Goal: Task Accomplishment & Management: Manage account settings

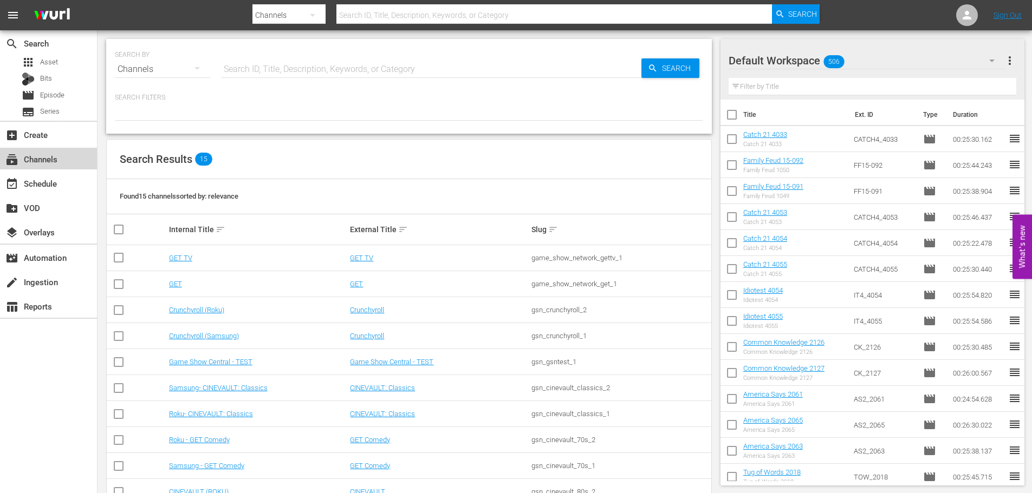
click at [49, 158] on div "subscriptions Channels" at bounding box center [30, 158] width 61 height 10
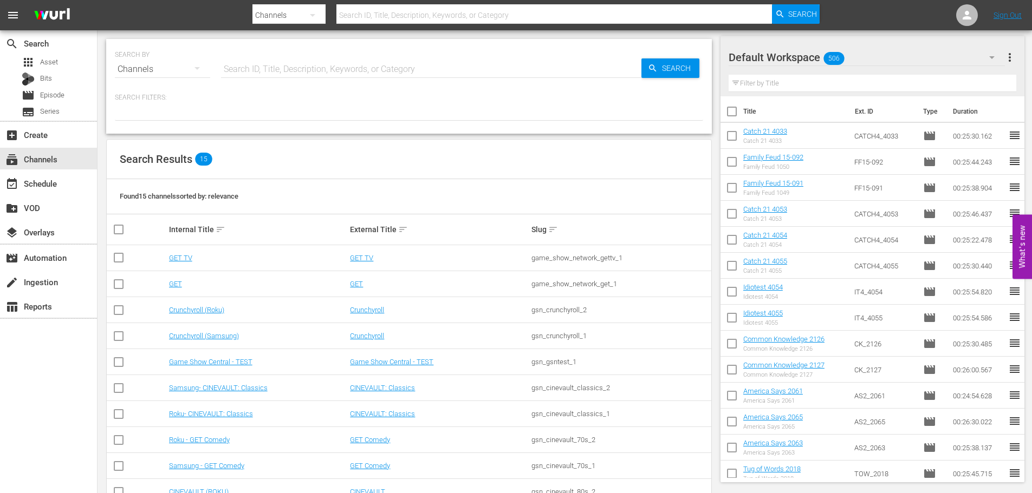
scroll to position [162, 0]
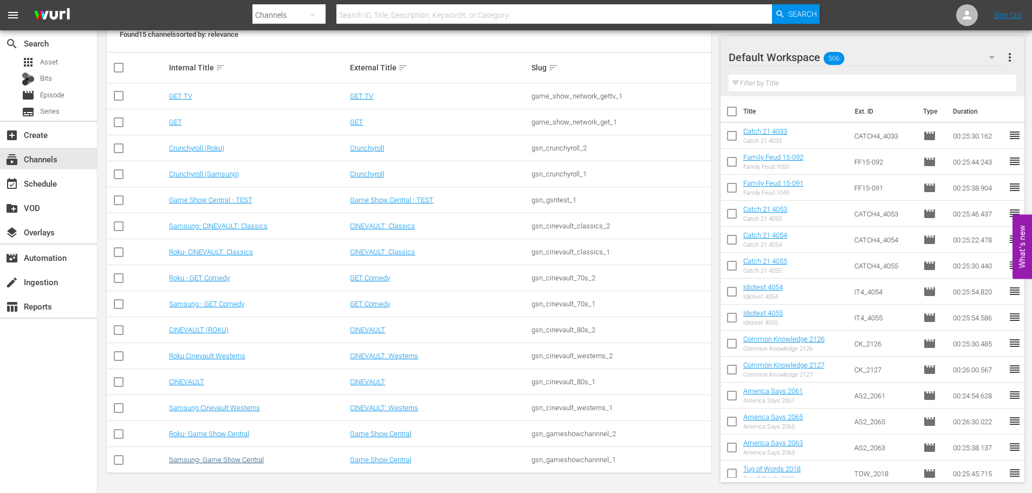
drag, startPoint x: 217, startPoint y: 465, endPoint x: 213, endPoint y: 458, distance: 8.5
click at [217, 465] on td "Samsung- Game Show Central" at bounding box center [257, 460] width 181 height 26
click at [212, 459] on link "Samsung- Game Show Central" at bounding box center [216, 460] width 95 height 8
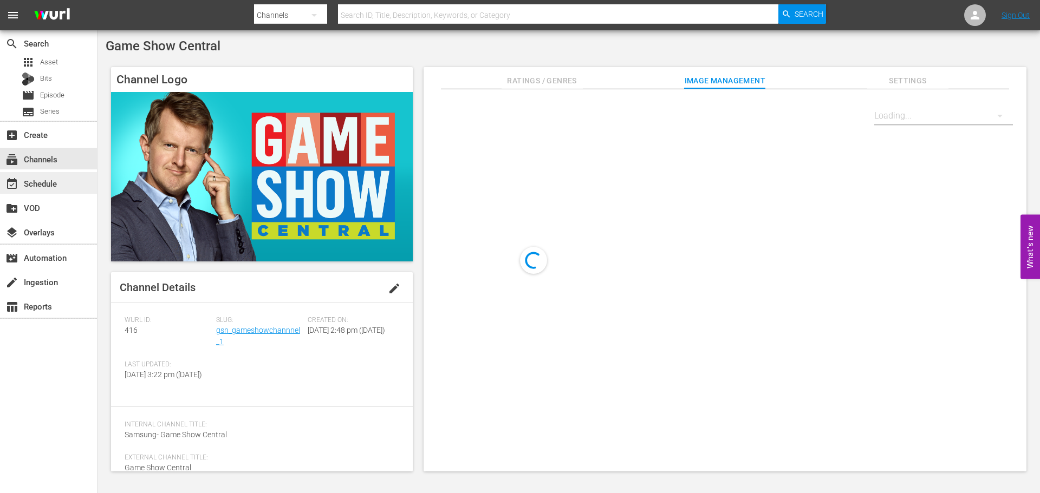
click at [61, 176] on div "event_available Schedule" at bounding box center [48, 183] width 97 height 22
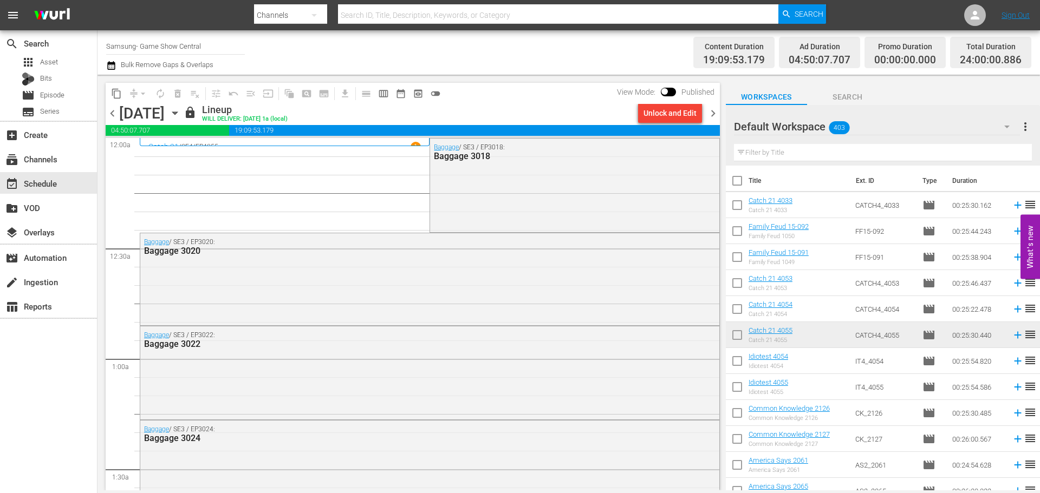
click at [181, 119] on div "Wednesday, October 8th October 8th" at bounding box center [150, 114] width 62 height 18
click at [165, 108] on div "[DATE]" at bounding box center [141, 114] width 45 height 18
click at [181, 108] on icon "button" at bounding box center [175, 113] width 12 height 12
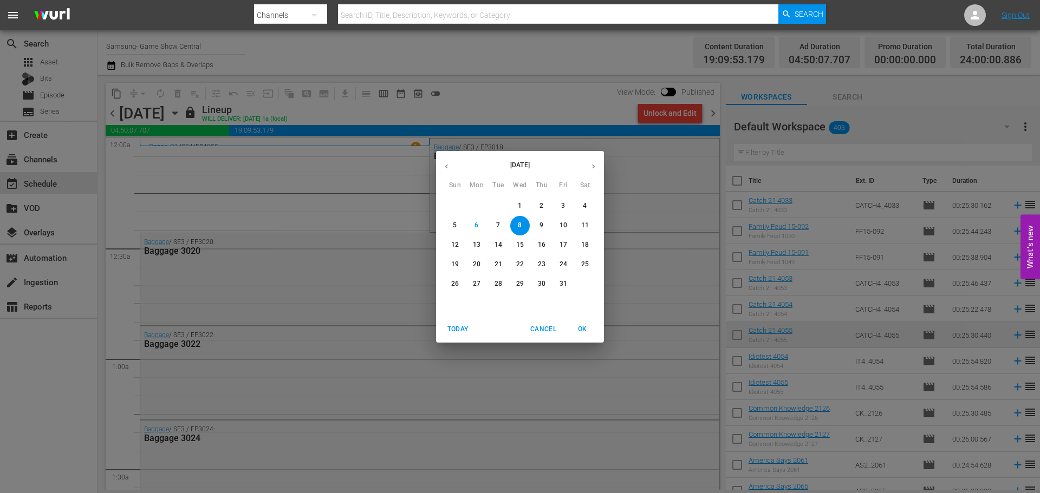
drag, startPoint x: 658, startPoint y: 125, endPoint x: 666, endPoint y: 127, distance: 7.9
click at [660, 125] on div "October 2025 Sun Mon Tue Wed Thu Fri Sat 28 29 30 1 2 3 4 5 6 7 8 9 10 11 12 13…" at bounding box center [520, 246] width 1040 height 493
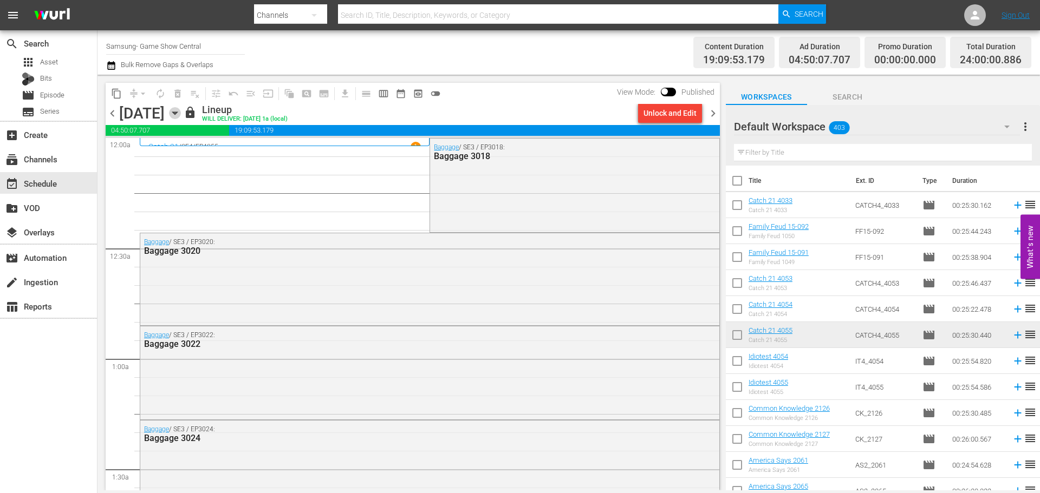
click at [177, 112] on icon "button" at bounding box center [174, 113] width 5 height 3
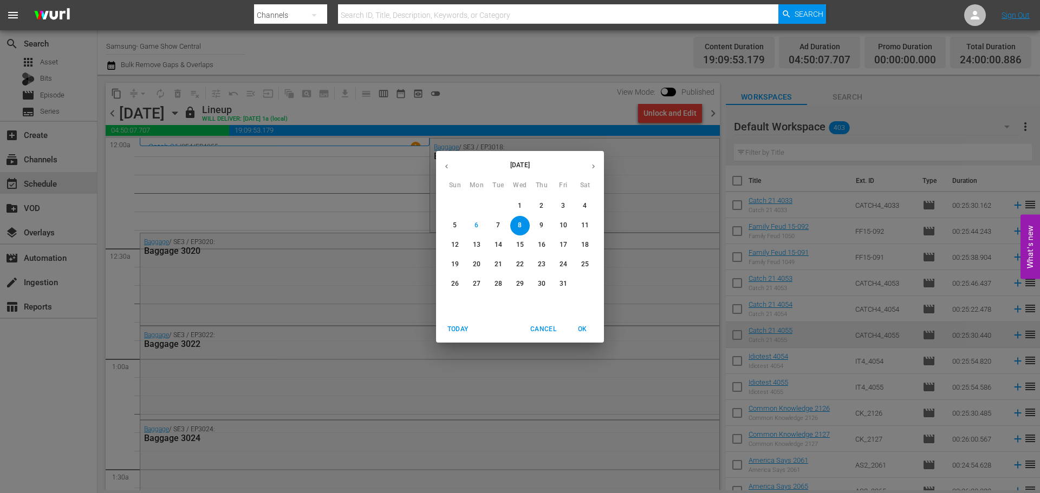
drag, startPoint x: 391, startPoint y: 167, endPoint x: 858, endPoint y: 177, distance: 467.5
click at [391, 167] on div "October 2025 Sun Mon Tue Wed Thu Fri Sat 28 29 30 1 2 3 4 5 6 7 8 9 10 11 12 13…" at bounding box center [520, 246] width 1040 height 493
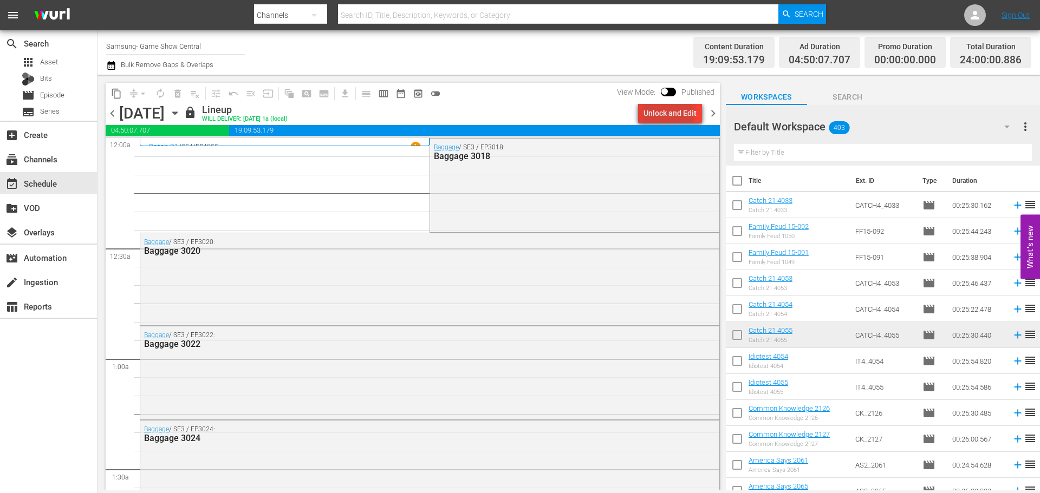
click at [666, 117] on div "Unlock and Edit" at bounding box center [669, 112] width 53 height 19
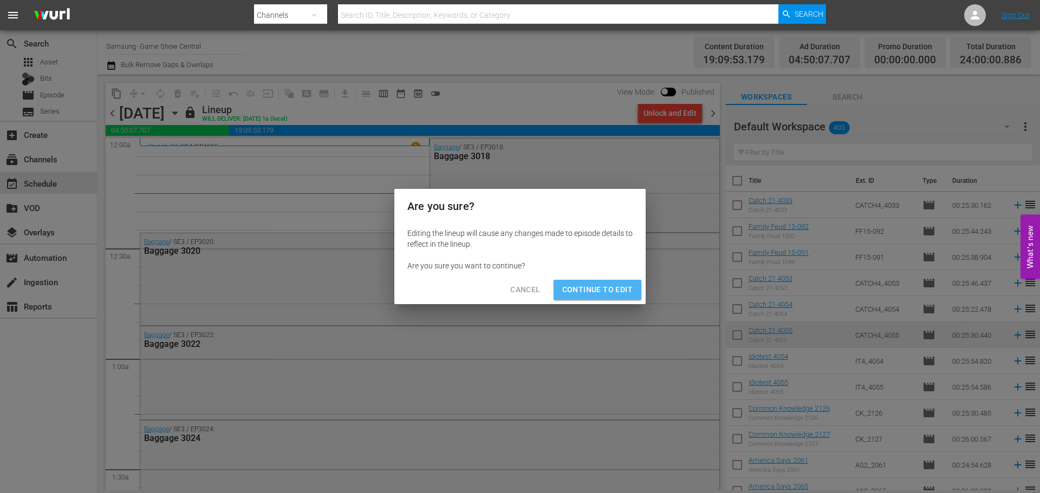
click at [605, 292] on span "Continue to Edit" at bounding box center [597, 290] width 70 height 14
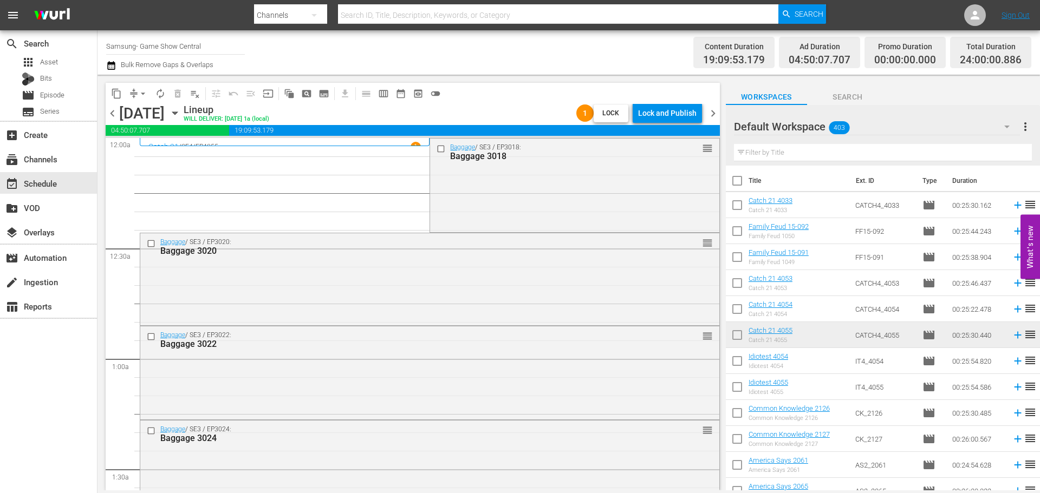
click at [199, 96] on span "playlist_remove_outlined" at bounding box center [195, 93] width 11 height 11
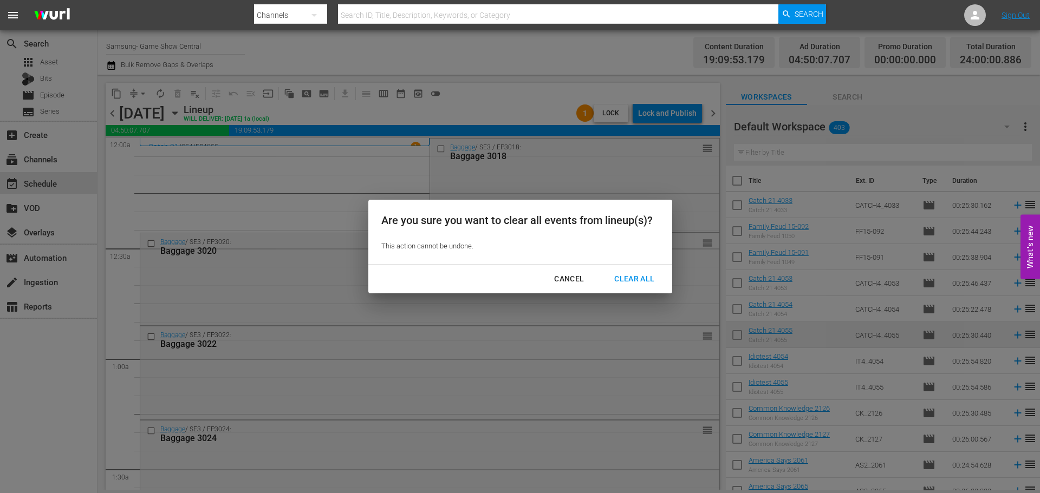
click at [642, 279] on div "Clear All" at bounding box center [634, 279] width 57 height 14
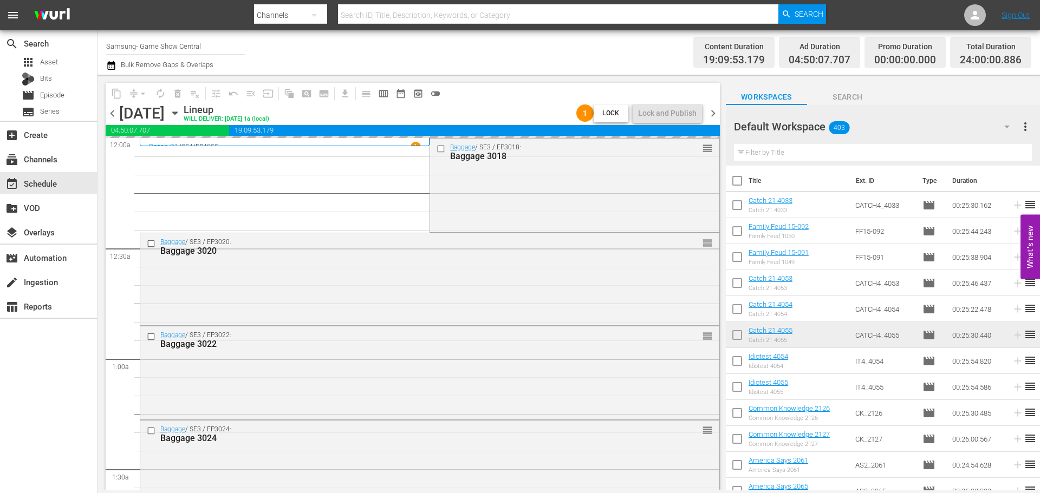
click at [181, 112] on icon "button" at bounding box center [175, 113] width 12 height 12
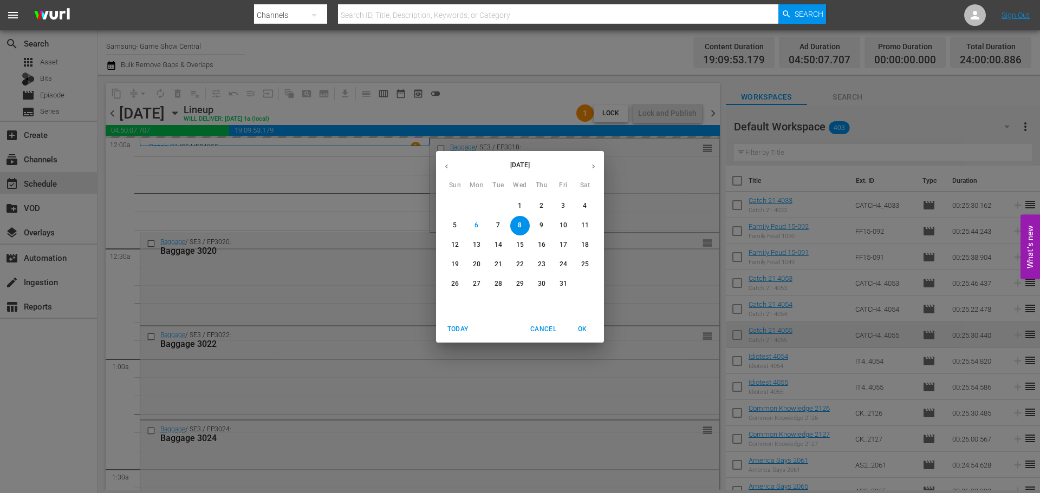
click at [450, 164] on icon "button" at bounding box center [446, 166] width 8 height 8
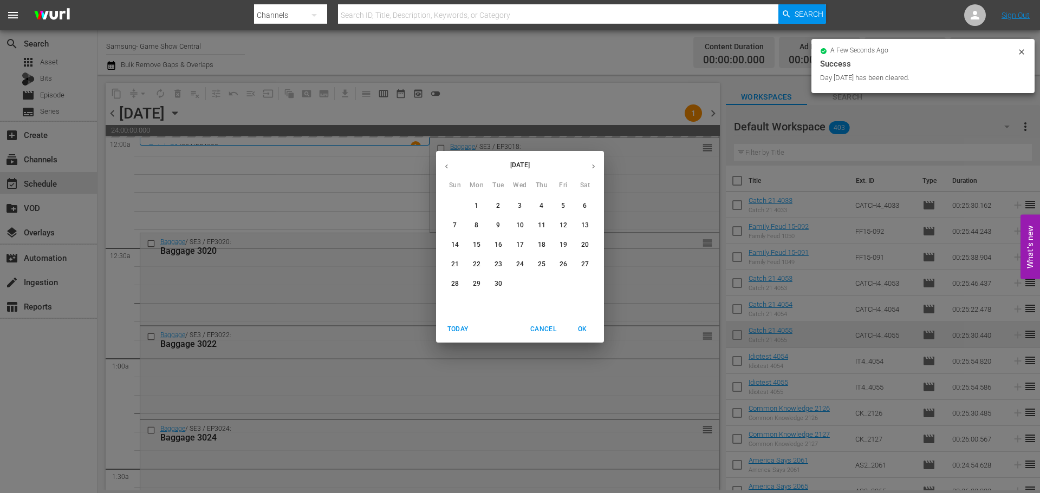
click at [495, 281] on p "30" at bounding box center [498, 283] width 8 height 9
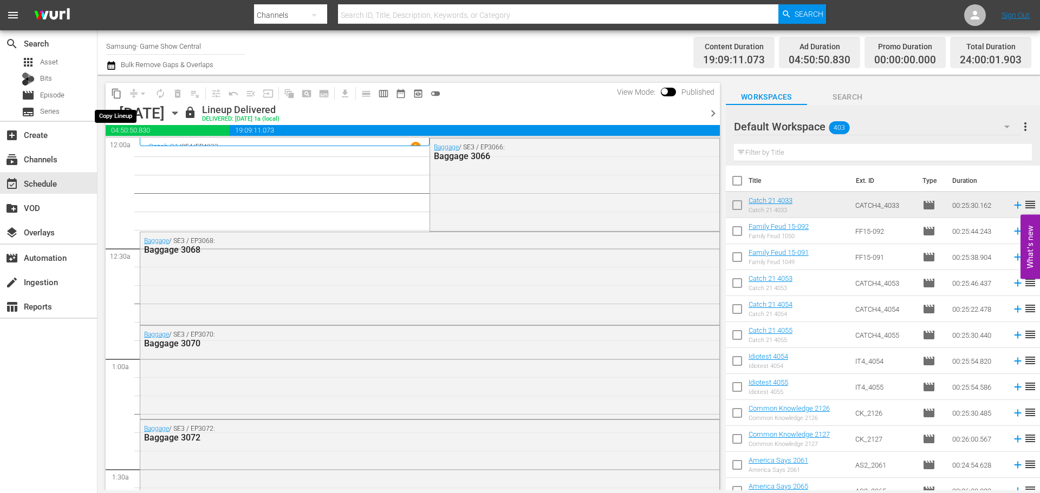
click at [109, 85] on span "content_copy" at bounding box center [116, 93] width 17 height 17
click at [122, 101] on span "content_copy" at bounding box center [116, 93] width 17 height 17
click at [119, 93] on span "content_copy" at bounding box center [116, 93] width 11 height 11
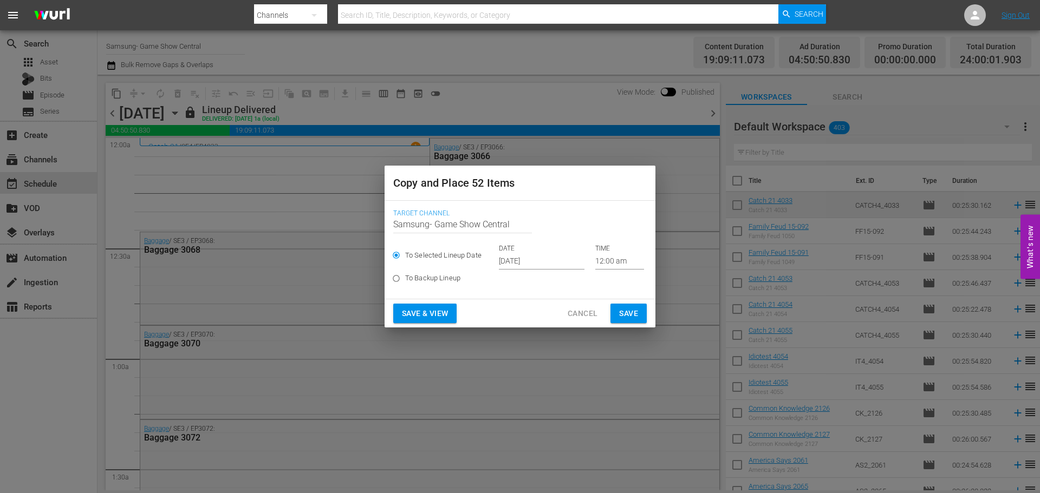
click at [526, 262] on input "[DATE]" at bounding box center [542, 261] width 86 height 16
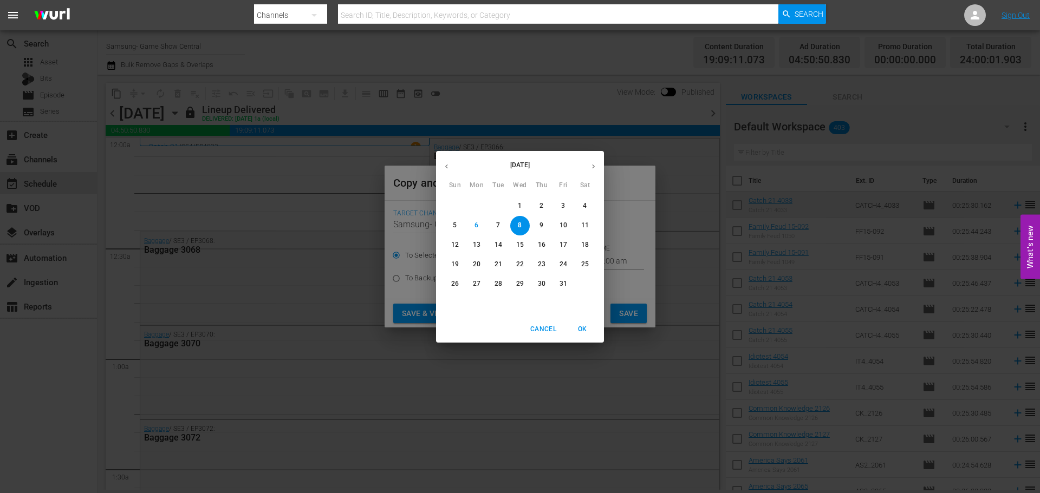
click at [518, 242] on p "15" at bounding box center [520, 244] width 8 height 9
type input "Oct 15th 2025"
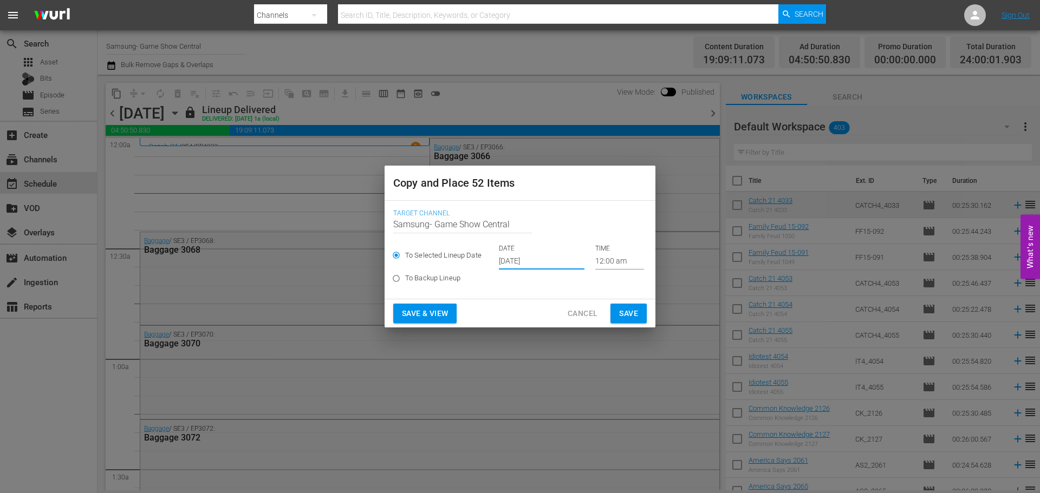
click at [528, 271] on label "To Backup Lineup" at bounding box center [512, 279] width 251 height 18
click at [405, 272] on input "To Backup Lineup" at bounding box center [396, 281] width 18 height 18
radio input "true"
click at [530, 259] on div "To Selected Lineup Date DATE Oct 15th 2025 TIME 12:00 am" at bounding box center [519, 256] width 253 height 25
click at [512, 265] on div "To Selected Lineup Date DATE Oct 15th 2025 TIME 12:00 am" at bounding box center [519, 256] width 253 height 25
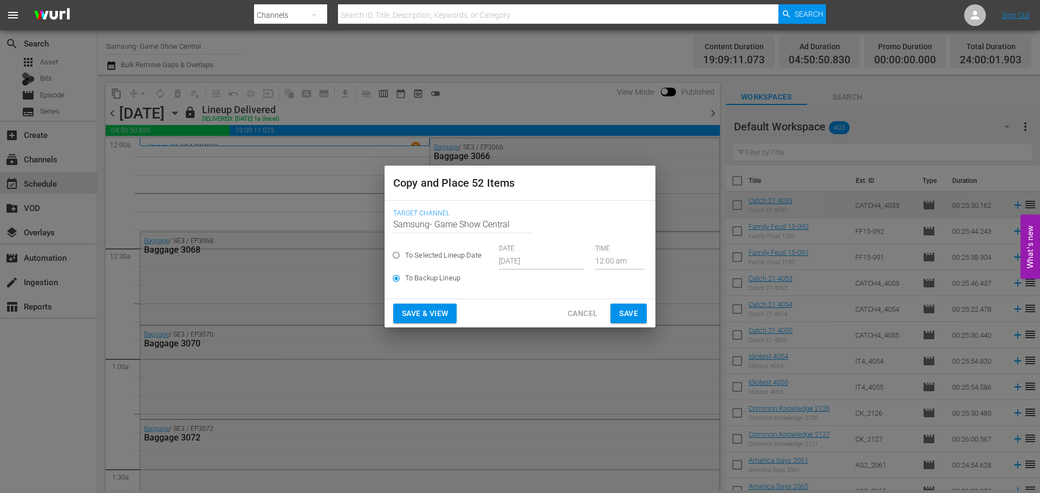
click at [475, 256] on span "To Selected Lineup Date" at bounding box center [443, 255] width 76 height 11
click at [405, 256] on input "To Selected Lineup Date" at bounding box center [396, 258] width 18 height 18
radio input "true"
click at [508, 259] on input "Oct 15th 2025" at bounding box center [542, 261] width 86 height 16
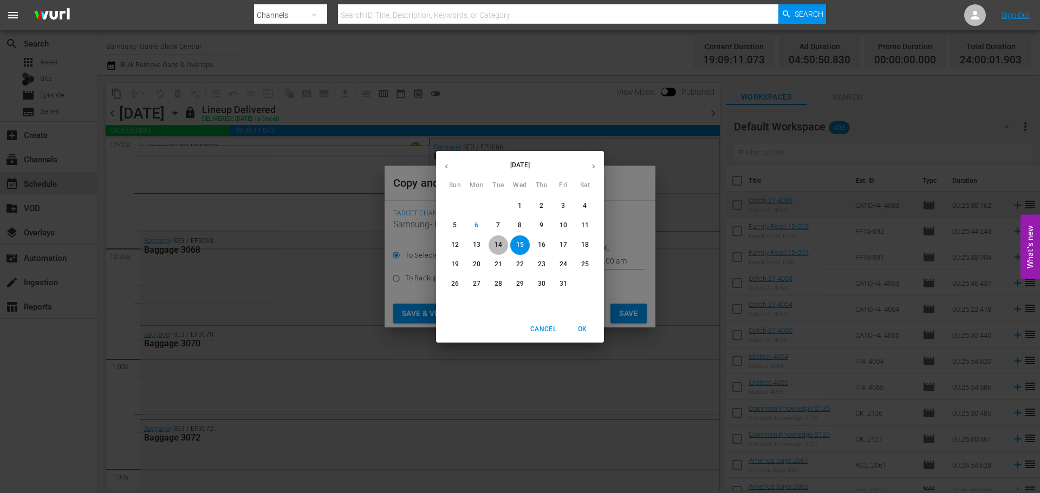
click at [493, 240] on span "14" at bounding box center [498, 244] width 19 height 9
type input "[DATE]"
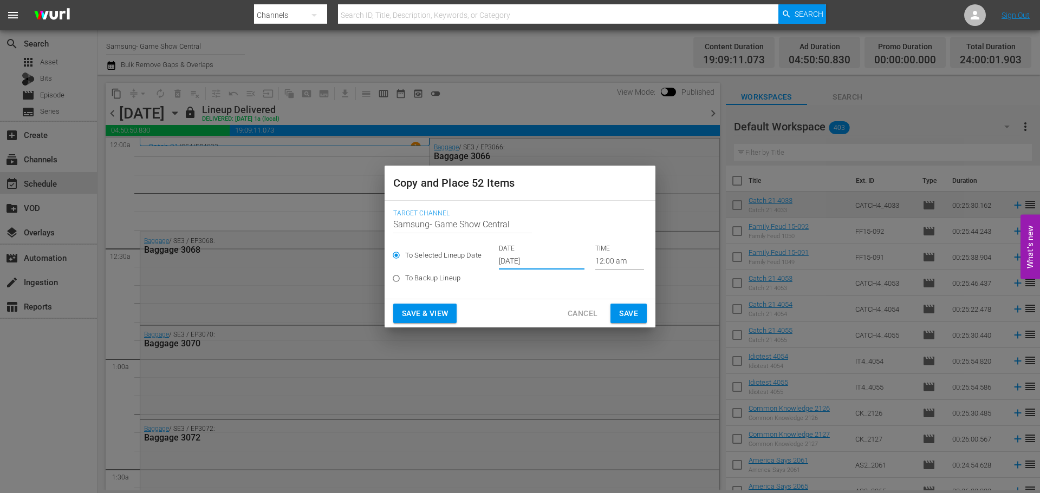
click at [640, 312] on button "Save" at bounding box center [628, 314] width 36 height 20
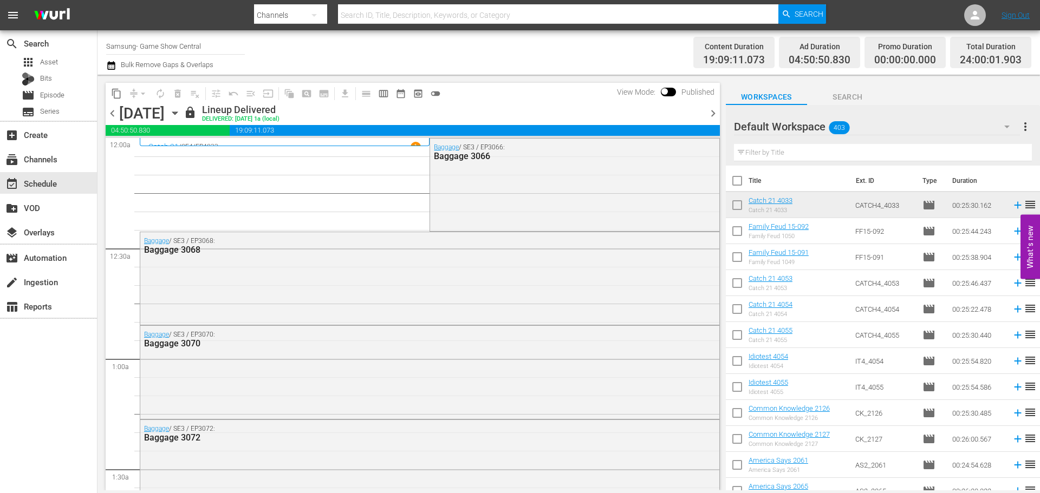
click at [177, 113] on icon "button" at bounding box center [174, 113] width 5 height 3
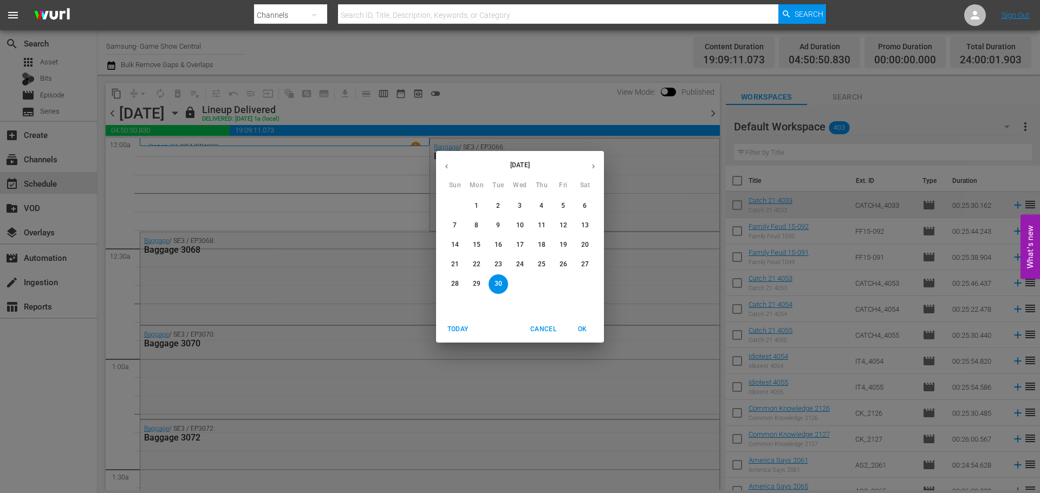
click at [589, 163] on button "button" at bounding box center [593, 166] width 21 height 21
click at [504, 238] on button "14" at bounding box center [498, 245] width 19 height 19
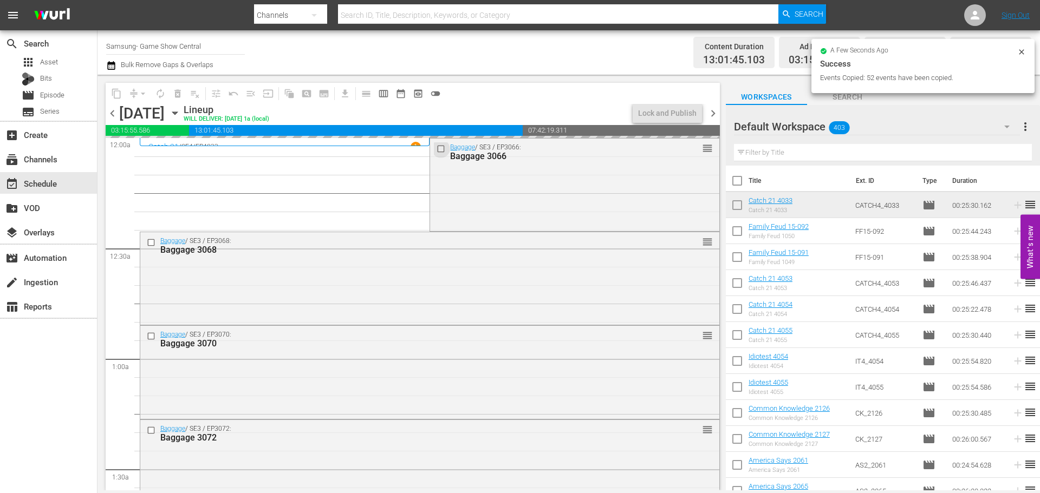
click at [437, 152] on input "checkbox" at bounding box center [442, 148] width 11 height 9
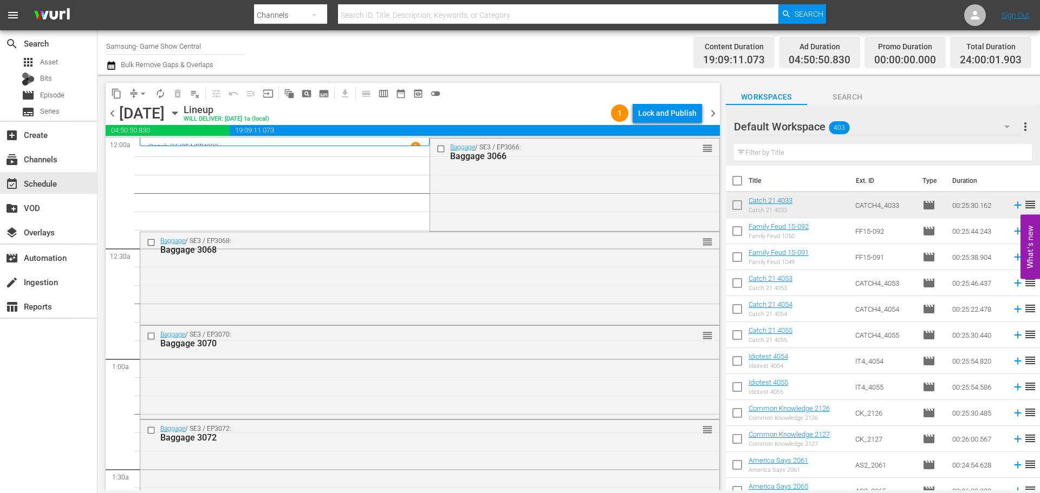
click at [147, 244] on input "checkbox" at bounding box center [152, 242] width 11 height 9
click at [147, 330] on div at bounding box center [152, 336] width 16 height 13
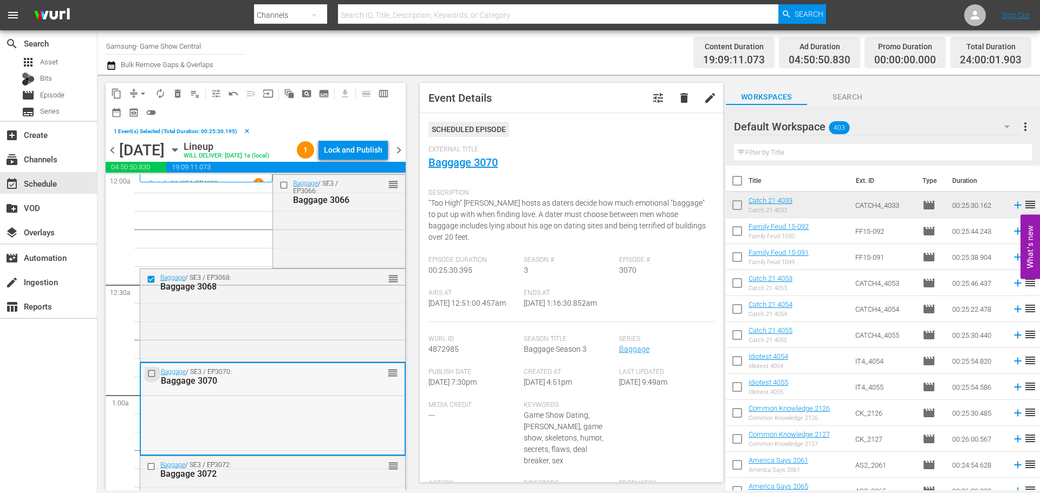
click at [149, 375] on input "checkbox" at bounding box center [152, 373] width 11 height 9
click at [153, 468] on input "checkbox" at bounding box center [152, 467] width 11 height 9
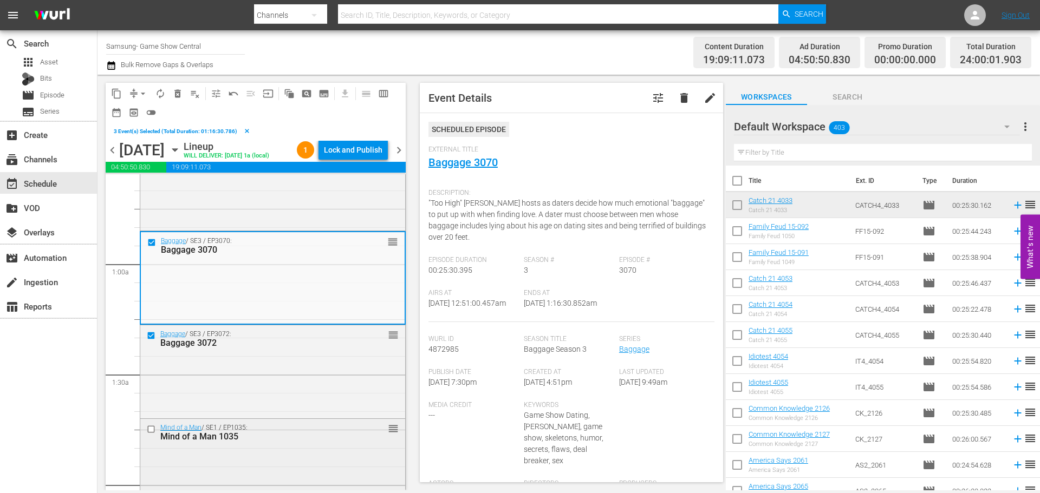
scroll to position [162, 0]
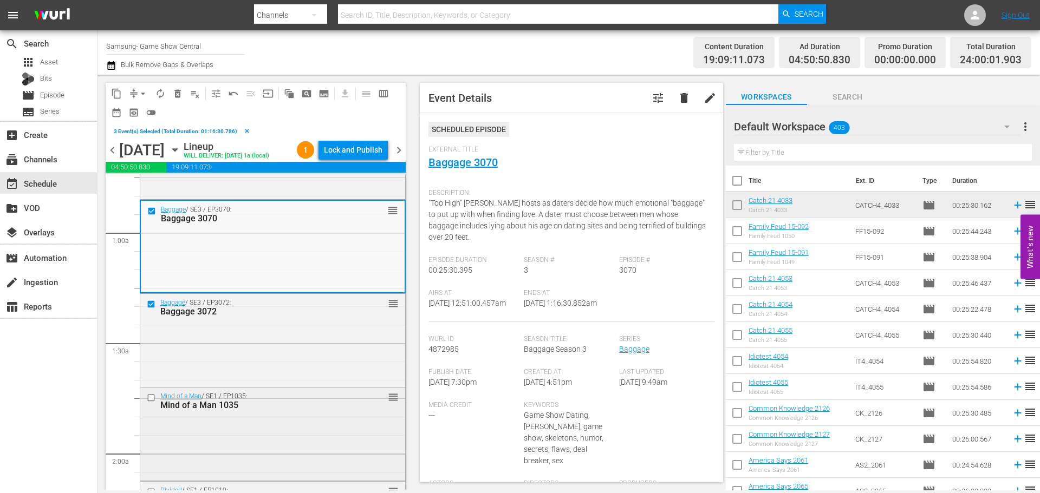
click at [153, 401] on input "checkbox" at bounding box center [152, 398] width 11 height 9
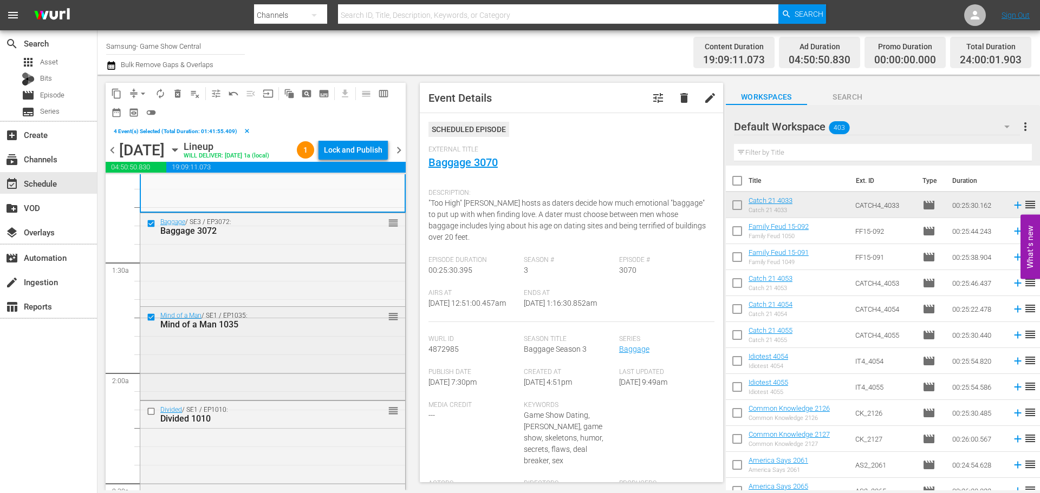
scroll to position [325, 0]
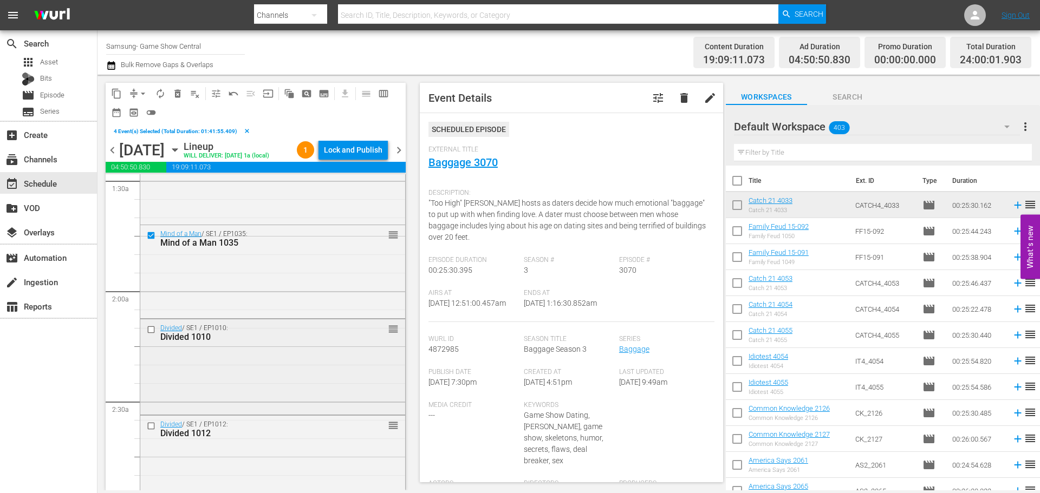
click at [148, 329] on input "checkbox" at bounding box center [152, 329] width 11 height 9
click at [151, 427] on input "checkbox" at bounding box center [152, 426] width 11 height 9
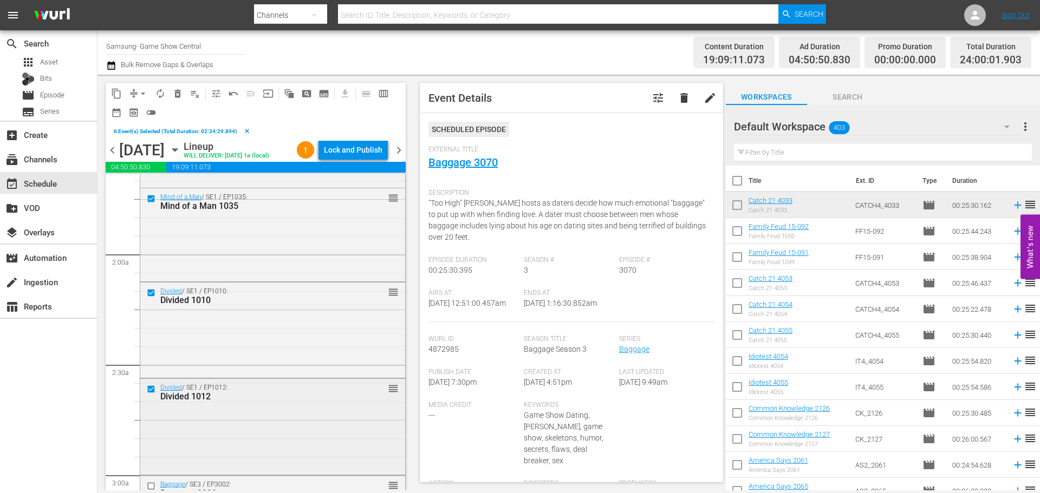
scroll to position [379, 0]
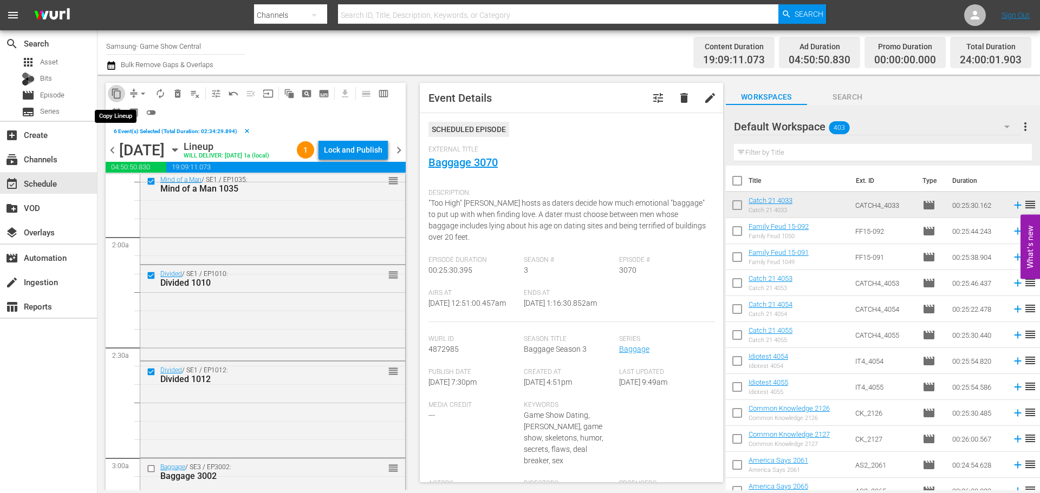
click at [118, 93] on span "content_copy" at bounding box center [116, 93] width 11 height 11
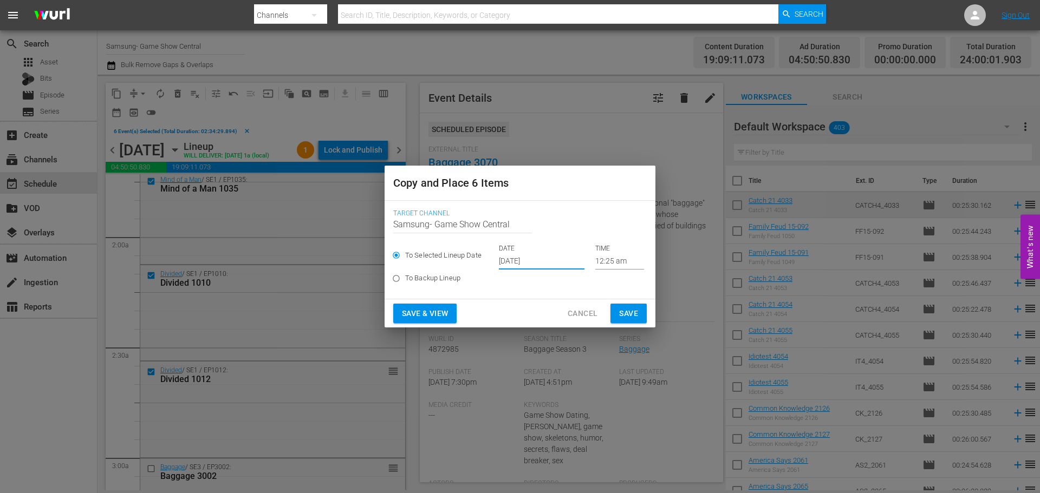
click at [551, 258] on input "[DATE]" at bounding box center [542, 261] width 86 height 16
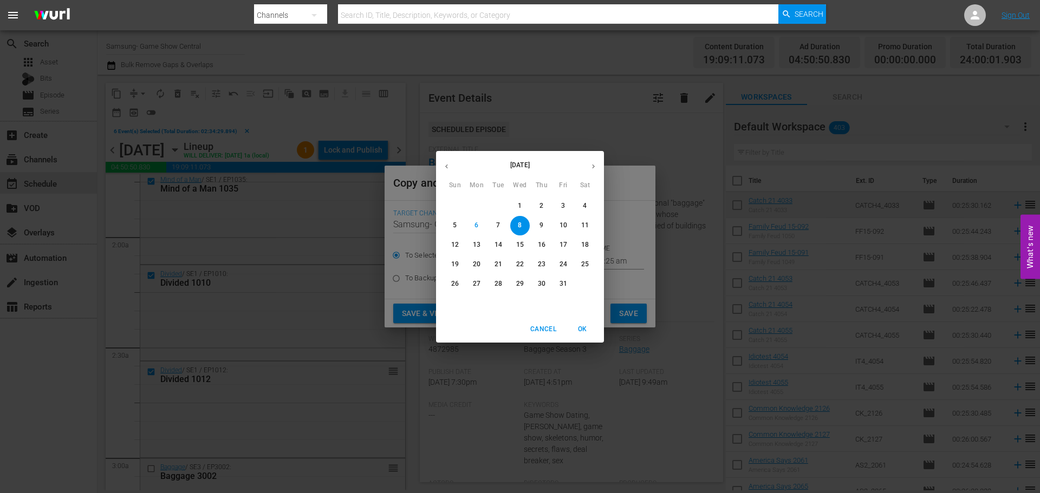
click at [518, 231] on button "8" at bounding box center [519, 225] width 19 height 19
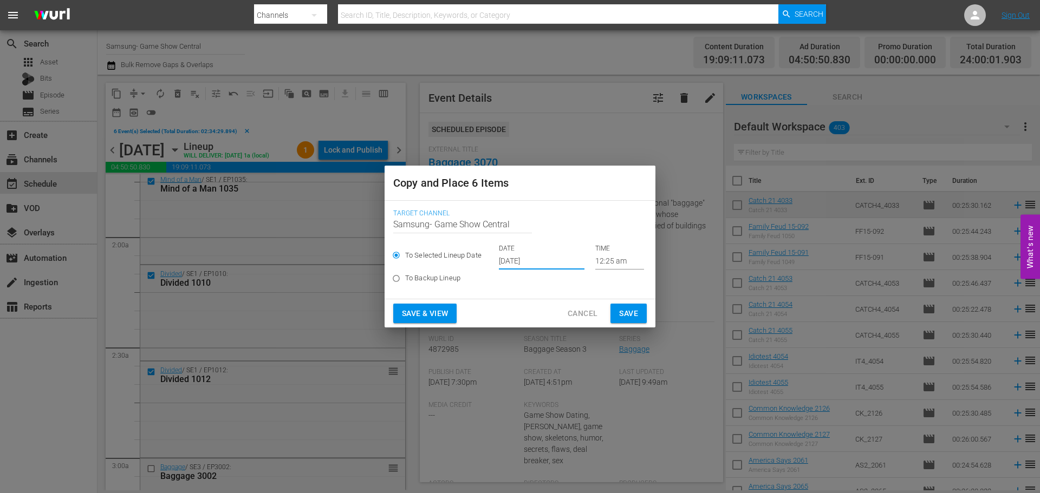
click at [621, 256] on input "12:25 am" at bounding box center [619, 261] width 49 height 16
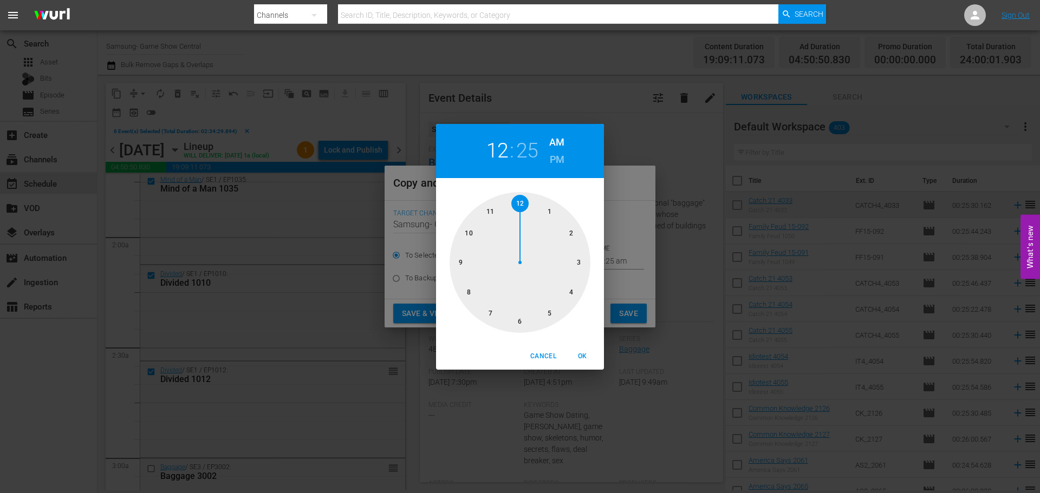
click at [587, 258] on div at bounding box center [520, 262] width 141 height 141
click at [525, 207] on div at bounding box center [520, 262] width 141 height 141
click at [549, 354] on span "Cancel" at bounding box center [543, 356] width 26 height 11
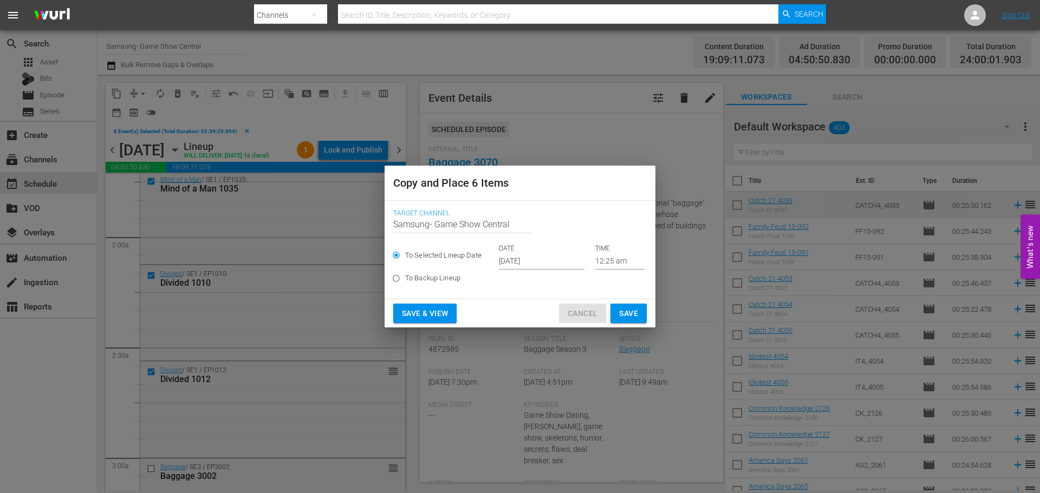
click at [581, 312] on span "Cancel" at bounding box center [583, 314] width 30 height 14
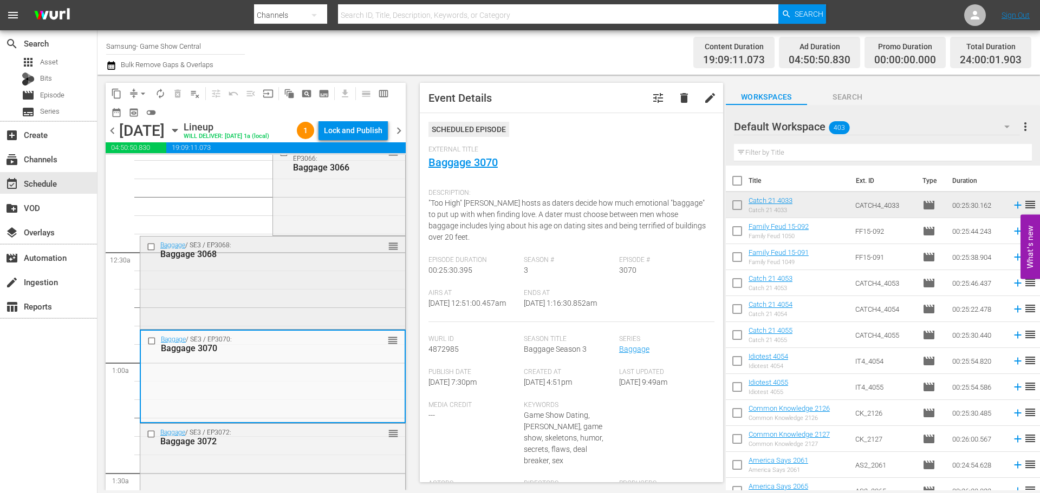
scroll to position [0, 0]
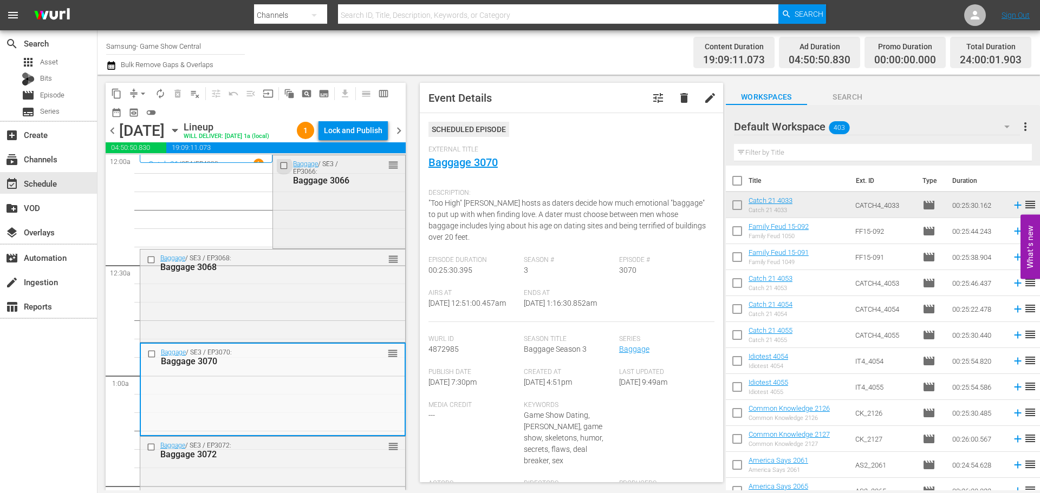
click at [283, 168] on input "checkbox" at bounding box center [284, 165] width 11 height 9
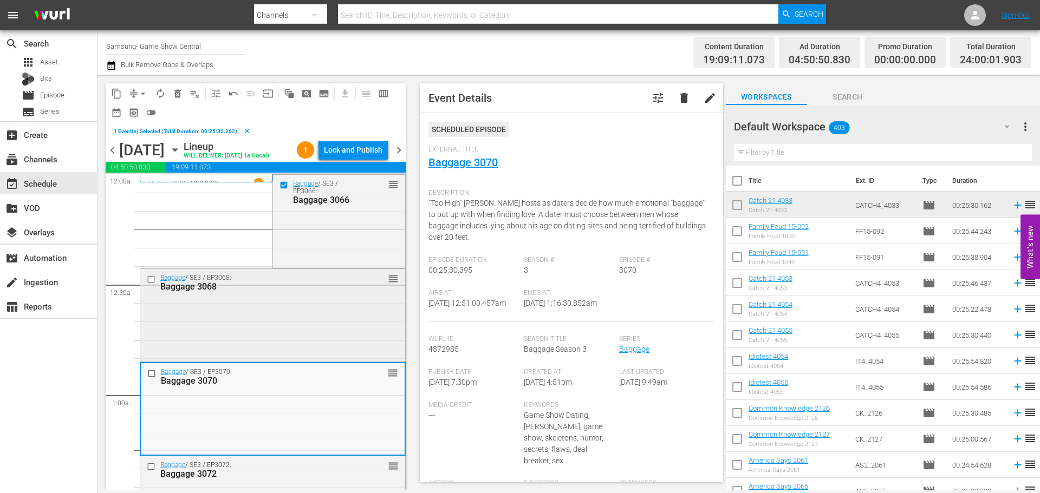
click at [154, 282] on input "checkbox" at bounding box center [152, 279] width 11 height 9
click at [154, 372] on input "checkbox" at bounding box center [152, 373] width 11 height 9
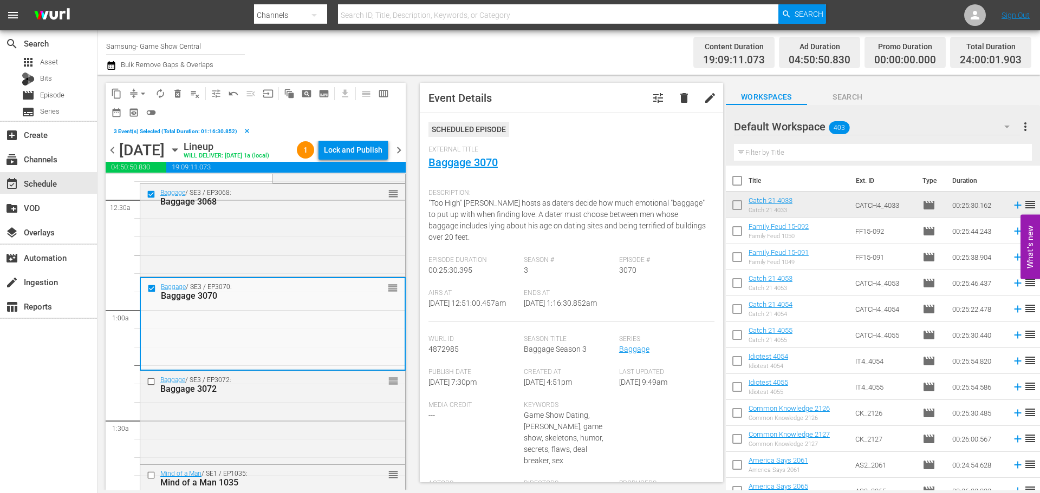
scroll to position [217, 0]
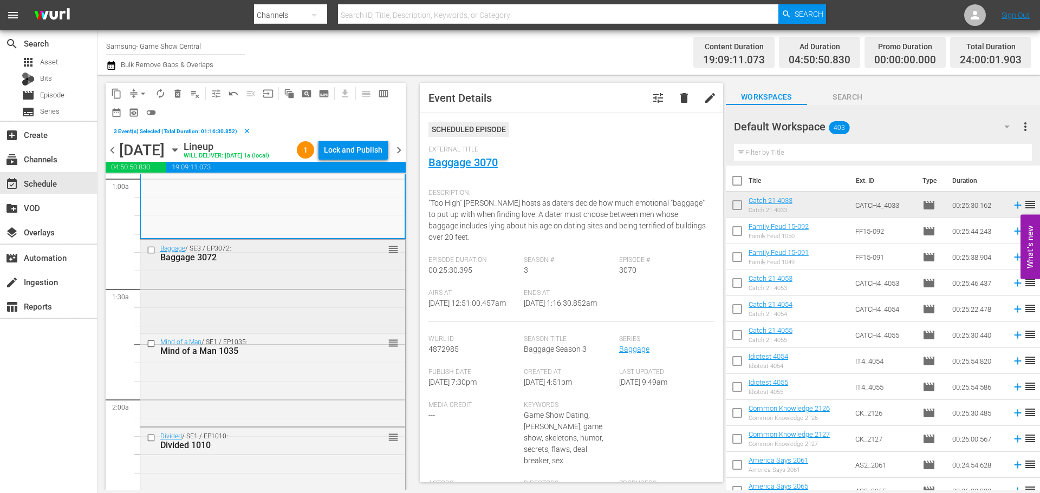
click at [159, 248] on div at bounding box center [152, 250] width 16 height 13
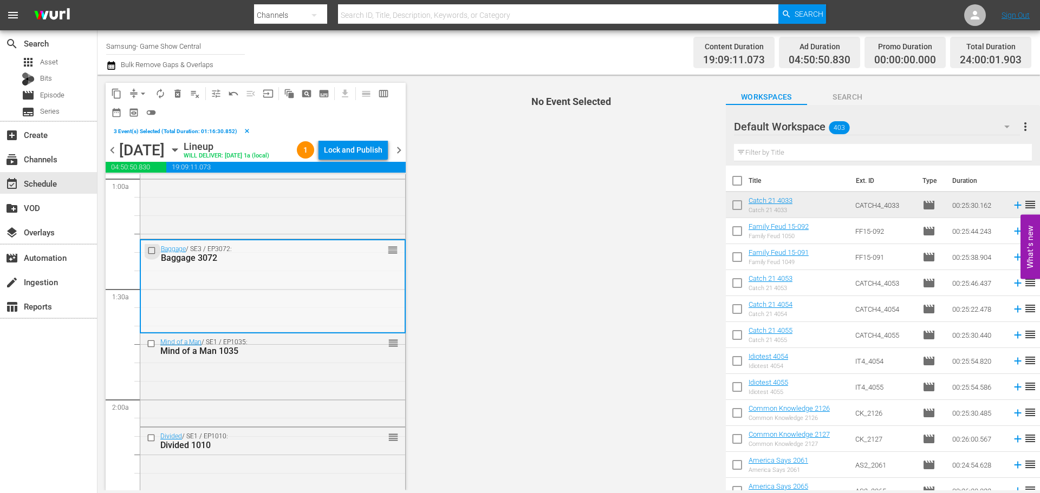
click at [151, 246] on input "checkbox" at bounding box center [152, 250] width 11 height 9
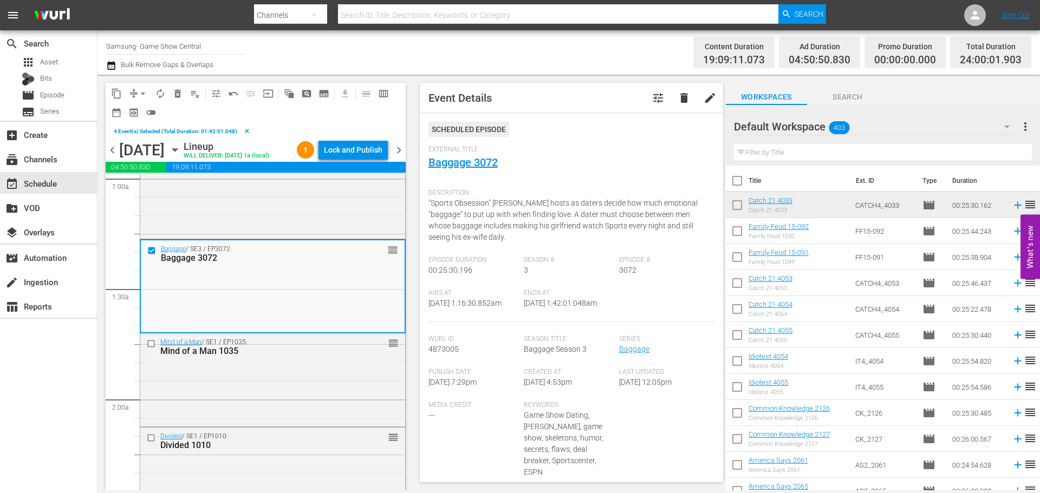
scroll to position [271, 0]
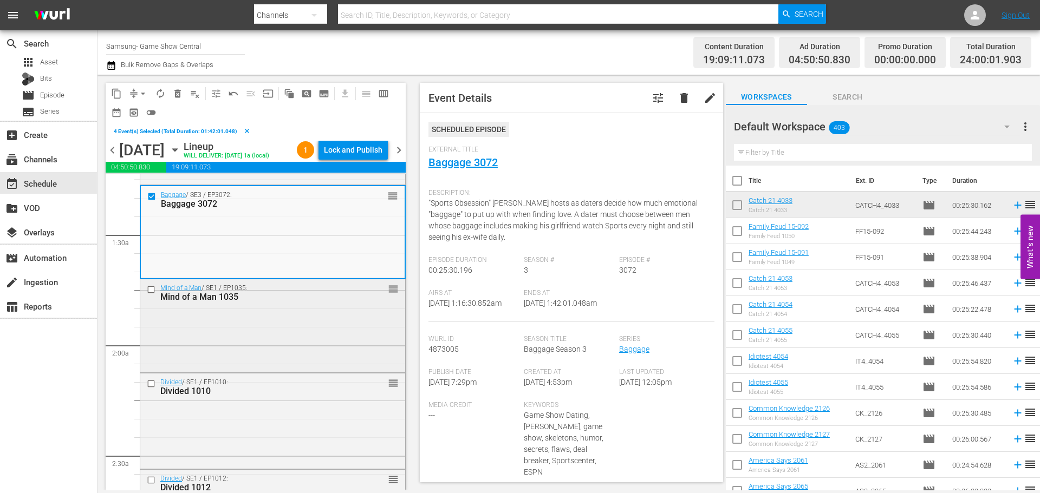
click at [150, 294] on input "checkbox" at bounding box center [152, 289] width 11 height 9
click at [149, 387] on input "checkbox" at bounding box center [152, 383] width 11 height 9
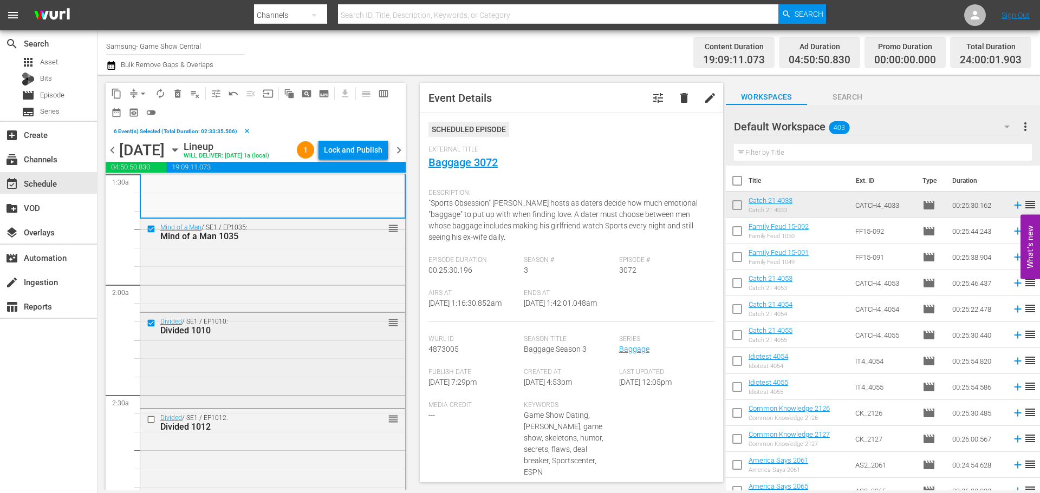
scroll to position [433, 0]
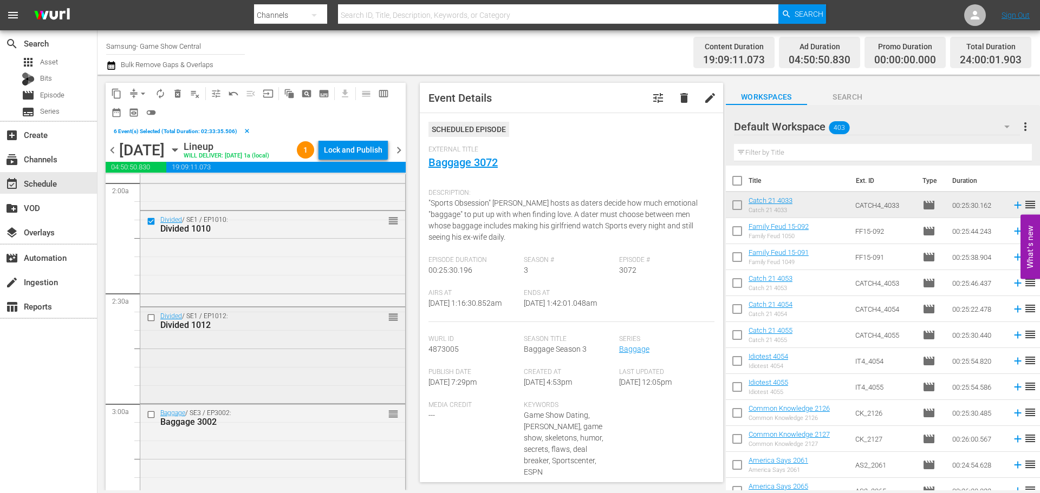
click at [152, 320] on input "checkbox" at bounding box center [152, 318] width 11 height 9
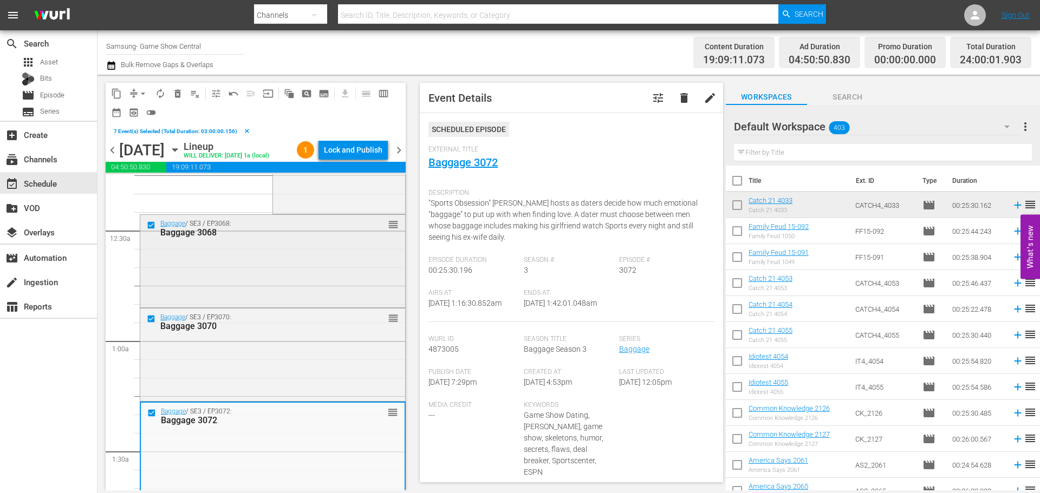
scroll to position [0, 0]
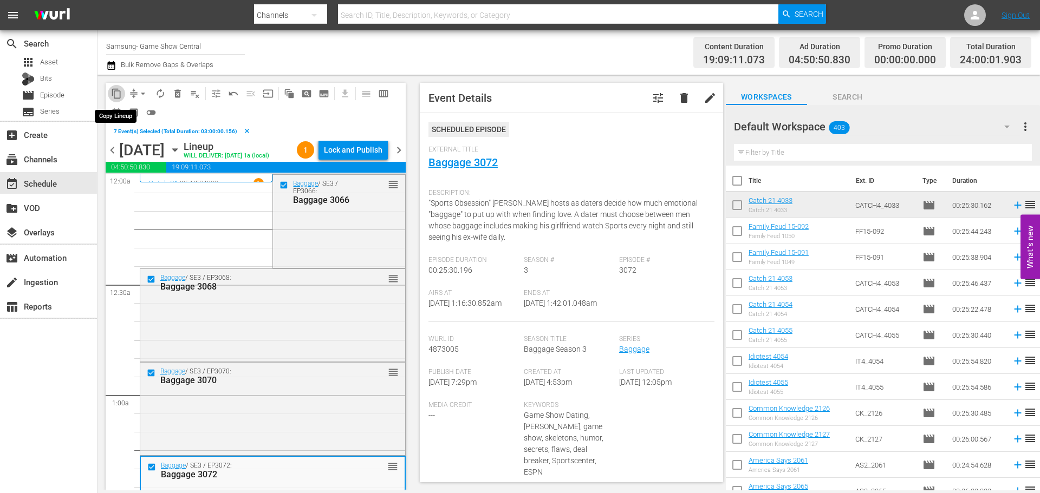
click at [118, 98] on span "content_copy" at bounding box center [116, 93] width 11 height 11
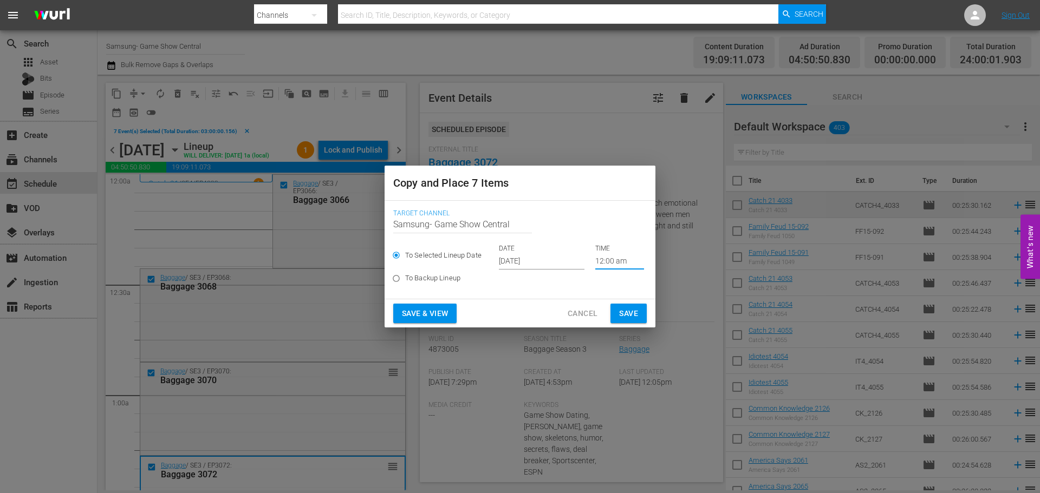
click at [606, 256] on input "12:00 am" at bounding box center [619, 261] width 49 height 16
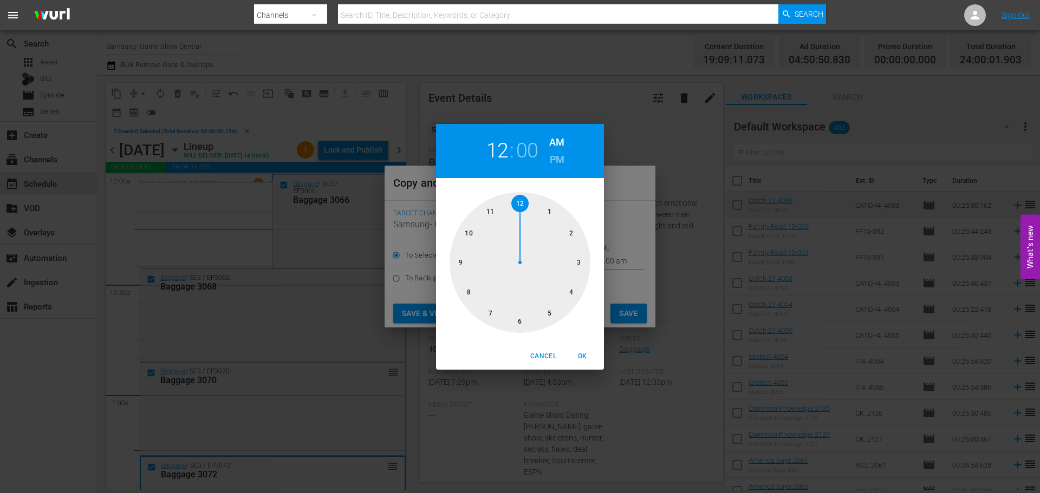
click at [587, 256] on div at bounding box center [520, 262] width 141 height 141
drag, startPoint x: 574, startPoint y: 343, endPoint x: 594, endPoint y: 330, distance: 23.9
click at [572, 340] on div "03 : 00 AM PM 00 05 10 15 20 25 30 35 40 45 50 55 Cancel OK" at bounding box center [520, 247] width 168 height 246
click at [589, 355] on span "OK" at bounding box center [582, 356] width 26 height 11
type input "03:00 am"
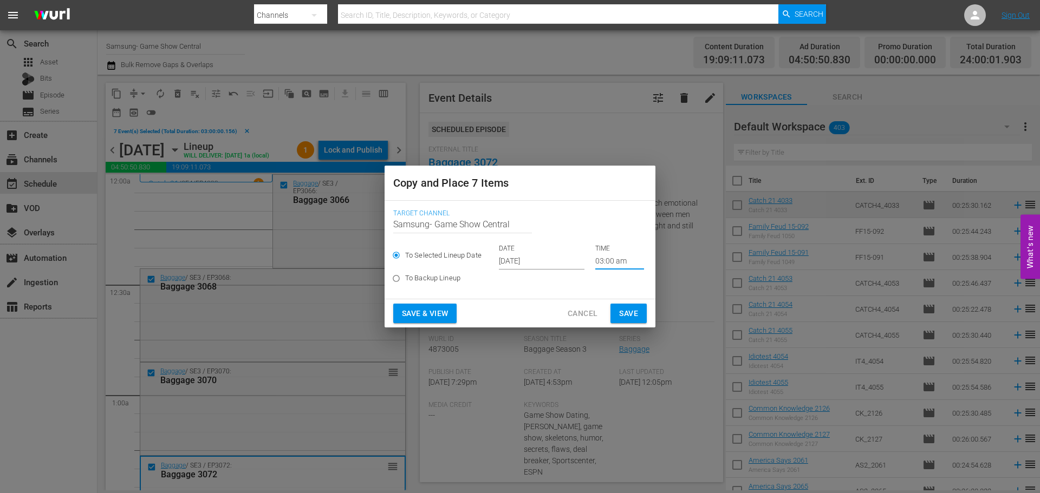
drag, startPoint x: 637, startPoint y: 309, endPoint x: 474, endPoint y: 415, distance: 194.5
click at [635, 309] on span "Save" at bounding box center [628, 314] width 19 height 14
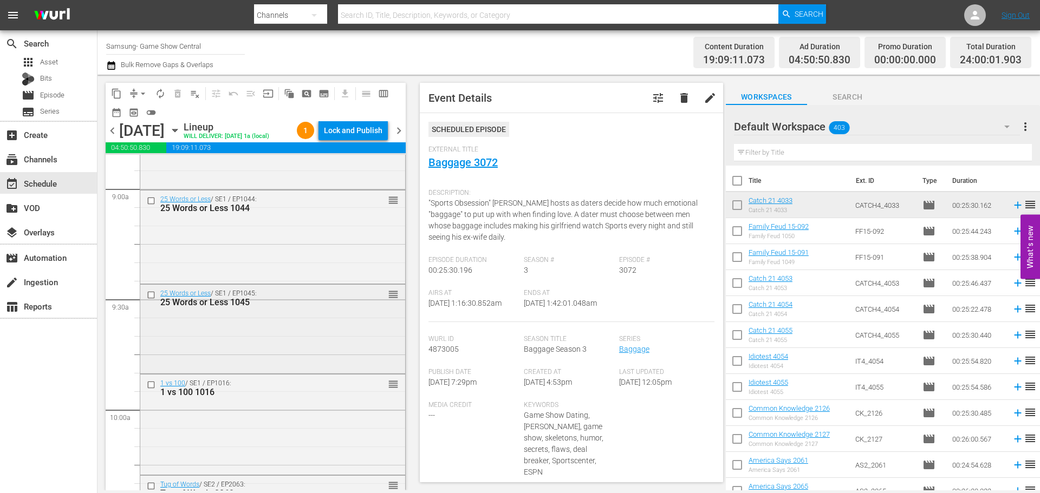
scroll to position [1896, 0]
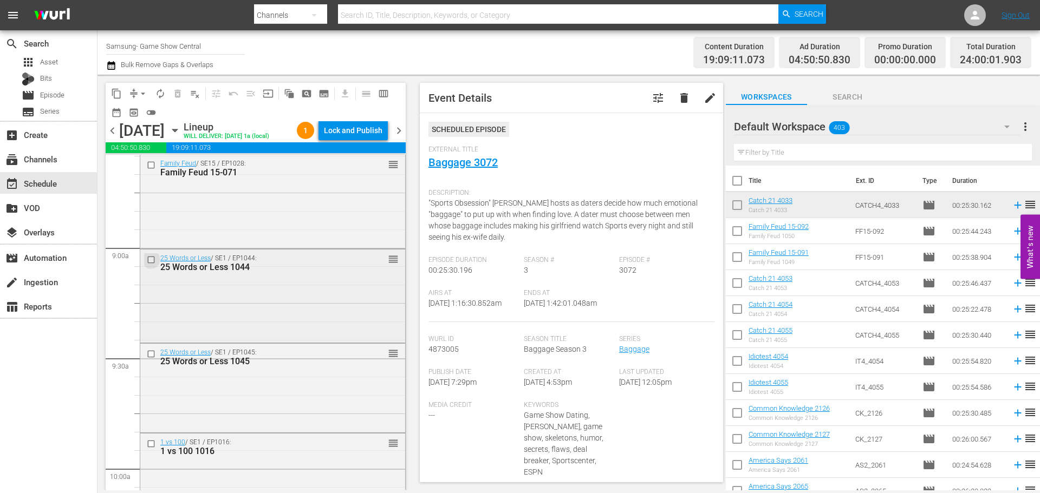
click at [153, 263] on input "checkbox" at bounding box center [152, 260] width 11 height 9
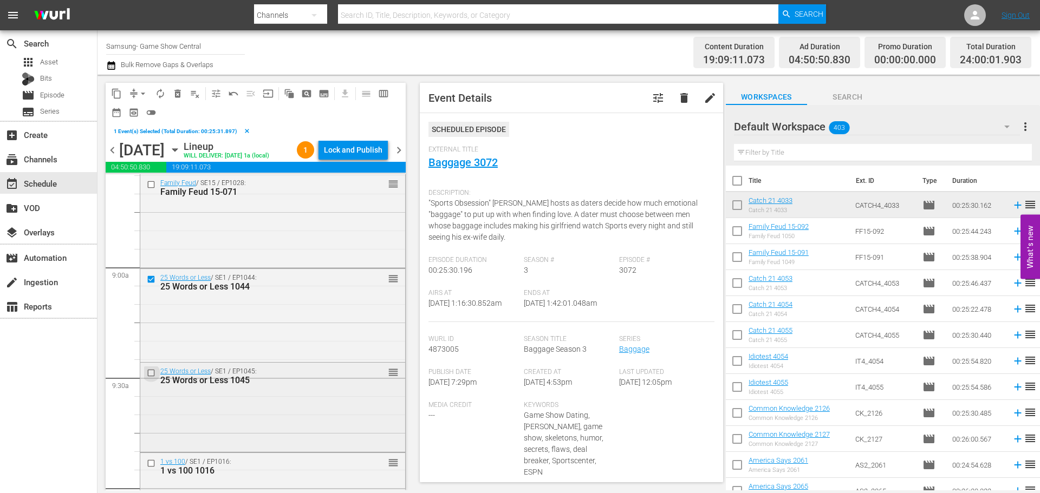
click at [152, 374] on input "checkbox" at bounding box center [152, 373] width 11 height 9
click at [154, 463] on input "checkbox" at bounding box center [152, 463] width 11 height 9
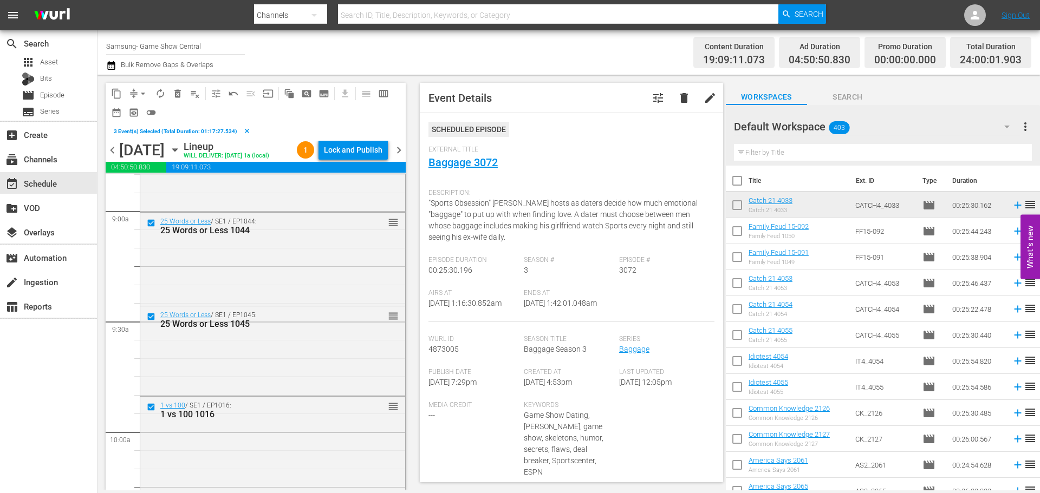
scroll to position [2004, 0]
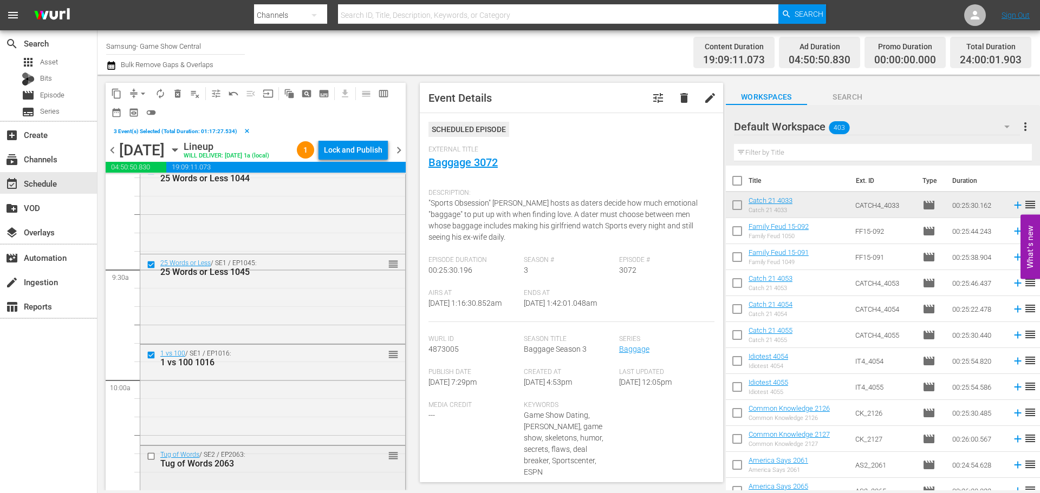
click at [152, 457] on input "checkbox" at bounding box center [152, 456] width 11 height 9
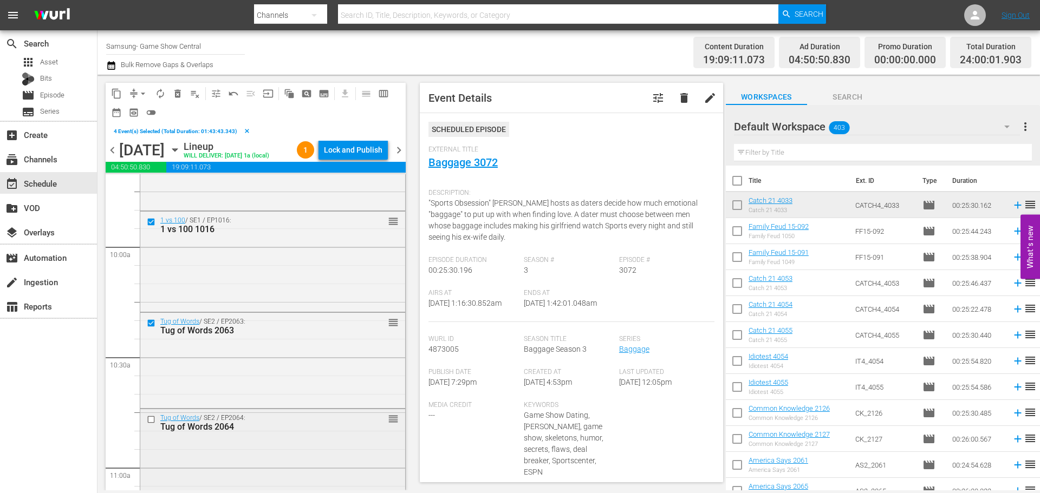
scroll to position [2166, 0]
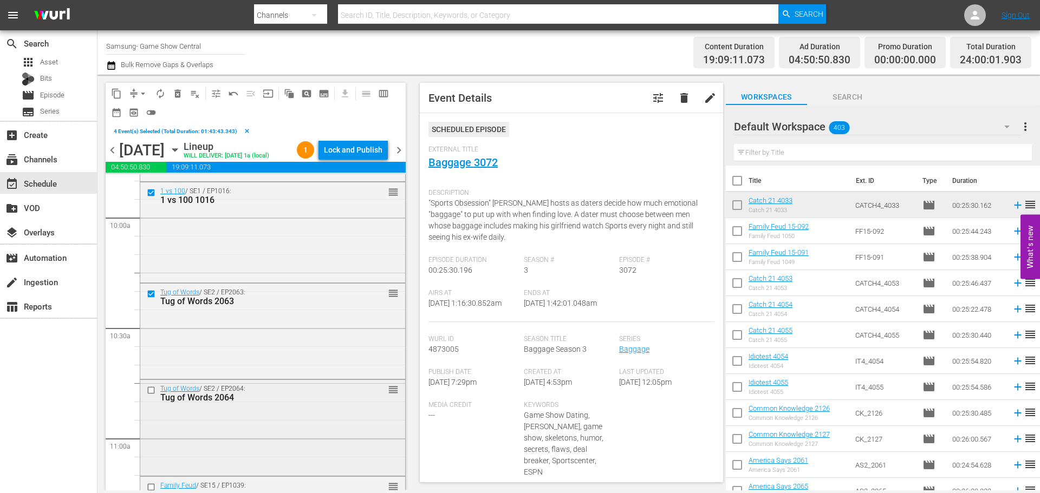
click at [153, 390] on input "checkbox" at bounding box center [152, 390] width 11 height 9
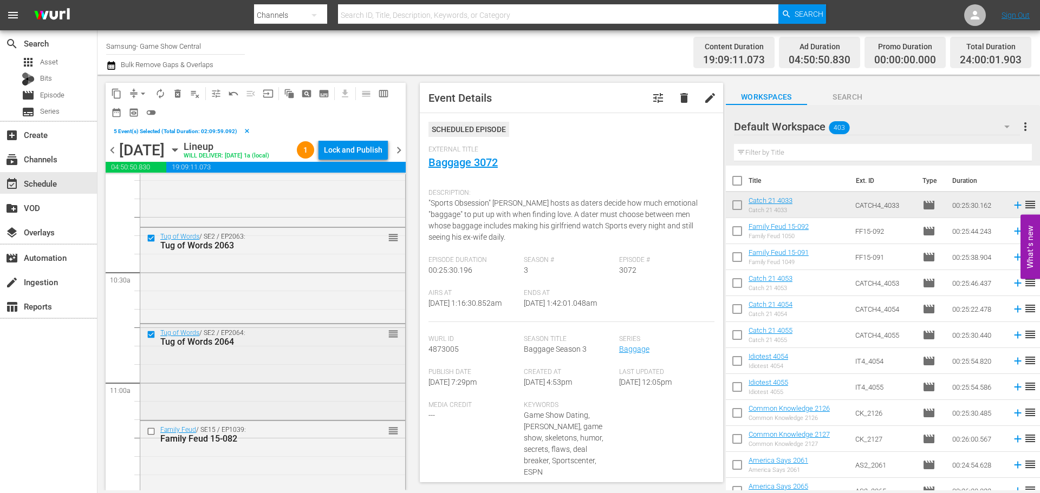
scroll to position [2275, 0]
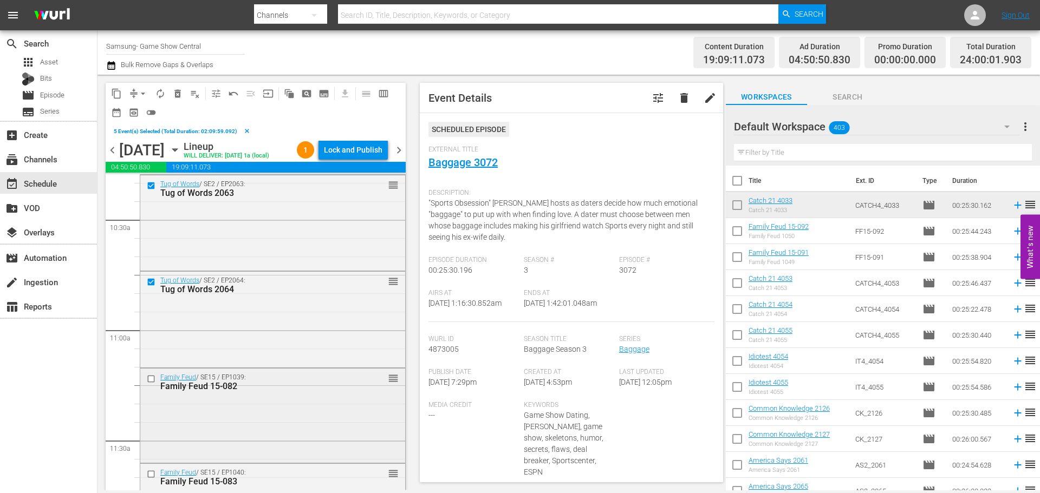
click at [148, 379] on input "checkbox" at bounding box center [152, 379] width 11 height 9
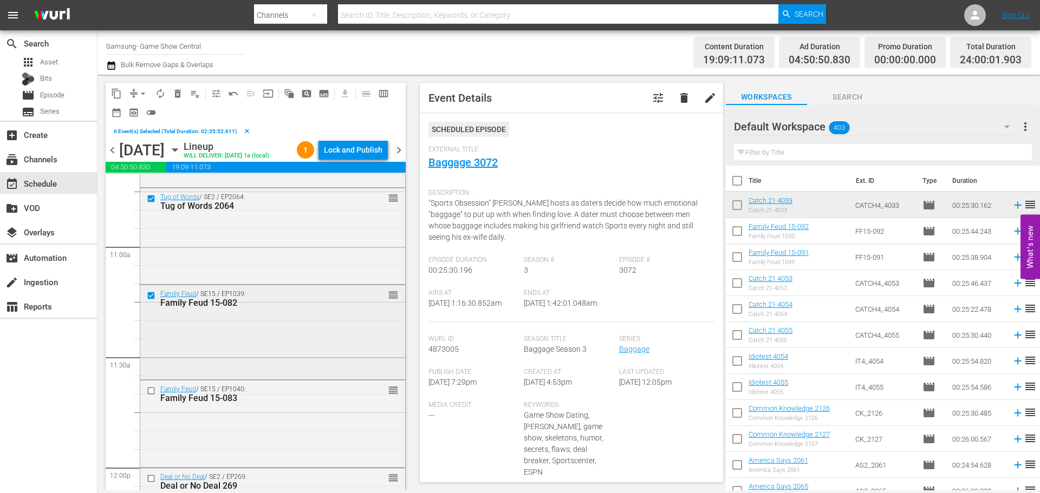
scroll to position [2437, 0]
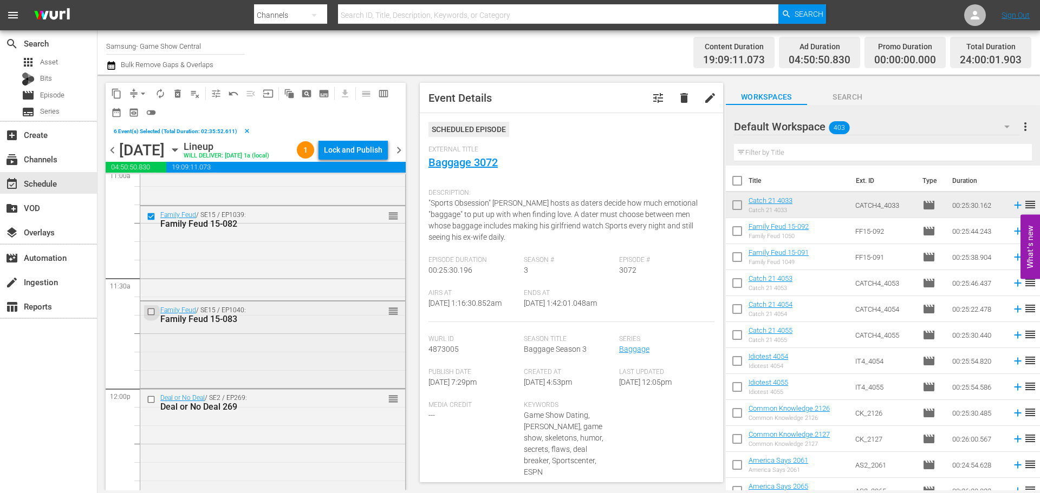
click at [152, 309] on input "checkbox" at bounding box center [152, 311] width 11 height 9
click at [115, 93] on span "content_copy" at bounding box center [116, 93] width 11 height 11
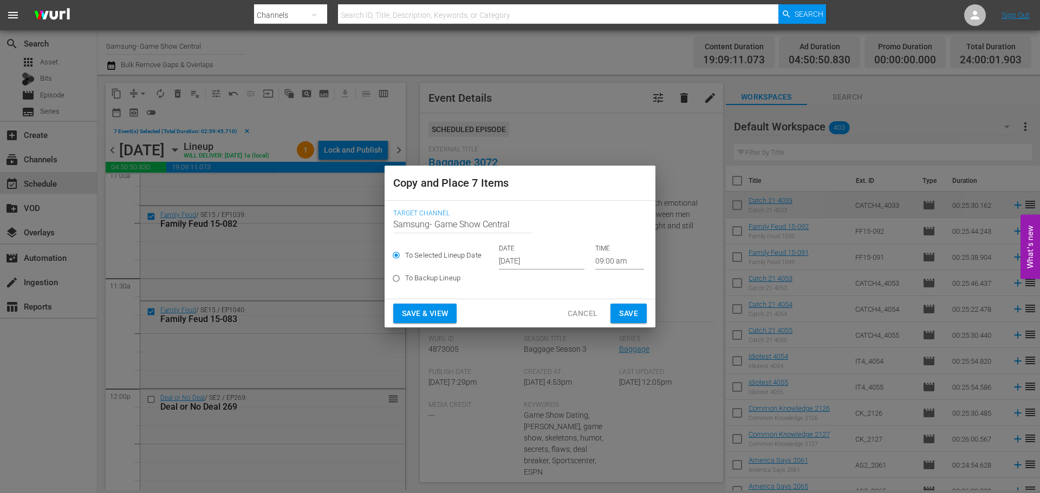
click at [610, 266] on input "09:00 am" at bounding box center [619, 261] width 49 height 16
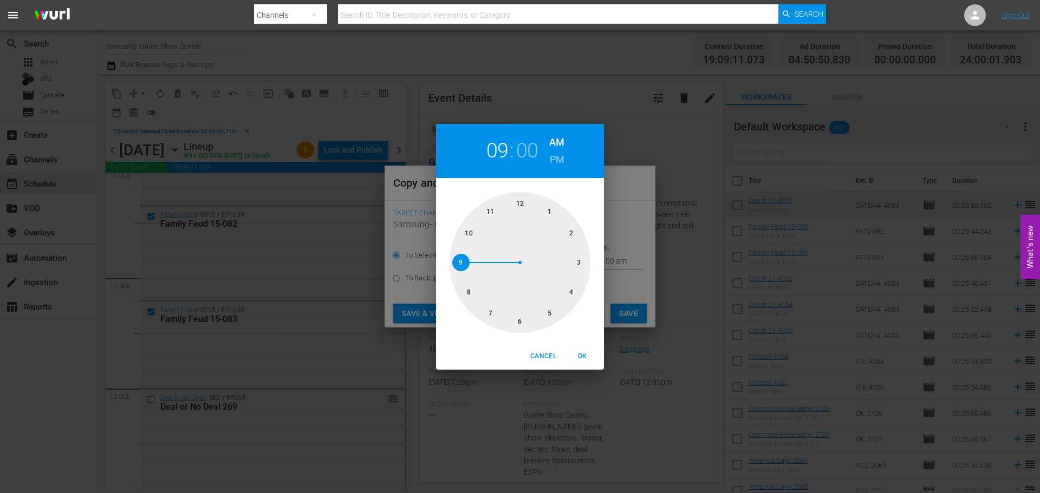
click at [522, 312] on div at bounding box center [520, 262] width 141 height 141
click at [597, 344] on div "Cancel OK" at bounding box center [520, 356] width 168 height 27
click at [596, 349] on button "OK" at bounding box center [582, 357] width 35 height 18
type input "06:00 am"
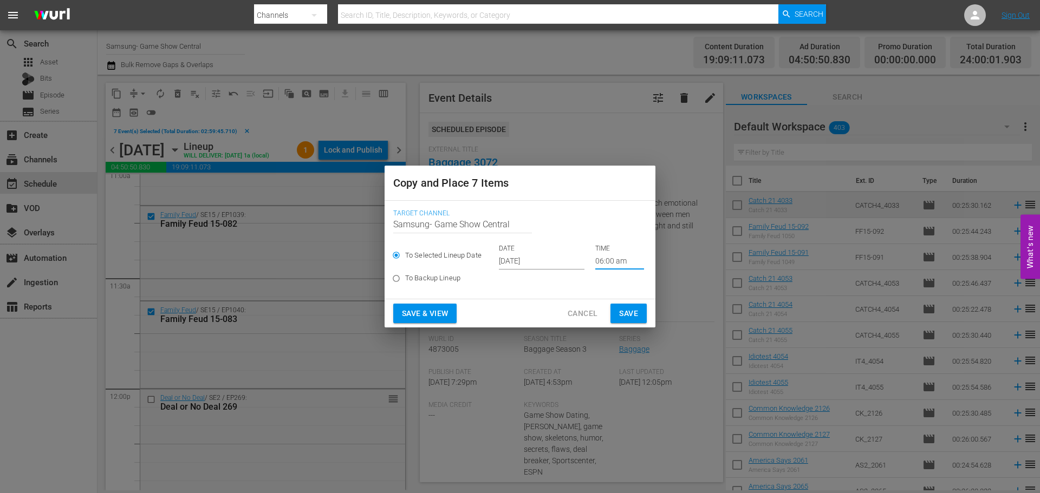
click at [614, 315] on button "Save" at bounding box center [628, 314] width 36 height 20
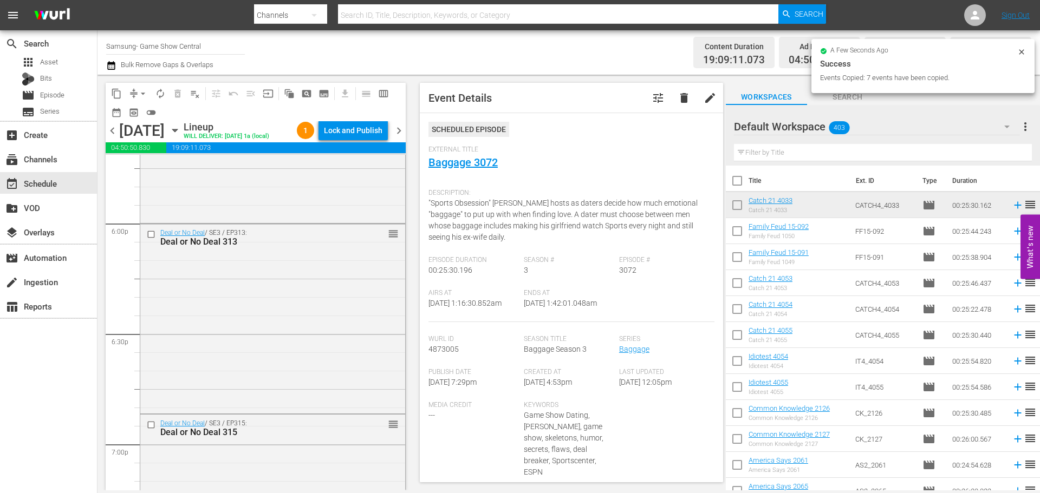
scroll to position [3900, 0]
click at [155, 246] on input "checkbox" at bounding box center [152, 243] width 11 height 9
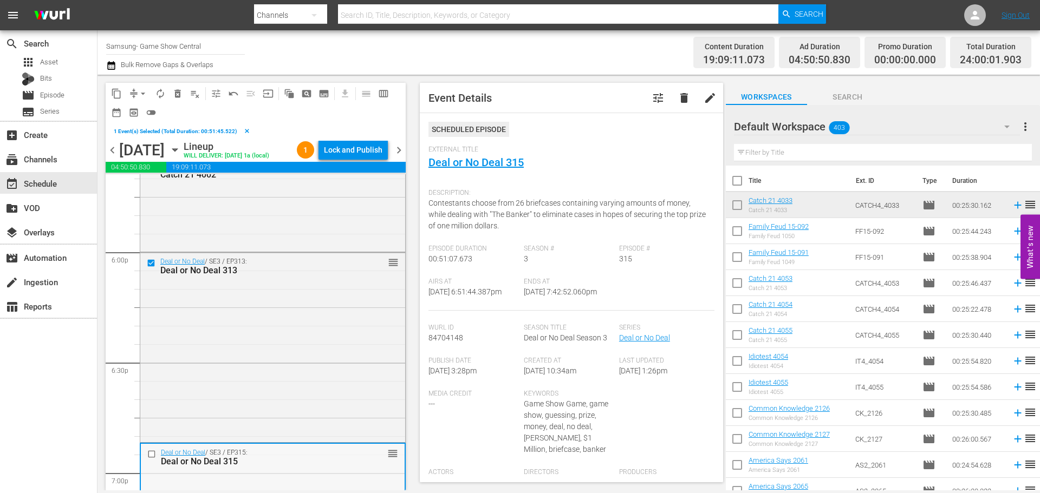
drag, startPoint x: 159, startPoint y: 448, endPoint x: 152, endPoint y: 453, distance: 8.1
click at [152, 453] on input "checkbox" at bounding box center [152, 454] width 11 height 9
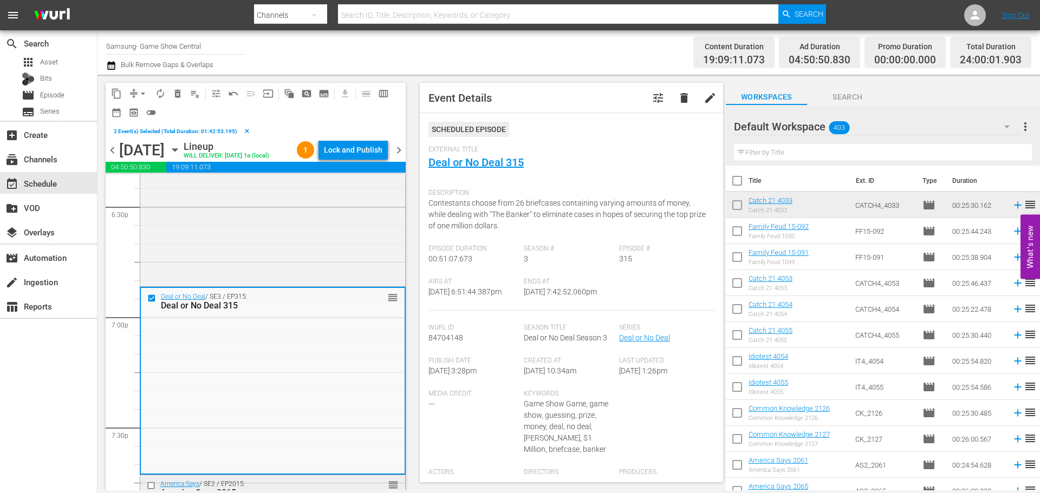
scroll to position [4116, 0]
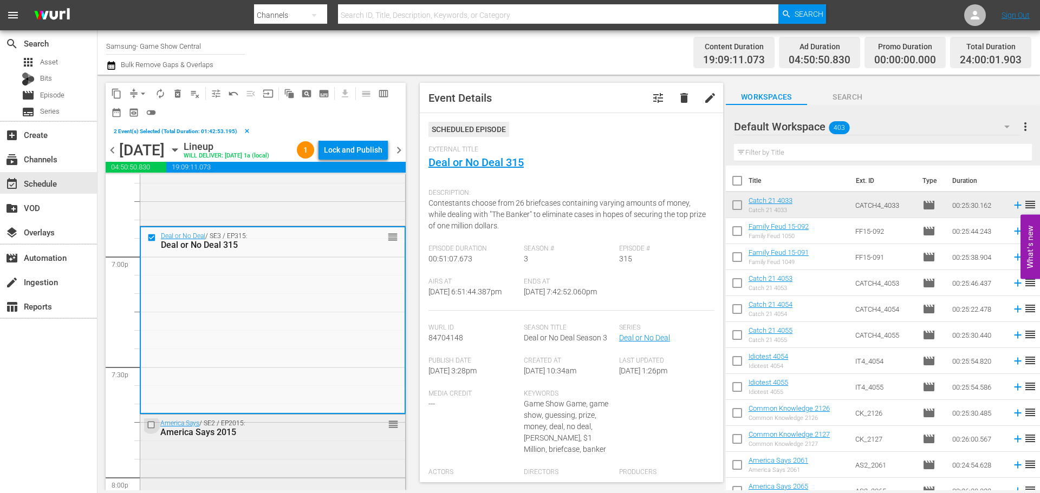
click at [153, 427] on input "checkbox" at bounding box center [152, 425] width 11 height 9
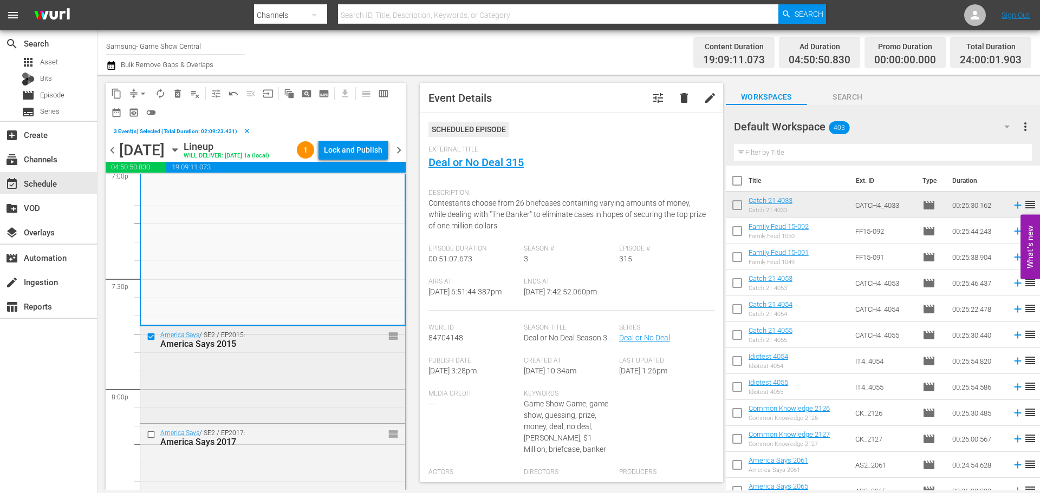
scroll to position [4225, 0]
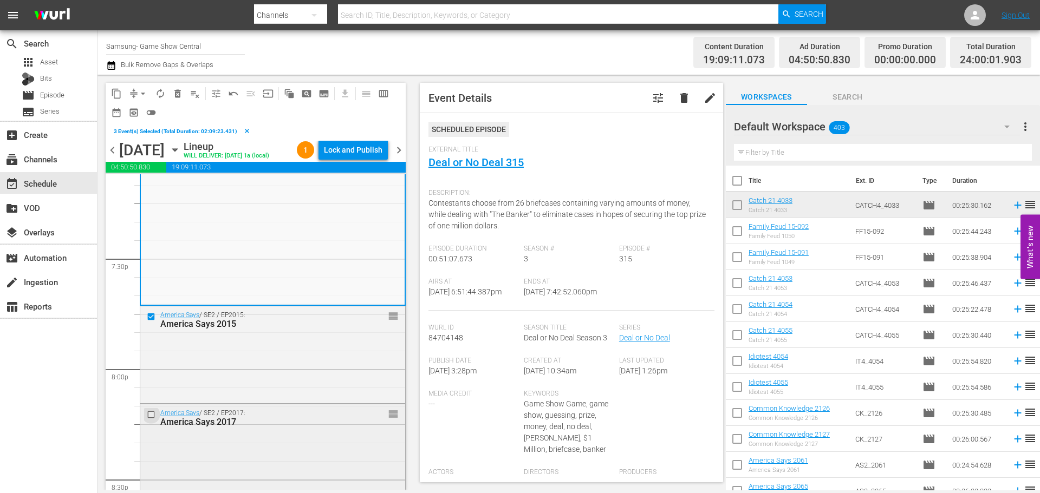
click at [153, 410] on input "checkbox" at bounding box center [152, 414] width 11 height 9
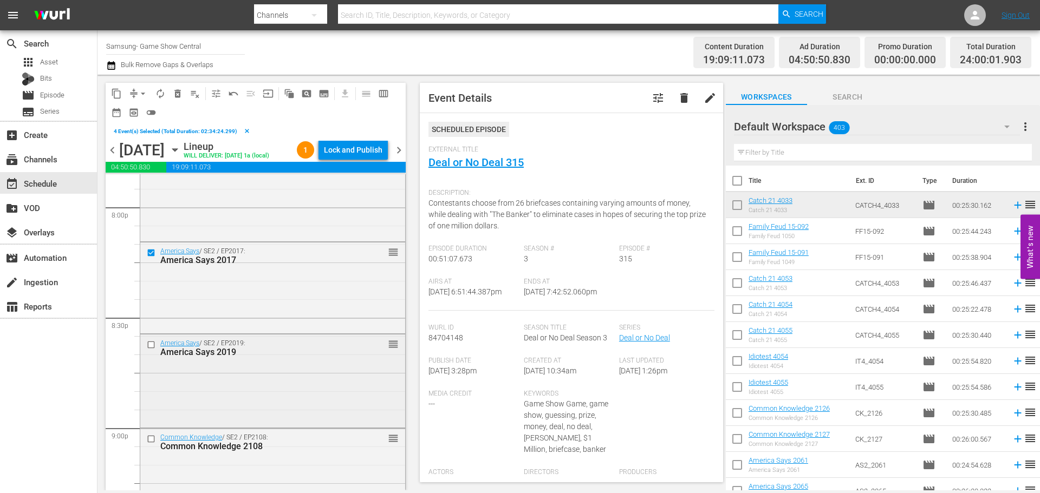
scroll to position [4387, 0]
click at [151, 343] on input "checkbox" at bounding box center [152, 344] width 11 height 9
click at [153, 439] on input "checkbox" at bounding box center [152, 438] width 11 height 9
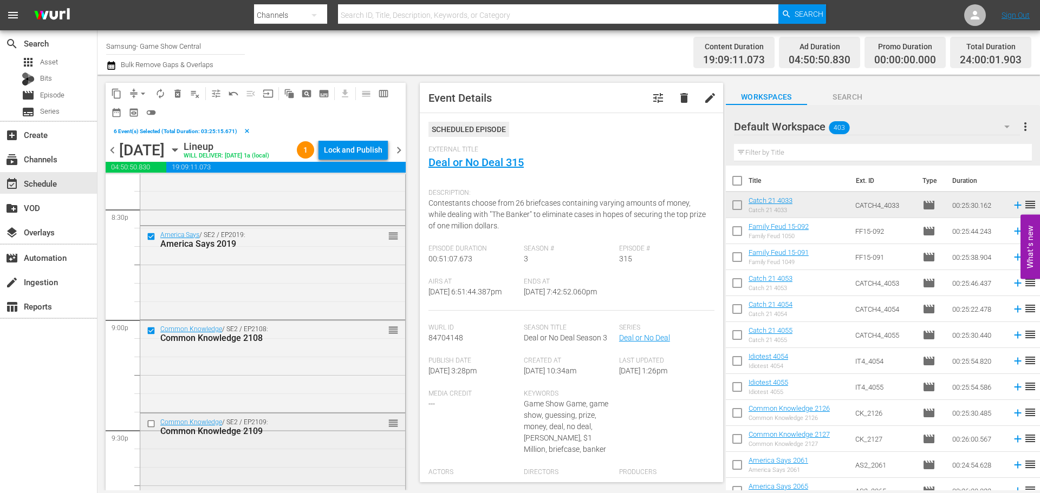
scroll to position [4495, 0]
click at [154, 423] on input "checkbox" at bounding box center [152, 423] width 11 height 9
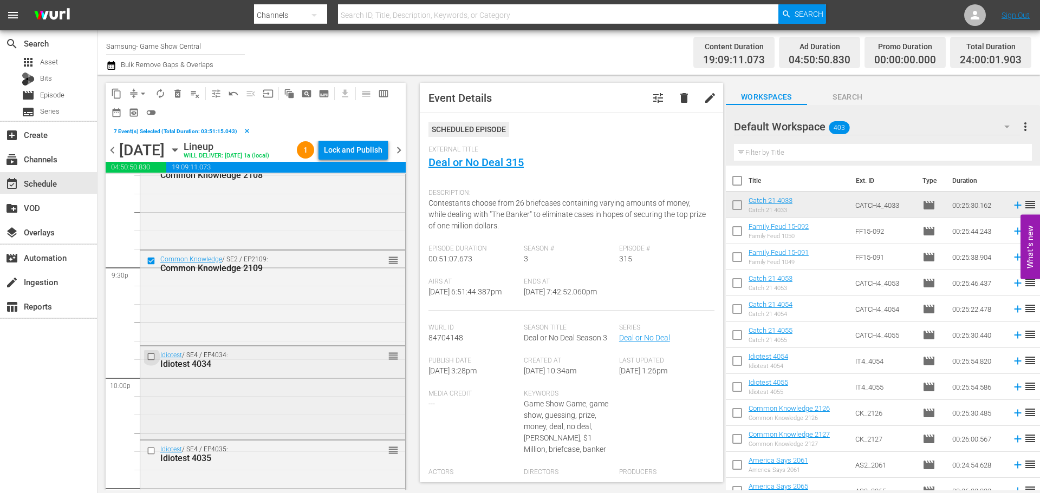
click at [151, 356] on input "checkbox" at bounding box center [152, 356] width 11 height 9
click at [151, 448] on input "checkbox" at bounding box center [152, 451] width 11 height 9
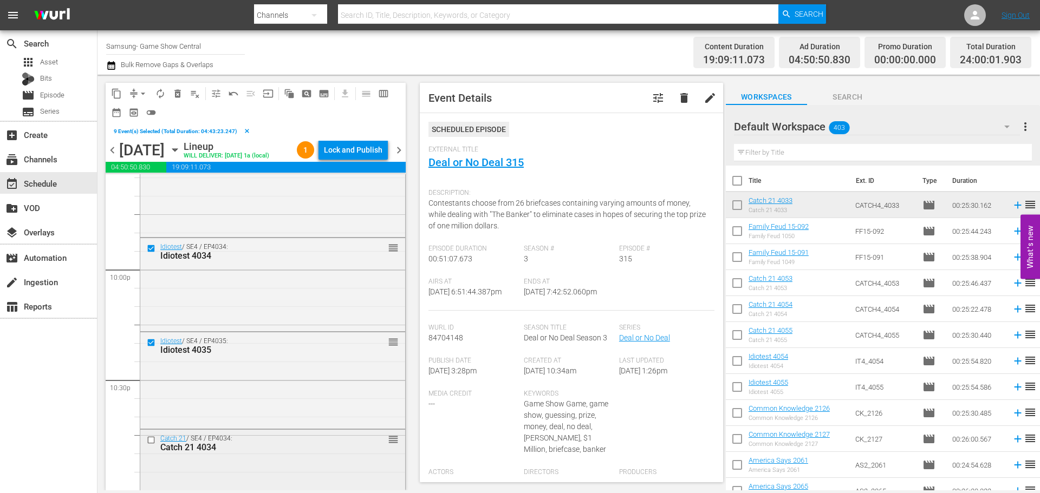
click at [147, 438] on input "checkbox" at bounding box center [152, 440] width 11 height 9
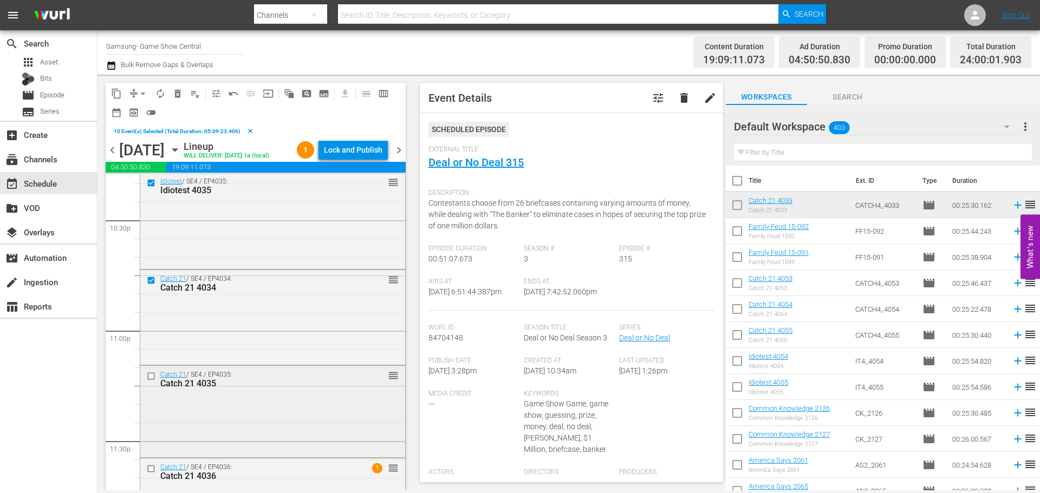
scroll to position [4929, 0]
click at [154, 372] on input "checkbox" at bounding box center [152, 373] width 11 height 9
click at [155, 467] on input "checkbox" at bounding box center [152, 465] width 11 height 9
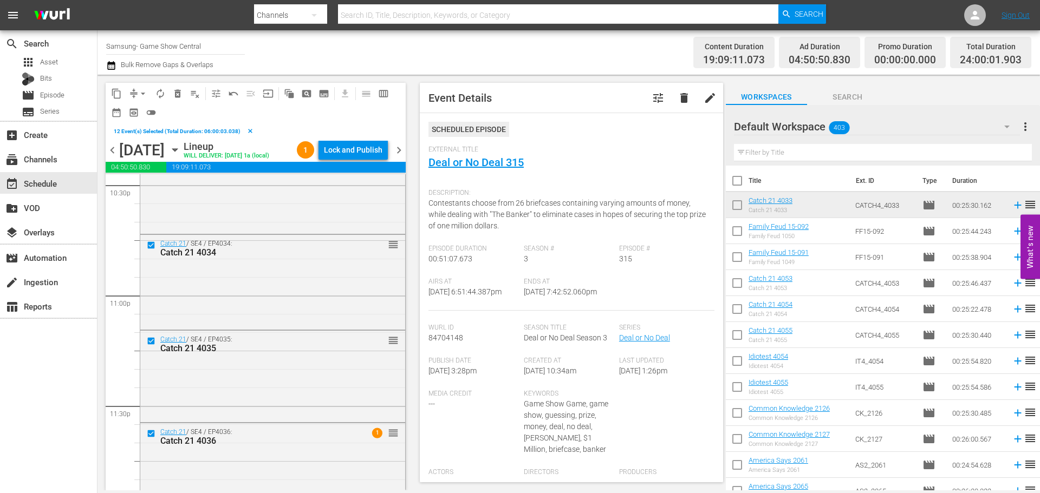
scroll to position [4987, 0]
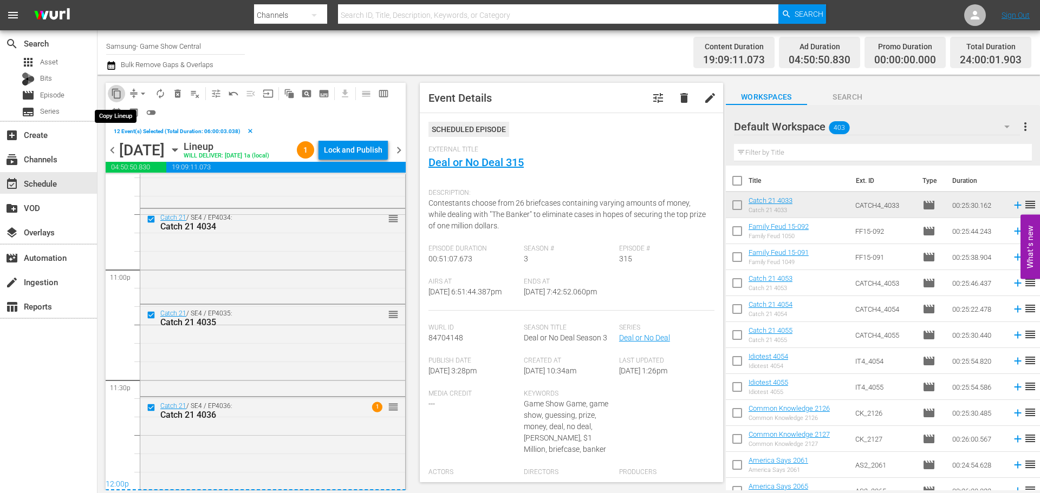
click at [116, 92] on span "content_copy" at bounding box center [116, 93] width 11 height 11
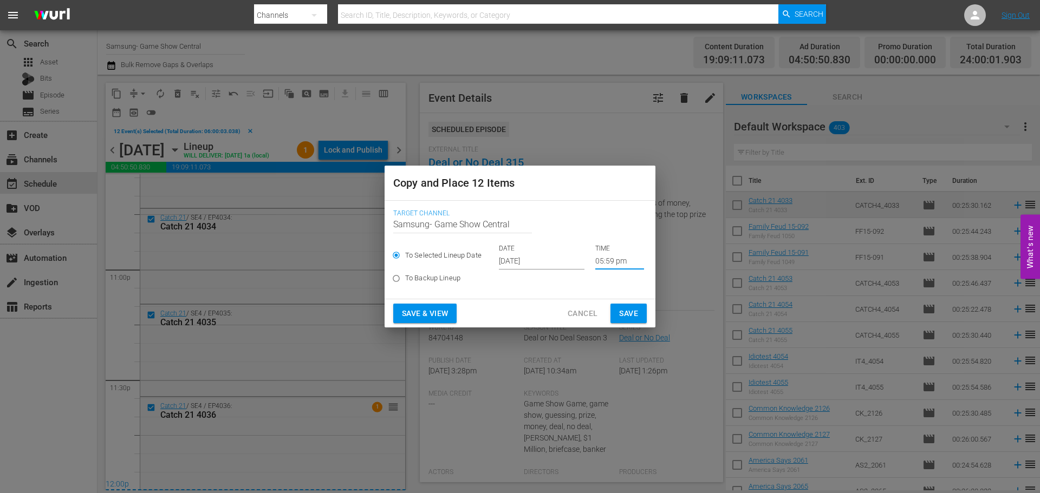
click at [598, 261] on input "05:59 pm" at bounding box center [619, 261] width 49 height 16
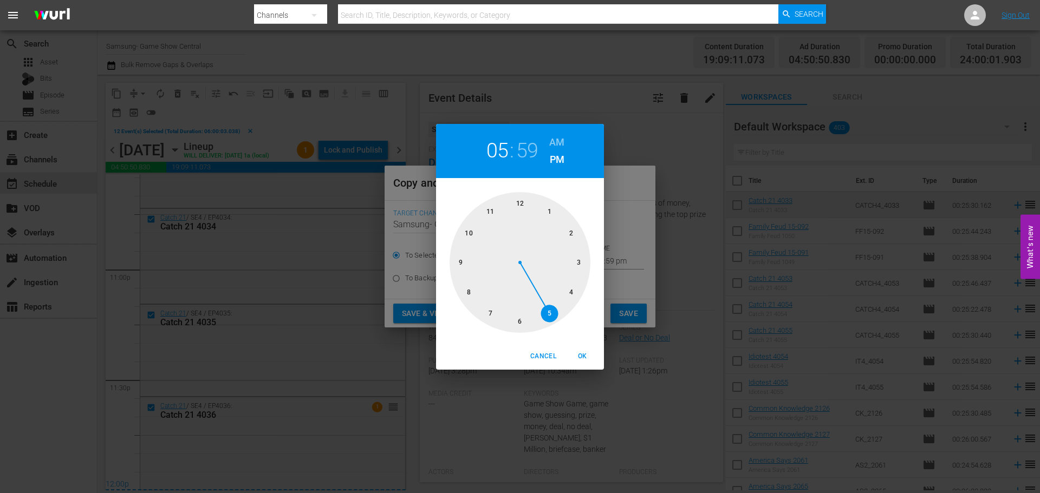
click at [531, 219] on div at bounding box center [520, 262] width 141 height 141
click at [520, 198] on div at bounding box center [520, 262] width 141 height 141
click at [585, 363] on button "OK" at bounding box center [582, 357] width 35 height 18
type input "12:00 pm"
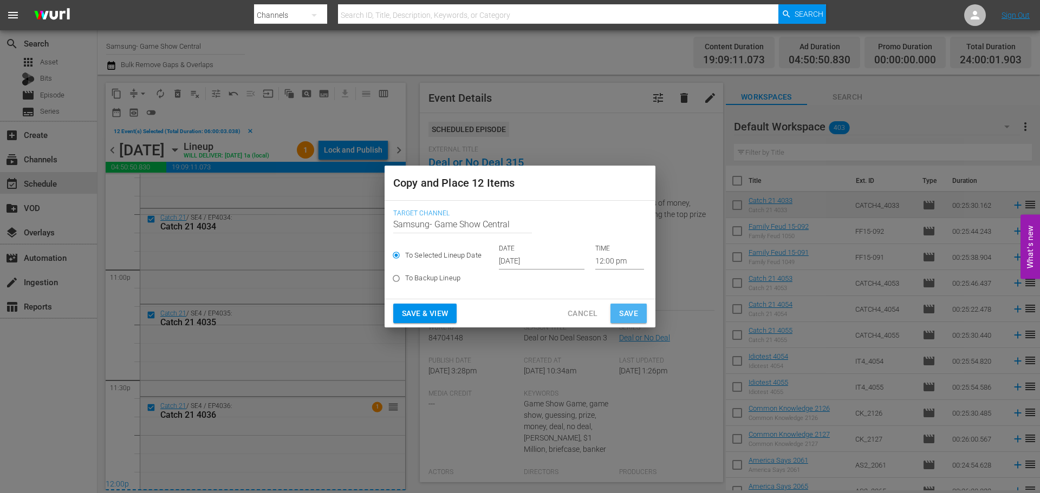
click at [628, 308] on span "Save" at bounding box center [628, 314] width 19 height 14
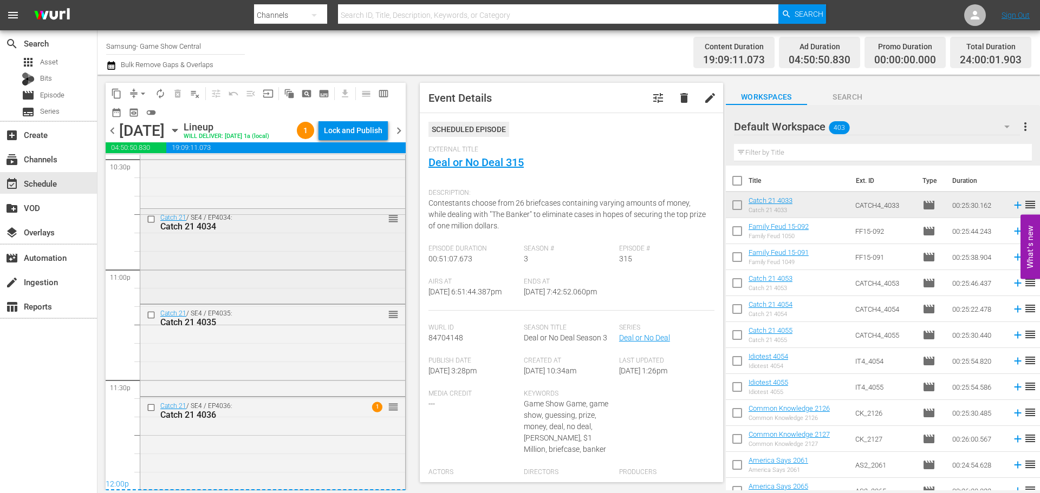
scroll to position [4968, 0]
click at [366, 122] on div "Lock and Publish" at bounding box center [353, 130] width 58 height 19
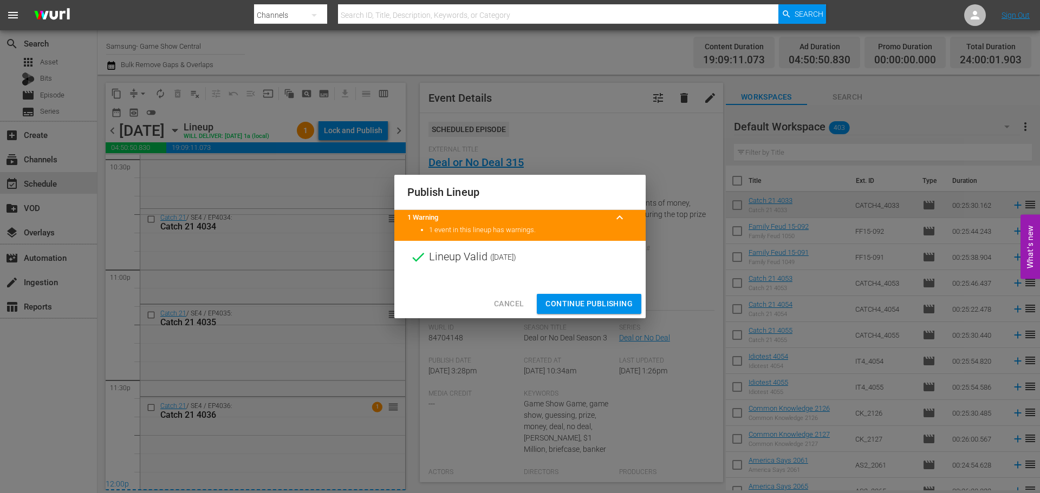
click at [568, 294] on div "Cancel Continue Publishing" at bounding box center [519, 304] width 251 height 29
click at [568, 301] on span "Continue Publishing" at bounding box center [588, 304] width 87 height 14
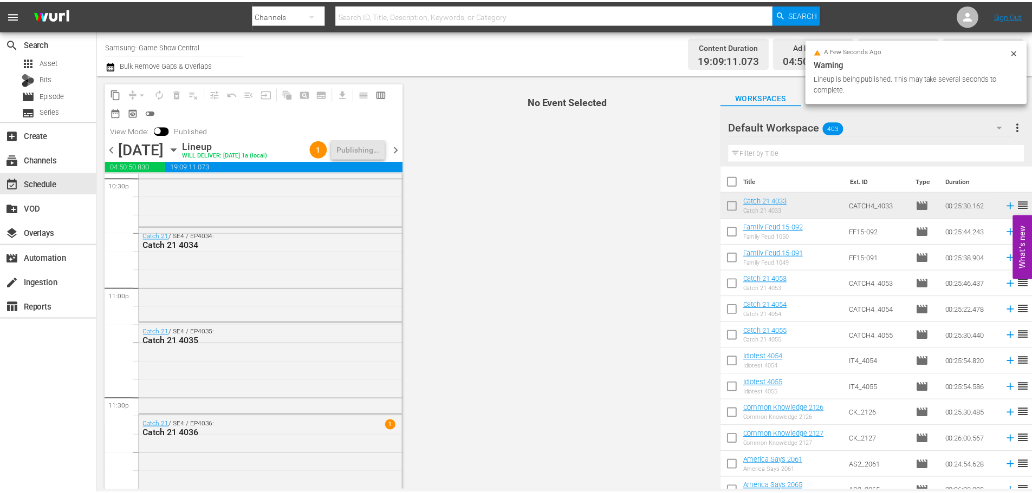
scroll to position [4986, 0]
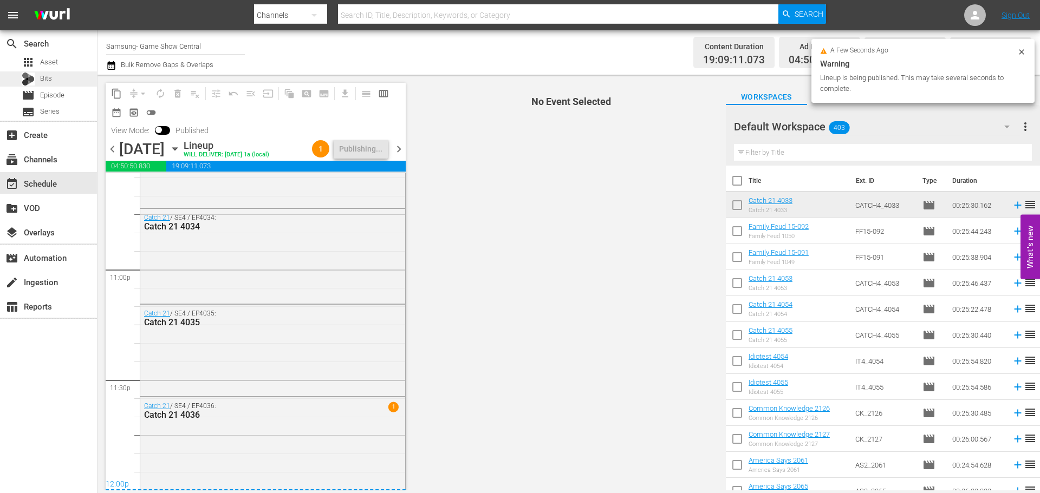
click at [55, 84] on div "Bits" at bounding box center [48, 78] width 97 height 15
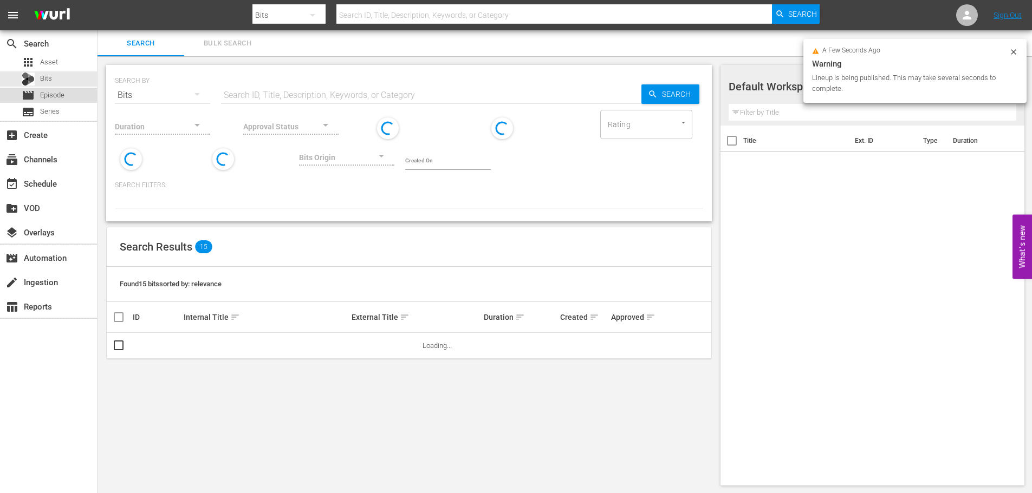
click at [49, 90] on span "Episode" at bounding box center [52, 95] width 24 height 11
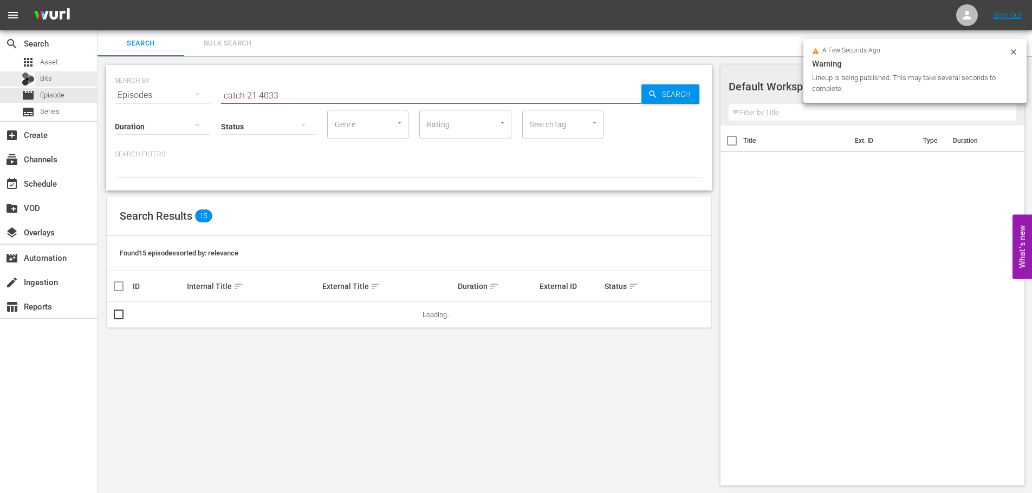
drag, startPoint x: 388, startPoint y: 105, endPoint x: 0, endPoint y: 17, distance: 397.5
click at [0, 17] on div "menu Sign Out search Search apps Asset Bits movie Episode subtitles Series add_…" at bounding box center [516, 247] width 1032 height 494
type input "b"
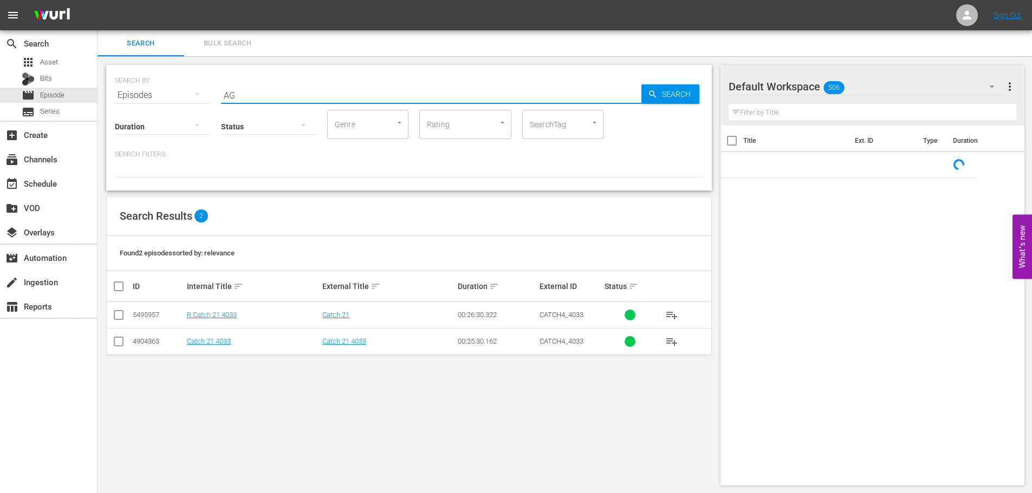
type input "A"
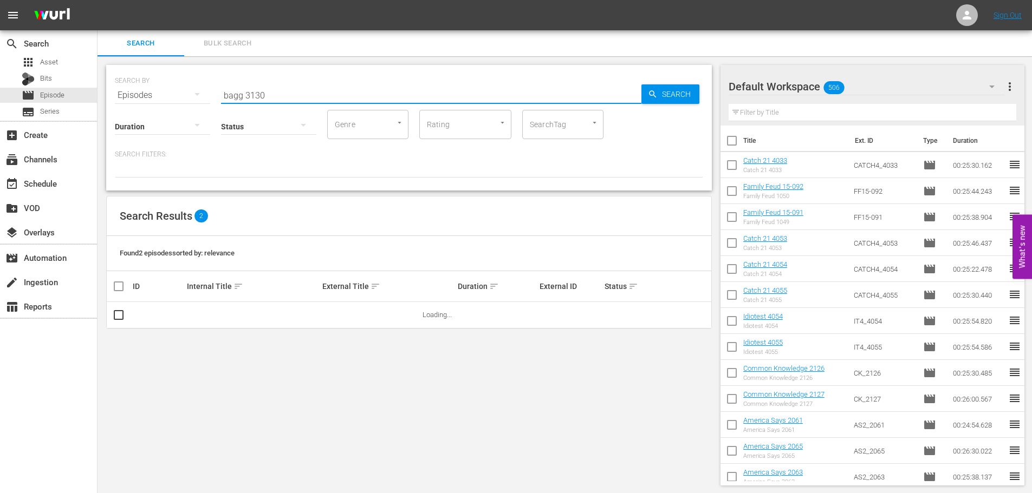
type input "bagg 3130"
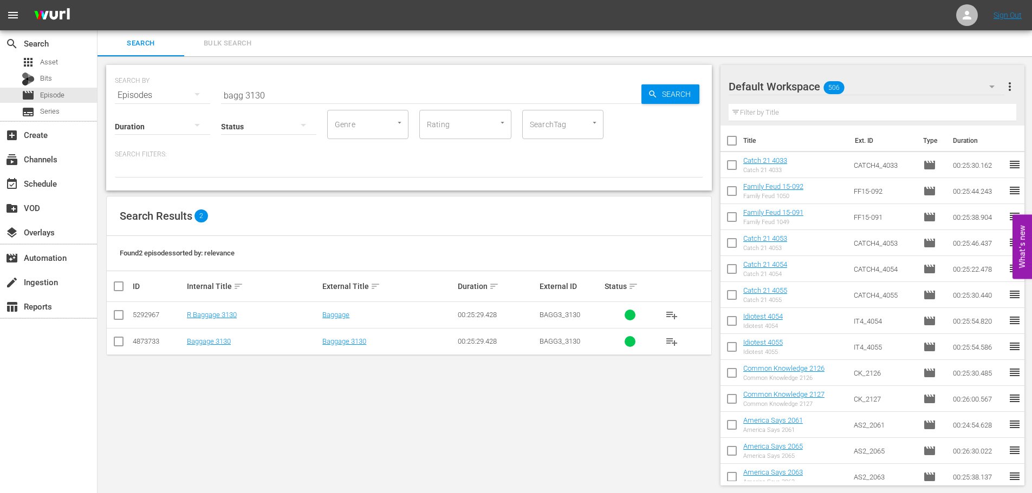
click at [133, 345] on div "SEARCH BY Search By Episodes Search ID, Title, Description, Keywords, or Catego…" at bounding box center [408, 275] width 623 height 438
click at [121, 344] on input "checkbox" at bounding box center [118, 343] width 13 height 13
checkbox input "true"
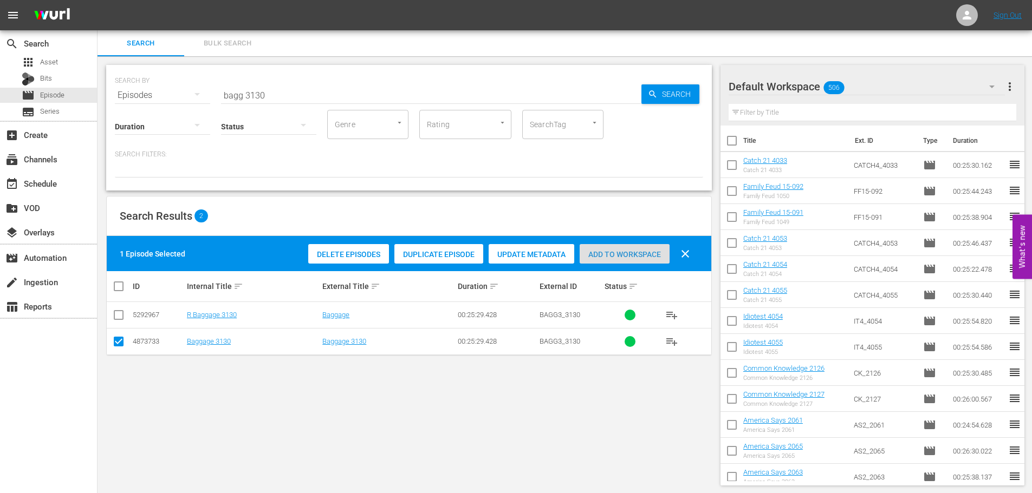
click at [633, 251] on span "Add to Workspace" at bounding box center [625, 254] width 90 height 9
click at [285, 97] on input "bagg 3130" at bounding box center [431, 95] width 420 height 26
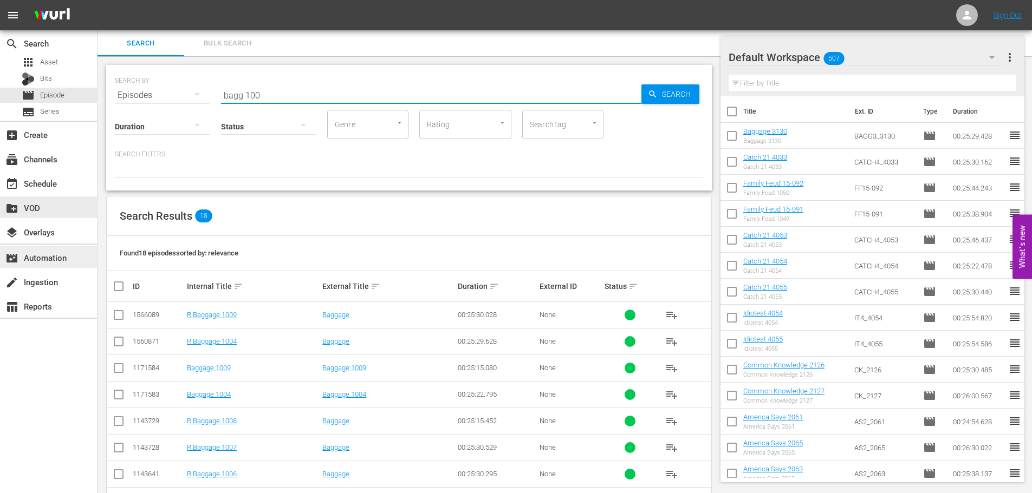
scroll to position [307, 0]
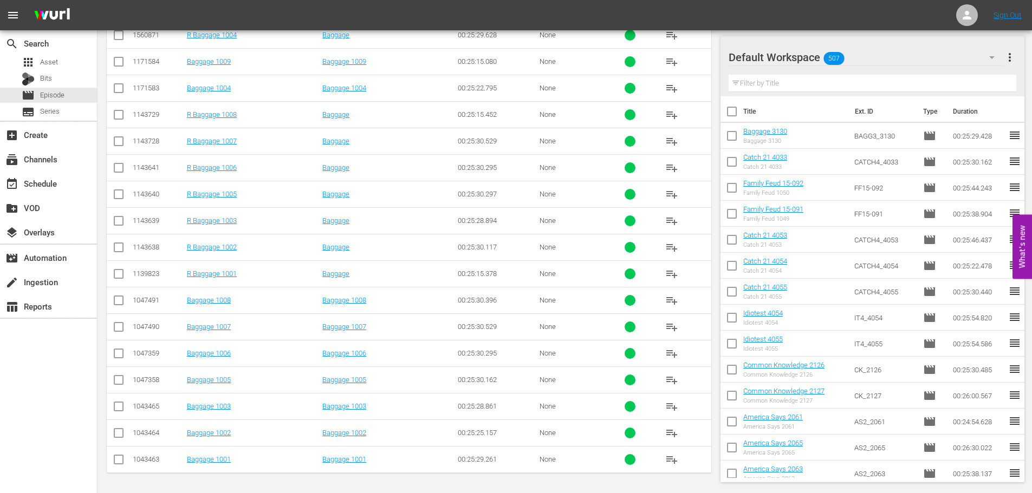
type input "bagg 100"
click at [118, 461] on input "checkbox" at bounding box center [118, 461] width 13 height 13
checkbox input "true"
click at [115, 410] on input "checkbox" at bounding box center [118, 408] width 13 height 13
checkbox input "true"
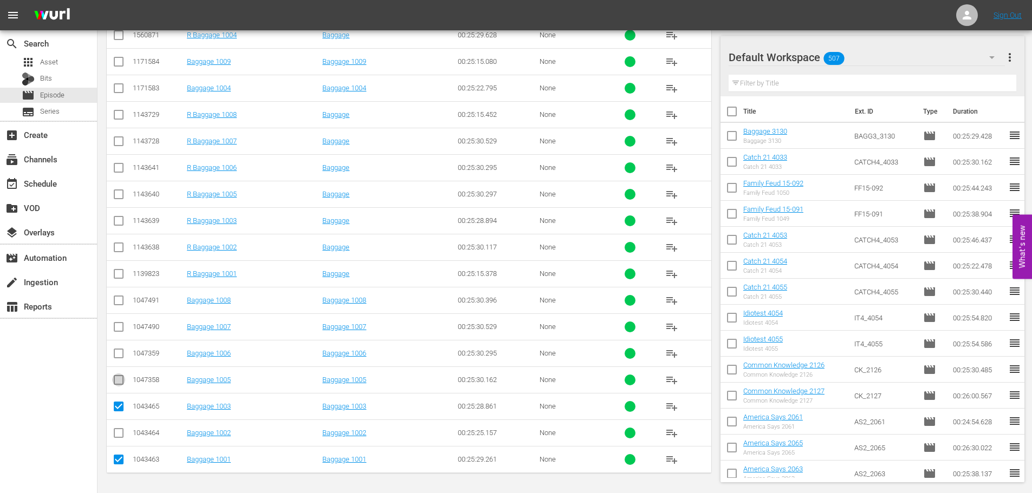
click at [123, 385] on input "checkbox" at bounding box center [118, 382] width 13 height 13
checkbox input "true"
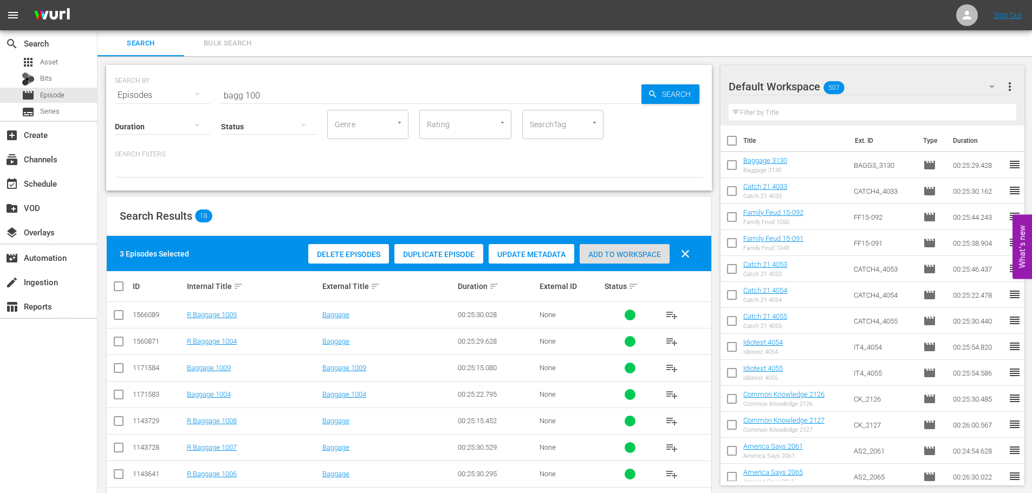
click at [610, 248] on div "Add to Workspace" at bounding box center [625, 254] width 90 height 21
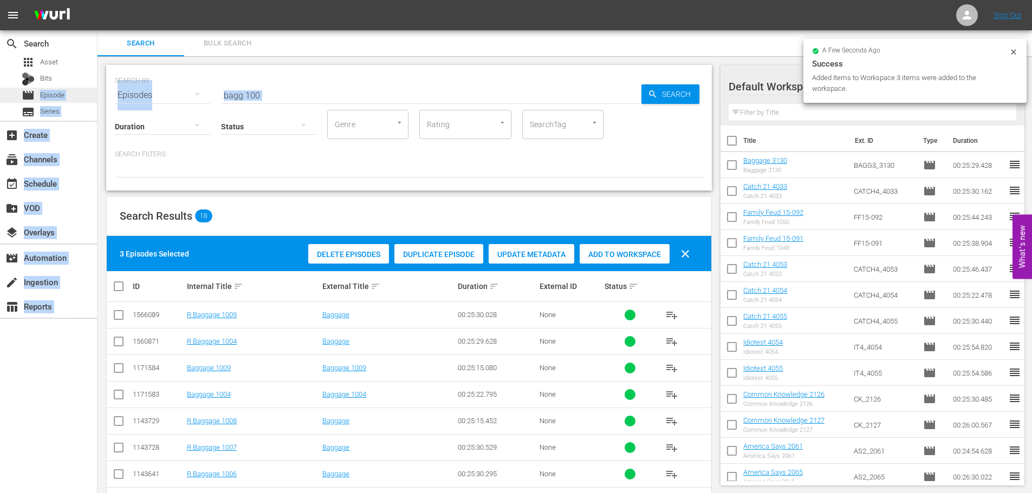
drag, startPoint x: 294, startPoint y: 100, endPoint x: 14, endPoint y: 93, distance: 280.1
click at [97, 0] on div "search Search apps Asset Bits movie Episode subtitles Series add_box Create sub…" at bounding box center [564, 0] width 934 height 0
click at [208, 90] on button "button" at bounding box center [197, 94] width 26 height 26
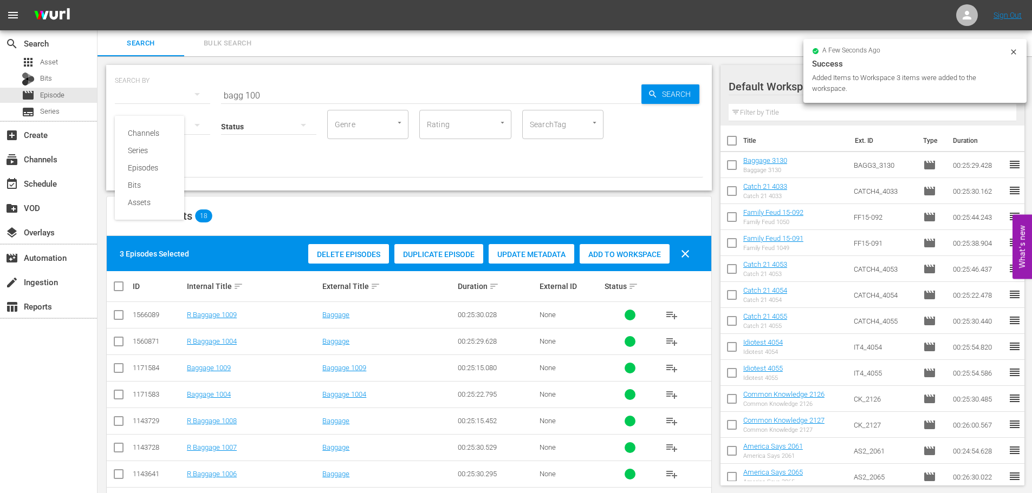
click at [266, 92] on div "Channels Series Episodes Bits Assets" at bounding box center [516, 246] width 1032 height 493
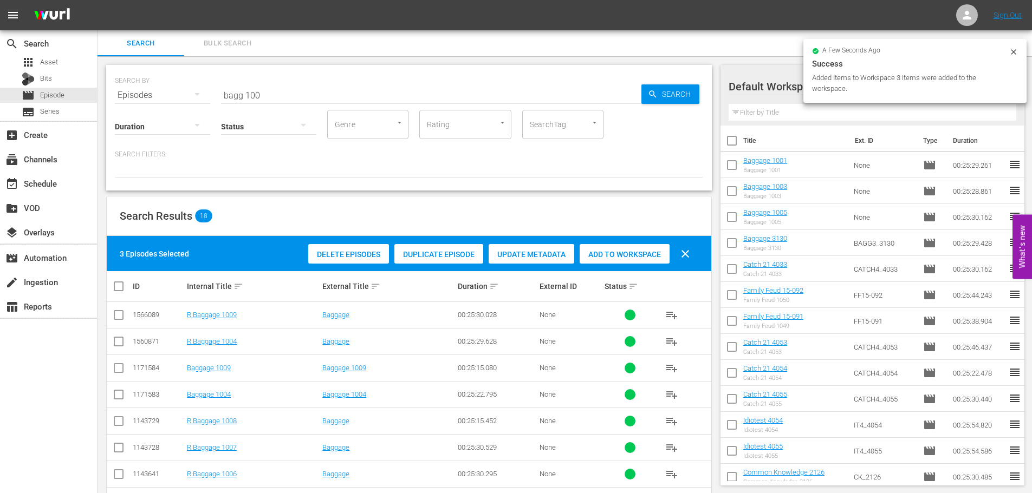
click at [268, 92] on div "Channels Series Episodes Bits Assets" at bounding box center [516, 246] width 1032 height 493
drag, startPoint x: 293, startPoint y: 86, endPoint x: 265, endPoint y: 107, distance: 34.8
click at [271, 99] on input "bagg 100" at bounding box center [431, 95] width 420 height 26
click at [265, 107] on div "Status" at bounding box center [268, 119] width 95 height 39
click at [287, 89] on input "bagg 100" at bounding box center [431, 95] width 420 height 26
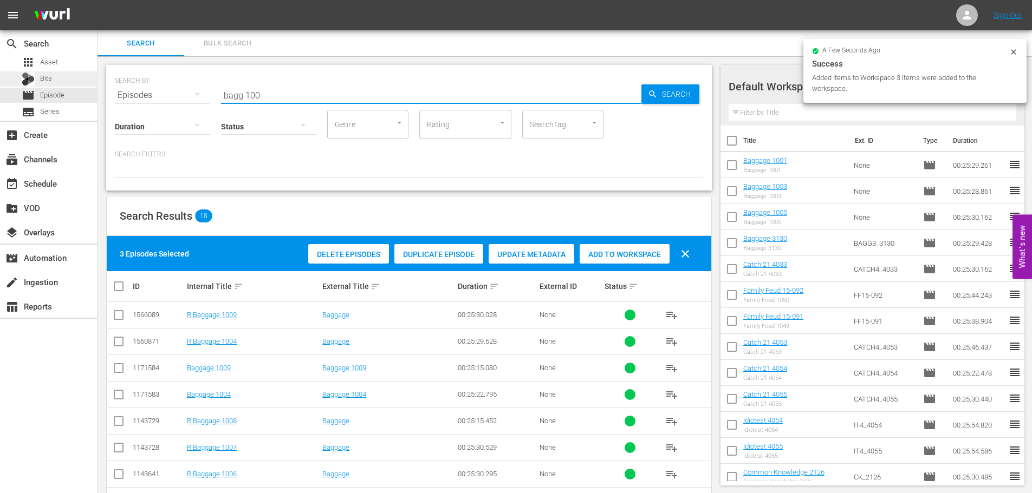
drag, startPoint x: 287, startPoint y: 89, endPoint x: 29, endPoint y: 76, distance: 257.6
click at [97, 0] on div "search Search apps Asset Bits movie Episode subtitles Series add_box Create sub…" at bounding box center [564, 0] width 934 height 0
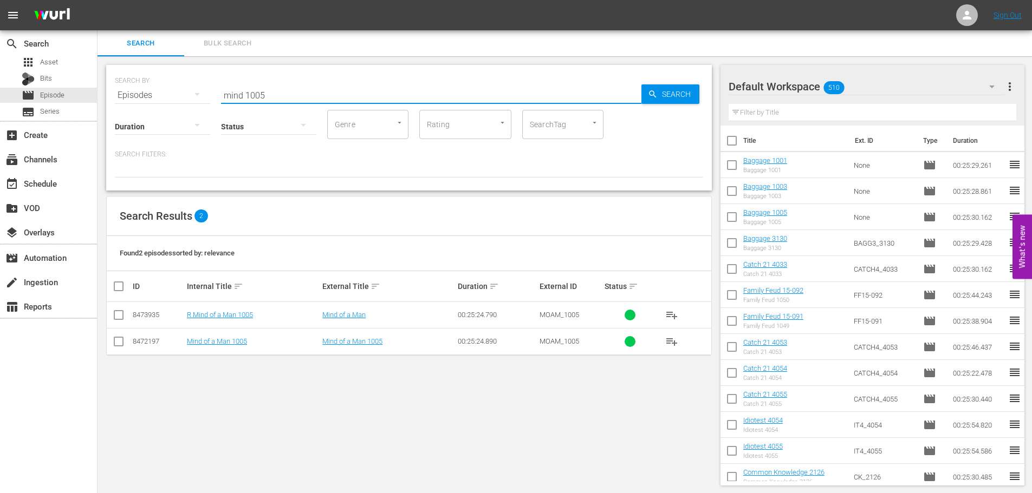
type input "mind 1005"
click at [119, 344] on input "checkbox" at bounding box center [118, 343] width 13 height 13
checkbox input "true"
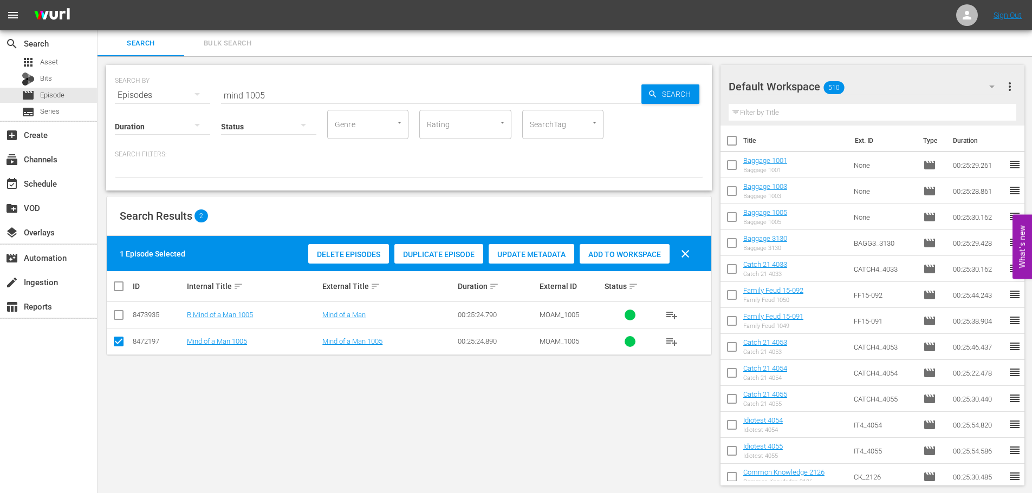
click at [636, 261] on div "Add to Workspace" at bounding box center [625, 254] width 90 height 21
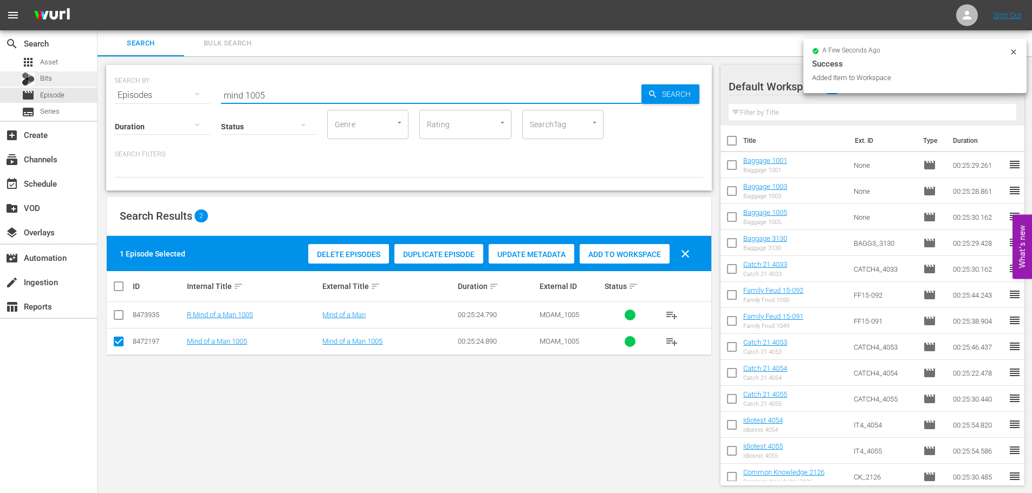
drag, startPoint x: 306, startPoint y: 96, endPoint x: 43, endPoint y: 83, distance: 263.5
click at [97, 0] on div "search Search apps Asset Bits movie Episode subtitles Series add_box Create sub…" at bounding box center [564, 0] width 934 height 0
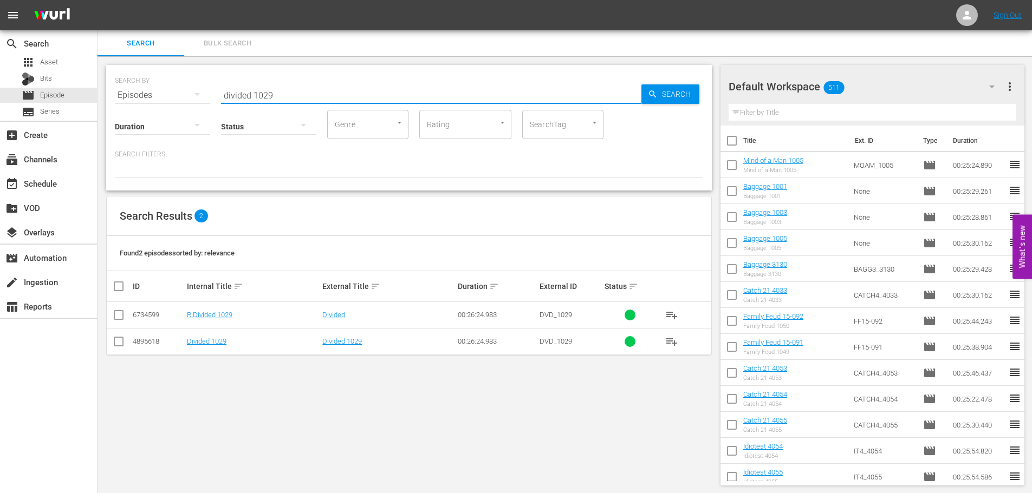
type input "divided 1029"
click at [137, 337] on td "4895618" at bounding box center [158, 341] width 54 height 27
click at [121, 342] on input "checkbox" at bounding box center [118, 343] width 13 height 13
checkbox input "true"
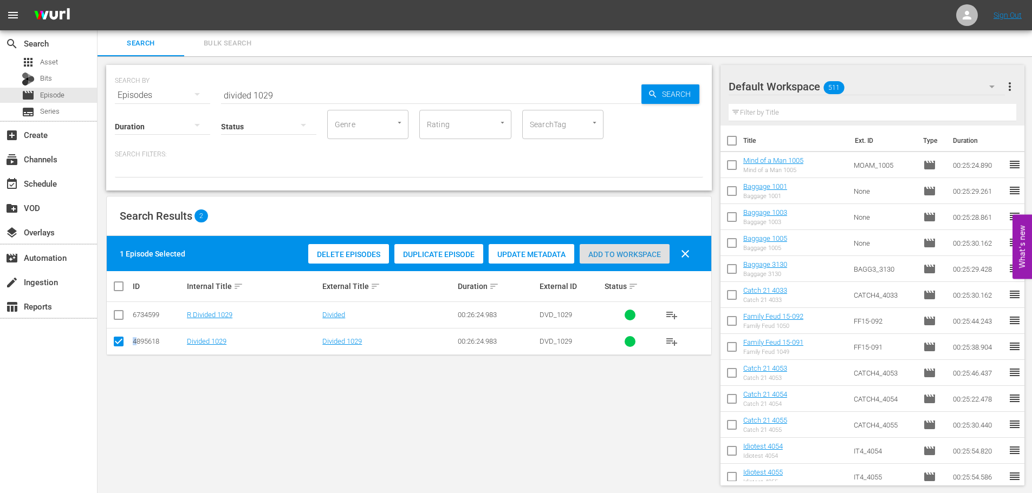
click at [667, 256] on span "Add to Workspace" at bounding box center [625, 254] width 90 height 9
click at [326, 90] on input "divided 1029" at bounding box center [431, 95] width 420 height 26
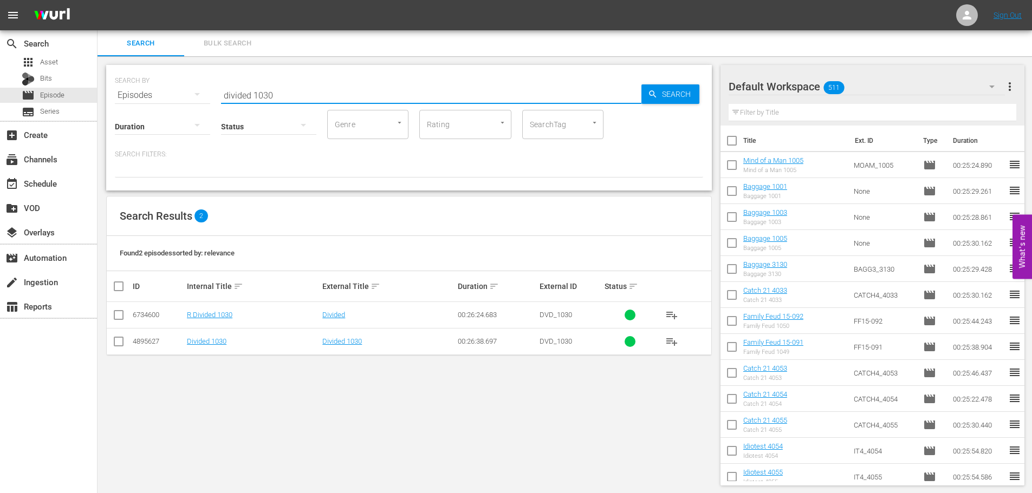
type input "divided 1030"
click at [113, 341] on input "checkbox" at bounding box center [118, 343] width 13 height 13
checkbox input "true"
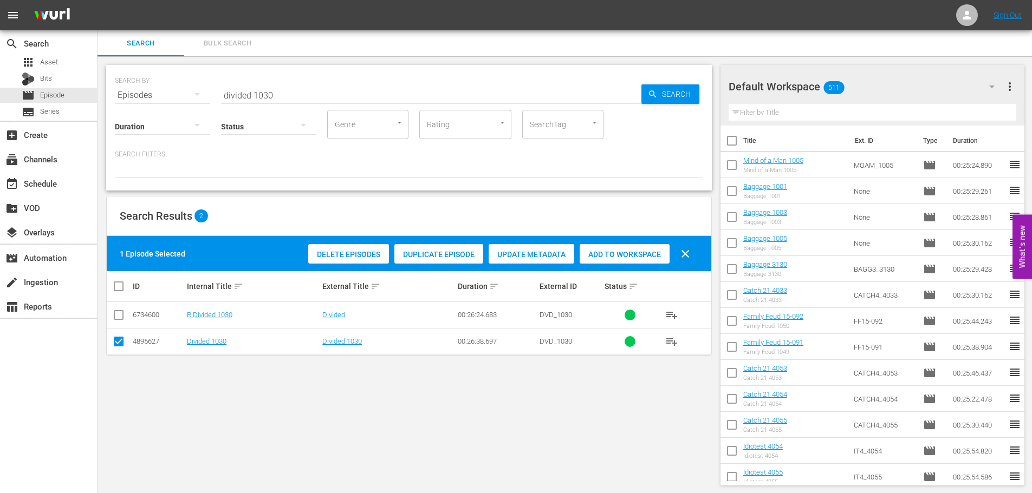
click at [595, 257] on span "Add to Workspace" at bounding box center [625, 254] width 90 height 9
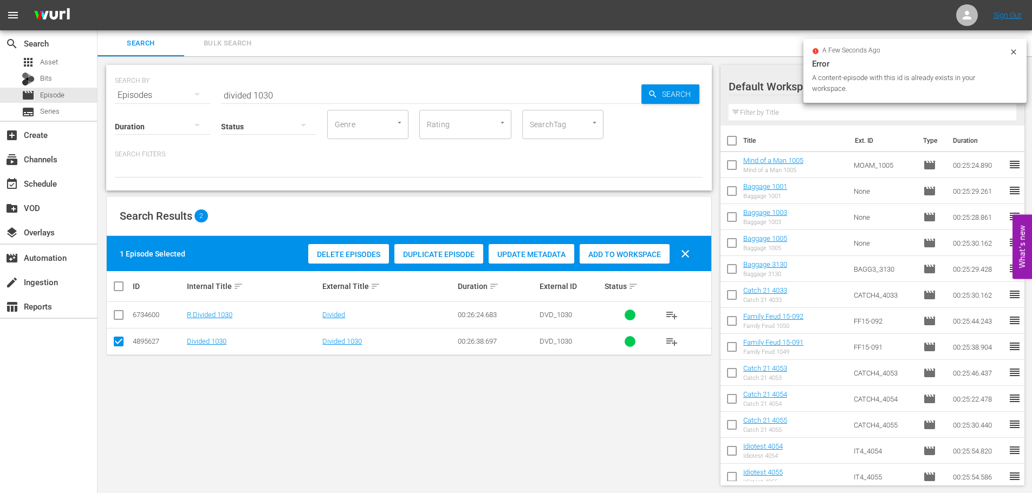
click at [413, 103] on hr at bounding box center [431, 103] width 420 height 1
click at [416, 100] on input "divided 1030" at bounding box center [431, 95] width 420 height 26
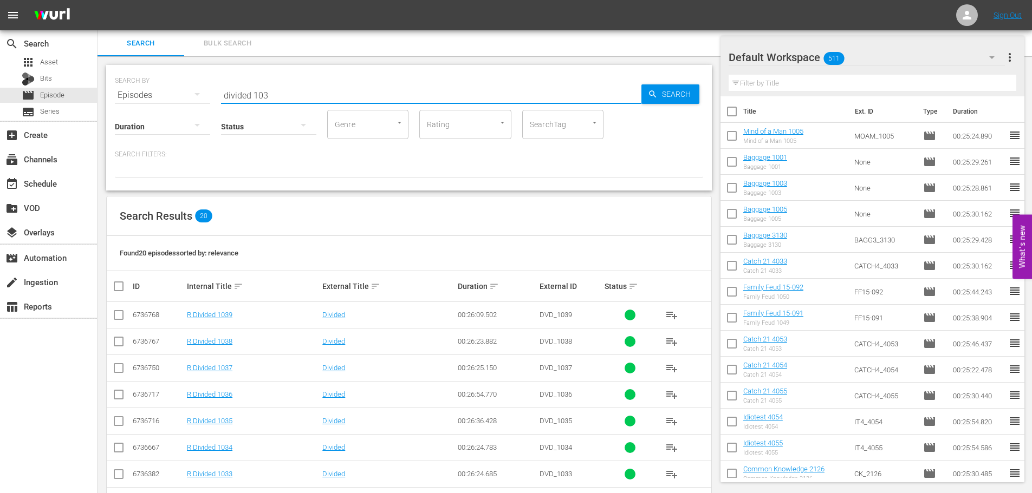
scroll to position [360, 0]
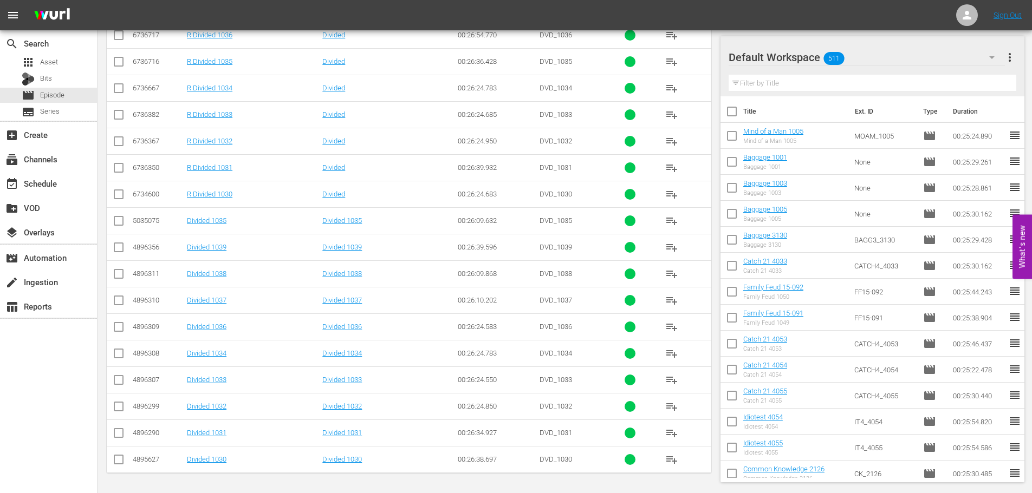
type input "divided 103"
drag, startPoint x: 117, startPoint y: 434, endPoint x: 120, endPoint y: 418, distance: 15.9
click at [117, 434] on input "checkbox" at bounding box center [118, 435] width 13 height 13
checkbox input "true"
click at [121, 418] on td at bounding box center [119, 406] width 24 height 27
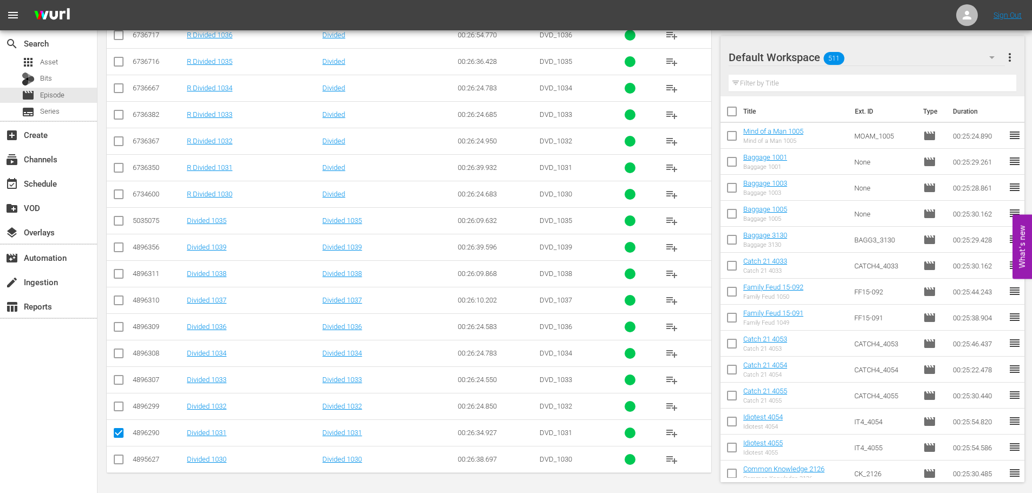
click at [112, 406] on input "checkbox" at bounding box center [118, 408] width 13 height 13
checkbox input "true"
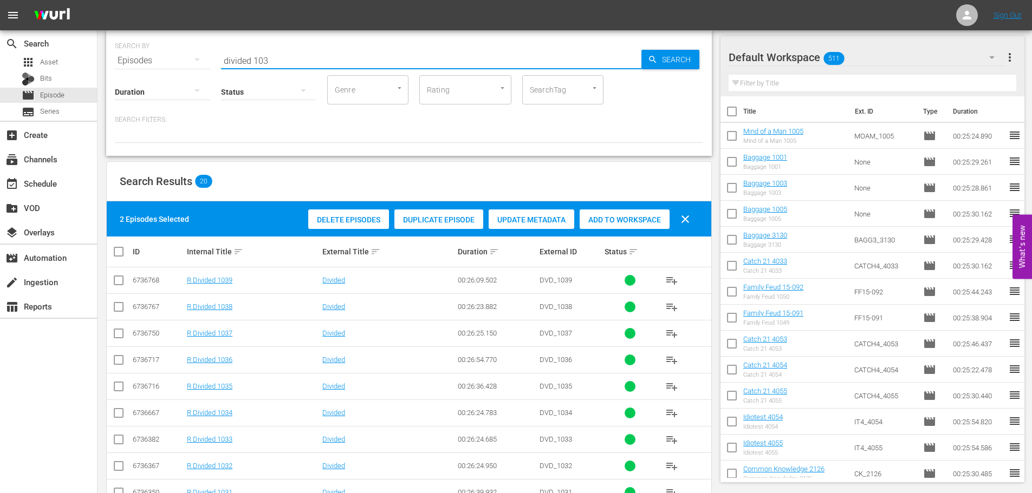
drag, startPoint x: 311, startPoint y: 54, endPoint x: 0, endPoint y: 7, distance: 314.4
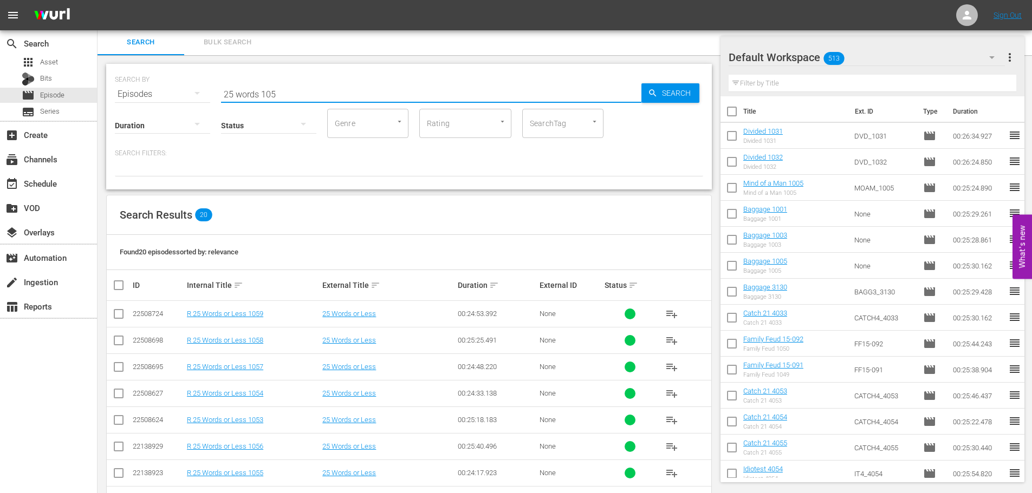
scroll to position [360, 0]
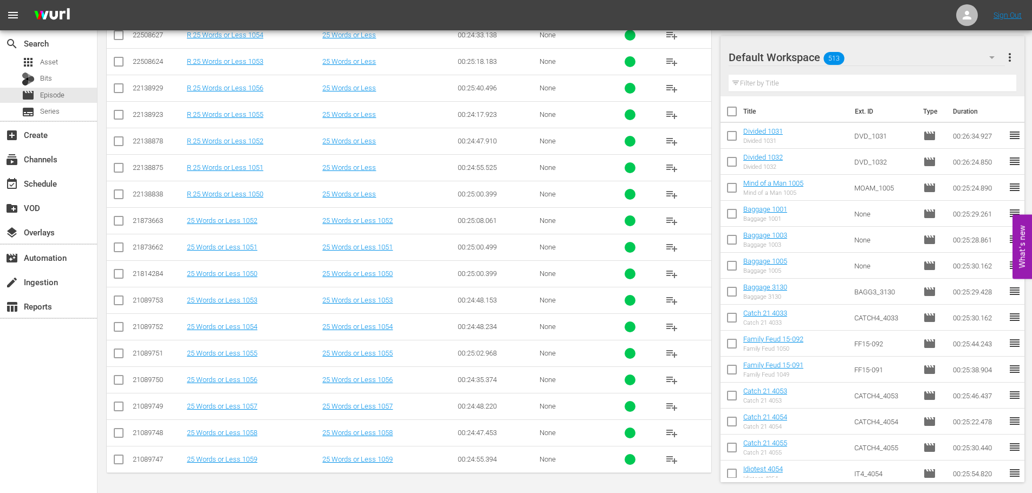
type input "25 words 105"
drag, startPoint x: 112, startPoint y: 392, endPoint x: 135, endPoint y: 381, distance: 25.9
click at [113, 391] on td at bounding box center [119, 380] width 24 height 27
click at [112, 381] on td at bounding box center [119, 380] width 24 height 27
click at [116, 381] on input "checkbox" at bounding box center [118, 382] width 13 height 13
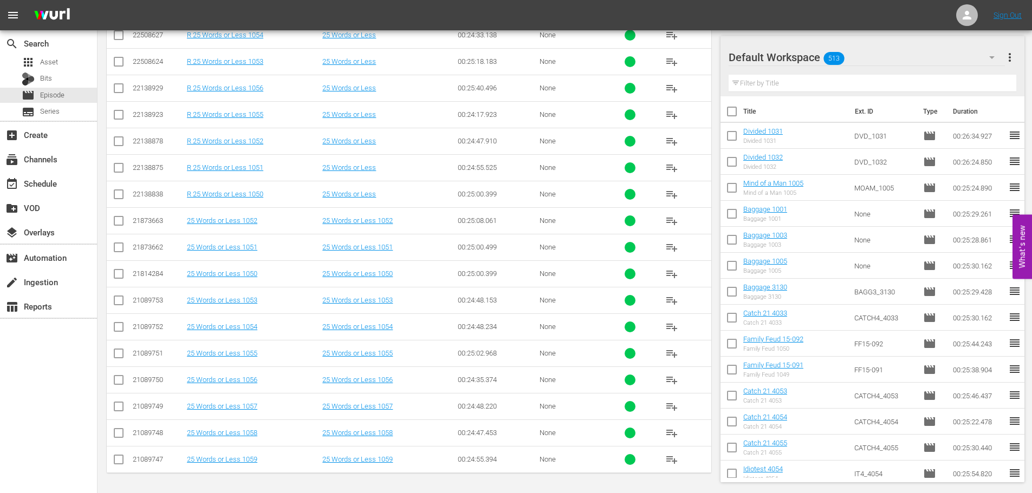
checkbox input "true"
click at [120, 402] on input "checkbox" at bounding box center [118, 408] width 13 height 13
checkbox input "true"
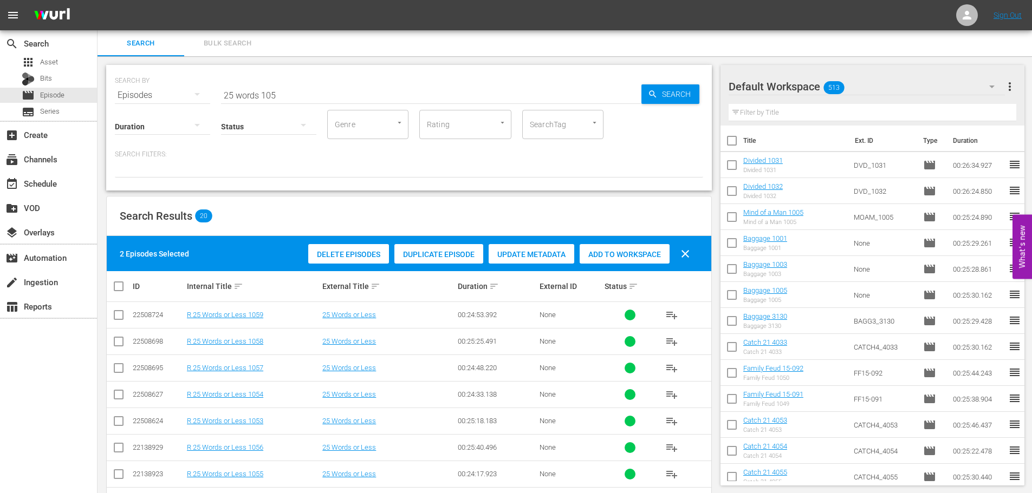
click at [611, 251] on span "Add to Workspace" at bounding box center [625, 254] width 90 height 9
drag, startPoint x: 308, startPoint y: 89, endPoint x: 0, endPoint y: 56, distance: 309.4
click at [97, 0] on div "search Search apps Asset Bits movie Episode subtitles Series add_box Create sub…" at bounding box center [564, 0] width 934 height 0
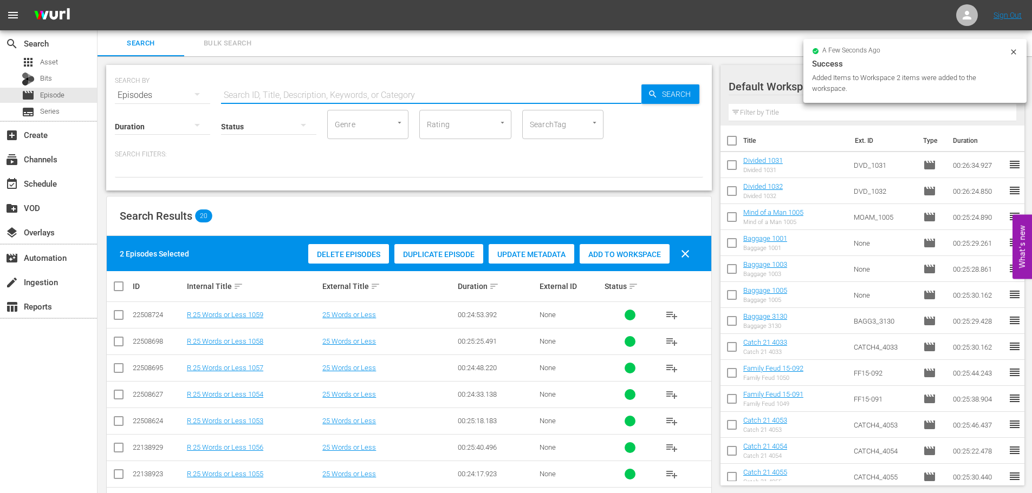
type input "1"
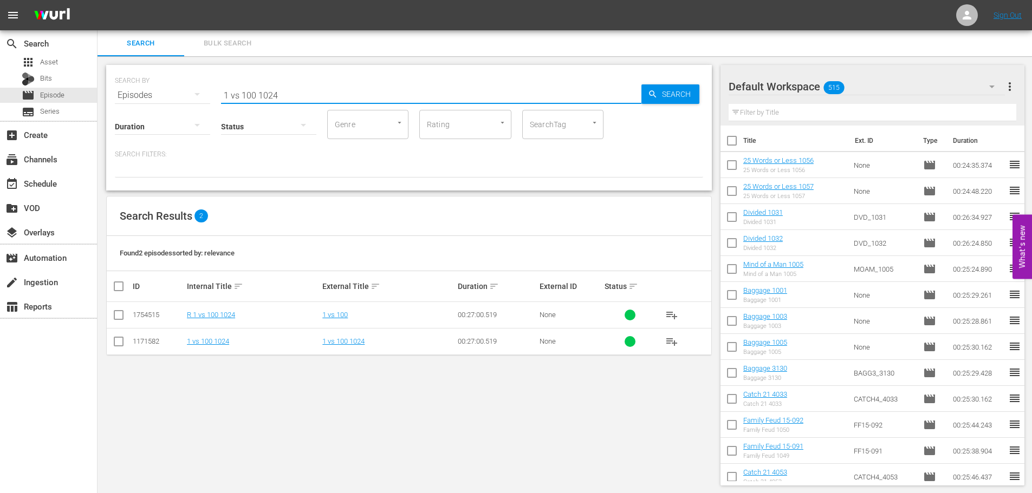
type input "1 vs 100 1024"
click at [116, 342] on input "checkbox" at bounding box center [118, 343] width 13 height 13
checkbox input "true"
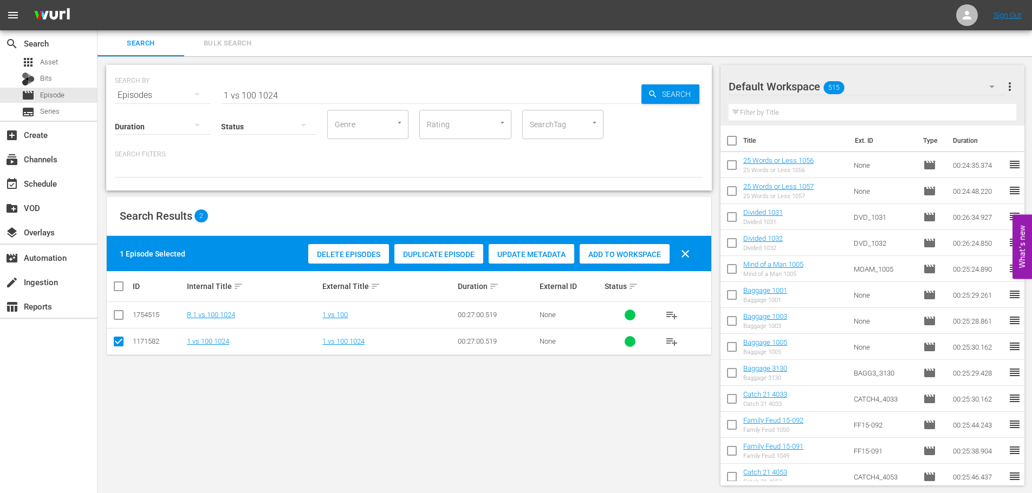
click at [626, 256] on span "Add to Workspace" at bounding box center [625, 254] width 90 height 9
drag, startPoint x: 389, startPoint y: 90, endPoint x: 0, endPoint y: 8, distance: 397.9
click at [97, 0] on div "search Search apps Asset Bits movie Episode subtitles Series add_box Create sub…" at bounding box center [564, 0] width 934 height 0
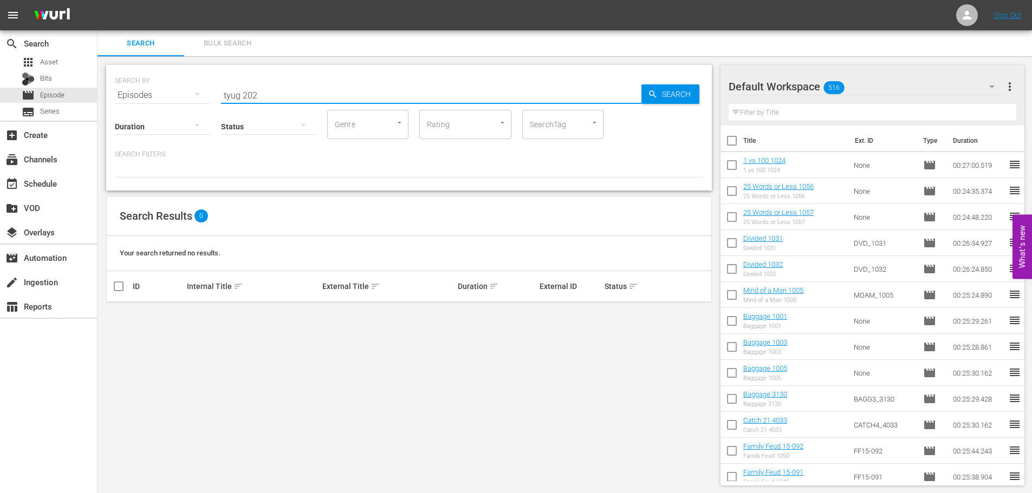
click at [224, 90] on input "tyug 202" at bounding box center [431, 95] width 420 height 26
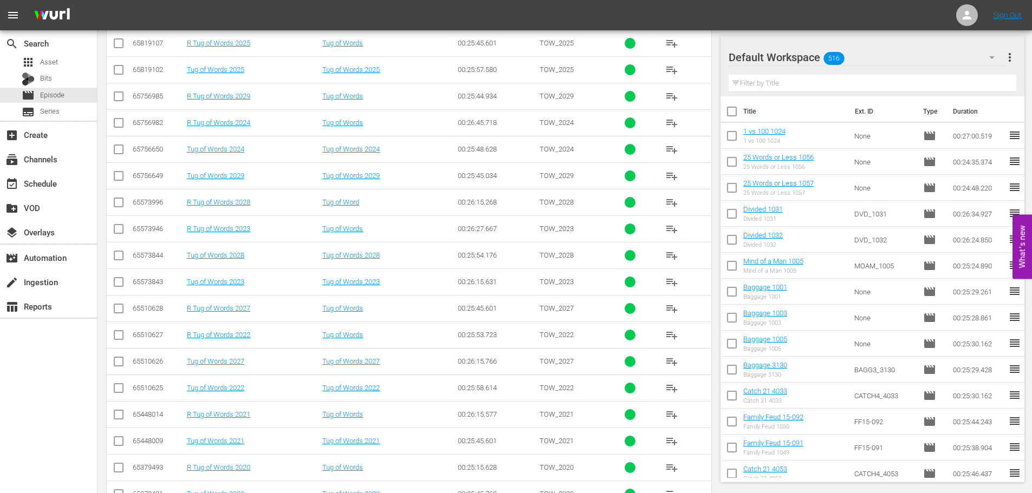
scroll to position [360, 0]
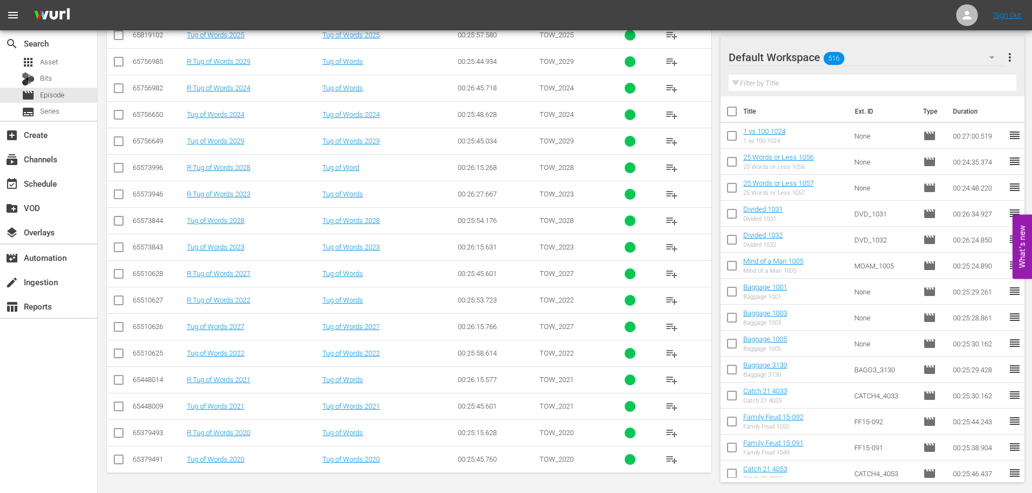
type input "tug 202"
click at [121, 462] on input "checkbox" at bounding box center [118, 461] width 13 height 13
checkbox input "true"
click at [114, 353] on input "checkbox" at bounding box center [118, 355] width 13 height 13
checkbox input "true"
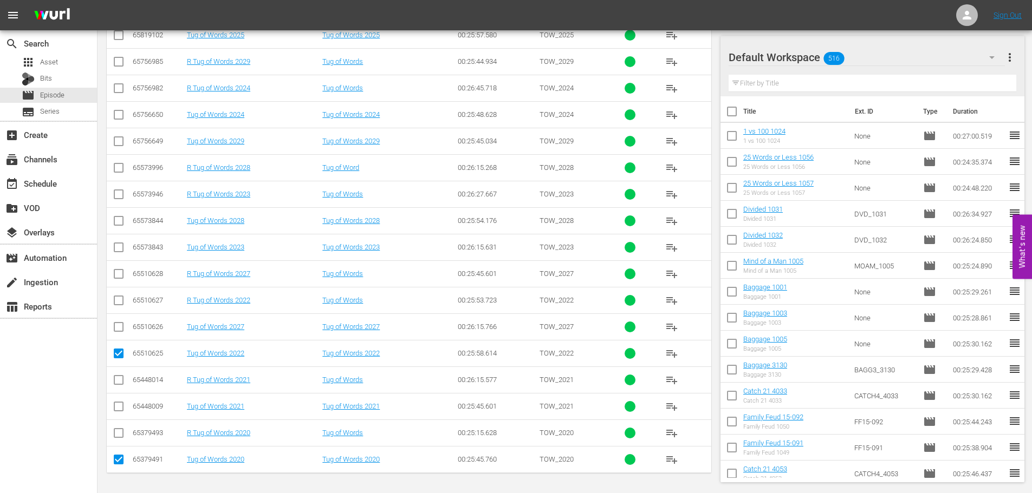
scroll to position [0, 0]
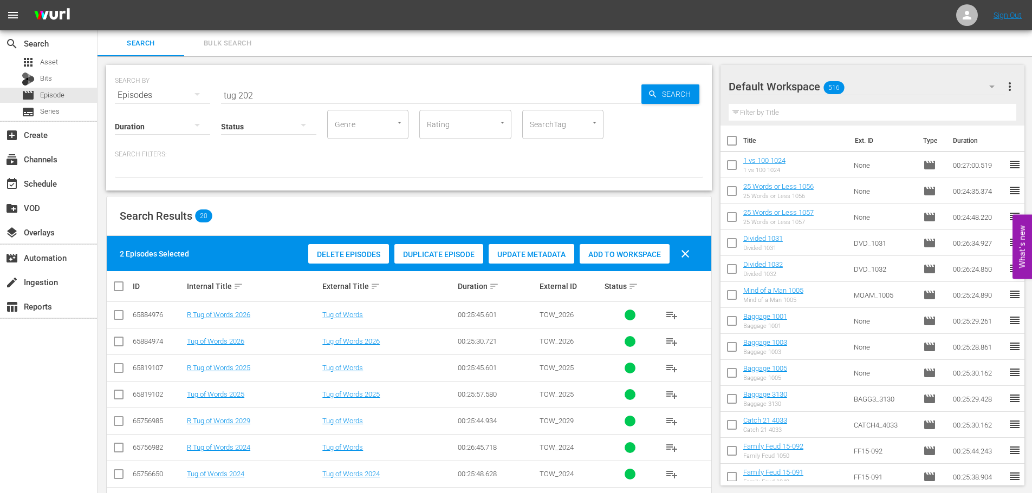
drag, startPoint x: 625, startPoint y: 252, endPoint x: 607, endPoint y: 252, distance: 17.9
click at [621, 252] on span "Add to Workspace" at bounding box center [625, 254] width 90 height 9
drag, startPoint x: 298, startPoint y: 66, endPoint x: 250, endPoint y: 84, distance: 51.6
click at [250, 84] on div "SEARCH BY Search By Episodes Search ID, Title, Description, Keywords, or Catego…" at bounding box center [409, 128] width 606 height 126
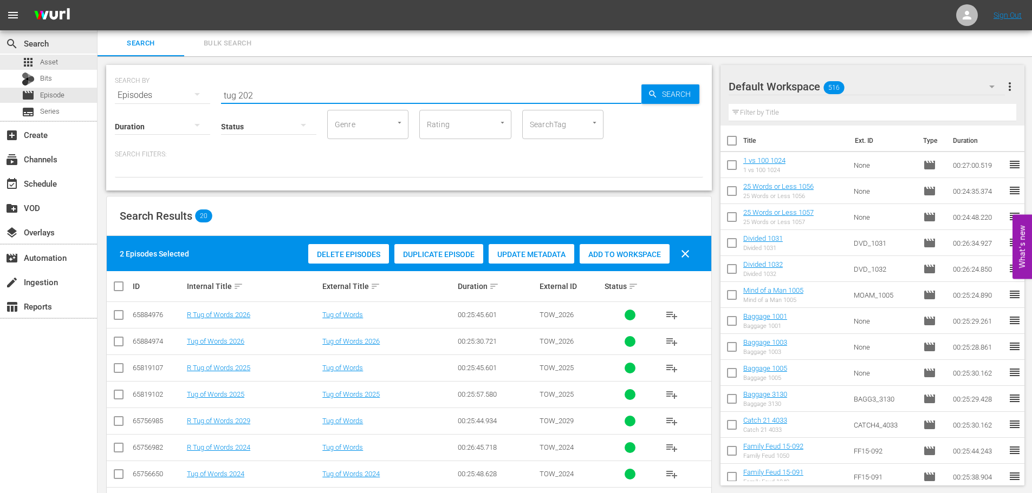
drag, startPoint x: 143, startPoint y: 85, endPoint x: 41, endPoint y: 47, distance: 109.3
click at [97, 0] on div "search Search apps Asset Bits movie Episode subtitles Series add_box Create sub…" at bounding box center [564, 0] width 934 height 0
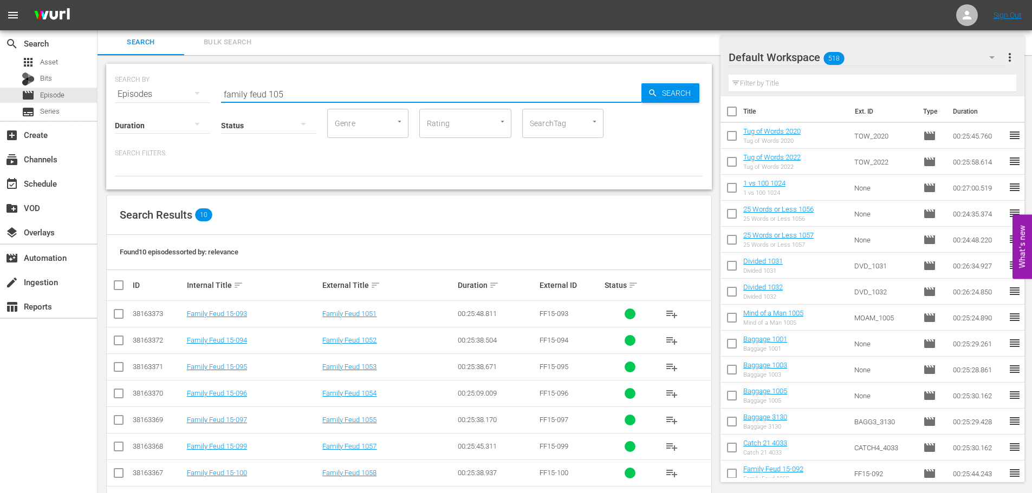
scroll to position [94, 0]
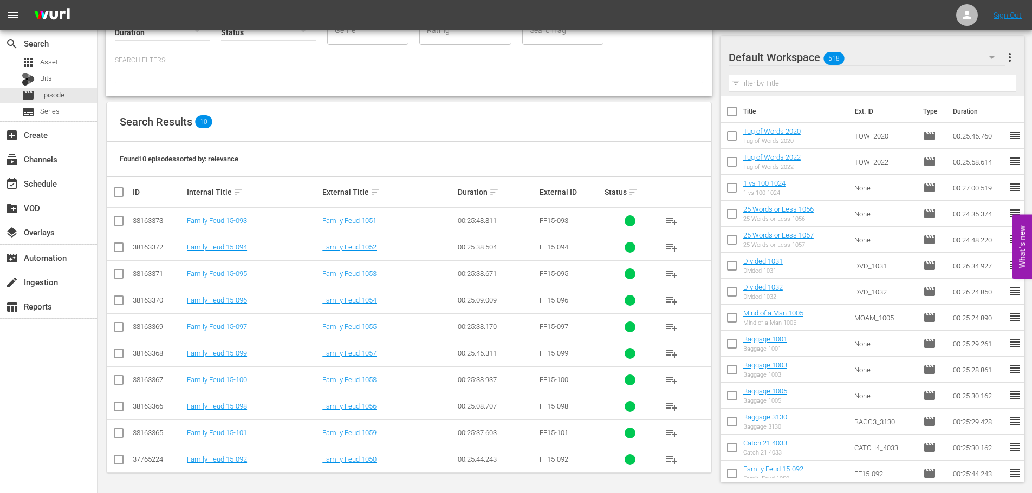
type input "family feud 105"
click at [122, 224] on input "checkbox" at bounding box center [118, 223] width 13 height 13
checkbox input "true"
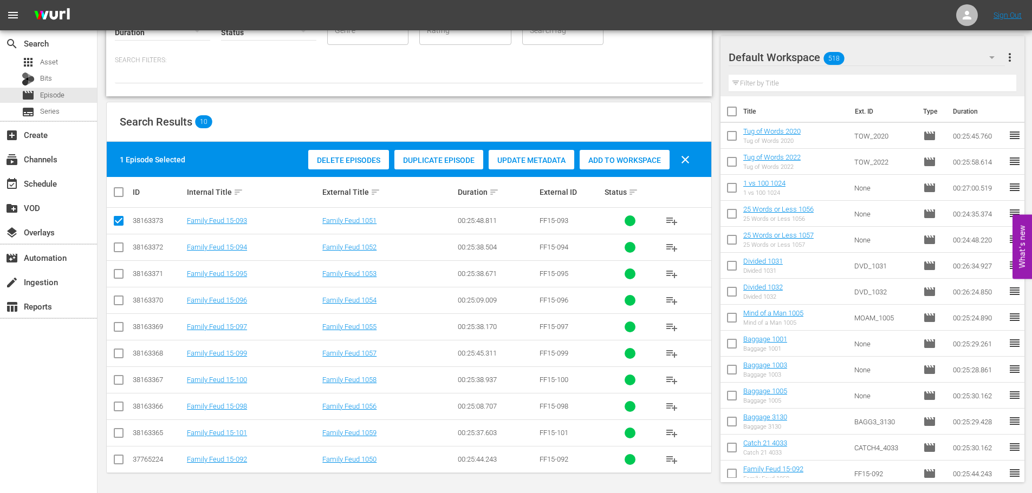
click at [119, 257] on td at bounding box center [119, 247] width 24 height 27
click at [116, 249] on input "checkbox" at bounding box center [118, 249] width 13 height 13
checkbox input "true"
click at [663, 170] on div "Delete Episodes Duplicate Episode Update Metadata Add to Workspace clear" at bounding box center [501, 160] width 393 height 26
click at [658, 164] on span "Add to Workspace" at bounding box center [625, 160] width 90 height 9
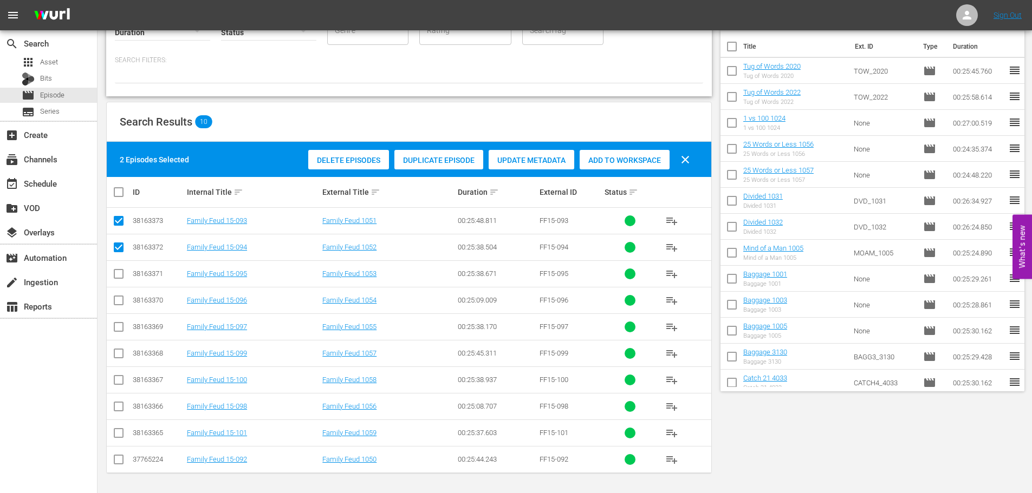
scroll to position [0, 0]
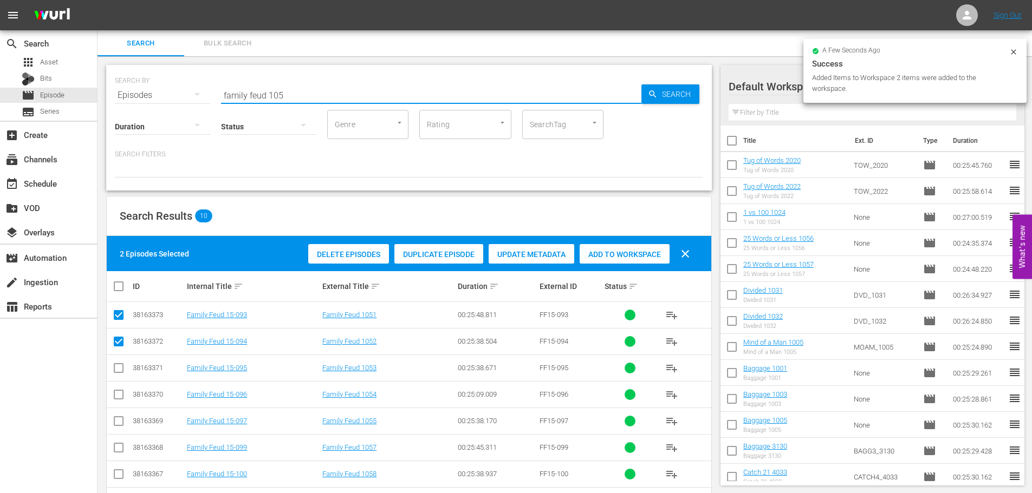
drag, startPoint x: 196, startPoint y: 90, endPoint x: 444, endPoint y: 102, distance: 248.9
click at [300, 100] on input "family feud 105" at bounding box center [431, 95] width 420 height 26
drag, startPoint x: 340, startPoint y: 95, endPoint x: 191, endPoint y: 83, distance: 149.4
click at [191, 83] on div "SEARCH BY Search By Episodes Search ID, Title, Description, Keywords, or Catego…" at bounding box center [409, 88] width 588 height 39
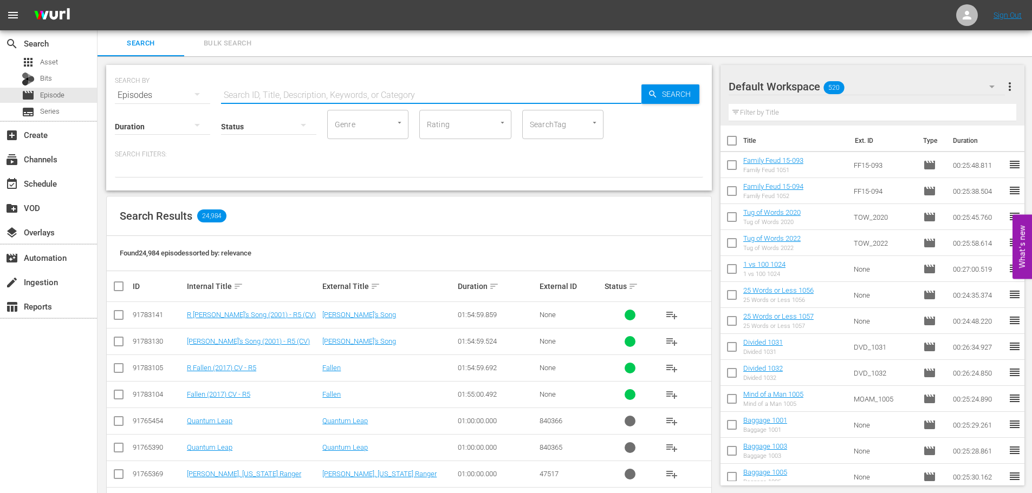
type input "c"
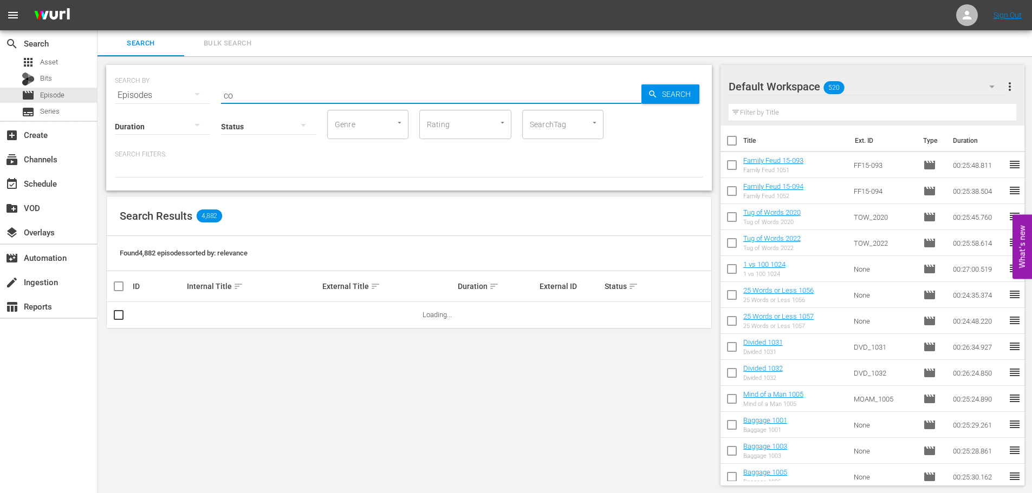
type input "c"
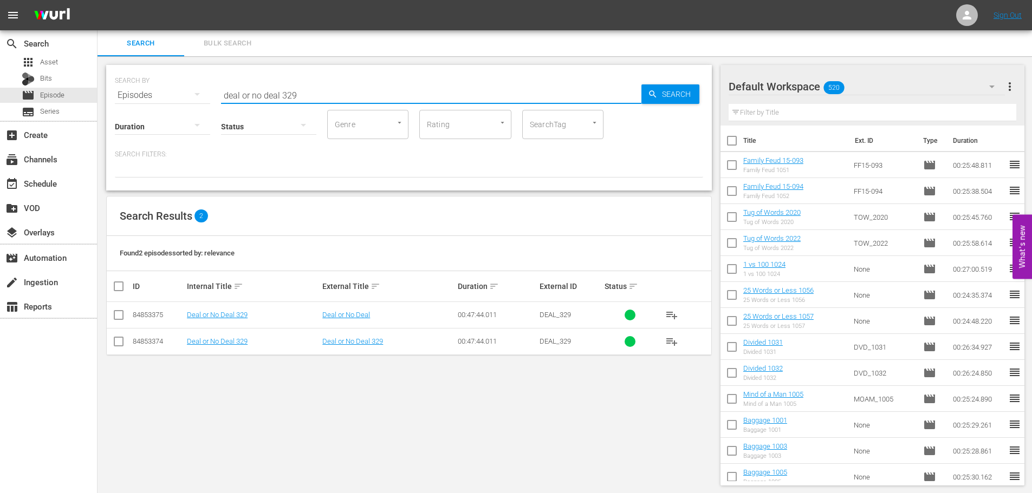
type input "deal or no deal 329"
click at [121, 343] on input "checkbox" at bounding box center [118, 343] width 13 height 13
checkbox input "true"
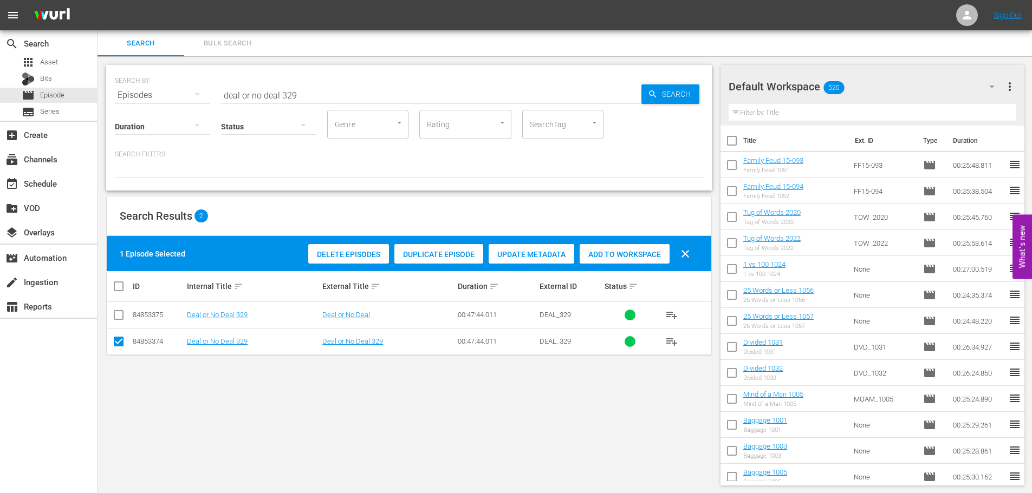
click at [641, 244] on div "Add to Workspace" at bounding box center [625, 254] width 90 height 21
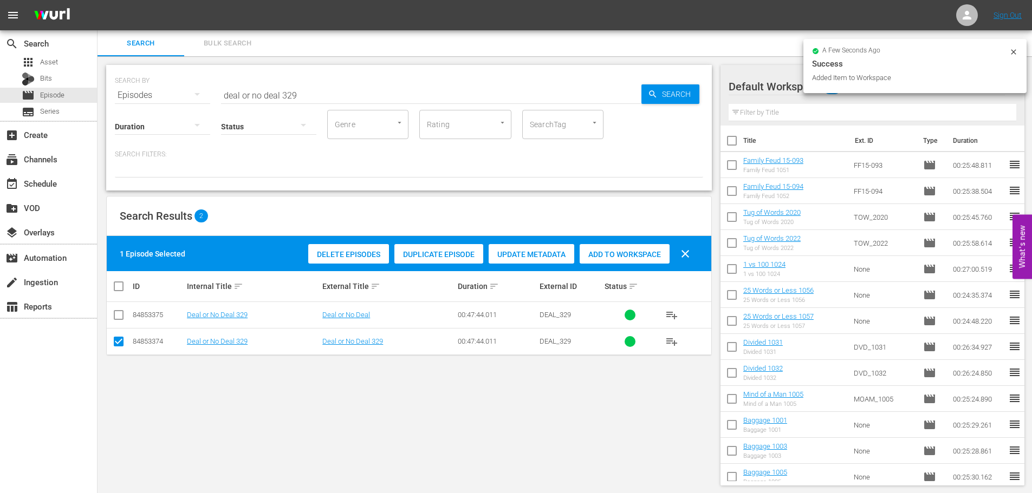
click at [337, 92] on input "deal or no deal 329" at bounding box center [431, 95] width 420 height 26
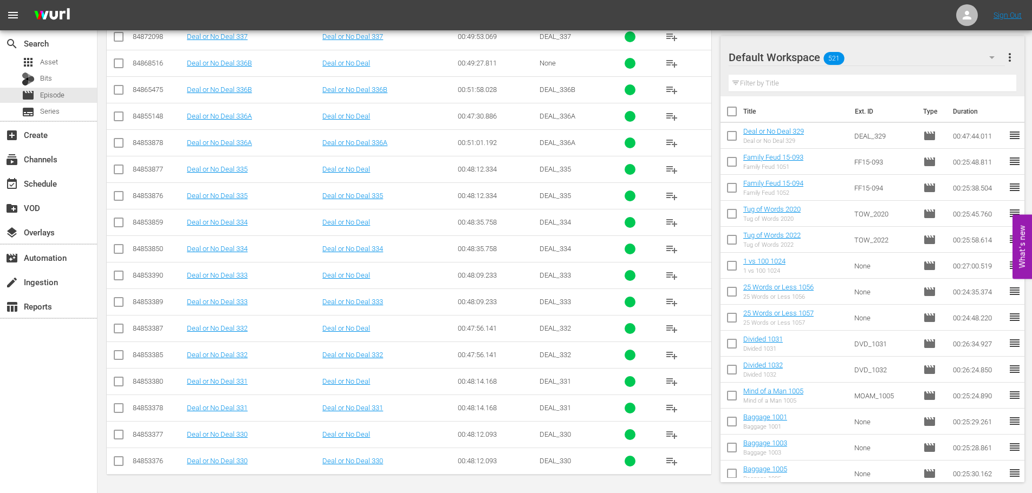
scroll to position [413, 0]
type input "deal or no deal 33"
click at [118, 469] on td at bounding box center [119, 459] width 24 height 27
click at [118, 460] on input "checkbox" at bounding box center [118, 461] width 13 height 13
checkbox input "true"
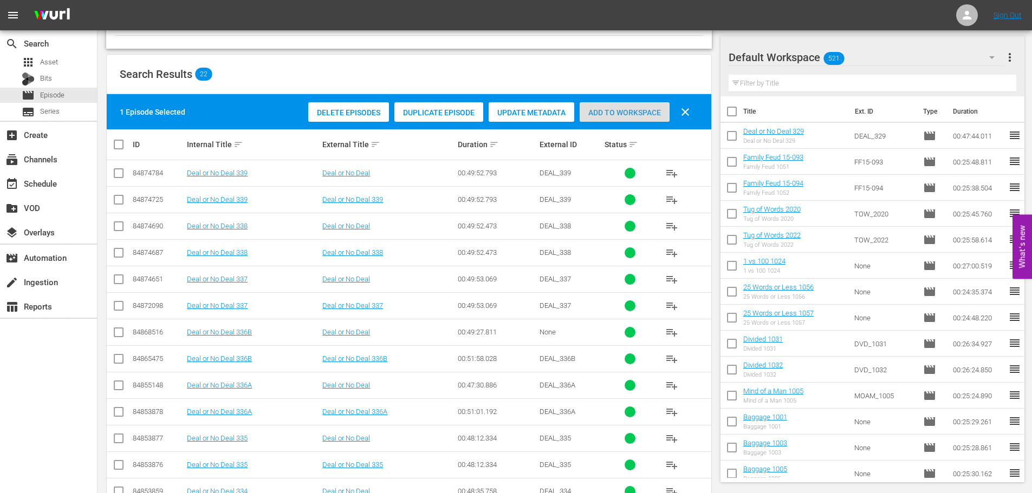
click at [608, 112] on span "Add to Workspace" at bounding box center [625, 112] width 90 height 9
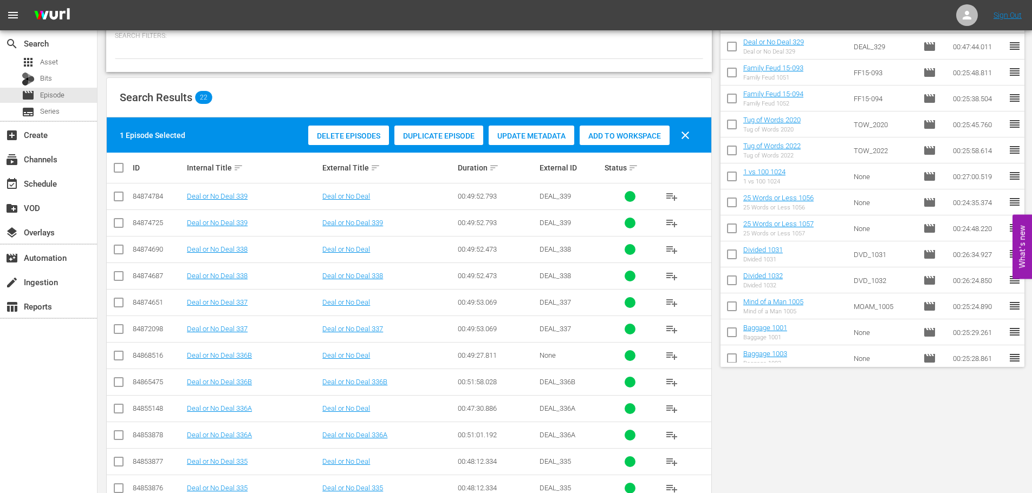
scroll to position [0, 0]
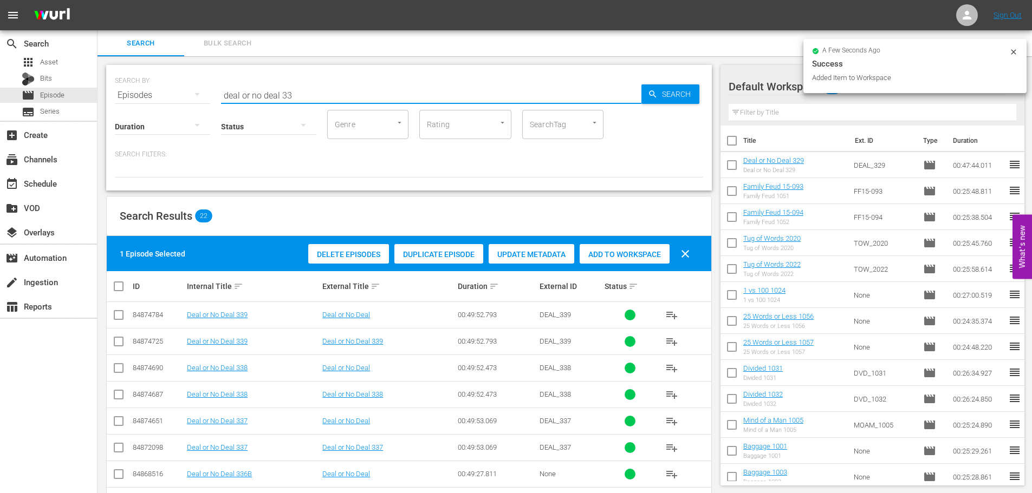
drag, startPoint x: 335, startPoint y: 89, endPoint x: 102, endPoint y: 103, distance: 233.4
click at [97, 0] on div "search Search apps Asset Bits movie Episode subtitles Series add_box Create sub…" at bounding box center [564, 0] width 934 height 0
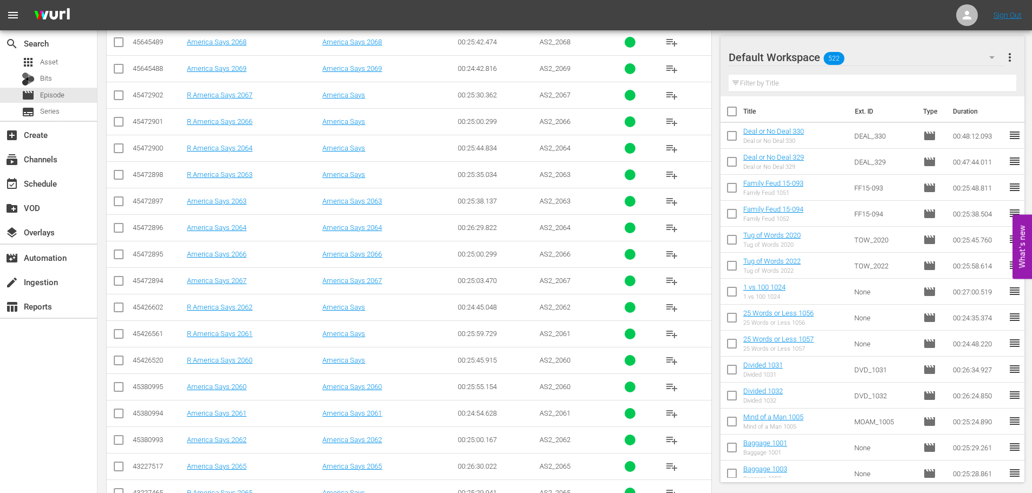
scroll to position [360, 0]
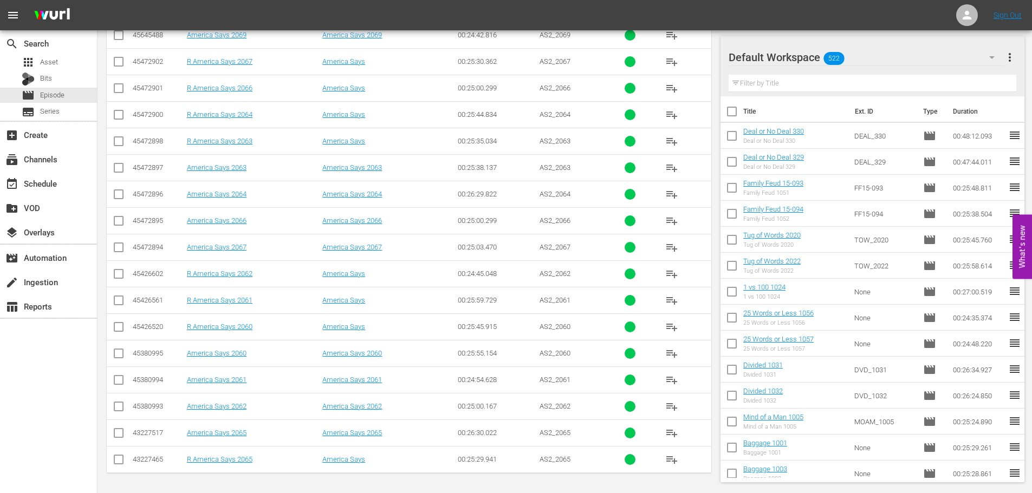
type input "america says 206"
click at [112, 223] on td at bounding box center [119, 220] width 24 height 27
click at [119, 227] on input "checkbox" at bounding box center [118, 223] width 13 height 13
checkbox input "true"
click at [121, 249] on input "checkbox" at bounding box center [118, 249] width 13 height 13
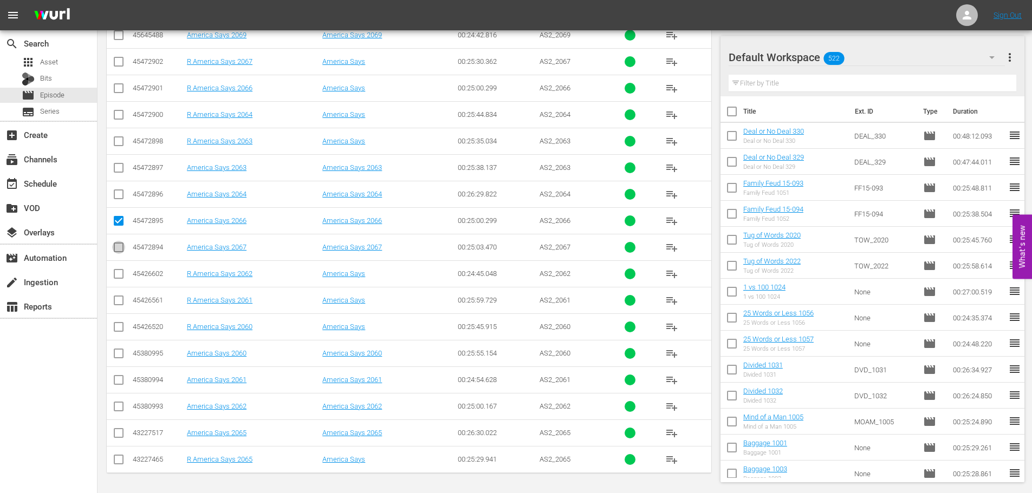
checkbox input "true"
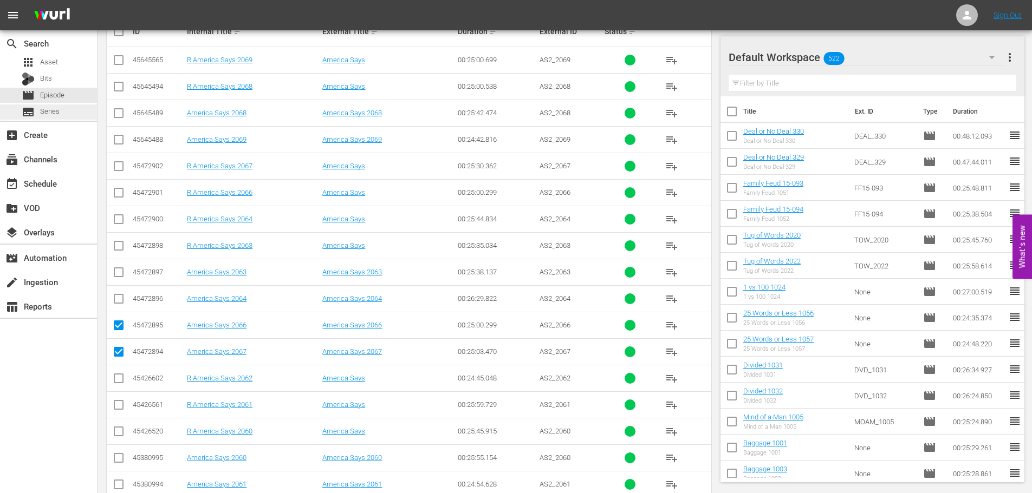
scroll to position [251, 0]
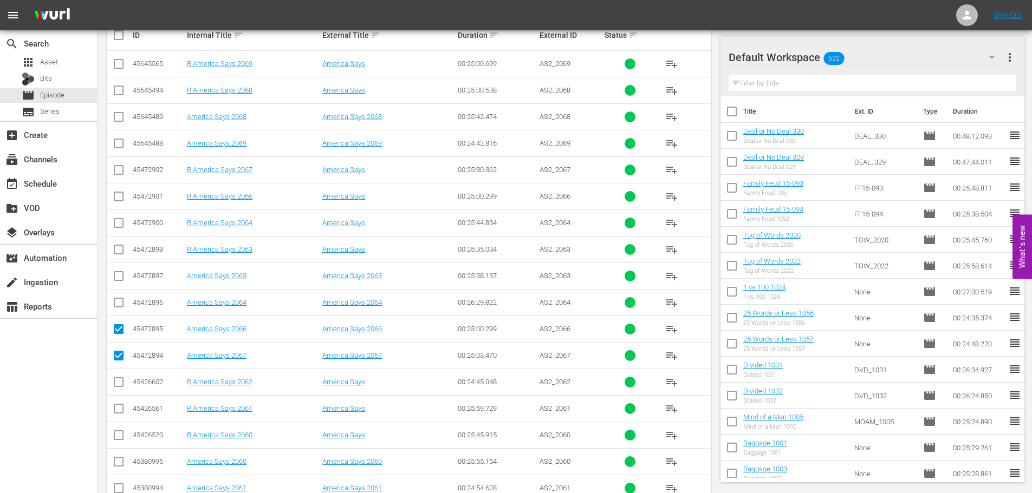
click at [114, 141] on input "checkbox" at bounding box center [118, 145] width 13 height 13
checkbox input "true"
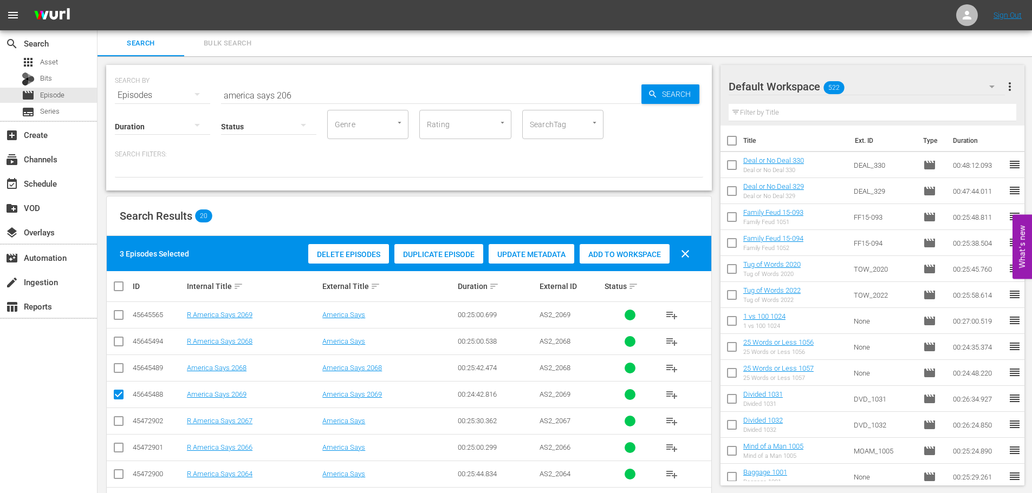
drag, startPoint x: 646, startPoint y: 253, endPoint x: 588, endPoint y: 223, distance: 65.4
click at [637, 249] on div "Add to Workspace" at bounding box center [625, 254] width 90 height 21
drag, startPoint x: 318, startPoint y: 100, endPoint x: 165, endPoint y: 96, distance: 152.8
click at [165, 96] on div "SEARCH BY Search By Episodes Search ID, Title, Description, Keywords, or Catego…" at bounding box center [409, 88] width 588 height 39
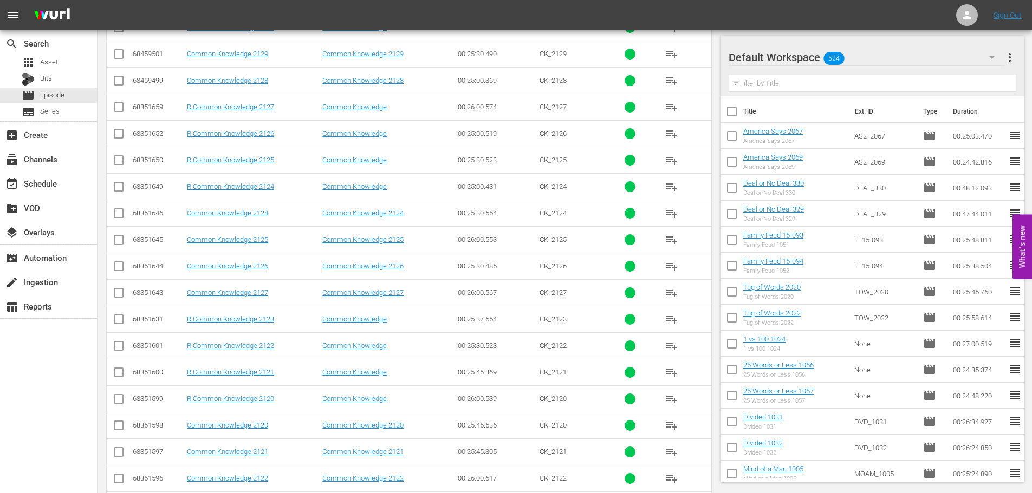
scroll to position [326, 0]
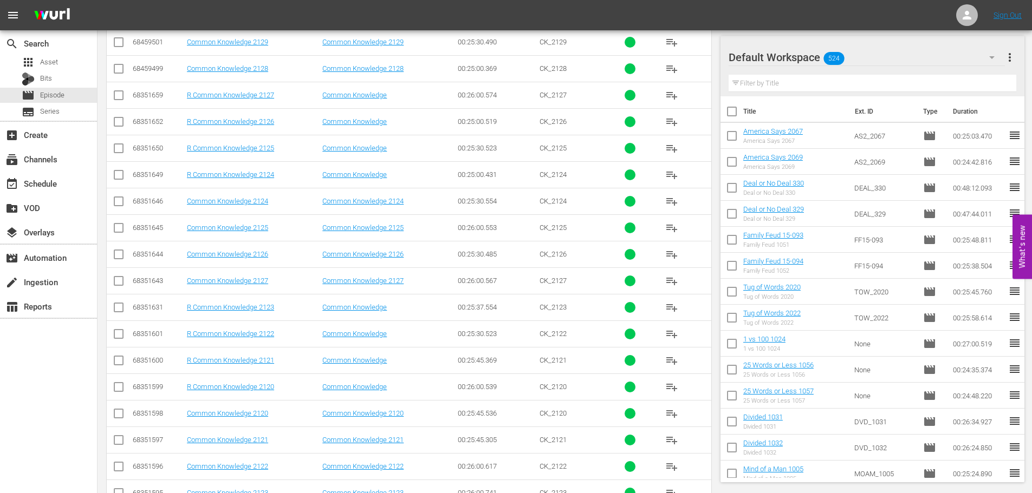
type input "common 212"
click at [122, 68] on input "checkbox" at bounding box center [118, 70] width 13 height 13
checkbox input "true"
click at [120, 42] on input "checkbox" at bounding box center [118, 44] width 13 height 13
checkbox input "true"
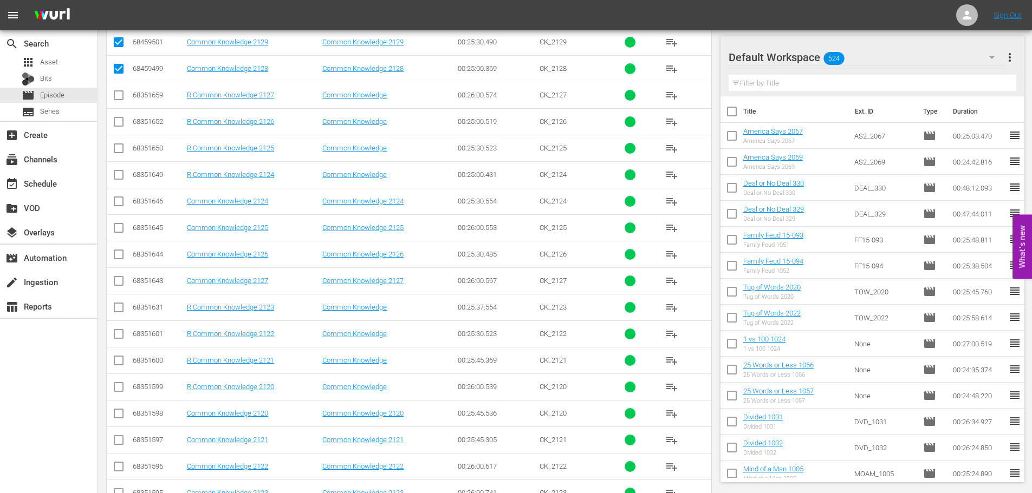
scroll to position [1, 0]
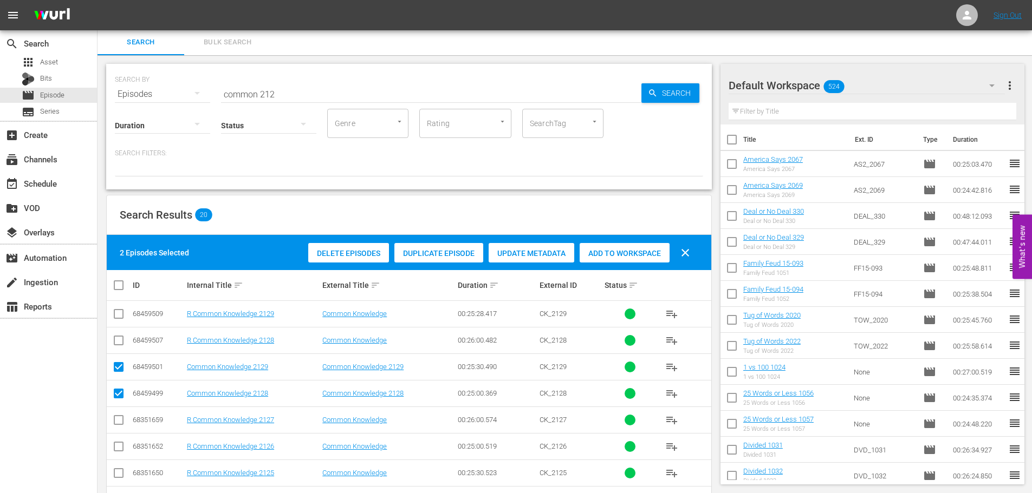
drag, startPoint x: 655, startPoint y: 242, endPoint x: 647, endPoint y: 241, distance: 8.7
click at [656, 244] on div "Delete Episodes Duplicate Episode Update Metadata Add to Workspace clear" at bounding box center [501, 253] width 393 height 26
drag, startPoint x: 634, startPoint y: 263, endPoint x: 611, endPoint y: 258, distance: 22.6
click at [634, 263] on div "Delete Episodes Duplicate Episode Update Metadata Add to Workspace clear" at bounding box center [501, 253] width 393 height 26
click at [630, 251] on span "Add to Workspace" at bounding box center [625, 253] width 90 height 9
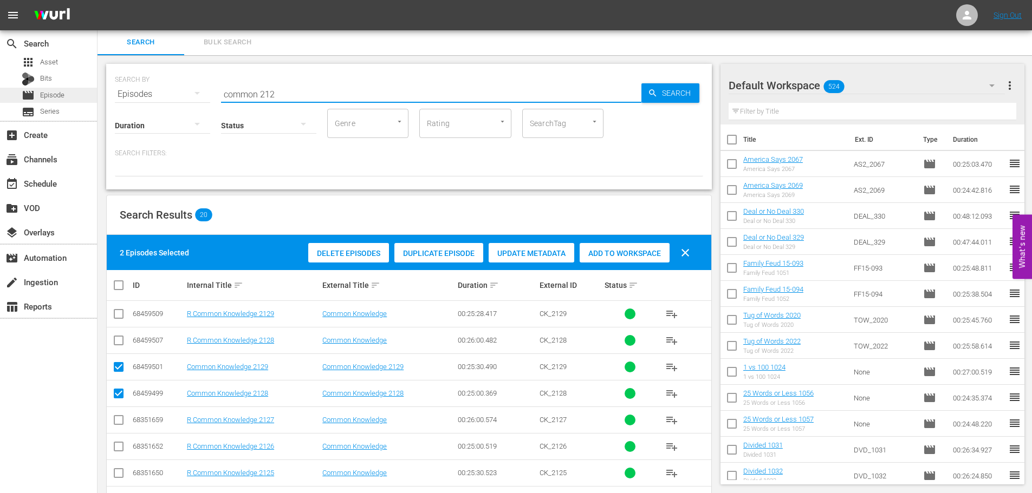
drag, startPoint x: 316, startPoint y: 83, endPoint x: 80, endPoint y: 94, distance: 236.4
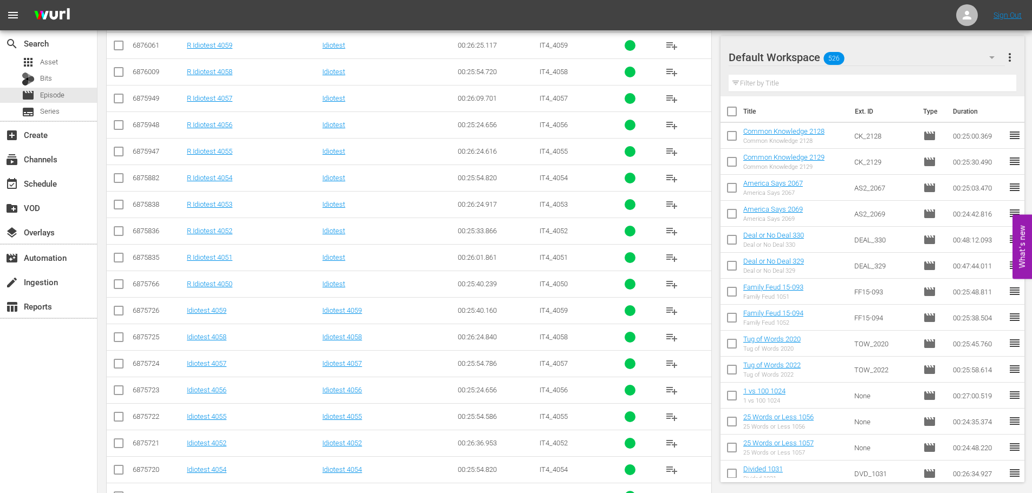
scroll to position [272, 0]
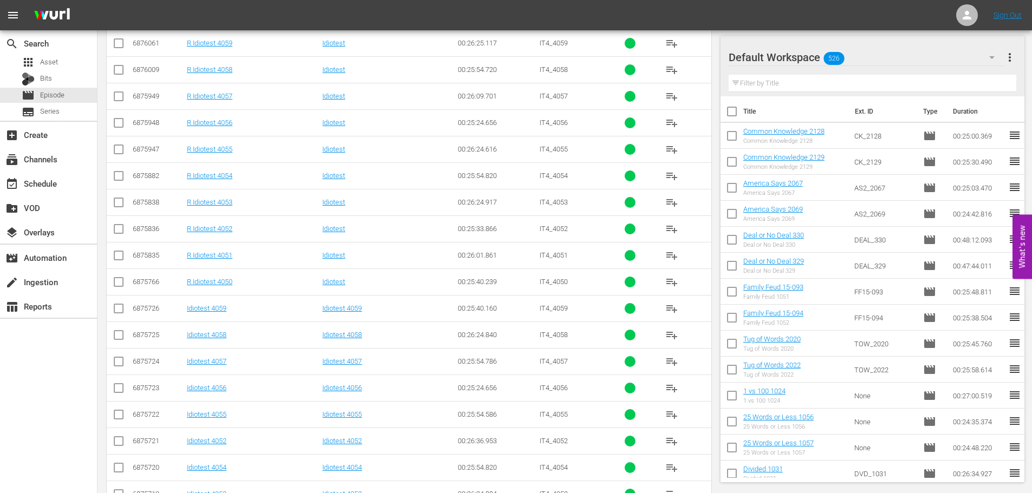
type input "idiotest 405"
click at [119, 389] on input "checkbox" at bounding box center [118, 390] width 13 height 13
checkbox input "true"
click at [114, 365] on input "checkbox" at bounding box center [118, 363] width 13 height 13
checkbox input "true"
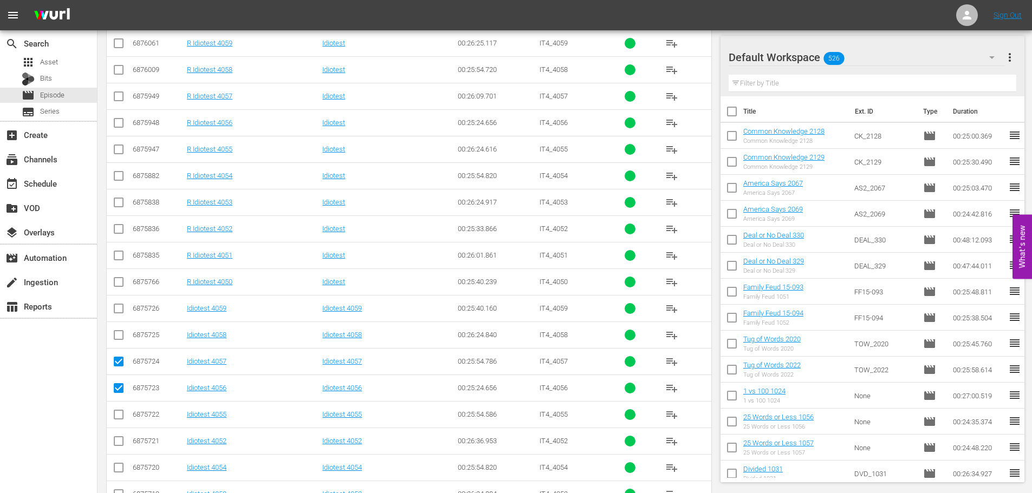
scroll to position [0, 0]
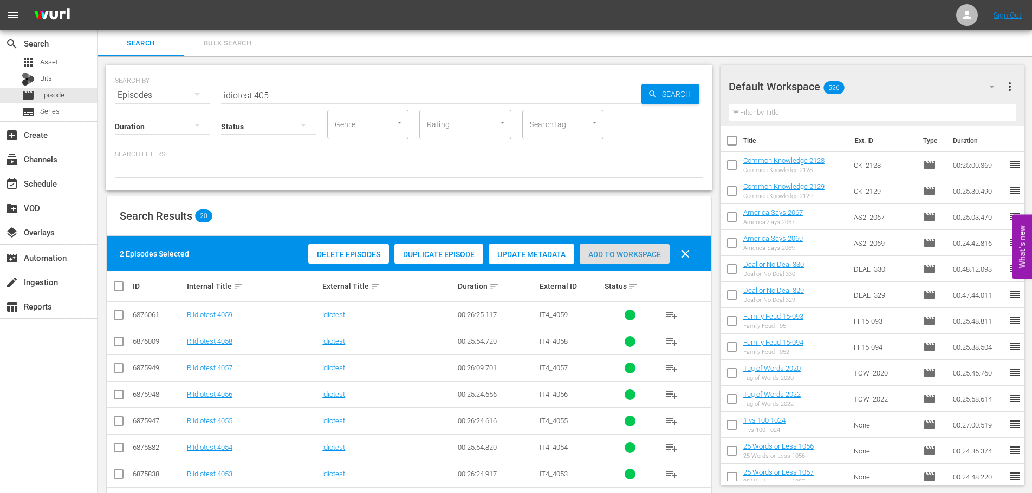
click at [593, 256] on span "Add to Workspace" at bounding box center [625, 254] width 90 height 9
drag, startPoint x: 316, startPoint y: 93, endPoint x: 73, endPoint y: 87, distance: 243.8
click at [103, 91] on div "SEARCH BY Search By Episodes Search ID, Title, Description, Keywords, or Catego…" at bounding box center [408, 454] width 623 height 797
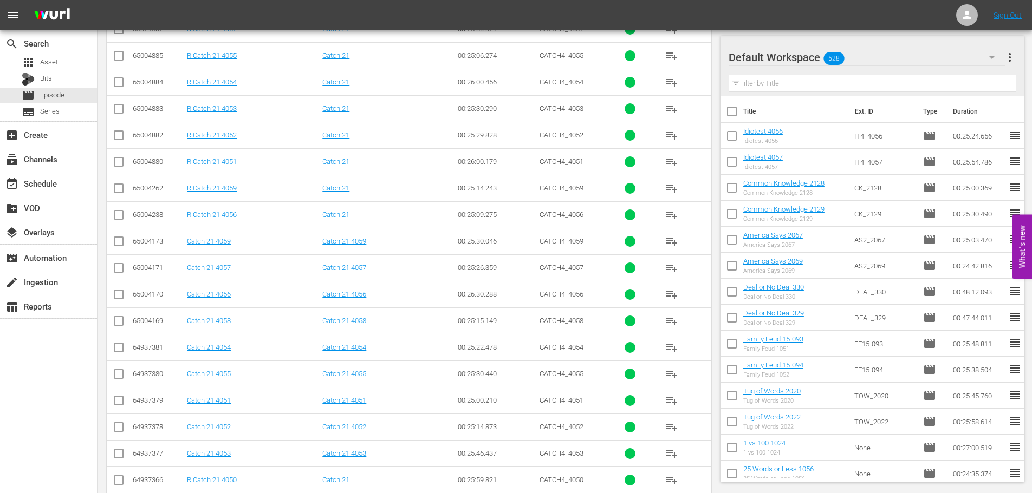
scroll to position [360, 0]
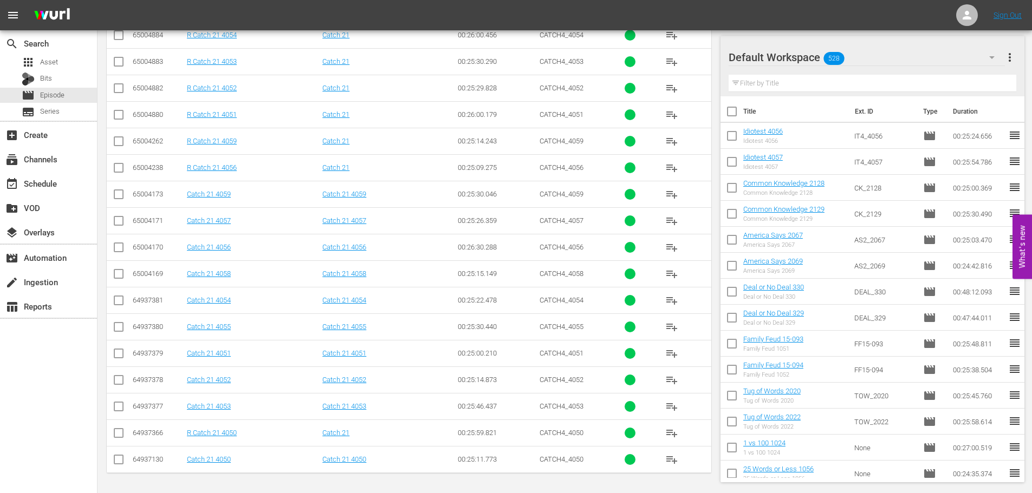
type input "catch 21 405"
click at [127, 243] on td at bounding box center [119, 247] width 24 height 27
click at [122, 216] on icon at bounding box center [118, 220] width 13 height 13
click at [122, 250] on input "checkbox" at bounding box center [118, 249] width 13 height 13
checkbox input "true"
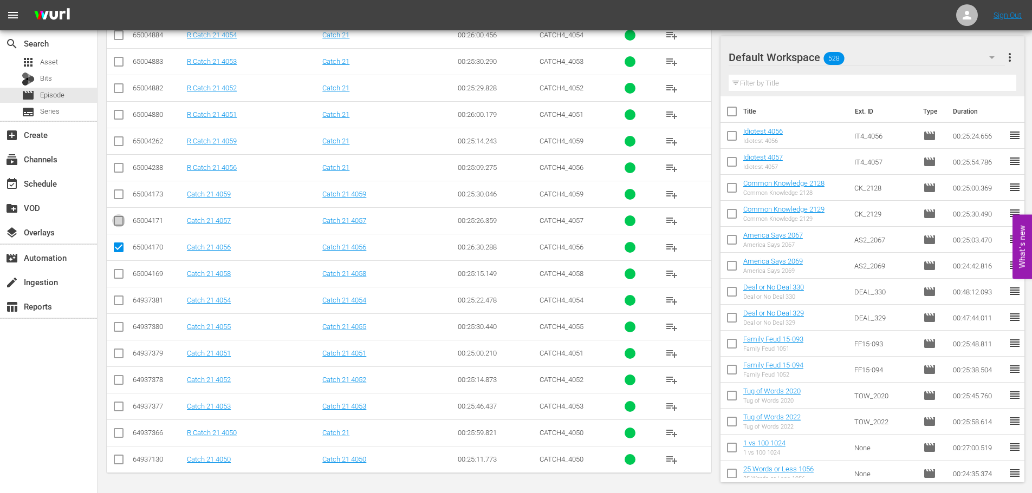
click at [115, 217] on input "checkbox" at bounding box center [118, 223] width 13 height 13
checkbox input "true"
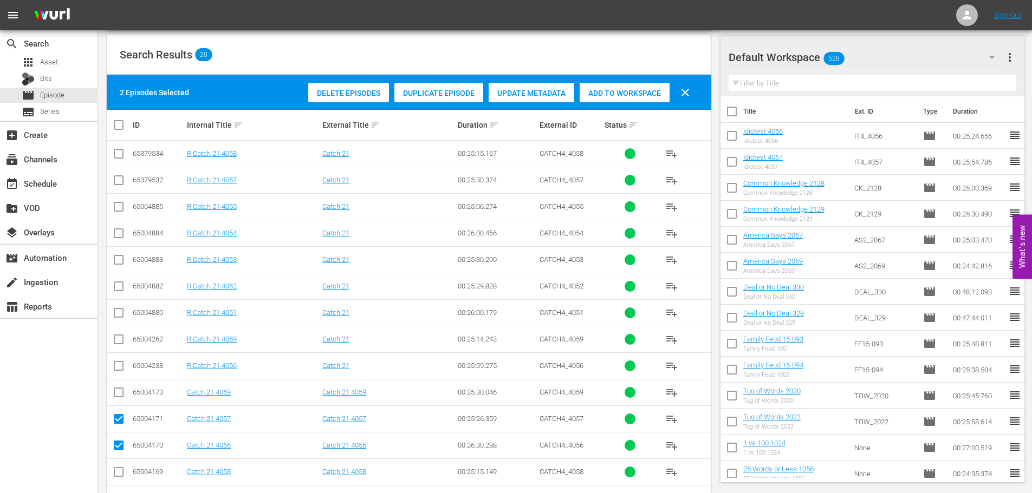
scroll to position [143, 0]
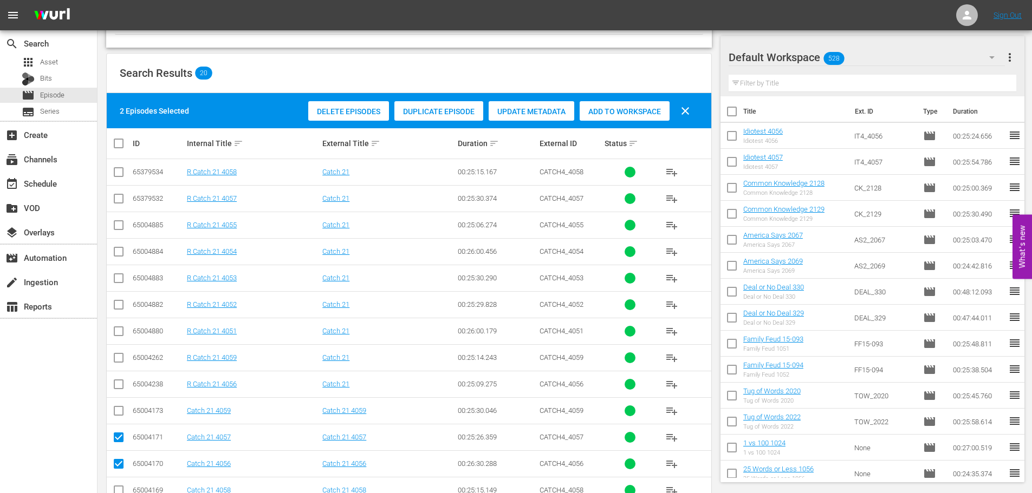
click at [54, 430] on div "search Search apps Asset Bits movie Episode subtitles Series add_box Create sub…" at bounding box center [48, 276] width 97 height 493
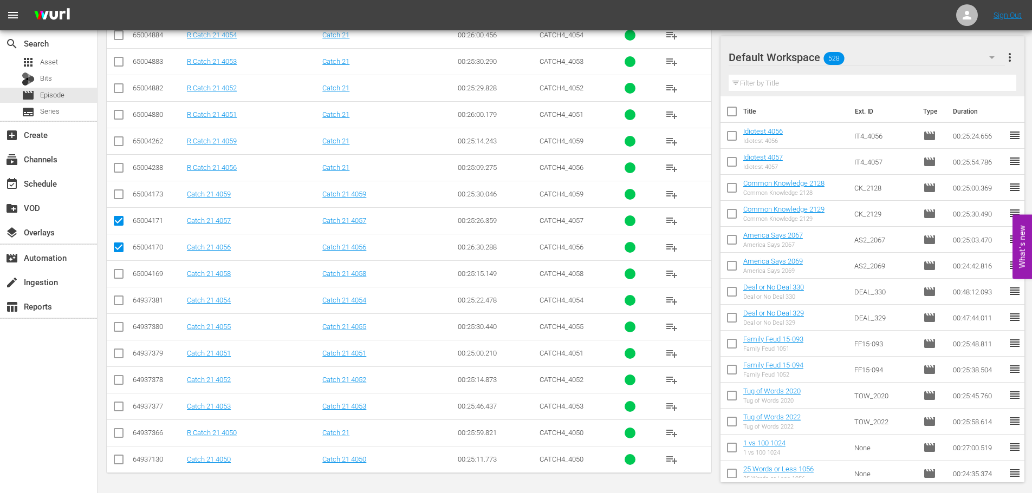
scroll to position [305, 0]
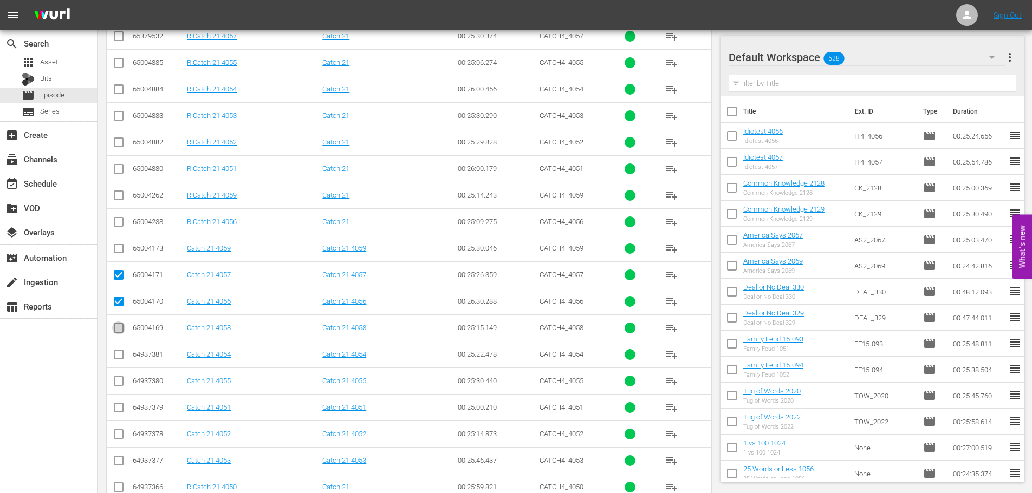
click at [123, 331] on input "checkbox" at bounding box center [118, 330] width 13 height 13
checkbox input "true"
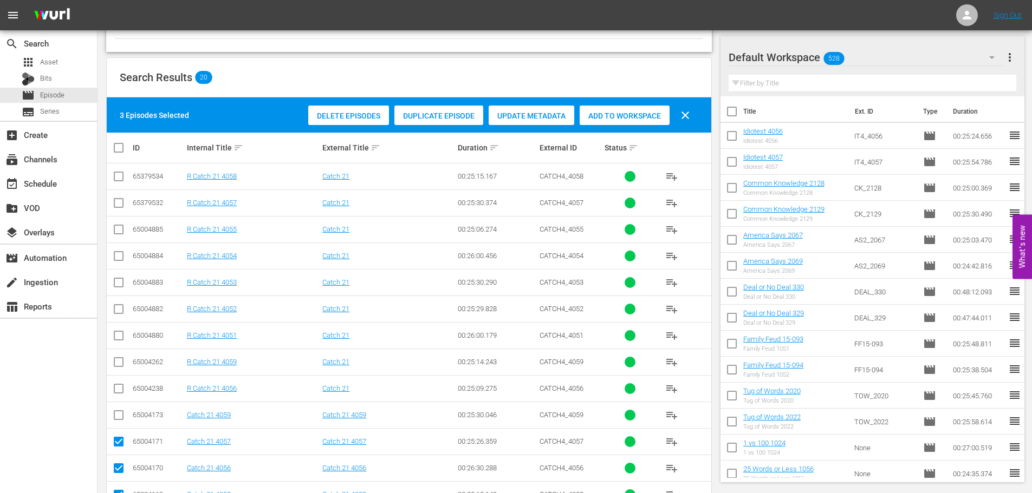
scroll to position [35, 0]
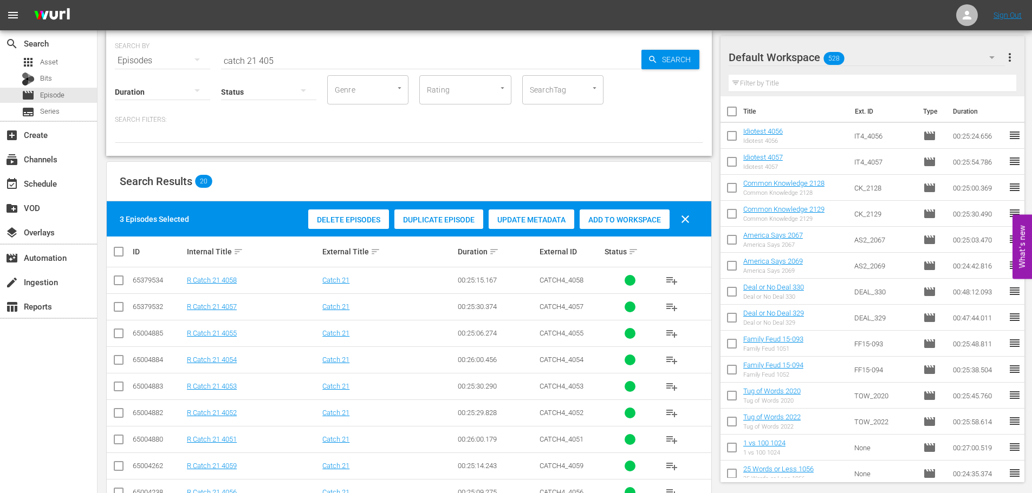
click at [617, 216] on span "Add to Workspace" at bounding box center [625, 220] width 90 height 9
click at [60, 187] on div "event_available Schedule" at bounding box center [48, 183] width 97 height 22
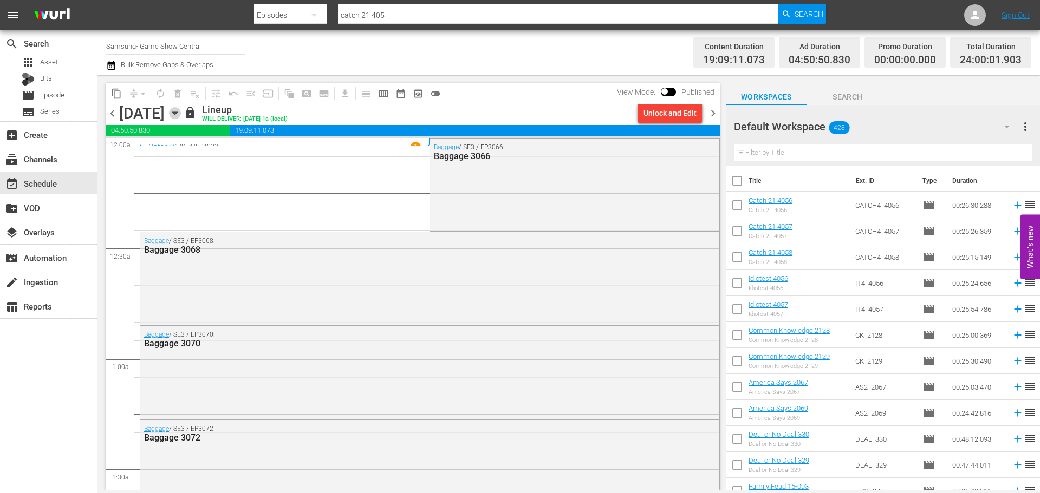
click at [181, 110] on icon "button" at bounding box center [175, 113] width 12 height 12
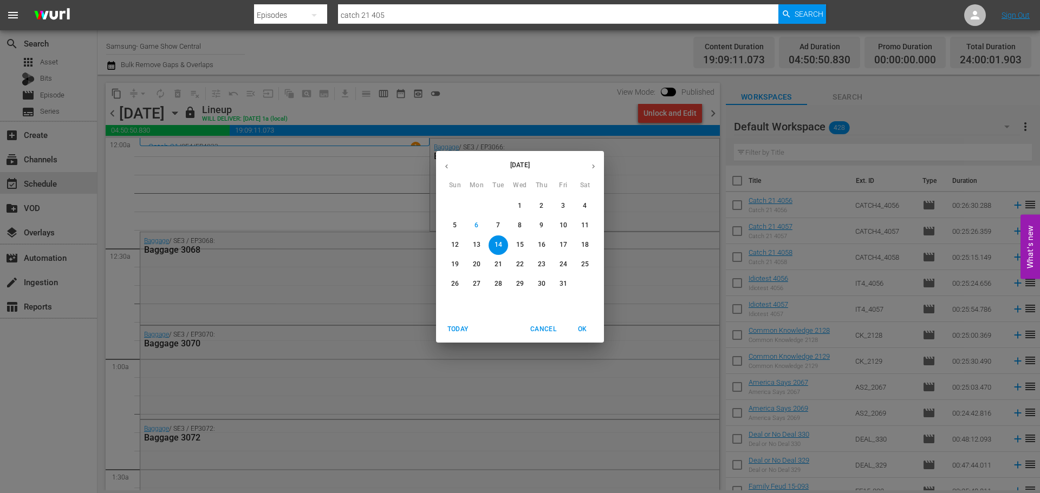
click at [524, 230] on span "8" at bounding box center [519, 225] width 19 height 9
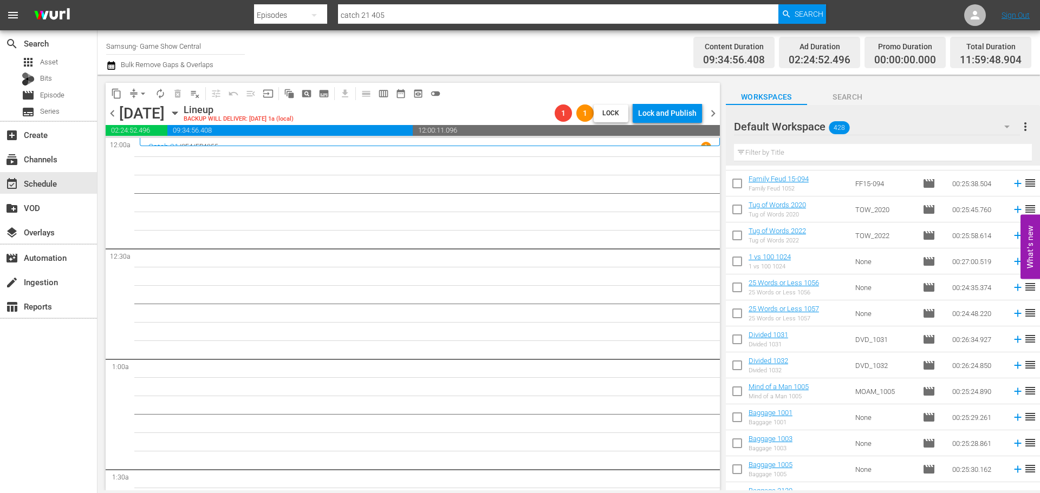
scroll to position [506, 0]
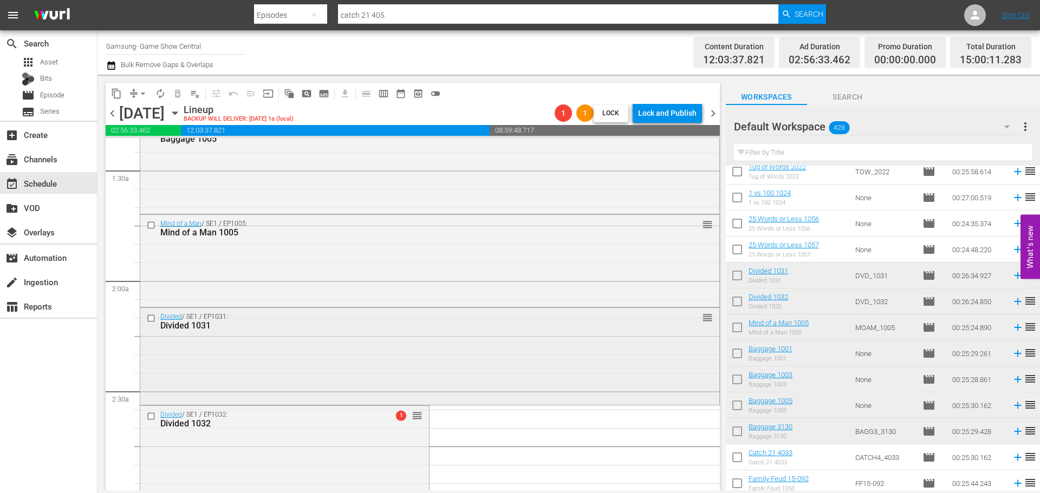
scroll to position [325, 0]
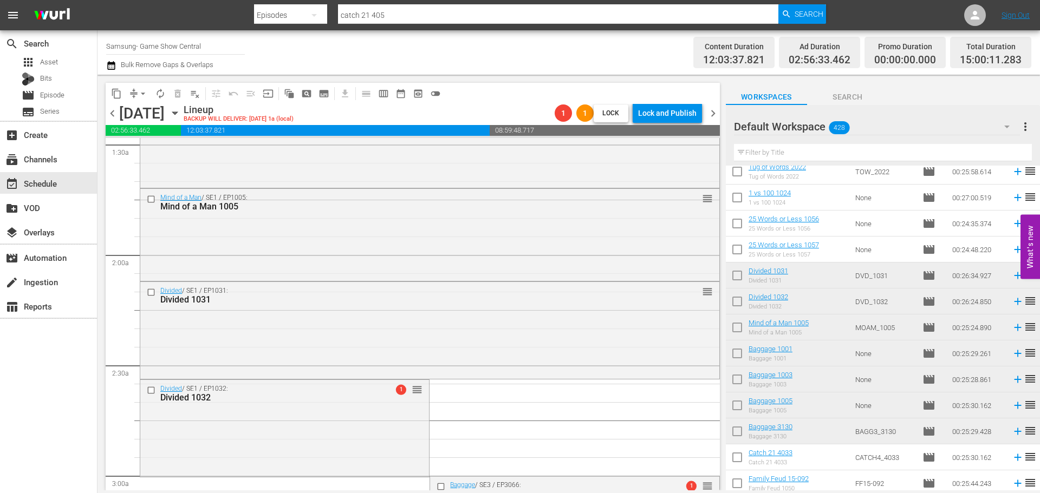
click at [237, 441] on div "Divided / SE1 / EP1032: Divided 1032 1 reorder" at bounding box center [284, 427] width 289 height 94
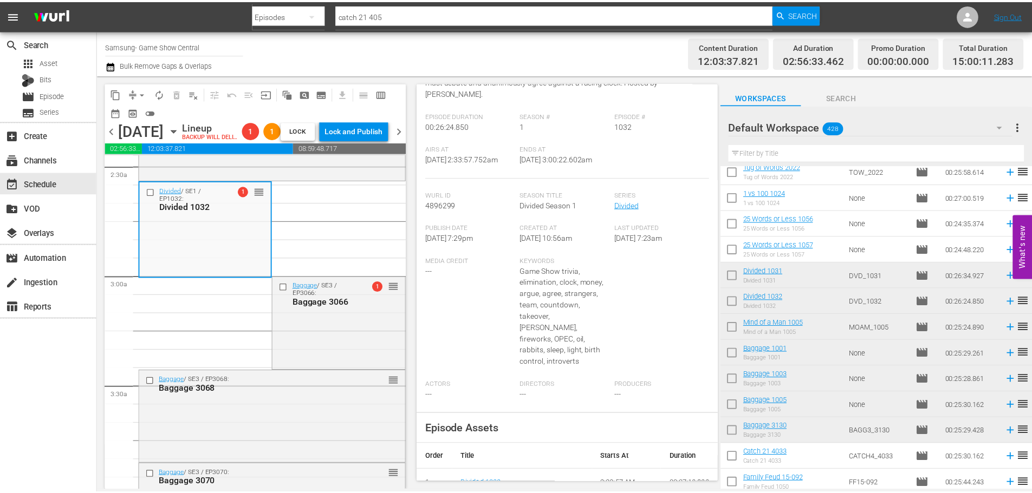
scroll to position [0, 0]
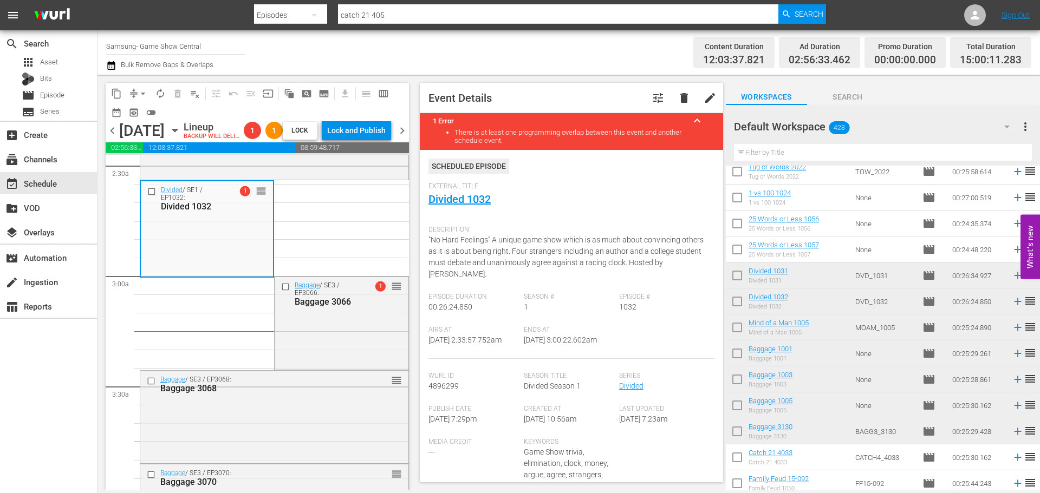
click at [443, 192] on div "External Title Divided 1032" at bounding box center [571, 202] width 286 height 38
click at [448, 196] on link "Divided 1032" at bounding box center [459, 199] width 62 height 13
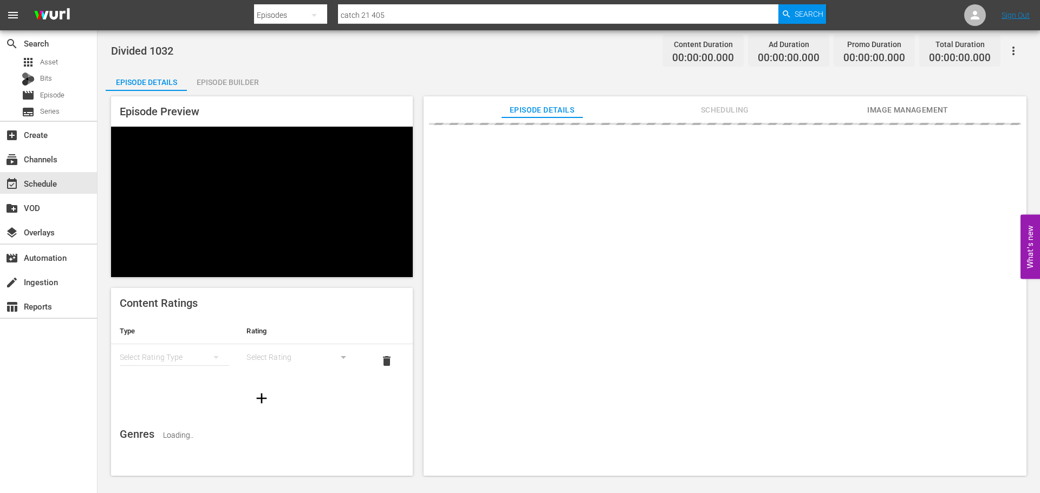
click at [282, 62] on div "Divided 1032 Content Duration 00:00:00.000 Ad Duration 00:00:00.000 Promo Durat…" at bounding box center [568, 253] width 942 height 447
click at [212, 73] on div "Episode Builder" at bounding box center [227, 82] width 81 height 26
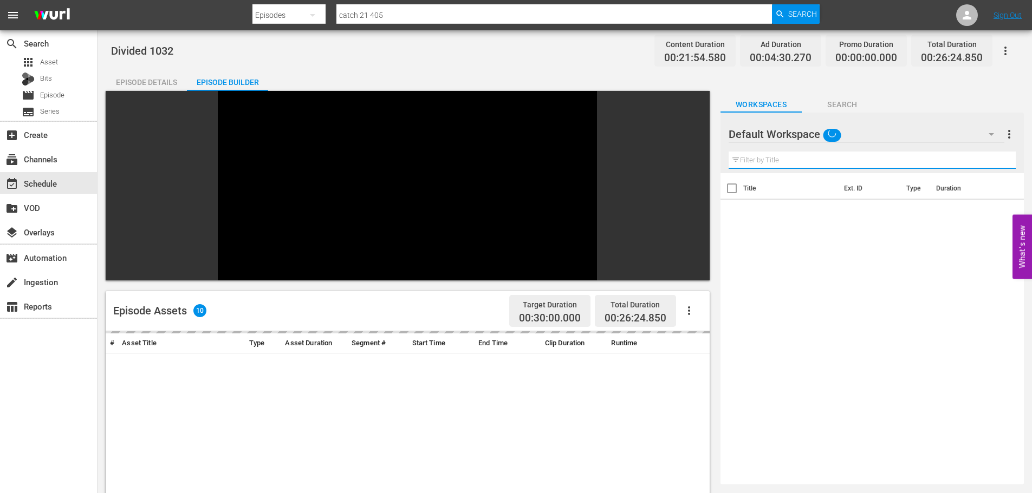
click at [861, 152] on input "text" at bounding box center [871, 160] width 287 height 17
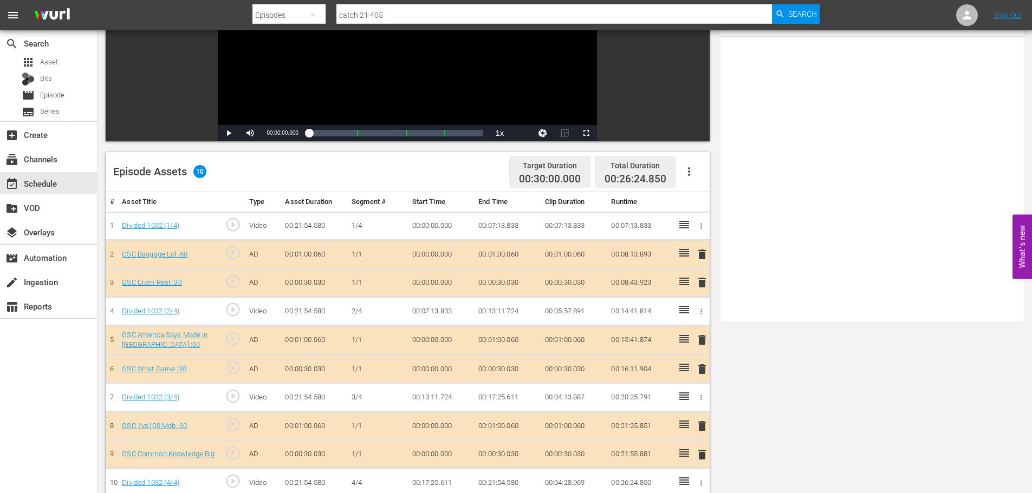
scroll to position [282, 0]
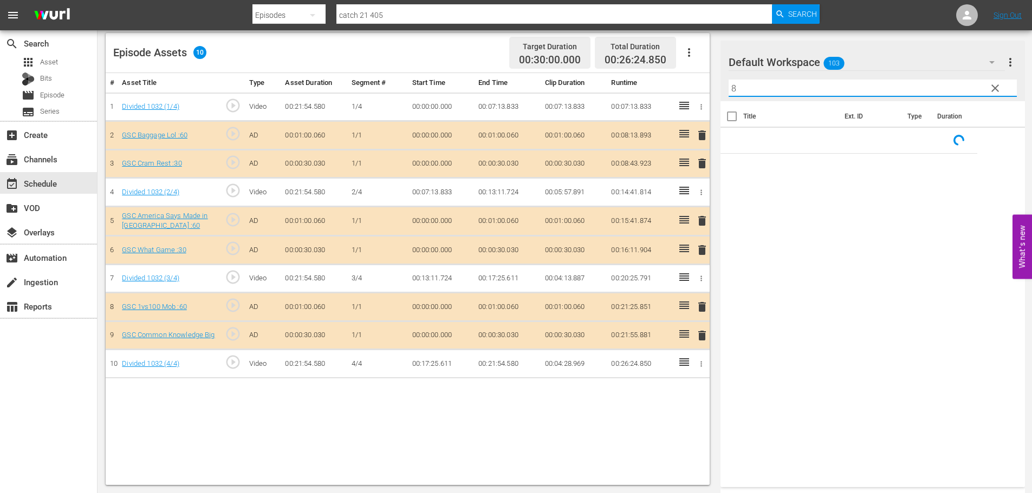
type input "8"
click at [703, 250] on span "delete" at bounding box center [701, 250] width 13 height 13
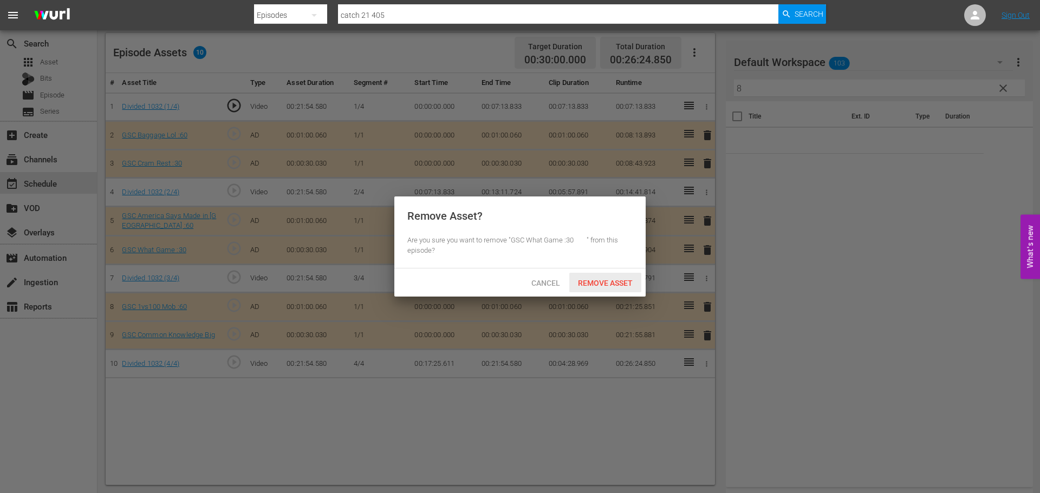
click at [598, 285] on span "Remove Asset" at bounding box center [605, 283] width 72 height 9
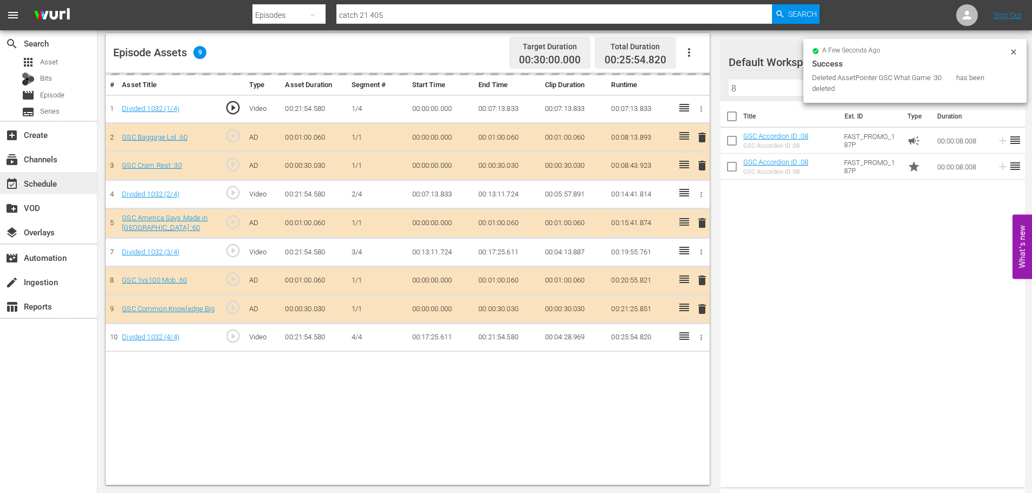
click at [70, 184] on div "event_available Schedule" at bounding box center [48, 183] width 97 height 22
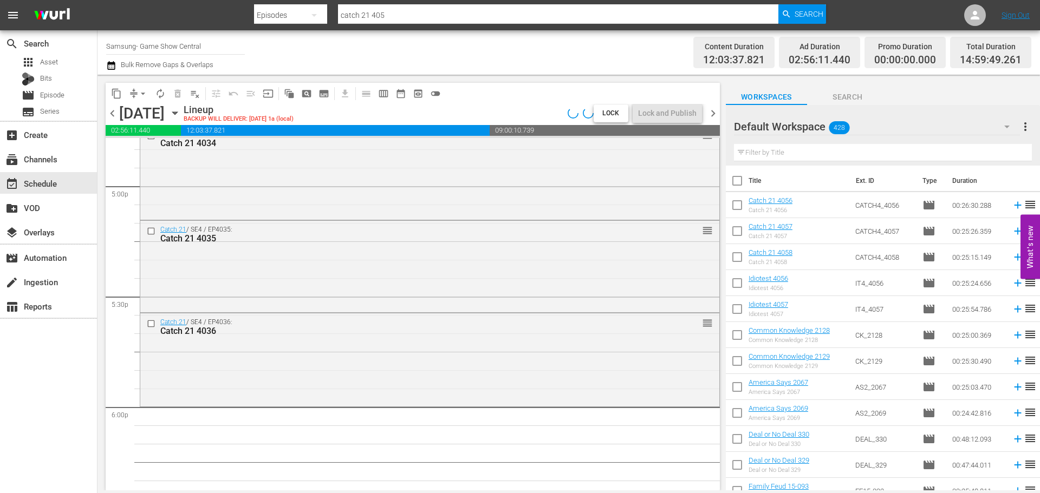
scroll to position [3864, 0]
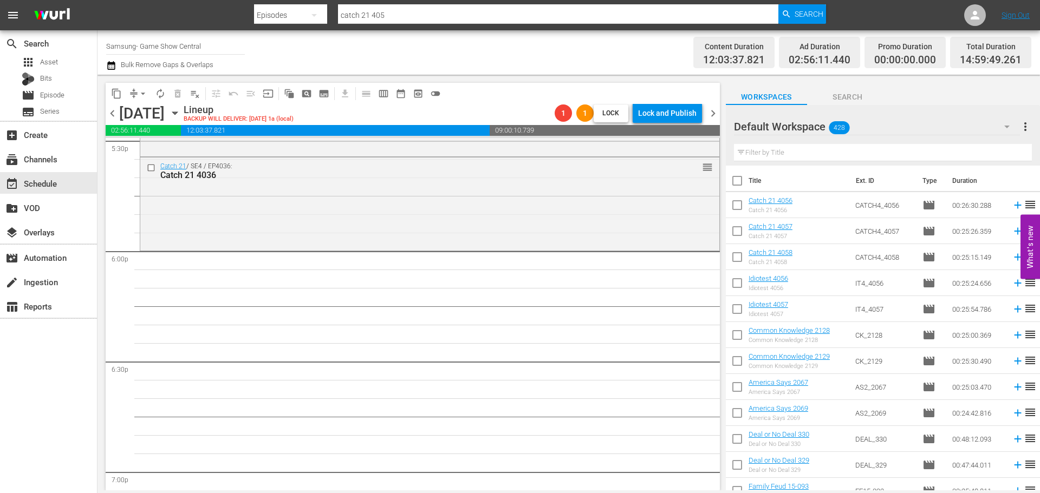
click at [459, 221] on div "Catch 21 / SE4 / EP4036: Catch 21 4036 reorder" at bounding box center [429, 203] width 579 height 90
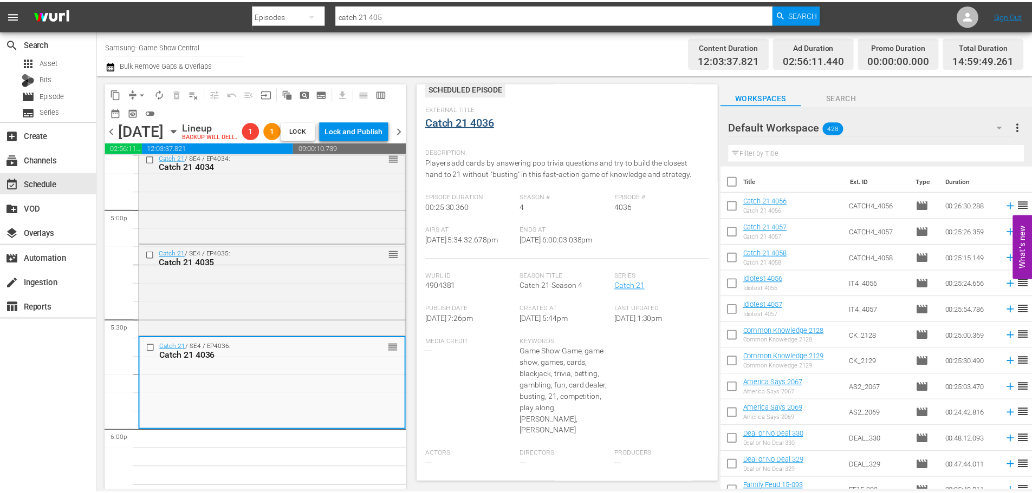
scroll to position [0, 0]
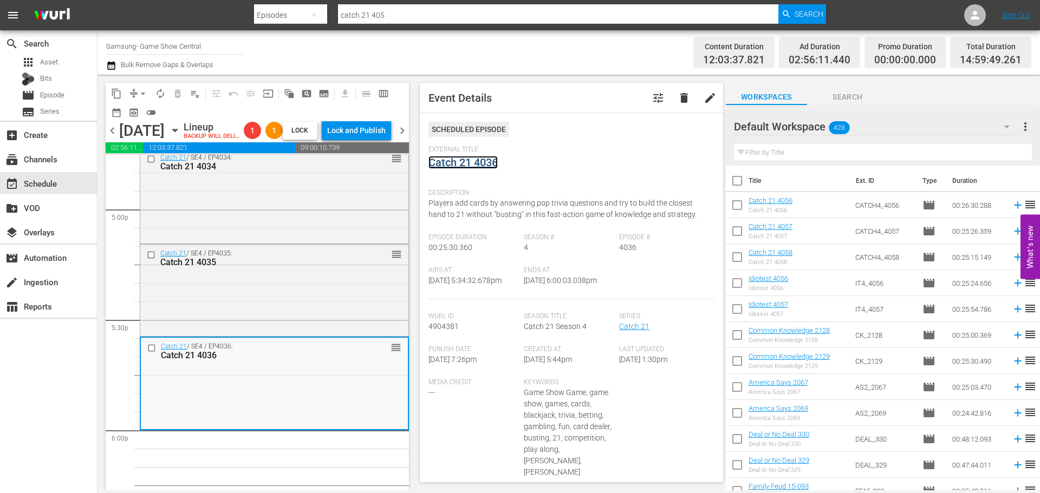
click at [471, 165] on link "Catch 21 4036" at bounding box center [462, 162] width 69 height 13
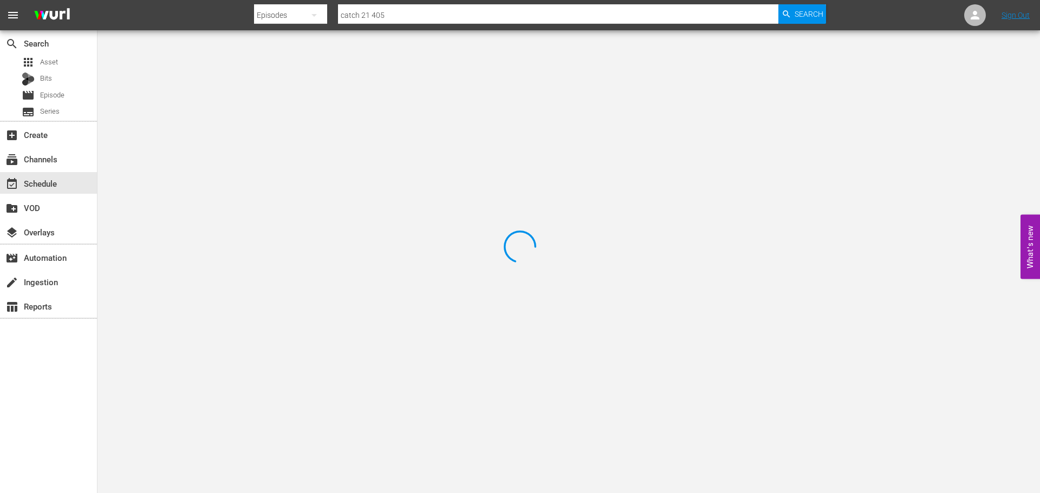
click at [210, 49] on div at bounding box center [520, 246] width 1040 height 493
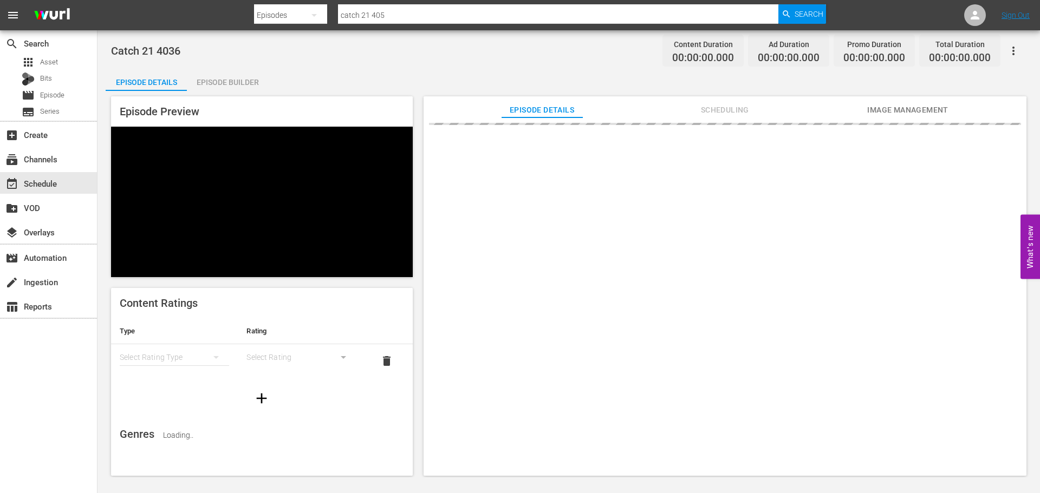
click at [236, 76] on div "Episode Builder" at bounding box center [227, 82] width 81 height 26
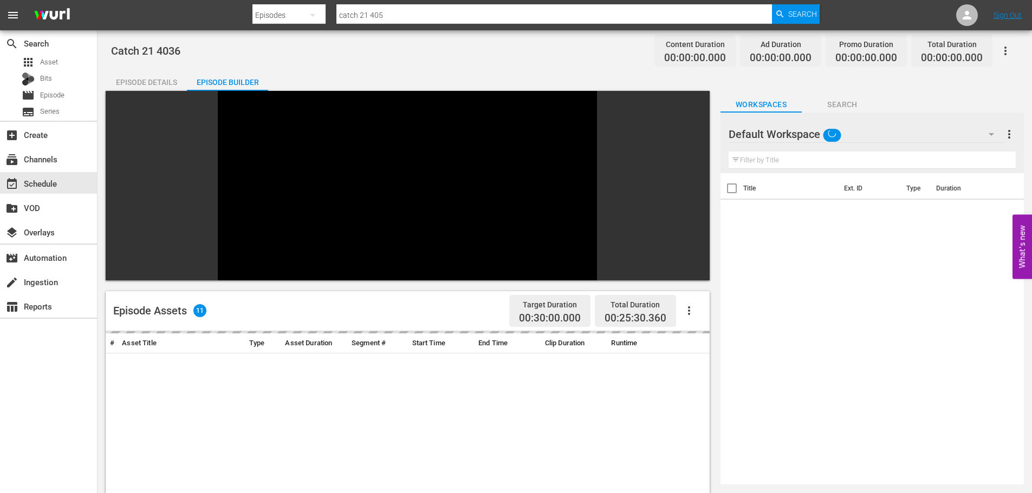
click at [861, 167] on input "text" at bounding box center [871, 160] width 287 height 17
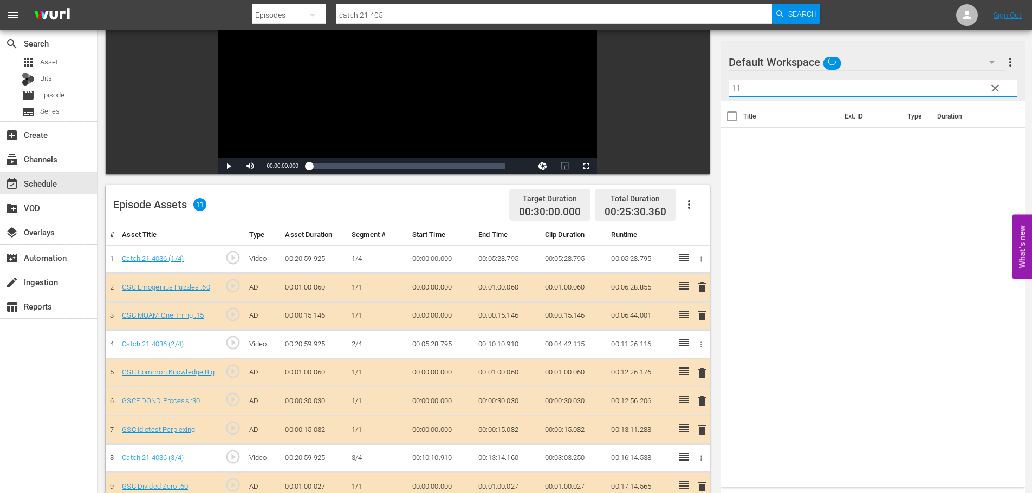
scroll to position [150, 0]
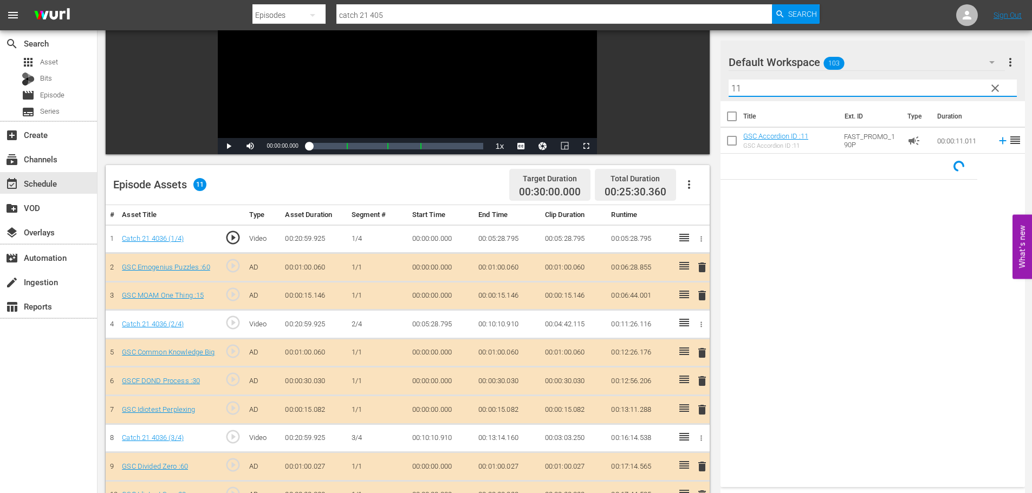
type input "11"
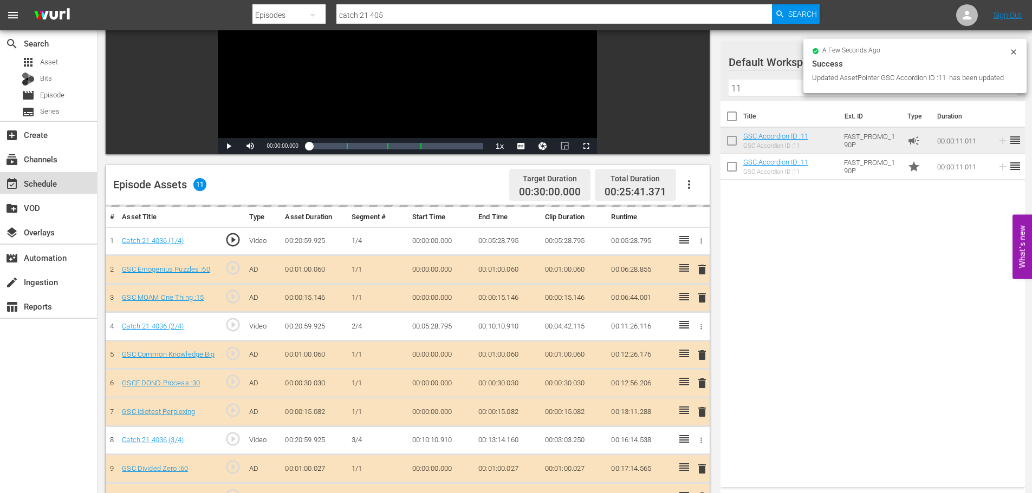
click at [80, 183] on div "event_available Schedule" at bounding box center [48, 183] width 97 height 22
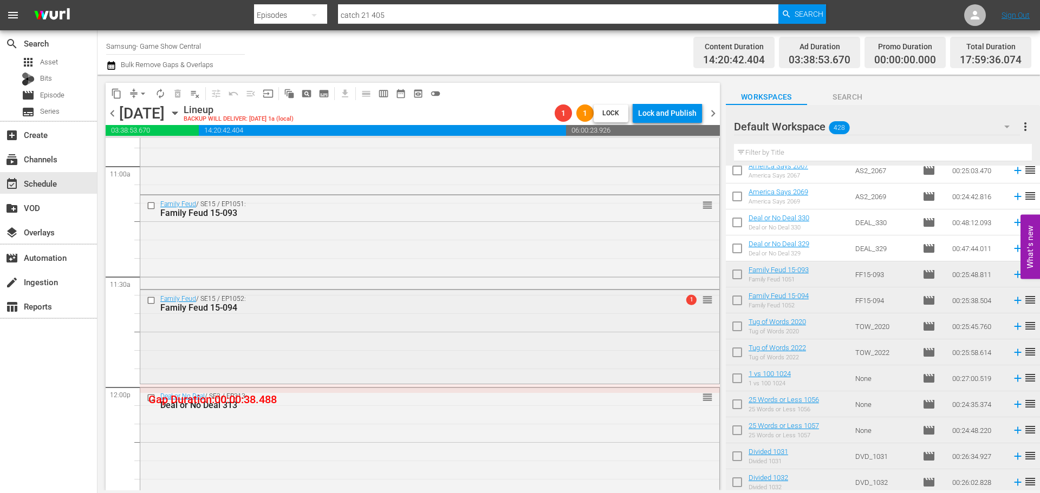
scroll to position [2437, 0]
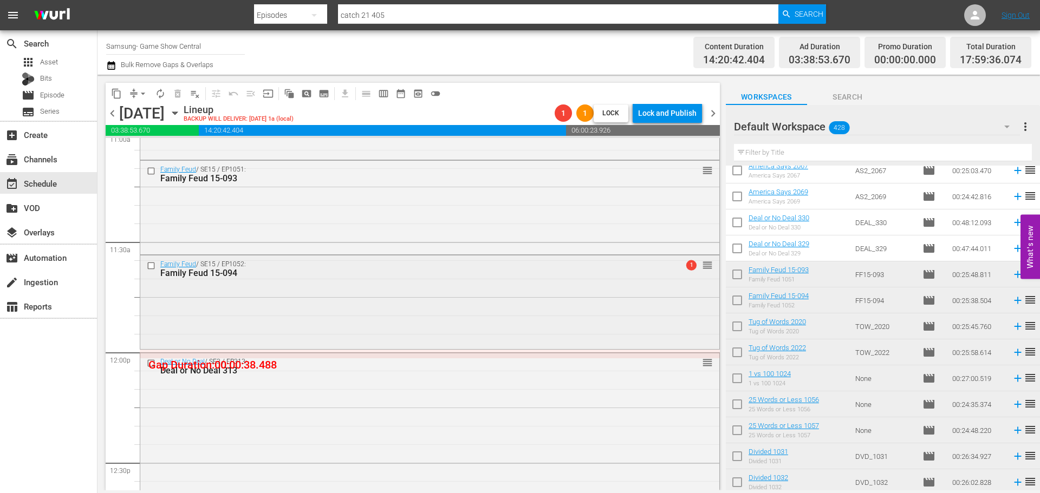
click at [453, 297] on div "Family Feud / SE15 / EP1052: Family Feud 15-094 1 reorder" at bounding box center [429, 301] width 579 height 91
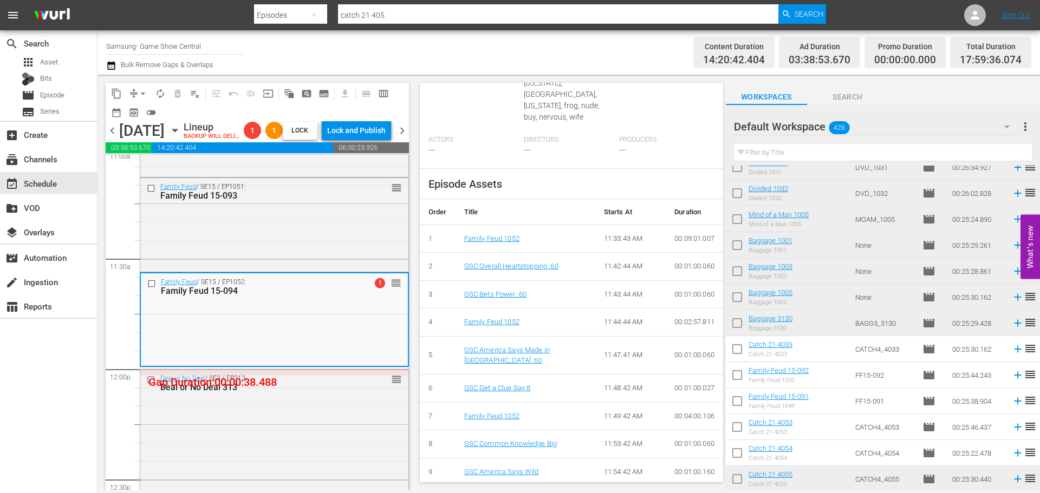
scroll to position [428, 0]
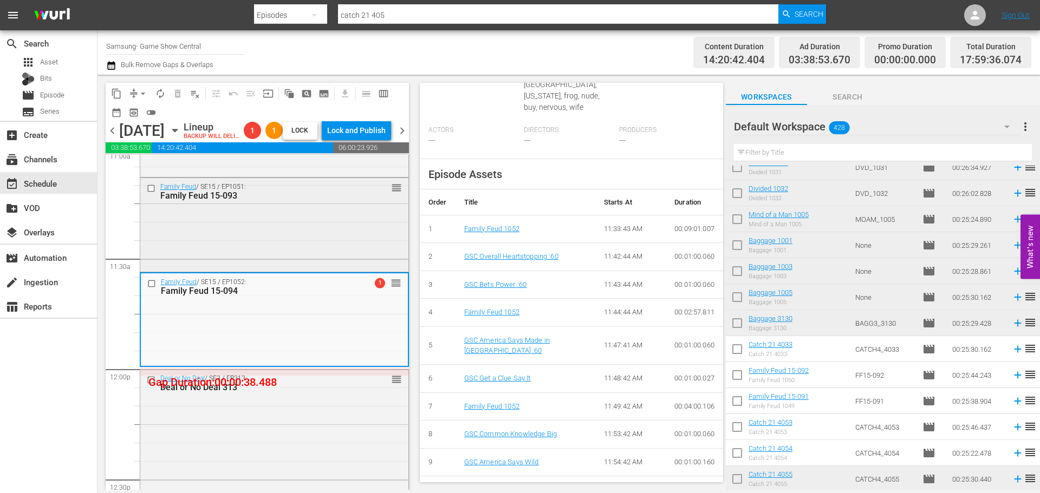
click at [376, 232] on div "Family Feud / SE15 / EP1051: Family Feud 15-093 reorder" at bounding box center [274, 224] width 268 height 92
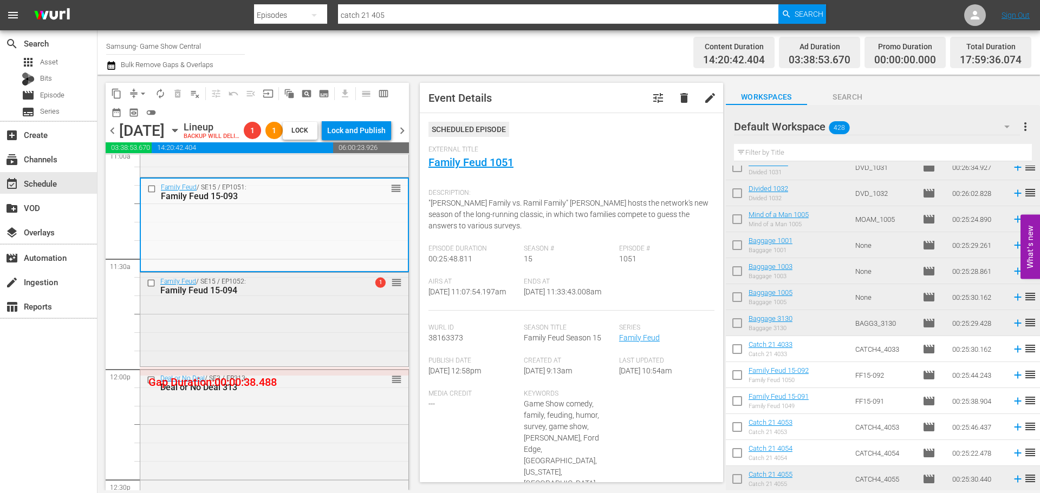
click at [282, 319] on div "Family Feud / SE15 / EP1052: Family Feud 15-094 1 reorder" at bounding box center [274, 318] width 268 height 91
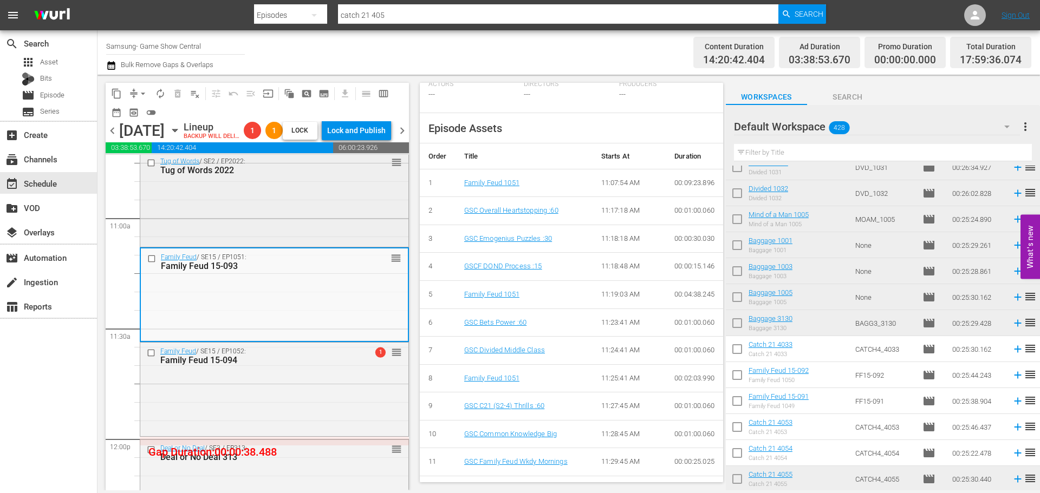
scroll to position [2275, 0]
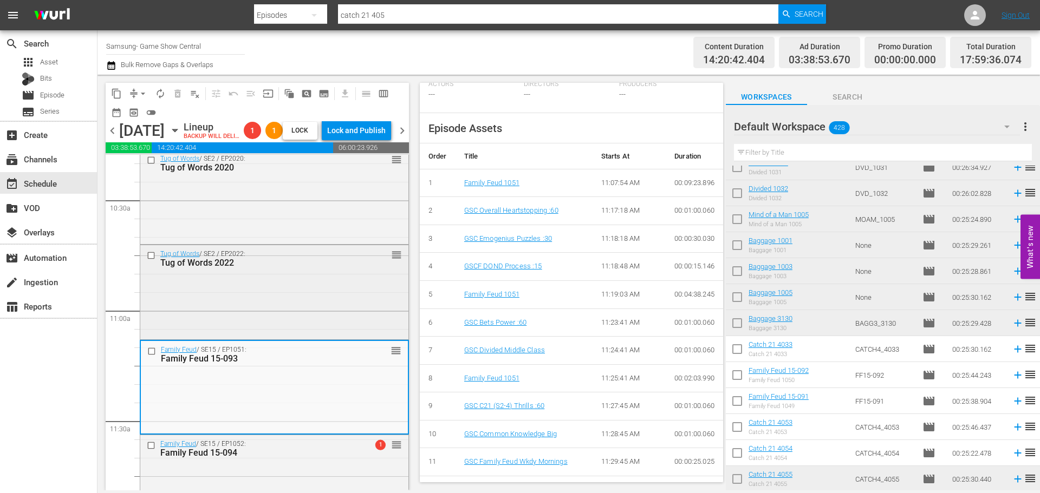
drag, startPoint x: 310, startPoint y: 326, endPoint x: 315, endPoint y: 326, distance: 5.4
click at [315, 326] on div "Tug of Words / SE2 / EP2022: Tug of Words 2022 reorder" at bounding box center [274, 291] width 268 height 93
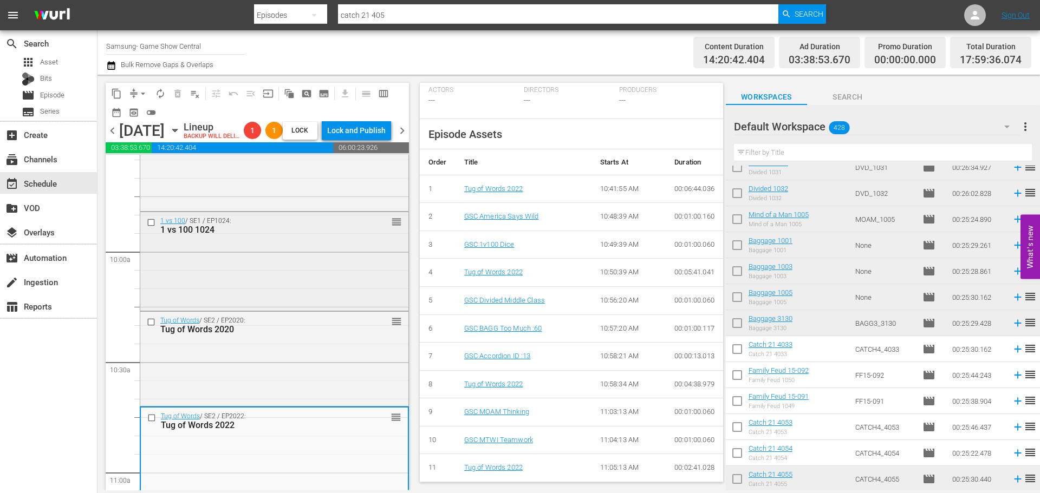
scroll to position [2112, 0]
click at [304, 303] on div "1 vs 100 / SE1 / EP1024: 1 vs 100 1024 reorder" at bounding box center [274, 261] width 268 height 96
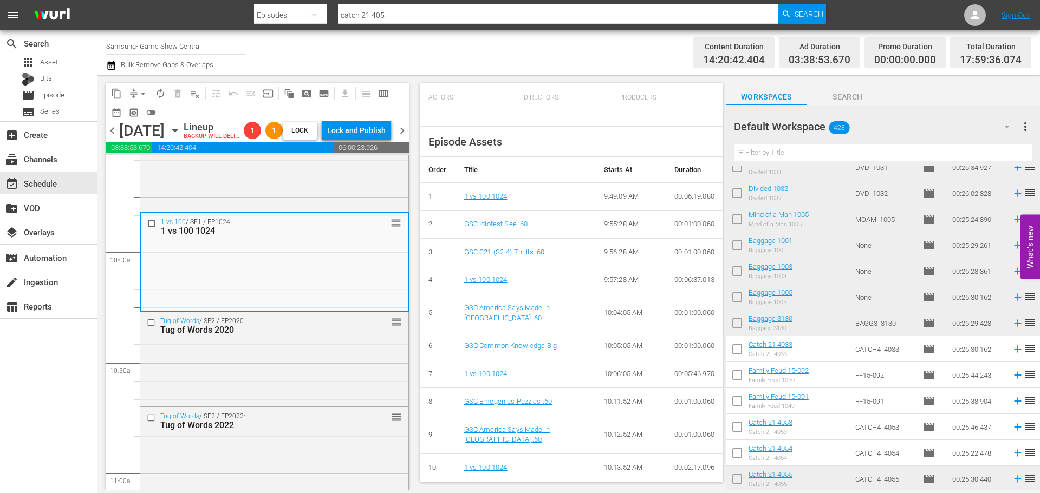
scroll to position [8, 0]
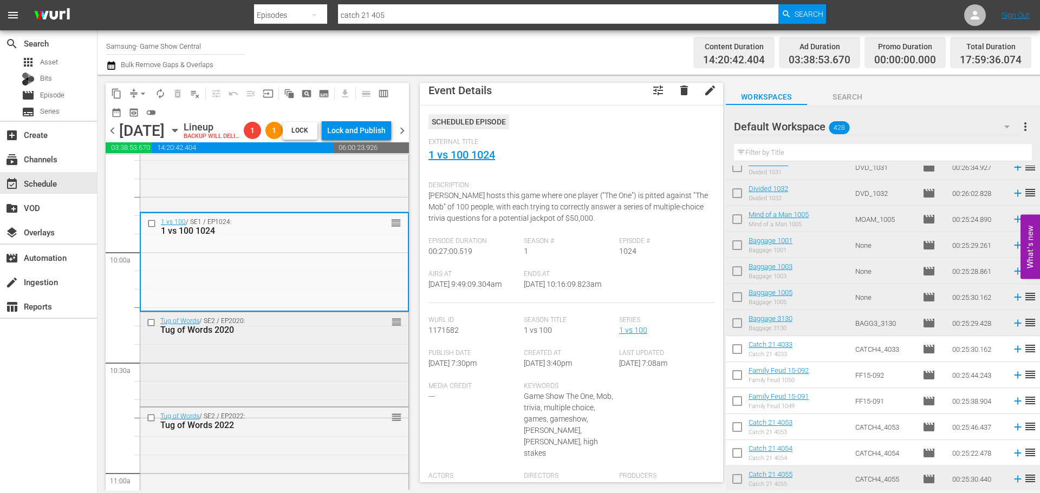
click at [246, 383] on div "Tug of Words / SE2 / EP2020: Tug of Words 2020 reorder" at bounding box center [274, 359] width 268 height 92
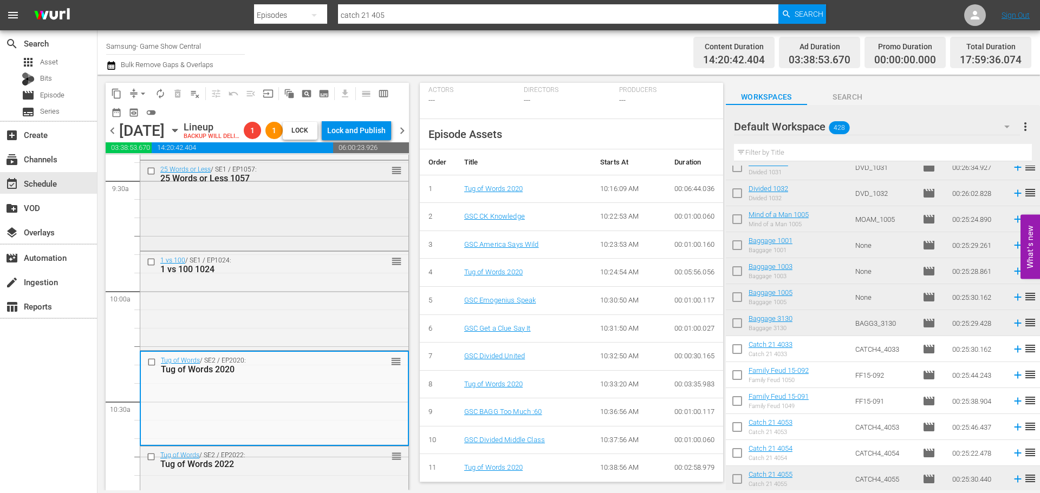
scroll to position [1950, 0]
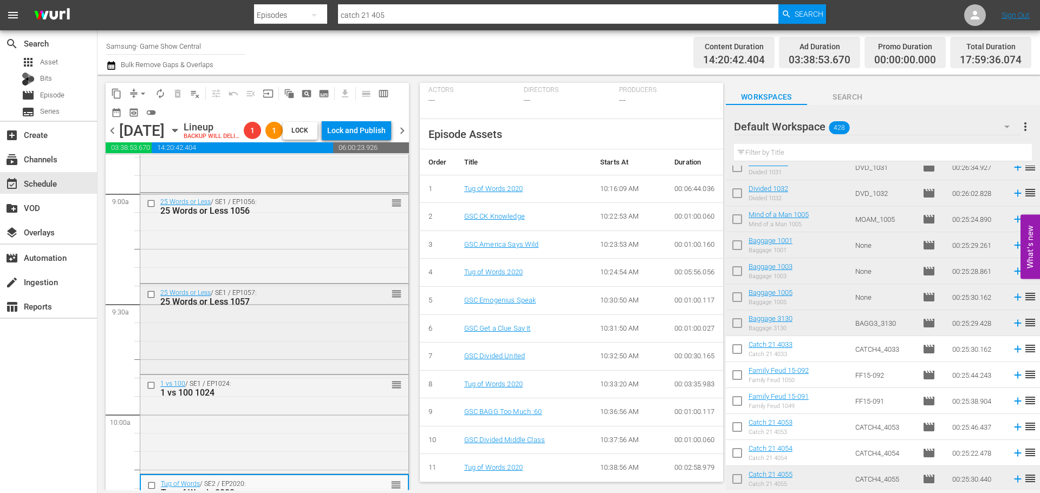
click at [284, 339] on div "25 Words or Less / SE1 / EP1057: 25 Words or Less 1057 reorder" at bounding box center [274, 328] width 268 height 88
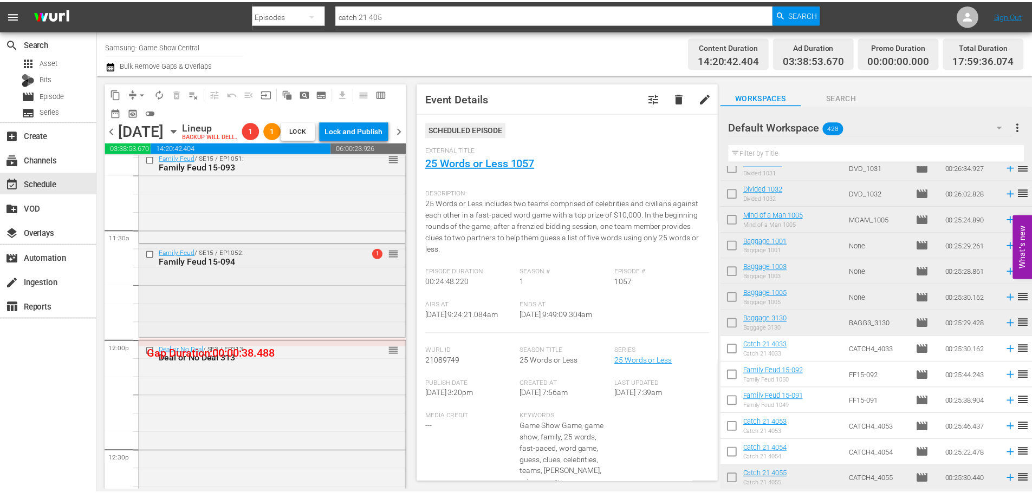
scroll to position [2437, 0]
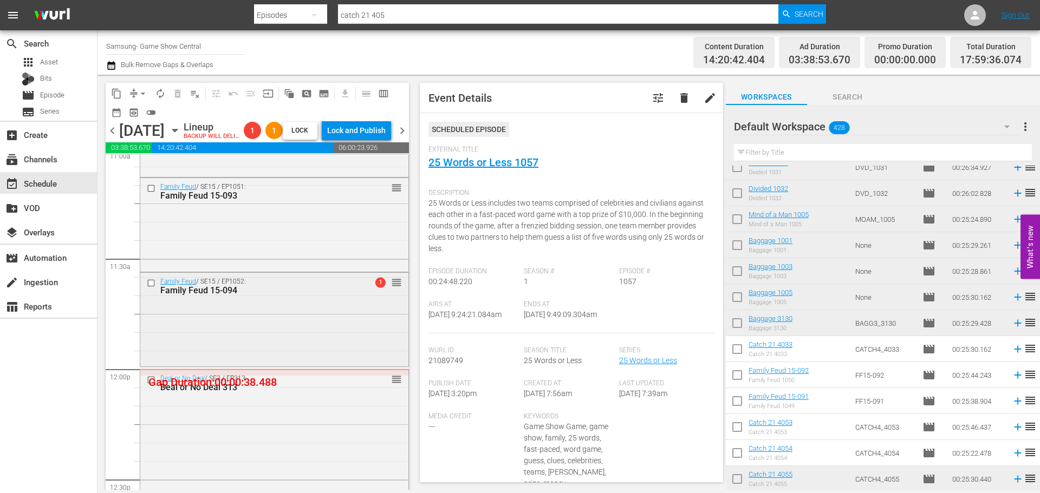
click at [287, 346] on div "Family Feud / SE15 / EP1052: Family Feud 15-094 1 reorder" at bounding box center [274, 318] width 268 height 91
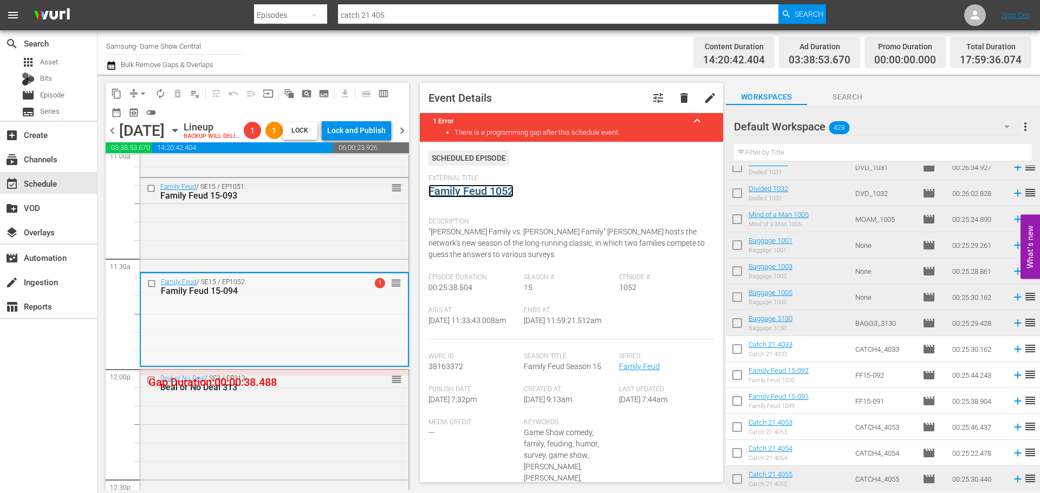
click at [464, 188] on link "Family Feud 1052" at bounding box center [470, 191] width 85 height 13
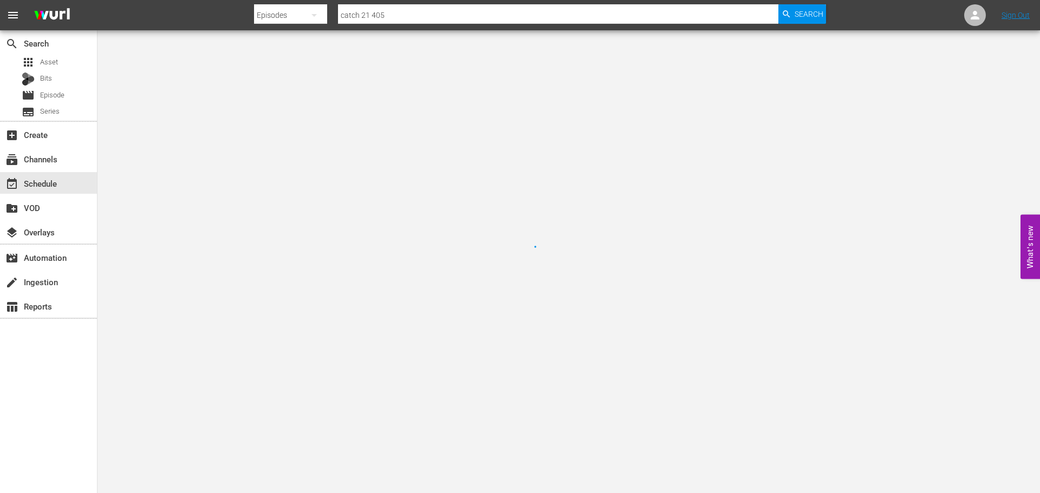
drag, startPoint x: 262, startPoint y: 69, endPoint x: 243, endPoint y: 81, distance: 21.9
click at [259, 72] on div at bounding box center [520, 246] width 1040 height 493
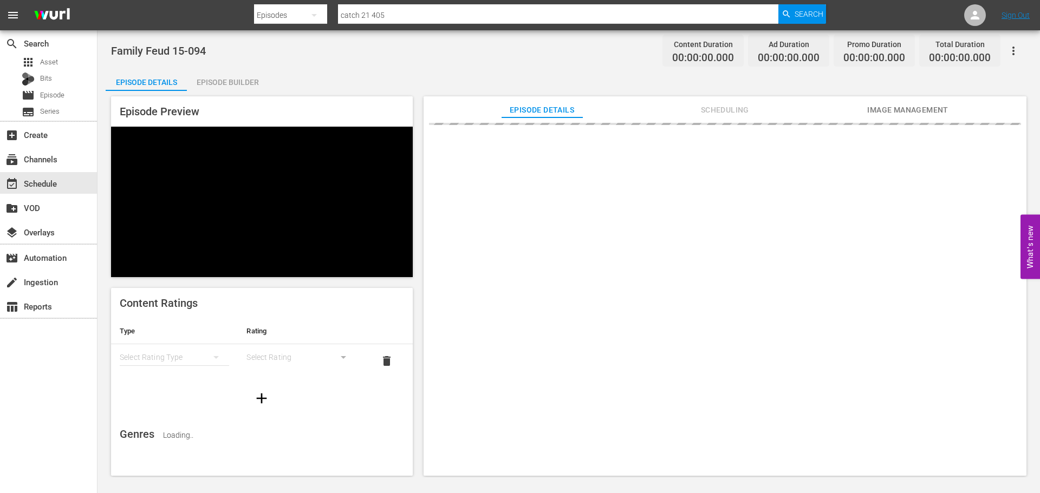
click at [246, 80] on div "Family Feud 15-094 Content Duration 00:00:00.000 Ad Duration 00:00:00.000 Promo…" at bounding box center [568, 253] width 942 height 447
click at [240, 74] on div "Episode Builder" at bounding box center [227, 82] width 81 height 26
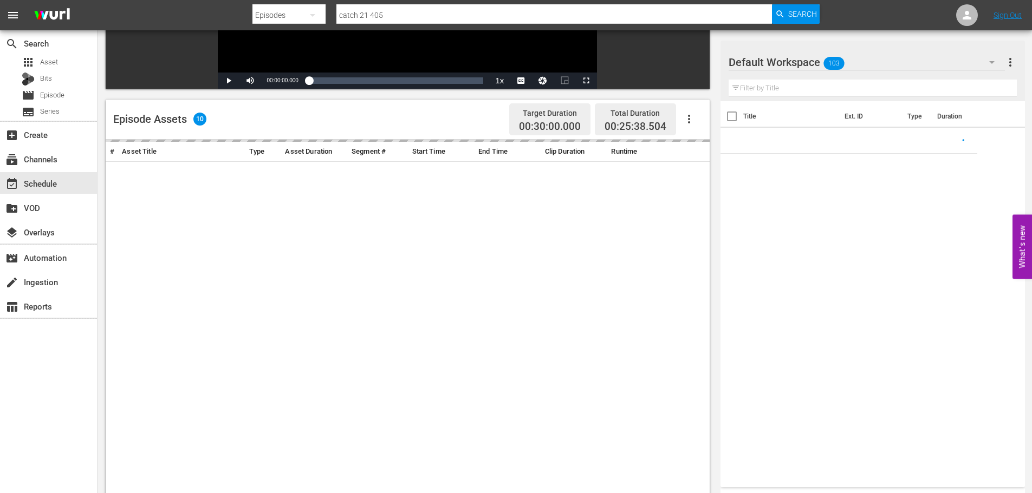
scroll to position [282, 0]
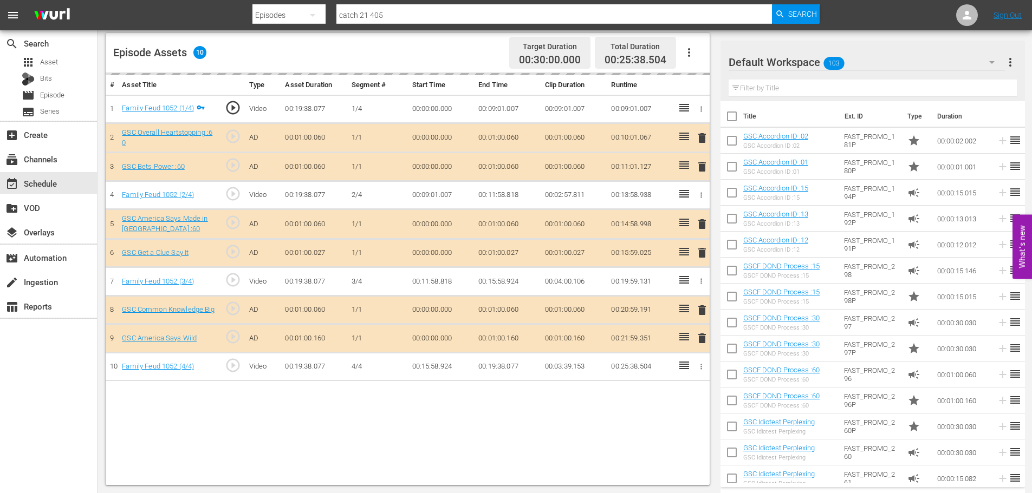
click at [797, 84] on input "text" at bounding box center [872, 88] width 288 height 17
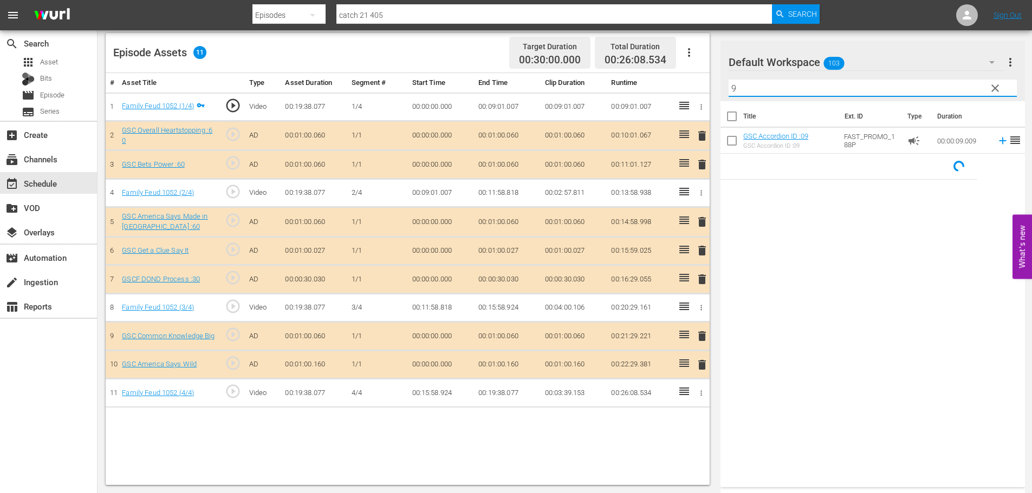
type input "9"
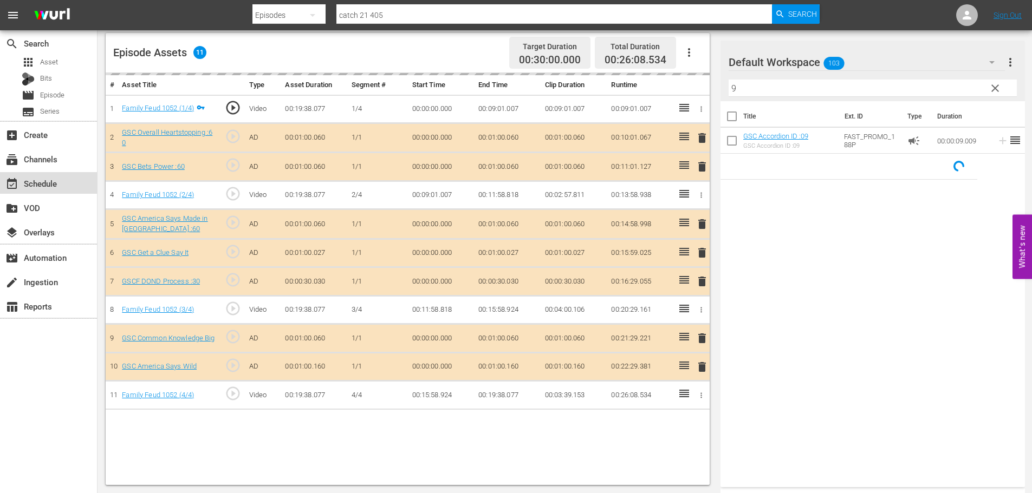
click at [32, 177] on div "event_available Schedule" at bounding box center [48, 183] width 97 height 22
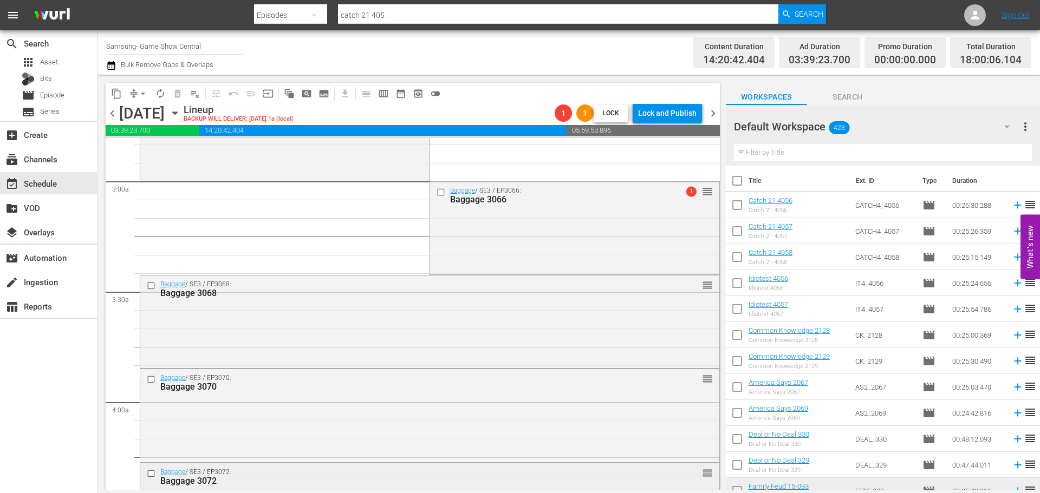
scroll to position [867, 0]
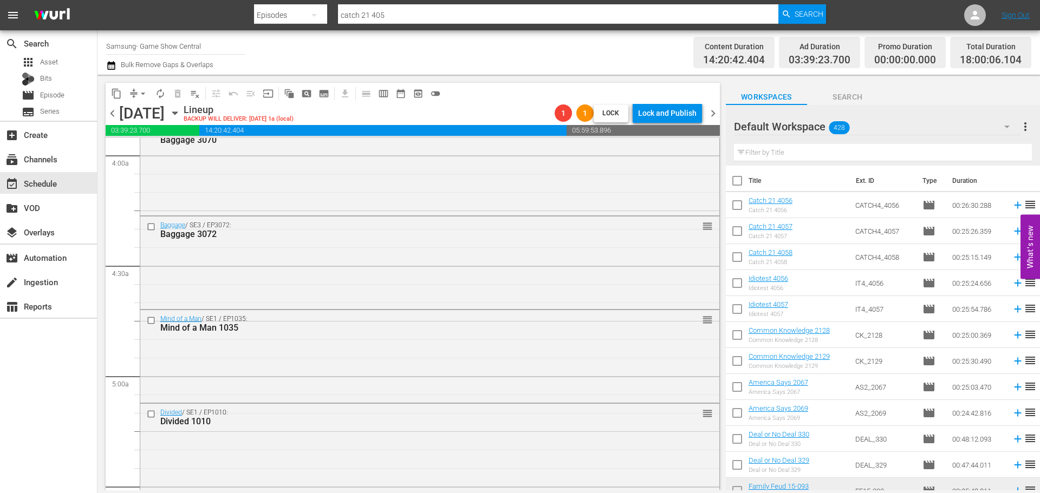
click at [721, 210] on div "content_copy compress arrow_drop_down autorenew_outlined delete_forever_outline…" at bounding box center [411, 283] width 628 height 416
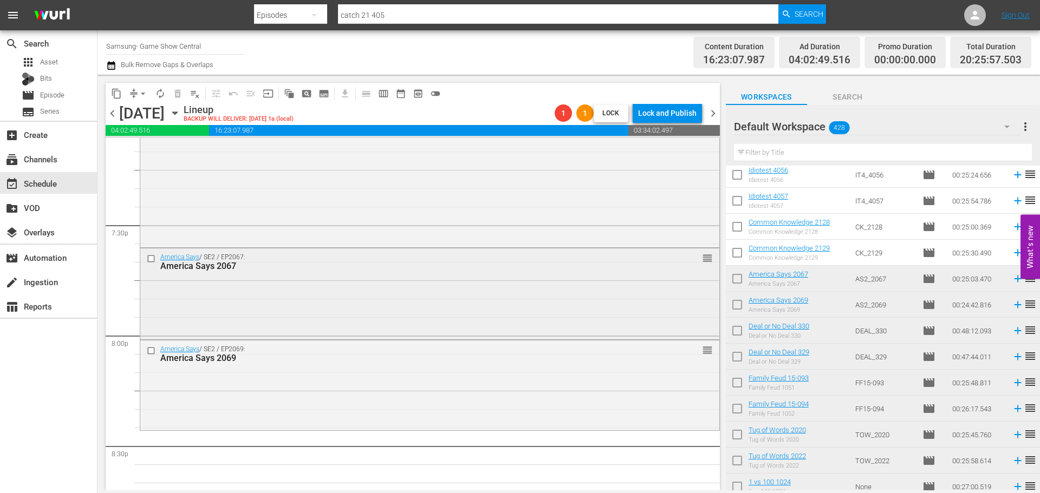
scroll to position [4160, 0]
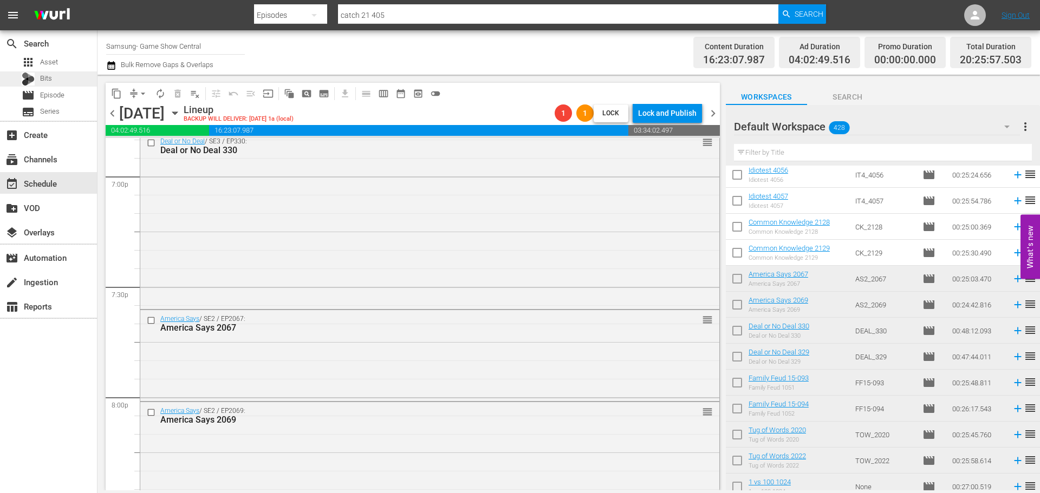
click at [75, 82] on div "Bits" at bounding box center [48, 78] width 97 height 15
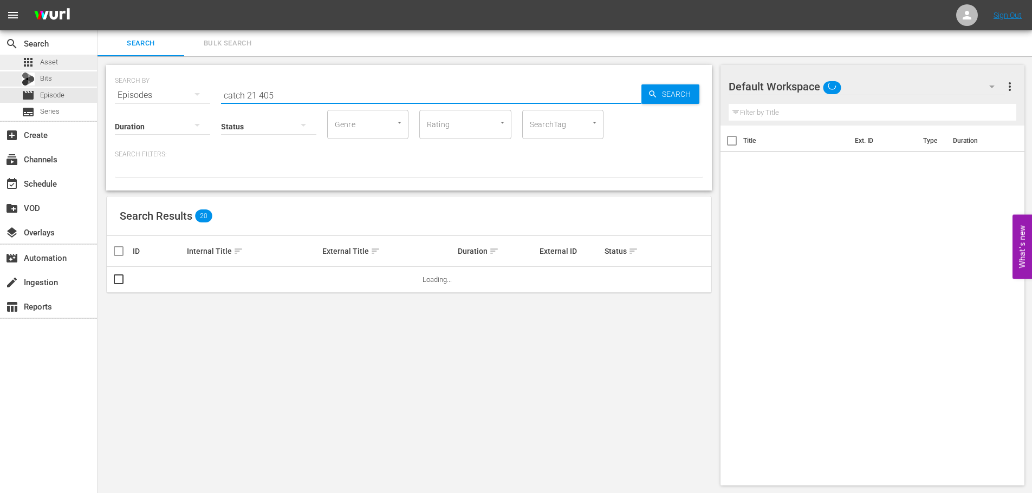
drag, startPoint x: 330, startPoint y: 90, endPoint x: 64, endPoint y: 62, distance: 267.4
click at [97, 0] on div "search Search apps Asset Bits movie Episode subtitles Series add_box Create sub…" at bounding box center [564, 0] width 934 height 0
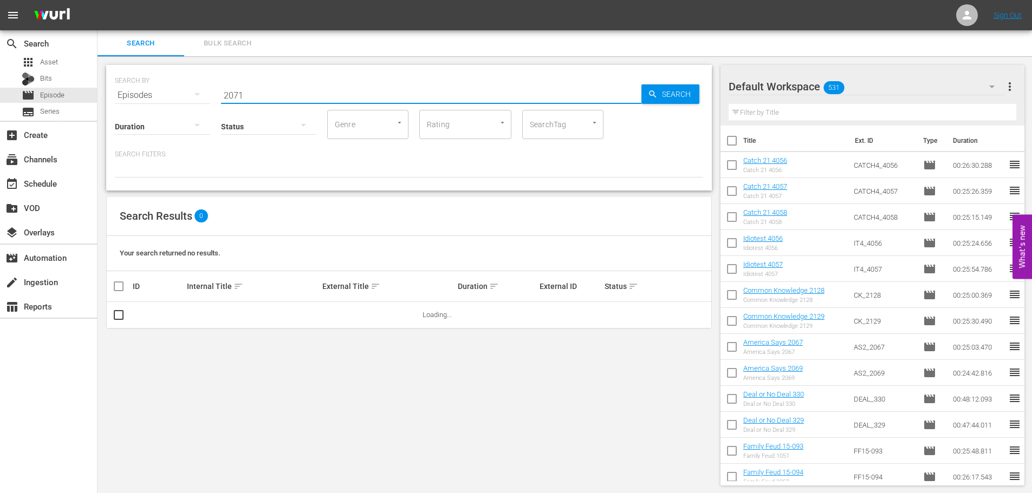
click at [222, 90] on input "2071" at bounding box center [431, 95] width 420 height 26
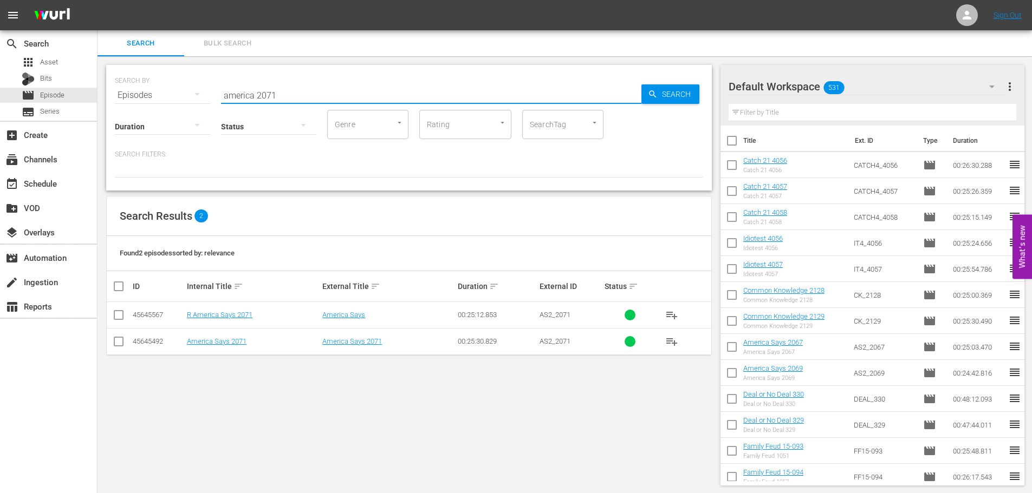
type input "america 2071"
drag, startPoint x: 115, startPoint y: 344, endPoint x: 126, endPoint y: 332, distance: 16.1
click at [115, 344] on input "checkbox" at bounding box center [118, 343] width 13 height 13
checkbox input "true"
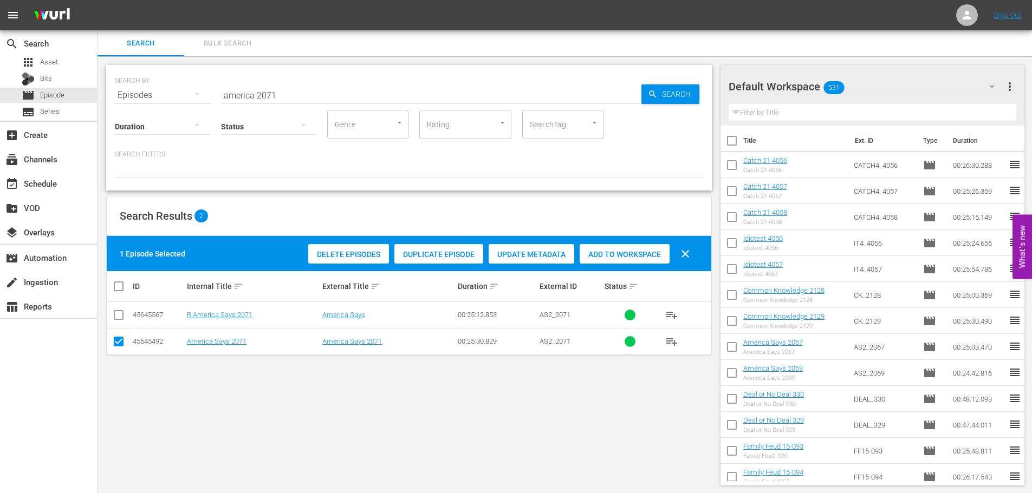
click at [628, 267] on div "1 Episode Selected Delete Episodes Duplicate Episode Update Metadata Add to Wor…" at bounding box center [409, 253] width 604 height 35
click at [630, 258] on span "Add to Workspace" at bounding box center [625, 254] width 90 height 9
click at [42, 182] on div "event_available Schedule" at bounding box center [30, 182] width 61 height 10
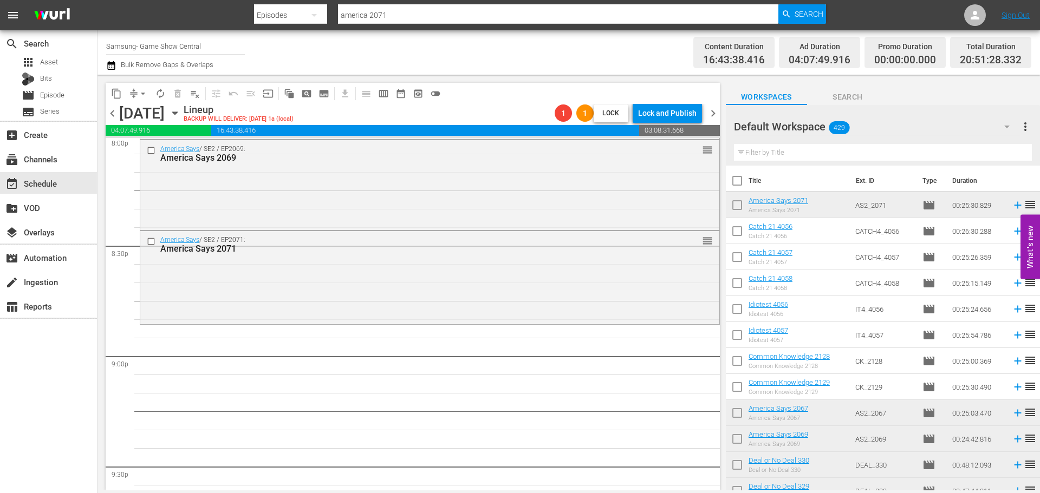
scroll to position [4423, 0]
drag, startPoint x: 824, startPoint y: 202, endPoint x: 209, endPoint y: 250, distance: 617.7
click at [298, 266] on div "America Says / SE2 / EP2071: America Says 2071 reorder" at bounding box center [429, 276] width 579 height 90
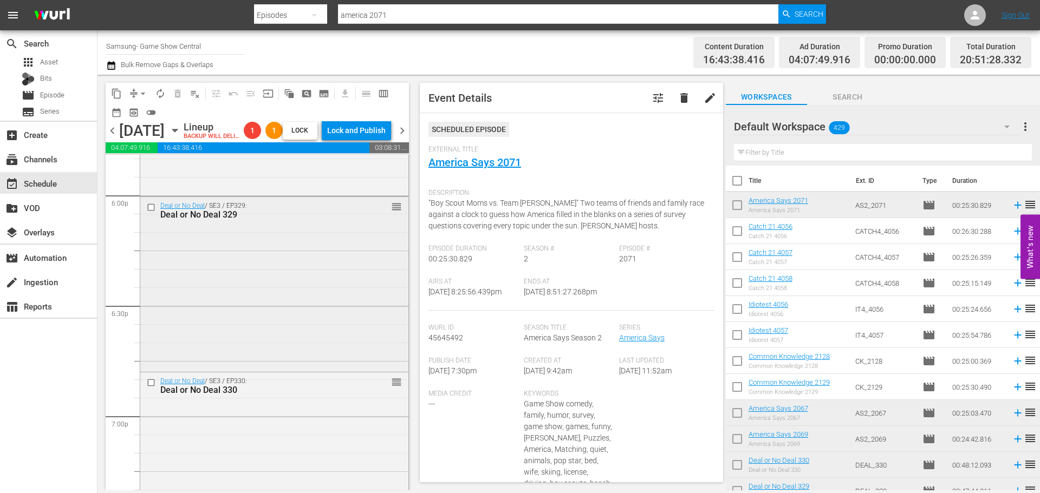
scroll to position [3935, 0]
click at [236, 362] on div "Deal or No Deal / SE3 / EP329: Deal or No Deal 329 reorder" at bounding box center [274, 285] width 268 height 173
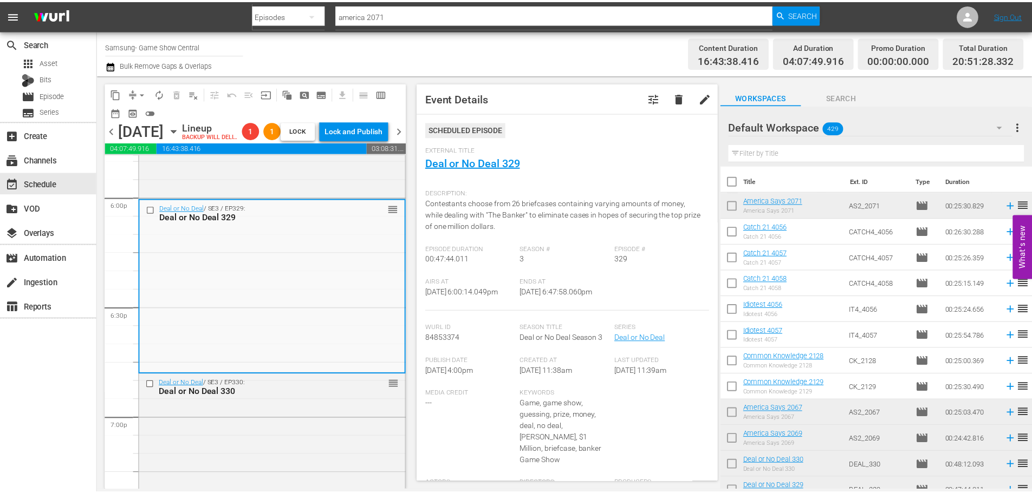
scroll to position [3881, 0]
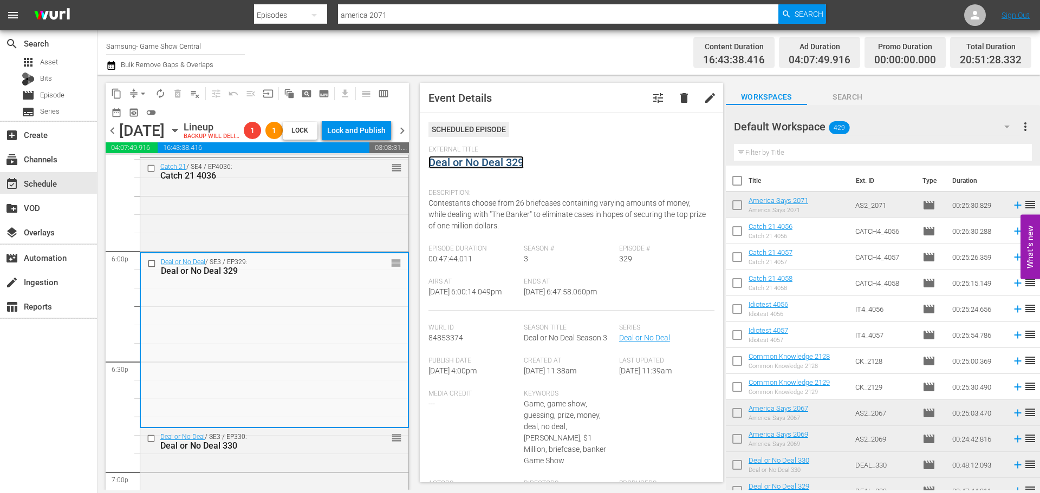
click at [482, 162] on link "Deal or No Deal 329" at bounding box center [475, 162] width 95 height 13
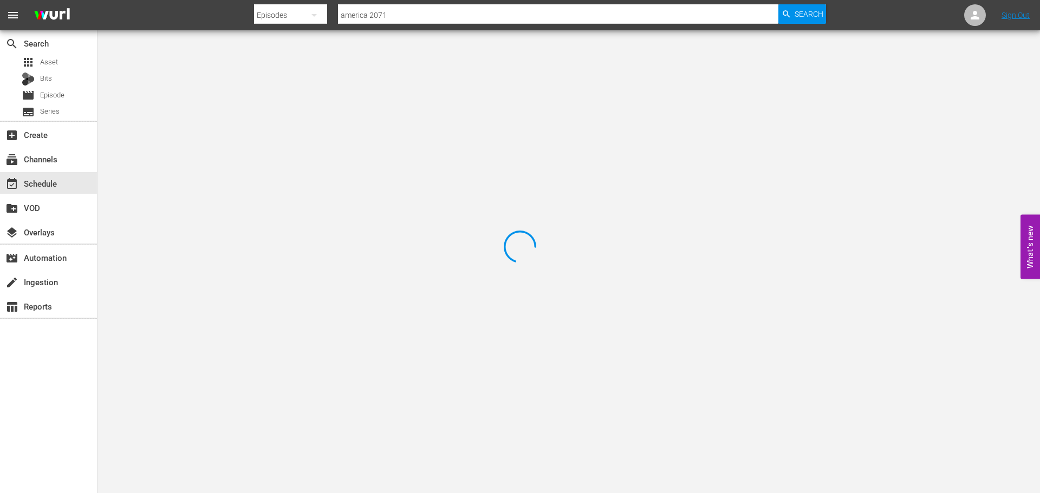
click at [174, 50] on div at bounding box center [520, 246] width 1040 height 493
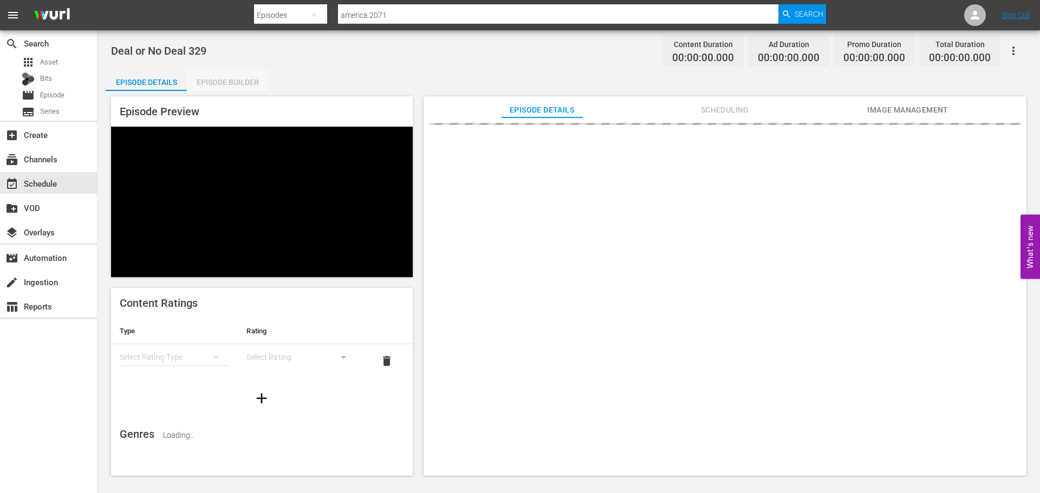
click at [203, 69] on div "Episode Builder" at bounding box center [227, 82] width 81 height 26
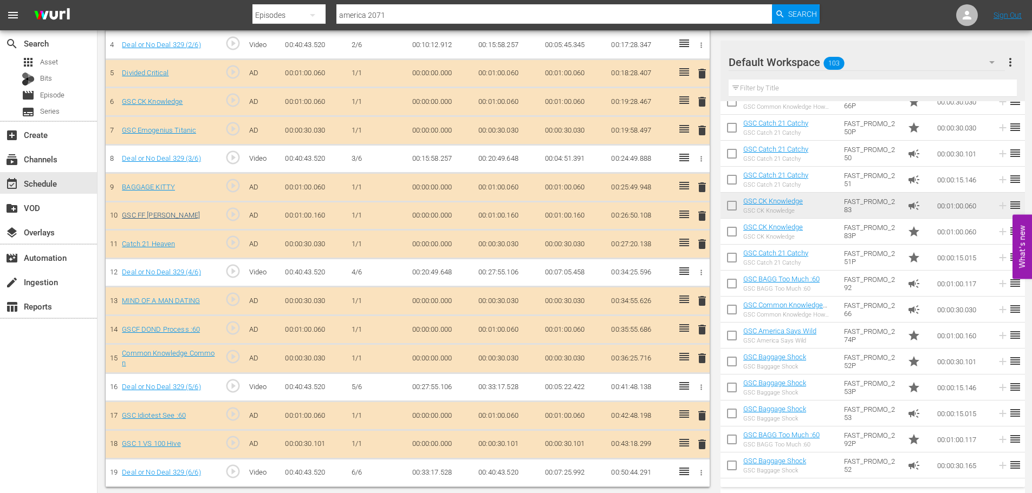
scroll to position [434, 0]
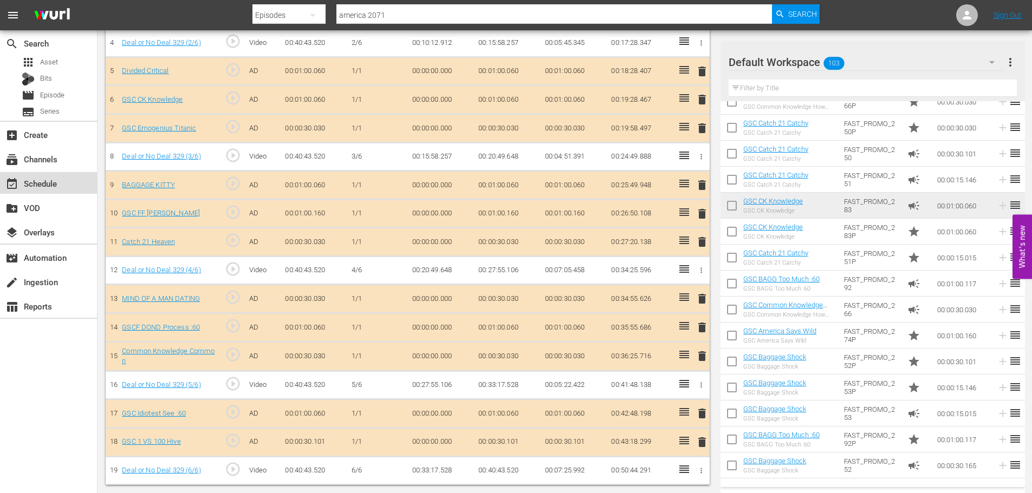
click at [55, 179] on div "event_available Schedule" at bounding box center [30, 182] width 61 height 10
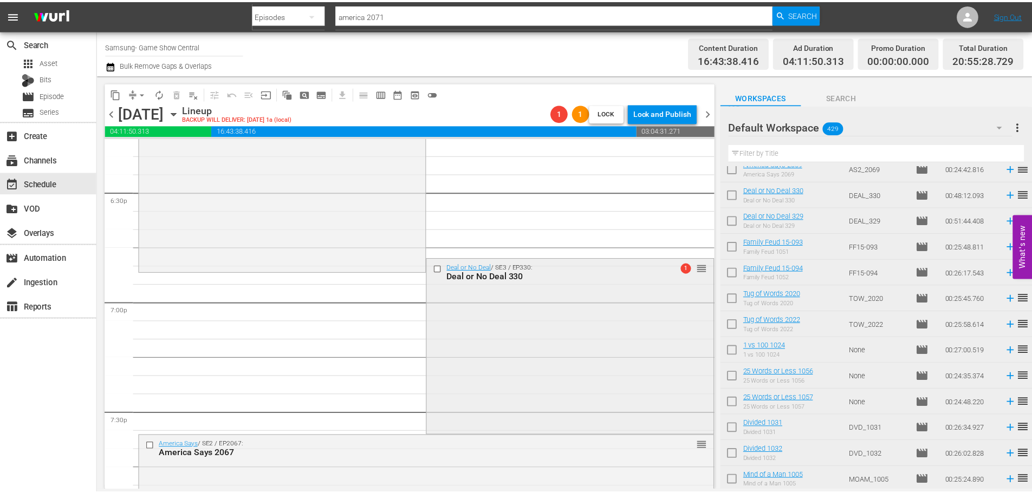
scroll to position [3918, 0]
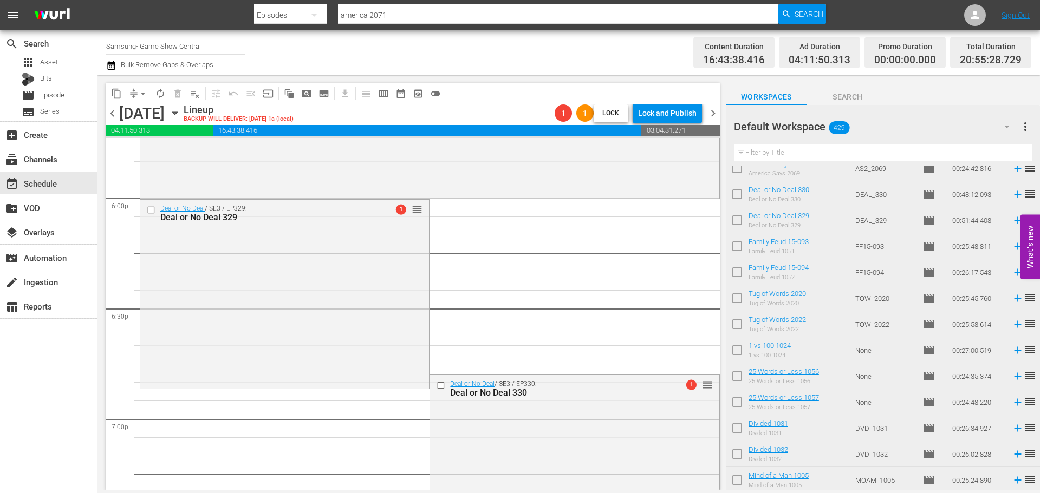
click at [615, 430] on div "Deal or No Deal / SE3 / EP330: Deal or No Deal 330 1 reorder" at bounding box center [574, 462] width 289 height 174
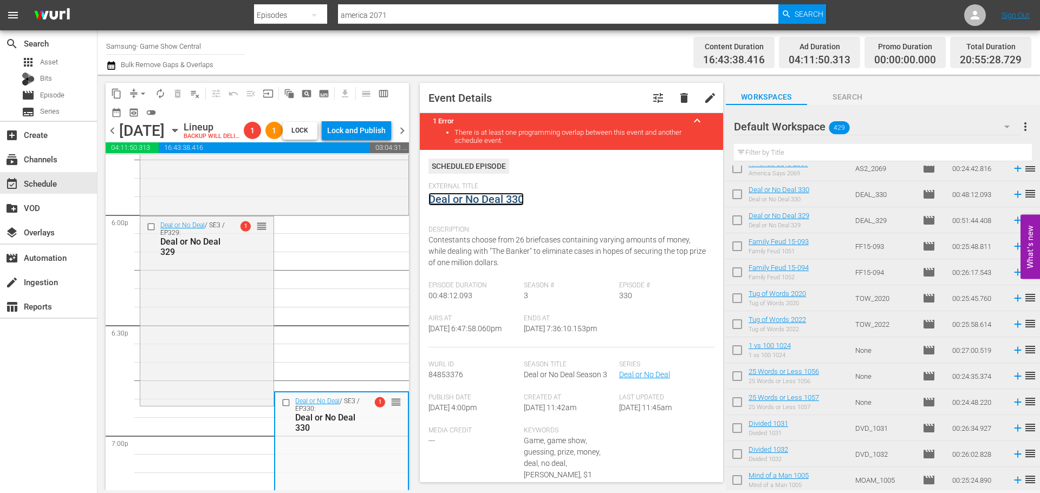
click at [486, 206] on link "Deal or No Deal 330" at bounding box center [475, 199] width 95 height 13
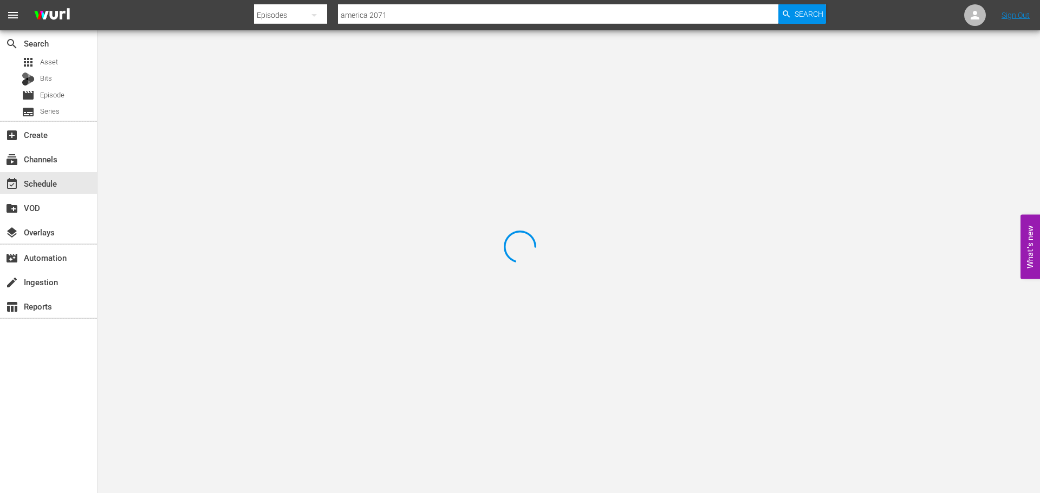
click at [234, 91] on div at bounding box center [520, 246] width 1040 height 493
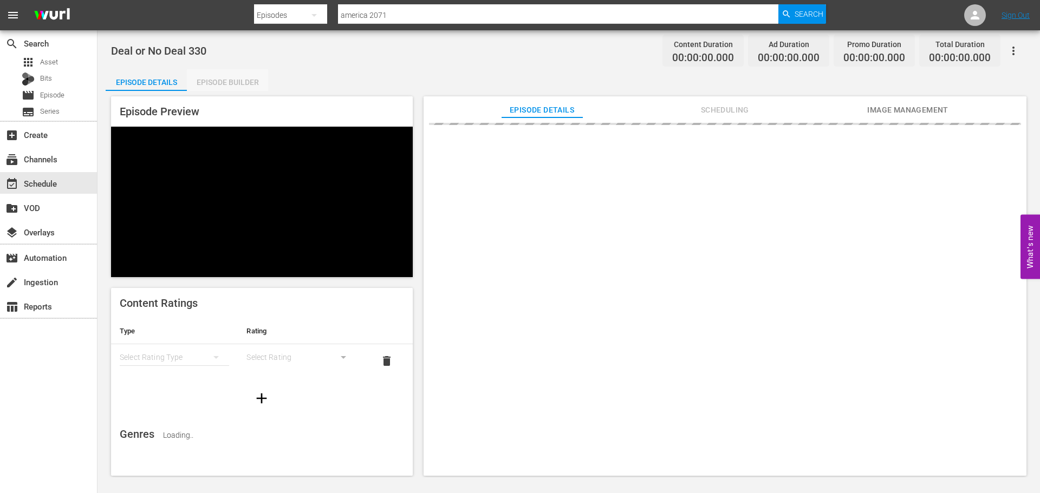
click at [226, 81] on div "Episode Builder" at bounding box center [227, 82] width 81 height 26
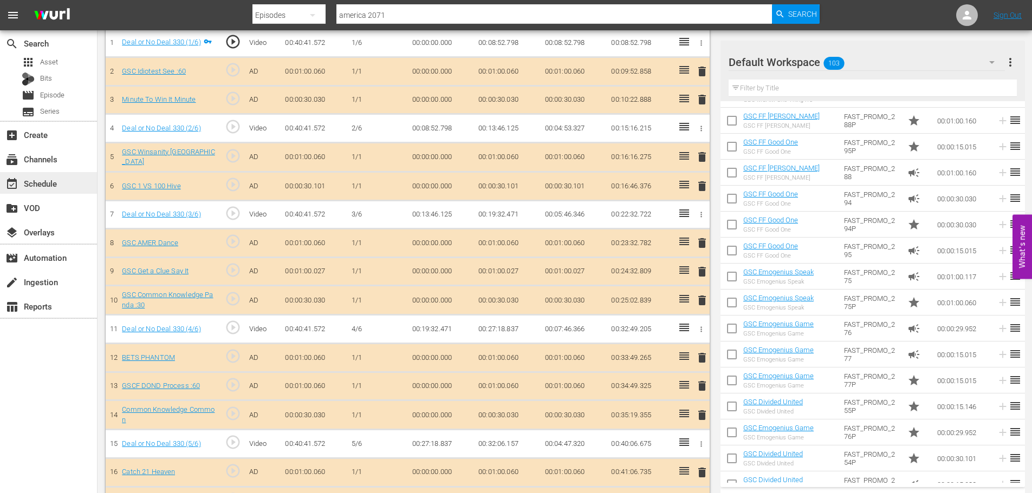
scroll to position [667, 0]
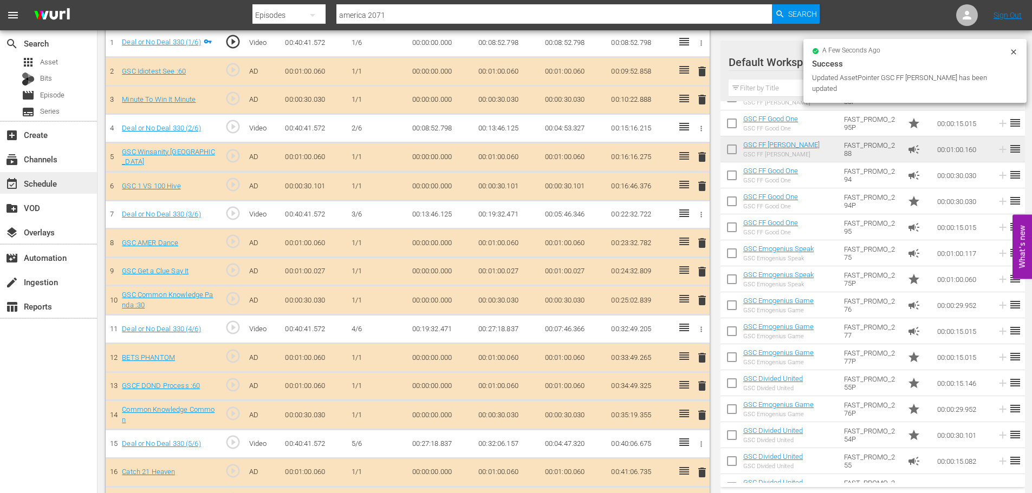
click at [49, 187] on div "event_available Schedule" at bounding box center [30, 182] width 61 height 10
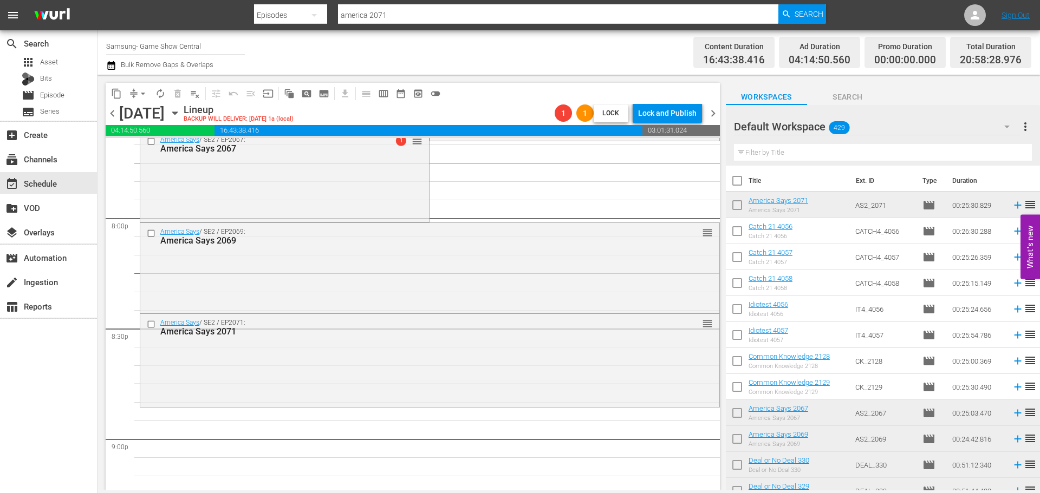
scroll to position [4247, 0]
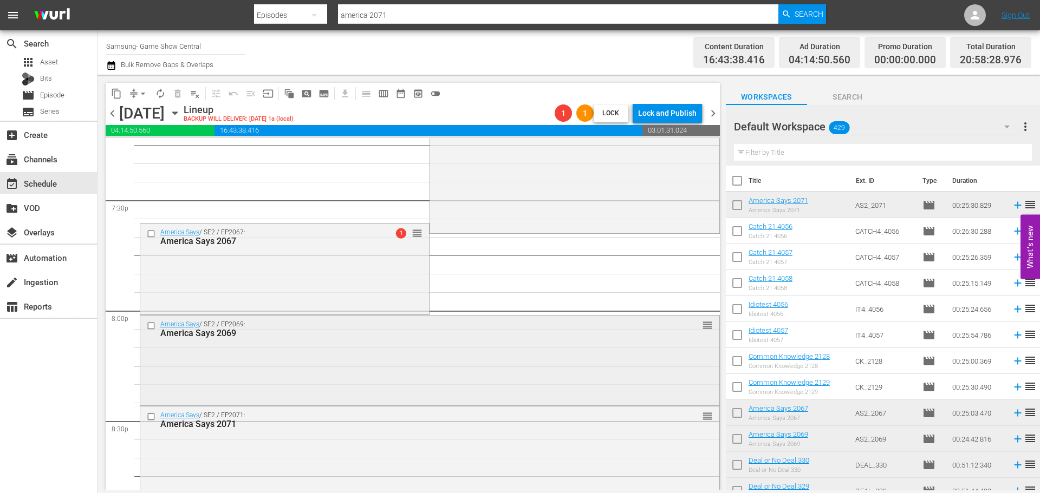
click at [422, 372] on div "America Says / SE2 / EP2069: America Says 2069 reorder" at bounding box center [429, 360] width 579 height 88
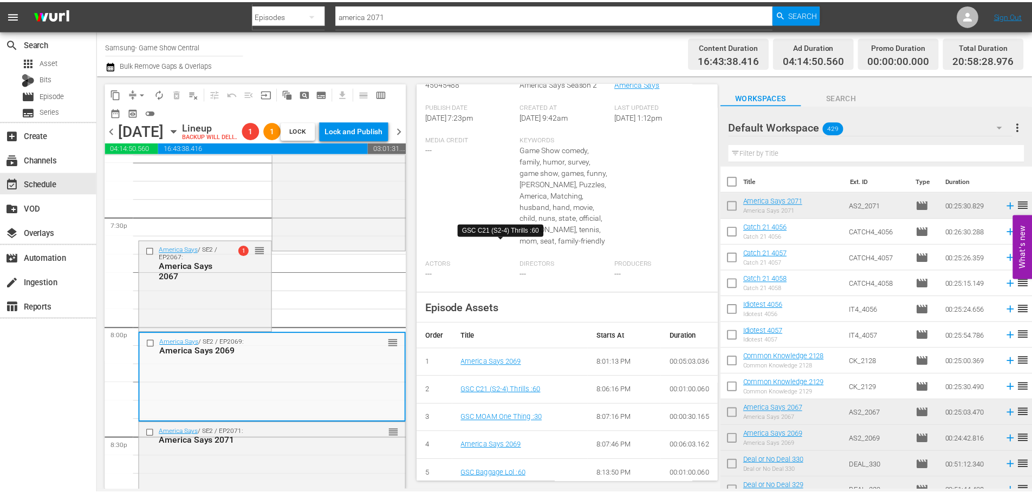
scroll to position [0, 0]
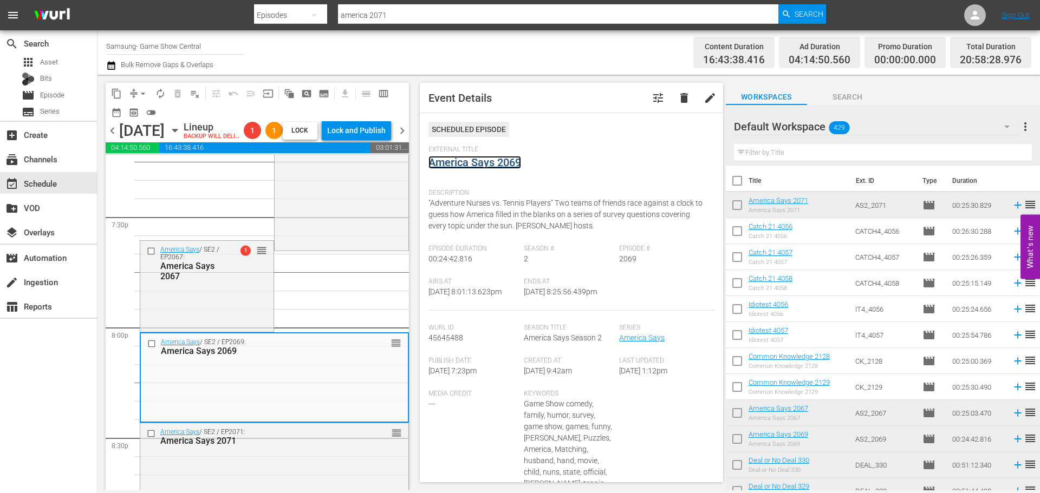
click at [455, 164] on link "America Says 2069" at bounding box center [474, 162] width 93 height 13
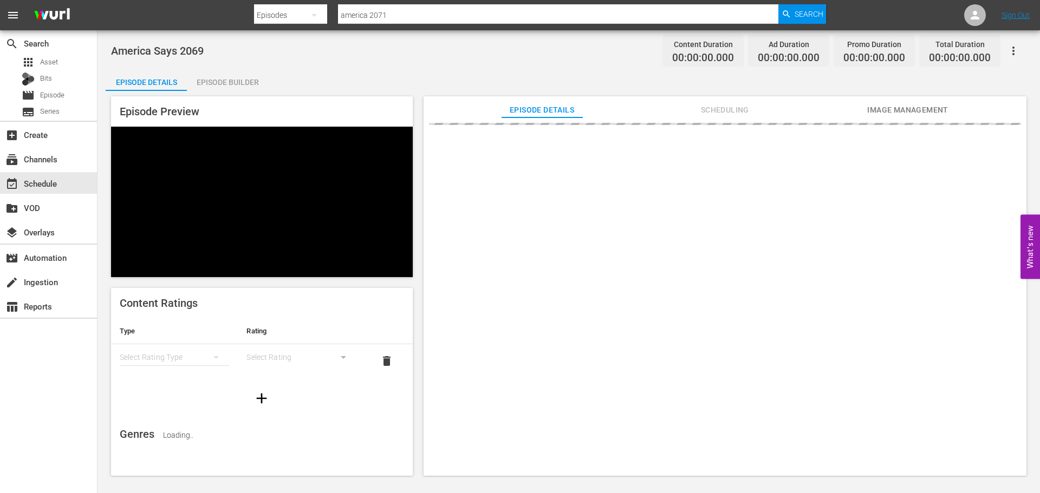
click at [240, 83] on div "Episode Builder" at bounding box center [227, 82] width 81 height 26
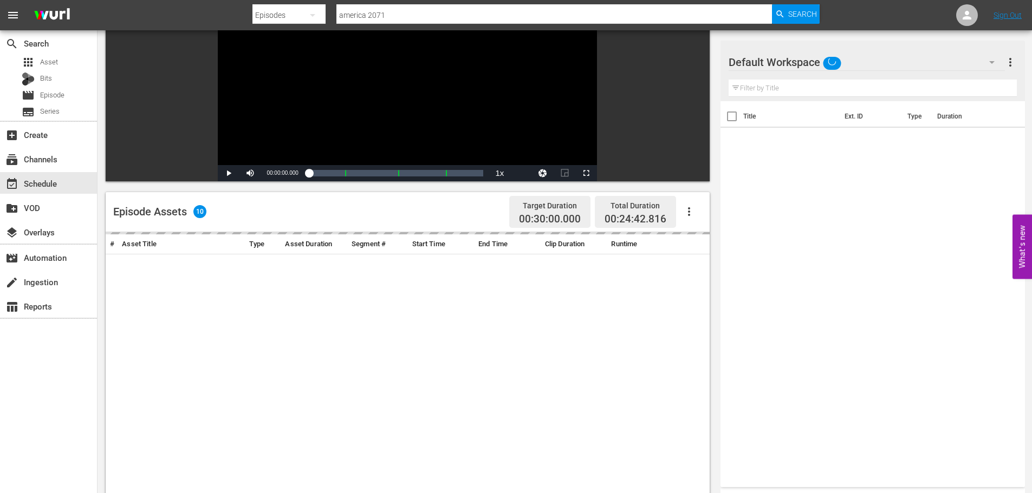
scroll to position [282, 0]
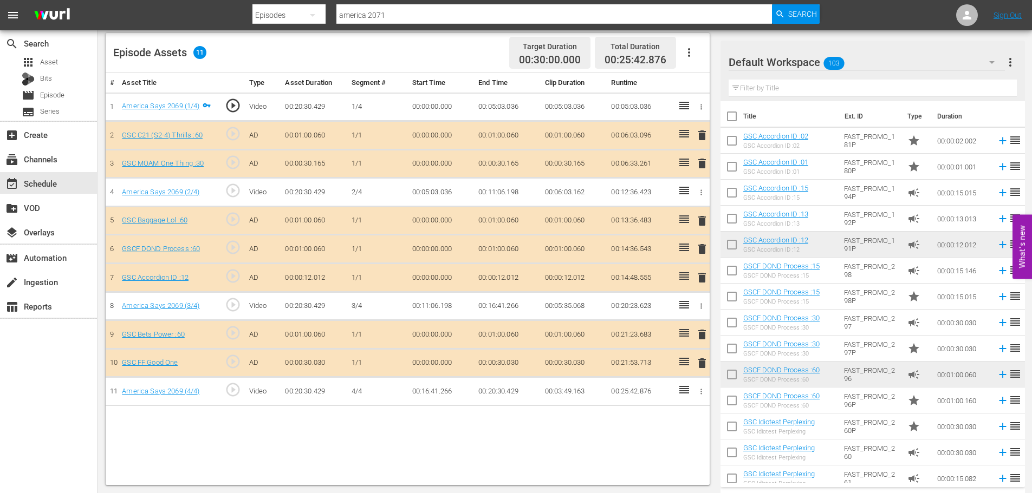
click at [700, 283] on span "delete" at bounding box center [701, 277] width 13 height 13
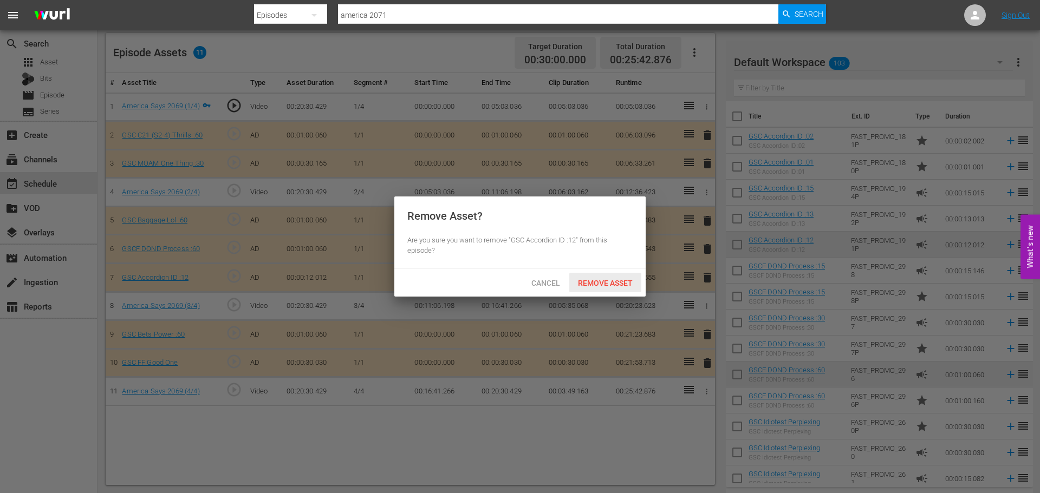
click at [585, 290] on div "Remove Asset" at bounding box center [605, 283] width 72 height 20
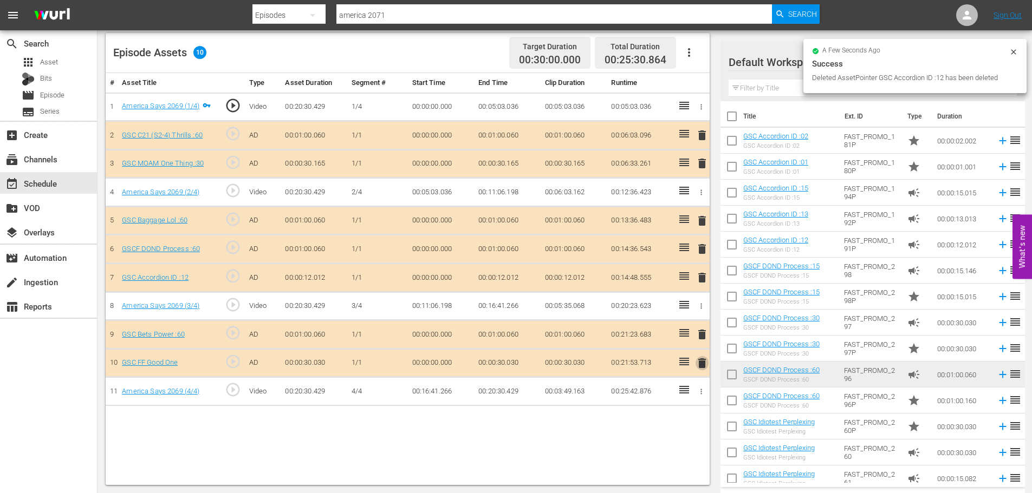
click at [696, 362] on span "delete" at bounding box center [701, 363] width 13 height 13
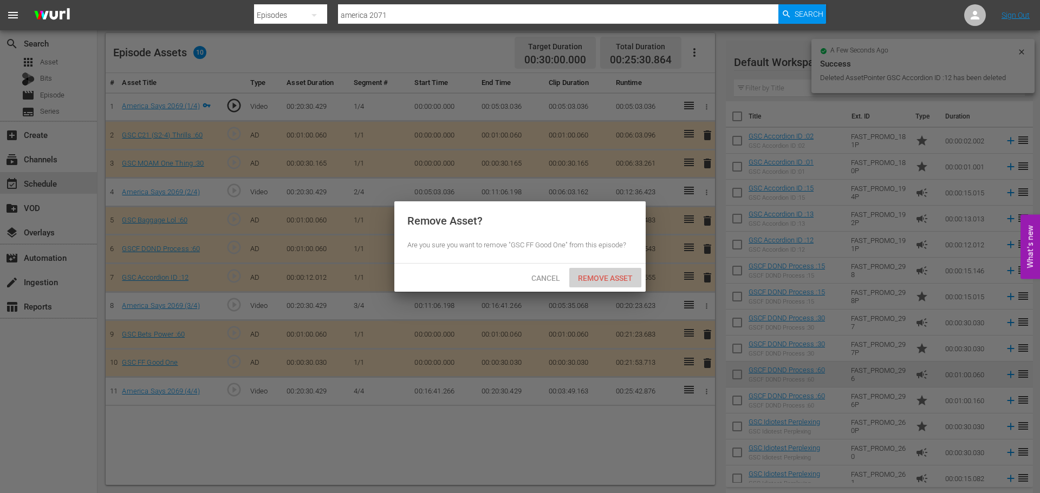
click at [617, 277] on span "Remove Asset" at bounding box center [605, 278] width 72 height 9
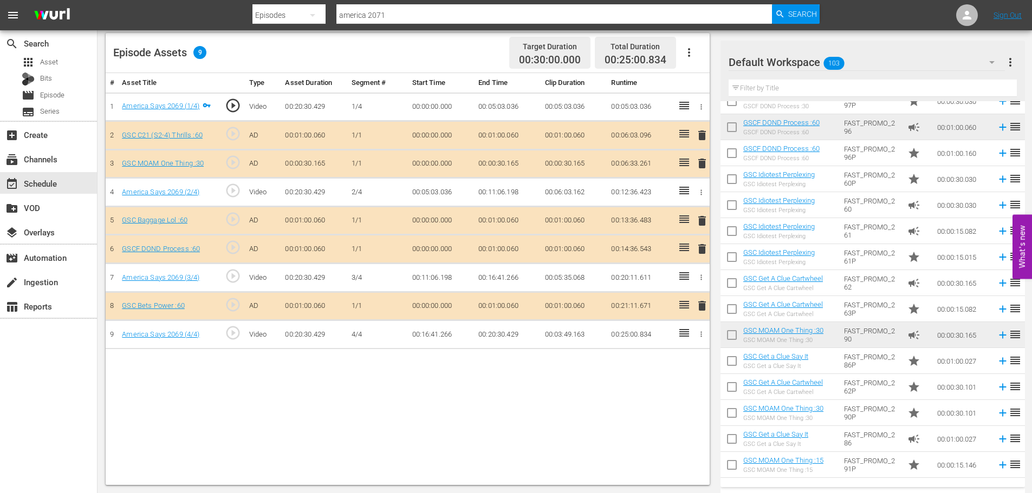
scroll to position [433, 0]
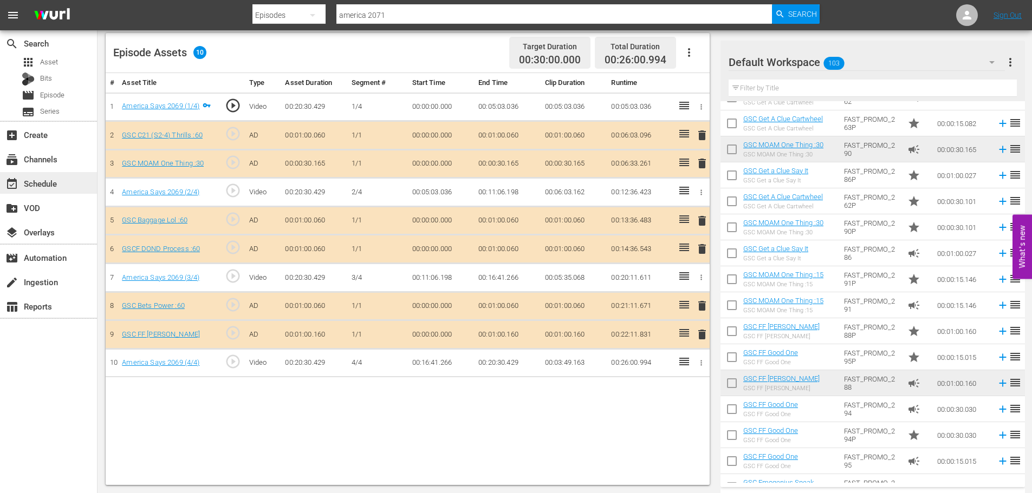
click at [80, 173] on div "event_available Schedule" at bounding box center [48, 183] width 97 height 22
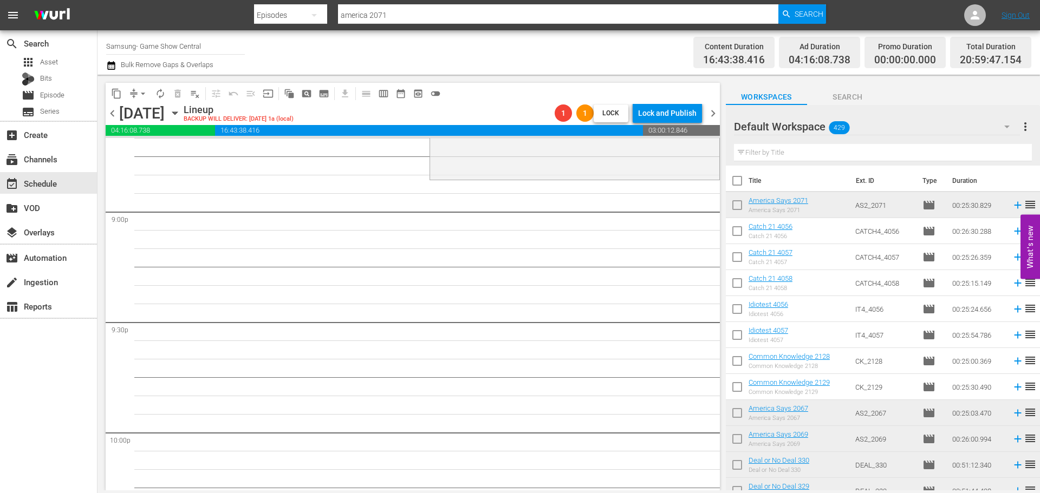
scroll to position [4518, 0]
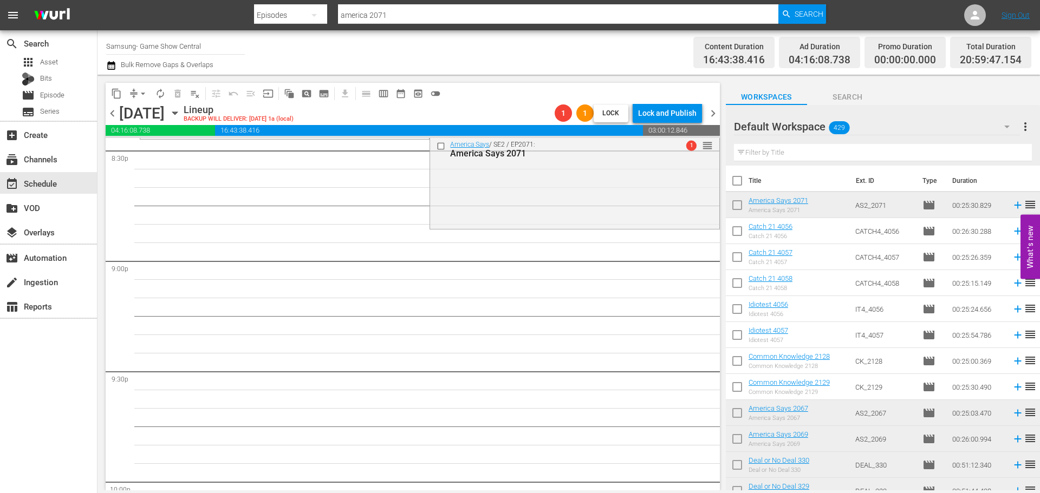
click at [141, 93] on span "arrow_drop_down" at bounding box center [143, 93] width 11 height 11
click at [140, 116] on li "Align to Midnight" at bounding box center [144, 116] width 114 height 18
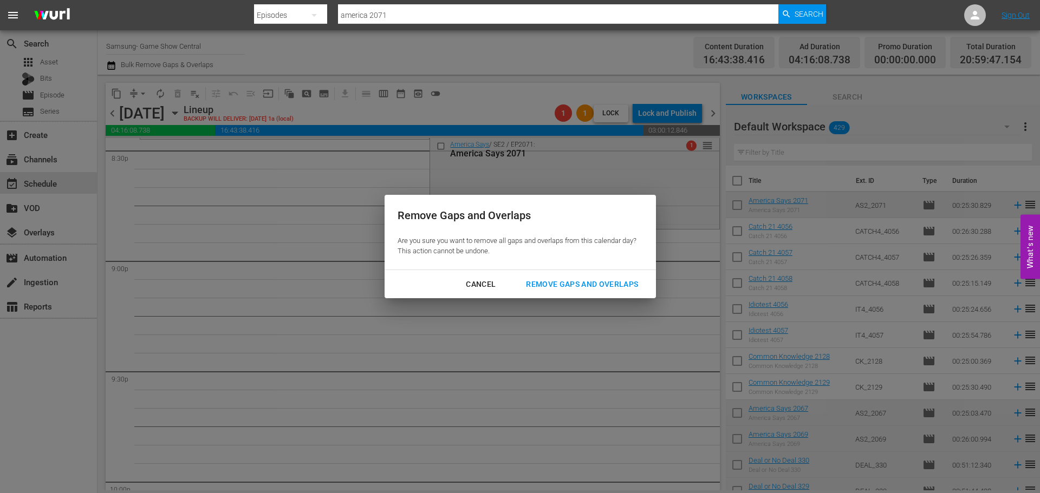
click at [562, 290] on div "Remove Gaps and Overlaps" at bounding box center [581, 285] width 129 height 14
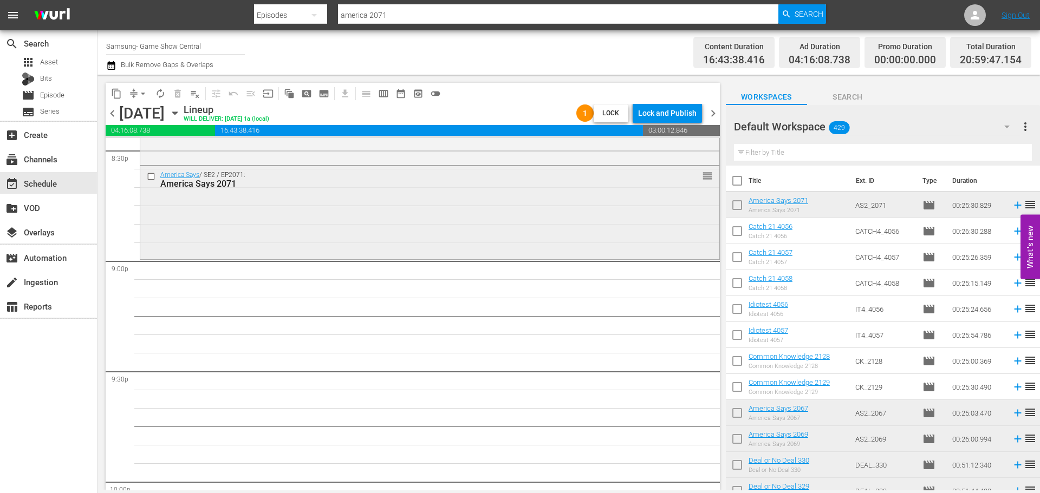
click at [261, 230] on div "America Says / SE2 / EP2071: America Says 2071 reorder" at bounding box center [429, 211] width 579 height 90
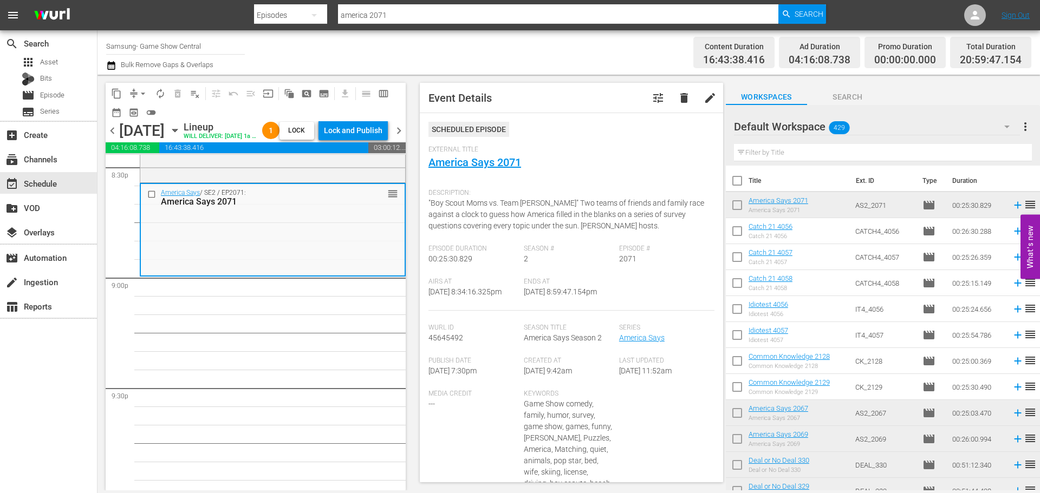
scroll to position [4355, 0]
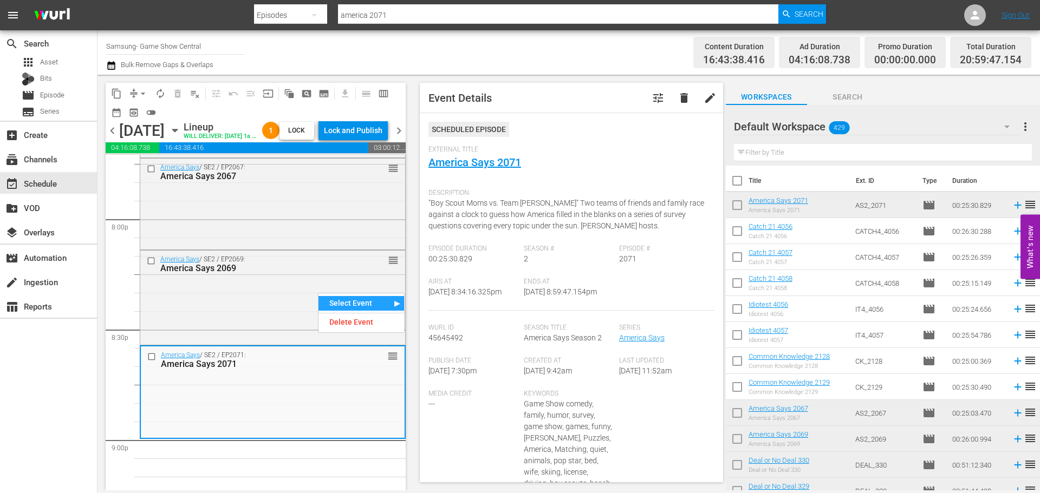
click at [357, 301] on div "Select Event" at bounding box center [361, 303] width 86 height 15
click at [244, 302] on div "America Says / SE2 / EP2069: America Says 2069 reorder" at bounding box center [272, 297] width 265 height 93
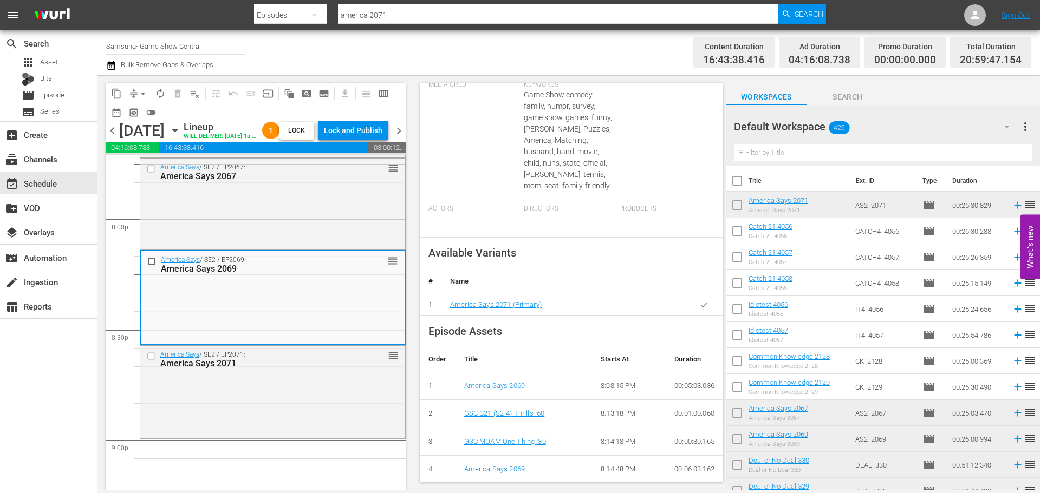
scroll to position [68, 0]
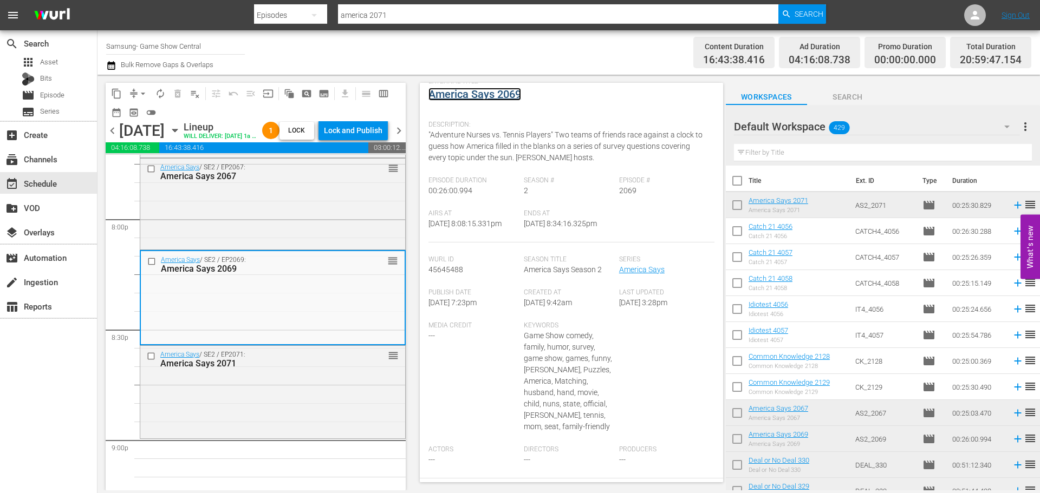
click at [466, 93] on link "America Says 2069" at bounding box center [474, 94] width 93 height 13
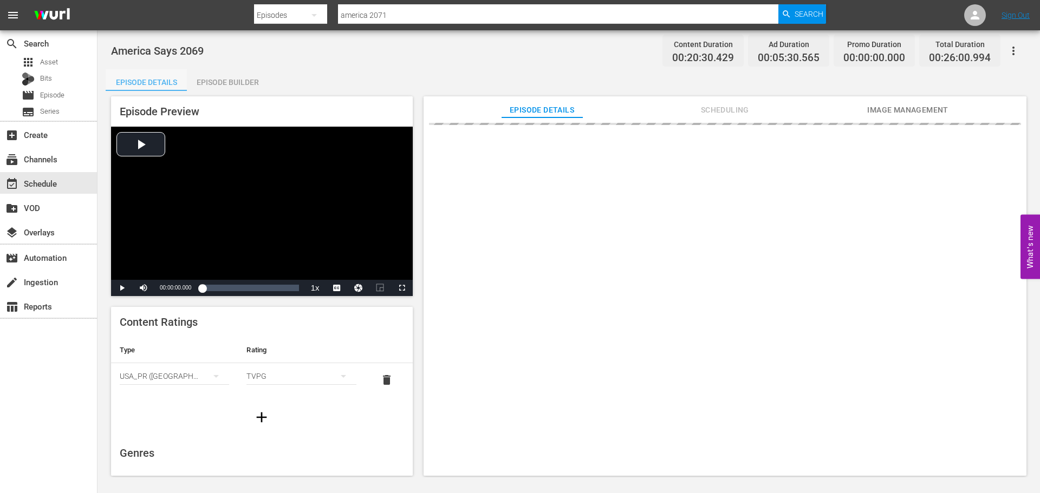
drag, startPoint x: 153, startPoint y: 78, endPoint x: 203, endPoint y: 79, distance: 50.4
click at [156, 79] on div "Episode Details" at bounding box center [146, 82] width 81 height 26
click at [228, 81] on div "Episode Builder" at bounding box center [227, 82] width 81 height 26
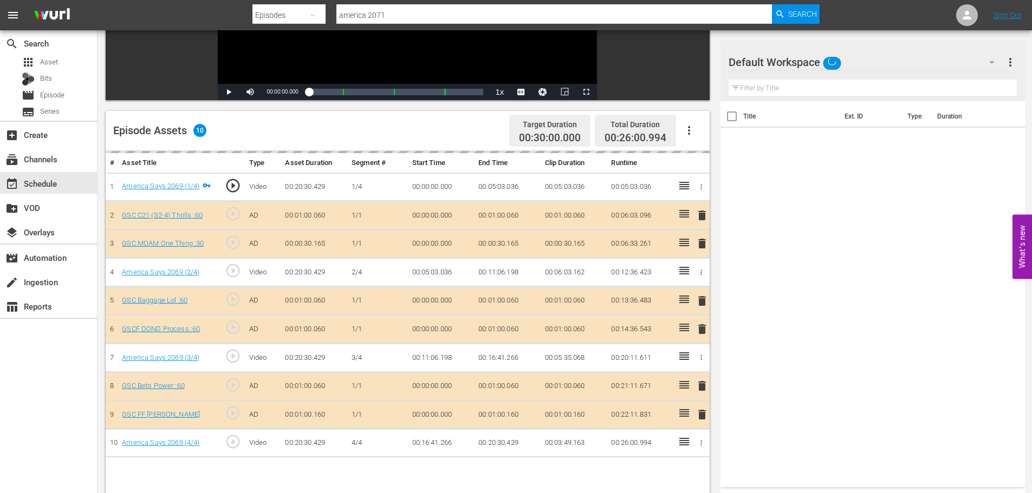
scroll to position [282, 0]
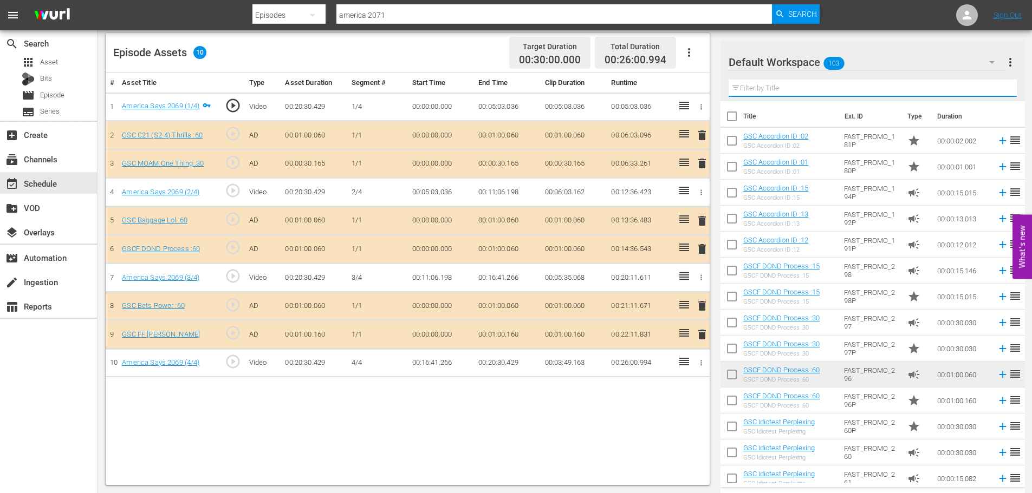
click at [787, 84] on input "text" at bounding box center [872, 88] width 288 height 17
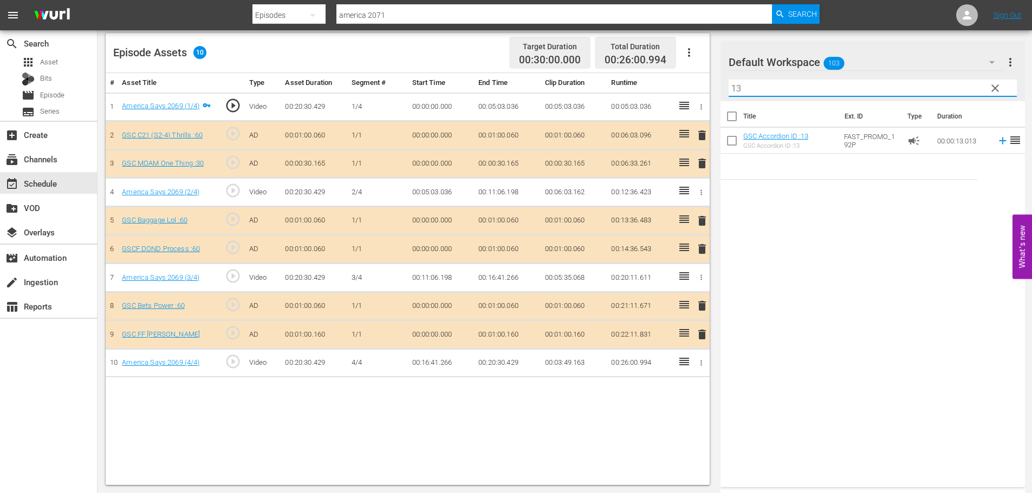
type input "13"
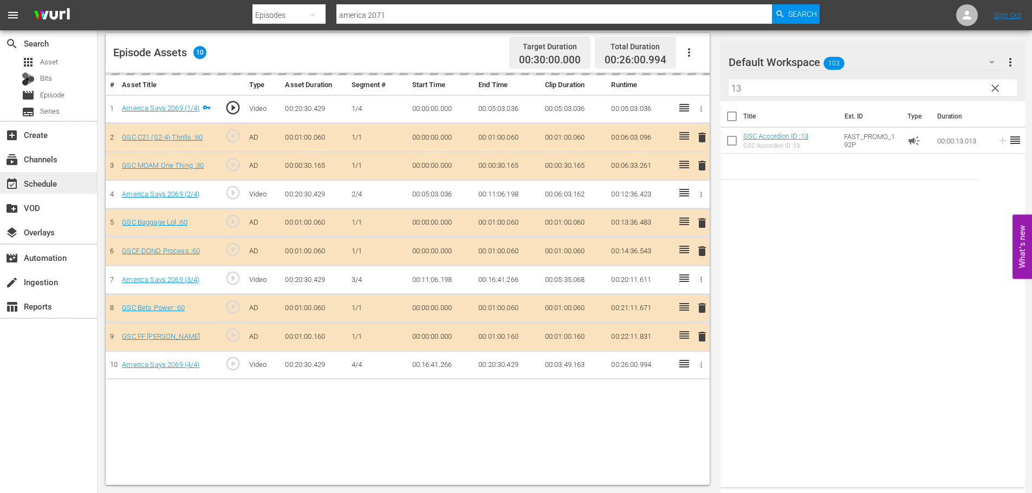
click at [28, 172] on div "event_available Schedule" at bounding box center [48, 183] width 97 height 22
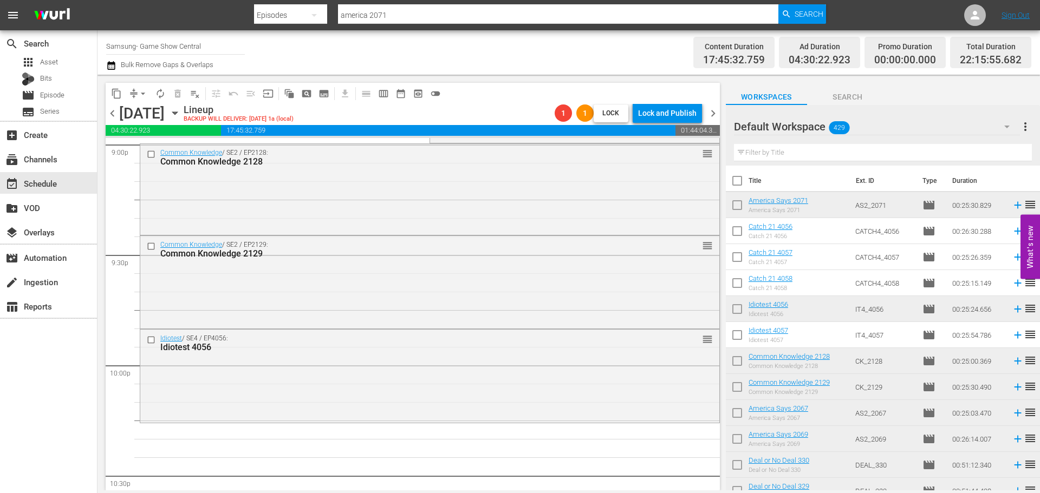
scroll to position [4734, 0]
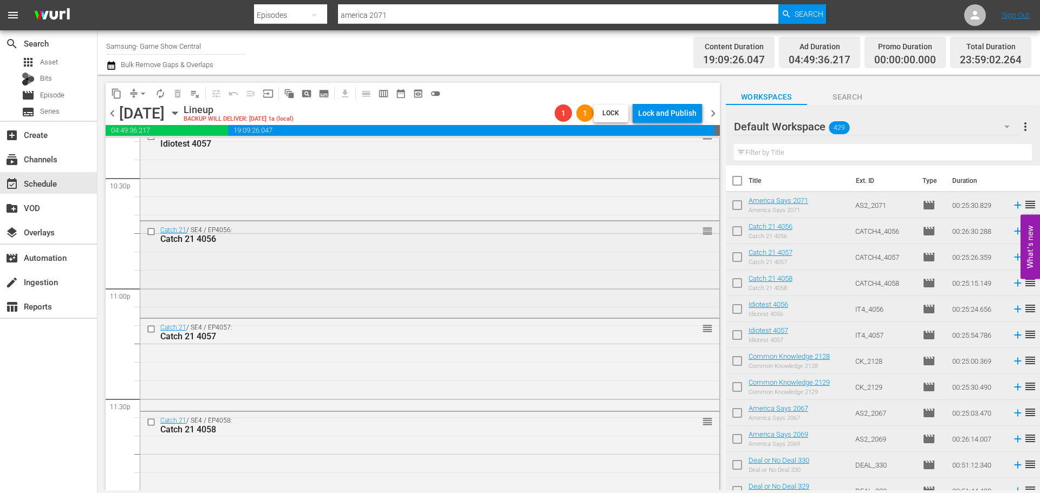
scroll to position [4951, 0]
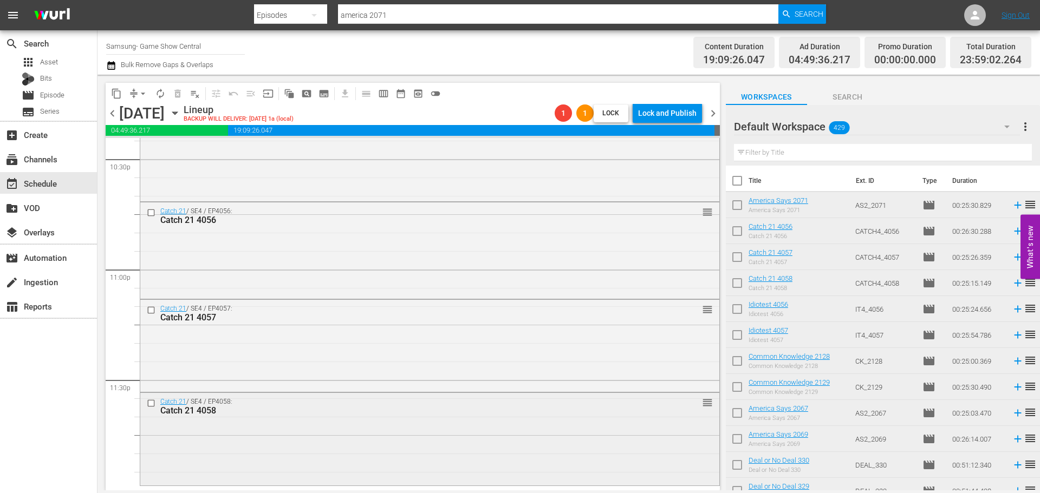
click at [557, 451] on div "Catch 21 / SE4 / EP4058: Catch 21 4058 reorder" at bounding box center [429, 438] width 579 height 90
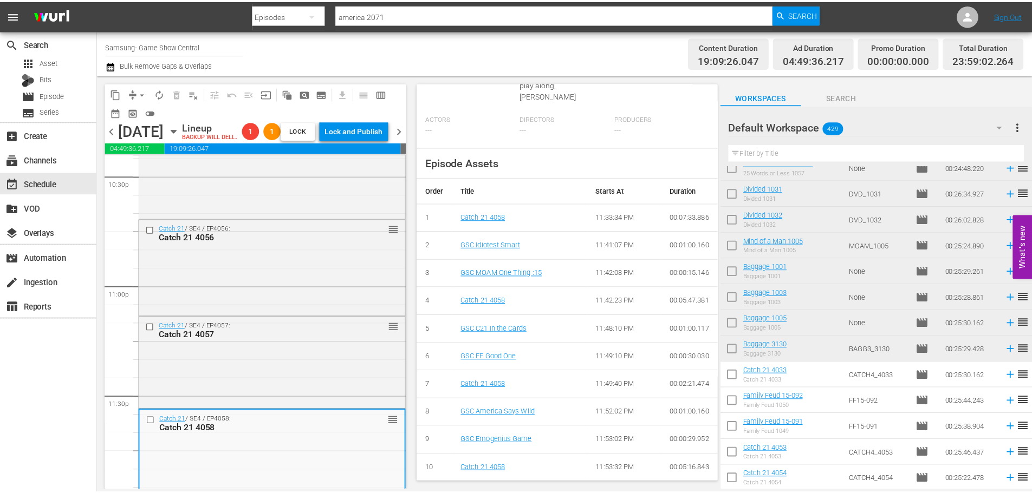
scroll to position [0, 0]
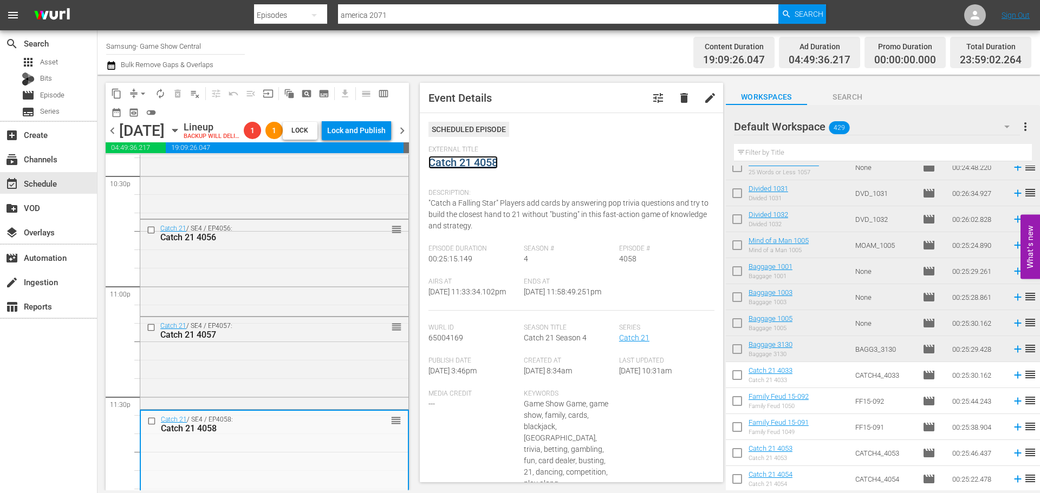
click at [460, 157] on link "Catch 21 4058" at bounding box center [462, 162] width 69 height 13
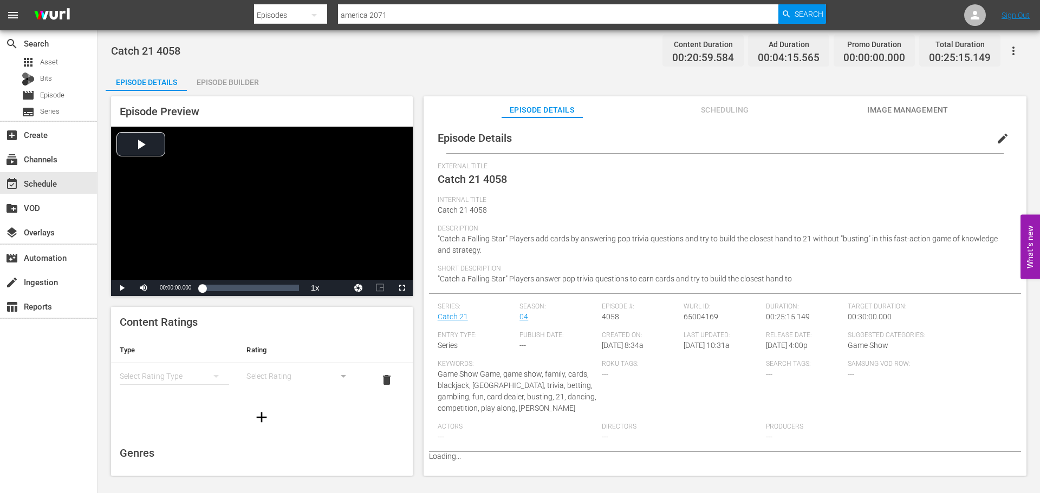
click at [275, 73] on div "Episode Details Episode Builder Episode Preview Video Player is loading. Play V…" at bounding box center [569, 276] width 926 height 415
click at [247, 86] on div "Episode Builder" at bounding box center [227, 82] width 81 height 26
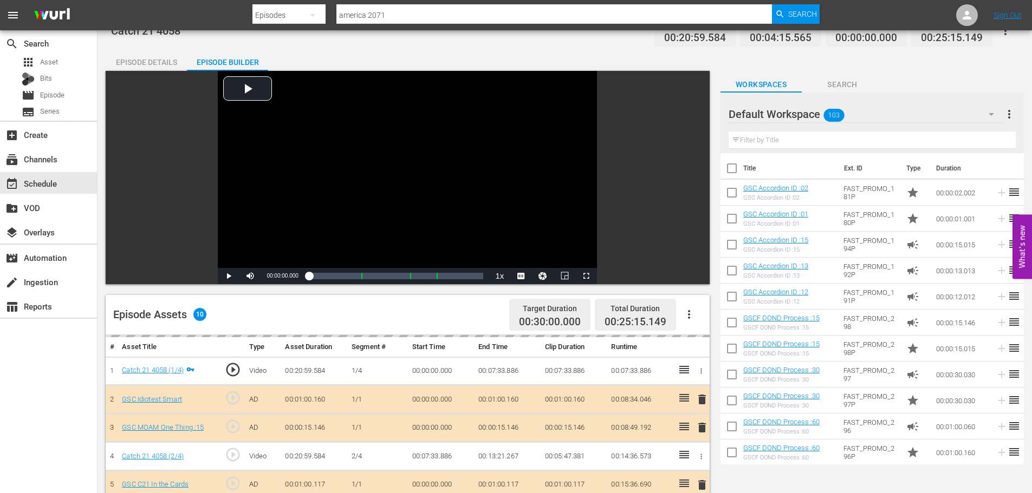
scroll to position [282, 0]
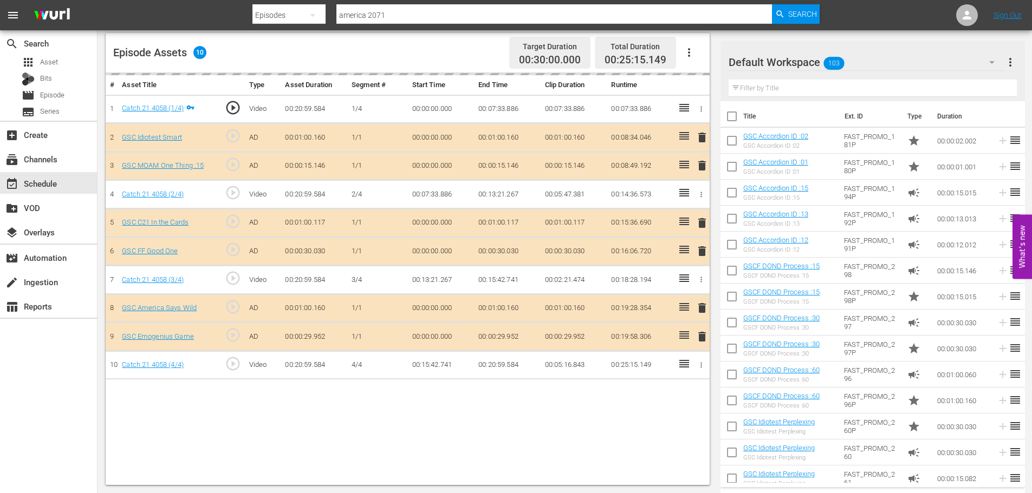
click at [764, 99] on div "Filter by Title" at bounding box center [872, 88] width 288 height 26
click at [739, 90] on input "text" at bounding box center [872, 88] width 288 height 17
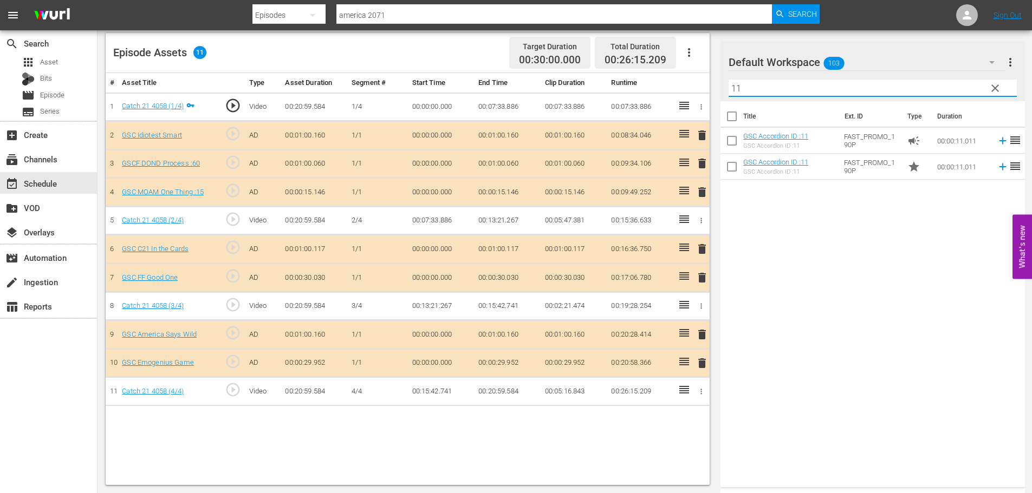
type input "11"
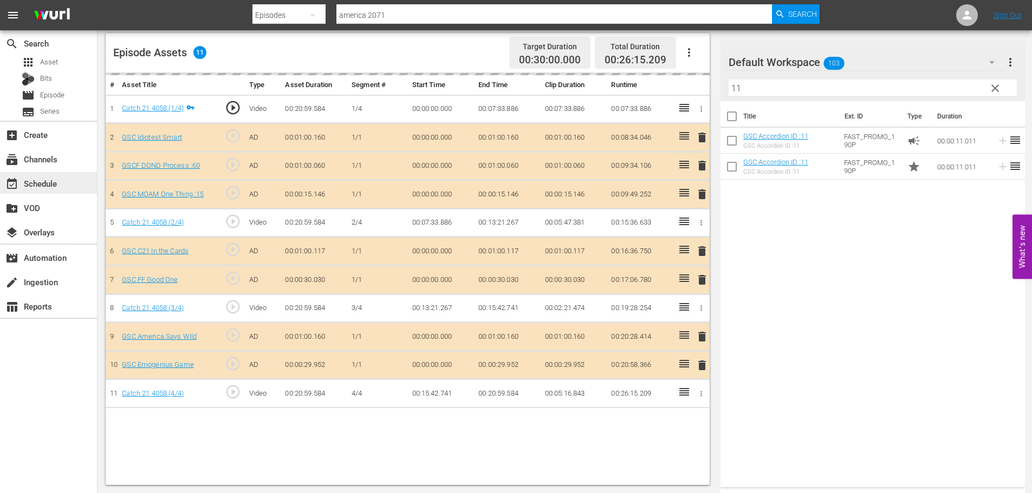
click at [63, 184] on div "event_available Schedule" at bounding box center [48, 183] width 97 height 22
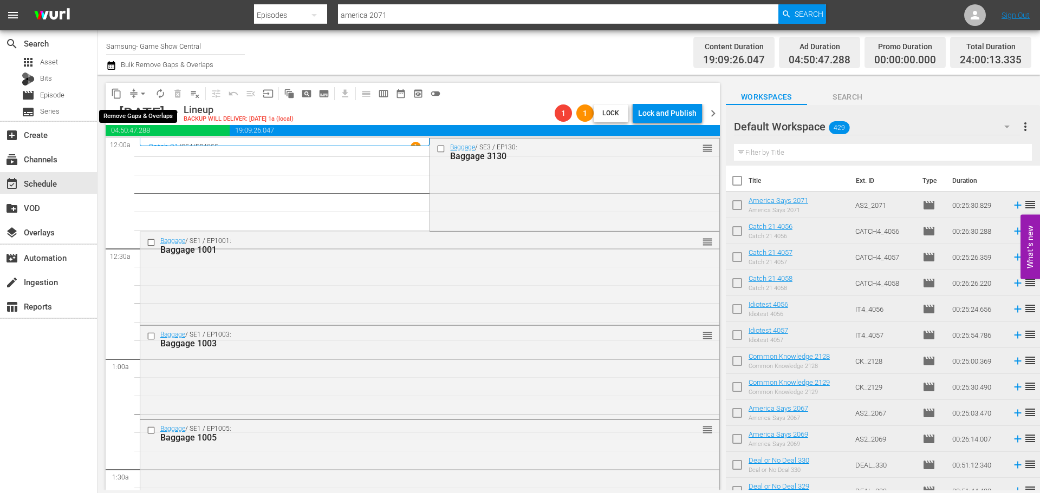
click at [140, 95] on span "arrow_drop_down" at bounding box center [143, 93] width 11 height 11
click at [137, 113] on li "Align to Midnight" at bounding box center [144, 116] width 114 height 18
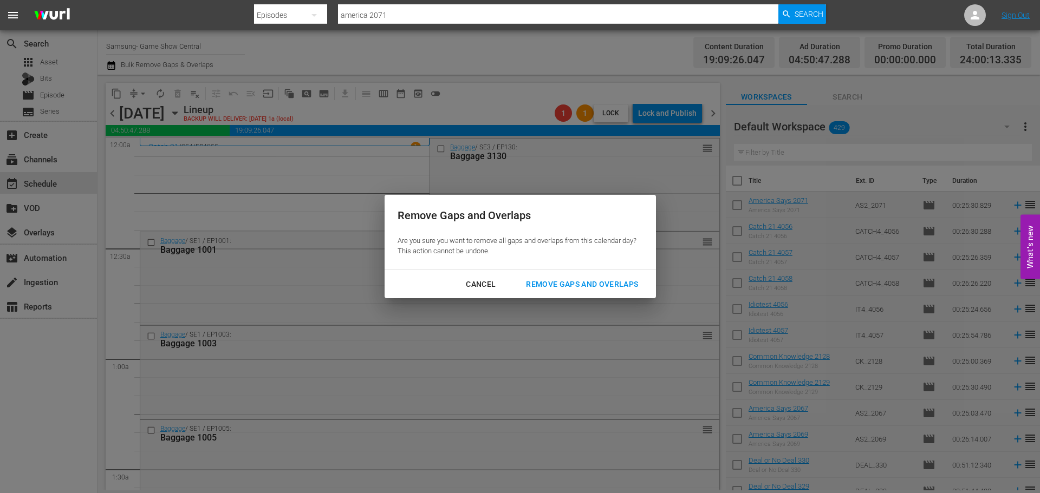
click at [568, 295] on div "Cancel Remove Gaps and Overlaps" at bounding box center [520, 284] width 271 height 29
click at [570, 276] on button "Remove Gaps and Overlaps" at bounding box center [582, 285] width 138 height 20
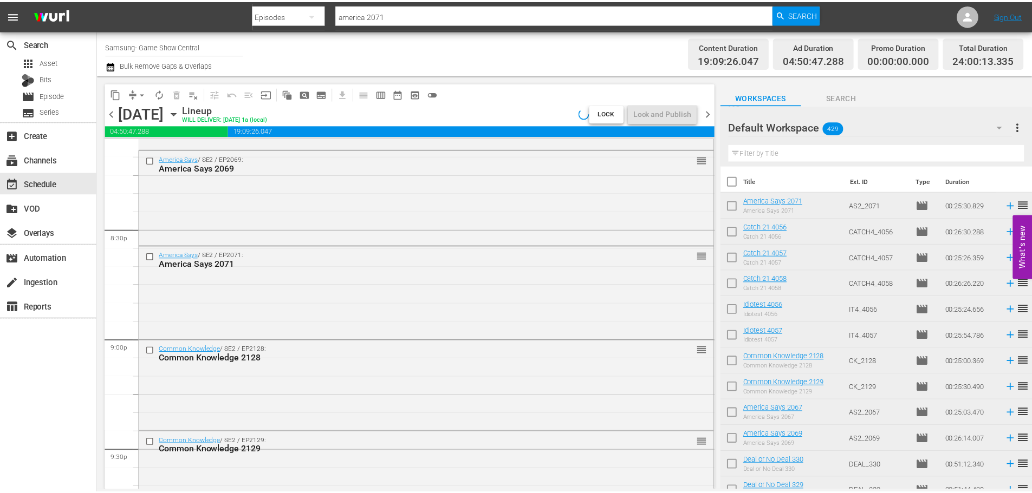
scroll to position [4952, 0]
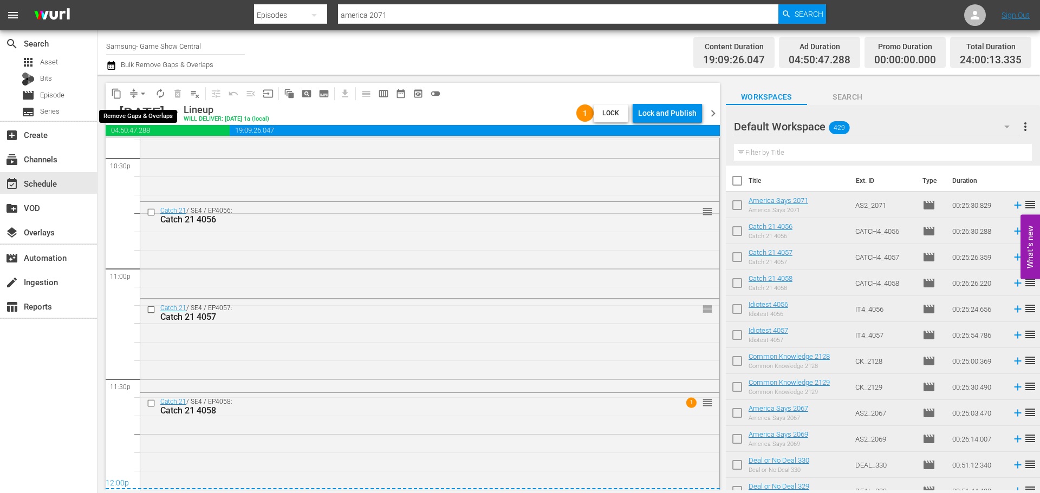
click at [133, 90] on span "compress" at bounding box center [133, 93] width 11 height 11
click at [146, 92] on span "arrow_drop_down" at bounding box center [143, 93] width 11 height 11
click at [171, 122] on li "Align to Midnight" at bounding box center [144, 116] width 114 height 18
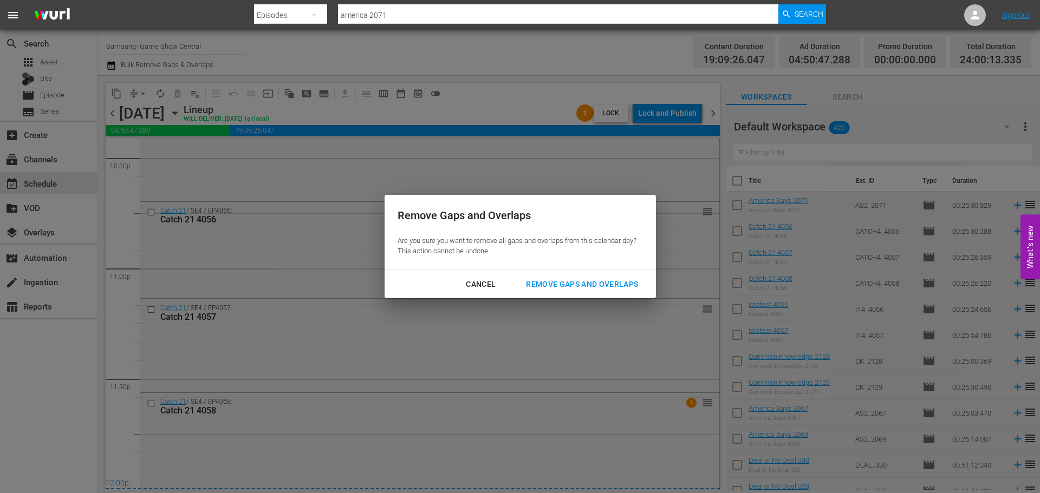
click at [383, 431] on div "Remove Gaps and Overlaps Are you sure you want to remove all gaps and overlaps …" at bounding box center [520, 246] width 1040 height 493
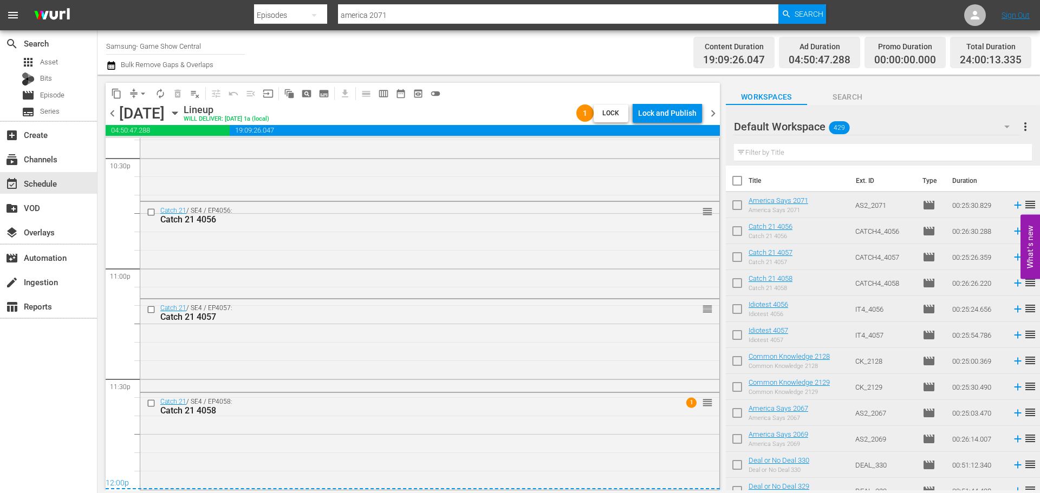
click at [349, 435] on div "Catch 21 / SE4 / EP4058: Catch 21 4058 1 reorder" at bounding box center [429, 440] width 579 height 94
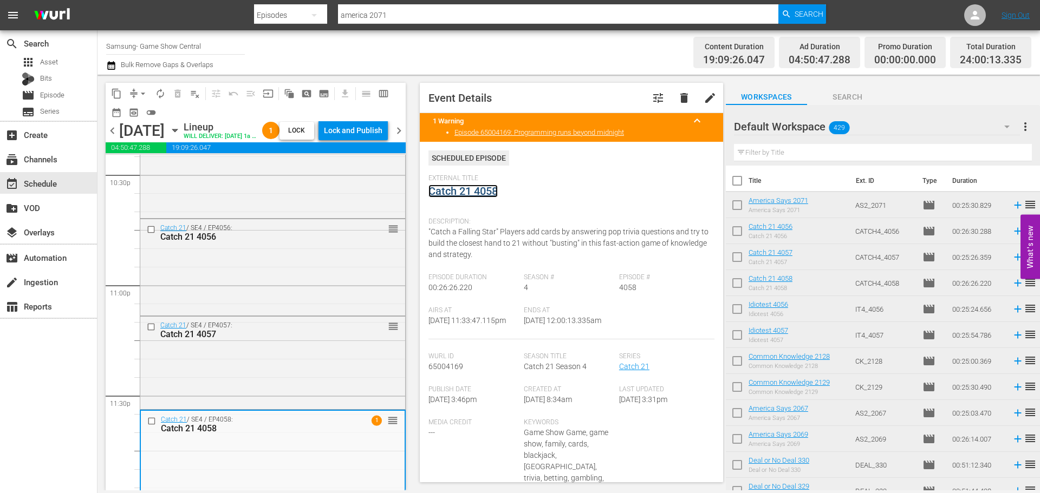
click at [479, 187] on link "Catch 21 4058" at bounding box center [462, 191] width 69 height 13
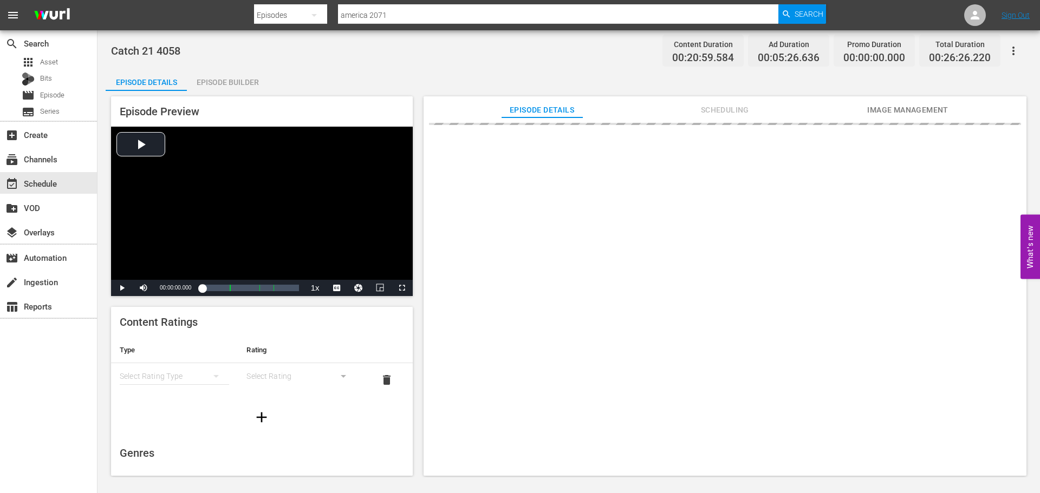
drag, startPoint x: 264, startPoint y: 82, endPoint x: 275, endPoint y: 80, distance: 11.0
click at [265, 82] on div "Episode Builder" at bounding box center [227, 82] width 81 height 26
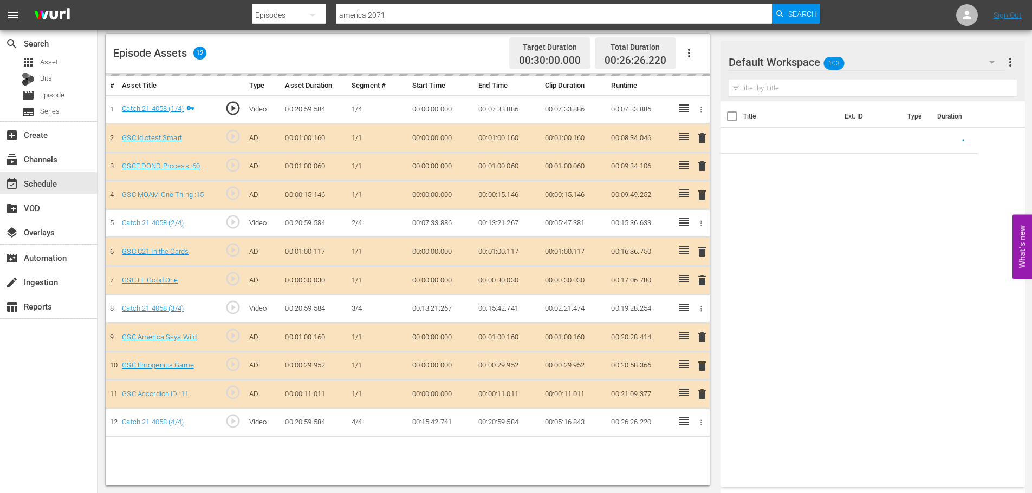
scroll to position [282, 0]
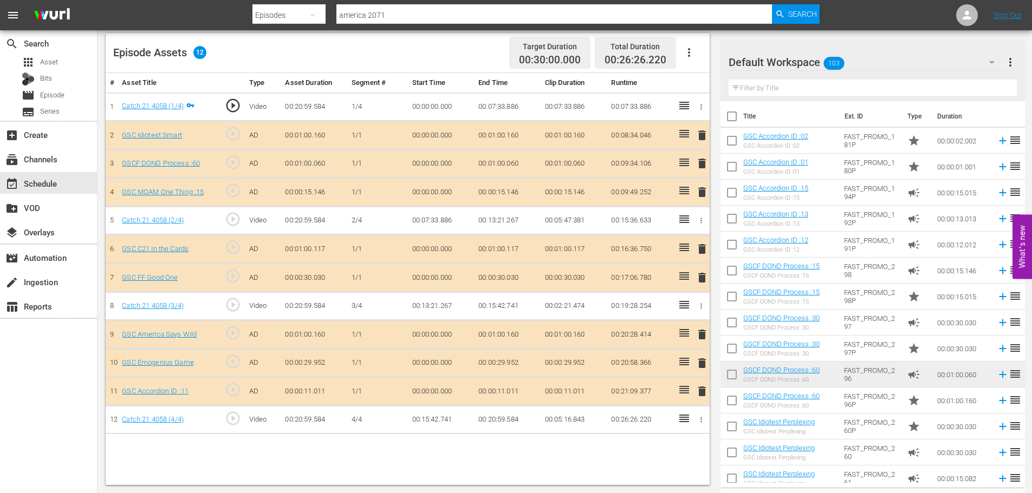
click at [700, 395] on span "delete" at bounding box center [701, 391] width 13 height 13
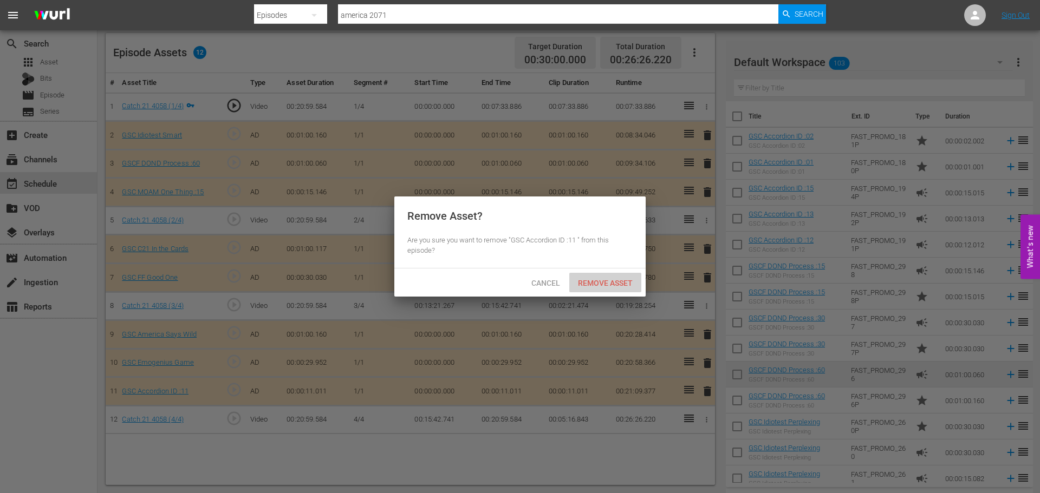
click at [615, 287] on div "Remove Asset" at bounding box center [605, 283] width 72 height 20
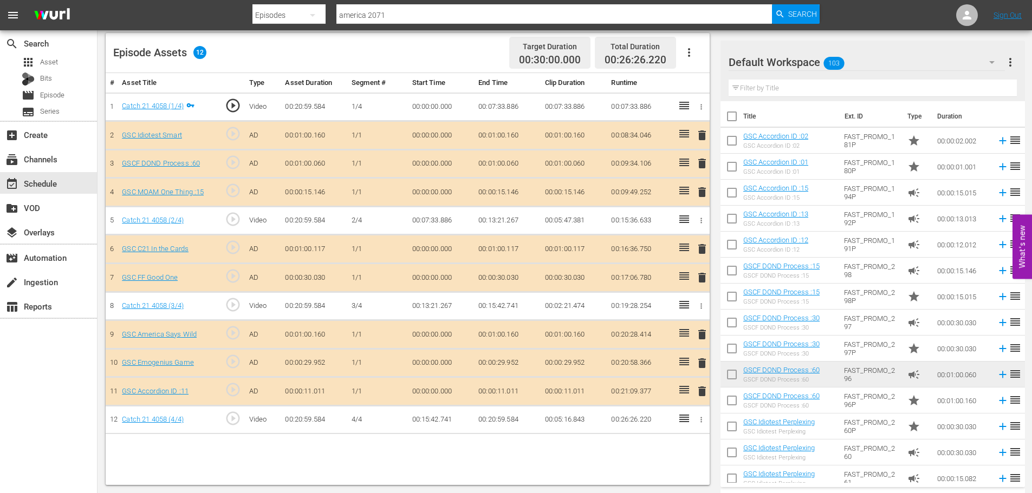
click at [700, 192] on span "delete" at bounding box center [701, 192] width 13 height 13
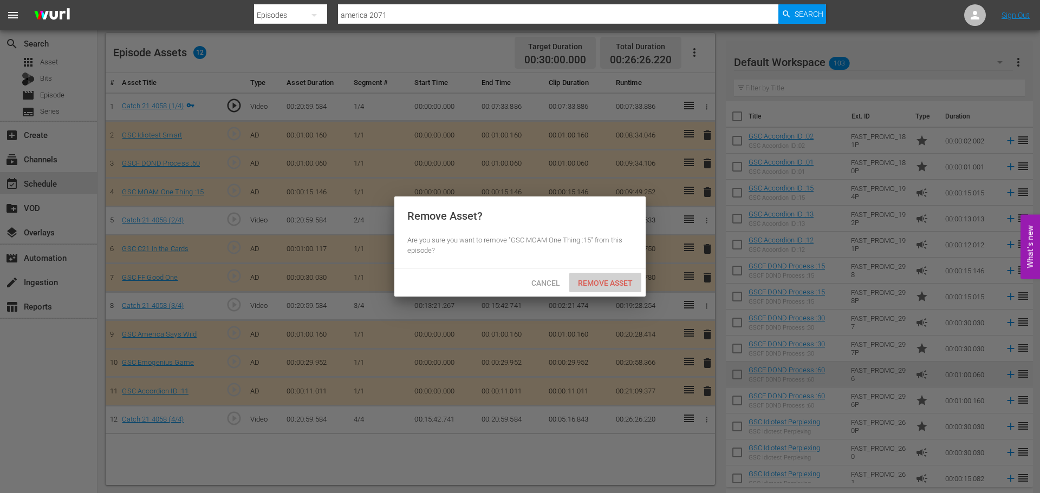
drag, startPoint x: 633, startPoint y: 277, endPoint x: 828, endPoint y: 78, distance: 278.8
click at [635, 275] on div "Remove Asset" at bounding box center [605, 283] width 72 height 20
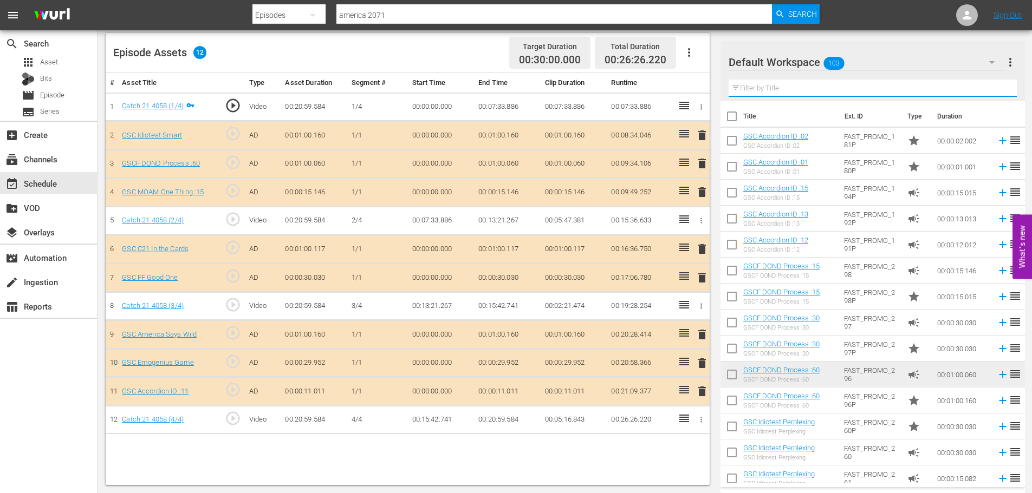
click at [784, 92] on input "text" at bounding box center [872, 88] width 288 height 17
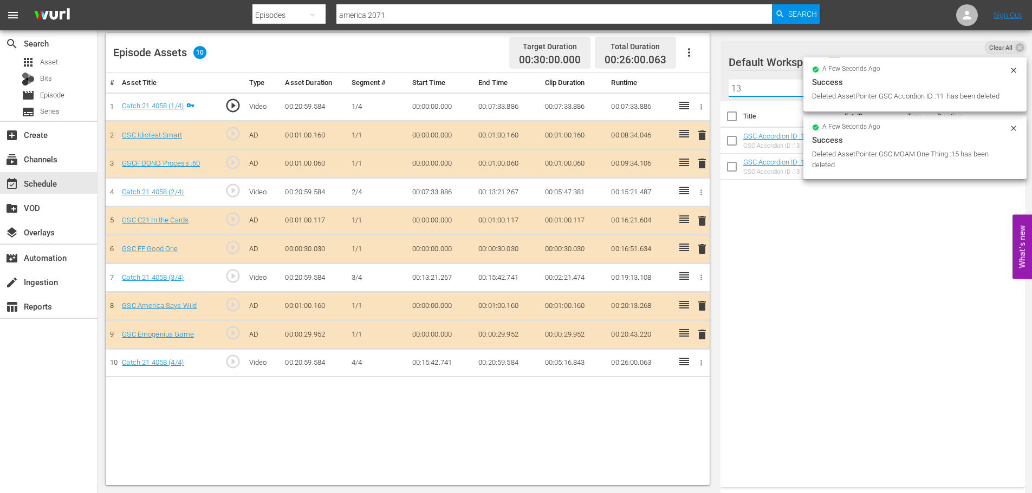
type input "13"
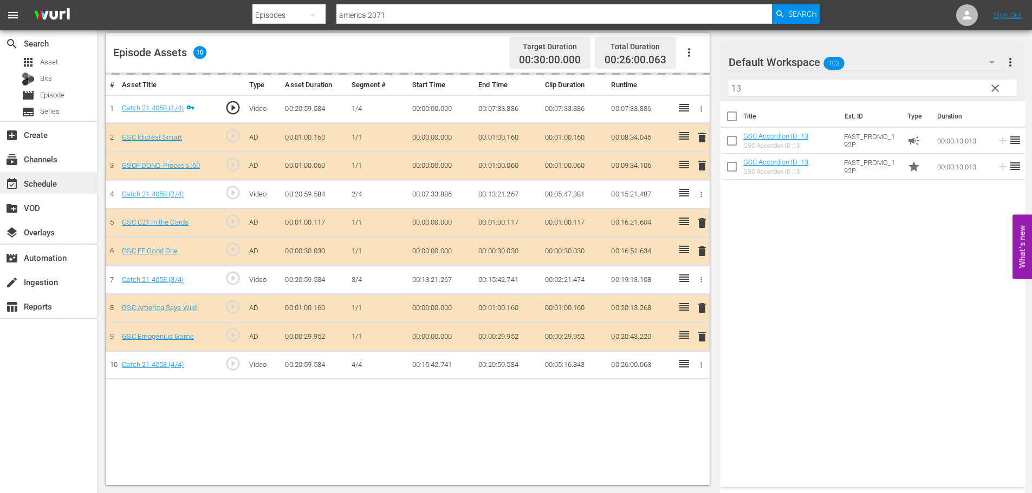
click at [44, 186] on div "event_available Schedule" at bounding box center [30, 182] width 61 height 10
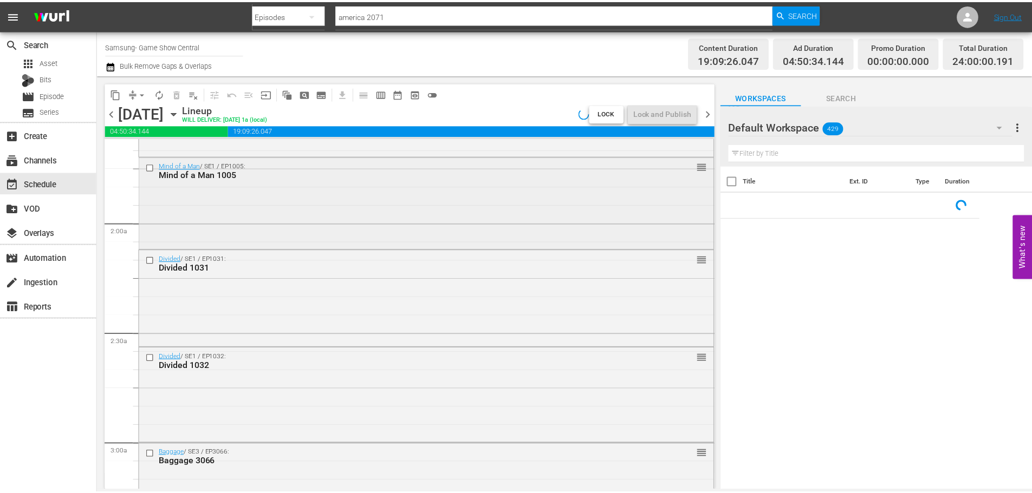
scroll to position [433, 0]
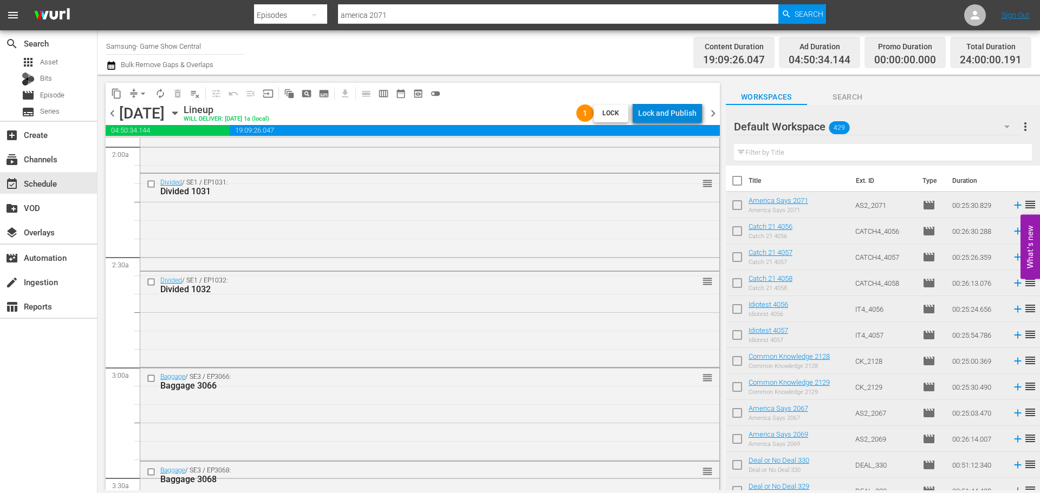
click at [675, 109] on div "Lock and Publish" at bounding box center [667, 112] width 58 height 19
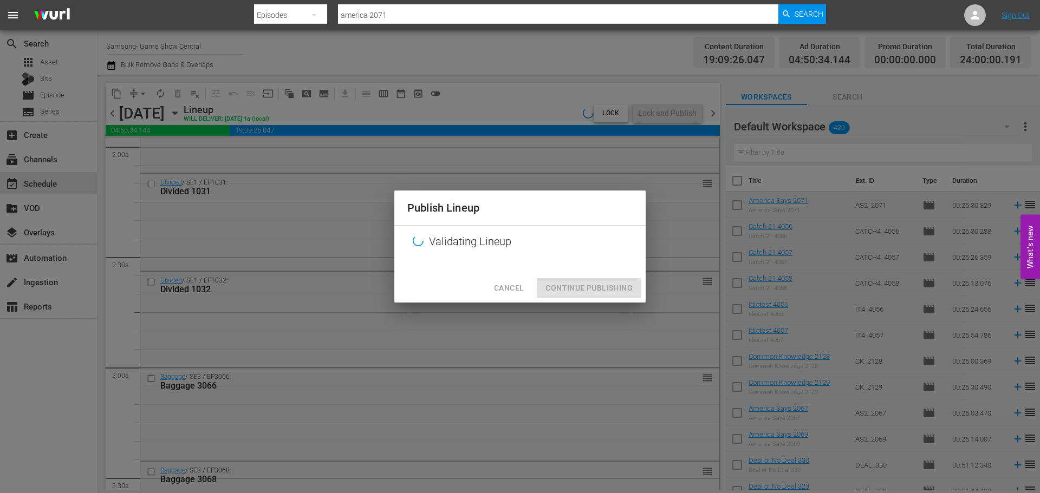
click at [565, 486] on div "Publish Lineup Validating Lineup Cancel Continue Publishing" at bounding box center [520, 246] width 1040 height 493
click at [621, 290] on div "Cancel Continue Publishing" at bounding box center [519, 288] width 251 height 29
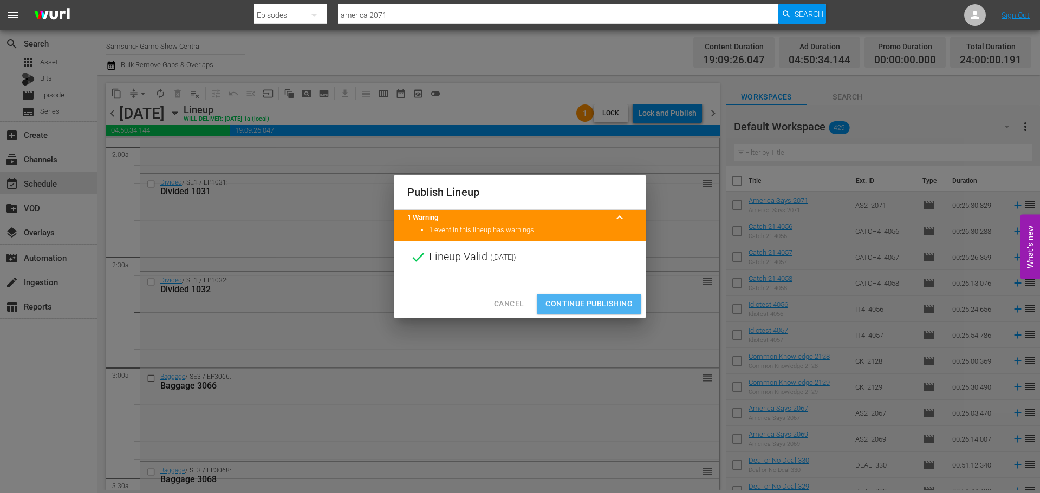
click at [612, 297] on button "Continue Publishing" at bounding box center [589, 304] width 105 height 20
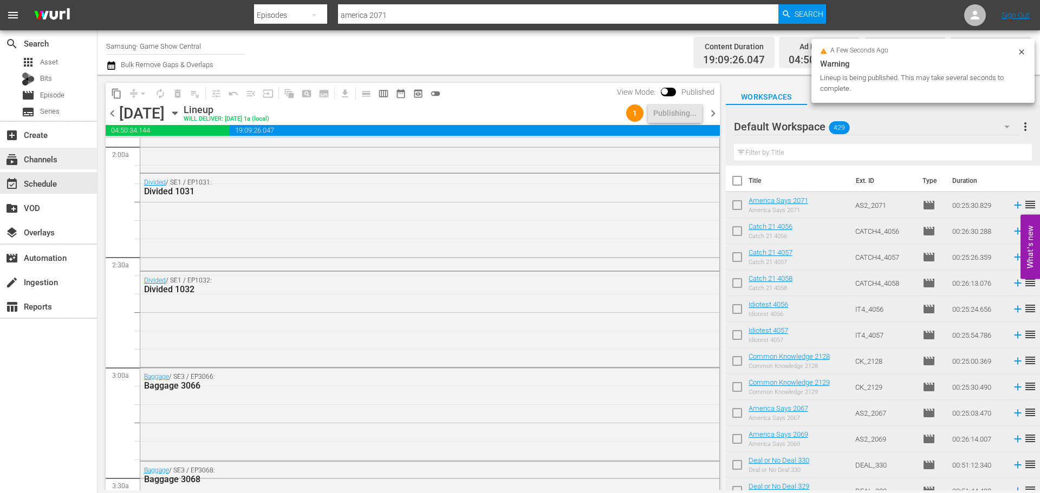
click at [66, 159] on div "subscriptions Channels" at bounding box center [48, 159] width 97 height 22
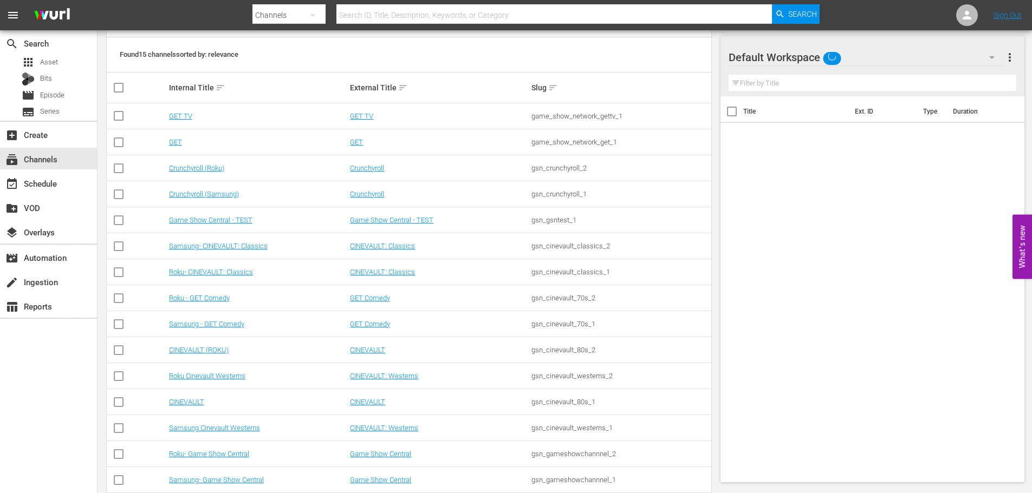
scroll to position [162, 0]
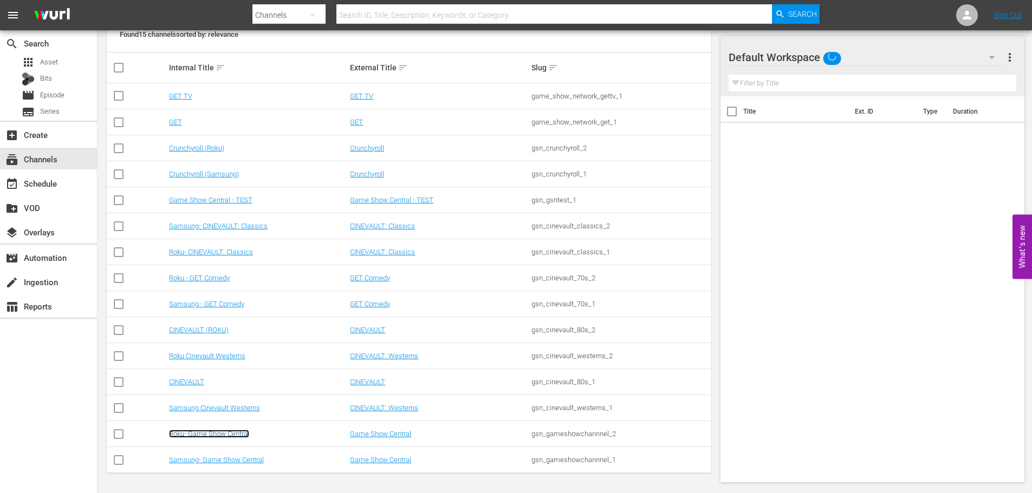
click at [222, 434] on link "Roku- Game Show Central" at bounding box center [209, 434] width 80 height 8
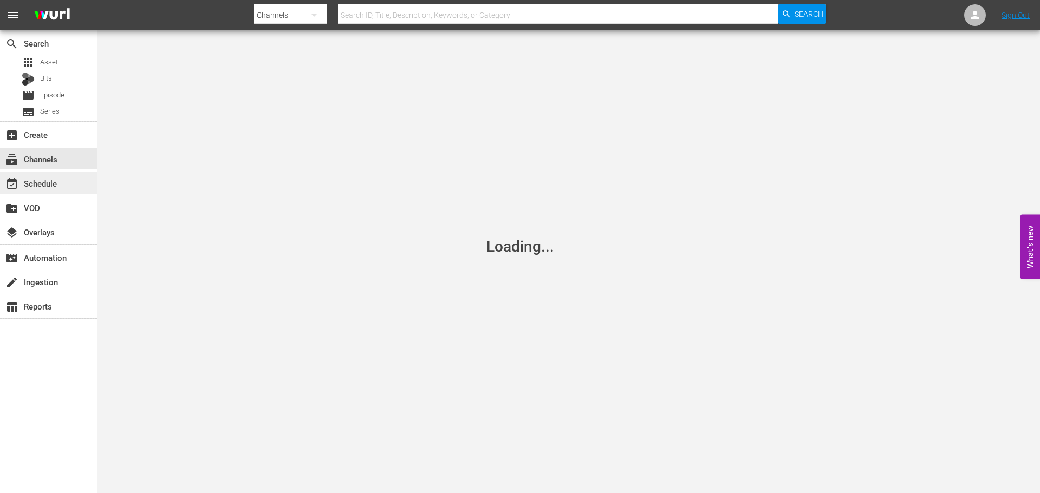
click at [74, 181] on div "event_available Schedule" at bounding box center [48, 183] width 97 height 22
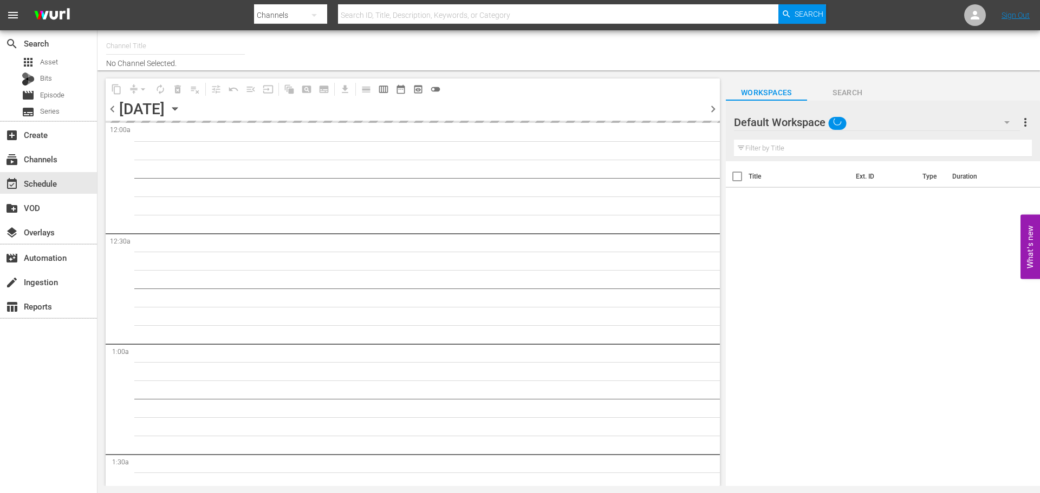
type input "Roku- Game Show Central (462)"
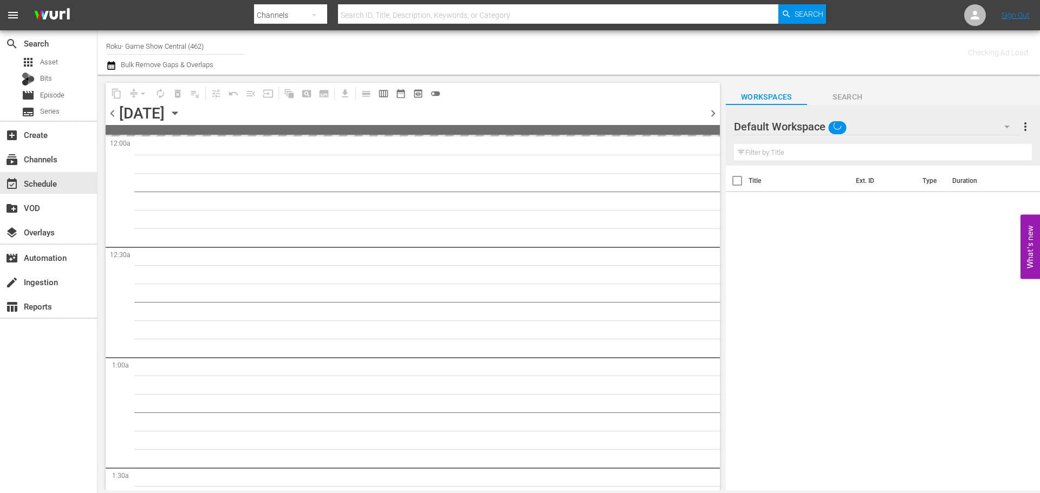
click at [181, 114] on icon "button" at bounding box center [175, 113] width 12 height 12
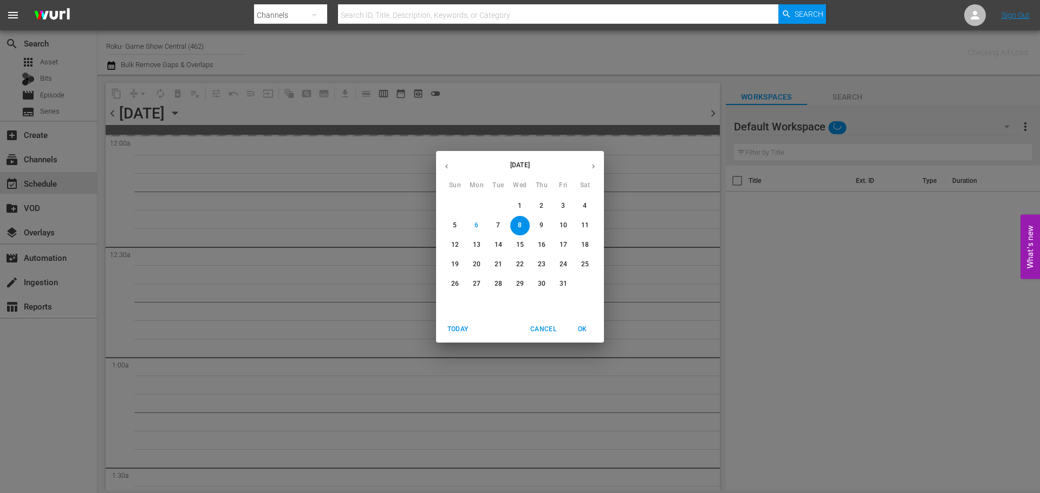
drag, startPoint x: 447, startPoint y: 165, endPoint x: 468, endPoint y: 187, distance: 31.0
click at [449, 166] on icon "button" at bounding box center [446, 166] width 8 height 8
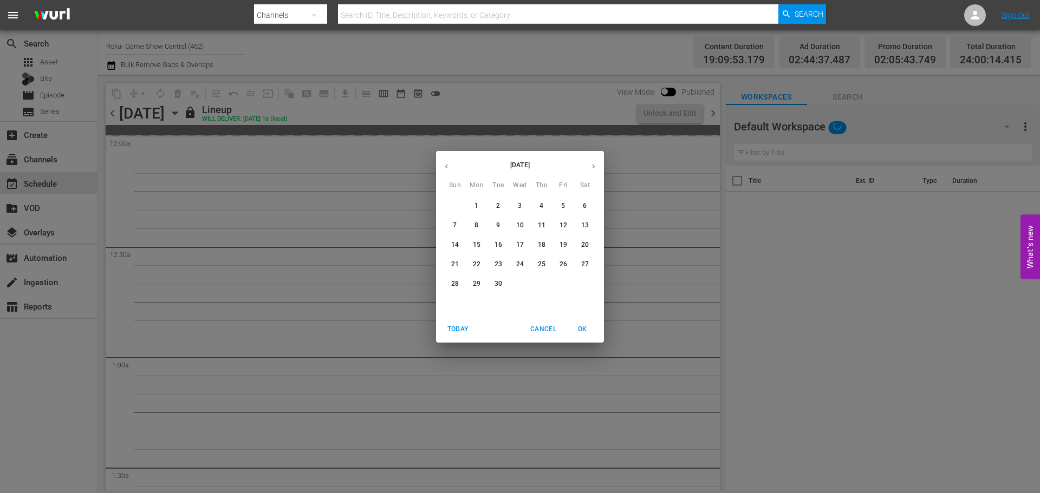
click at [506, 285] on div "28 29 30 1 2 3 4" at bounding box center [520, 284] width 168 height 19
click at [511, 288] on div "1" at bounding box center [520, 284] width 22 height 19
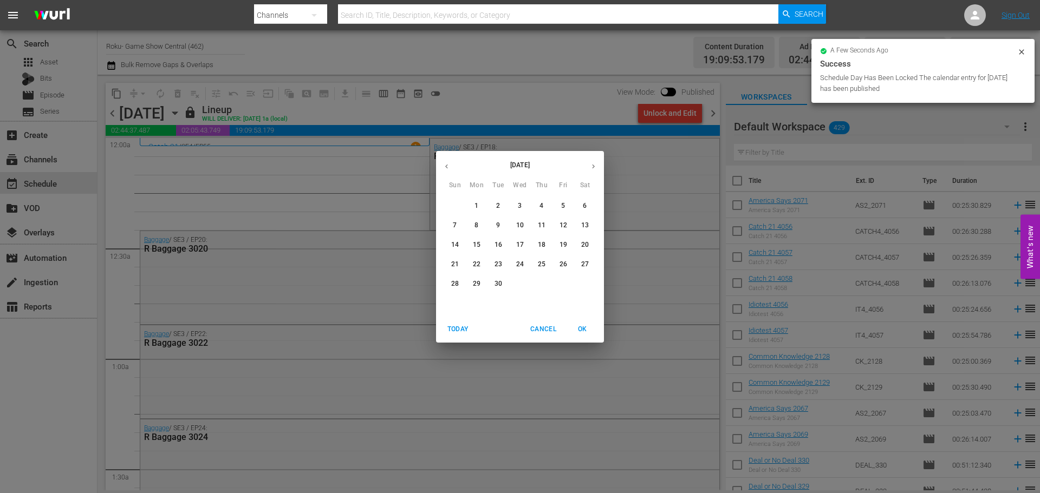
click at [341, 177] on div "[DATE] Sun Mon Tue Wed Thu Fri Sat 31 1 2 3 4 5 6 7 8 9 10 11 12 13 14 15 16 17…" at bounding box center [520, 246] width 1040 height 493
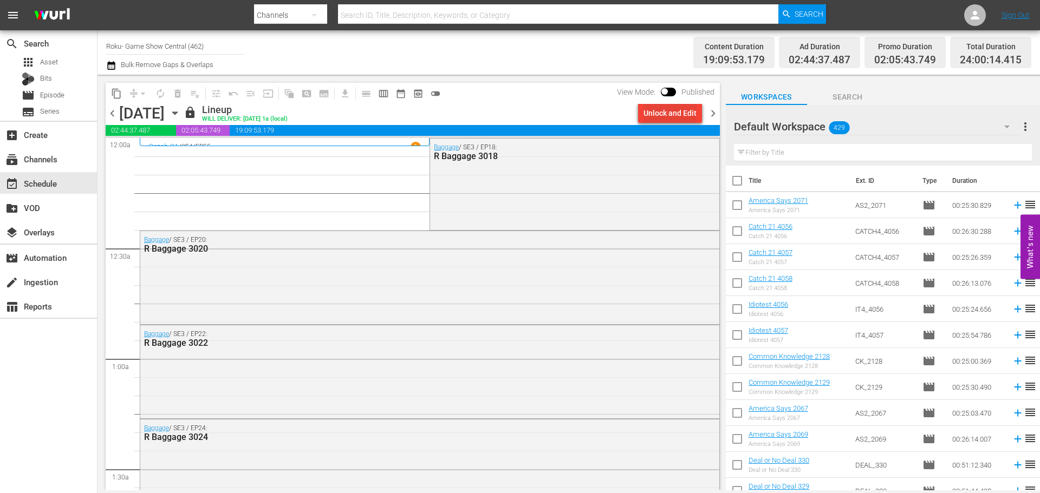
drag, startPoint x: 658, startPoint y: 109, endPoint x: 673, endPoint y: 105, distance: 15.9
click at [673, 105] on div "Unlock and Edit" at bounding box center [669, 112] width 53 height 19
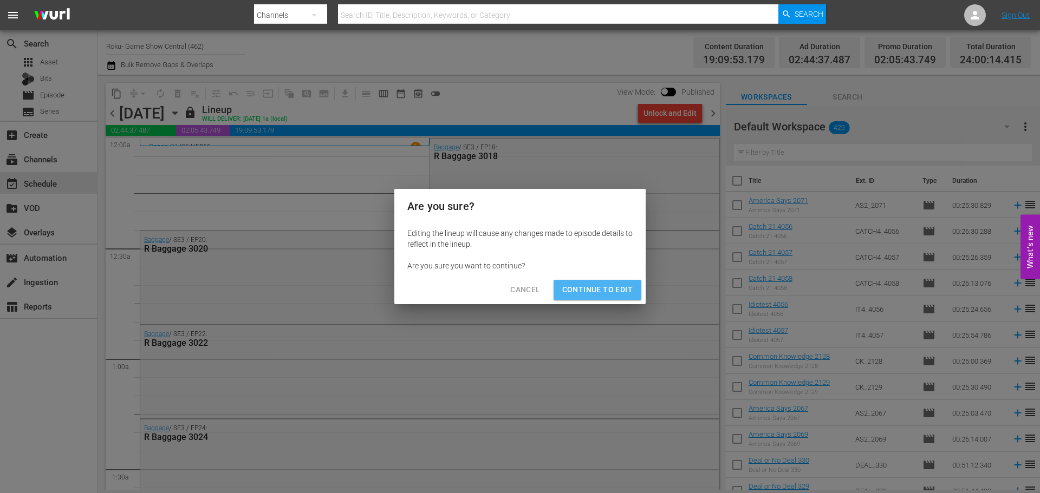
click at [630, 293] on span "Continue to Edit" at bounding box center [597, 290] width 70 height 14
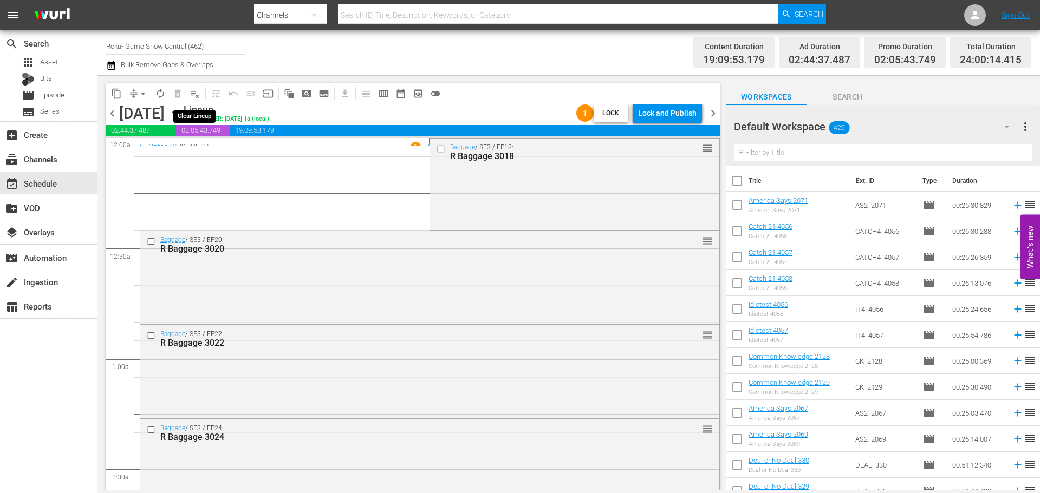
click at [200, 94] on button "playlist_remove_outlined" at bounding box center [194, 93] width 17 height 17
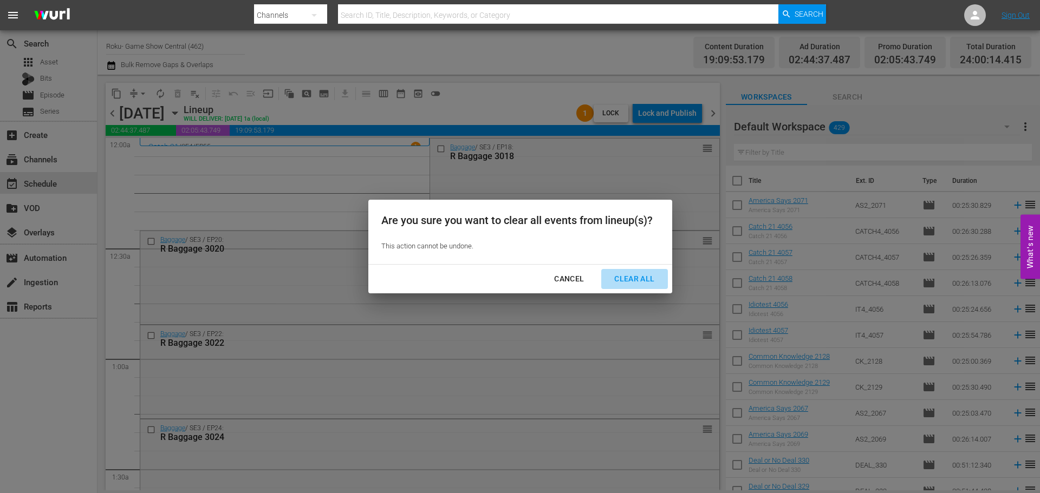
click at [624, 288] on button "Clear All" at bounding box center [634, 279] width 66 height 20
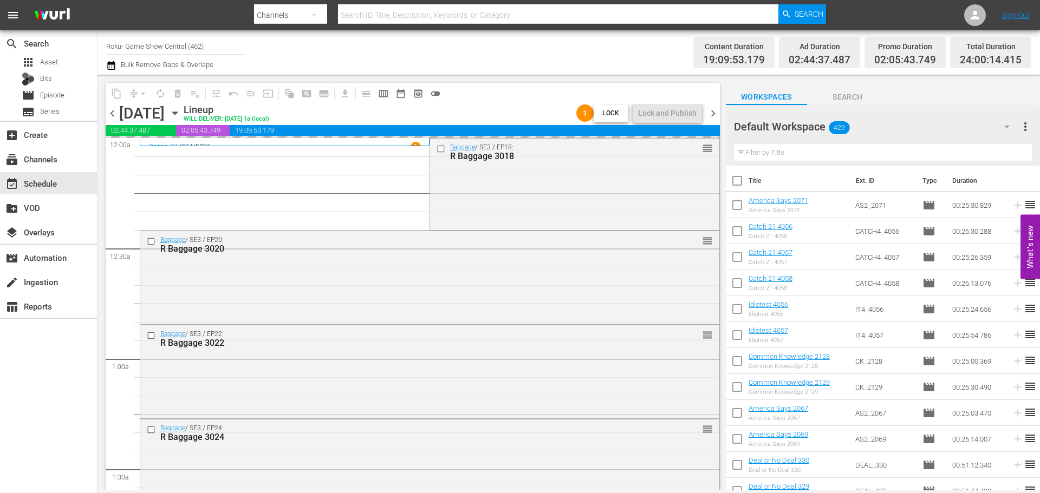
click at [181, 109] on icon "button" at bounding box center [175, 113] width 12 height 12
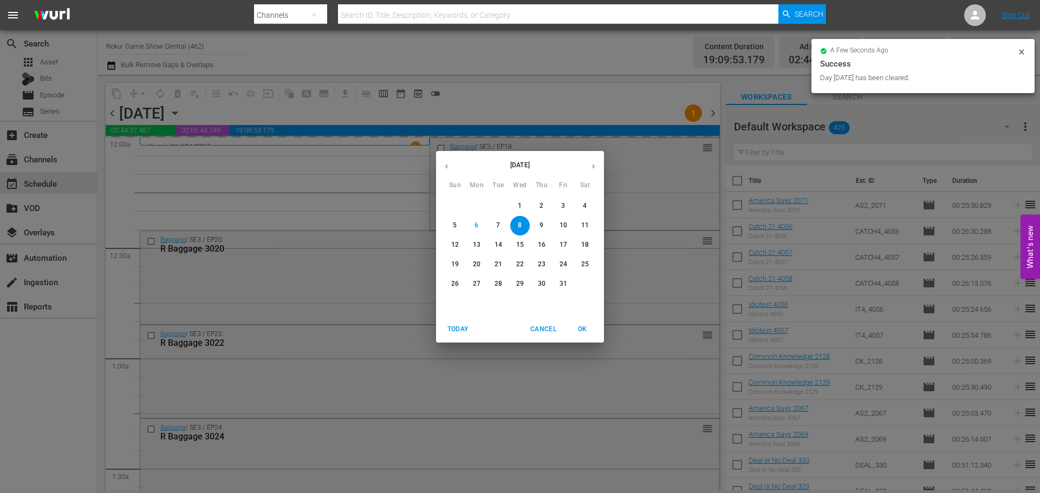
click at [439, 166] on button "button" at bounding box center [446, 166] width 21 height 21
click at [499, 283] on p "30" at bounding box center [498, 283] width 8 height 9
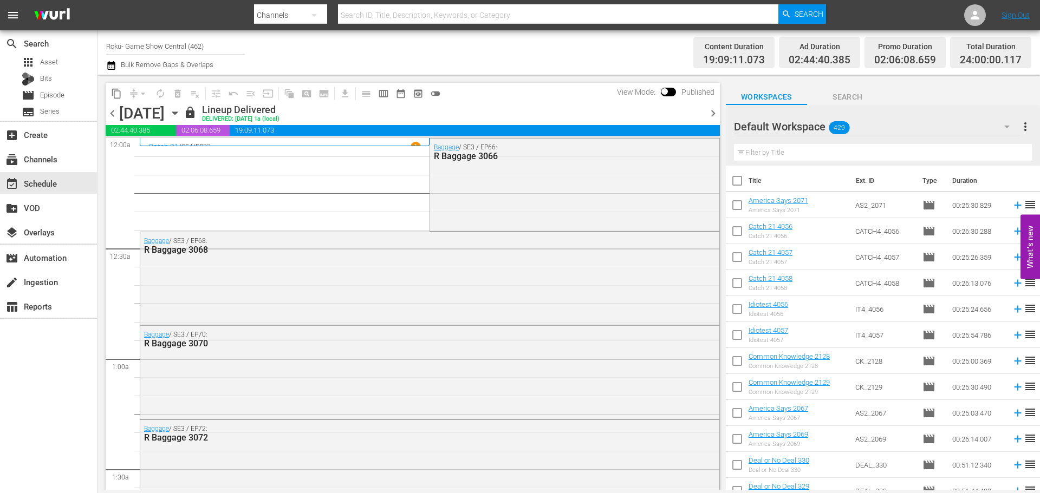
click at [115, 95] on span "content_copy" at bounding box center [116, 93] width 11 height 11
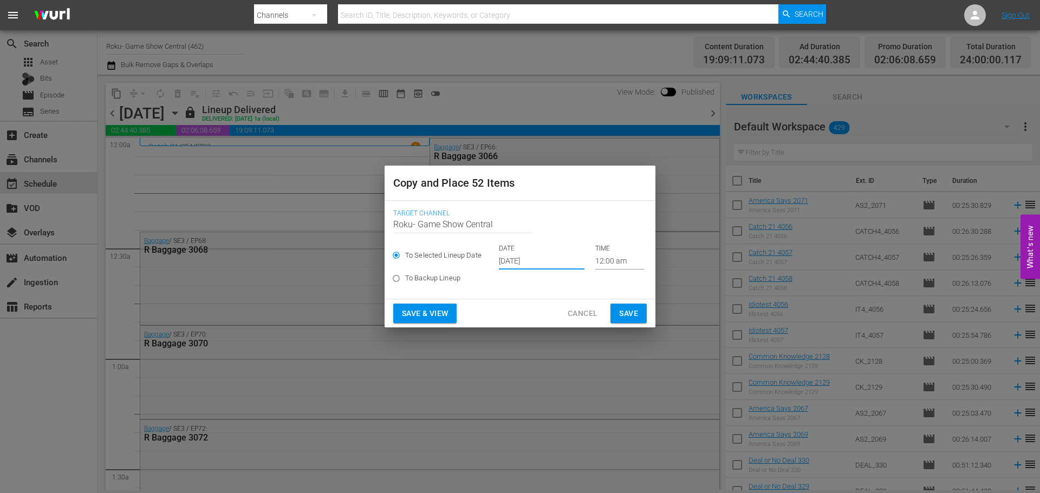
click at [531, 262] on input "[DATE]" at bounding box center [542, 261] width 86 height 16
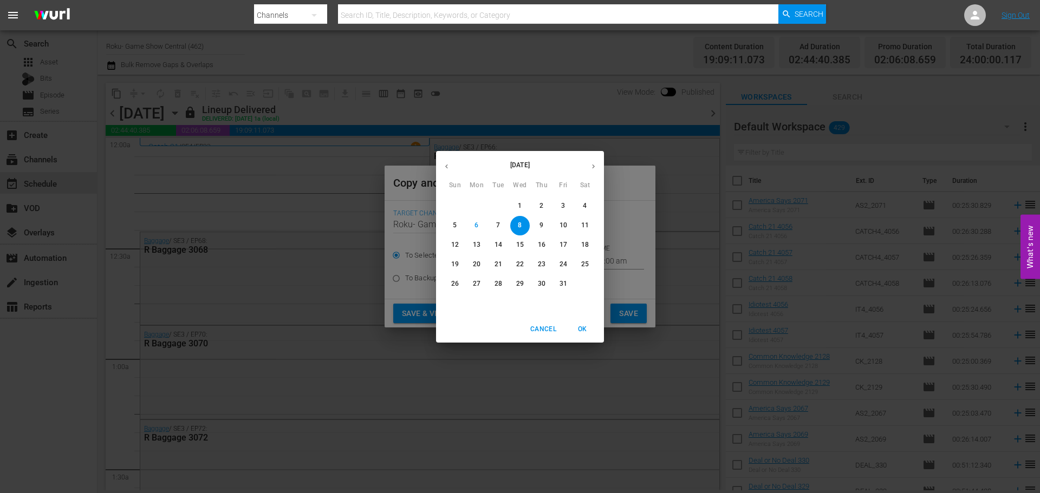
click at [549, 327] on span "Cancel" at bounding box center [543, 329] width 26 height 11
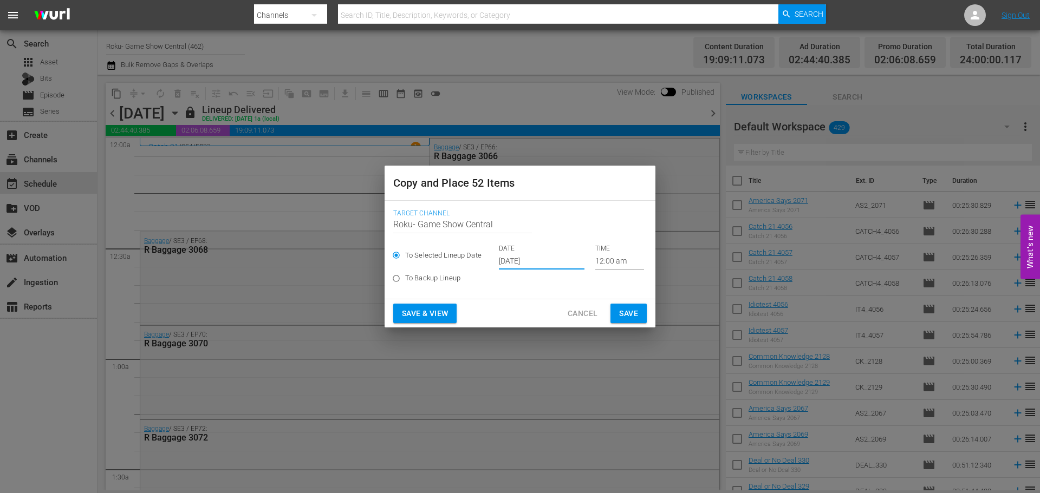
click at [559, 263] on input "[DATE]" at bounding box center [542, 261] width 86 height 16
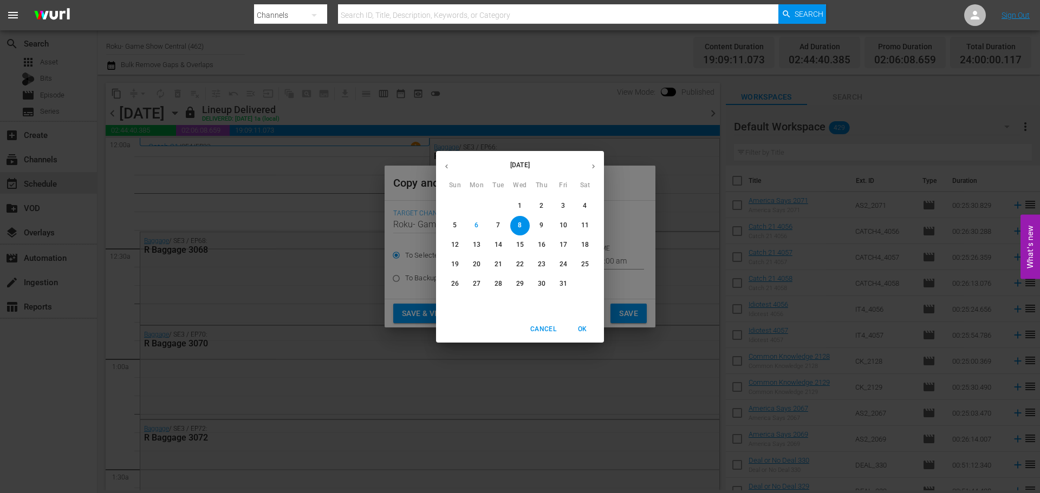
drag, startPoint x: 478, startPoint y: 248, endPoint x: 498, endPoint y: 248, distance: 20.0
click at [504, 252] on div "12 13 14 15 16 17 18" at bounding box center [520, 245] width 168 height 19
click at [498, 248] on p "14" at bounding box center [498, 244] width 8 height 9
type input "[DATE]"
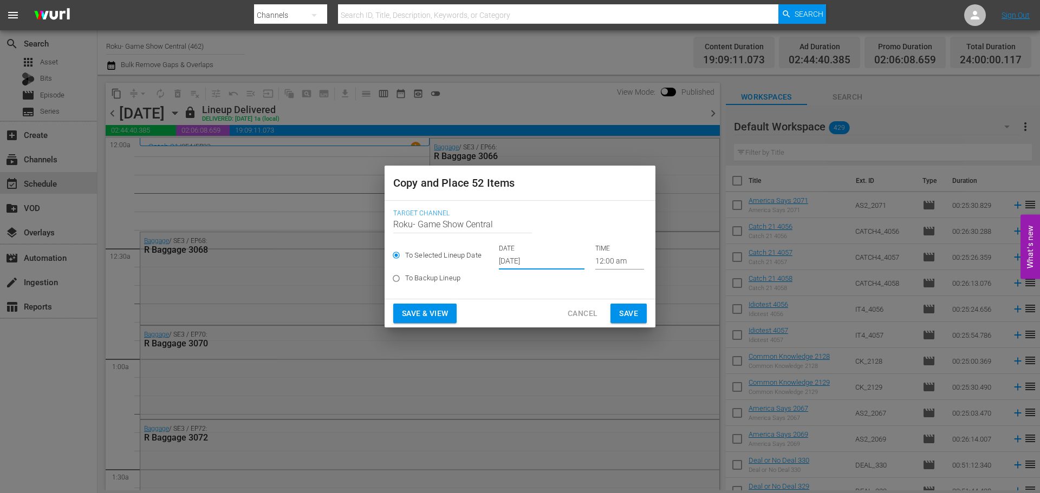
click at [604, 266] on input "12:00 am" at bounding box center [619, 261] width 49 height 16
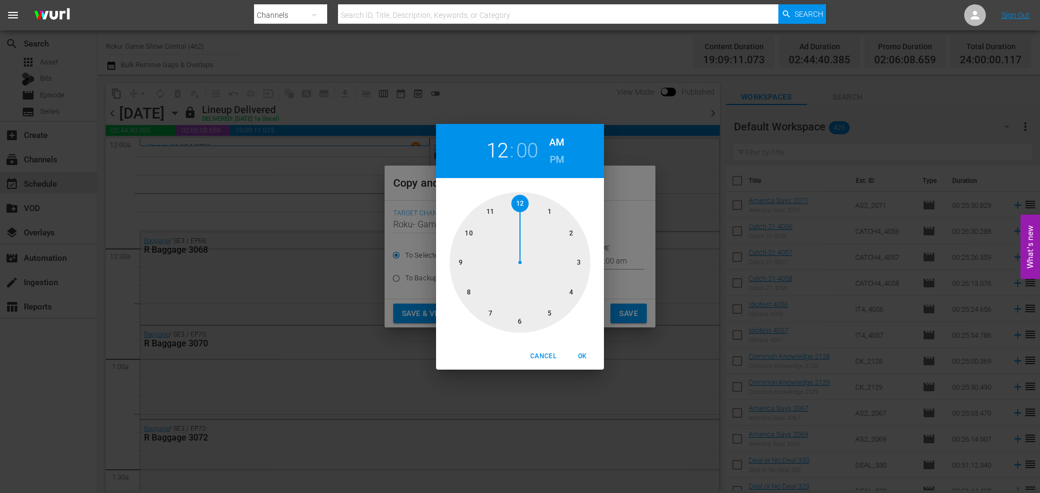
click at [549, 357] on span "Cancel" at bounding box center [543, 356] width 26 height 11
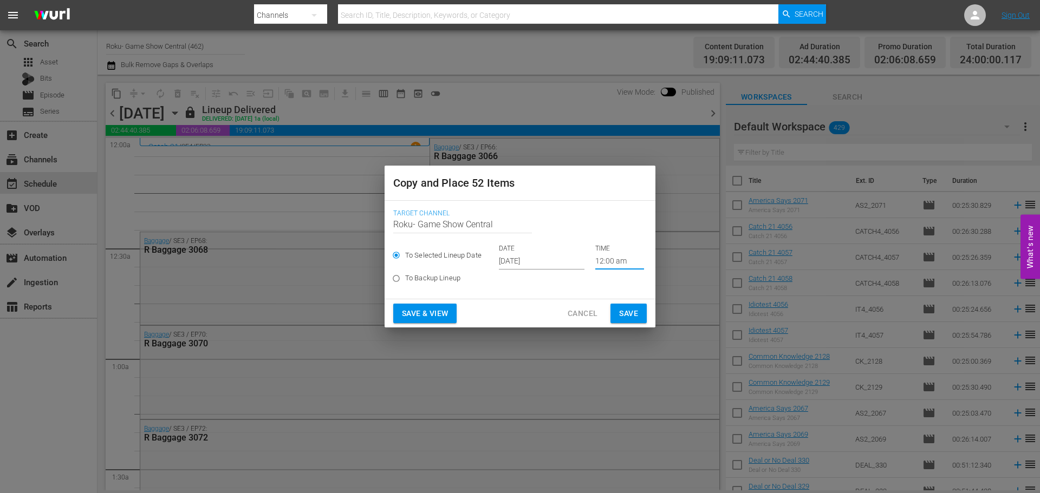
click at [624, 307] on span "Save" at bounding box center [628, 314] width 19 height 14
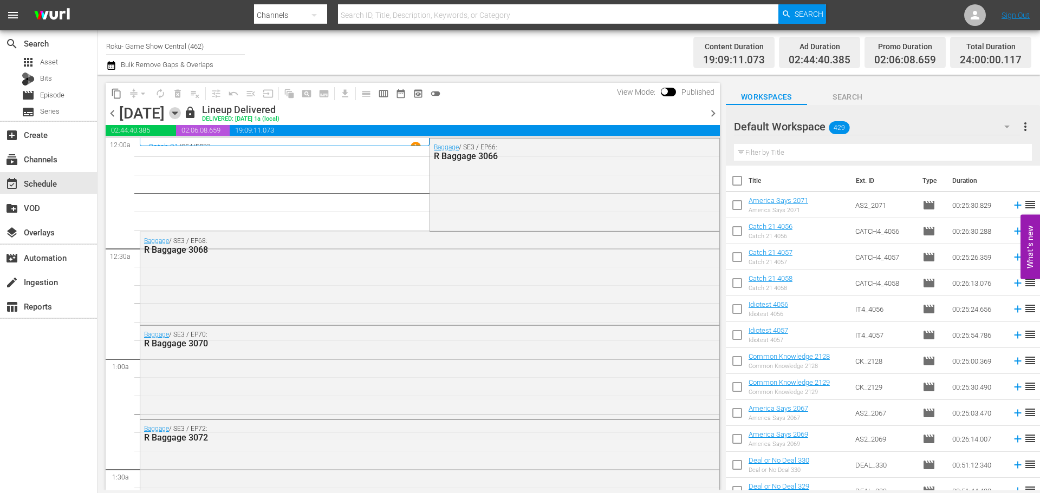
click at [181, 112] on icon "button" at bounding box center [175, 113] width 12 height 12
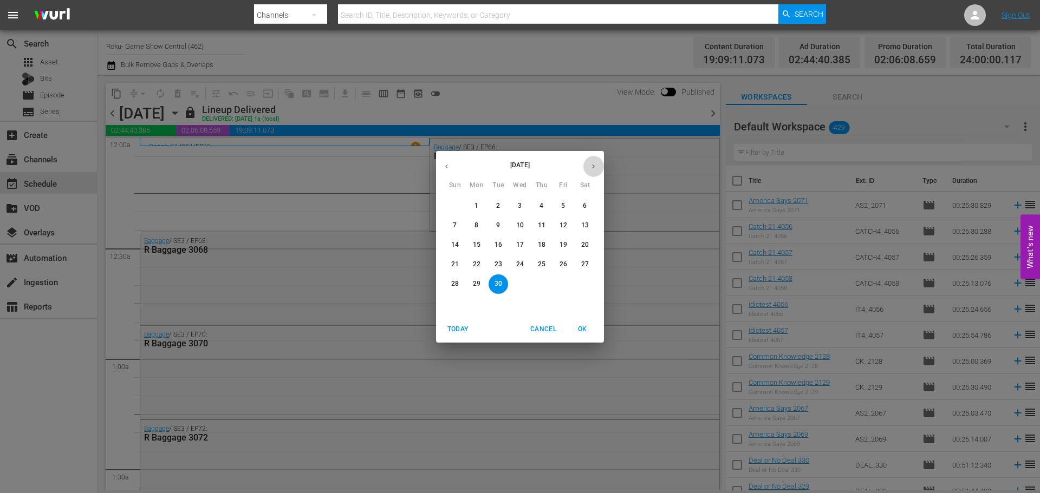
click at [588, 169] on button "button" at bounding box center [593, 166] width 21 height 21
click at [492, 242] on span "14" at bounding box center [498, 244] width 19 height 9
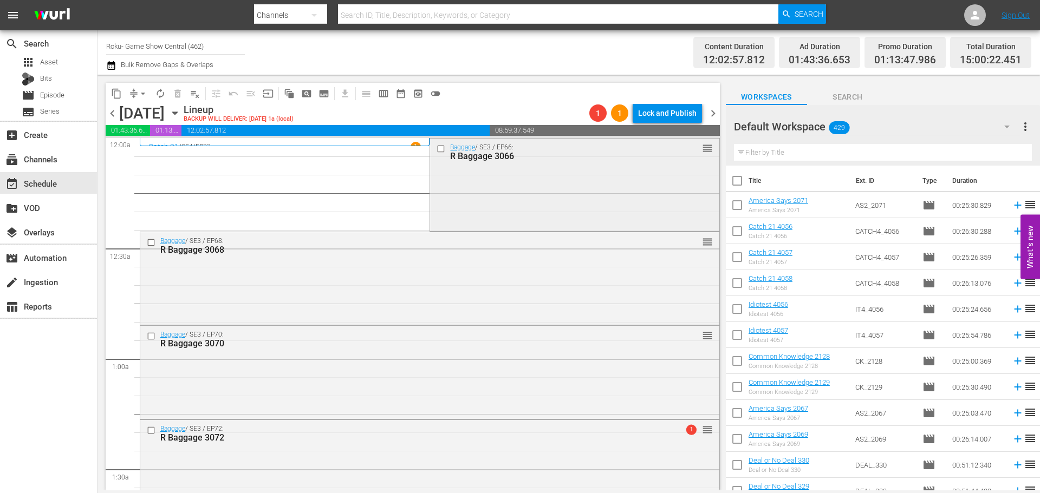
click at [438, 151] on input "checkbox" at bounding box center [442, 148] width 11 height 9
click at [148, 244] on input "checkbox" at bounding box center [152, 242] width 11 height 9
click at [152, 334] on input "checkbox" at bounding box center [152, 336] width 11 height 9
click at [152, 433] on input "checkbox" at bounding box center [152, 430] width 11 height 9
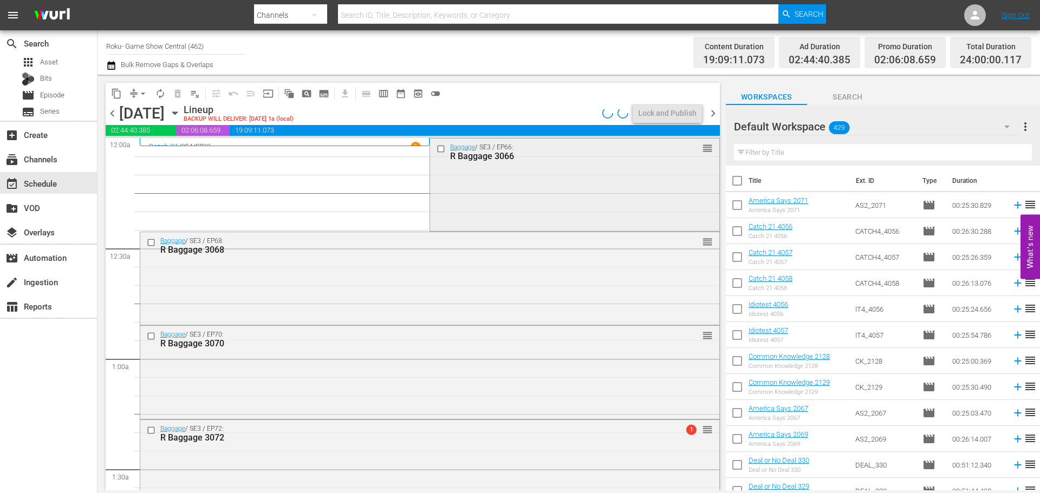
click at [438, 149] on input "checkbox" at bounding box center [442, 148] width 11 height 9
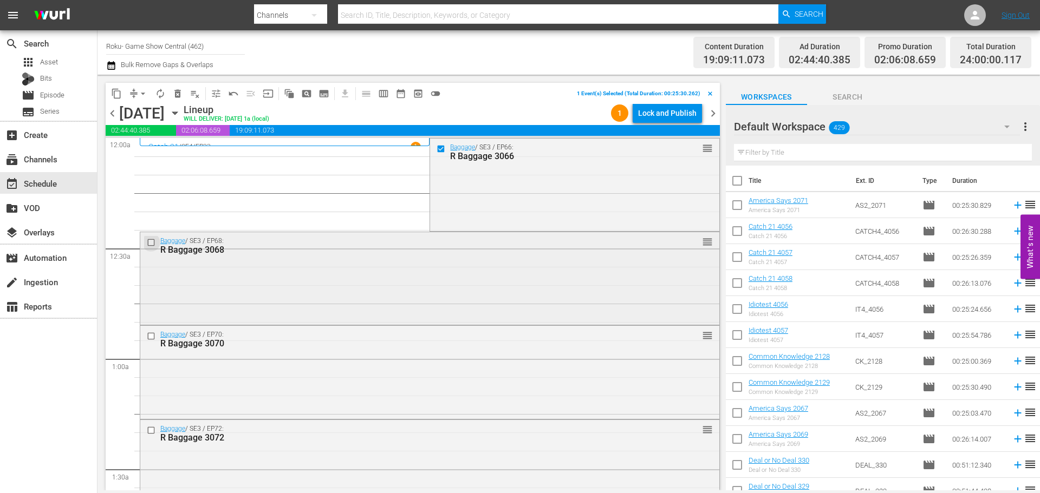
click at [152, 241] on input "checkbox" at bounding box center [152, 242] width 11 height 9
click at [149, 339] on input "checkbox" at bounding box center [152, 336] width 11 height 9
click at [151, 428] on input "checkbox" at bounding box center [152, 430] width 11 height 9
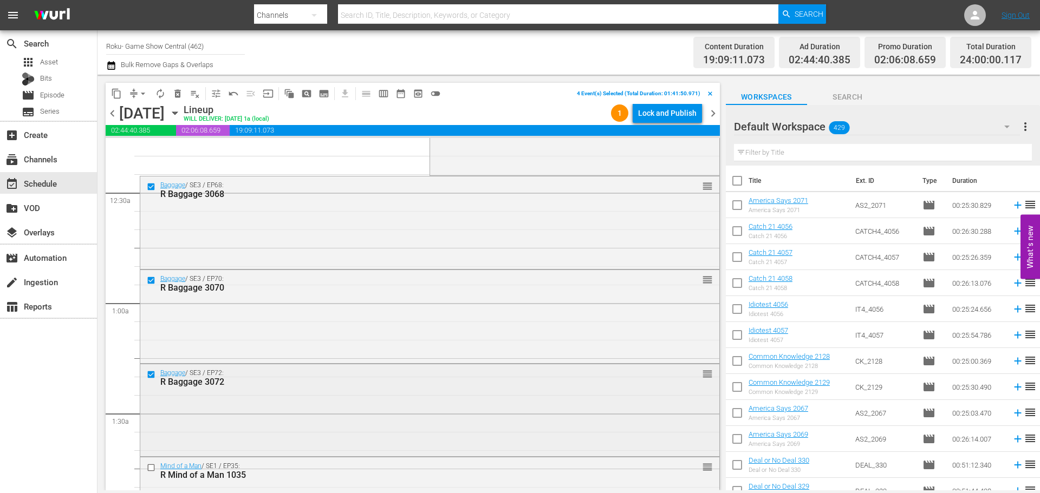
scroll to position [162, 0]
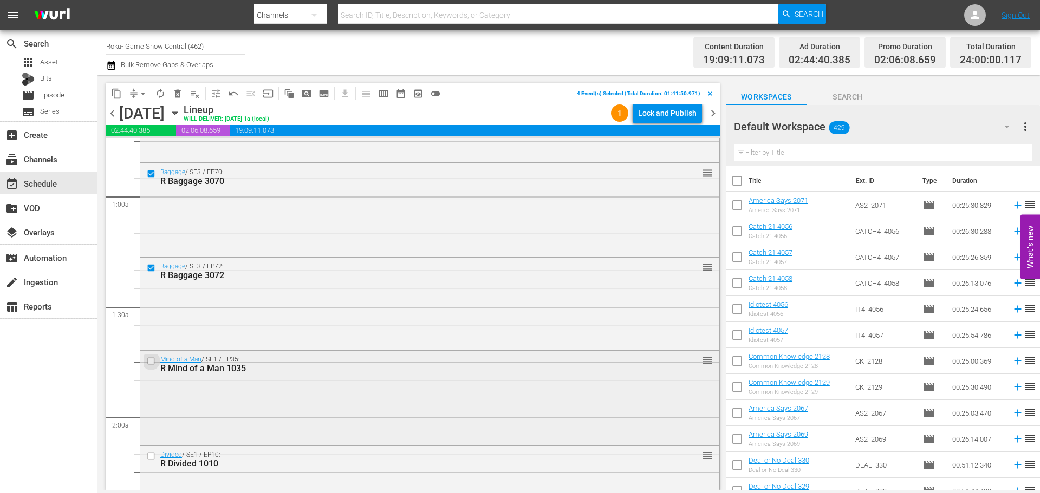
click at [155, 362] on input "checkbox" at bounding box center [152, 360] width 11 height 9
click at [155, 459] on input "checkbox" at bounding box center [152, 456] width 11 height 9
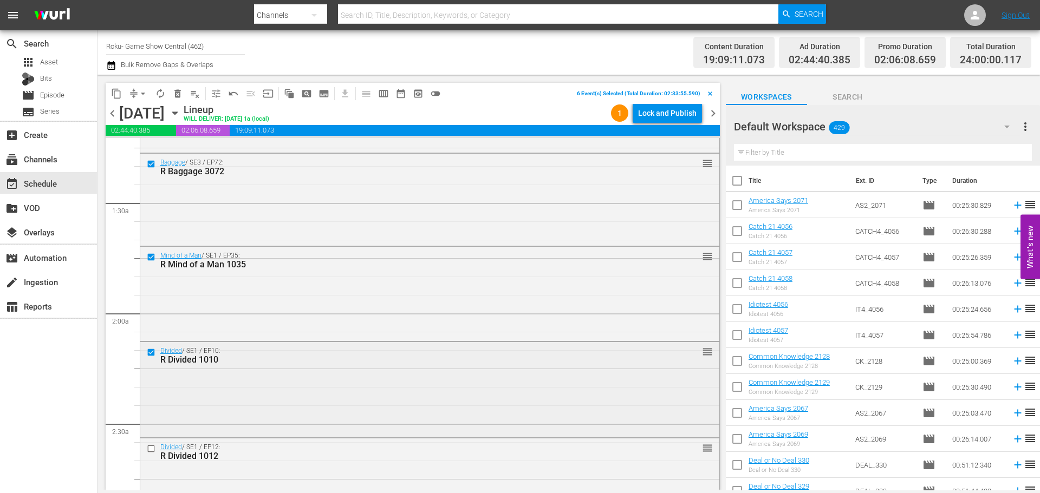
scroll to position [271, 0]
click at [155, 442] on input "checkbox" at bounding box center [152, 444] width 11 height 9
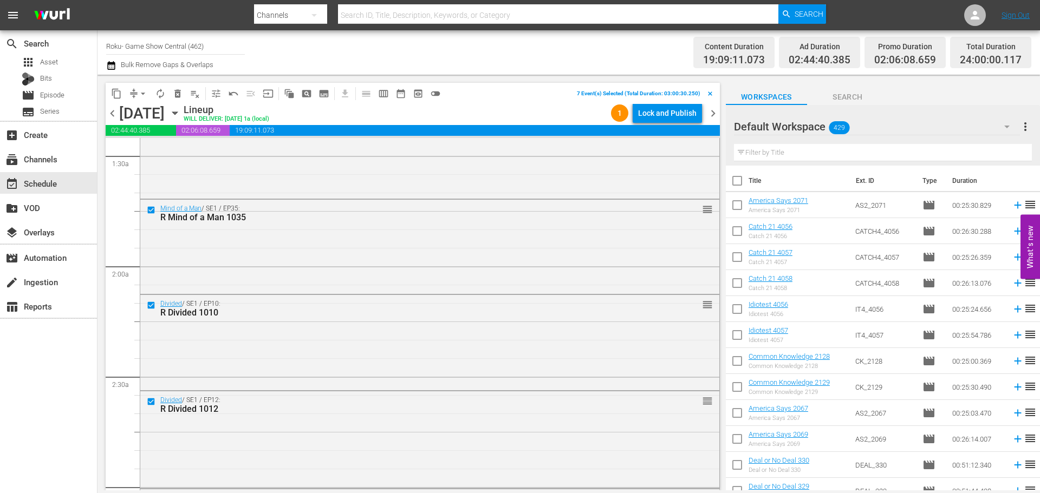
scroll to position [379, 0]
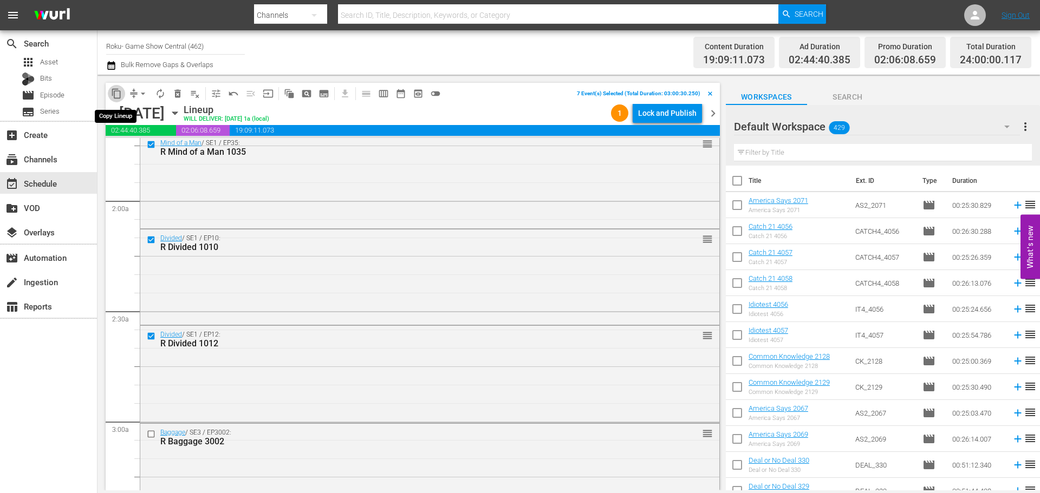
click at [115, 95] on span "content_copy" at bounding box center [116, 93] width 11 height 11
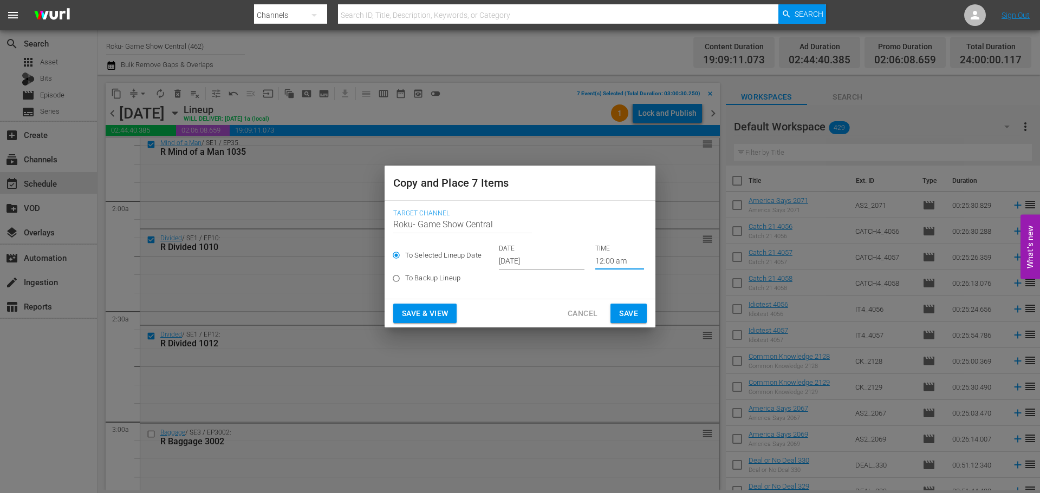
click at [622, 263] on input "12:00 am" at bounding box center [619, 261] width 49 height 16
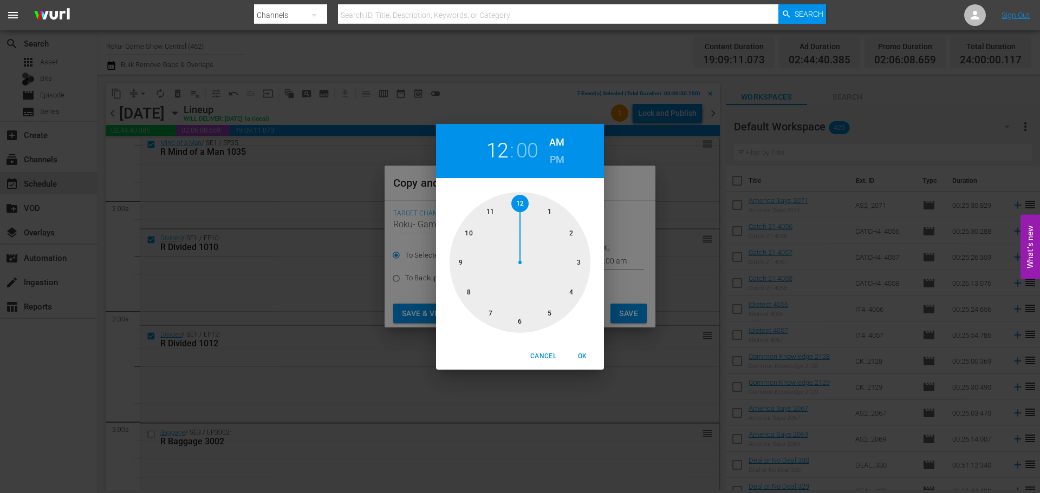
click at [578, 266] on div at bounding box center [520, 262] width 141 height 141
click at [588, 350] on button "OK" at bounding box center [582, 357] width 35 height 18
type input "03:00 am"
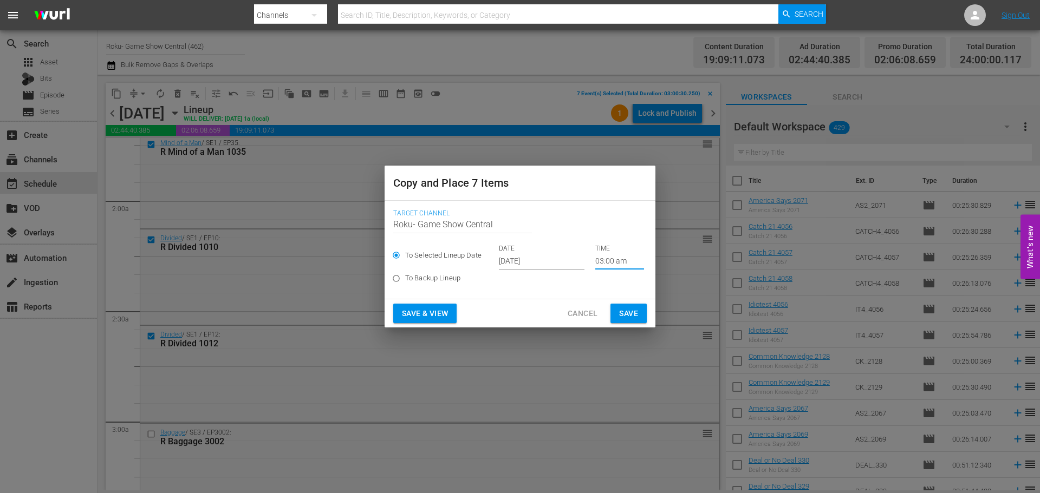
click at [619, 311] on span "Save" at bounding box center [628, 314] width 19 height 14
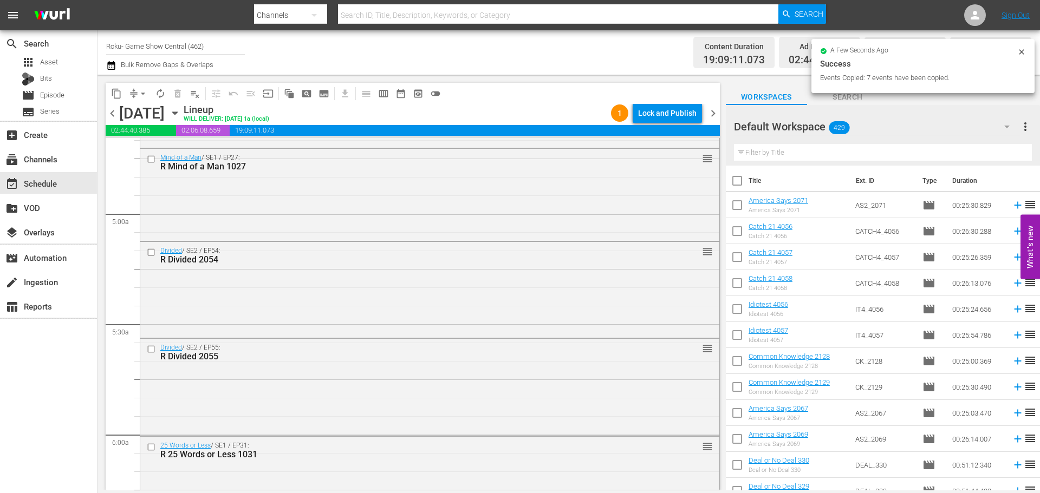
scroll to position [1679, 0]
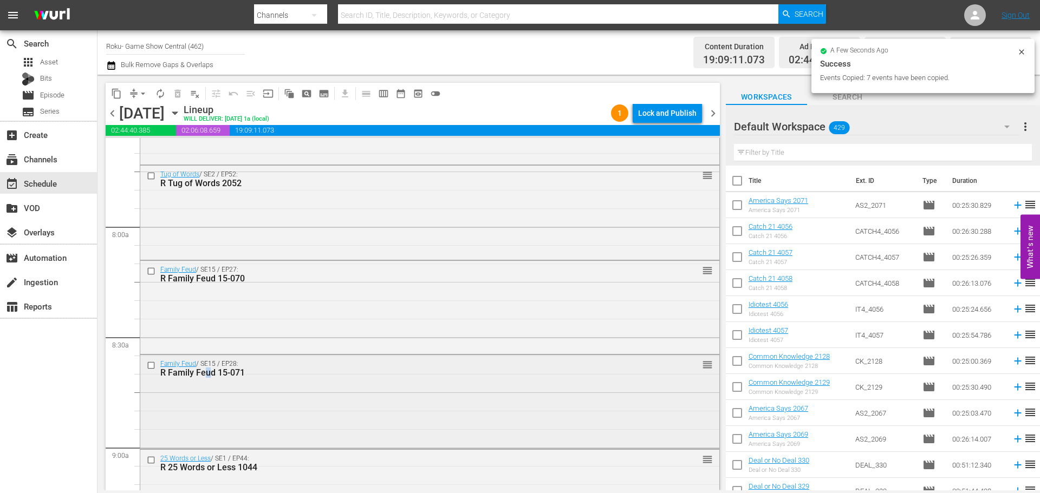
click at [154, 461] on input "checkbox" at bounding box center [152, 459] width 11 height 9
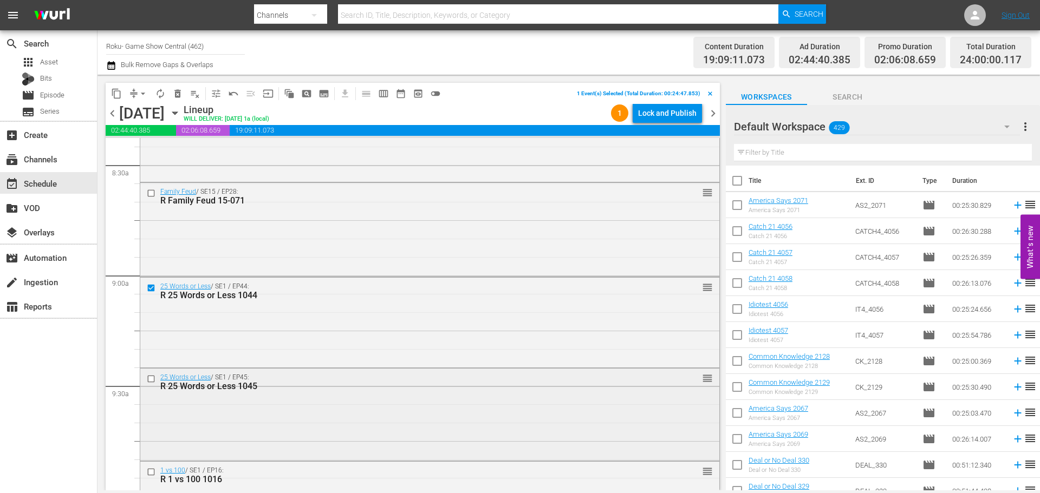
scroll to position [1896, 0]
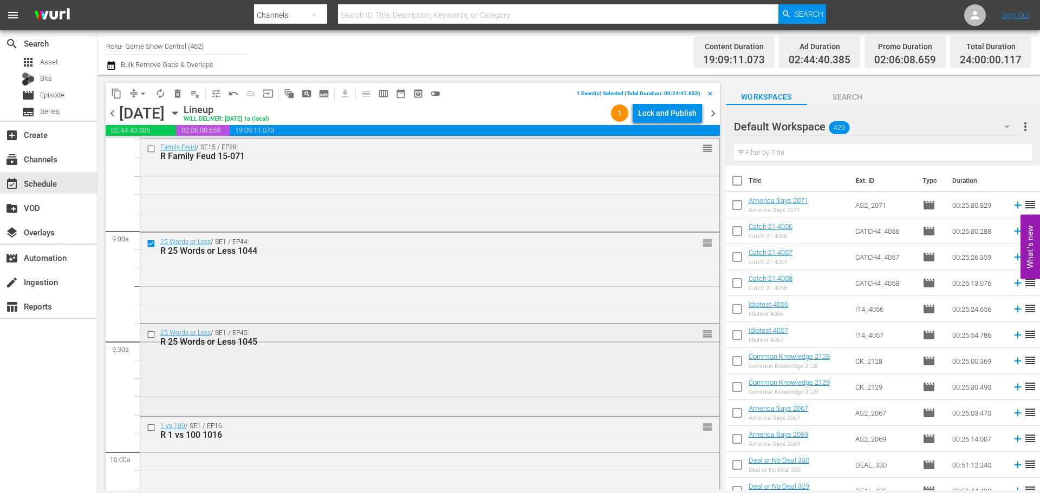
click at [150, 333] on input "checkbox" at bounding box center [152, 334] width 11 height 9
click at [151, 429] on input "checkbox" at bounding box center [152, 428] width 11 height 9
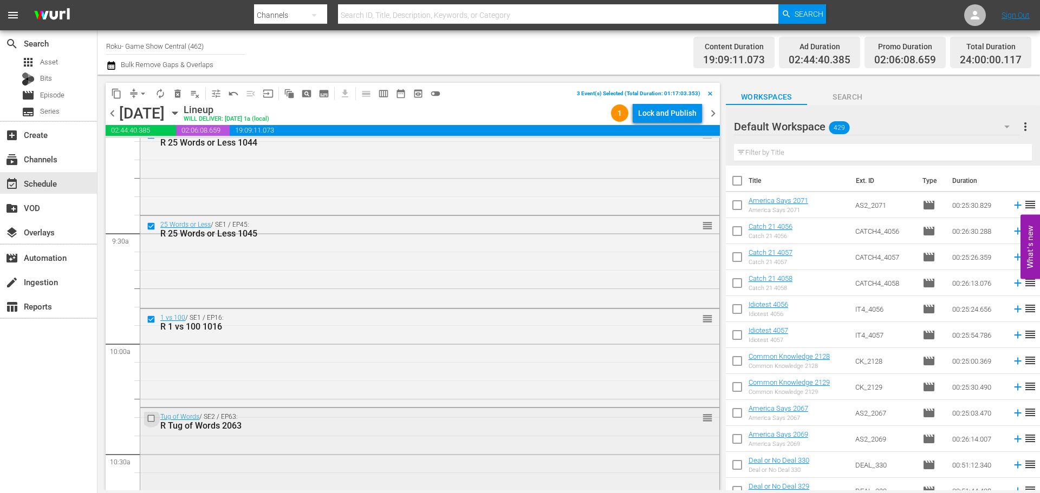
click at [151, 415] on input "checkbox" at bounding box center [152, 418] width 11 height 9
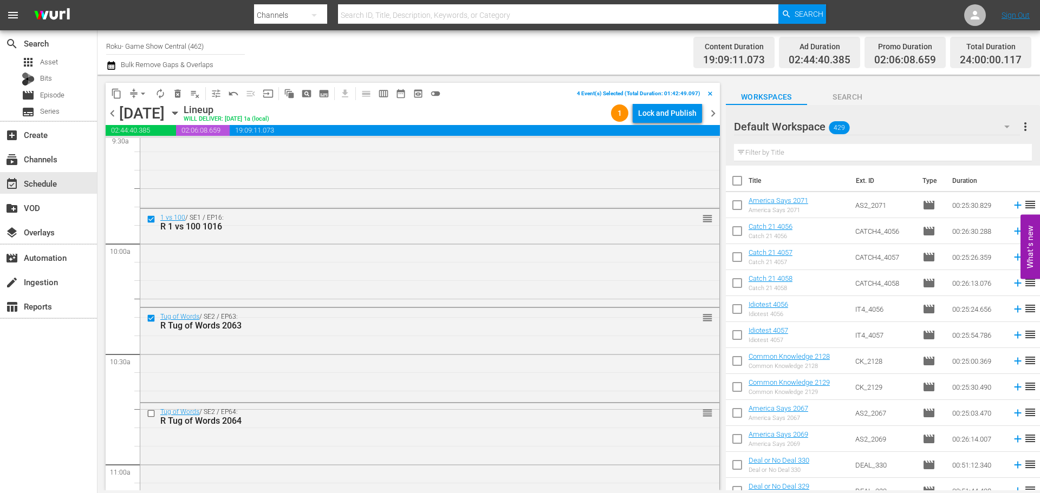
scroll to position [2166, 0]
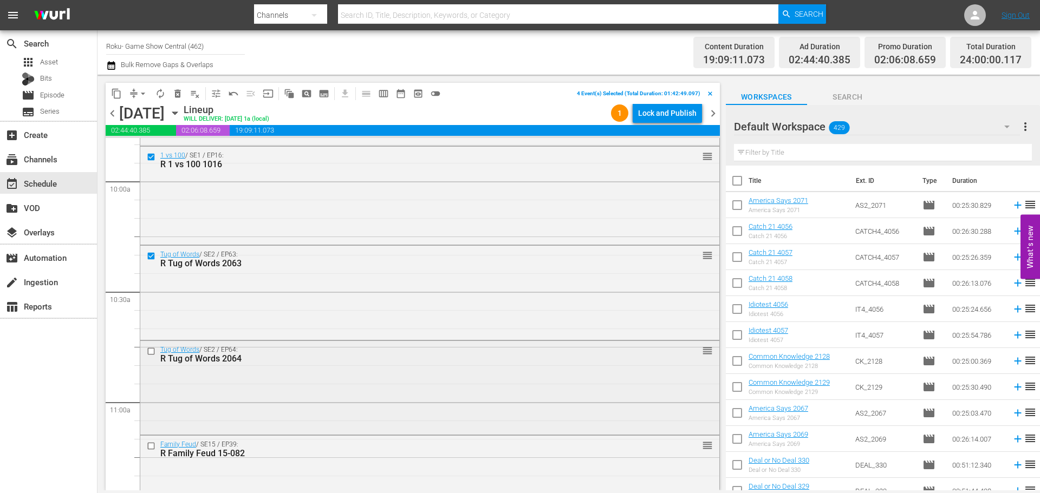
click at [154, 349] on input "checkbox" at bounding box center [152, 351] width 11 height 9
click at [151, 445] on input "checkbox" at bounding box center [152, 446] width 11 height 9
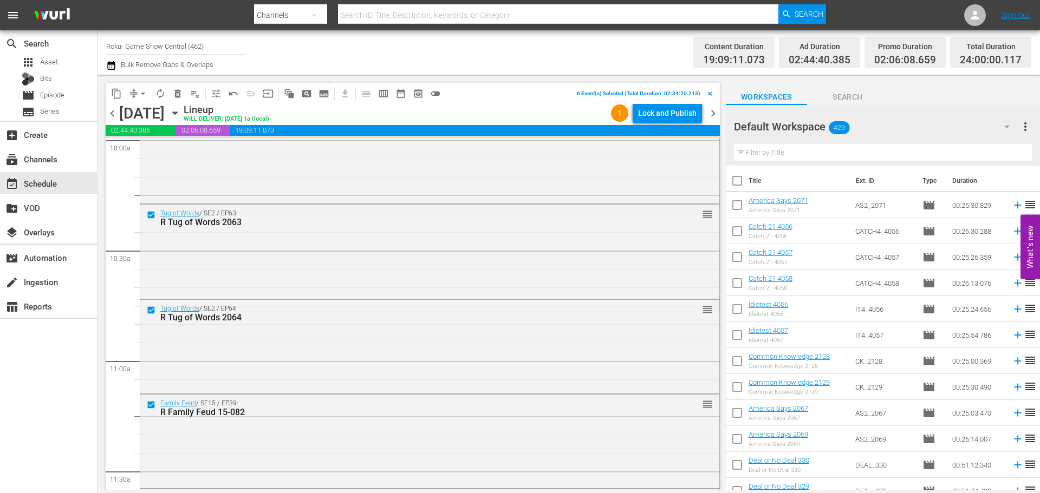
scroll to position [2275, 0]
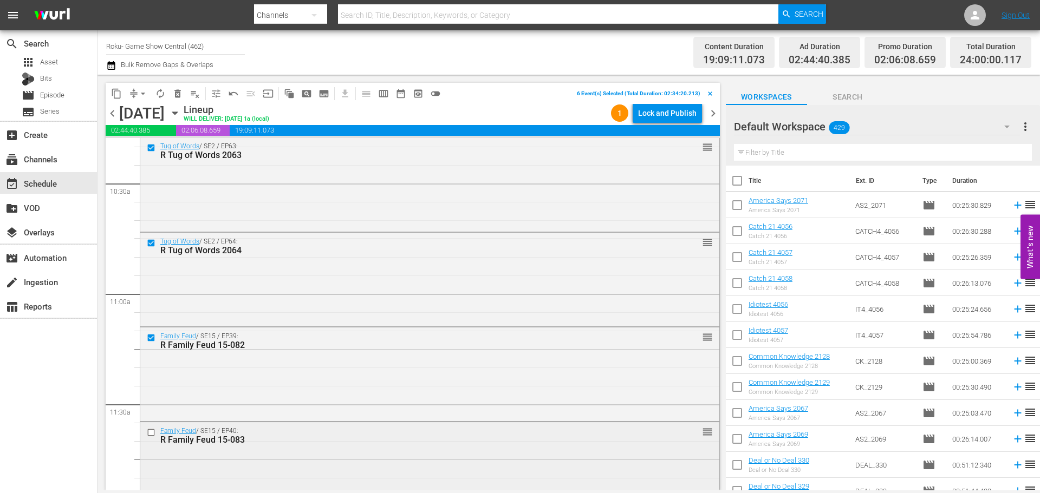
click at [153, 434] on input "checkbox" at bounding box center [152, 432] width 11 height 9
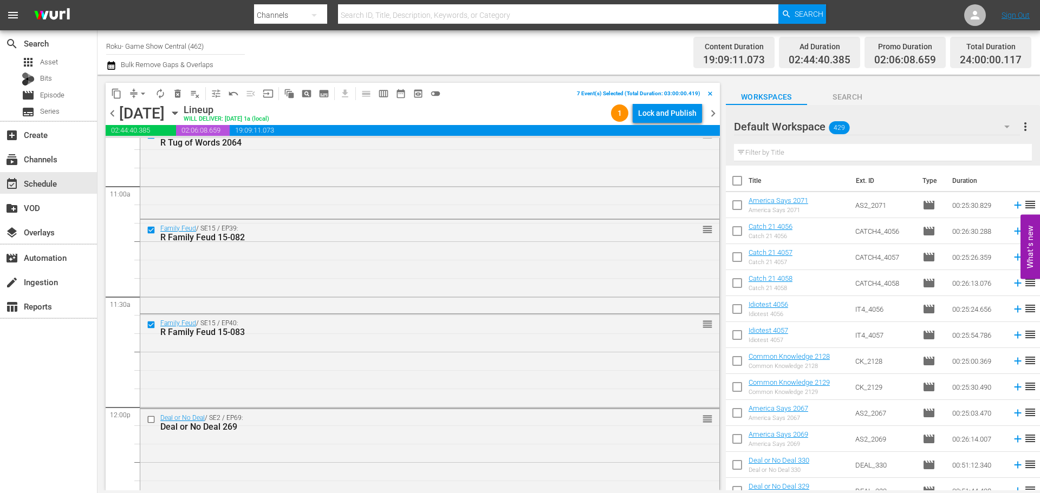
scroll to position [2383, 0]
click at [114, 90] on span "content_copy" at bounding box center [116, 93] width 11 height 11
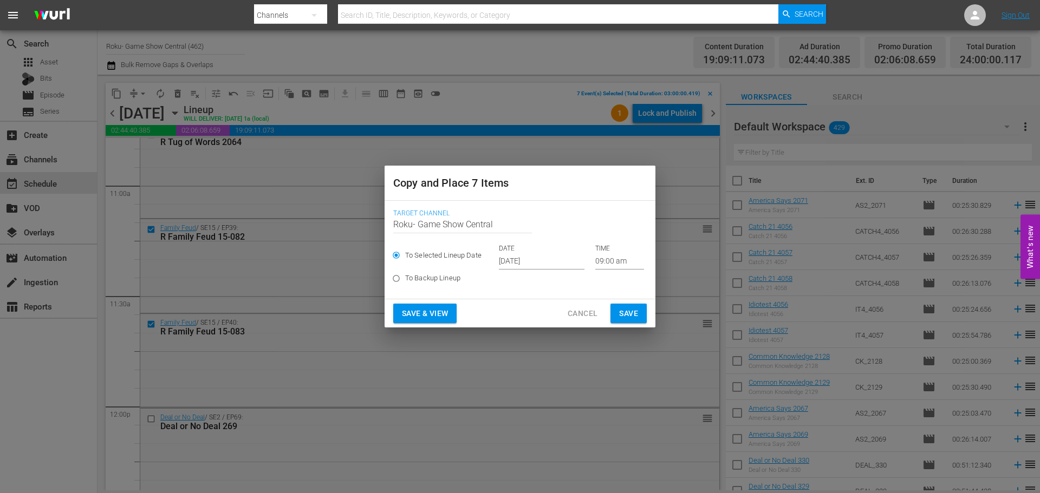
click at [626, 262] on input "09:00 am" at bounding box center [619, 261] width 49 height 16
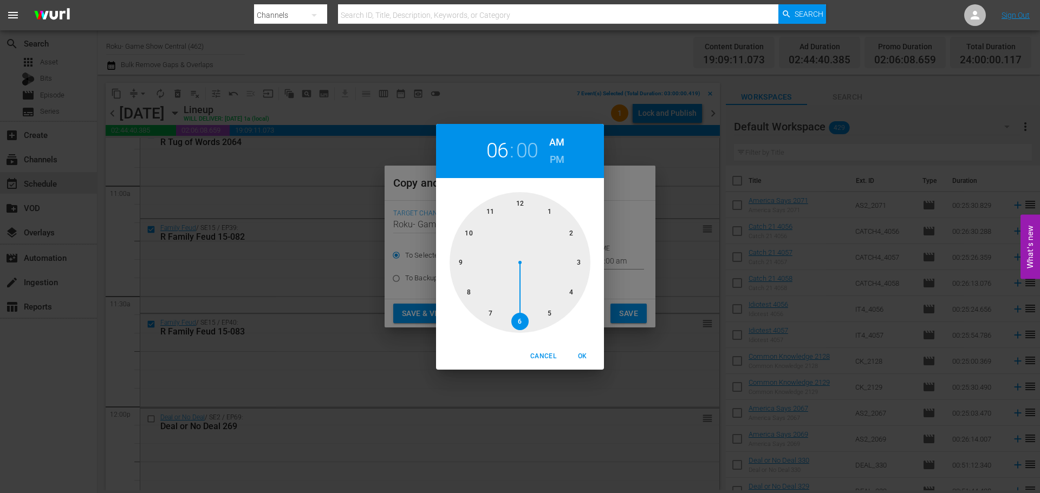
click at [528, 323] on div at bounding box center [520, 262] width 141 height 141
click at [570, 355] on span "OK" at bounding box center [582, 356] width 26 height 11
type input "06:00 am"
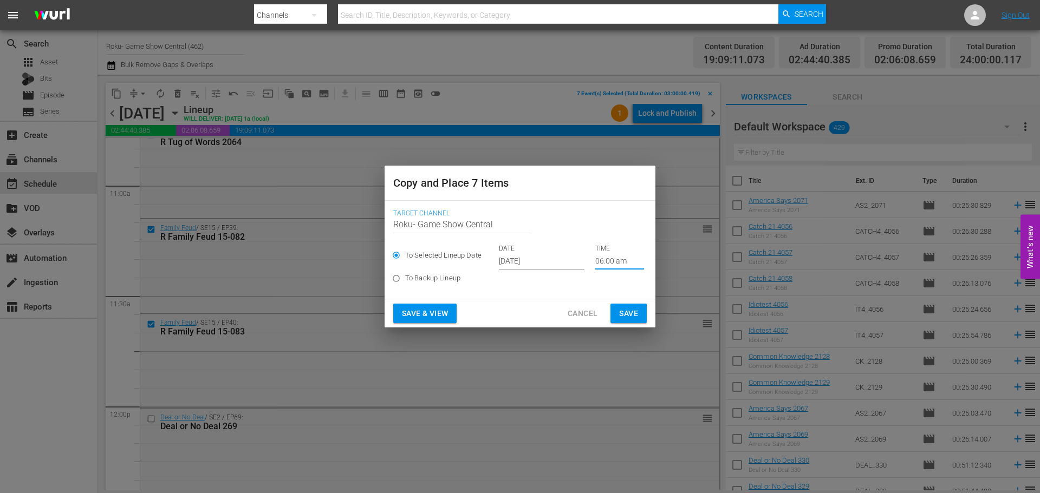
click at [629, 318] on span "Save" at bounding box center [628, 314] width 19 height 14
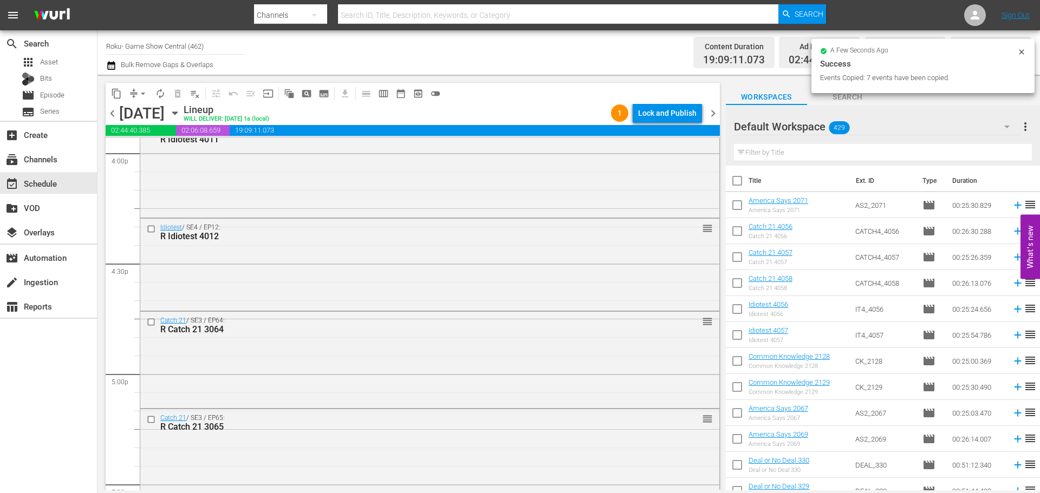
scroll to position [3683, 0]
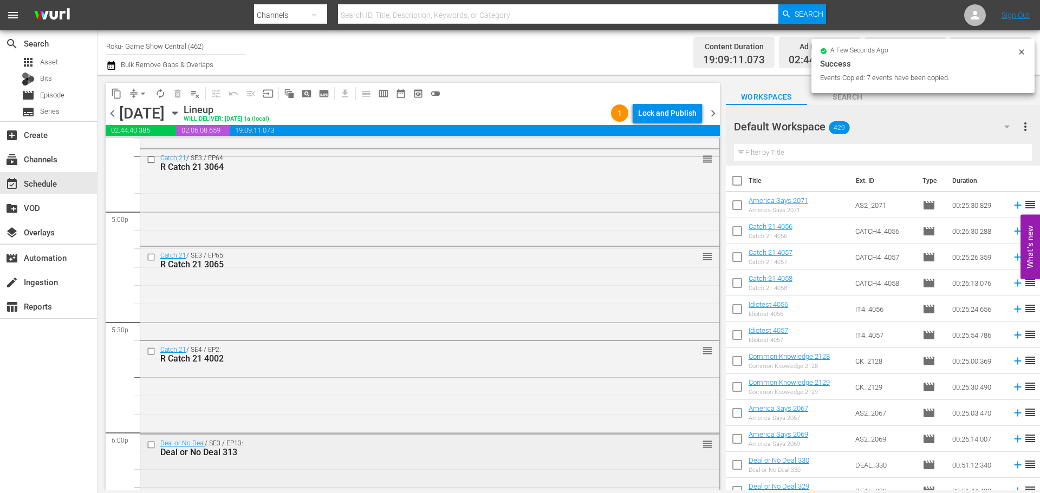
click at [149, 447] on input "checkbox" at bounding box center [152, 444] width 11 height 9
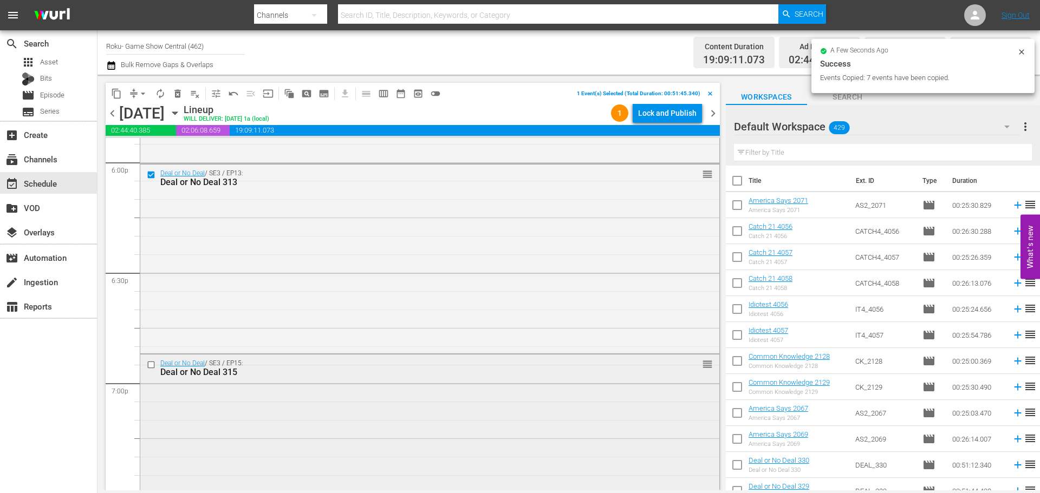
scroll to position [3954, 0]
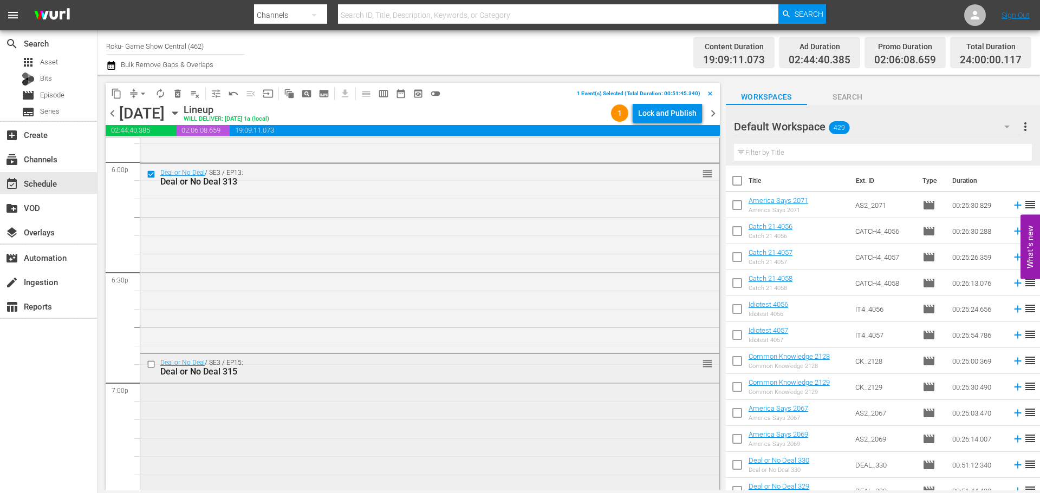
click at [149, 369] on input "checkbox" at bounding box center [152, 364] width 11 height 9
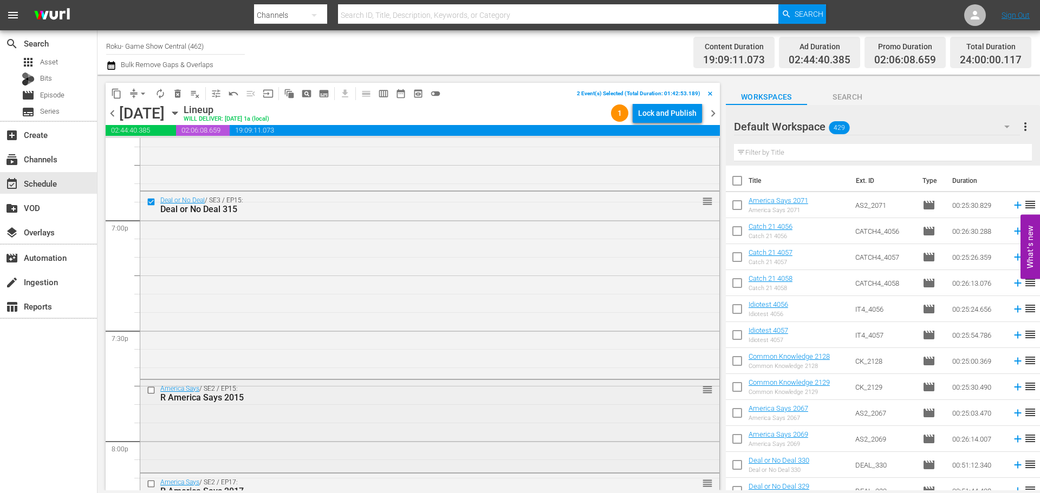
click at [149, 393] on input "checkbox" at bounding box center [152, 390] width 11 height 9
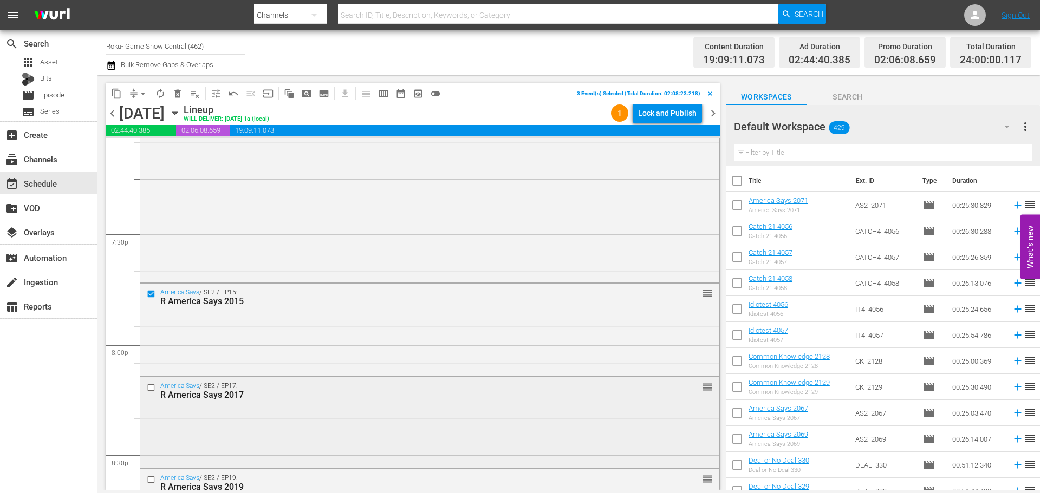
scroll to position [4225, 0]
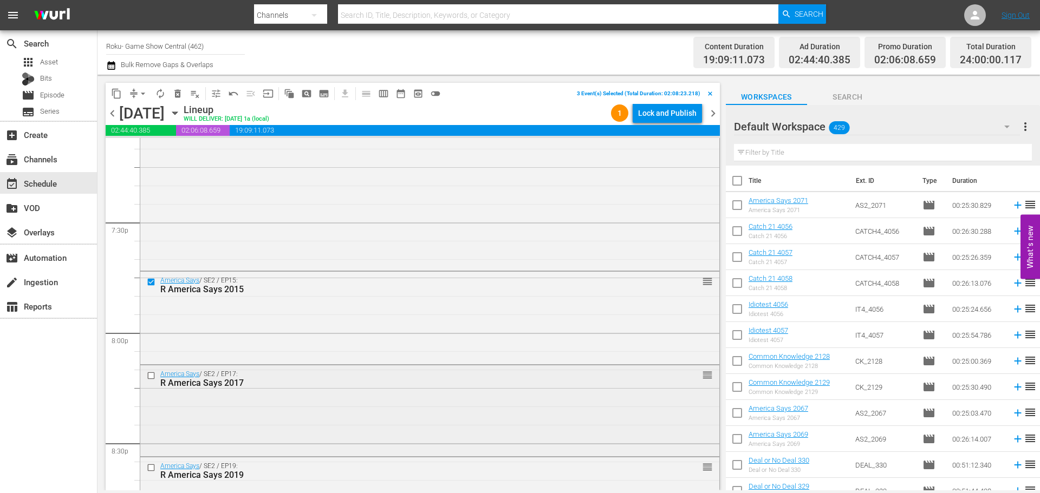
click at [154, 376] on input "checkbox" at bounding box center [152, 376] width 11 height 9
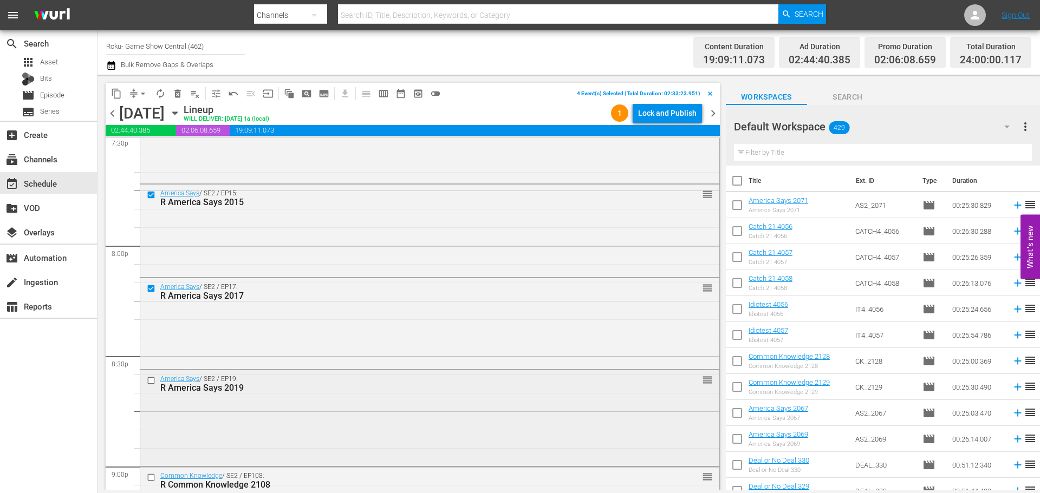
scroll to position [4333, 0]
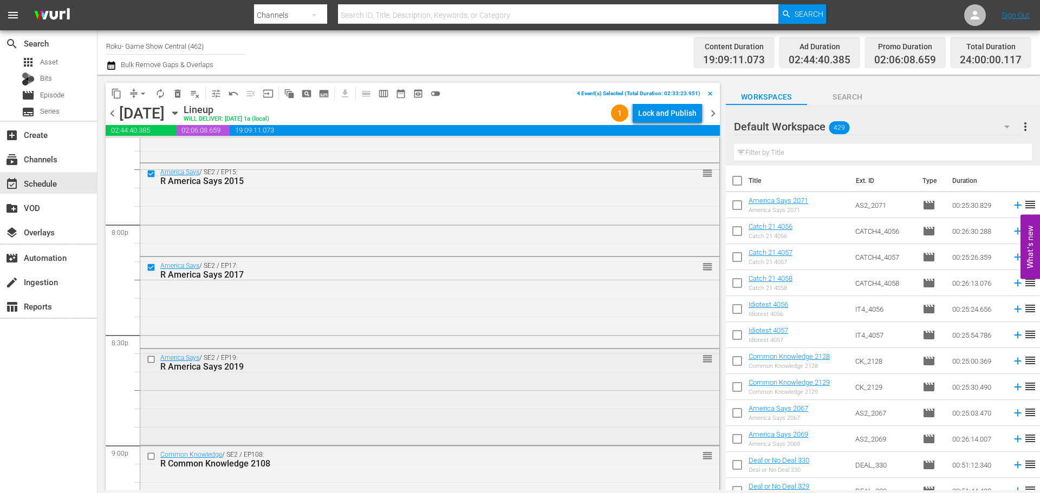
click at [153, 354] on div at bounding box center [152, 359] width 16 height 13
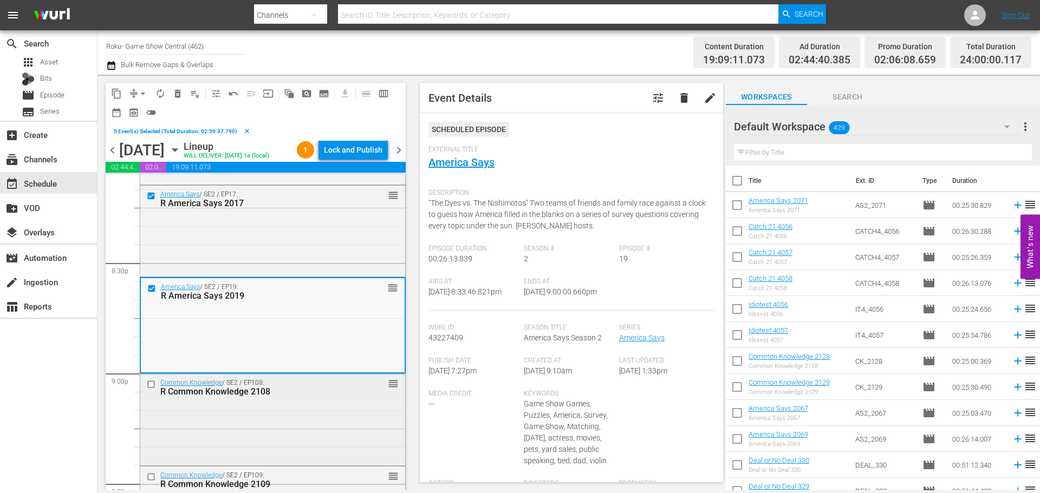
click at [153, 380] on input "checkbox" at bounding box center [152, 384] width 11 height 9
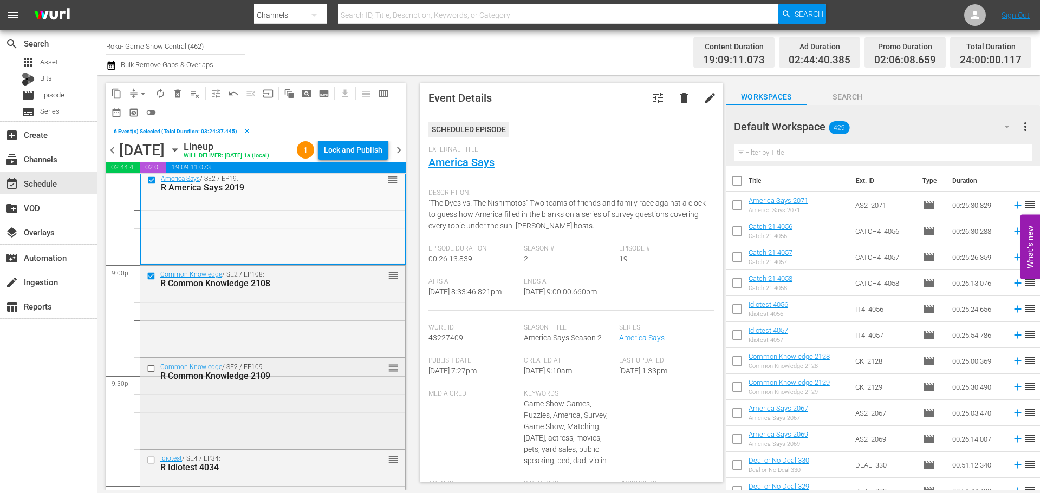
click at [151, 367] on input "checkbox" at bounding box center [152, 368] width 11 height 9
click at [153, 458] on input "checkbox" at bounding box center [152, 460] width 11 height 9
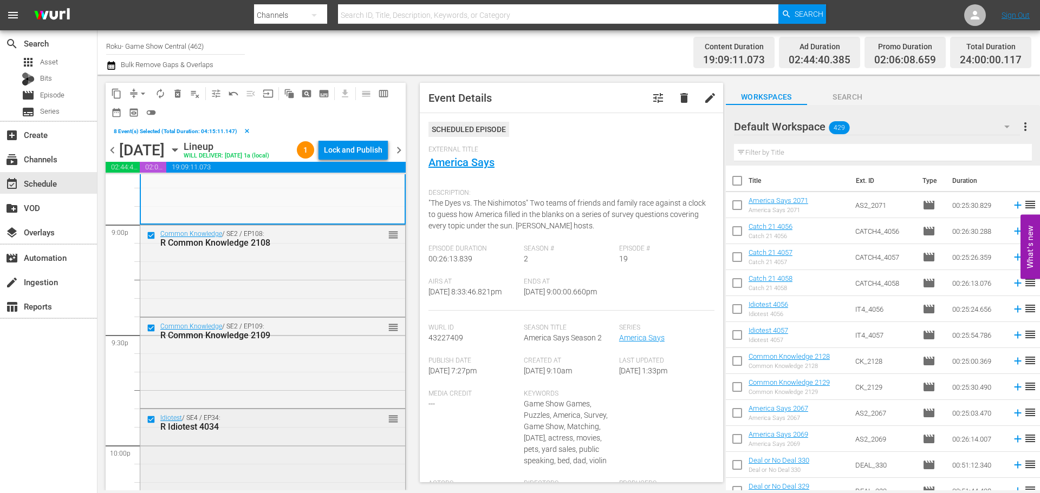
scroll to position [4658, 0]
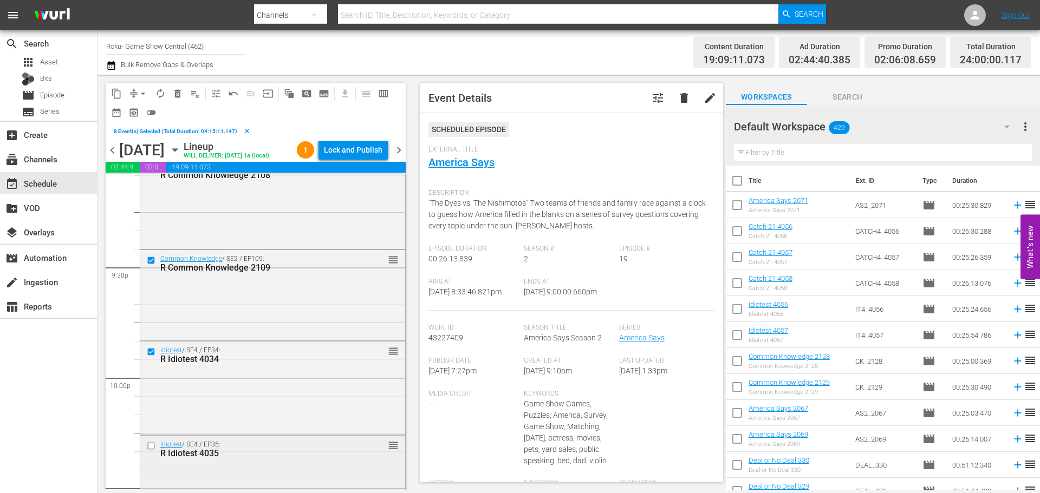
click at [151, 448] on input "checkbox" at bounding box center [152, 446] width 11 height 9
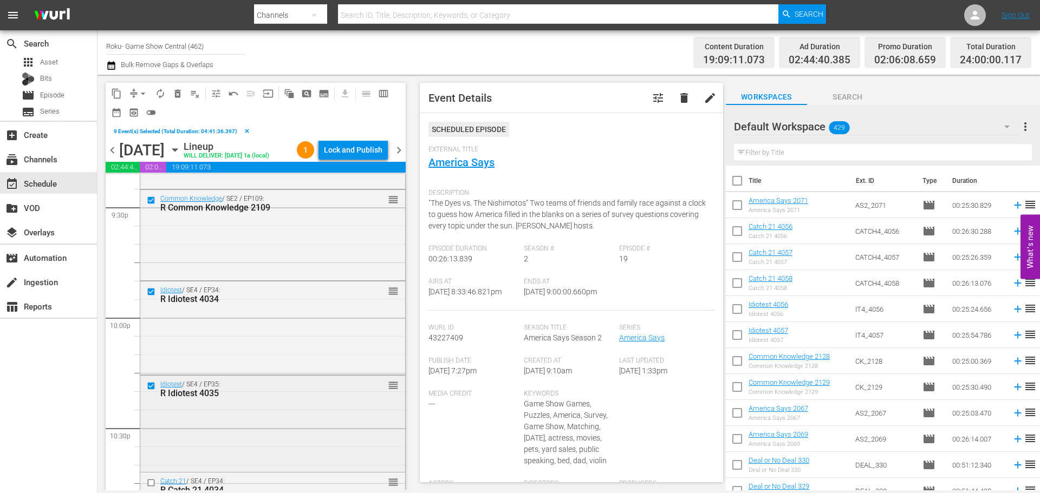
scroll to position [4766, 0]
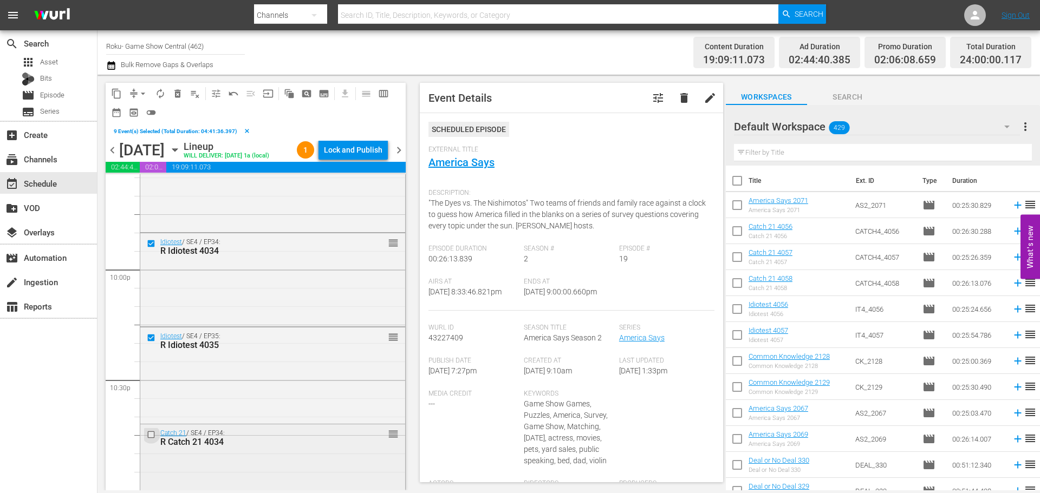
click at [151, 432] on input "checkbox" at bounding box center [152, 435] width 11 height 9
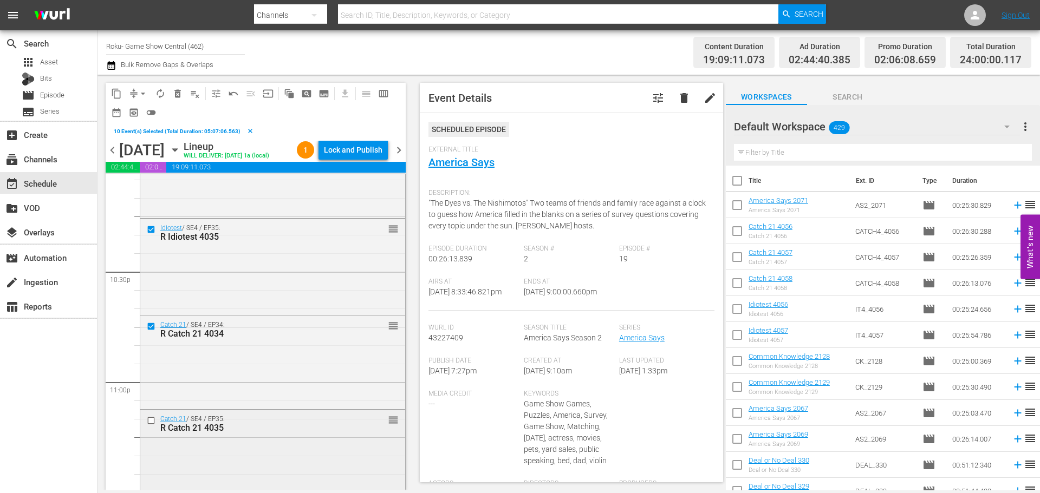
click at [155, 420] on input "checkbox" at bounding box center [152, 420] width 11 height 9
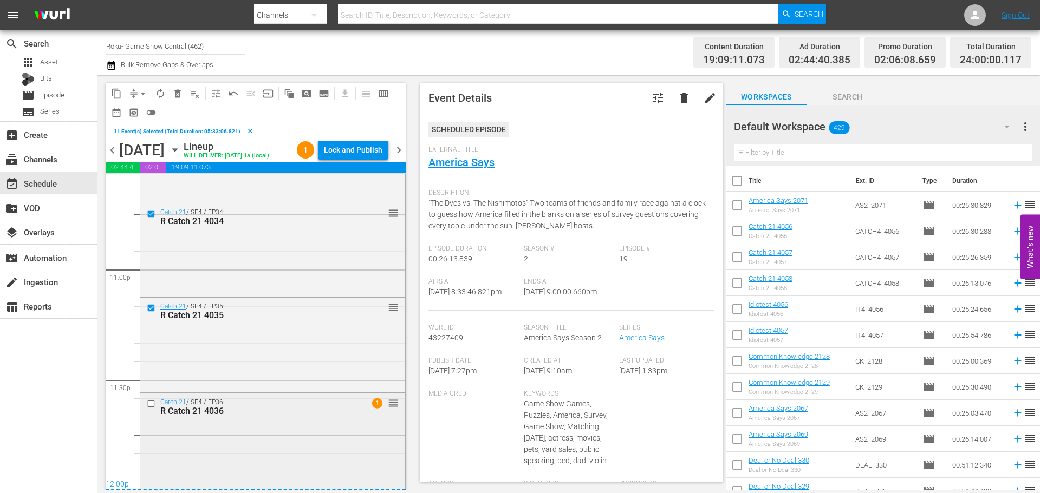
click at [154, 405] on input "checkbox" at bounding box center [152, 404] width 11 height 9
click at [118, 93] on span "content_copy" at bounding box center [116, 93] width 11 height 11
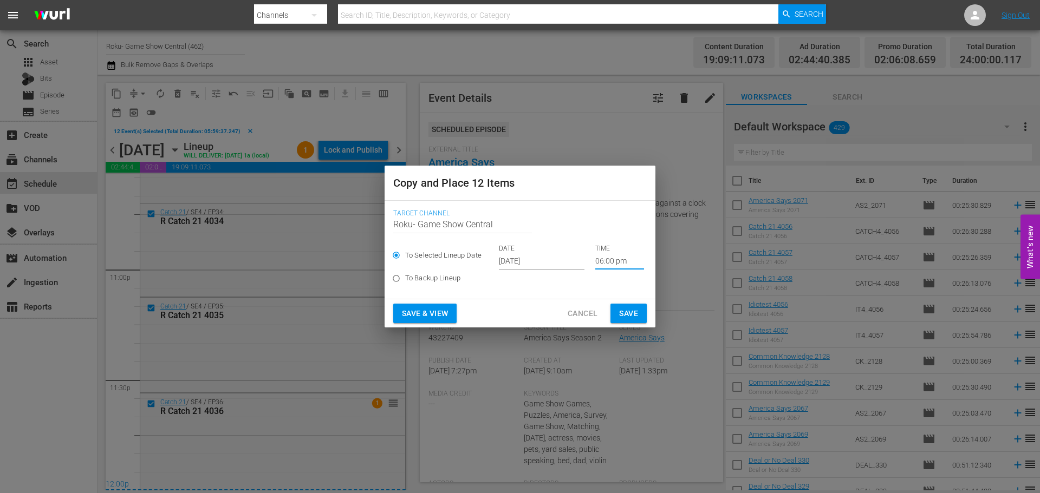
click at [611, 265] on input "06:00 pm" at bounding box center [619, 261] width 49 height 16
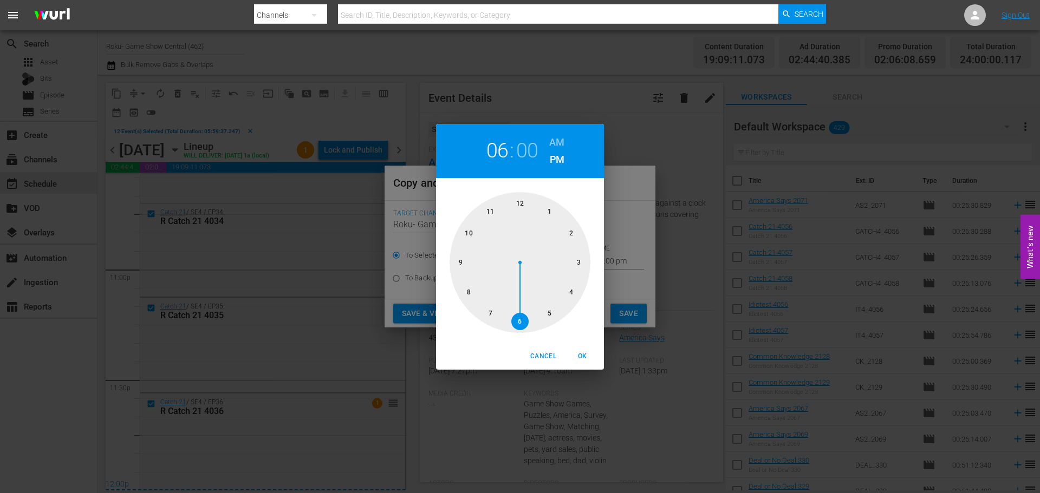
click at [530, 216] on div at bounding box center [520, 262] width 141 height 141
click at [577, 357] on span "OK" at bounding box center [582, 356] width 26 height 11
type input "12:00 pm"
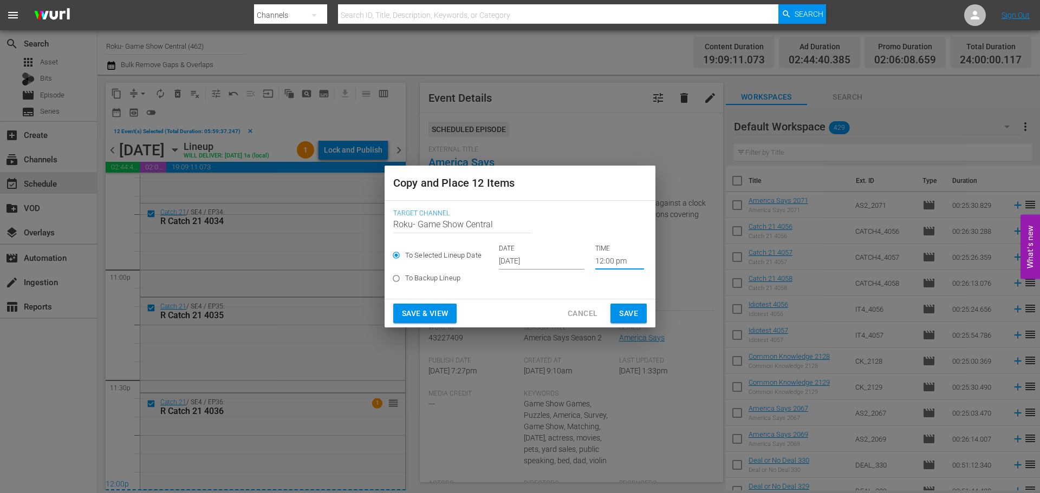
drag, startPoint x: 622, startPoint y: 308, endPoint x: 412, endPoint y: 167, distance: 253.0
click at [622, 309] on span "Save" at bounding box center [628, 314] width 19 height 14
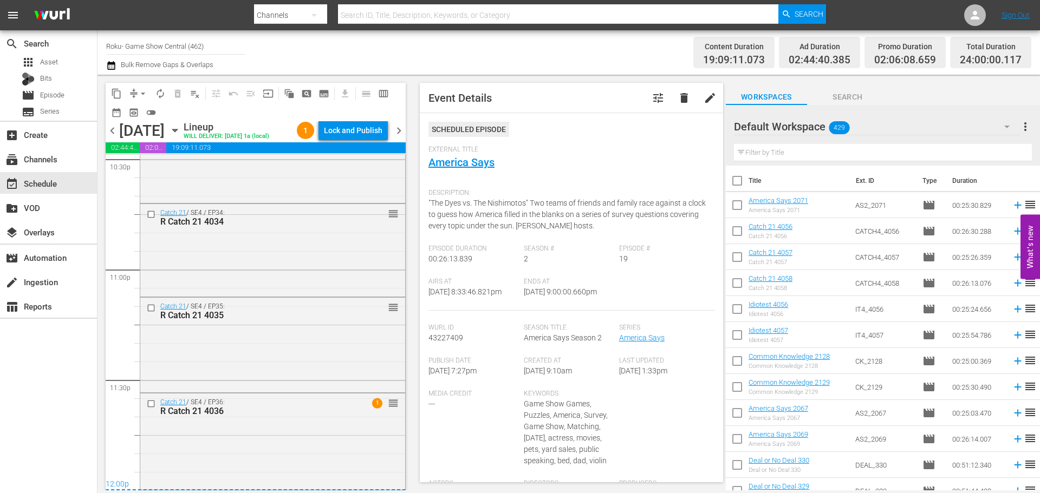
scroll to position [4968, 0]
click at [334, 134] on div "Lock and Publish" at bounding box center [353, 130] width 58 height 19
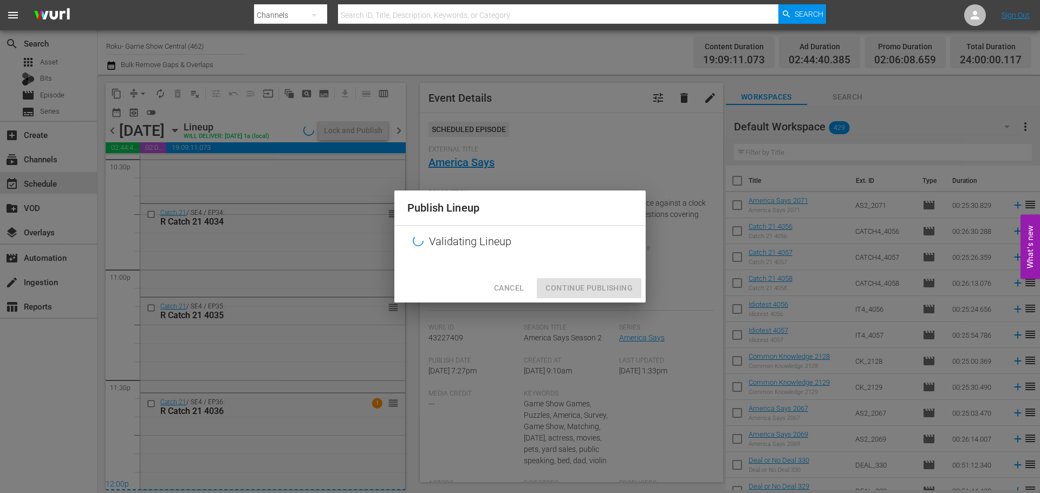
click at [572, 282] on div "Cancel Continue Publishing" at bounding box center [519, 288] width 251 height 29
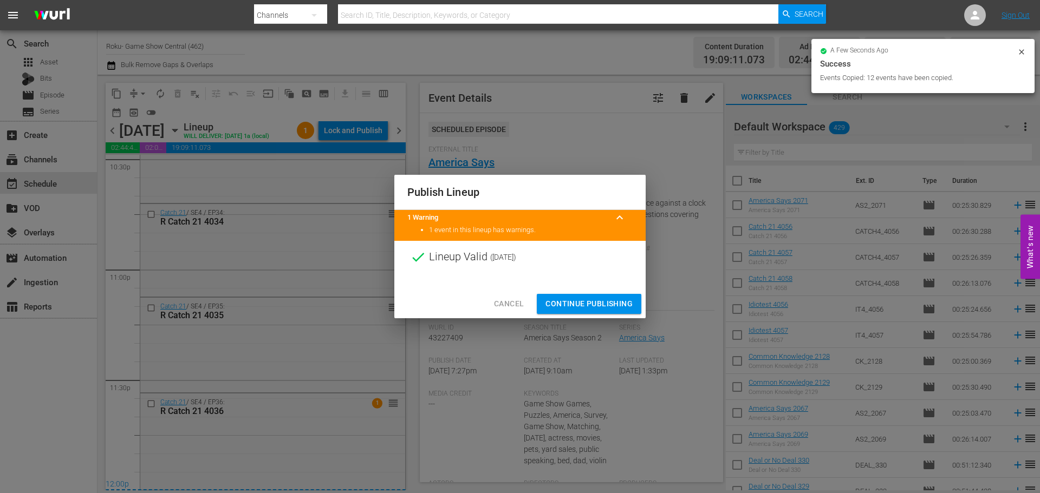
click at [578, 297] on button "Continue Publishing" at bounding box center [589, 304] width 105 height 20
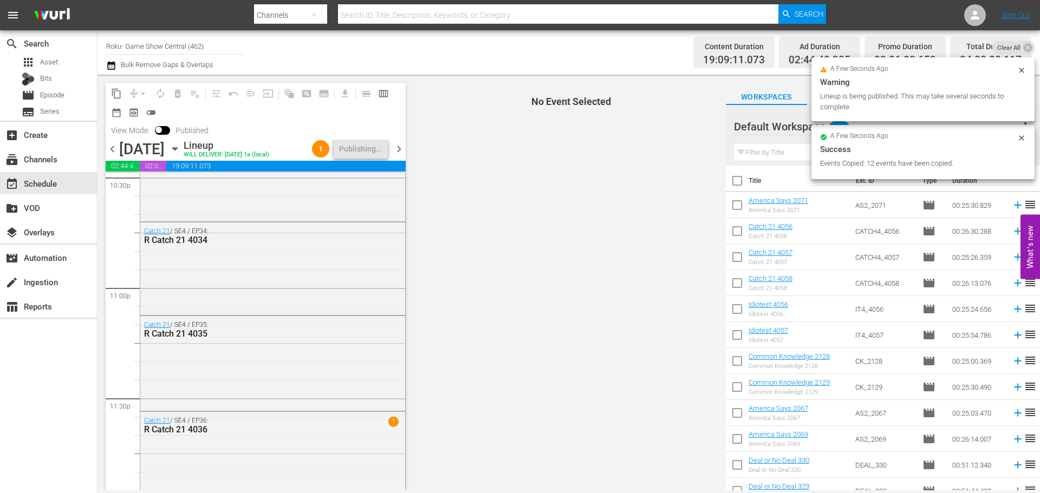
click at [580, 298] on div "Cancel Continue Publishing" at bounding box center [519, 289] width 251 height 29
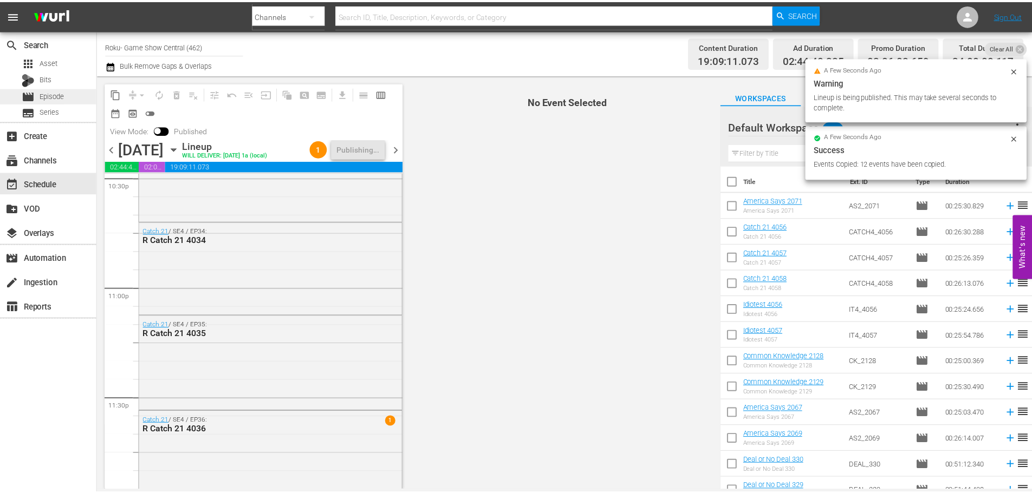
scroll to position [4986, 0]
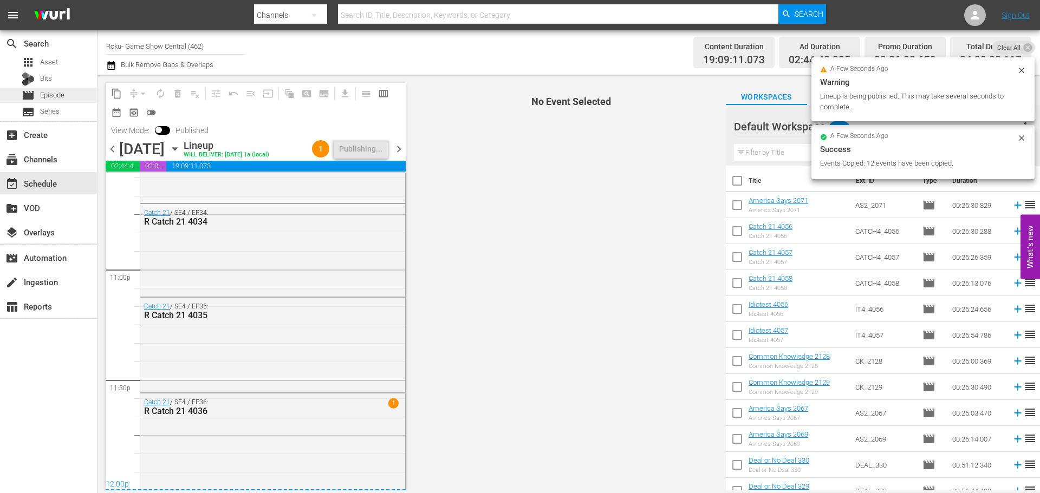
click at [47, 89] on div "movie Episode" at bounding box center [43, 95] width 43 height 15
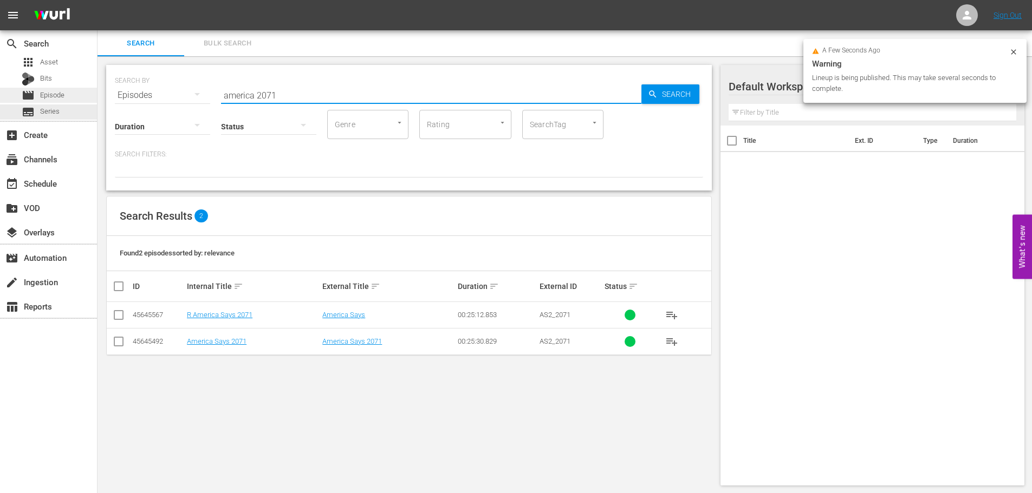
drag, startPoint x: 305, startPoint y: 97, endPoint x: 0, endPoint y: 102, distance: 305.5
click at [97, 0] on div "search Search apps Asset Bits movie Episode subtitles Series add_box Create sub…" at bounding box center [564, 0] width 934 height 0
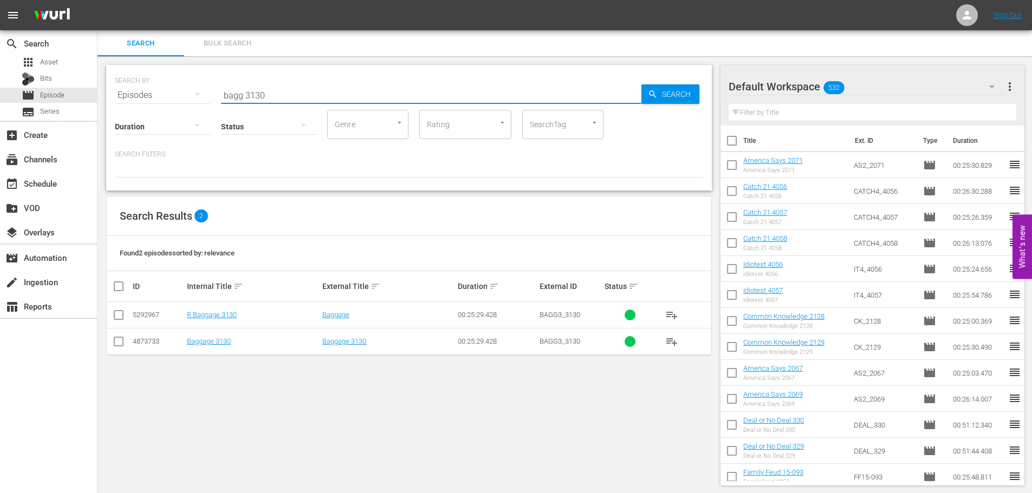
type input "bagg 3130"
drag, startPoint x: 118, startPoint y: 314, endPoint x: 329, endPoint y: 221, distance: 231.4
click at [118, 314] on input "checkbox" at bounding box center [118, 317] width 13 height 13
checkbox input "true"
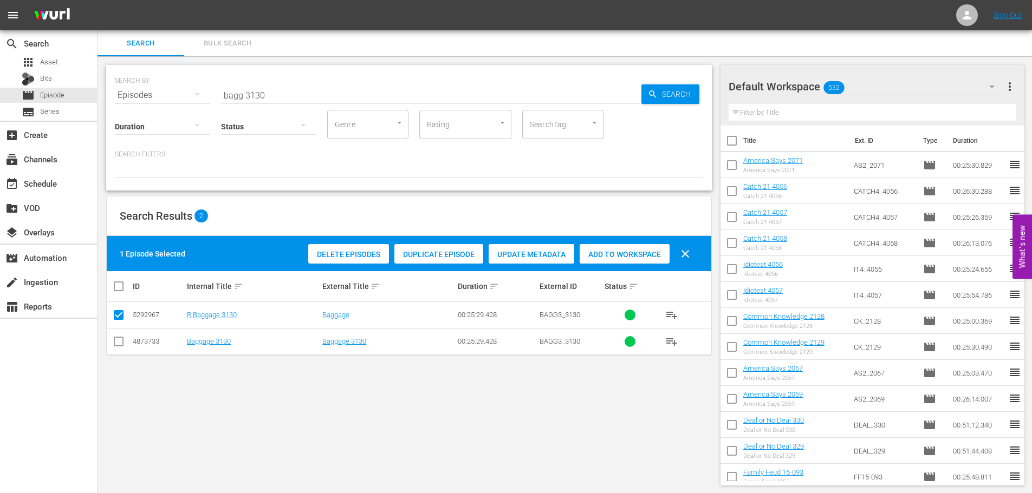
drag, startPoint x: 634, startPoint y: 258, endPoint x: 521, endPoint y: 142, distance: 161.6
click at [634, 258] on span "Add to Workspace" at bounding box center [625, 254] width 90 height 9
click at [413, 95] on input "bagg 3130" at bounding box center [431, 95] width 420 height 26
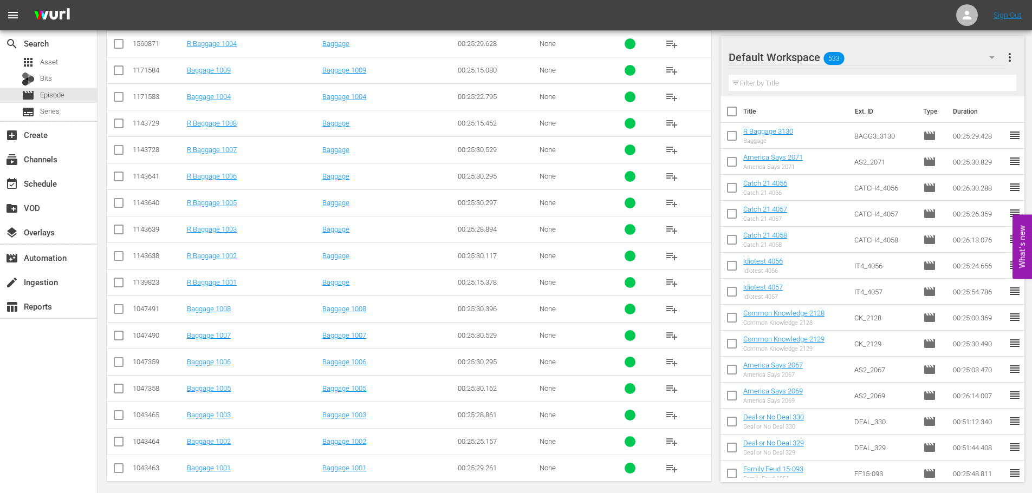
scroll to position [307, 0]
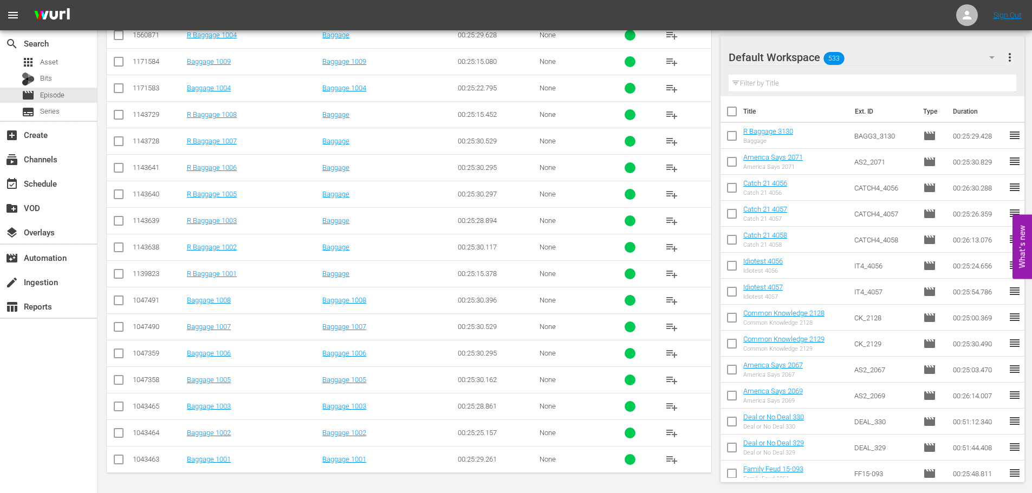
type input "bagg 100"
click at [117, 276] on input "checkbox" at bounding box center [118, 276] width 13 height 13
checkbox input "true"
click at [119, 210] on td at bounding box center [119, 220] width 24 height 27
drag, startPoint x: 119, startPoint y: 220, endPoint x: 116, endPoint y: 204, distance: 16.5
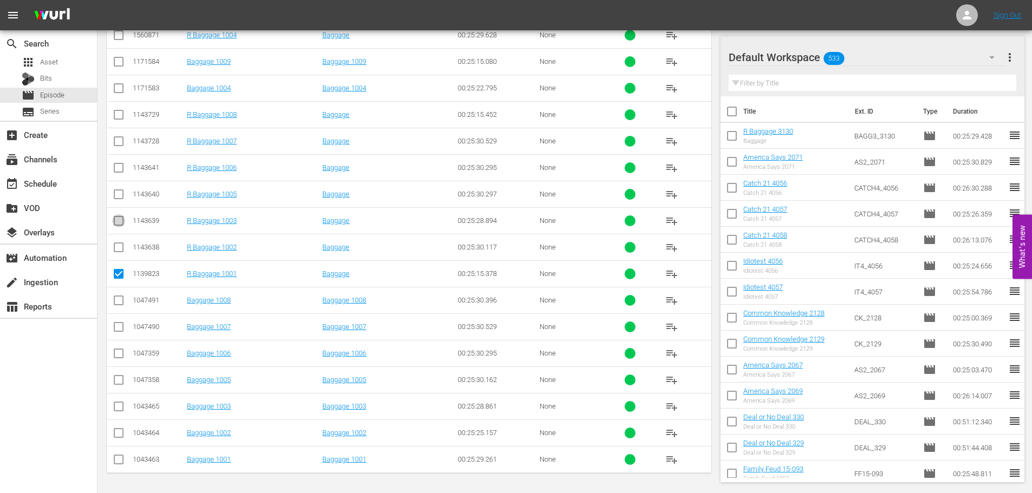
click at [119, 218] on input "checkbox" at bounding box center [118, 223] width 13 height 13
checkbox input "true"
click at [117, 197] on input "checkbox" at bounding box center [118, 196] width 13 height 13
checkbox input "true"
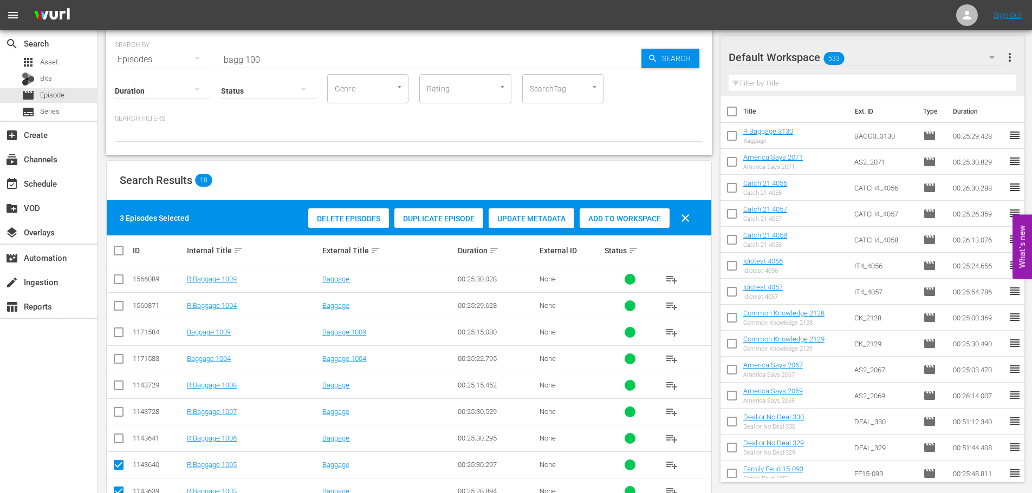
click at [656, 218] on span "Add to Workspace" at bounding box center [625, 218] width 90 height 9
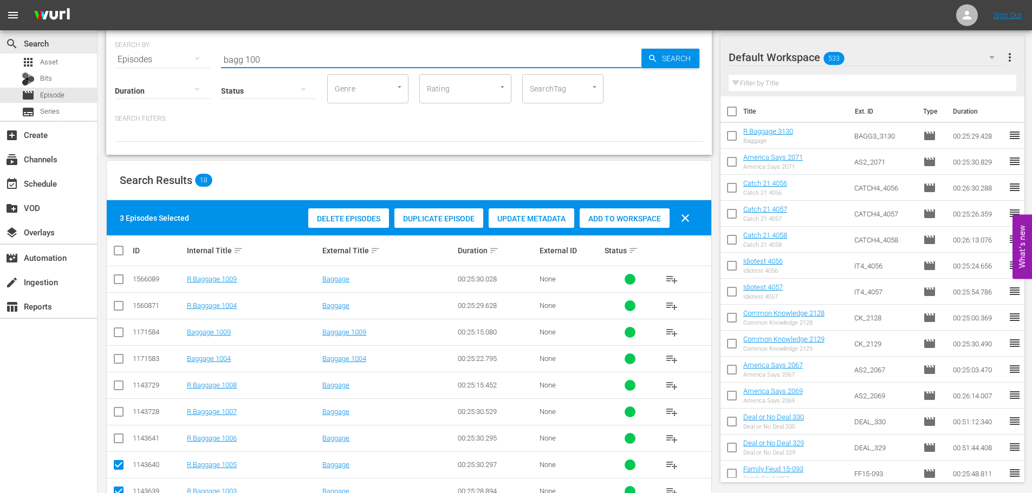
drag, startPoint x: 303, startPoint y: 51, endPoint x: 0, endPoint y: 5, distance: 306.7
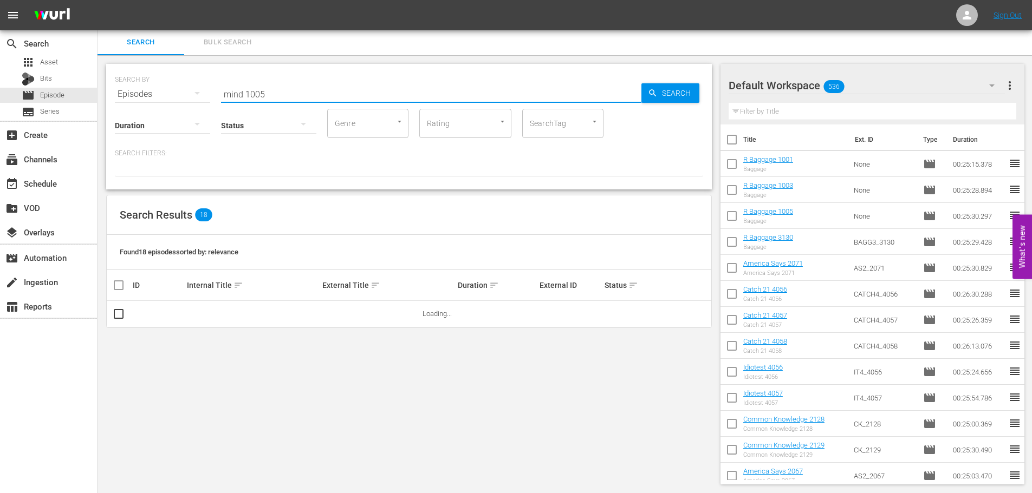
scroll to position [0, 0]
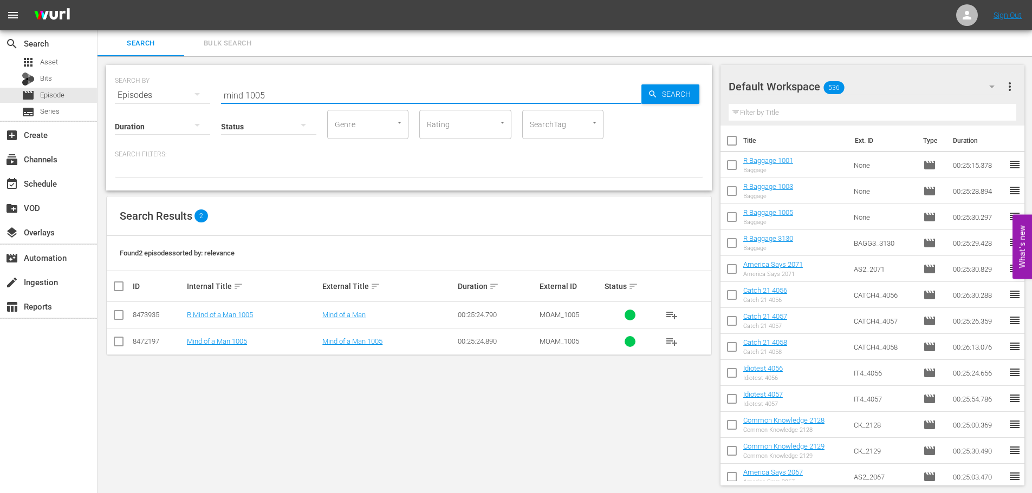
type input "mind 1005"
click at [119, 313] on input "checkbox" at bounding box center [118, 317] width 13 height 13
checkbox input "true"
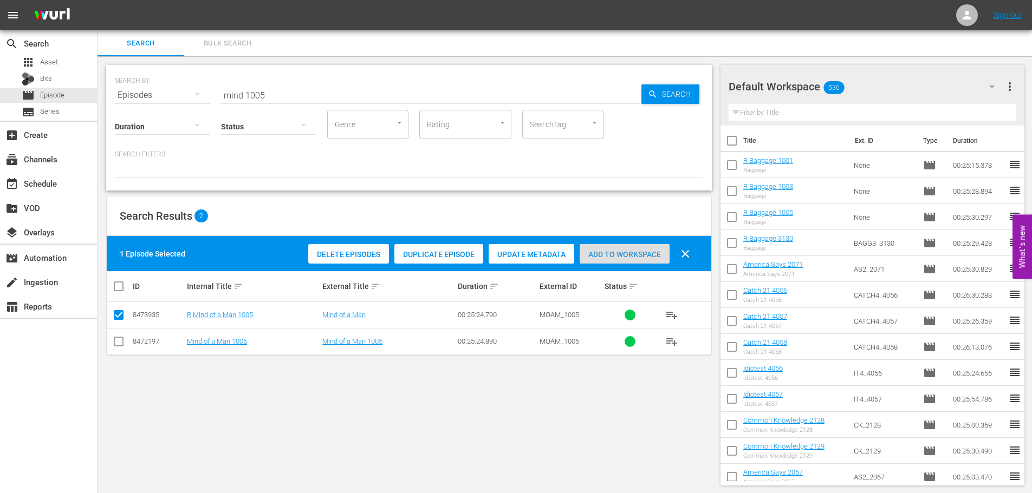
drag, startPoint x: 624, startPoint y: 253, endPoint x: 539, endPoint y: 206, distance: 97.7
click at [626, 252] on span "Add to Workspace" at bounding box center [625, 254] width 90 height 9
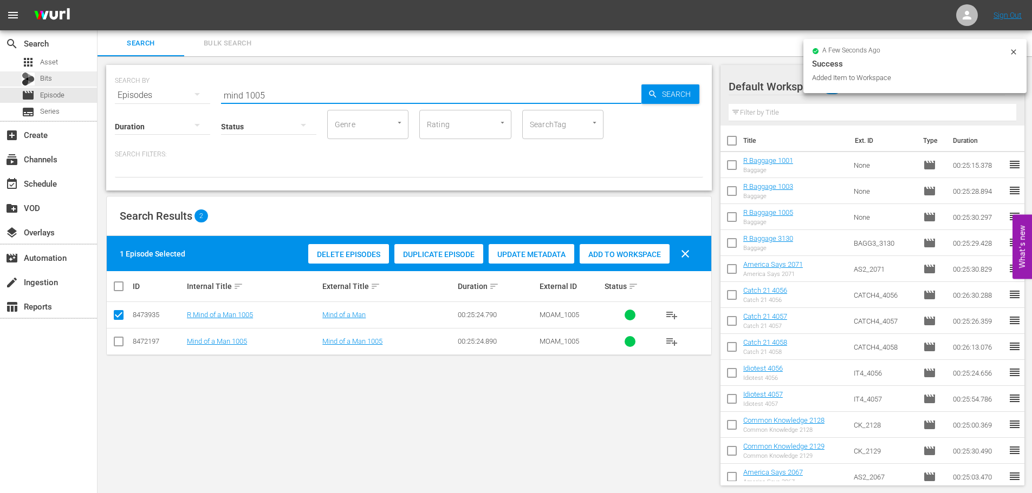
drag, startPoint x: 294, startPoint y: 86, endPoint x: 11, endPoint y: 71, distance: 283.1
click at [97, 0] on div "search Search apps Asset Bits movie Episode subtitles Series add_box Create sub…" at bounding box center [564, 0] width 934 height 0
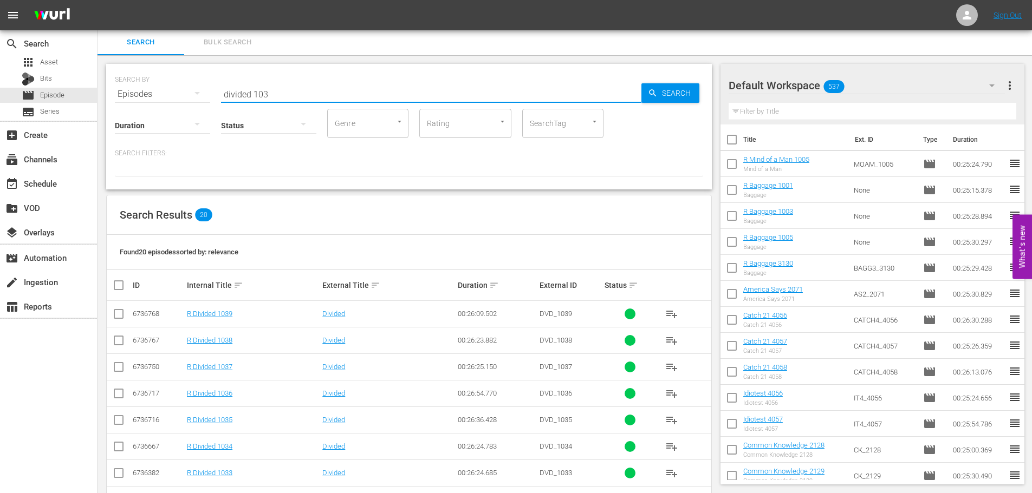
scroll to position [164, 0]
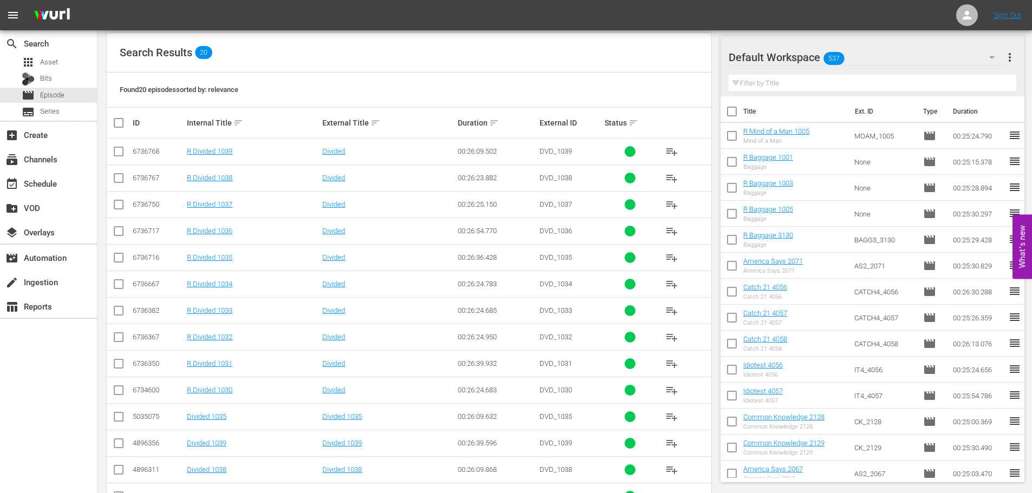
type input "divided 103"
drag, startPoint x: 118, startPoint y: 342, endPoint x: 120, endPoint y: 373, distance: 30.4
click at [119, 342] on input "checkbox" at bounding box center [118, 339] width 13 height 13
checkbox input "true"
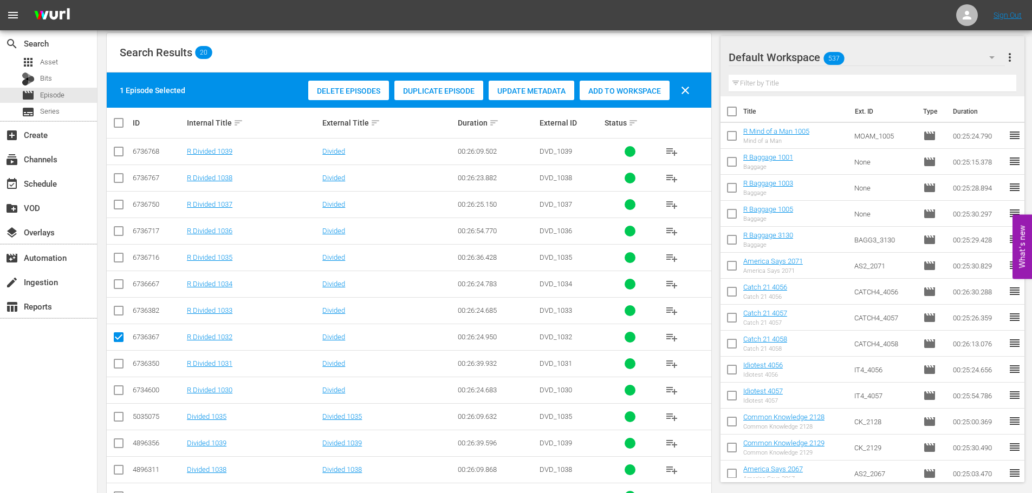
click at [119, 370] on input "checkbox" at bounding box center [118, 366] width 13 height 13
checkbox input "true"
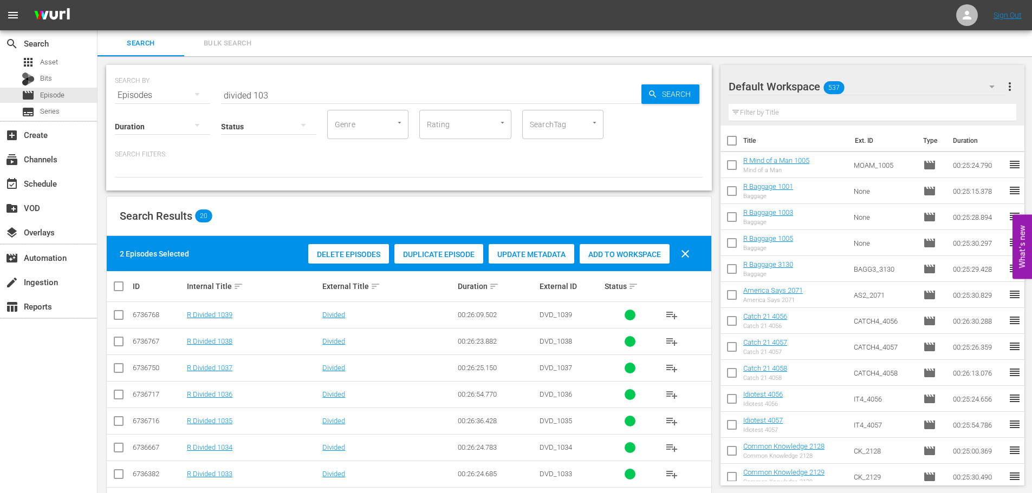
drag, startPoint x: 623, startPoint y: 245, endPoint x: 628, endPoint y: 257, distance: 13.4
click at [623, 246] on div "Add to Workspace" at bounding box center [625, 254] width 90 height 21
click at [632, 263] on div "Add to Workspace" at bounding box center [625, 254] width 90 height 21
drag, startPoint x: 314, startPoint y: 91, endPoint x: 0, endPoint y: 106, distance: 314.0
click at [97, 0] on div "search Search apps Asset Bits movie Episode subtitles Series add_box Create sub…" at bounding box center [564, 0] width 934 height 0
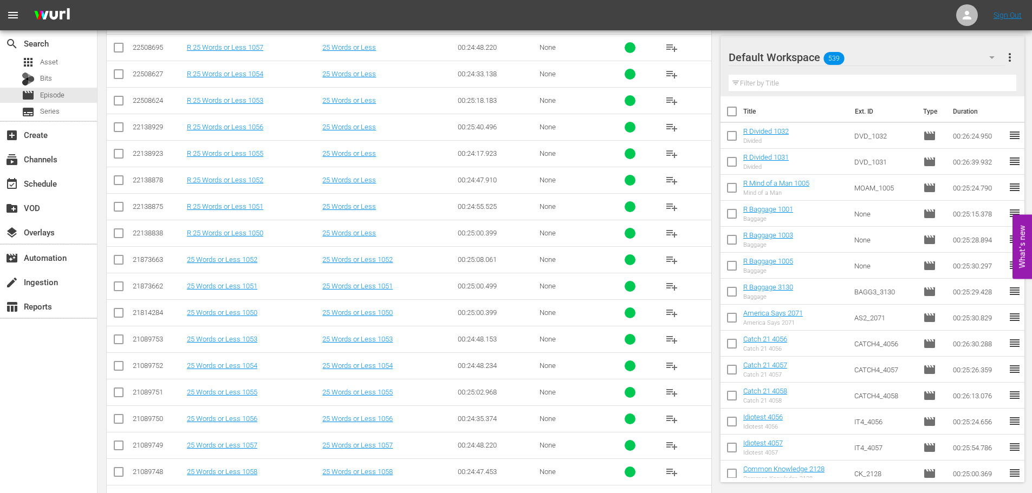
scroll to position [360, 0]
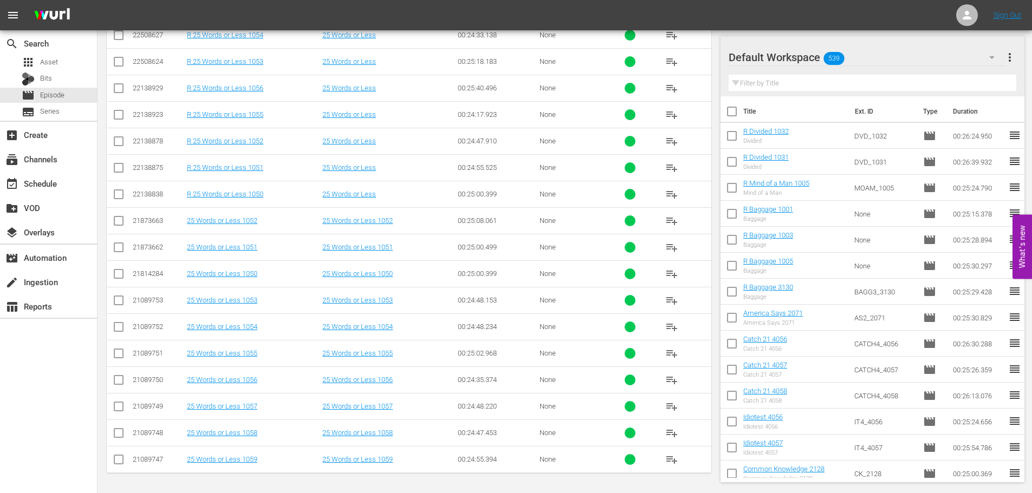
type input "25 words 105"
click at [115, 380] on input "checkbox" at bounding box center [118, 382] width 13 height 13
checkbox input "true"
click at [118, 413] on input "checkbox" at bounding box center [118, 408] width 13 height 13
checkbox input "true"
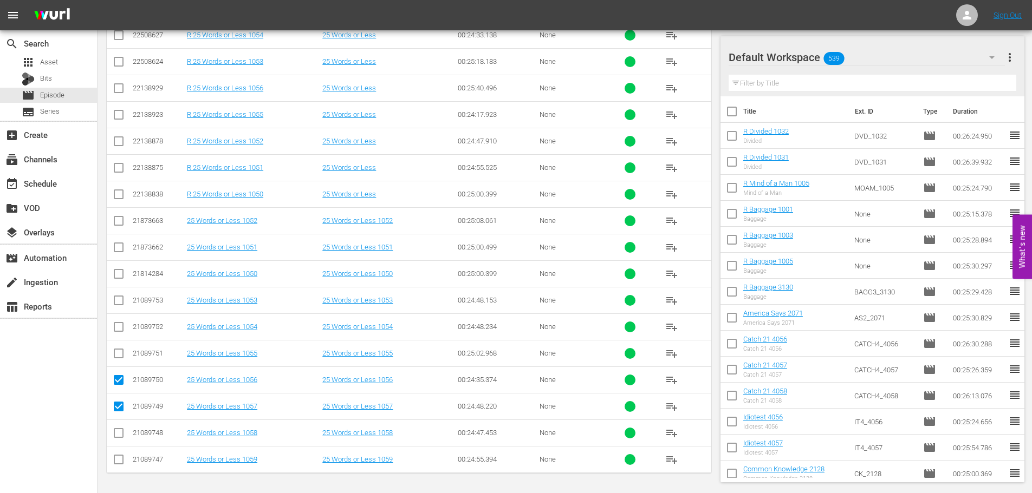
scroll to position [35, 0]
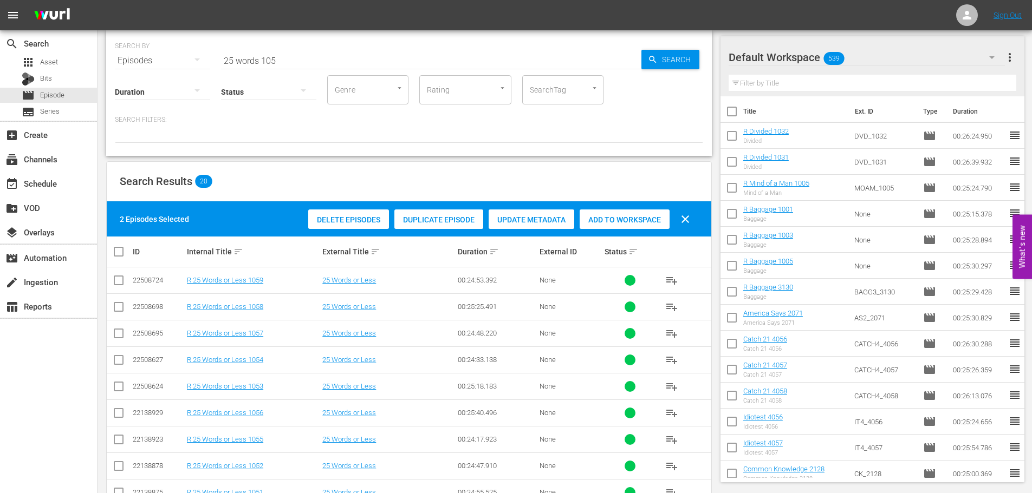
click at [632, 225] on div "Add to Workspace" at bounding box center [625, 220] width 90 height 21
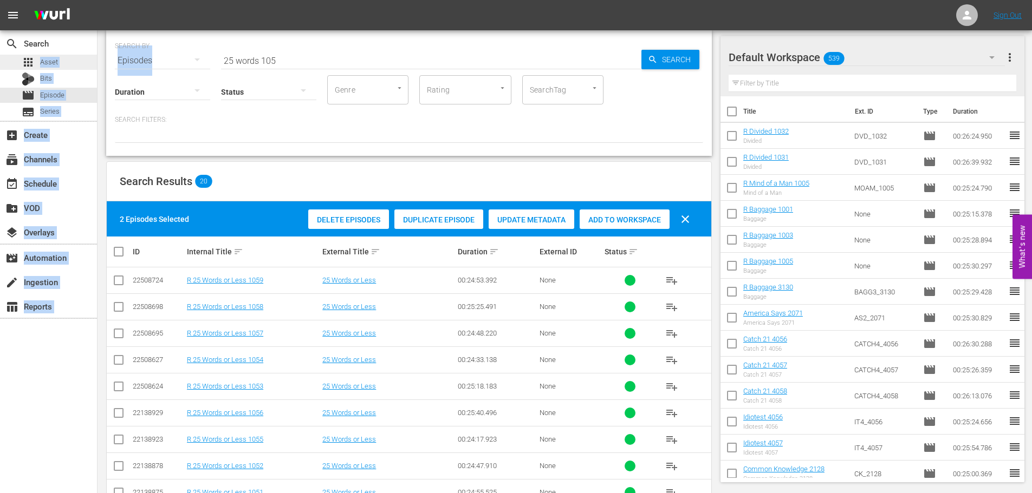
drag, startPoint x: 211, startPoint y: 64, endPoint x: 2, endPoint y: 67, distance: 209.1
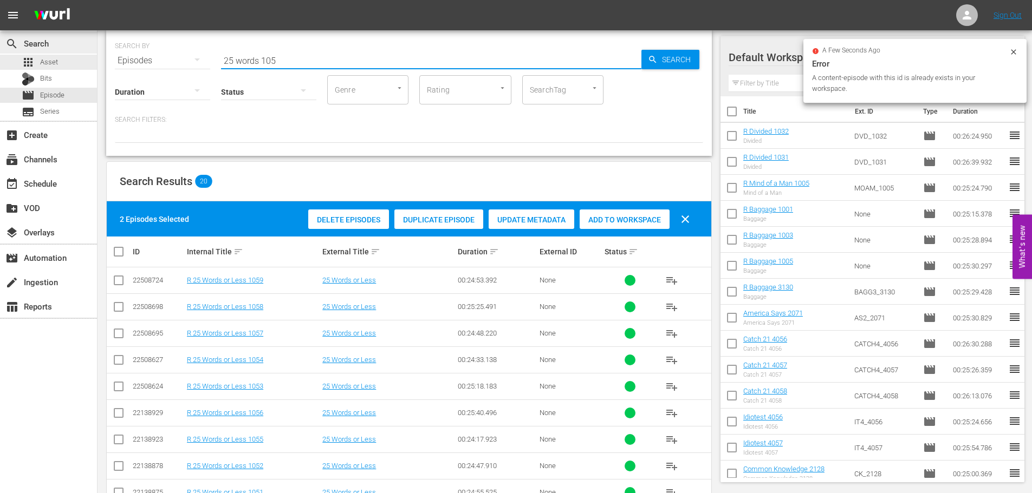
drag, startPoint x: 322, startPoint y: 56, endPoint x: 0, endPoint y: 31, distance: 323.2
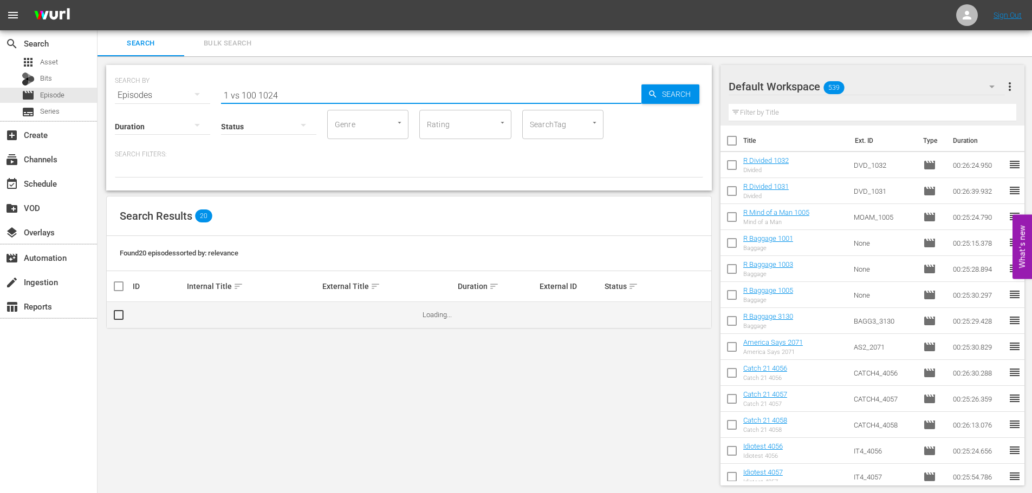
scroll to position [1, 0]
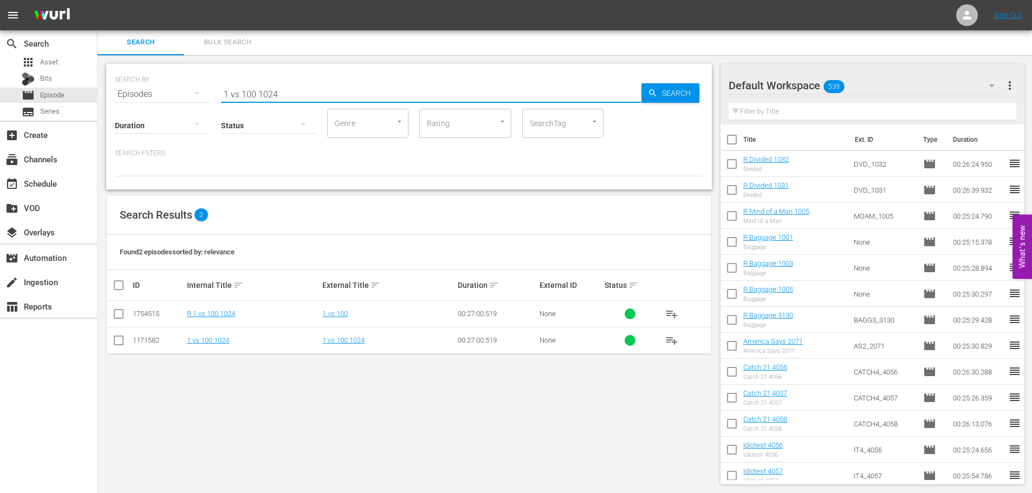
type input "1 vs 100 1024"
click at [121, 346] on input "checkbox" at bounding box center [118, 342] width 13 height 13
checkbox input "true"
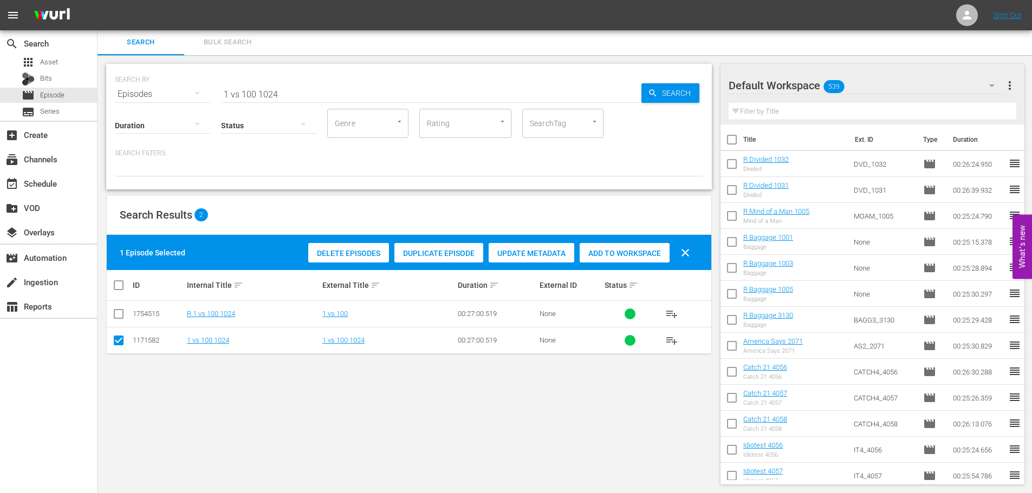
click at [598, 259] on div "Add to Workspace" at bounding box center [625, 253] width 90 height 21
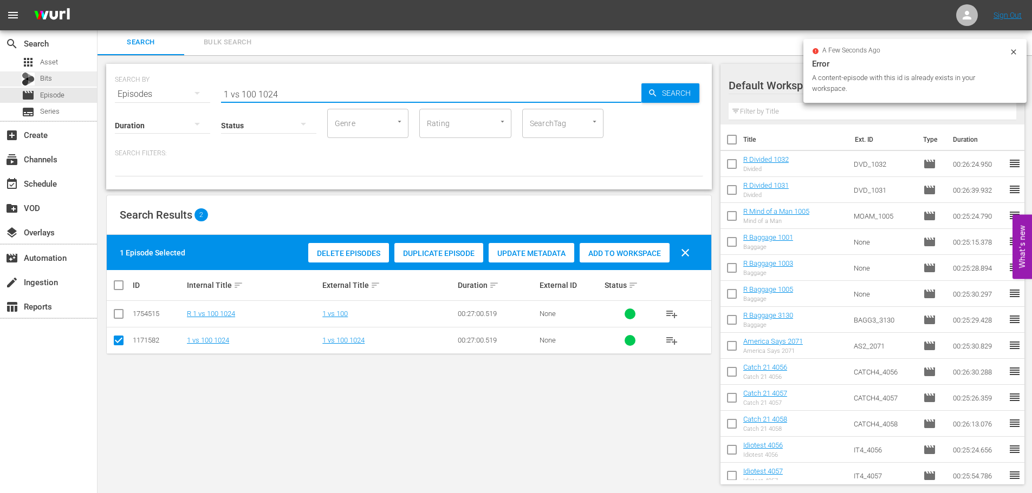
drag, startPoint x: 350, startPoint y: 95, endPoint x: 12, endPoint y: 79, distance: 338.9
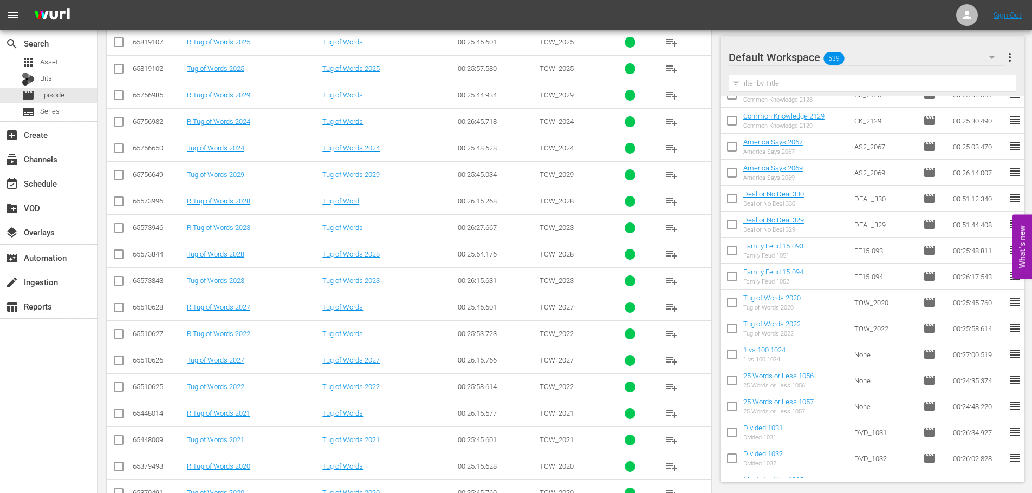
scroll to position [360, 0]
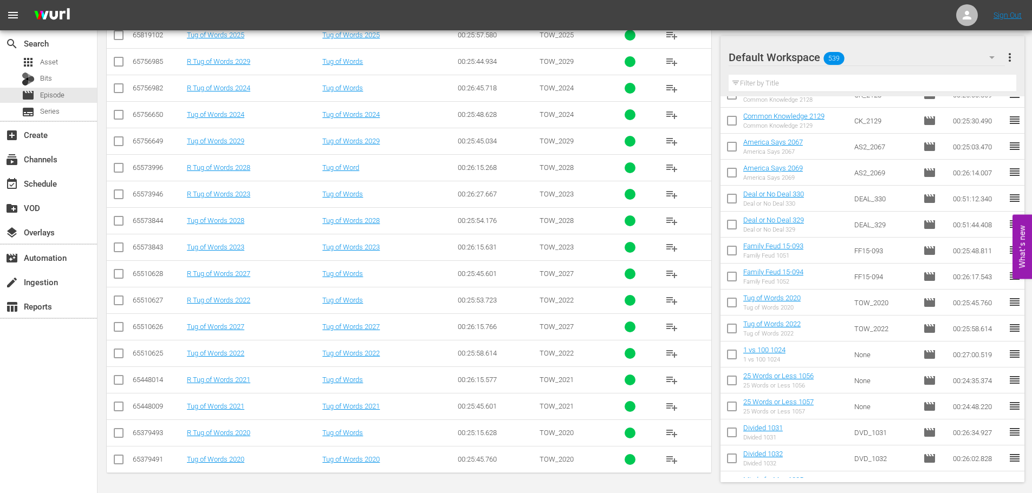
type input "tug 202"
click at [114, 463] on input "checkbox" at bounding box center [118, 461] width 13 height 13
checkbox input "true"
click at [115, 355] on input "checkbox" at bounding box center [118, 355] width 13 height 13
checkbox input "true"
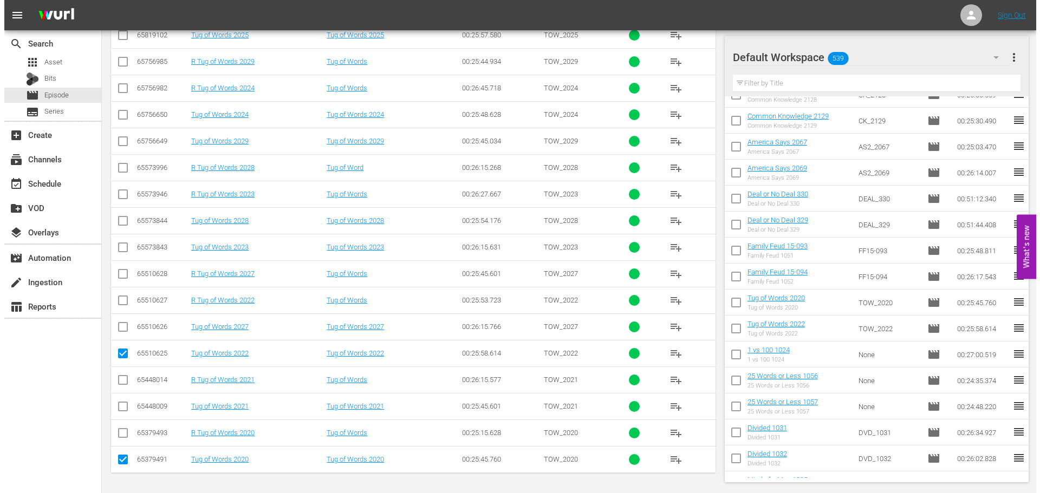
scroll to position [0, 0]
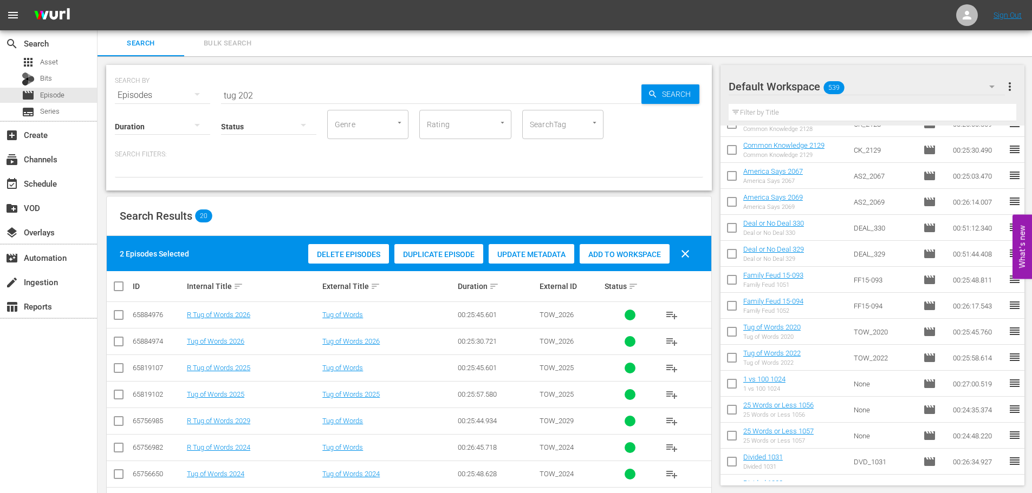
drag, startPoint x: 626, startPoint y: 238, endPoint x: 629, endPoint y: 257, distance: 19.3
click at [630, 257] on div "2 Episodes Selected Delete Episodes Duplicate Episode Update Metadata Add to Wo…" at bounding box center [409, 253] width 604 height 35
click at [629, 258] on span "Add to Workspace" at bounding box center [625, 254] width 90 height 9
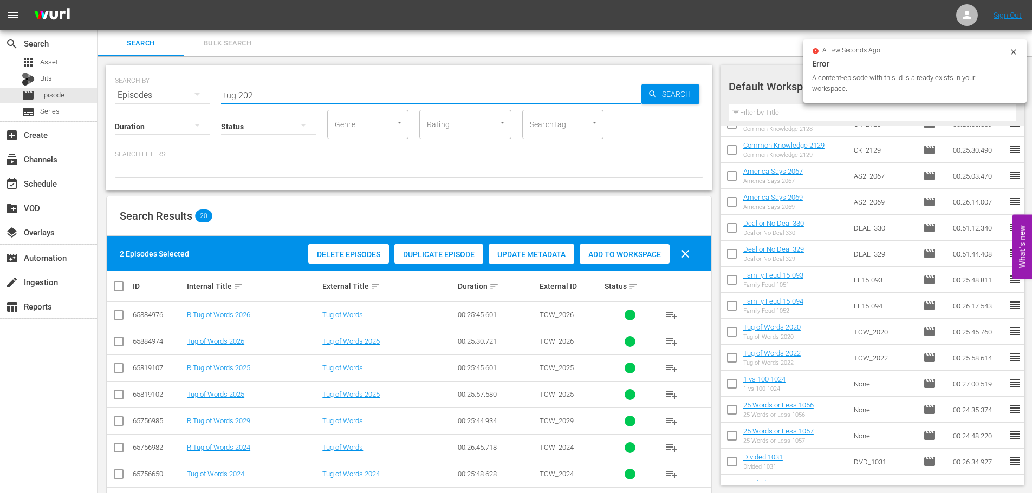
drag, startPoint x: 287, startPoint y: 88, endPoint x: 146, endPoint y: 97, distance: 141.1
click at [166, 88] on div "SEARCH BY Search By Episodes Search ID, Title, Description, Keywords, or Catego…" at bounding box center [409, 88] width 588 height 39
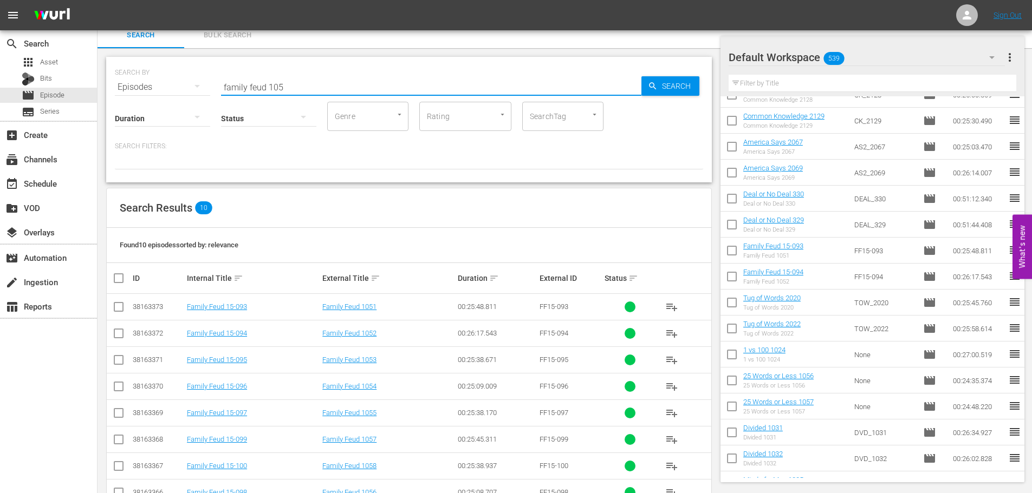
scroll to position [94, 0]
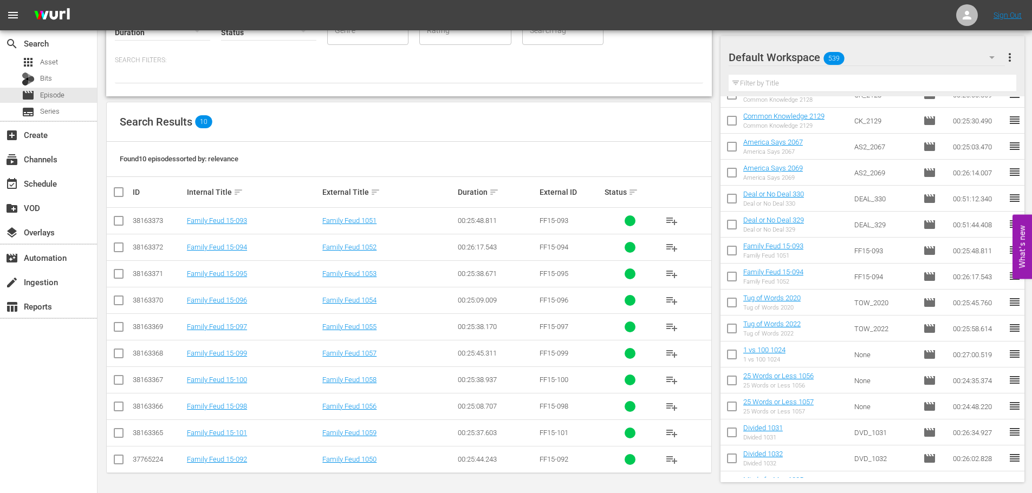
type input "family feud 105"
click at [120, 212] on td at bounding box center [119, 221] width 24 height 27
click at [115, 217] on input "checkbox" at bounding box center [118, 223] width 13 height 13
checkbox input "true"
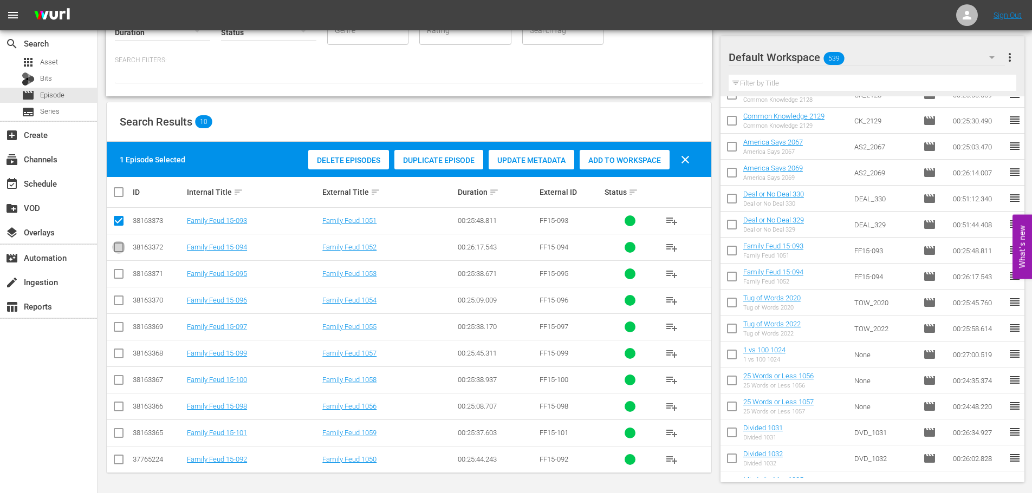
click at [118, 248] on input "checkbox" at bounding box center [118, 249] width 13 height 13
checkbox input "true"
click at [619, 170] on div "Delete Episodes Duplicate Episode Update Metadata Add to Workspace clear" at bounding box center [501, 160] width 393 height 26
click at [619, 162] on span "Add to Workspace" at bounding box center [625, 160] width 90 height 9
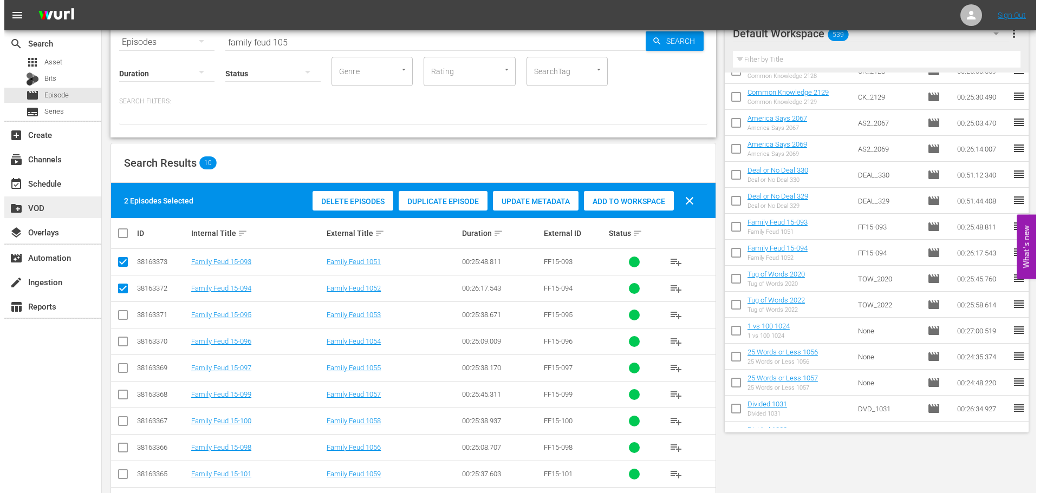
scroll to position [0, 0]
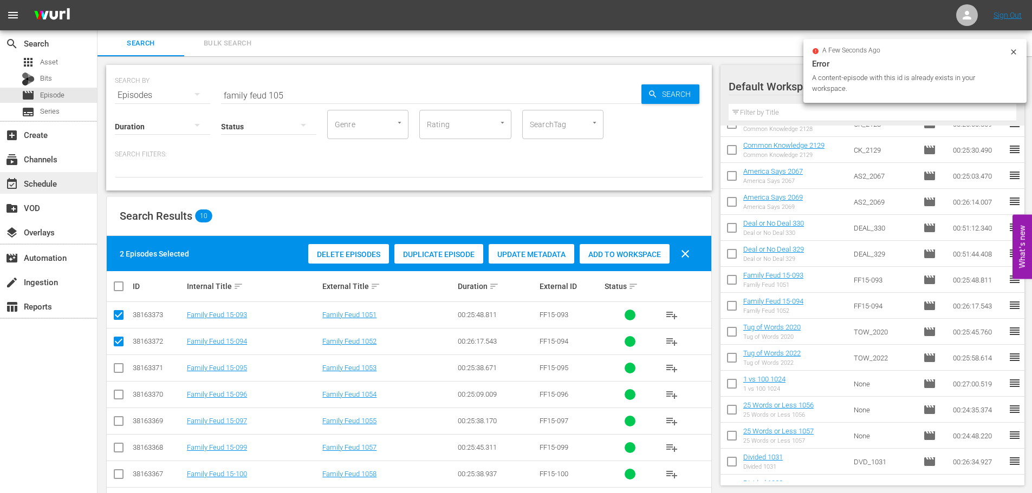
click at [66, 178] on div "event_available Schedule" at bounding box center [48, 183] width 97 height 22
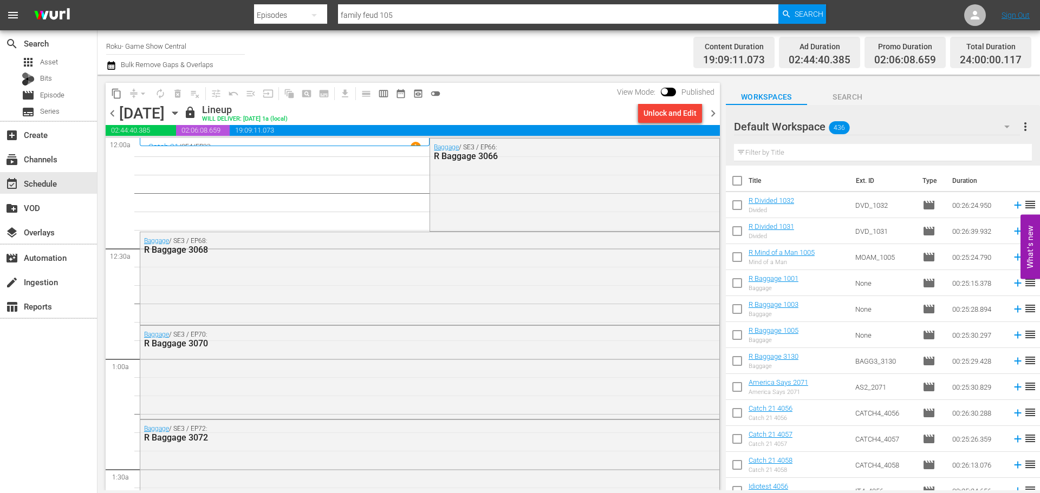
click at [181, 114] on div "[DATE] [DATE]" at bounding box center [150, 114] width 62 height 18
click at [181, 113] on icon "button" at bounding box center [175, 113] width 12 height 12
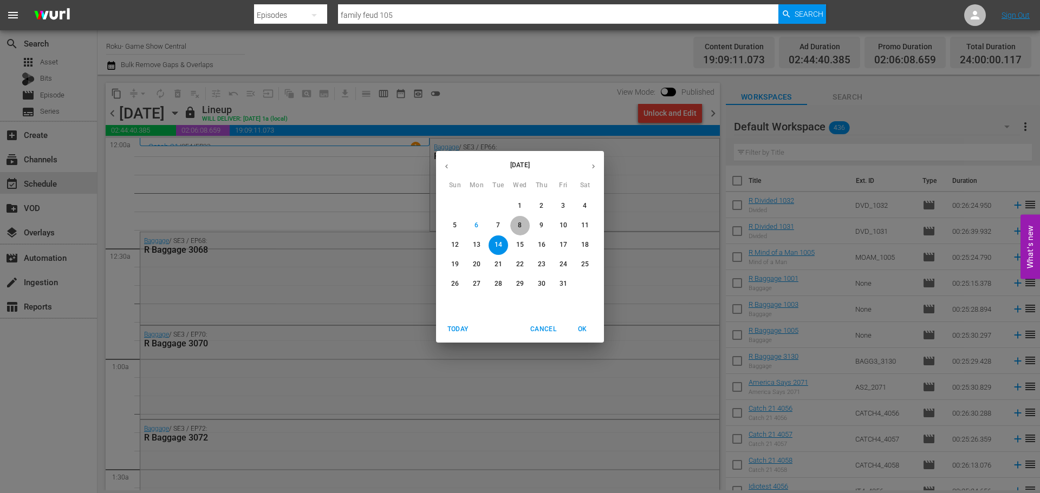
click at [513, 226] on span "8" at bounding box center [519, 225] width 19 height 9
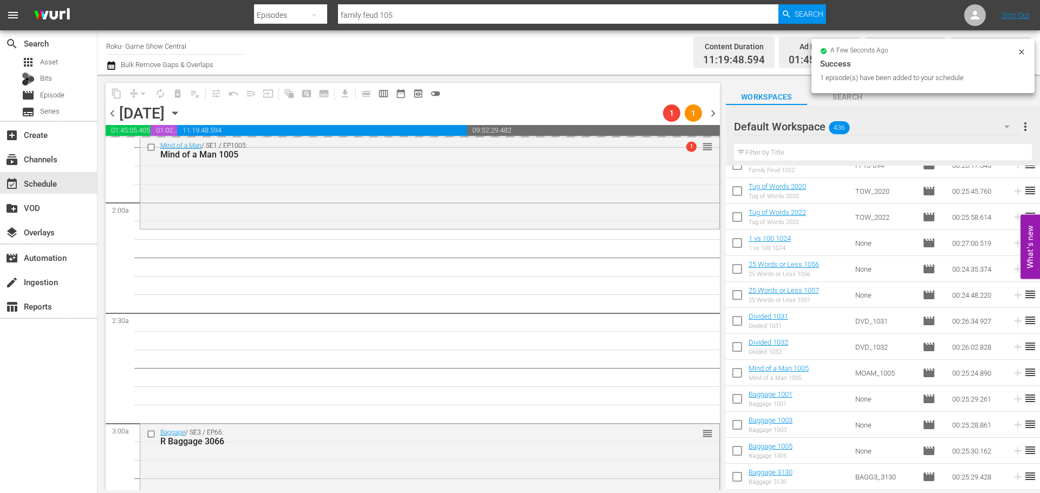
scroll to position [379, 0]
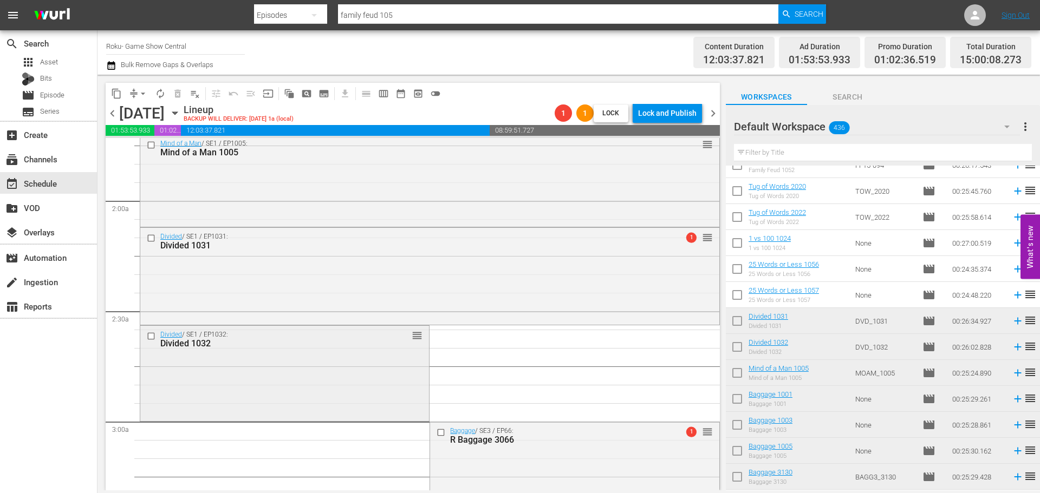
click at [235, 350] on div "Divided / SE1 / EP1032: Divided 1032 reorder" at bounding box center [284, 339] width 289 height 27
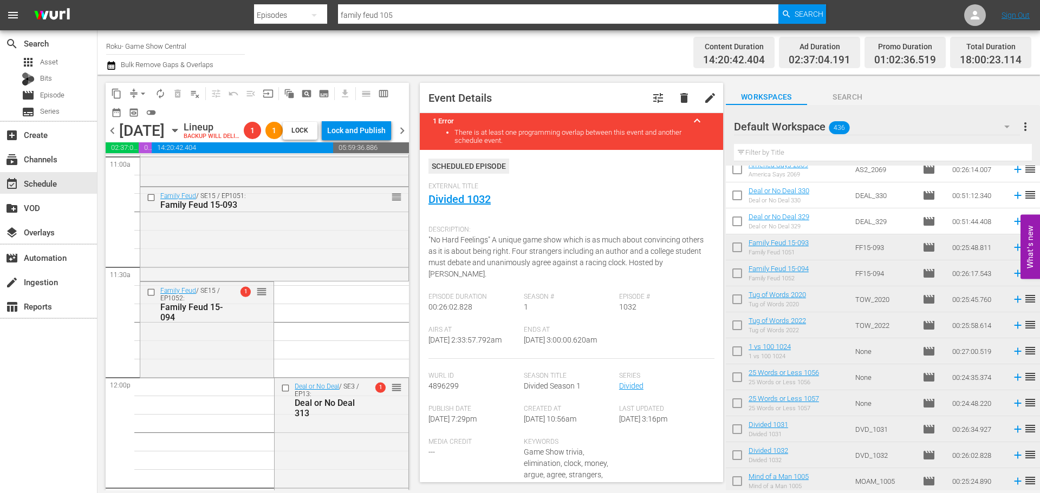
scroll to position [2430, 0]
click at [251, 320] on div "Family Feud / SE15 / EP1052: Family Feud 15-094 1 reorder" at bounding box center [206, 304] width 133 height 44
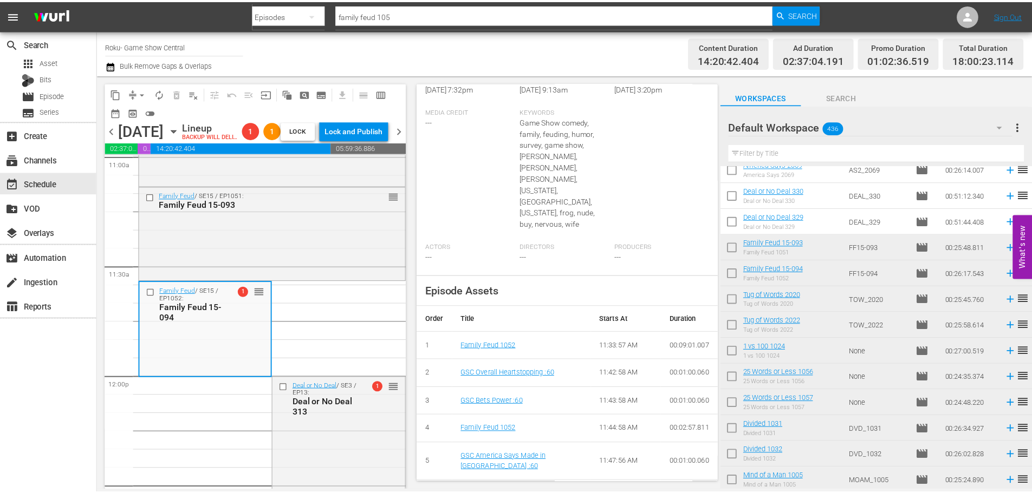
scroll to position [113, 0]
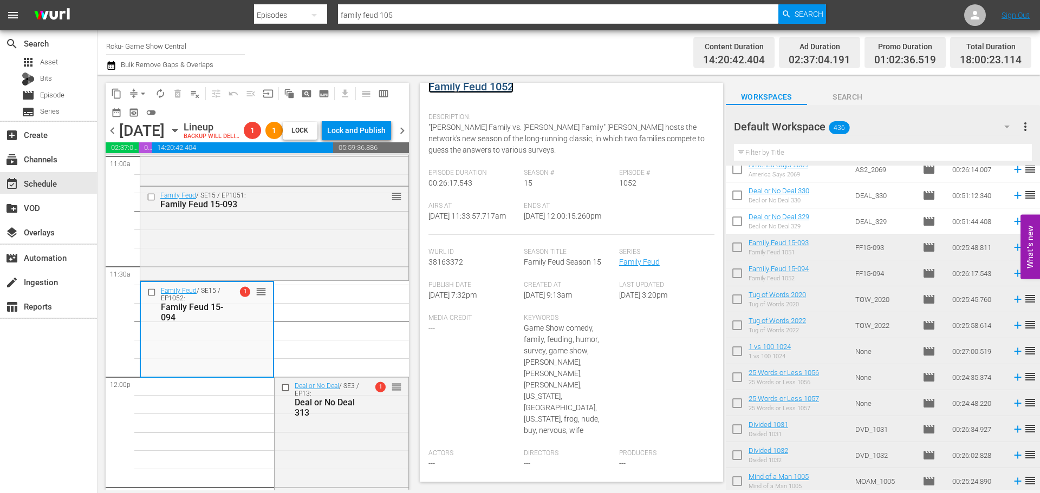
click at [467, 86] on link "Family Feud 1052" at bounding box center [470, 86] width 85 height 13
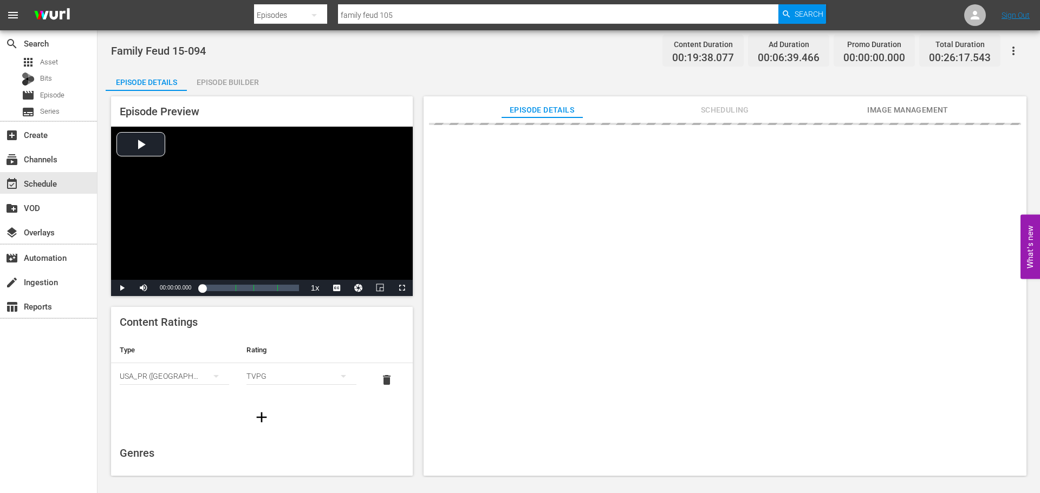
click at [261, 80] on div "Episode Builder" at bounding box center [227, 82] width 81 height 26
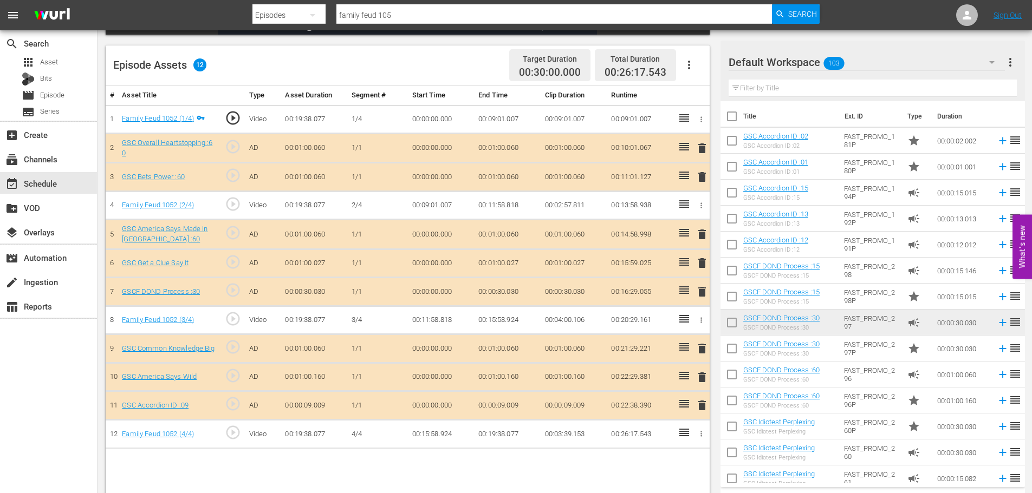
scroll to position [282, 0]
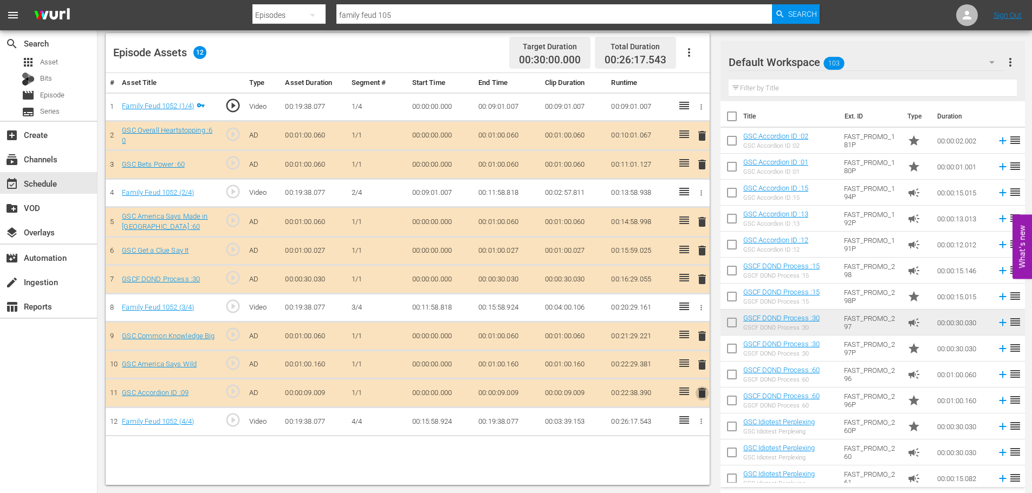
click at [702, 391] on span "delete" at bounding box center [701, 393] width 13 height 13
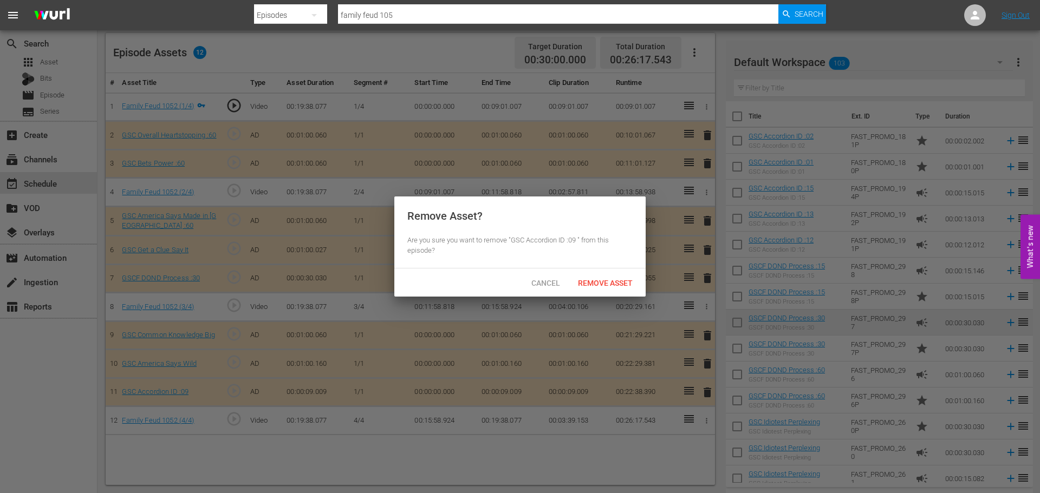
drag, startPoint x: 626, startPoint y: 270, endPoint x: 621, endPoint y: 277, distance: 8.7
click at [623, 274] on div "Cancel Remove Asset" at bounding box center [519, 283] width 251 height 28
click at [621, 277] on div "Remove Asset" at bounding box center [605, 283] width 72 height 20
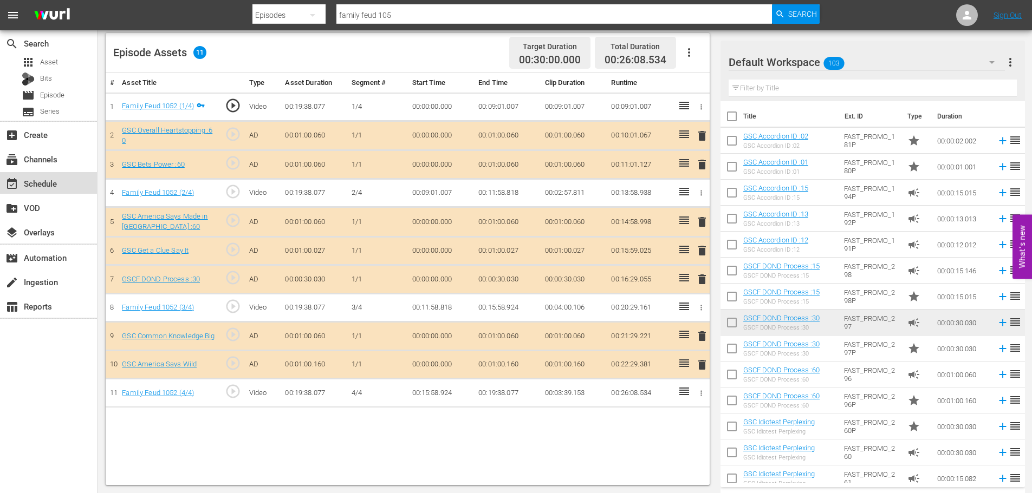
click at [80, 175] on div "event_available Schedule" at bounding box center [48, 183] width 97 height 22
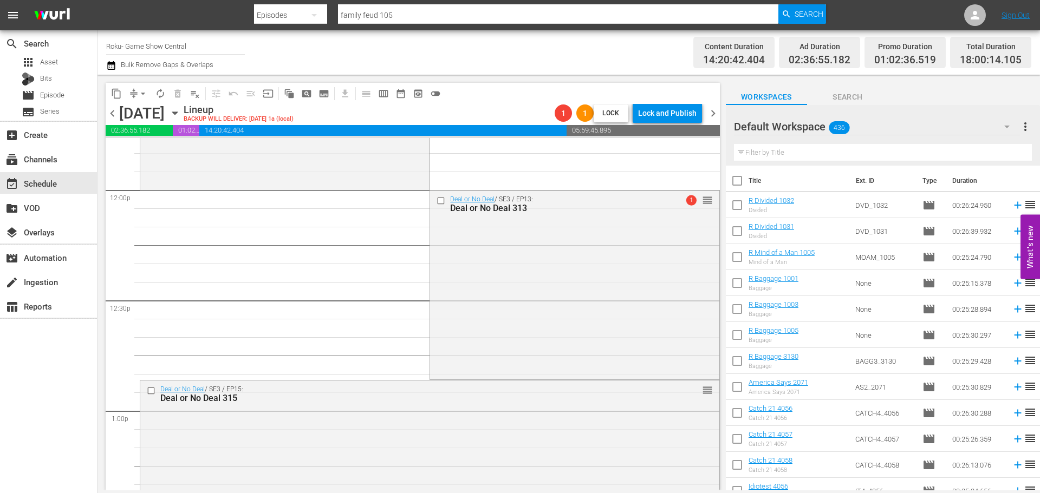
scroll to position [2437, 0]
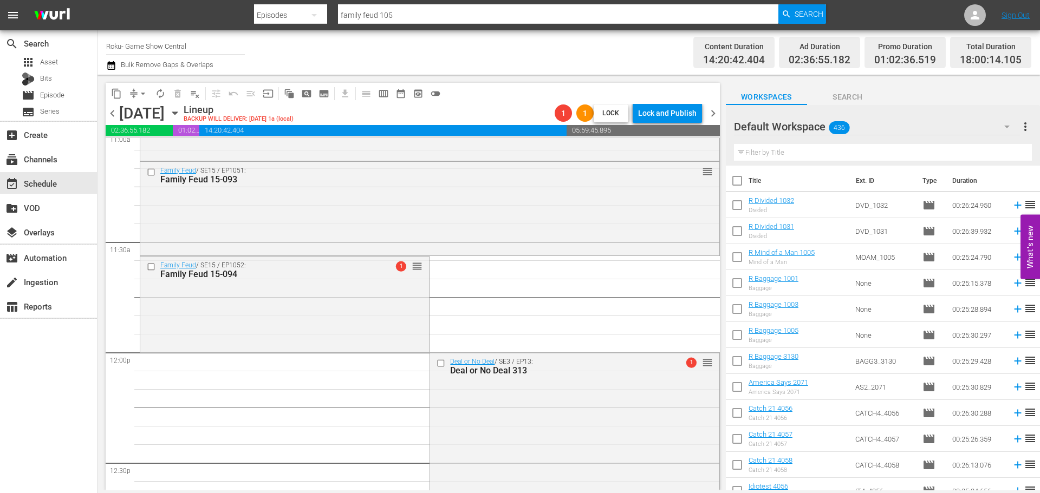
drag, startPoint x: 308, startPoint y: 334, endPoint x: 312, endPoint y: 315, distance: 20.0
click at [308, 334] on div "Family Feud / SE15 / EP1052: Family Feud 15-094 1 reorder" at bounding box center [284, 303] width 289 height 93
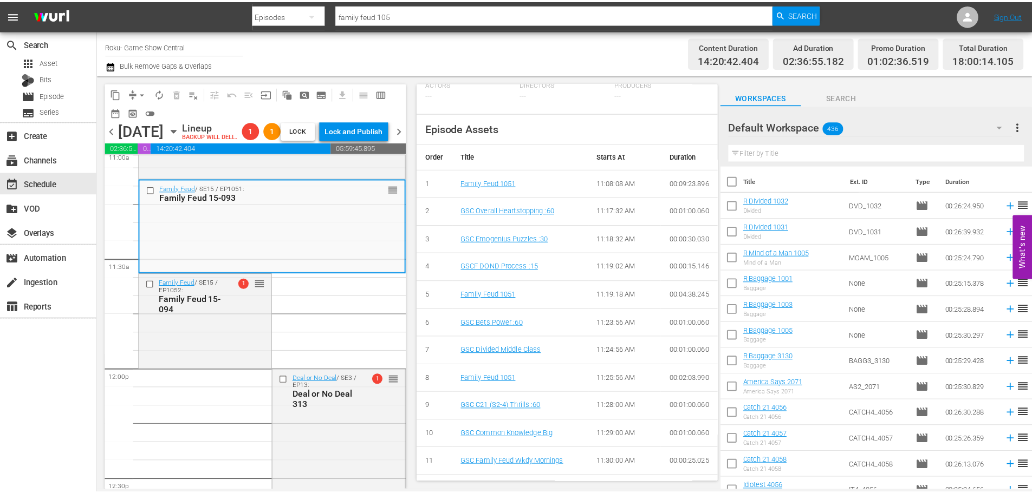
scroll to position [0, 0]
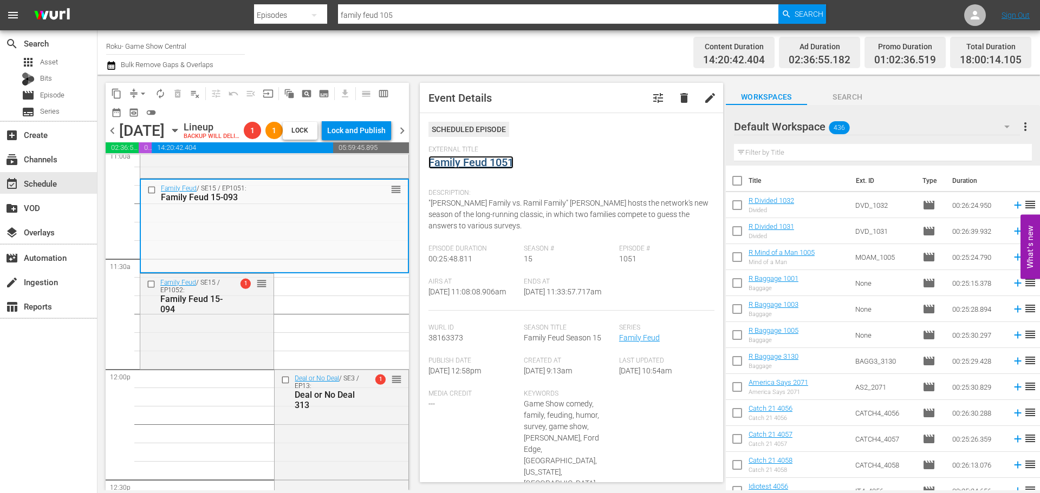
click at [463, 161] on link "Family Feud 1051" at bounding box center [470, 162] width 85 height 13
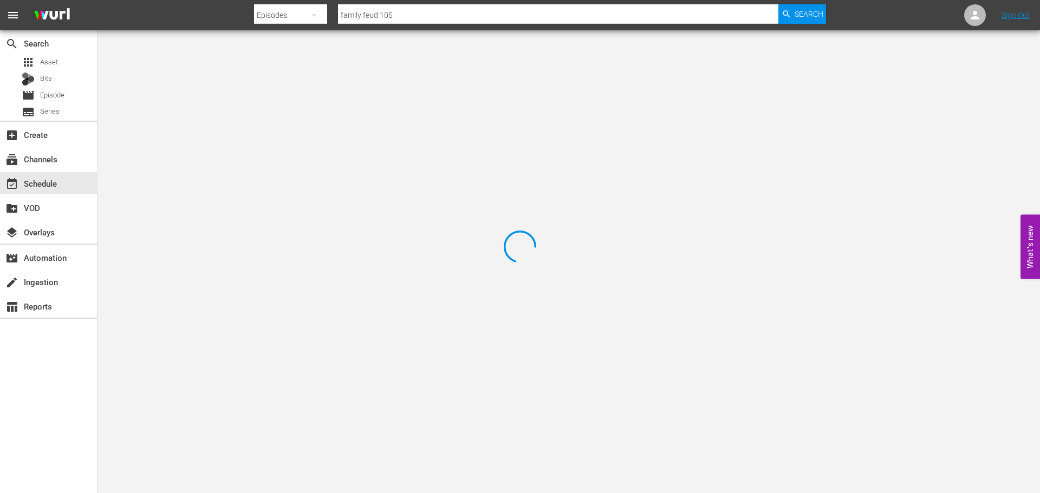
click at [263, 60] on div at bounding box center [520, 246] width 1040 height 493
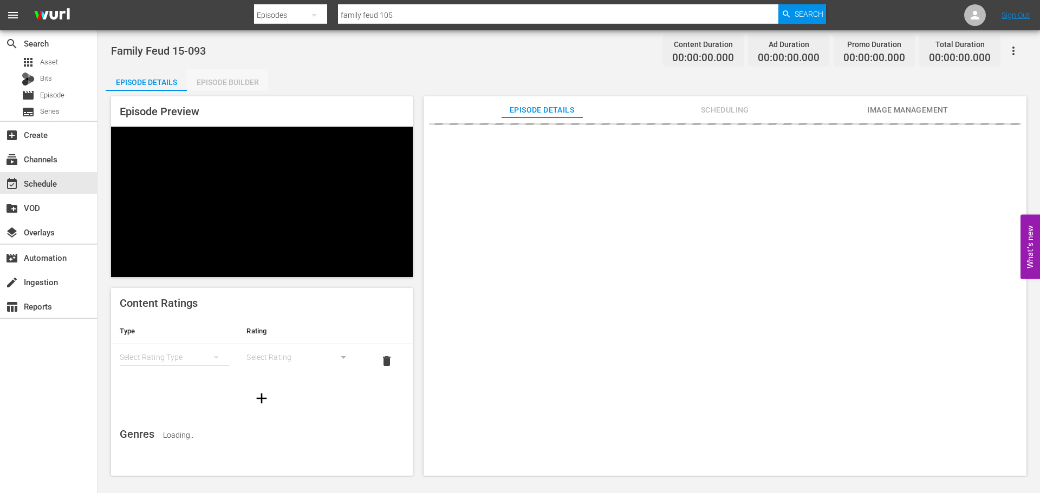
click at [233, 89] on div "Episode Builder" at bounding box center [227, 82] width 81 height 26
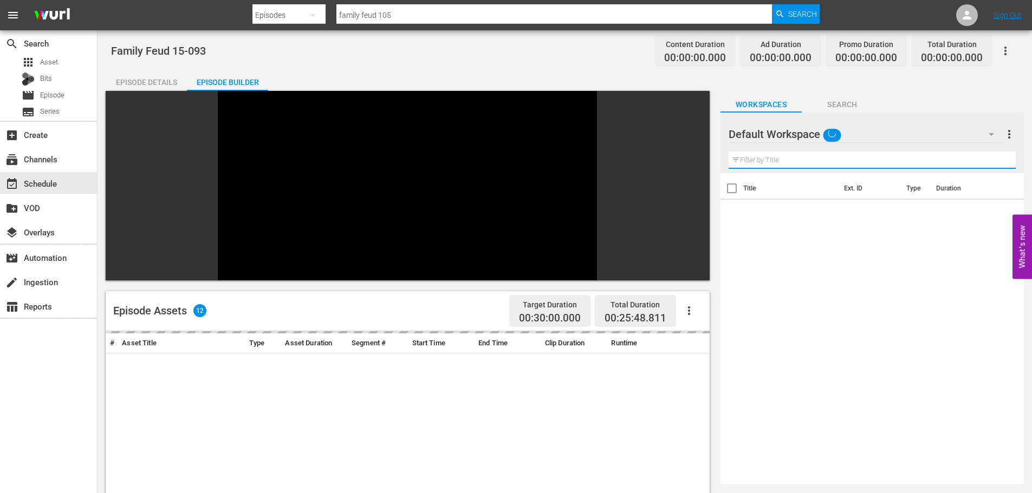
click at [759, 158] on input "text" at bounding box center [871, 160] width 287 height 17
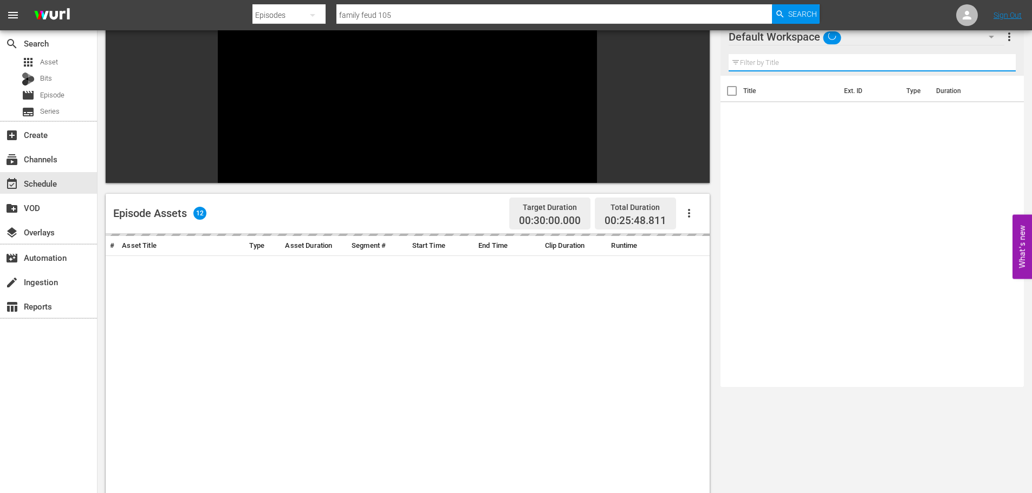
scroll to position [150, 0]
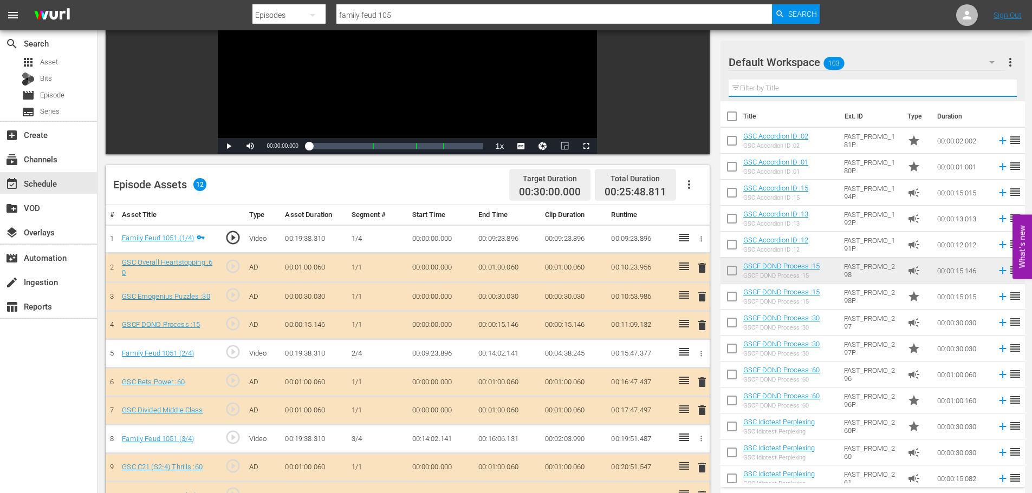
click at [703, 328] on span "delete" at bounding box center [701, 325] width 13 height 13
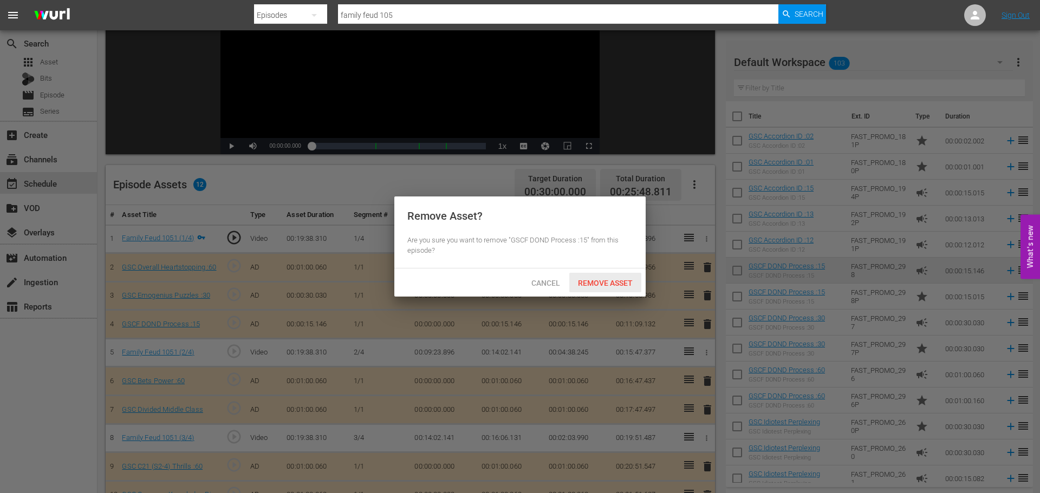
click at [595, 286] on span "Remove Asset" at bounding box center [605, 283] width 72 height 9
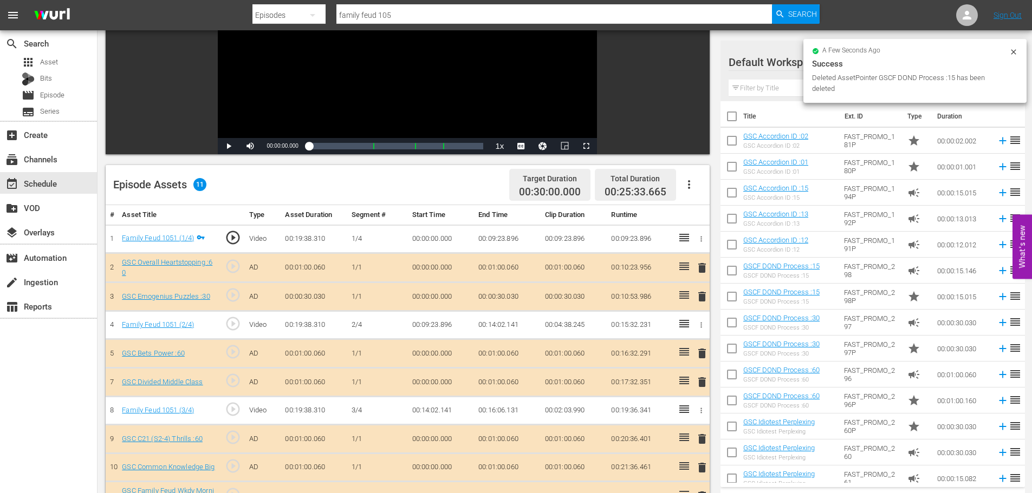
drag, startPoint x: 779, startPoint y: 85, endPoint x: 790, endPoint y: 94, distance: 14.3
click at [779, 82] on input "text" at bounding box center [872, 88] width 288 height 17
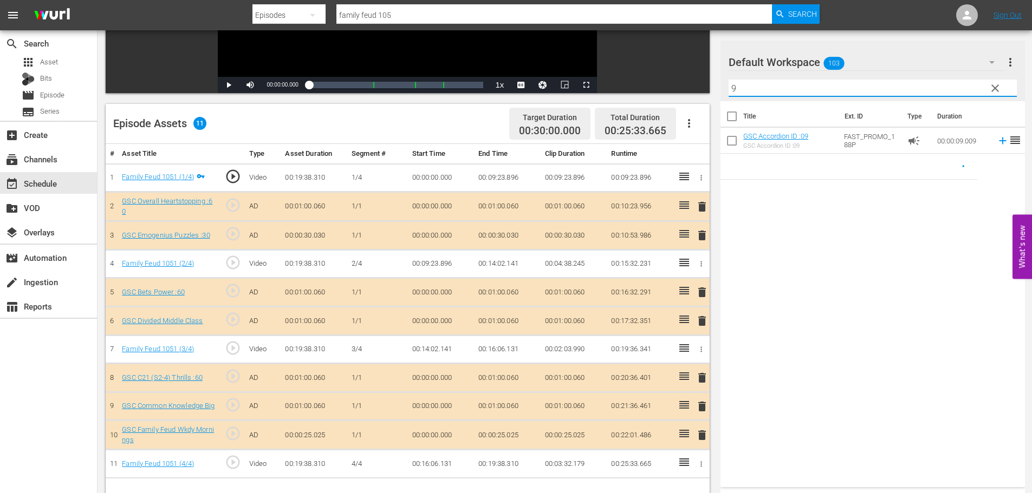
scroll to position [282, 0]
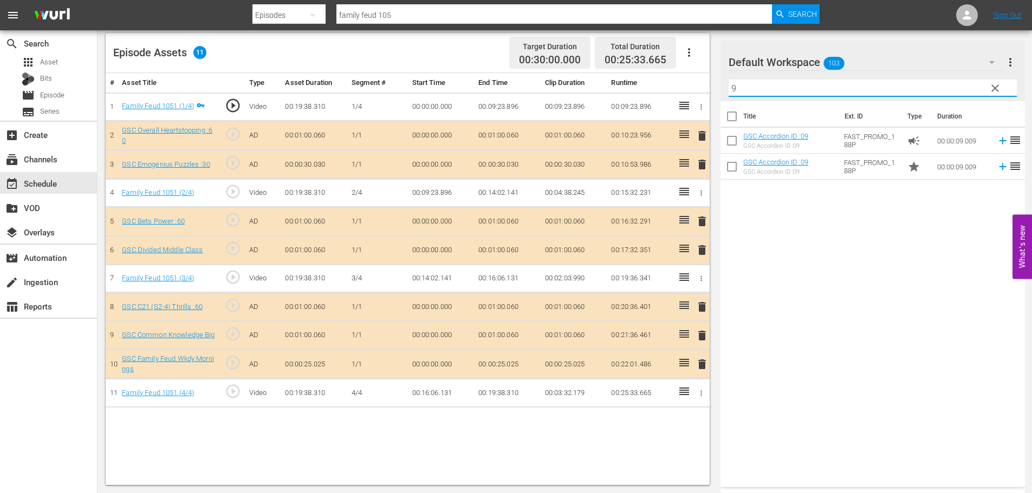
type input "9"
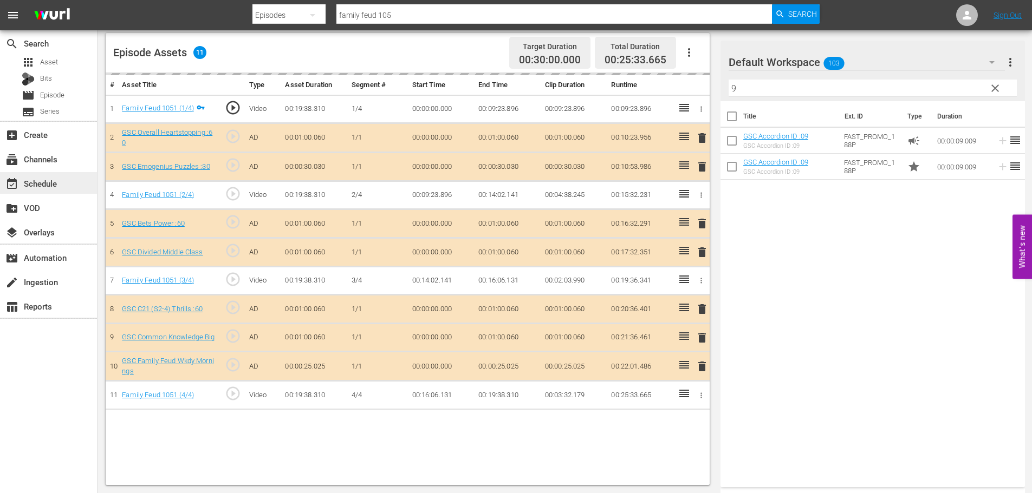
click at [40, 182] on div "event_available Schedule" at bounding box center [30, 182] width 61 height 10
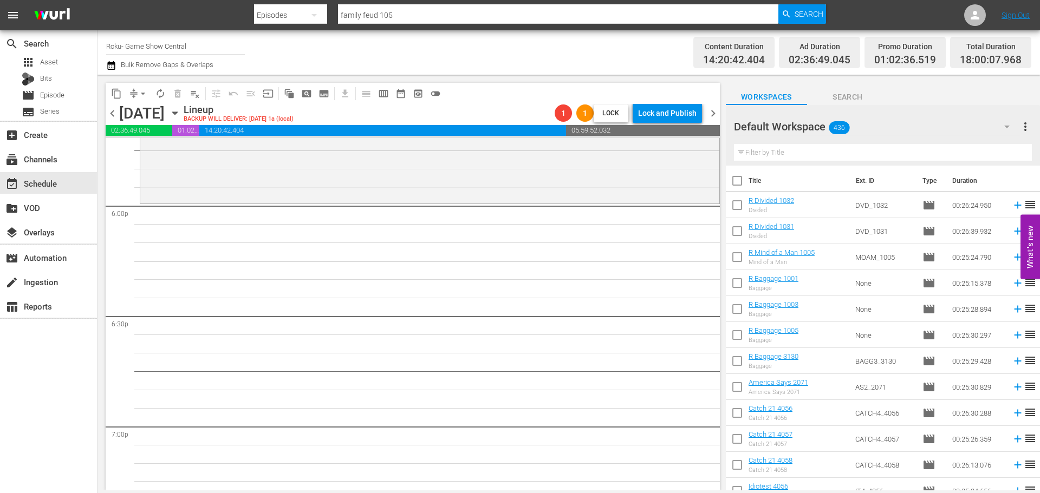
scroll to position [3845, 0]
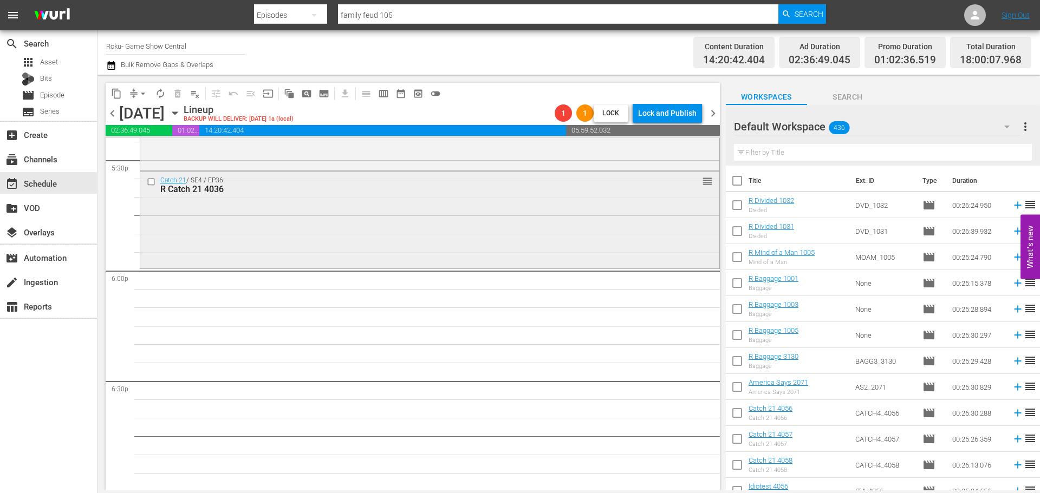
click at [408, 214] on div "Catch 21 / SE4 / EP36: R Catch 21 4036 reorder" at bounding box center [429, 219] width 579 height 94
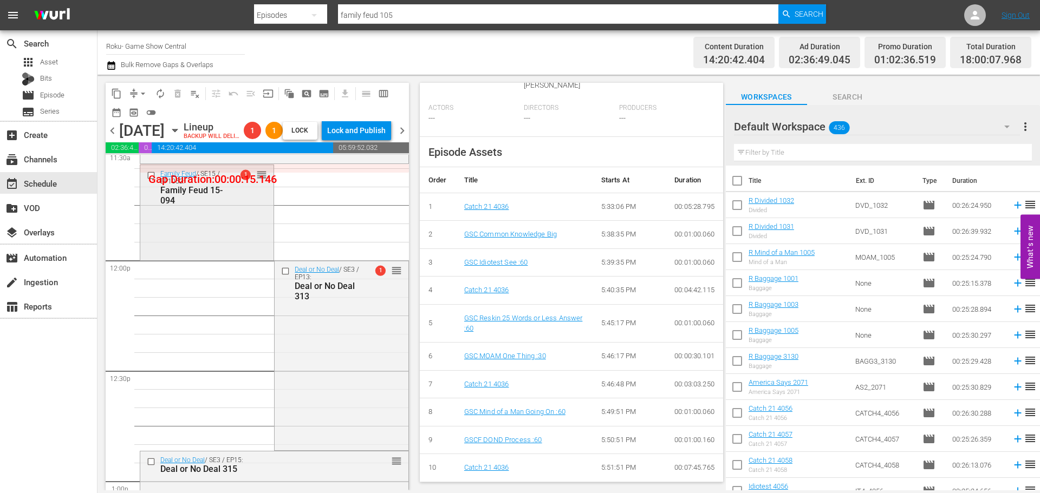
scroll to position [2437, 0]
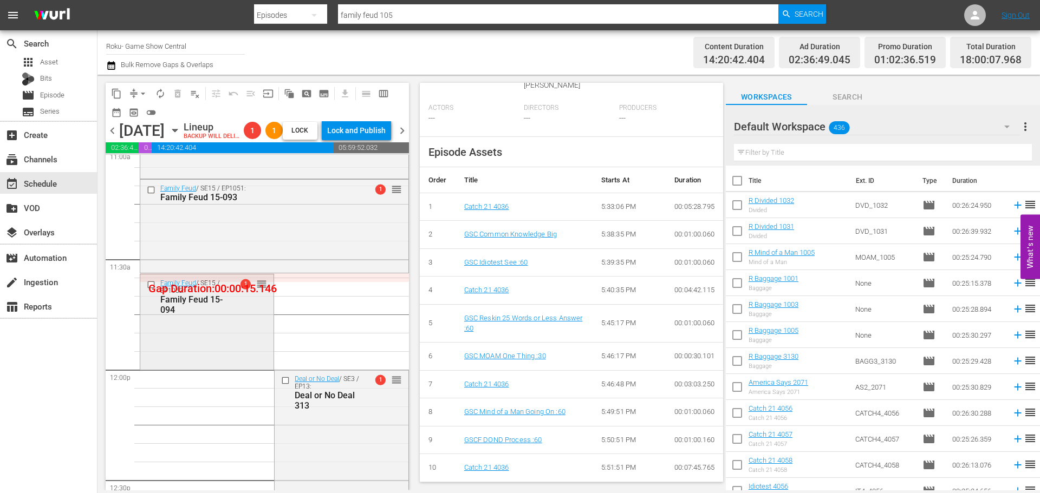
drag, startPoint x: 276, startPoint y: 330, endPoint x: 185, endPoint y: 309, distance: 92.8
click at [183, 314] on div "Family Feud 15-094" at bounding box center [193, 305] width 67 height 21
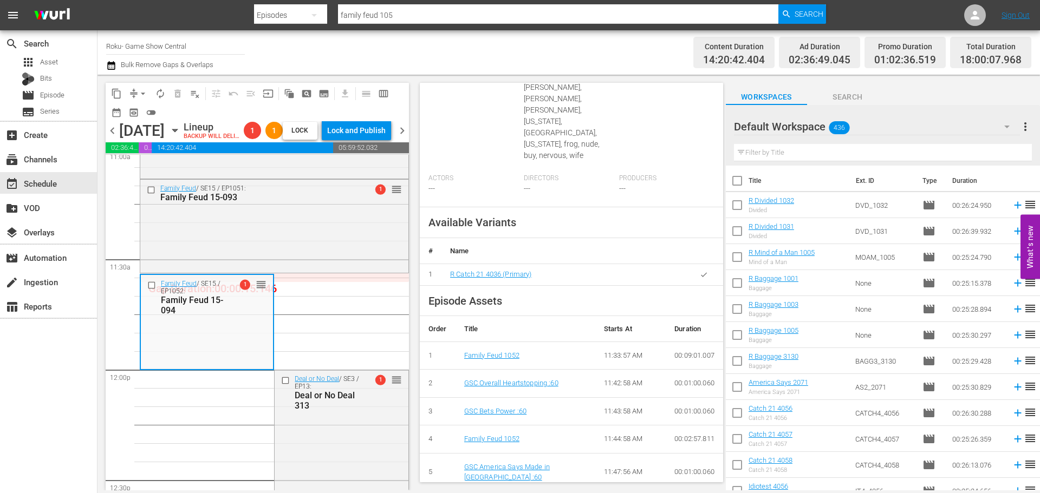
scroll to position [436, 0]
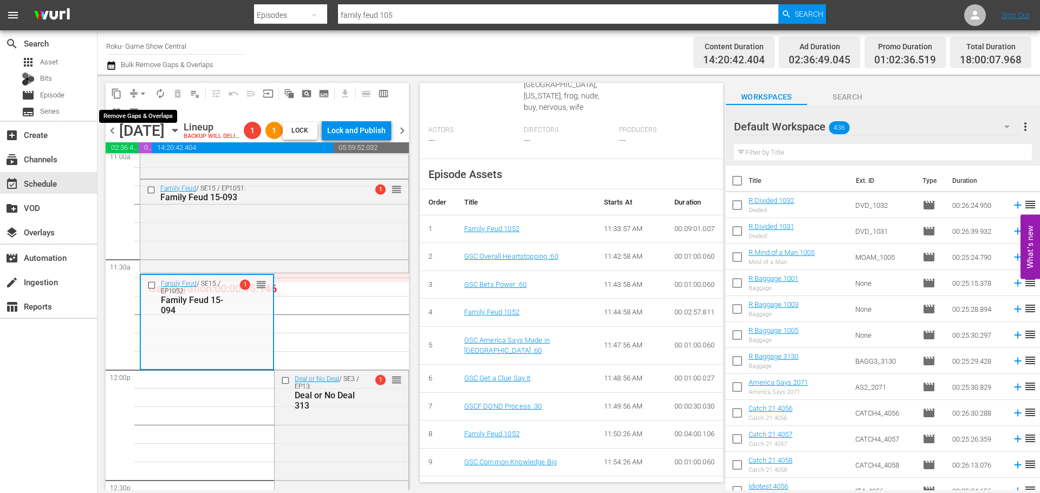
click at [138, 98] on span "arrow_drop_down" at bounding box center [143, 93] width 11 height 11
click at [139, 113] on li "Align to Midnight" at bounding box center [144, 116] width 114 height 18
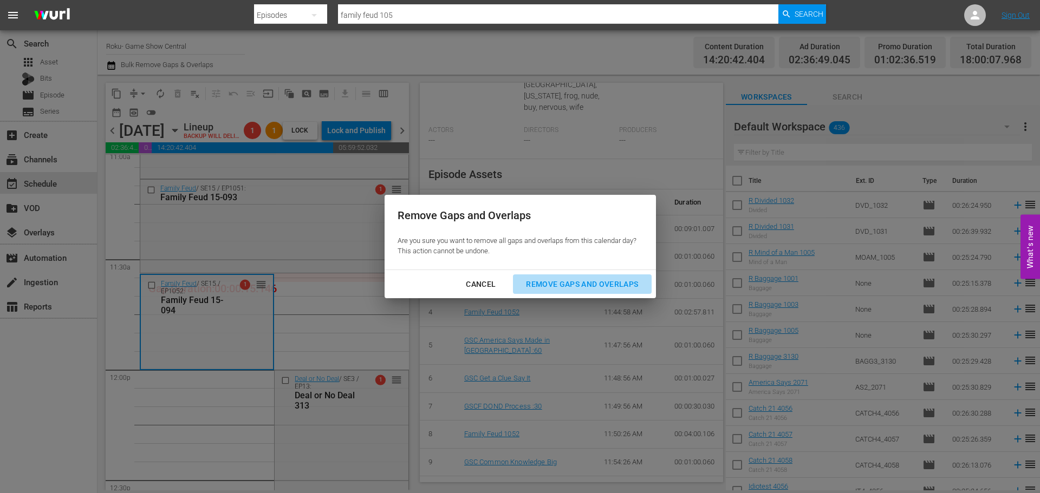
click at [558, 287] on div "Remove Gaps and Overlaps" at bounding box center [581, 285] width 129 height 14
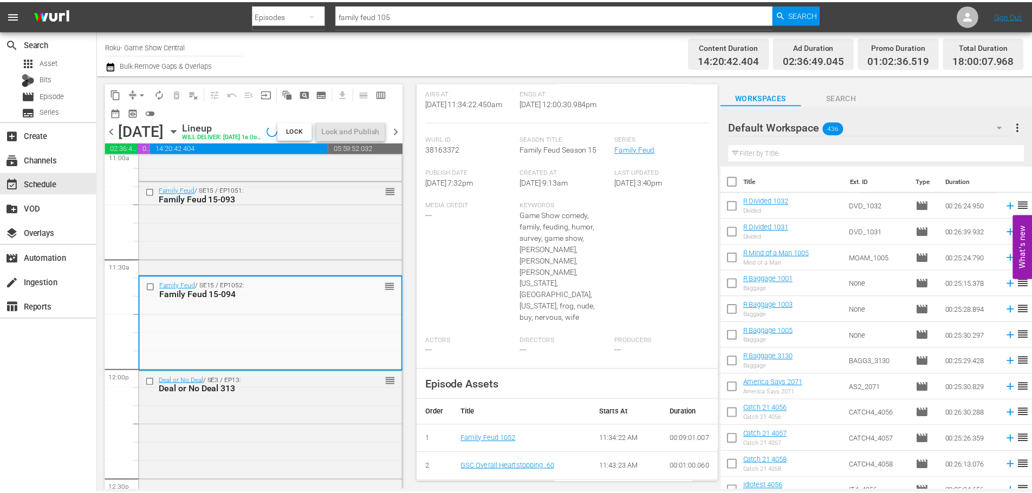
scroll to position [0, 0]
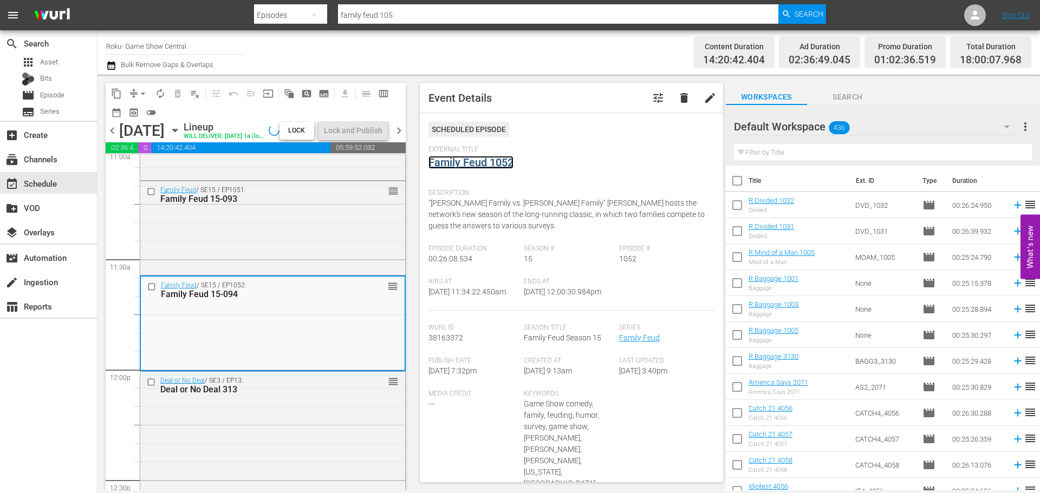
click at [500, 163] on link "Family Feud 1052" at bounding box center [470, 162] width 85 height 13
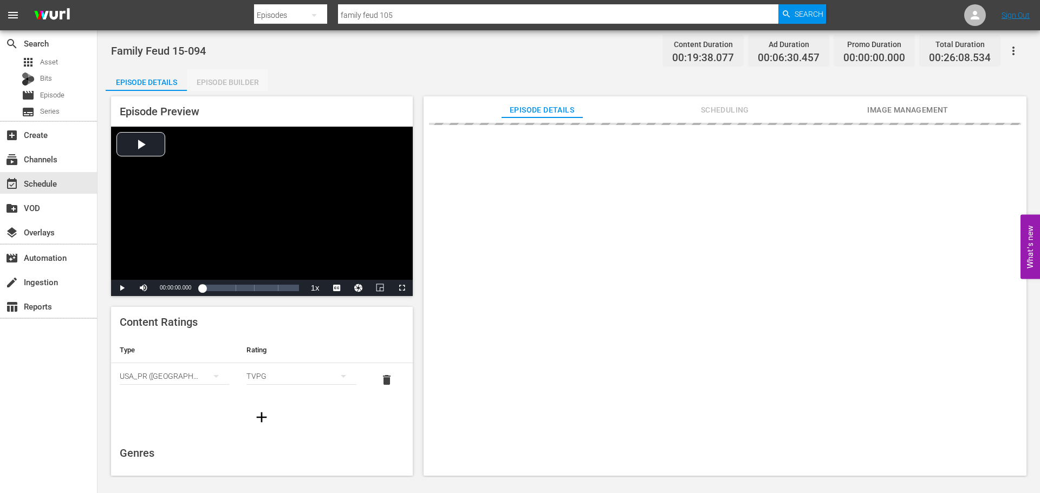
drag, startPoint x: 218, startPoint y: 81, endPoint x: 343, endPoint y: 119, distance: 131.4
click at [218, 81] on div "Episode Builder" at bounding box center [227, 82] width 81 height 26
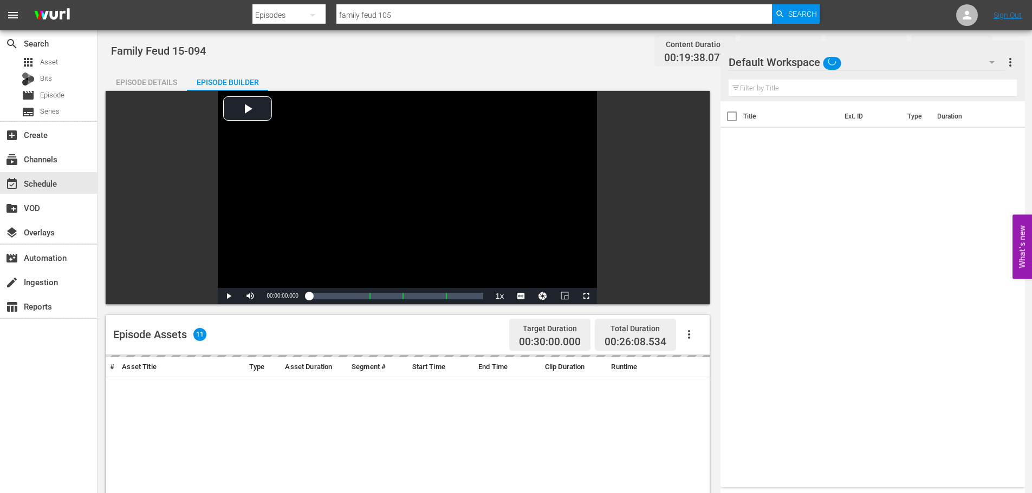
scroll to position [282, 0]
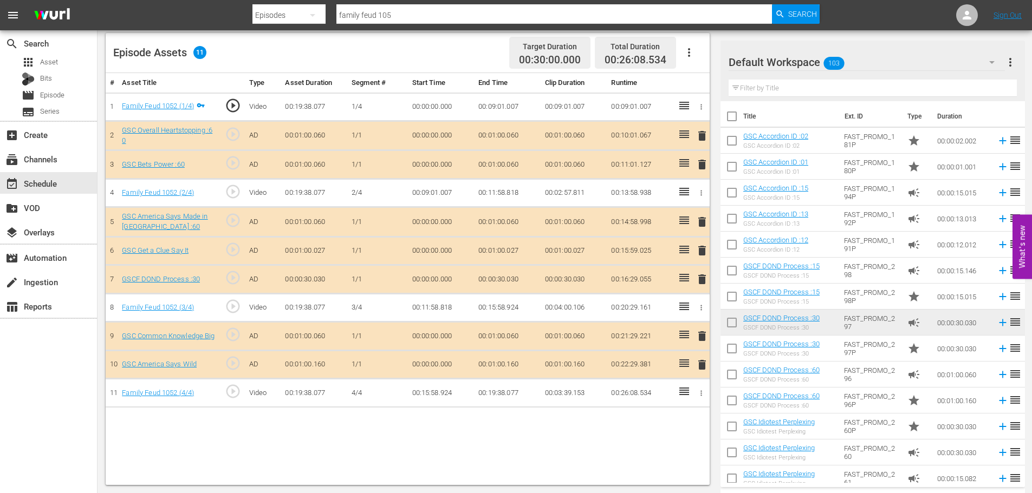
click at [700, 279] on span "delete" at bounding box center [701, 279] width 13 height 13
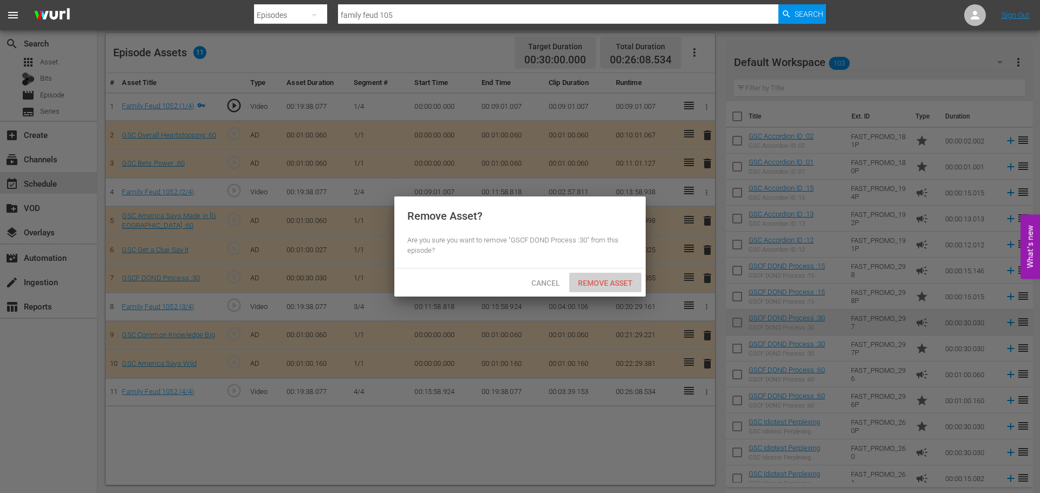
click at [626, 287] on div "Remove Asset" at bounding box center [605, 283] width 72 height 20
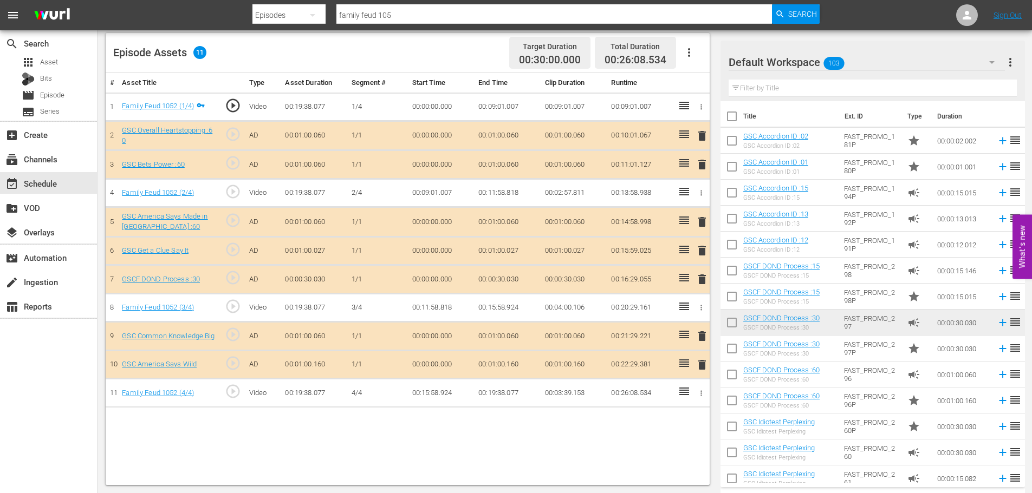
click at [16, 189] on span "event_available" at bounding box center [11, 184] width 13 height 13
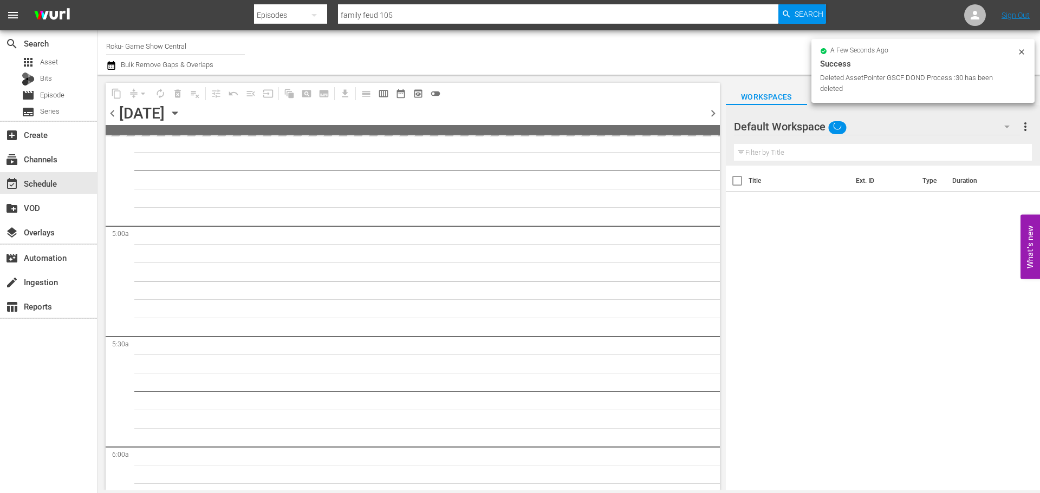
scroll to position [1029, 0]
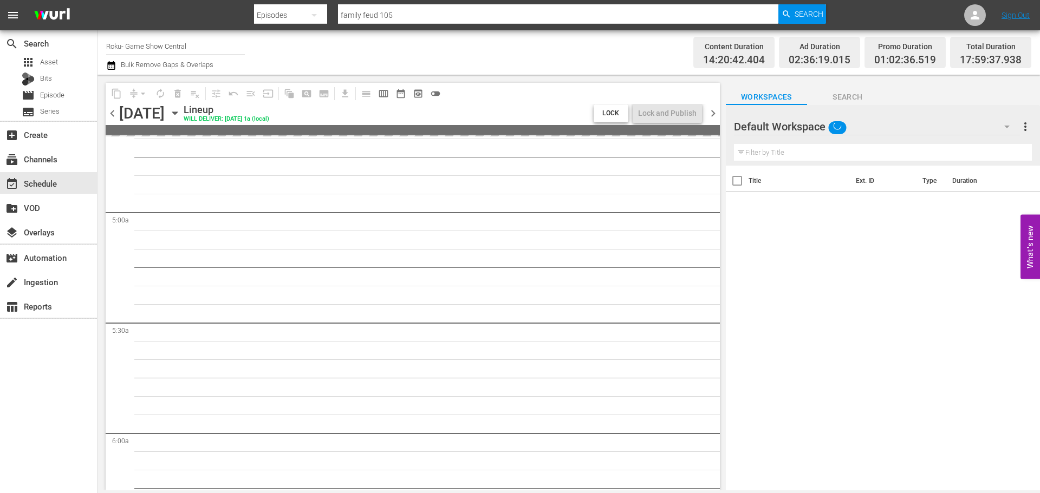
drag, startPoint x: 720, startPoint y: 222, endPoint x: 690, endPoint y: 437, distance: 217.1
click at [690, 437] on div "content_copy compress arrow_drop_down autorenew_outlined delete_forever_outline…" at bounding box center [409, 283] width 625 height 416
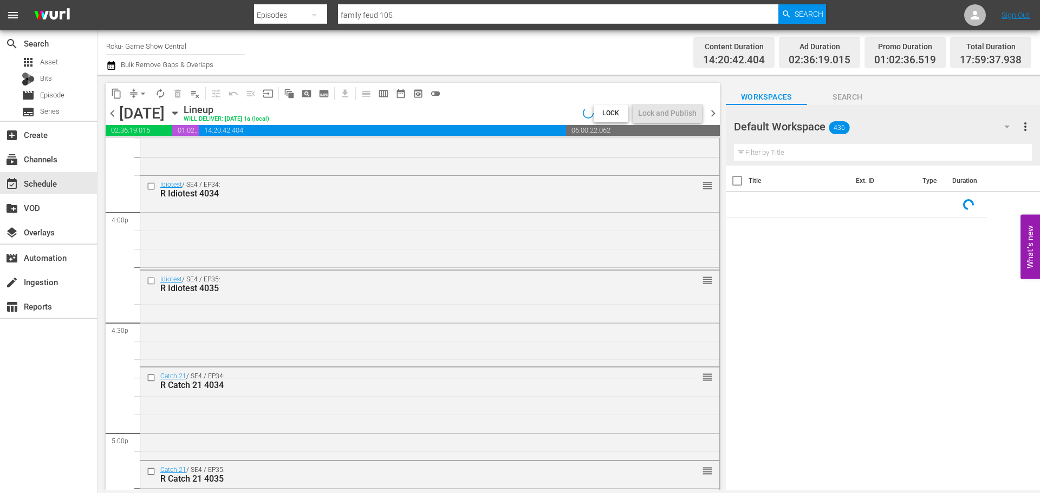
scroll to position [3867, 0]
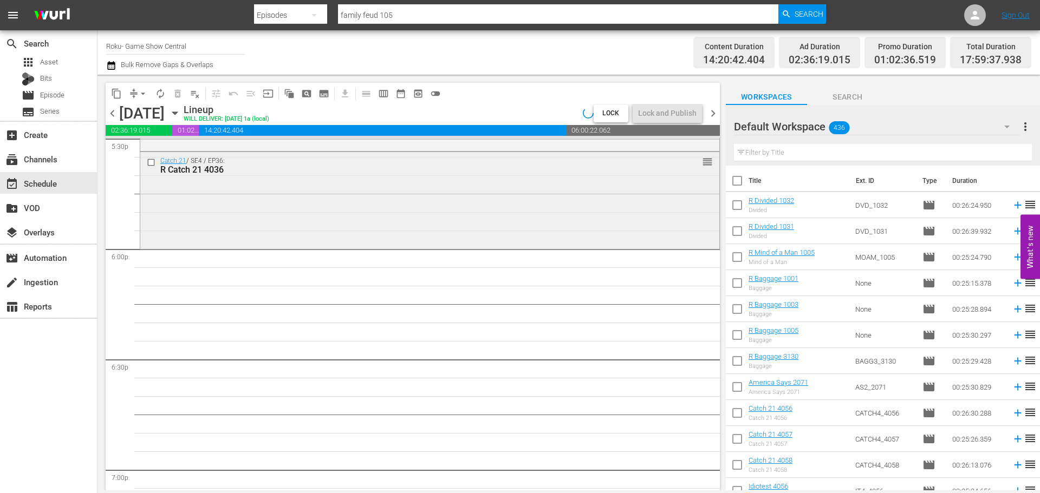
click at [331, 218] on div "Catch 21 / SE4 / EP36: R Catch 21 4036 reorder" at bounding box center [429, 199] width 579 height 94
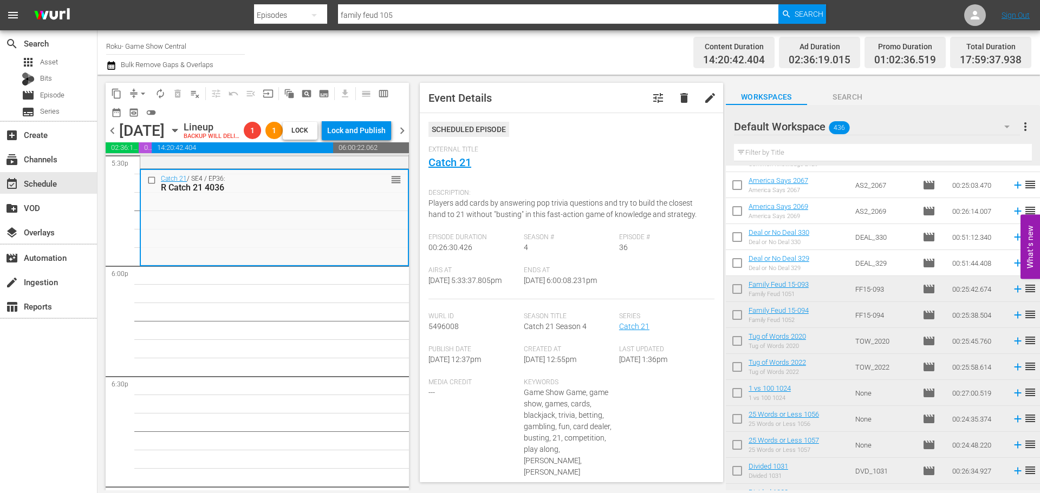
scroll to position [217, 0]
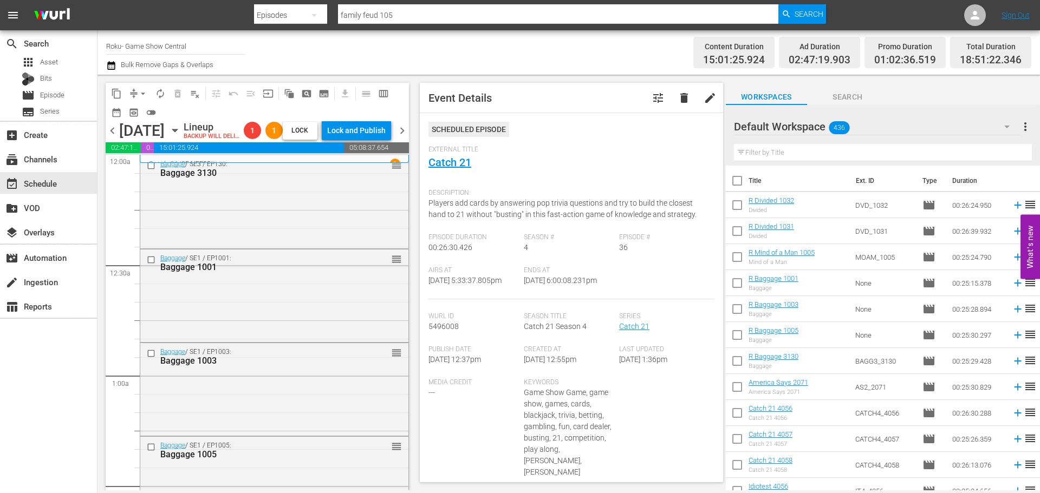
scroll to position [217, 0]
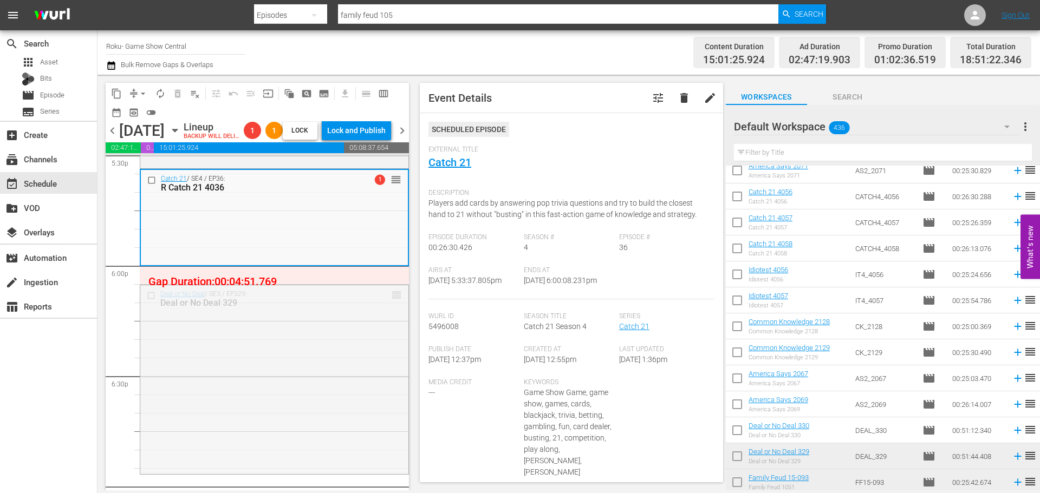
drag, startPoint x: 385, startPoint y: 308, endPoint x: 385, endPoint y: 301, distance: 7.1
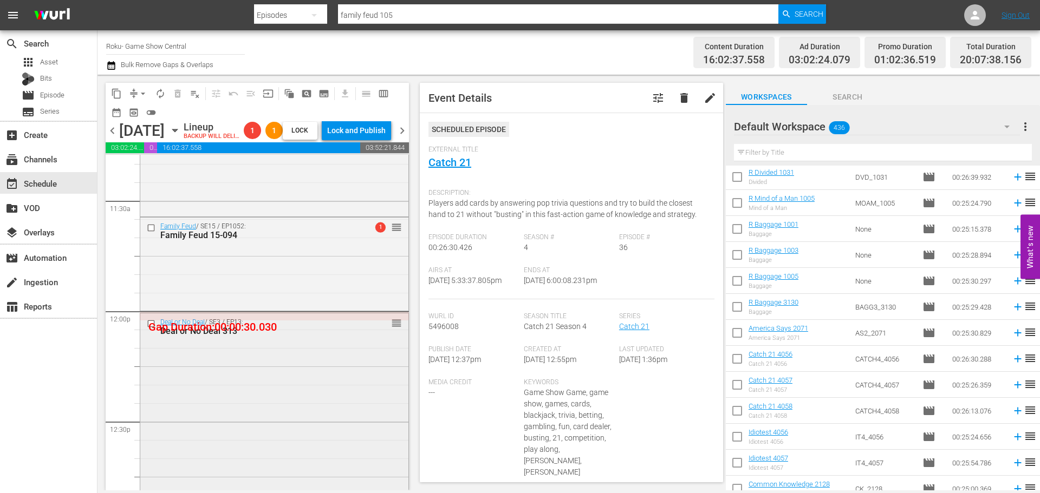
scroll to position [2513, 0]
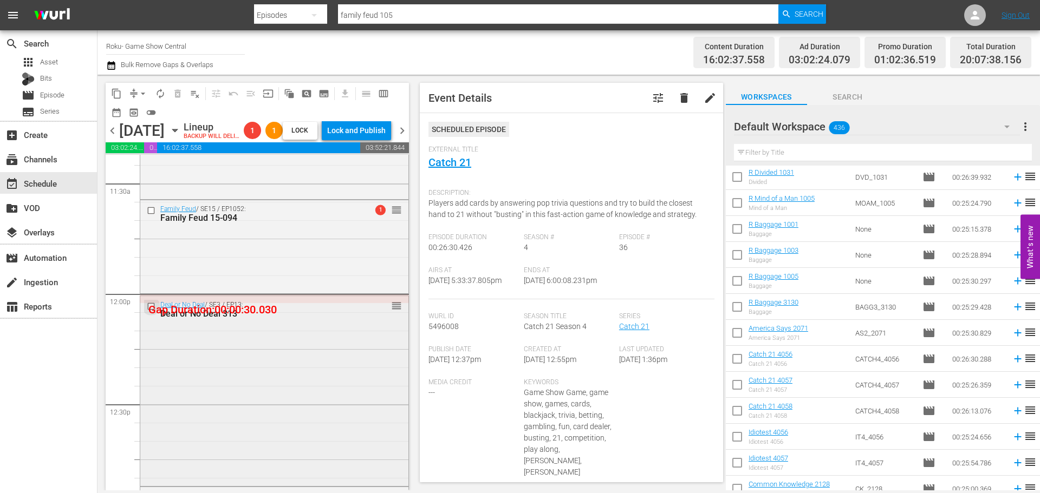
click at [153, 311] on input "checkbox" at bounding box center [152, 306] width 11 height 9
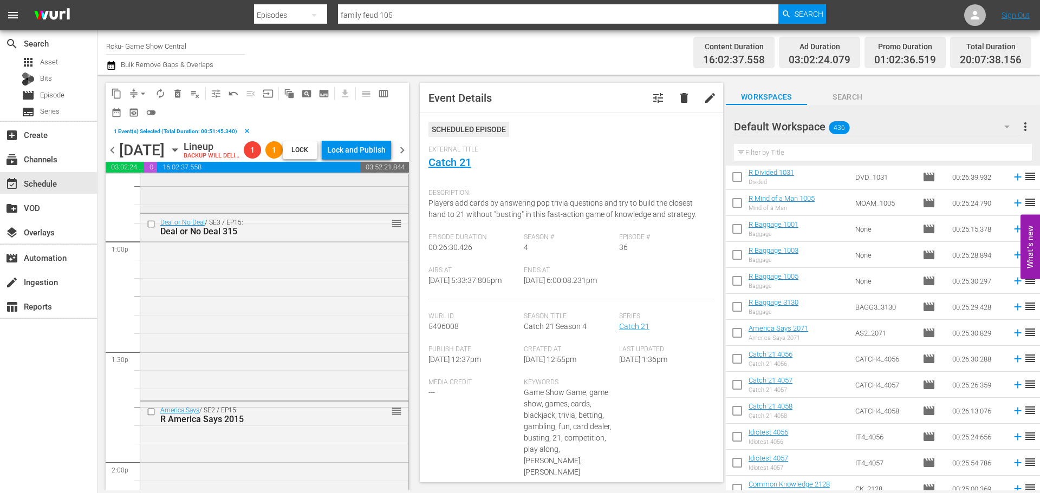
scroll to position [2729, 0]
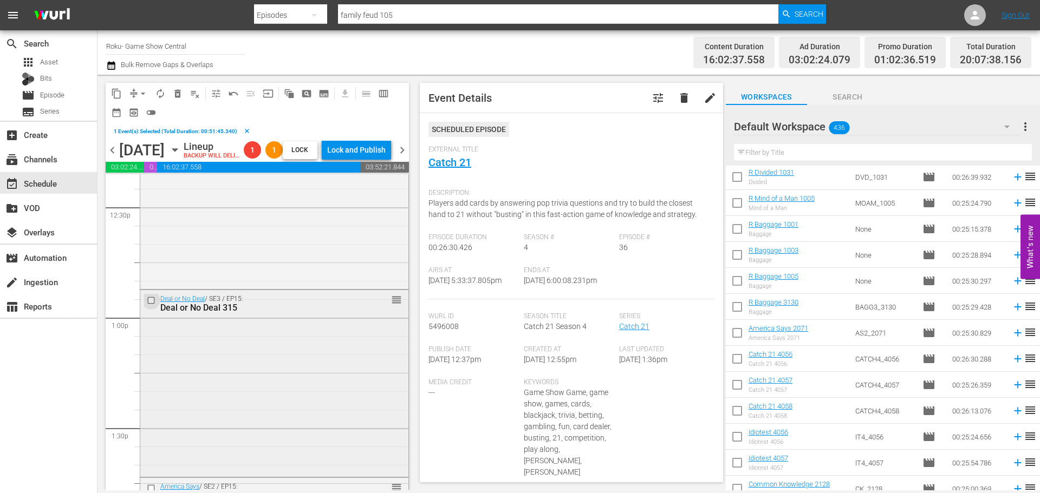
click at [148, 305] on input "checkbox" at bounding box center [152, 300] width 11 height 9
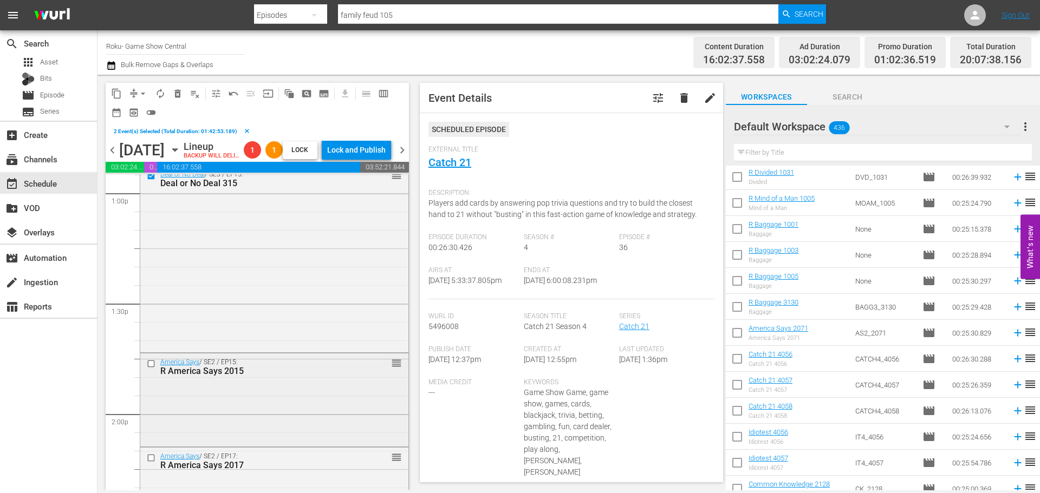
scroll to position [2892, 0]
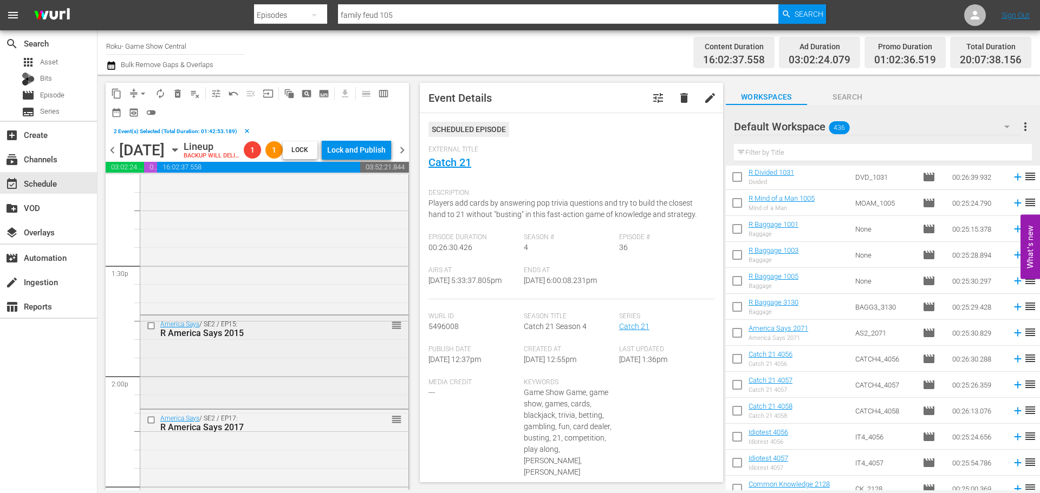
click at [148, 331] on input "checkbox" at bounding box center [152, 326] width 11 height 9
click at [153, 425] on input "checkbox" at bounding box center [152, 419] width 11 height 9
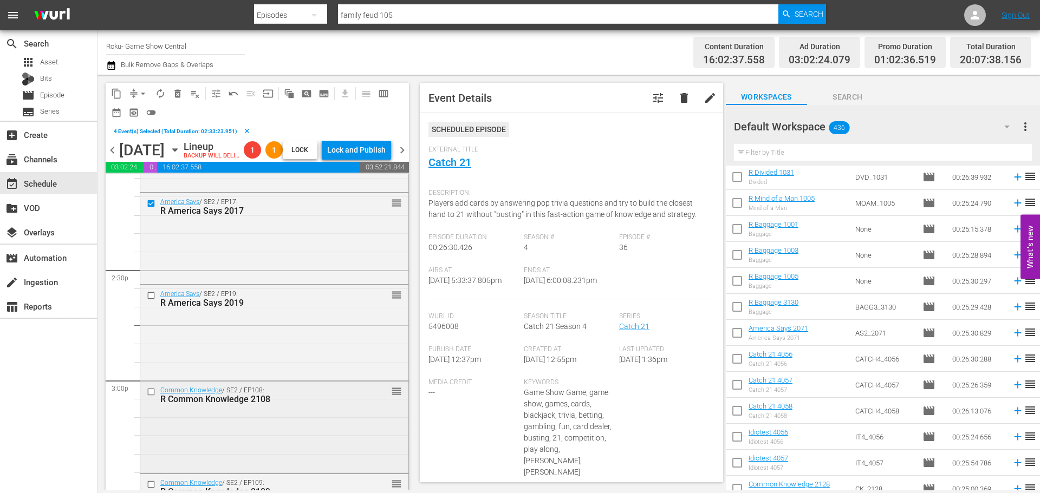
click at [150, 405] on div "Common Knowledge / SE2 / EP108: R Common Knowledge 2108" at bounding box center [249, 395] width 210 height 19
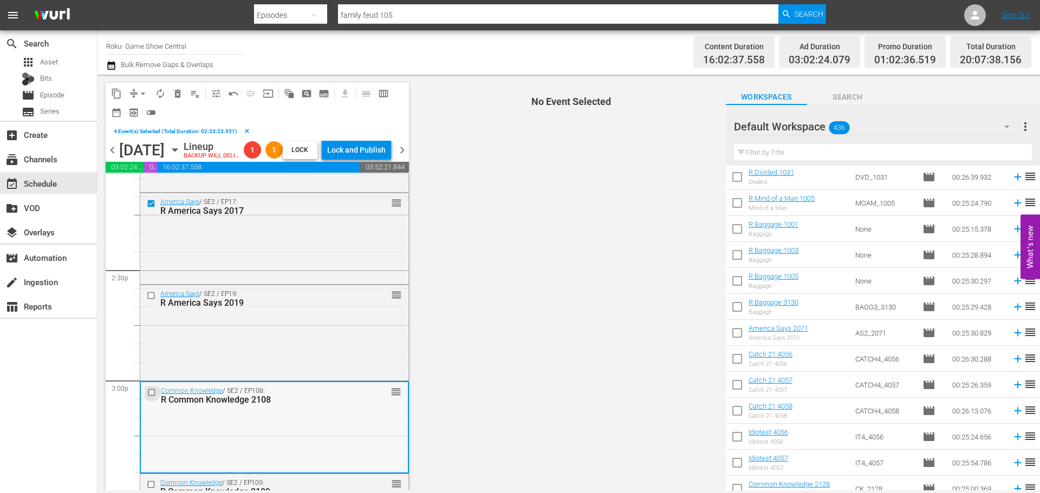
click at [151, 398] on input "checkbox" at bounding box center [152, 392] width 11 height 9
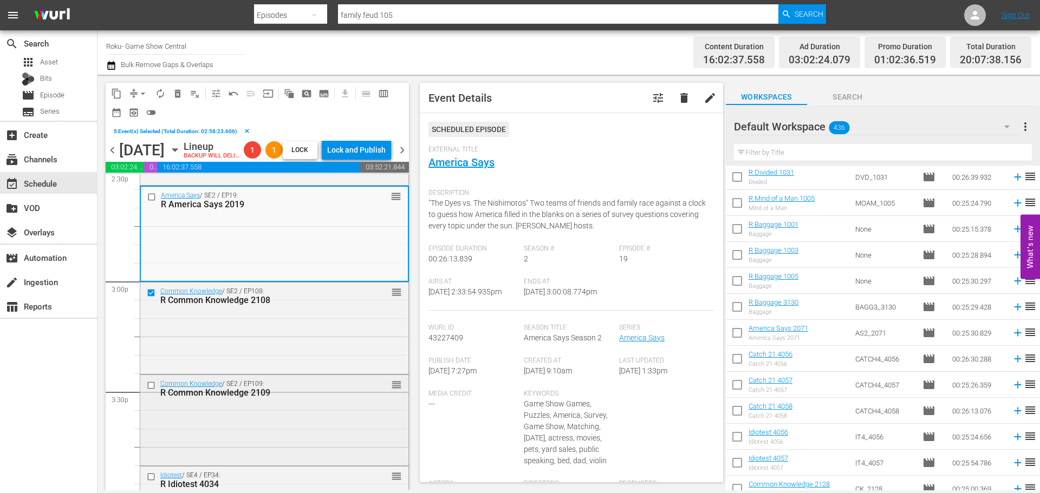
scroll to position [3271, 0]
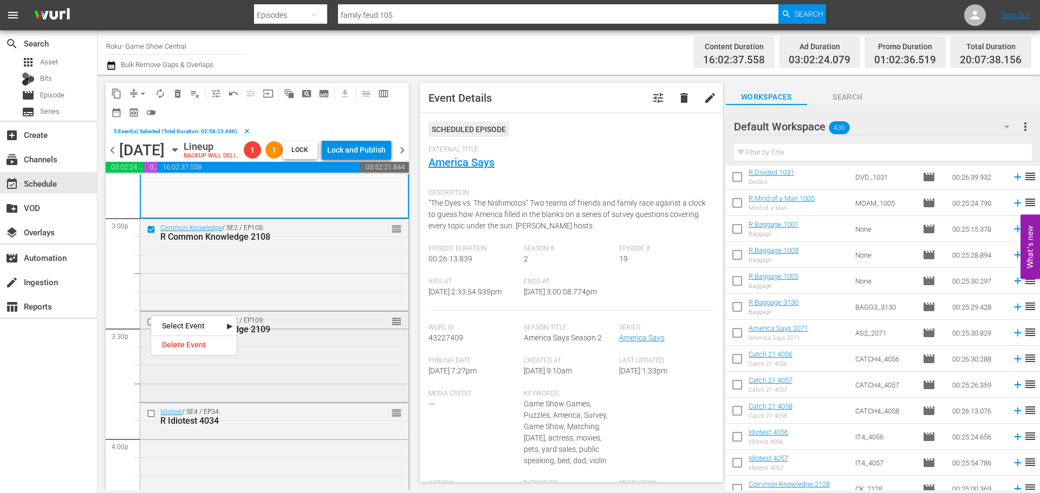
click at [155, 339] on div "Delete Event" at bounding box center [194, 345] width 86 height 15
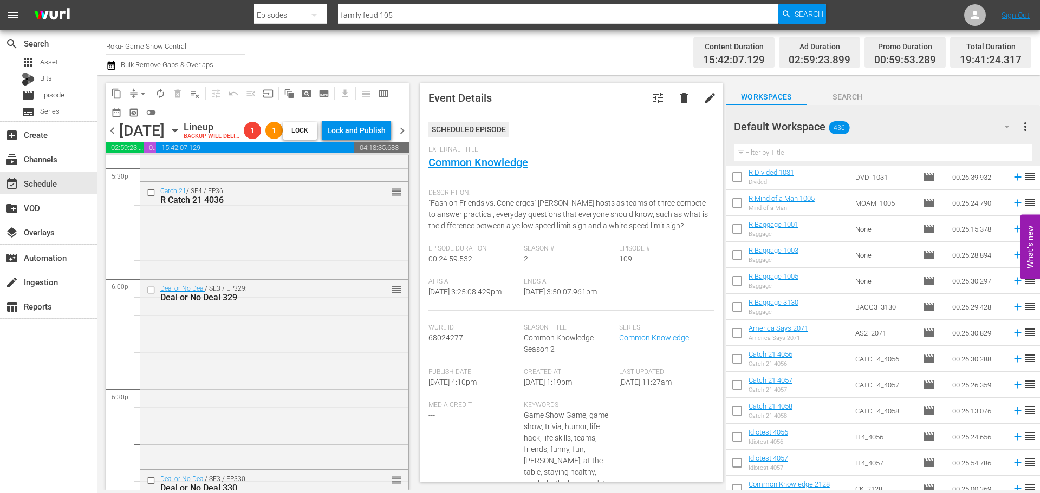
scroll to position [3921, 0]
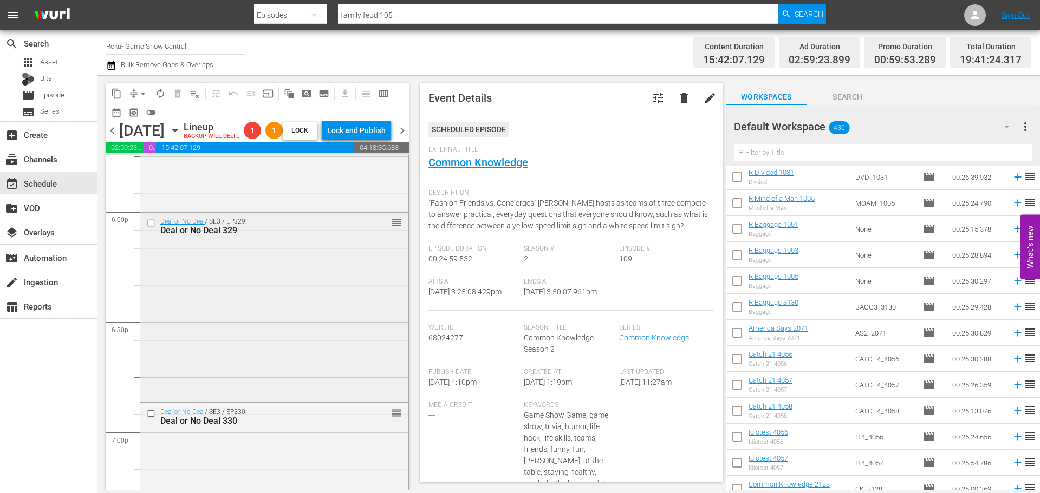
click at [152, 228] on input "checkbox" at bounding box center [152, 223] width 11 height 9
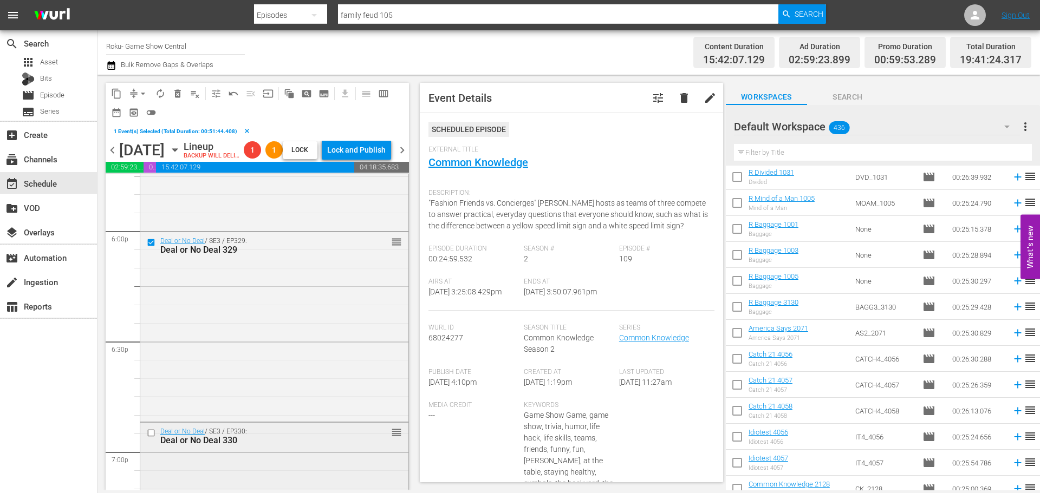
click at [149, 438] on input "checkbox" at bounding box center [152, 432] width 11 height 9
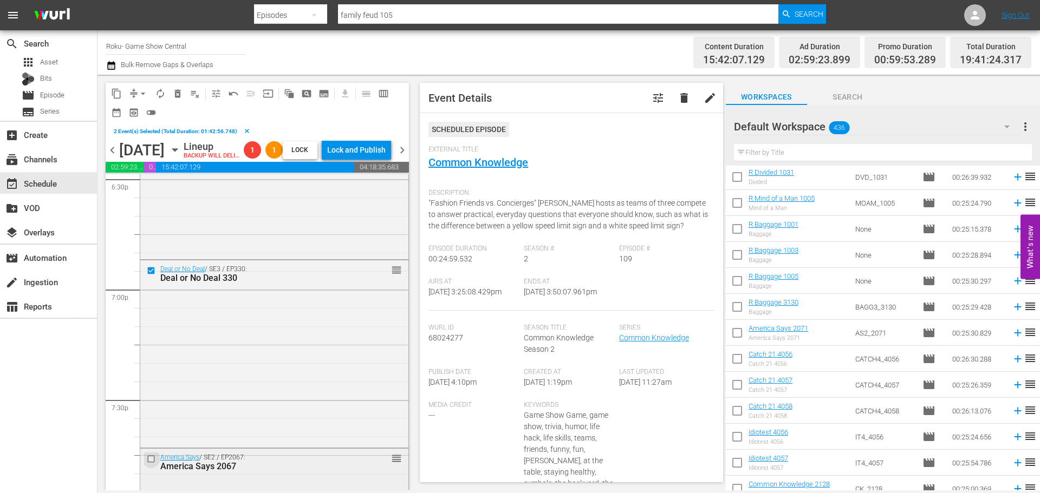
click at [149, 464] on input "checkbox" at bounding box center [152, 459] width 11 height 9
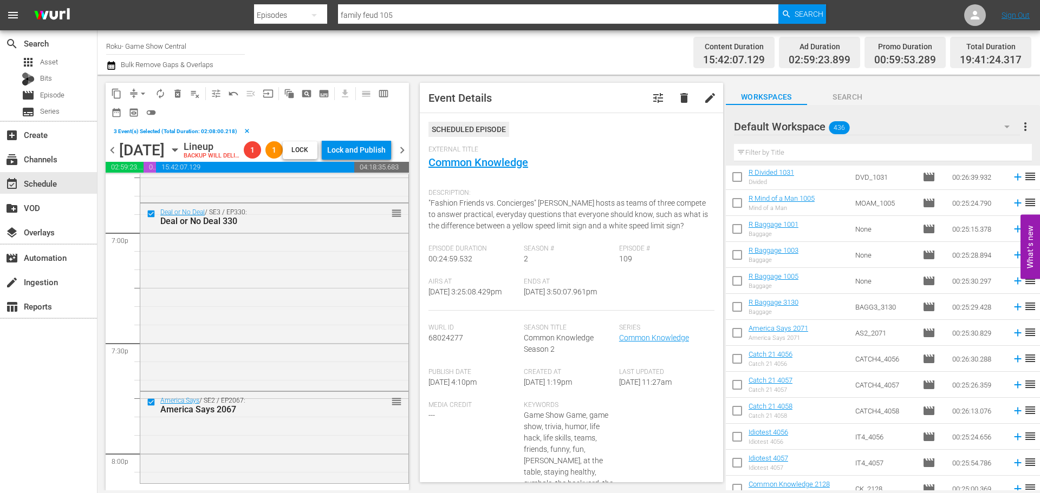
scroll to position [4246, 0]
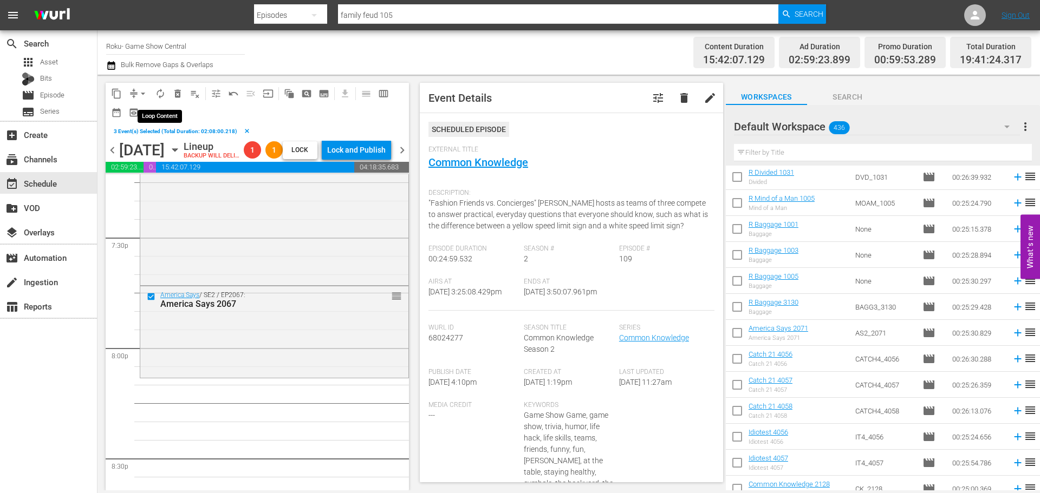
click at [169, 90] on span "delete_forever_outlined" at bounding box center [177, 93] width 17 height 17
click at [175, 88] on span "delete_forever_outlined" at bounding box center [177, 93] width 11 height 11
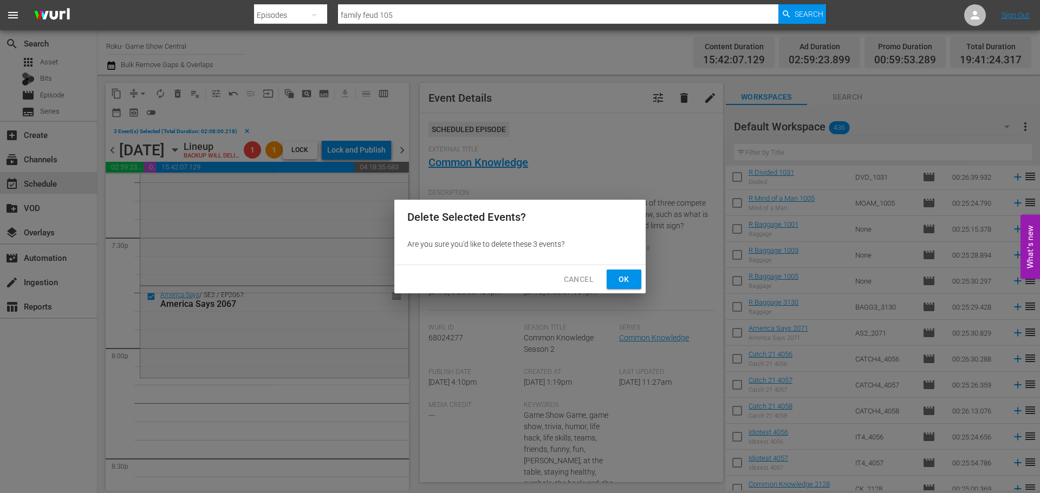
click at [620, 277] on span "Ok" at bounding box center [623, 280] width 17 height 14
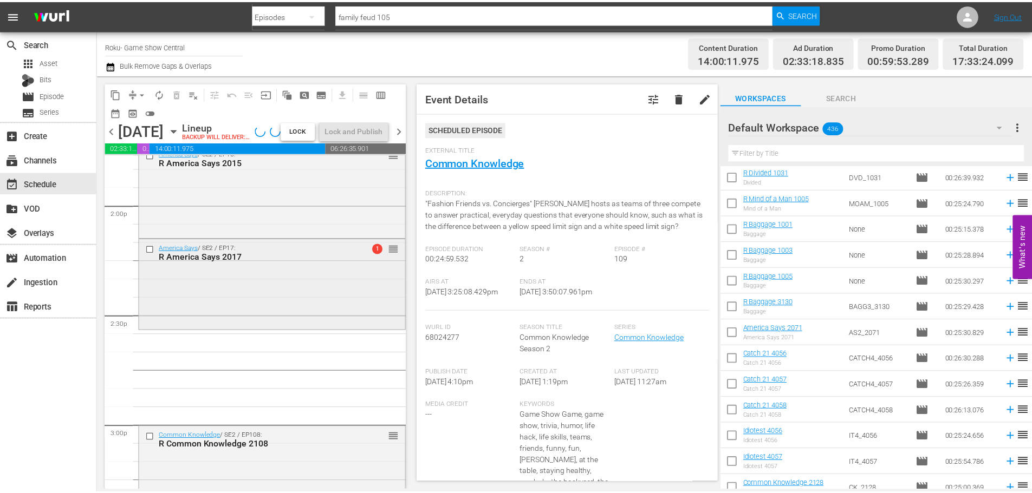
scroll to position [3054, 0]
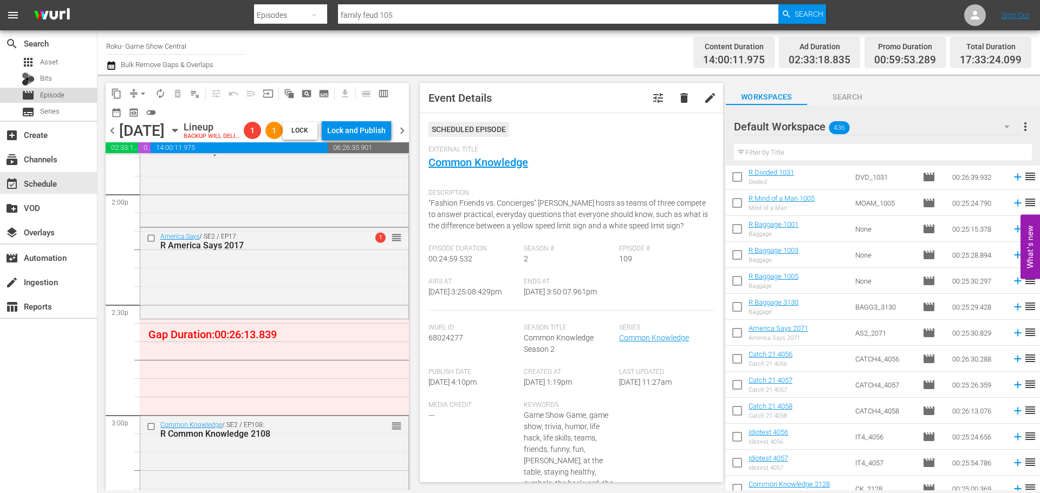
click at [46, 94] on span "Episode" at bounding box center [52, 95] width 24 height 11
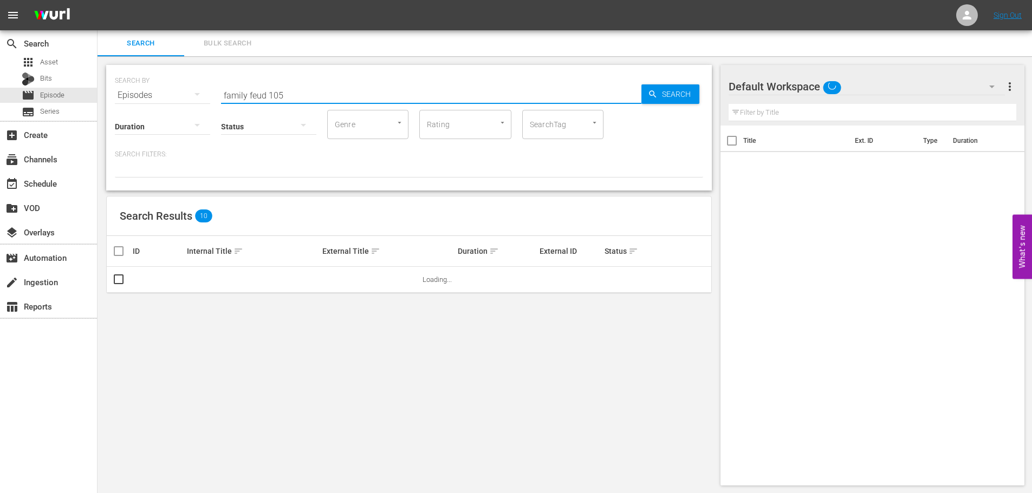
drag, startPoint x: 323, startPoint y: 99, endPoint x: 66, endPoint y: 14, distance: 271.0
click at [97, 0] on div "search Search apps Asset Bits movie Episode subtitles Series add_box Create sub…" at bounding box center [564, 0] width 934 height 0
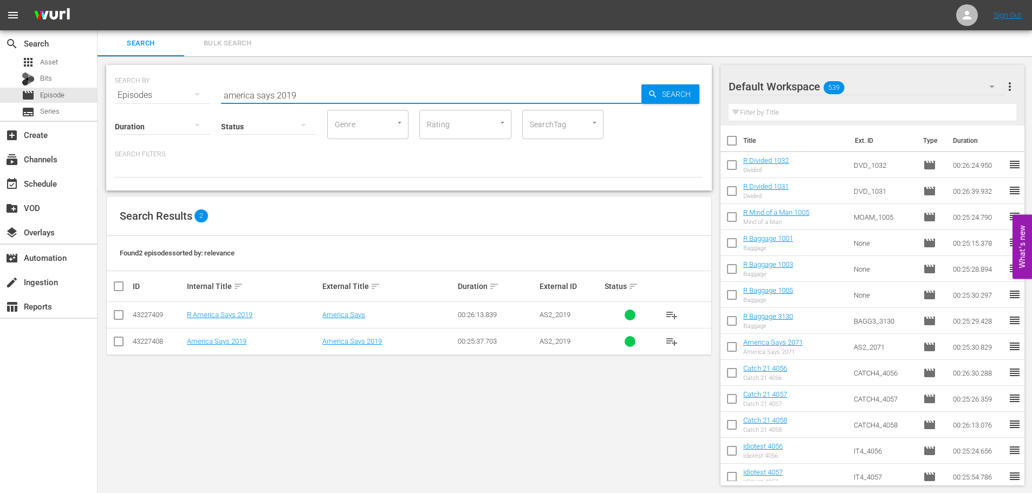
type input "america says 2019"
click at [119, 313] on input "checkbox" at bounding box center [118, 317] width 13 height 13
checkbox input "true"
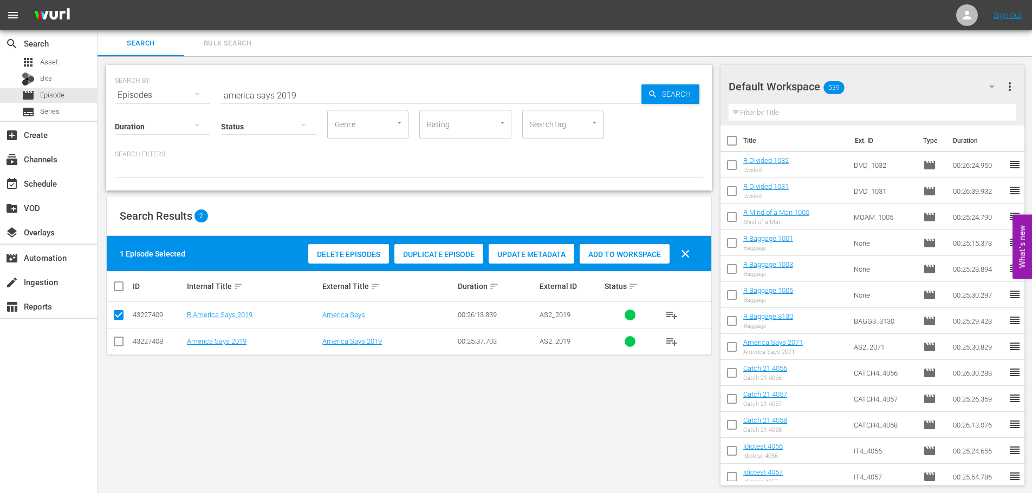
click at [604, 239] on div "1 Episode Selected Delete Episodes Duplicate Episode Update Metadata Add to Wor…" at bounding box center [409, 253] width 604 height 35
click at [608, 244] on div "Add to Workspace" at bounding box center [625, 254] width 90 height 21
drag, startPoint x: 294, startPoint y: 77, endPoint x: 0, endPoint y: 88, distance: 293.8
click at [97, 0] on div "search Search apps Asset Bits movie Episode subtitles Series add_box Create sub…" at bounding box center [564, 0] width 934 height 0
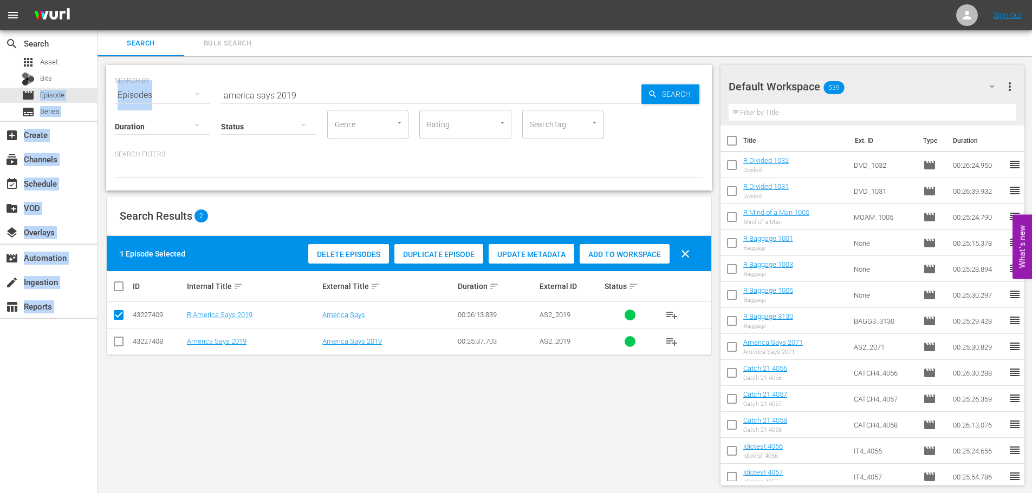
click at [229, 85] on input "america says 2019" at bounding box center [431, 95] width 420 height 26
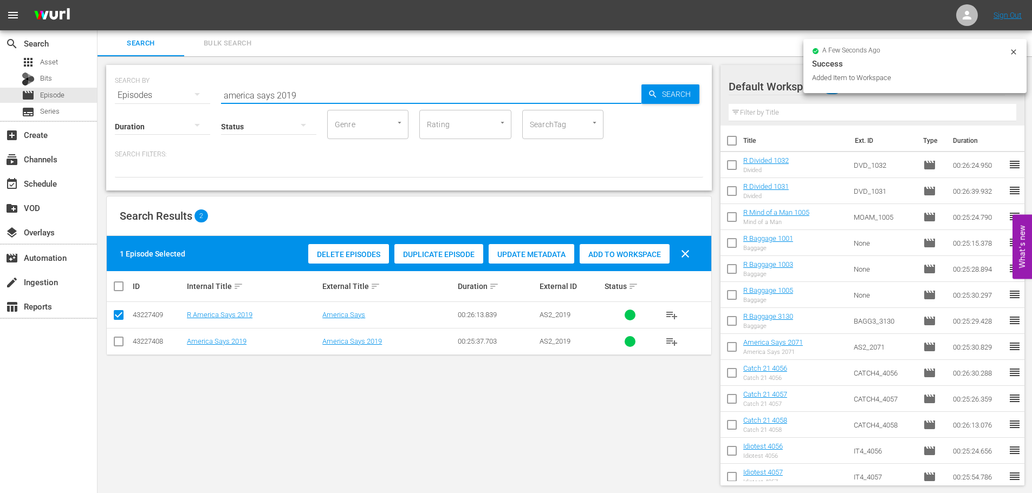
click at [323, 89] on input "america says 2019" at bounding box center [431, 95] width 420 height 26
drag, startPoint x: 327, startPoint y: 91, endPoint x: 190, endPoint y: 94, distance: 136.5
click at [193, 94] on div "SEARCH BY Search By Episodes Search ID, Title, Description, Keywords, or Catego…" at bounding box center [409, 88] width 588 height 39
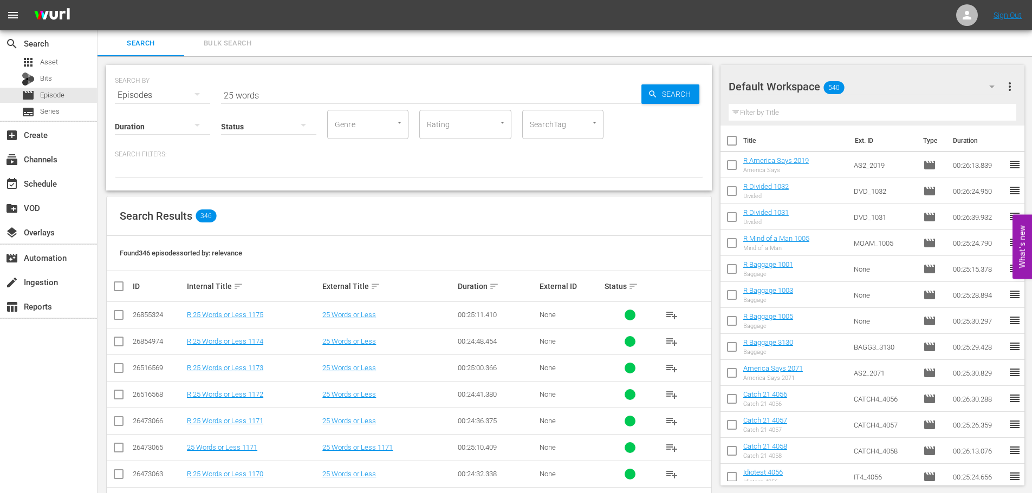
drag, startPoint x: 553, startPoint y: 491, endPoint x: 288, endPoint y: 92, distance: 479.5
click at [288, 92] on input "25 words" at bounding box center [431, 95] width 420 height 26
type input "25 words 105"
click at [122, 368] on input "checkbox" at bounding box center [118, 370] width 13 height 13
checkbox input "true"
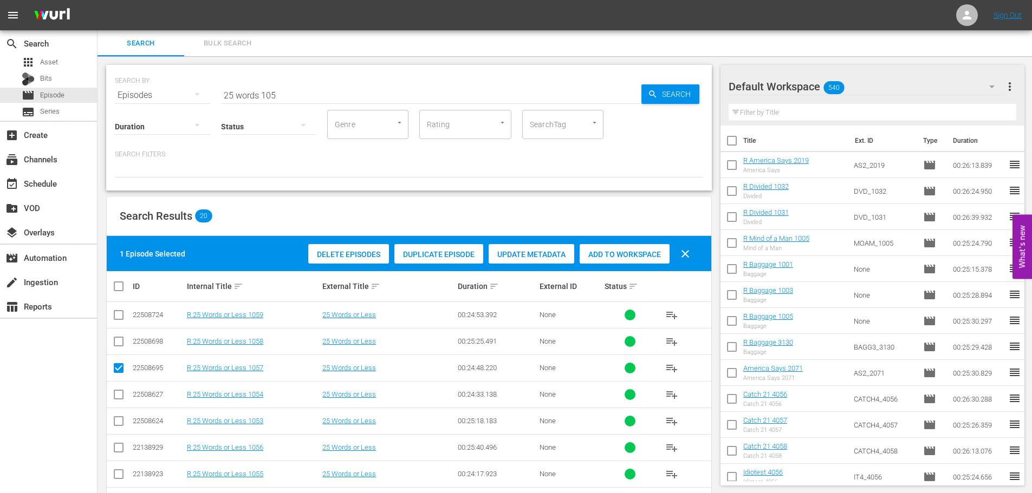
click at [119, 450] on input "checkbox" at bounding box center [118, 450] width 13 height 13
checkbox input "true"
click at [635, 258] on span "Add to Workspace" at bounding box center [625, 254] width 90 height 9
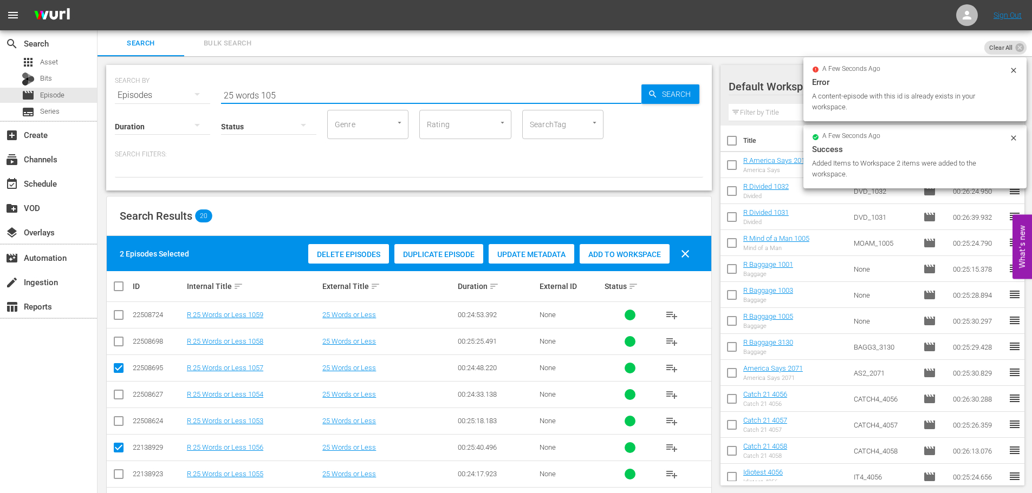
drag, startPoint x: 331, startPoint y: 108, endPoint x: 340, endPoint y: 99, distance: 12.6
click at [340, 99] on input "25 words 105" at bounding box center [431, 95] width 420 height 26
drag, startPoint x: 340, startPoint y: 97, endPoint x: 36, endPoint y: 82, distance: 303.7
click at [97, 0] on div "search Search apps Asset Bits movie Episode subtitles Series add_box Create sub…" at bounding box center [564, 0] width 934 height 0
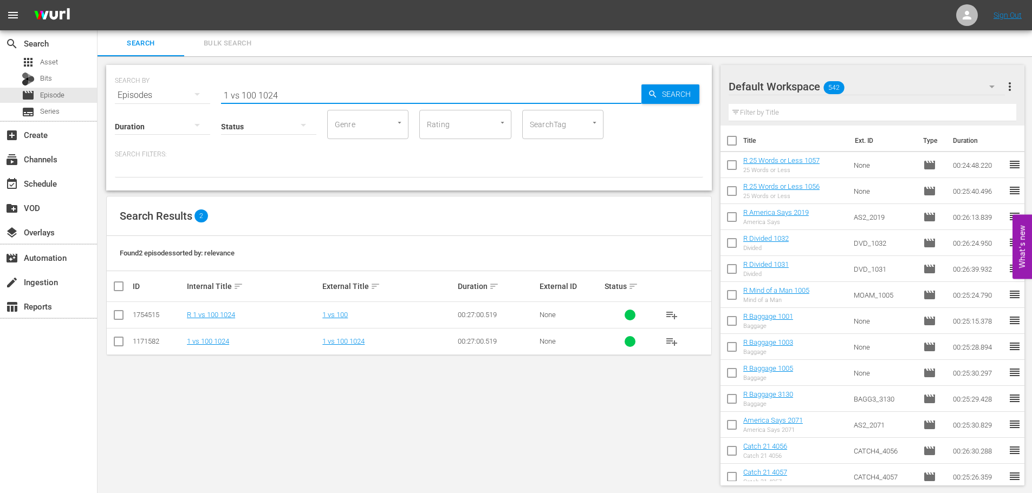
type input "1 vs 100 1024"
click at [121, 313] on input "checkbox" at bounding box center [118, 317] width 13 height 13
checkbox input "true"
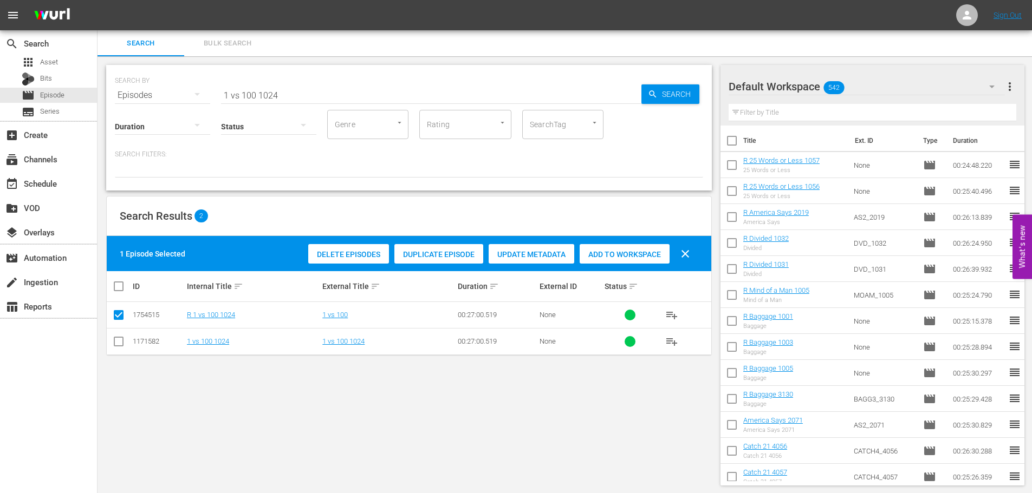
click at [620, 246] on div "Add to Workspace" at bounding box center [625, 254] width 90 height 21
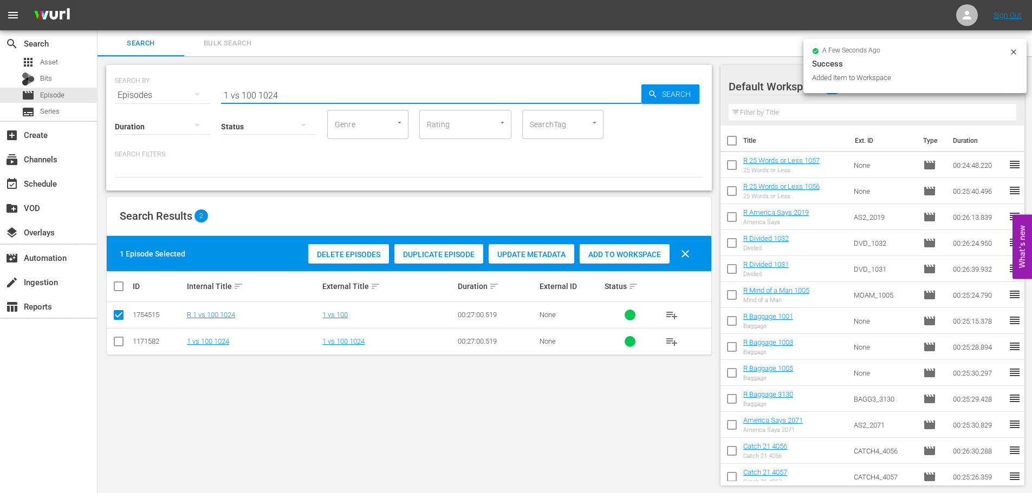
drag, startPoint x: 225, startPoint y: 92, endPoint x: 0, endPoint y: 87, distance: 224.8
click at [97, 0] on div "search Search apps Asset Bits movie Episode subtitles Series add_box Create sub…" at bounding box center [564, 0] width 934 height 0
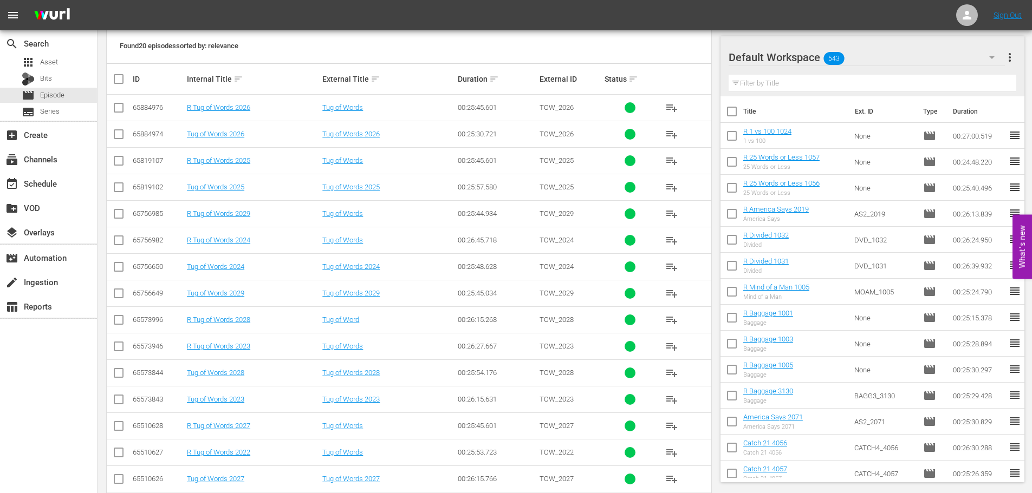
scroll to position [218, 0]
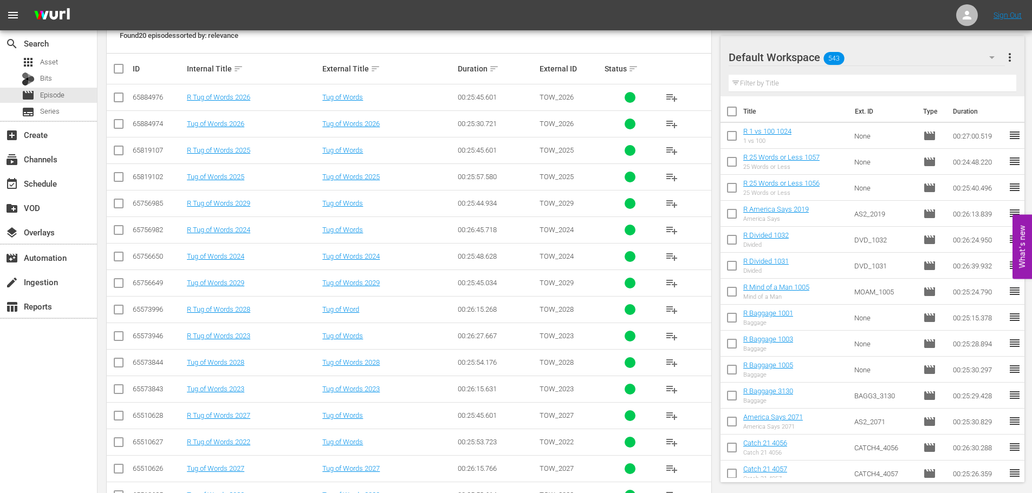
type input "tug 202"
click at [125, 438] on input "checkbox" at bounding box center [118, 444] width 13 height 13
checkbox input "true"
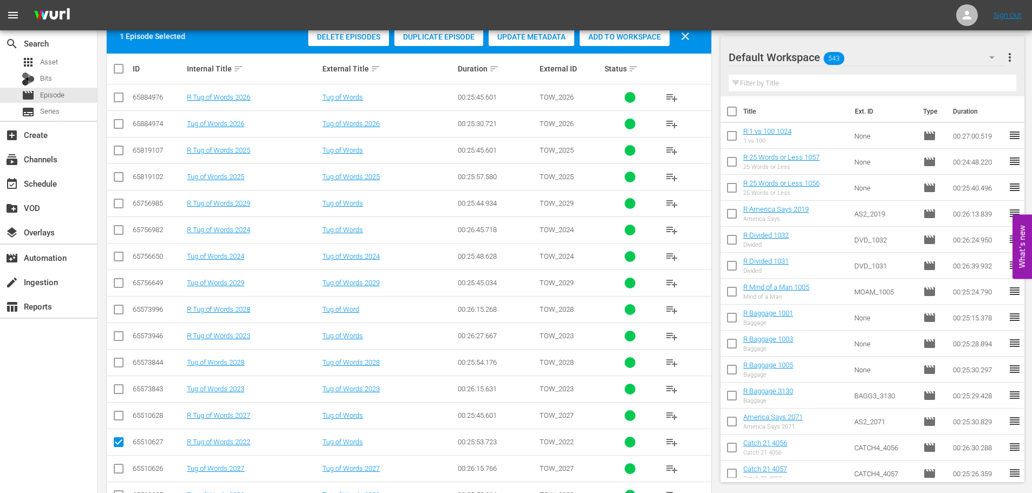
scroll to position [244, 0]
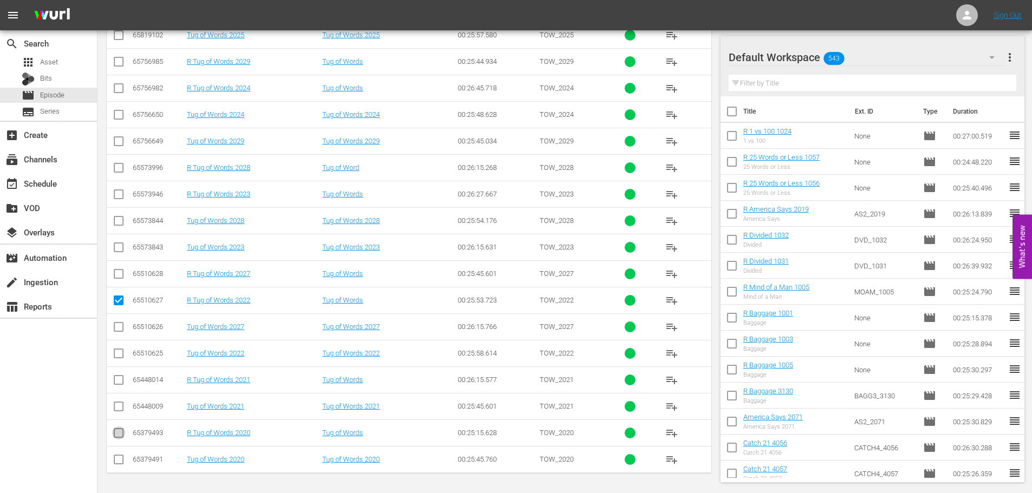
click at [118, 435] on input "checkbox" at bounding box center [118, 435] width 13 height 13
checkbox input "true"
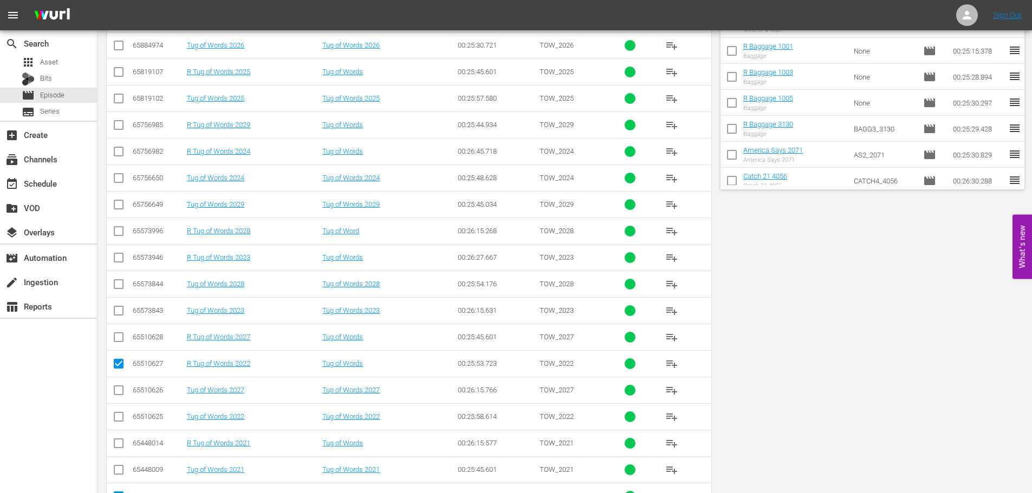
scroll to position [0, 0]
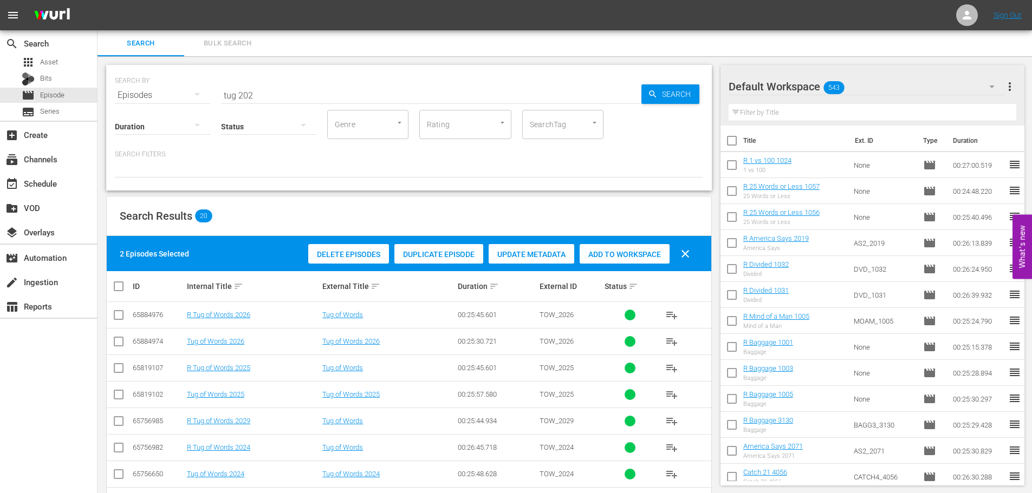
click at [603, 253] on span "Add to Workspace" at bounding box center [625, 254] width 90 height 9
drag, startPoint x: 313, startPoint y: 94, endPoint x: 0, endPoint y: 5, distance: 324.9
click at [97, 0] on div "search Search apps Asset Bits movie Episode subtitles Series add_box Create sub…" at bounding box center [564, 0] width 934 height 0
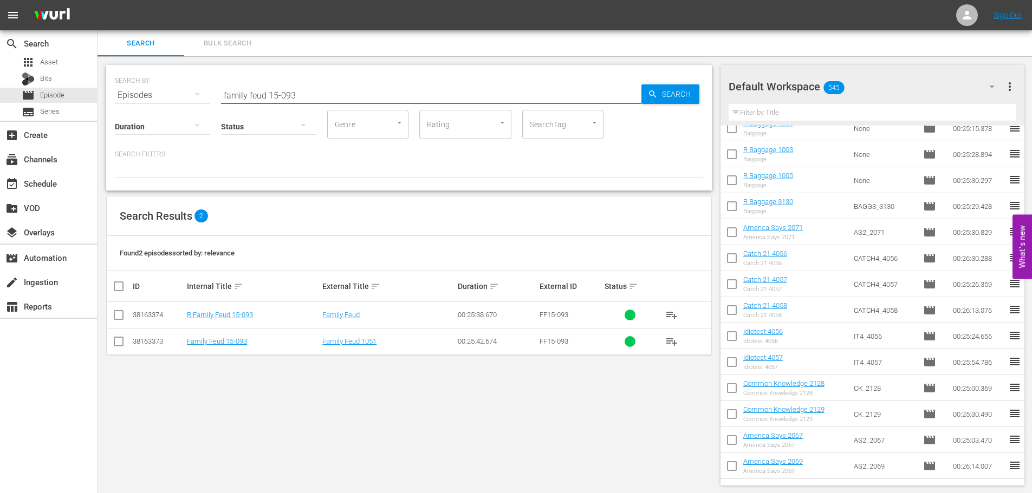
type input "family feud 15-093"
click at [118, 320] on input "checkbox" at bounding box center [118, 317] width 13 height 13
checkbox input "true"
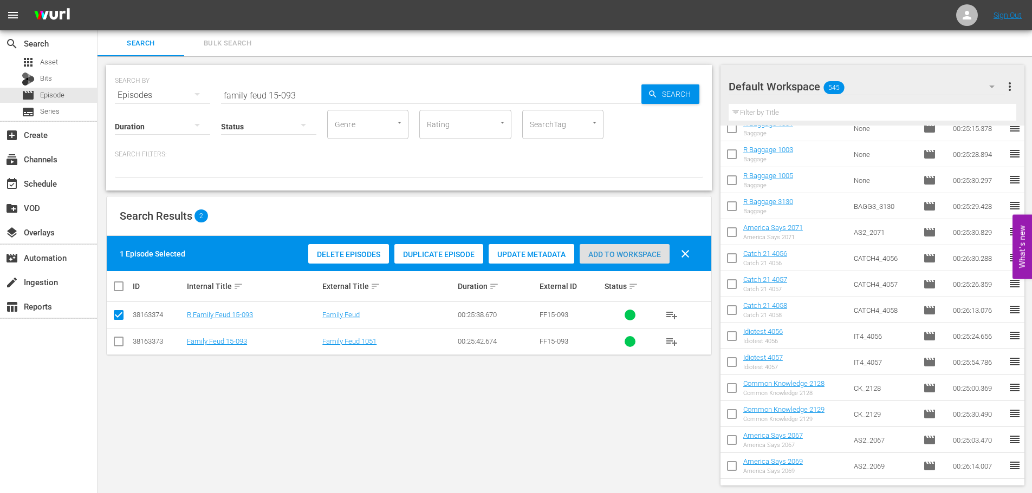
click at [629, 249] on div "Add to Workspace" at bounding box center [625, 254] width 90 height 21
click at [395, 90] on input "family feud 15-093" at bounding box center [431, 95] width 420 height 26
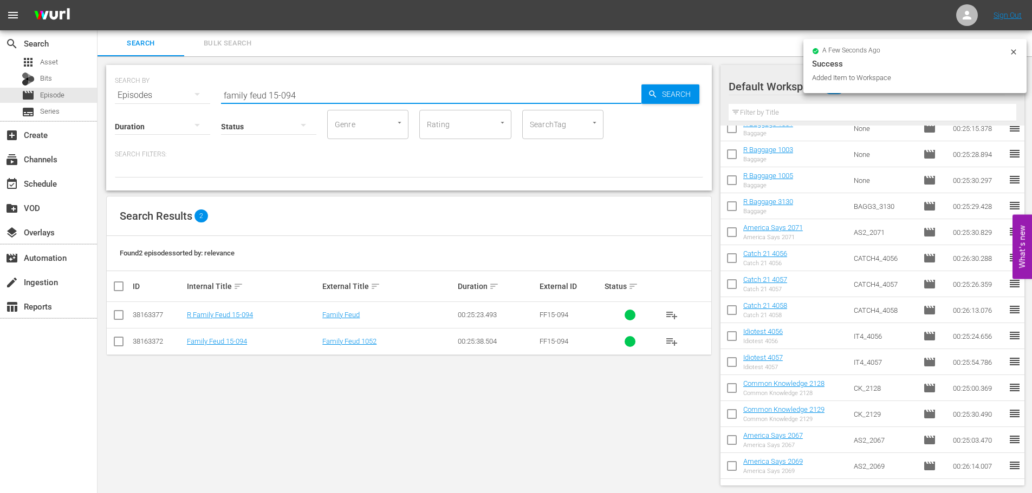
type input "family feud 15-094"
click at [105, 310] on div "SEARCH BY Search By Episodes Search ID, Title, Description, Keywords, or Catego…" at bounding box center [408, 275] width 623 height 438
click at [119, 316] on input "checkbox" at bounding box center [118, 317] width 13 height 13
checkbox input "true"
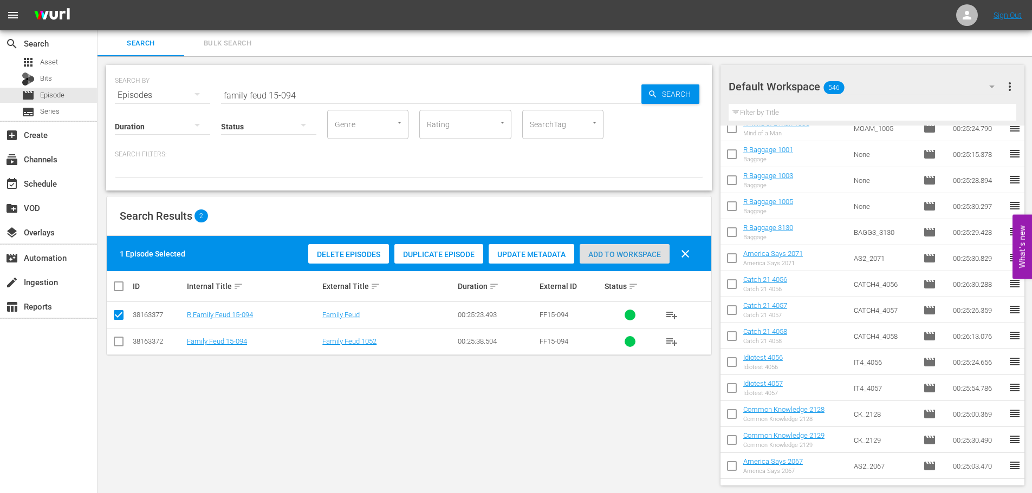
click at [622, 246] on div "Add to Workspace" at bounding box center [625, 254] width 90 height 21
drag, startPoint x: 320, startPoint y: 93, endPoint x: 5, endPoint y: 85, distance: 314.2
click at [97, 0] on div "search Search apps Asset Bits movie Episode subtitles Series add_box Create sub…" at bounding box center [564, 0] width 934 height 0
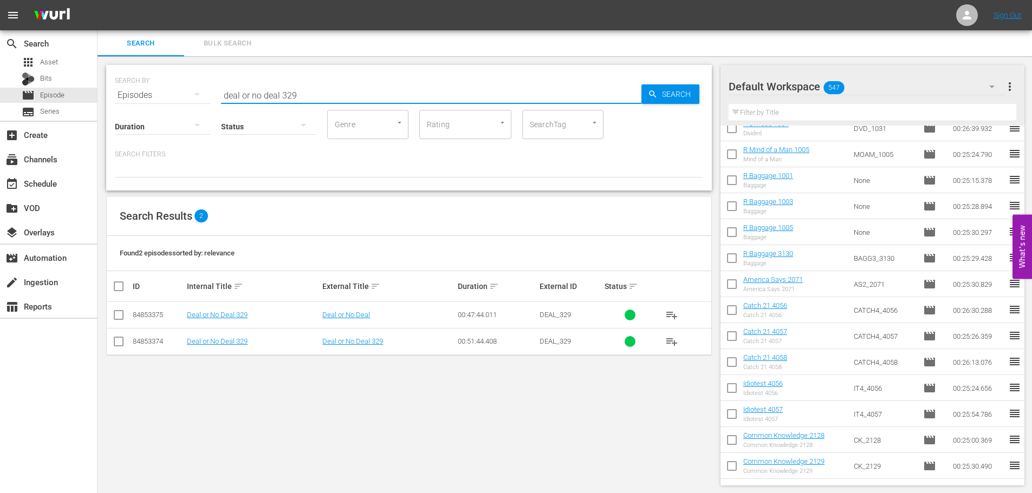
type input "deal or no deal 329"
drag, startPoint x: 120, startPoint y: 322, endPoint x: 335, endPoint y: 285, distance: 217.6
click at [120, 321] on input "checkbox" at bounding box center [118, 317] width 13 height 13
checkbox input "true"
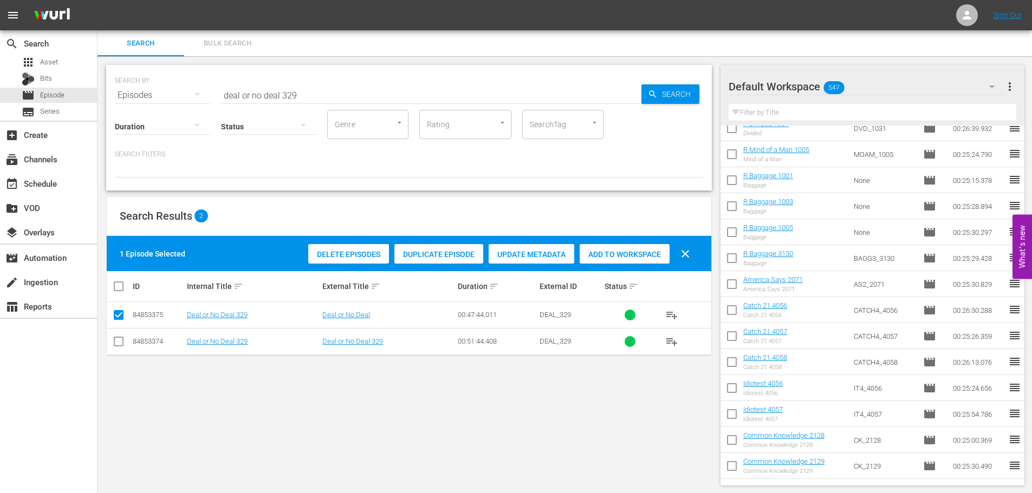
click at [640, 260] on div "Add to Workspace" at bounding box center [625, 254] width 90 height 21
click at [364, 97] on input "deal or no deal 329" at bounding box center [431, 95] width 420 height 26
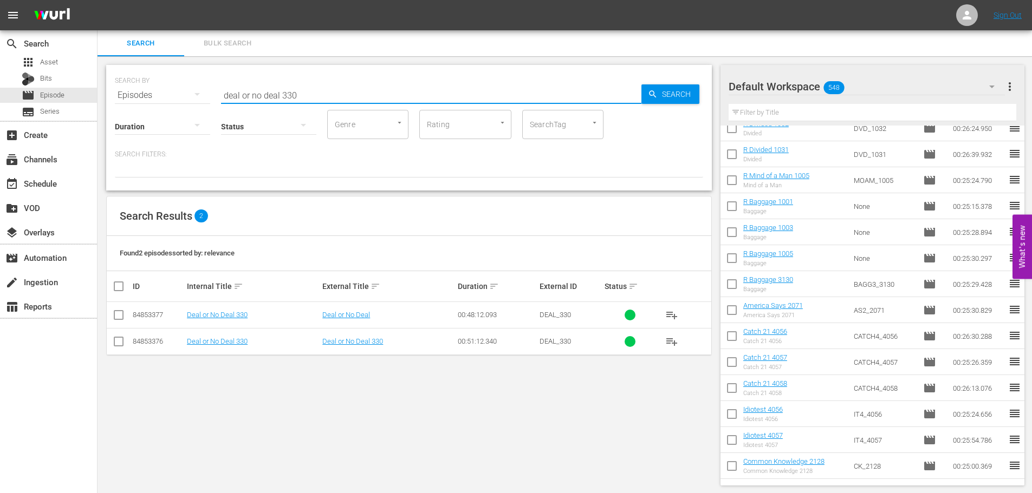
type input "deal or no deal 330"
click at [118, 314] on input "checkbox" at bounding box center [118, 317] width 13 height 13
checkbox input "true"
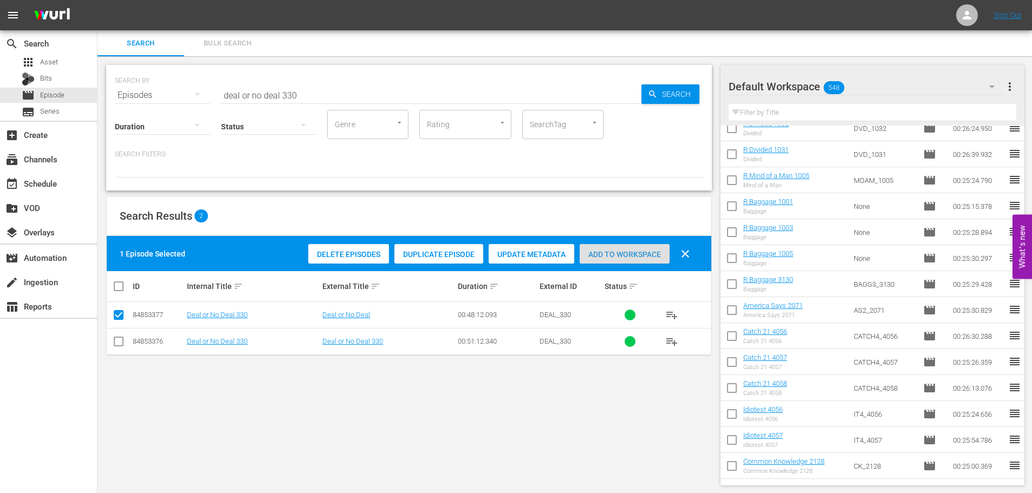
click at [645, 259] on div "Add to Workspace" at bounding box center [625, 254] width 90 height 21
drag, startPoint x: 364, startPoint y: 84, endPoint x: 0, endPoint y: 83, distance: 364.0
click at [97, 0] on div "search Search apps Asset Bits movie Episode subtitles Series add_box Create sub…" at bounding box center [564, 0] width 934 height 0
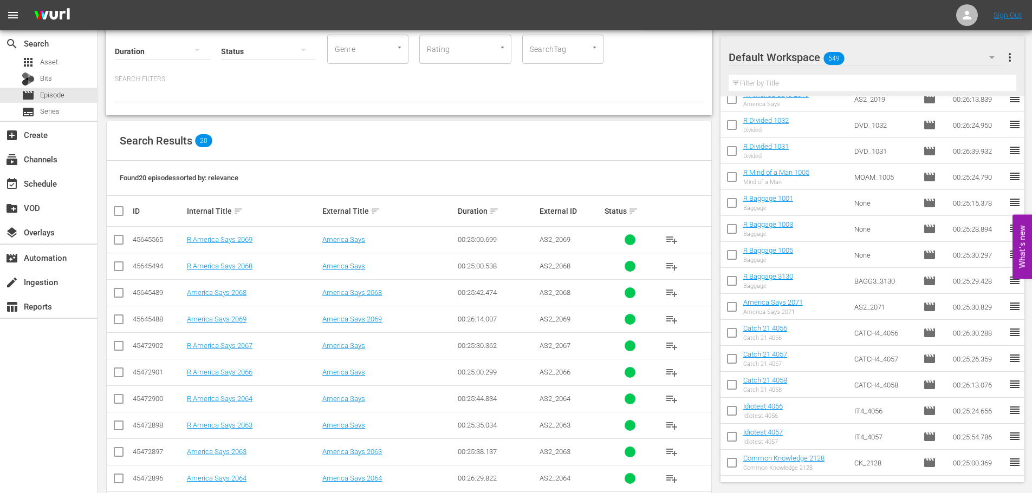
scroll to position [108, 0]
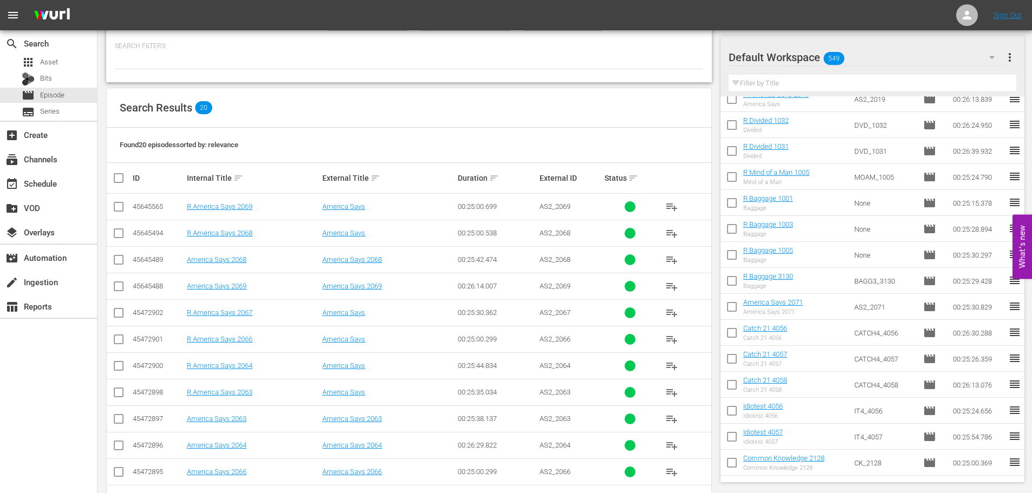
type input "america 206"
click at [118, 314] on input "checkbox" at bounding box center [118, 315] width 13 height 13
checkbox input "true"
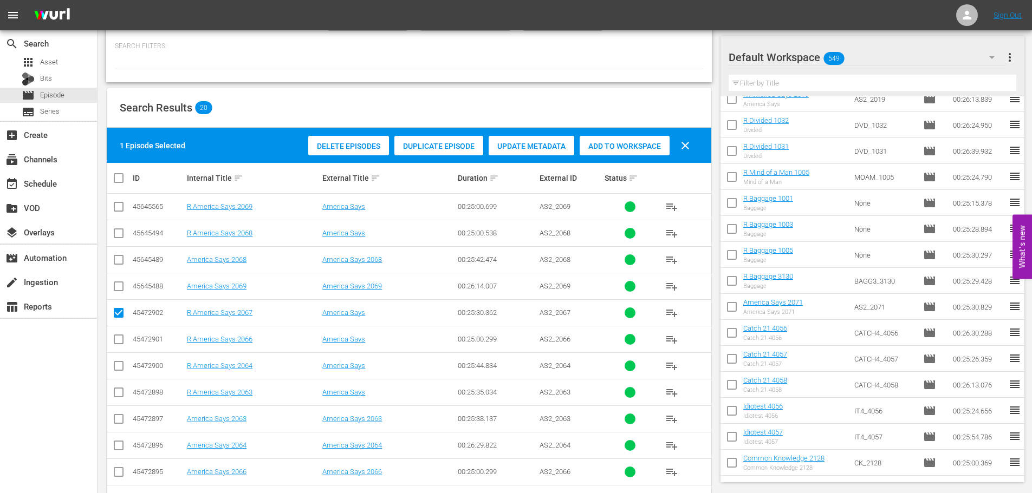
click at [112, 209] on td at bounding box center [119, 207] width 24 height 27
click at [116, 209] on input "checkbox" at bounding box center [118, 209] width 13 height 13
checkbox input "true"
click at [603, 150] on div "Add to Workspace" at bounding box center [625, 146] width 90 height 21
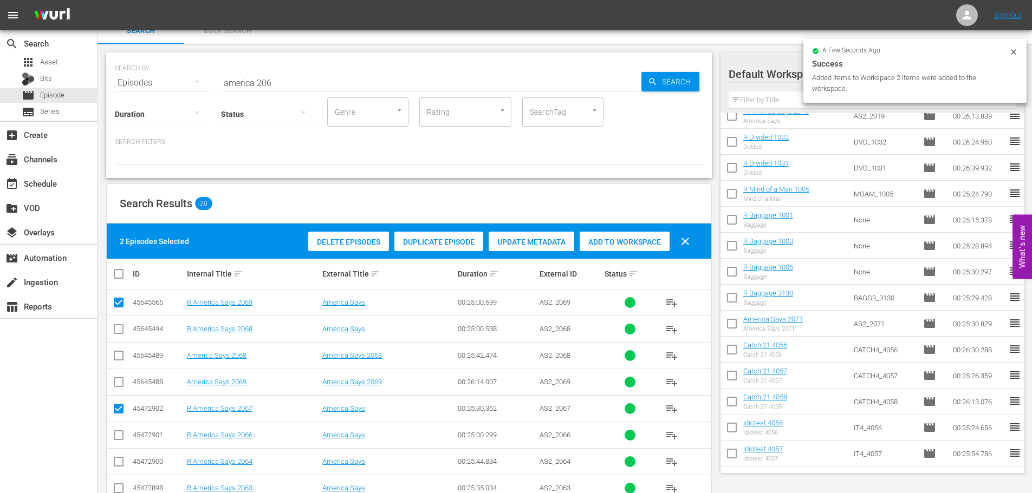
scroll to position [0, 0]
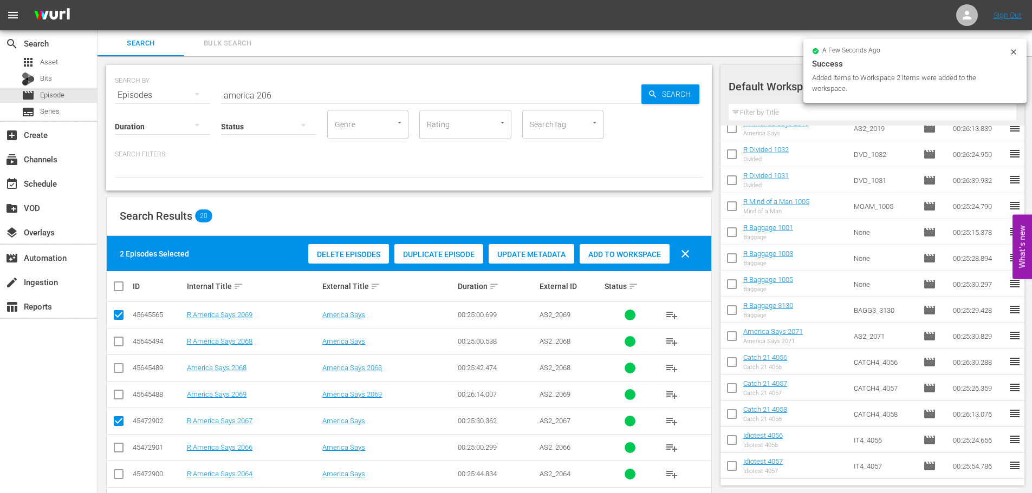
click at [325, 86] on input "america 206" at bounding box center [431, 95] width 420 height 26
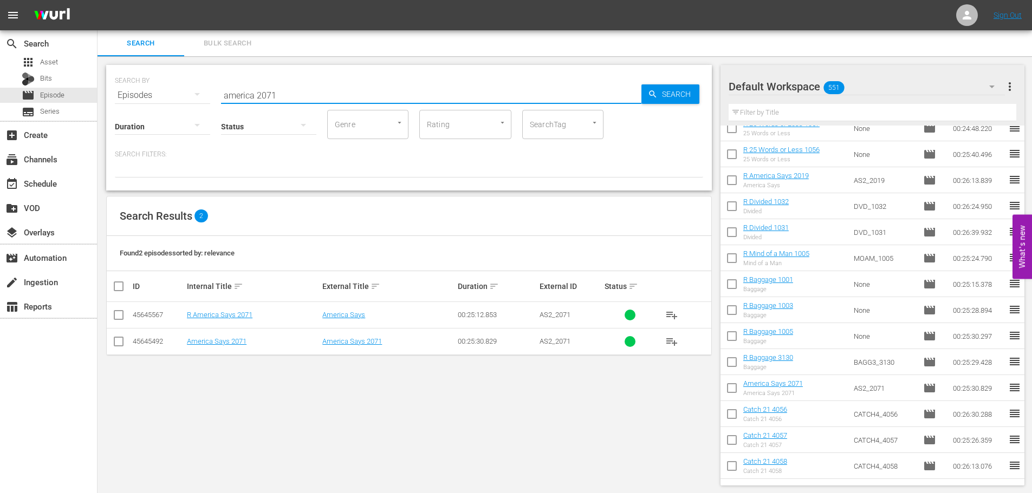
type input "america 2071"
click at [116, 313] on input "checkbox" at bounding box center [118, 317] width 13 height 13
checkbox input "true"
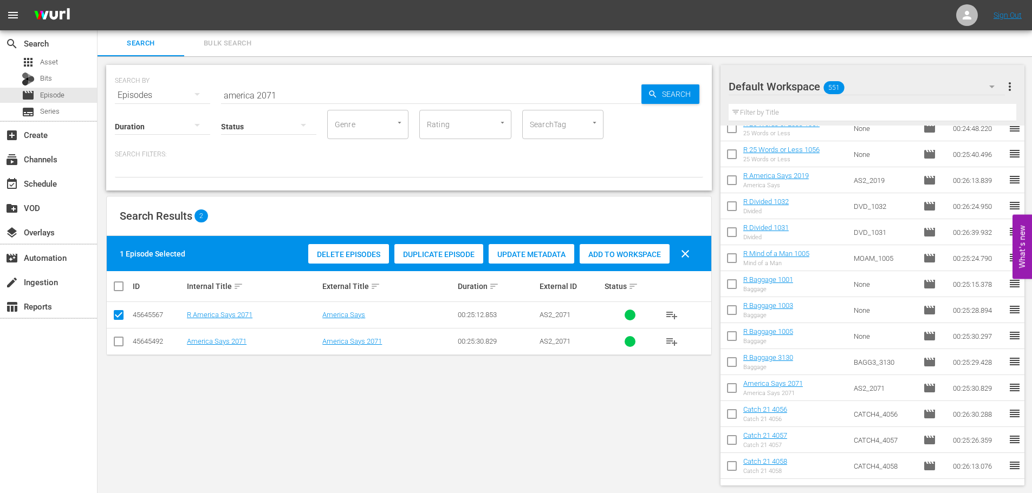
click at [659, 251] on span "Add to Workspace" at bounding box center [625, 254] width 90 height 9
drag, startPoint x: 332, startPoint y: 92, endPoint x: 0, endPoint y: 127, distance: 333.9
click at [97, 0] on div "search Search apps Asset Bits movie Episode subtitles Series add_box Create sub…" at bounding box center [564, 0] width 934 height 0
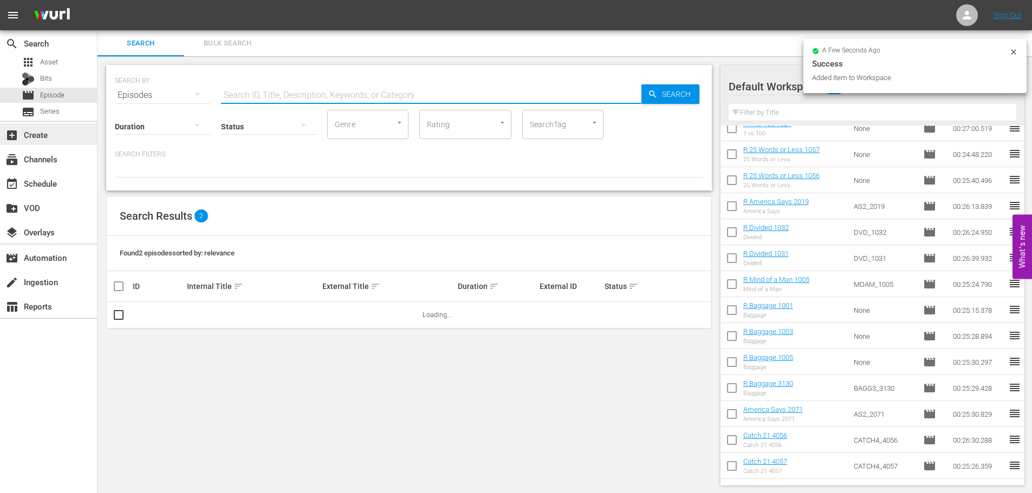
type input "o"
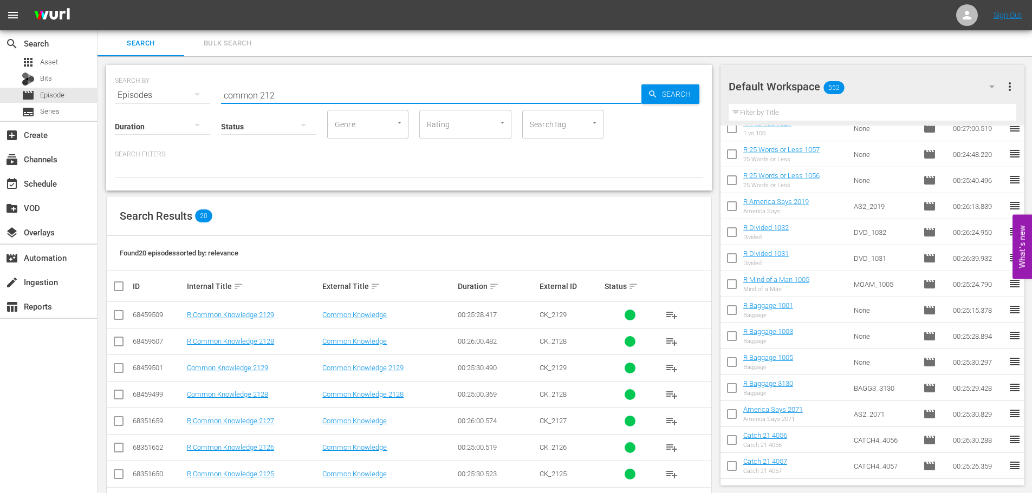
type input "common 212"
click at [121, 344] on input "checkbox" at bounding box center [118, 343] width 13 height 13
checkbox input "true"
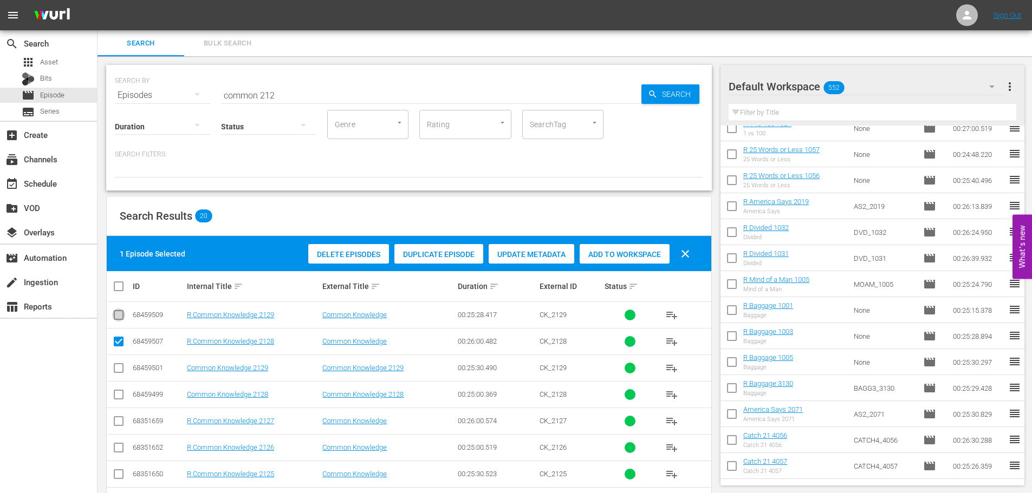
click at [118, 318] on input "checkbox" at bounding box center [118, 317] width 13 height 13
checkbox input "true"
click at [624, 265] on div "Delete Episodes Duplicate Episode Update Metadata Add to Workspace clear" at bounding box center [501, 254] width 393 height 26
click at [639, 255] on span "Add to Workspace" at bounding box center [625, 254] width 90 height 9
drag, startPoint x: 295, startPoint y: 90, endPoint x: 97, endPoint y: 119, distance: 199.2
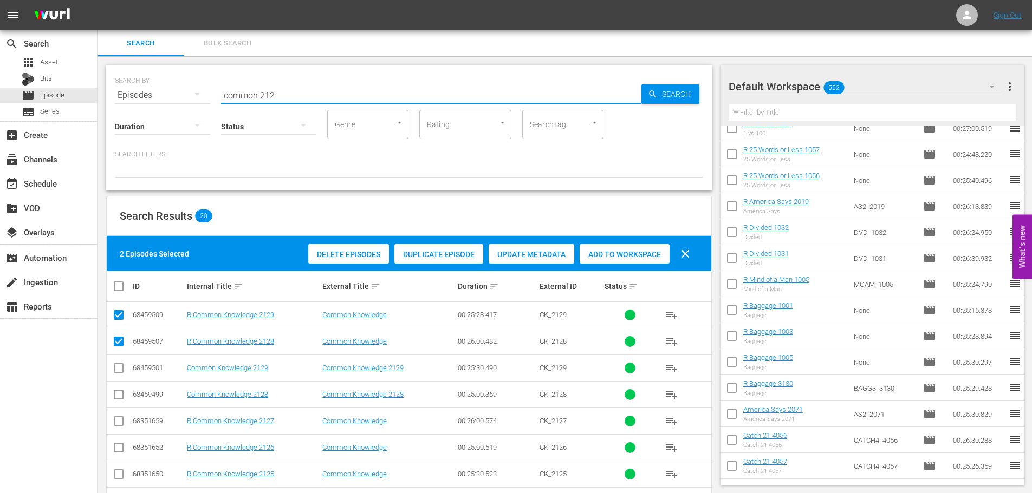
click at [97, 0] on div "search Search apps Asset Bits movie Episode subtitles Series add_box Create sub…" at bounding box center [564, 0] width 934 height 0
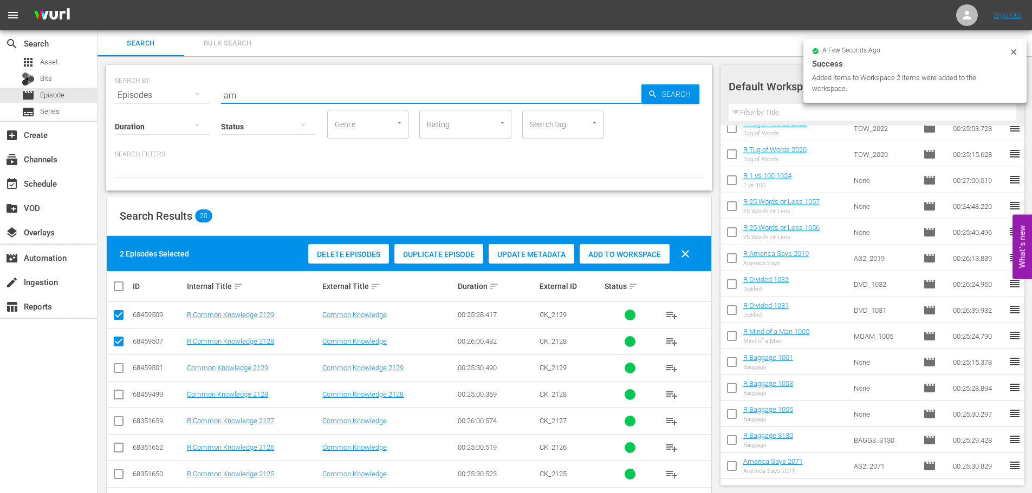
type input "a"
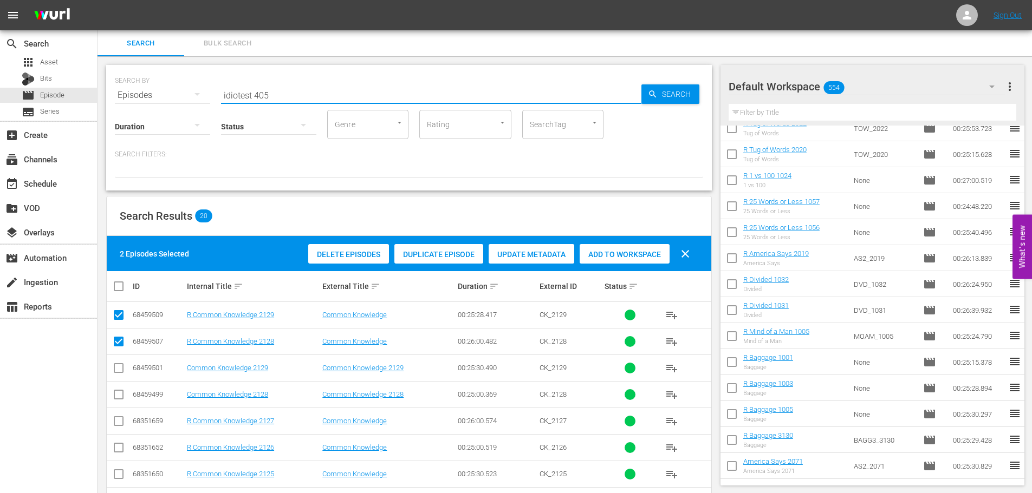
scroll to position [1, 0]
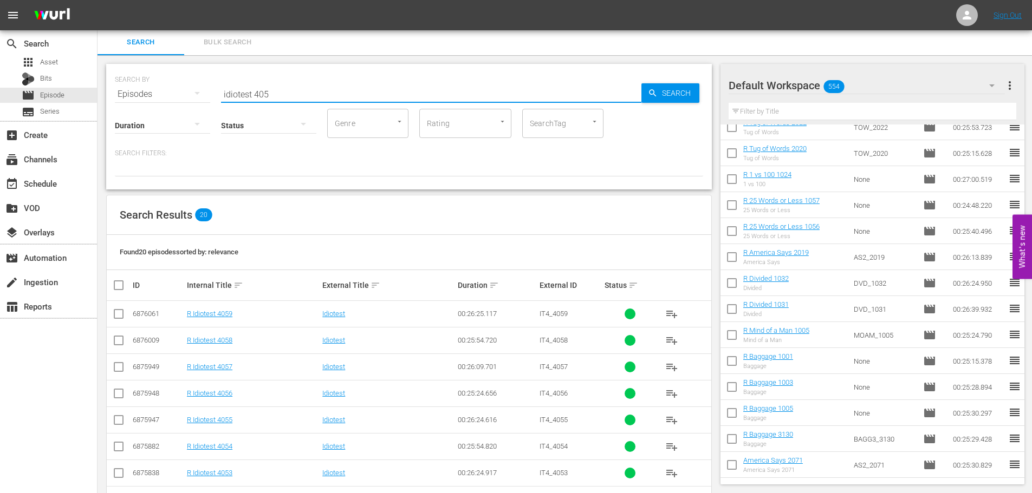
type input "idiotest 405"
click at [108, 374] on td at bounding box center [119, 367] width 24 height 27
drag, startPoint x: 115, startPoint y: 370, endPoint x: 117, endPoint y: 387, distance: 16.9
click at [116, 370] on input "checkbox" at bounding box center [118, 369] width 13 height 13
checkbox input "true"
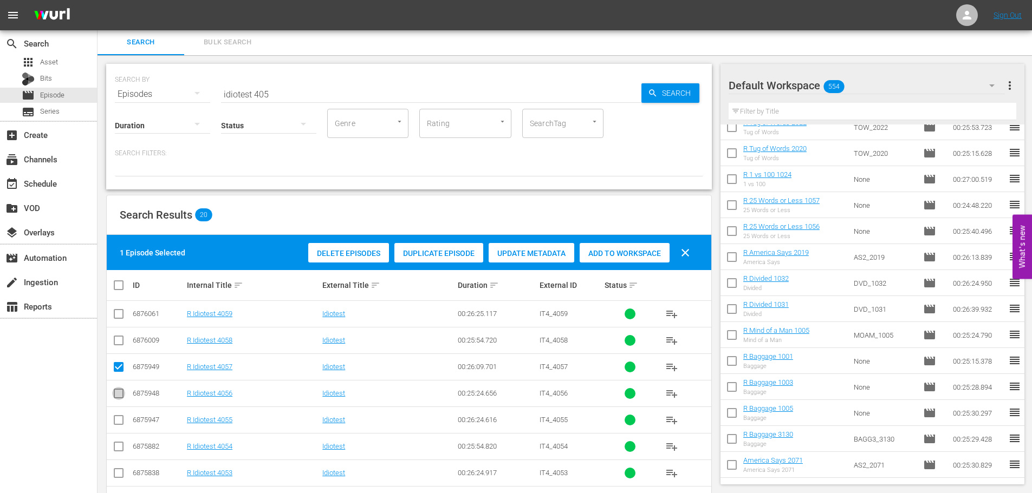
click at [120, 396] on input "checkbox" at bounding box center [118, 395] width 13 height 13
checkbox input "true"
click at [644, 252] on span "Add to Workspace" at bounding box center [625, 253] width 90 height 9
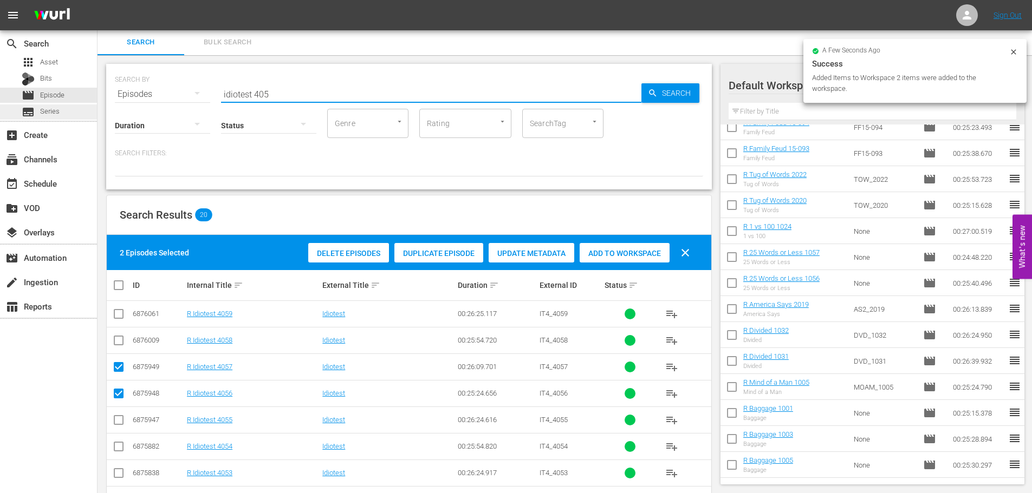
drag, startPoint x: 339, startPoint y: 89, endPoint x: 0, endPoint y: 106, distance: 338.9
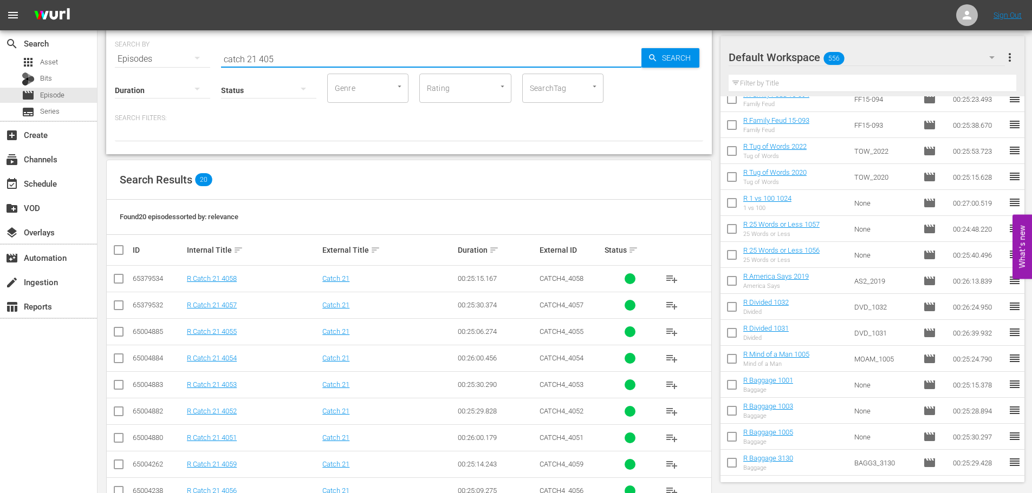
scroll to position [55, 0]
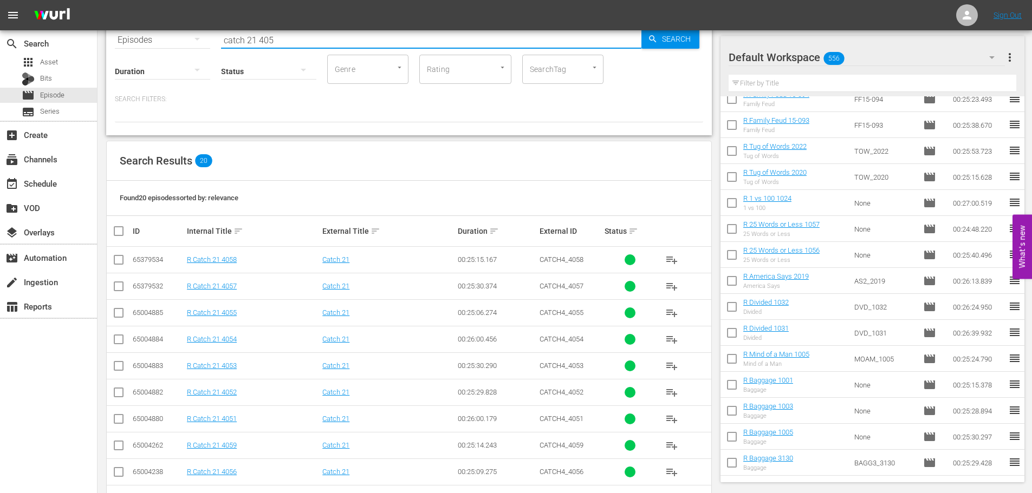
type input "catch 21 405"
click at [119, 293] on input "checkbox" at bounding box center [118, 288] width 13 height 13
checkbox input "true"
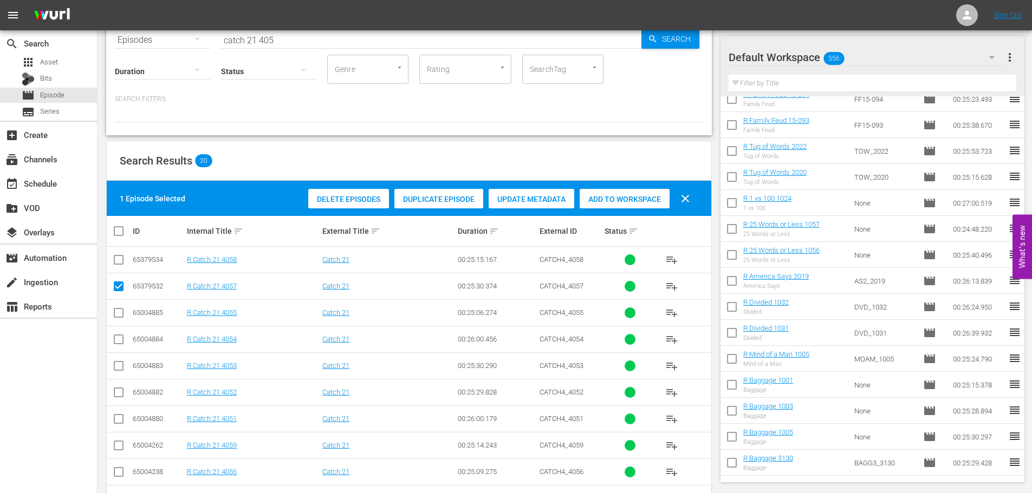
click at [122, 263] on input "checkbox" at bounding box center [118, 262] width 13 height 13
checkbox input "true"
click at [114, 473] on input "checkbox" at bounding box center [118, 474] width 13 height 13
checkbox input "true"
click at [623, 197] on span "Add to Workspace" at bounding box center [625, 199] width 90 height 9
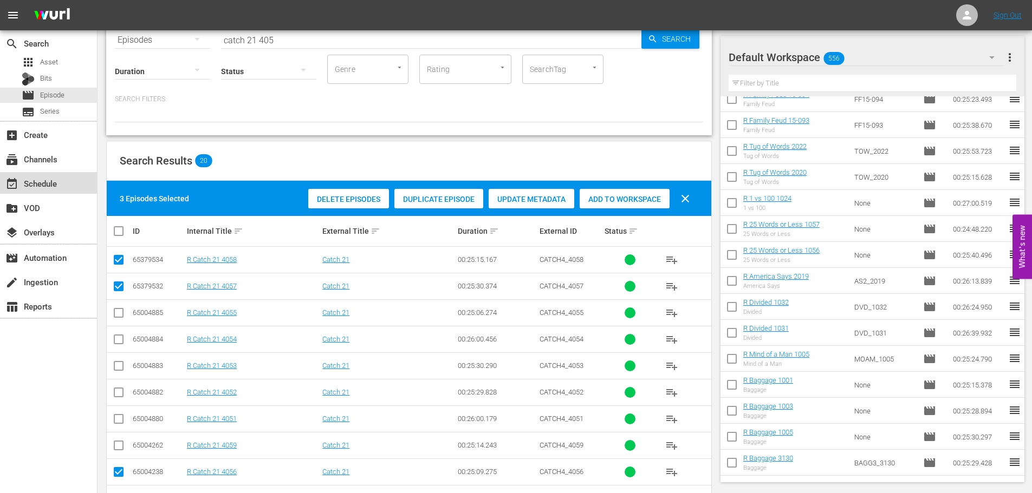
click at [56, 181] on div "event_available Schedule" at bounding box center [30, 182] width 61 height 10
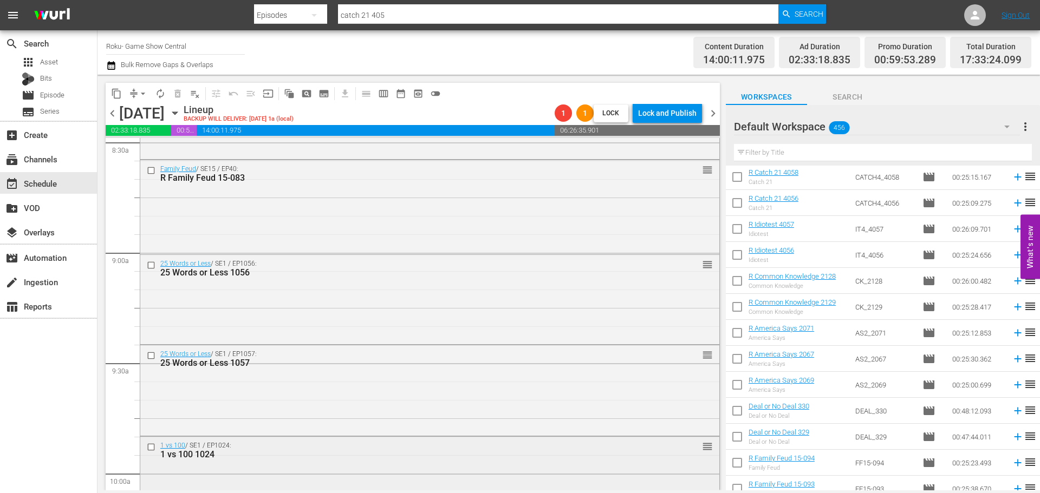
scroll to position [2004, 0]
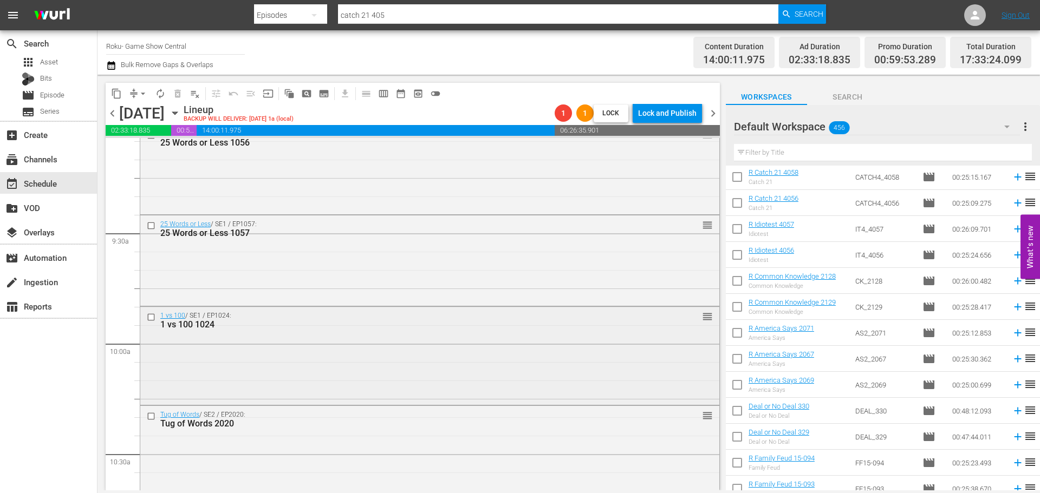
click at [153, 321] on input "checkbox" at bounding box center [152, 317] width 11 height 9
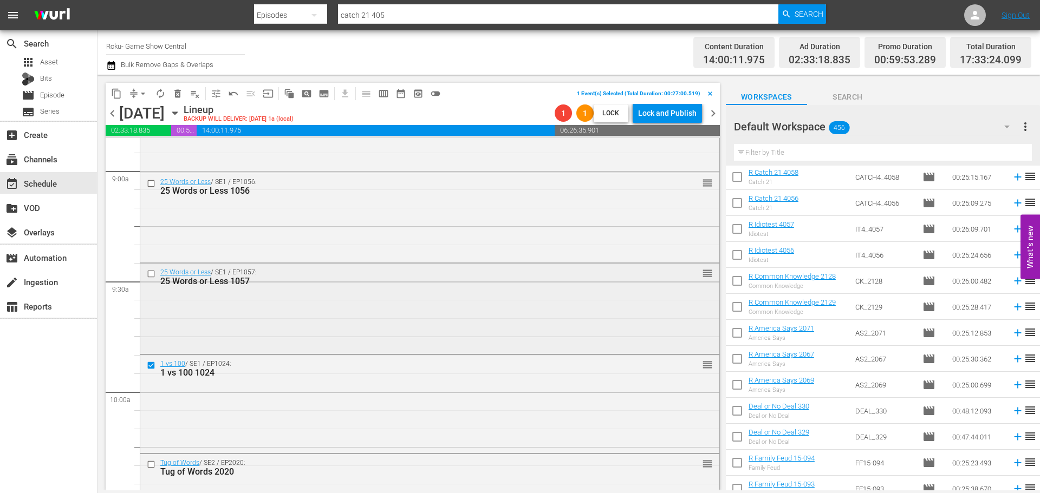
scroll to position [1896, 0]
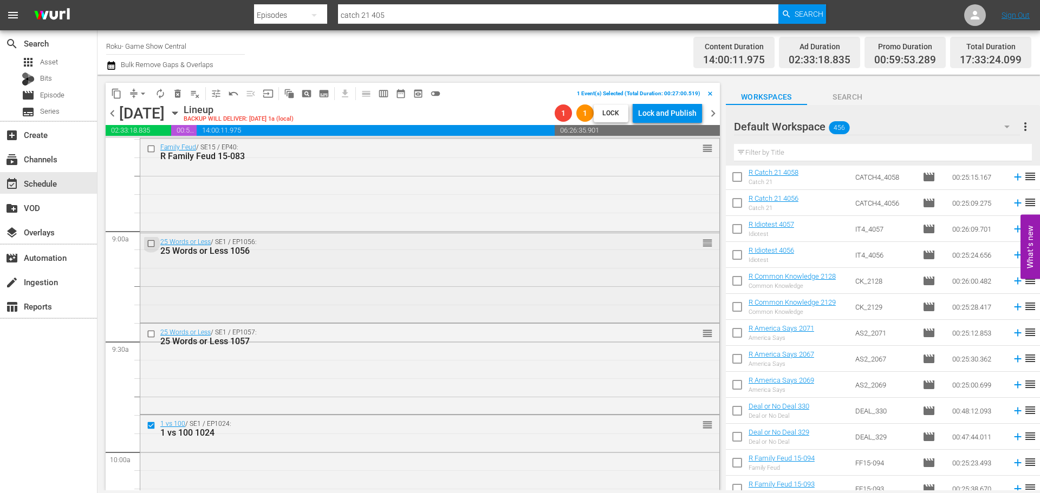
click at [152, 245] on input "checkbox" at bounding box center [152, 243] width 11 height 9
click at [147, 330] on input "checkbox" at bounding box center [152, 334] width 11 height 9
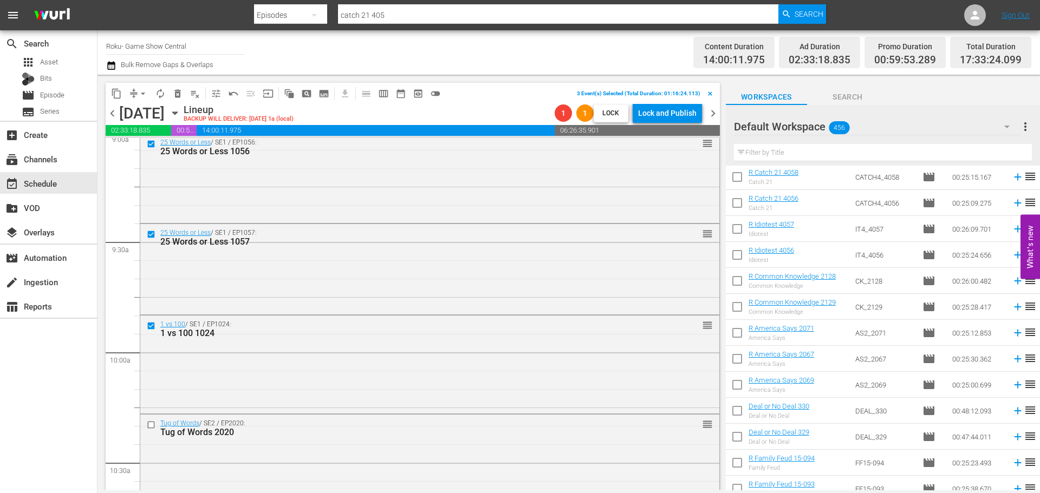
scroll to position [2058, 0]
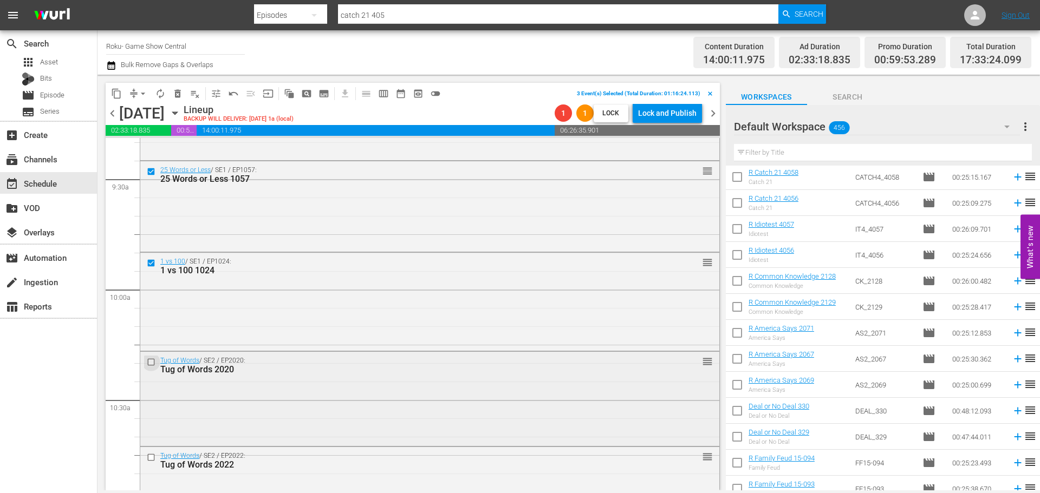
click at [152, 361] on input "checkbox" at bounding box center [152, 362] width 11 height 9
click at [148, 455] on input "checkbox" at bounding box center [152, 457] width 11 height 9
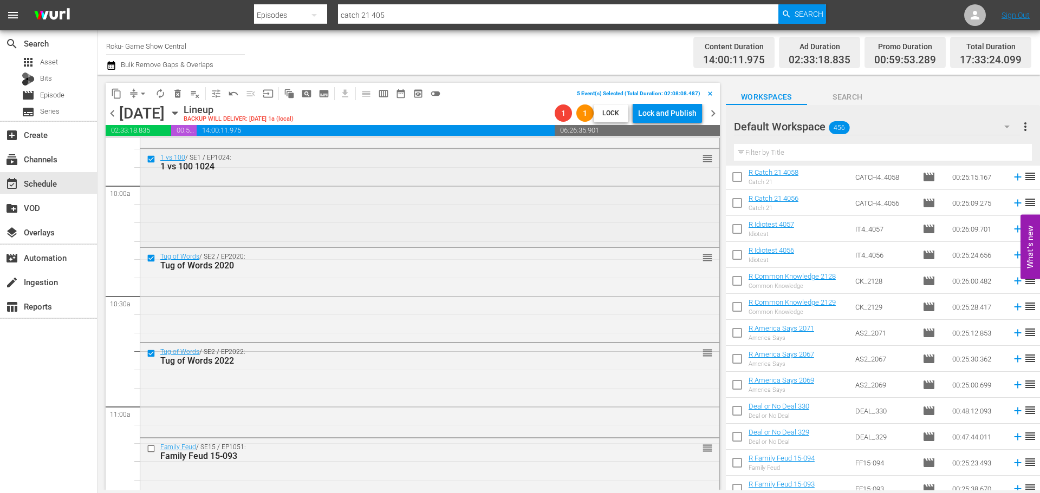
scroll to position [2166, 0]
click at [151, 445] on input "checkbox" at bounding box center [152, 444] width 11 height 9
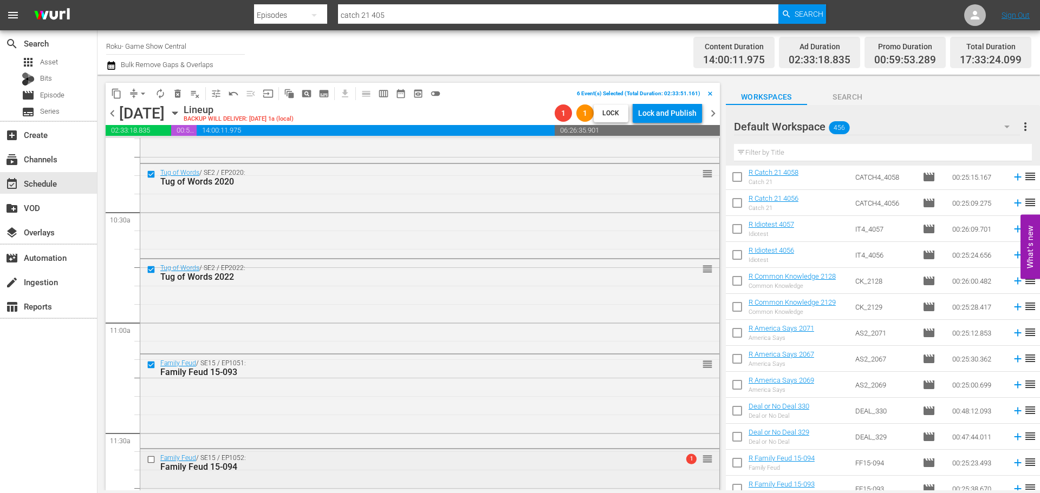
scroll to position [2329, 0]
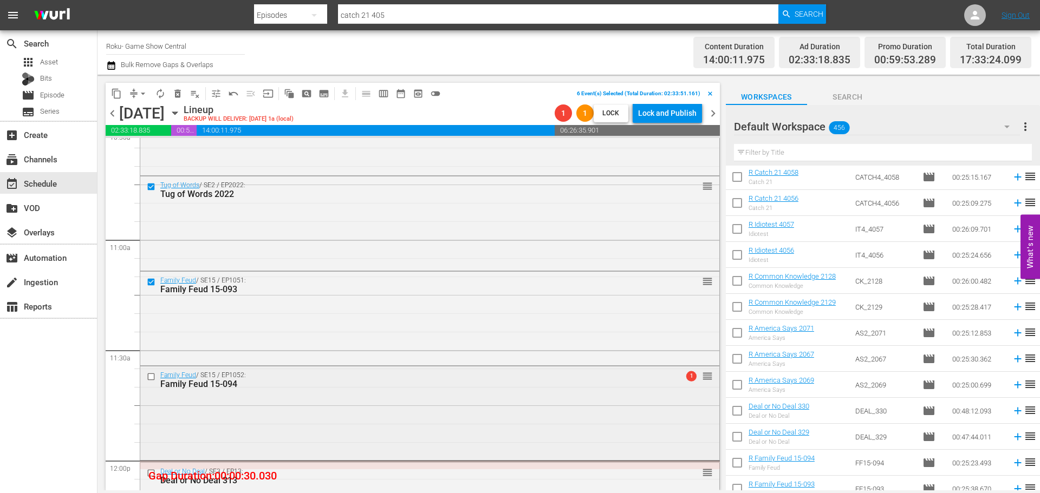
click at [152, 380] on input "checkbox" at bounding box center [152, 377] width 11 height 9
click at [185, 93] on button "delete_forever_outlined" at bounding box center [177, 93] width 17 height 17
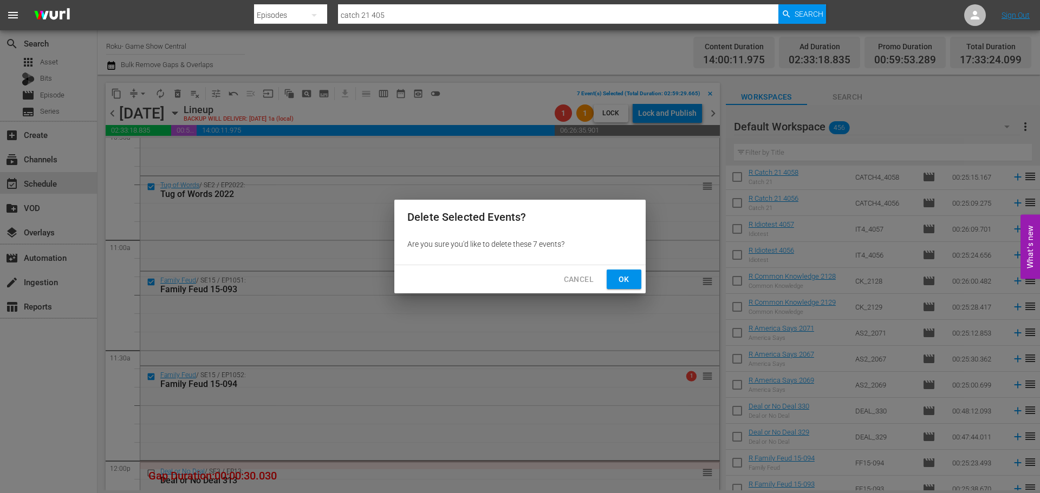
click at [635, 283] on button "Ok" at bounding box center [624, 280] width 35 height 20
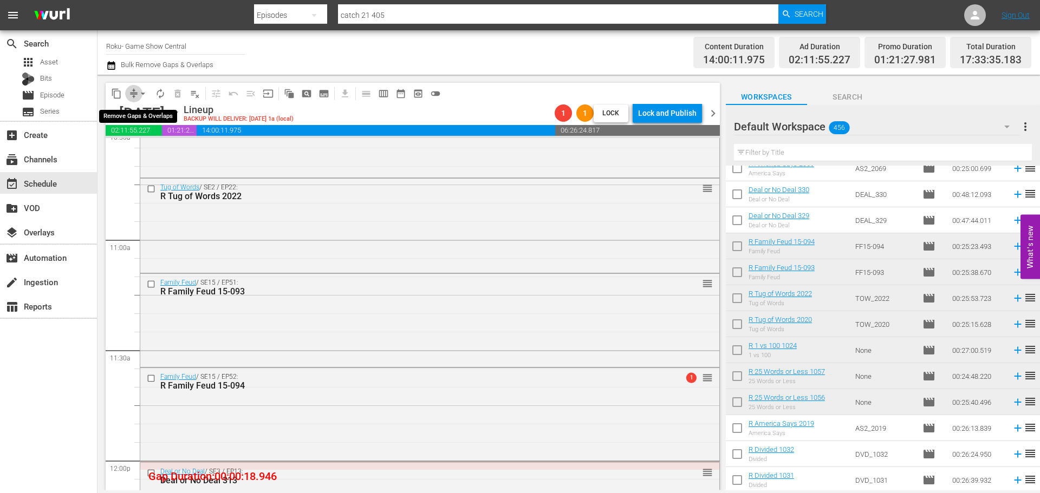
click at [134, 92] on span "compress" at bounding box center [133, 93] width 11 height 11
click at [142, 94] on span "arrow_drop_down" at bounding box center [143, 93] width 11 height 11
click at [143, 123] on li "Align to Midnight" at bounding box center [144, 116] width 114 height 18
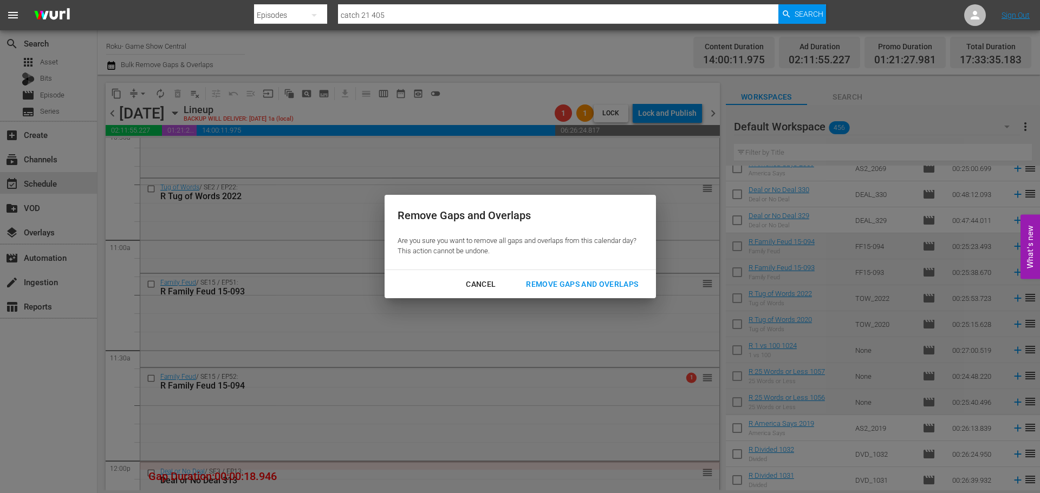
click at [555, 276] on button "Remove Gaps and Overlaps" at bounding box center [582, 285] width 138 height 20
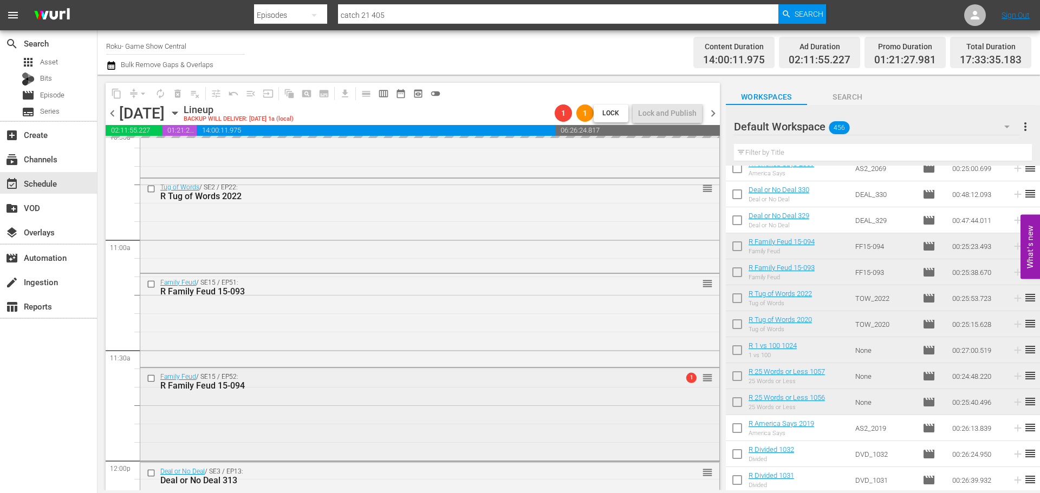
click at [310, 436] on div "Family Feud / SE15 / EP52: R Family Feud 15-094 1 reorder" at bounding box center [429, 413] width 579 height 90
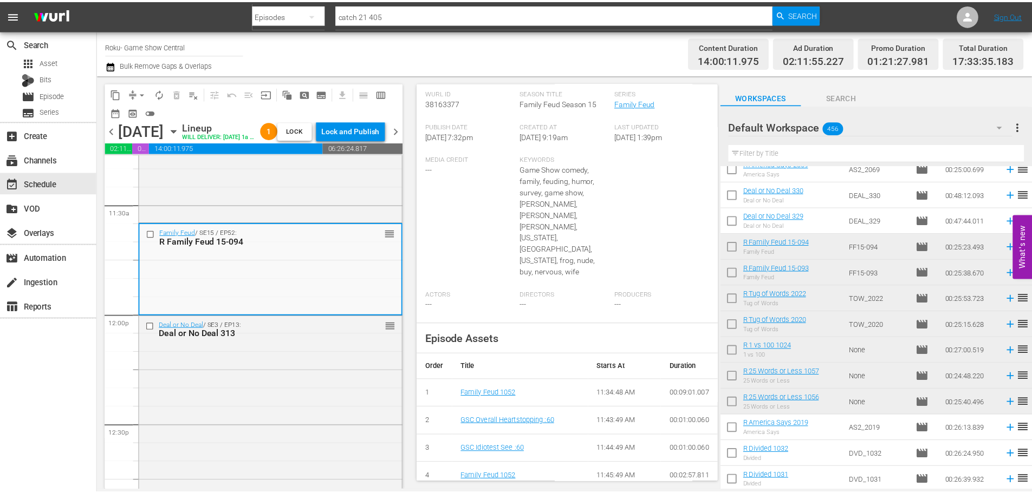
scroll to position [0, 0]
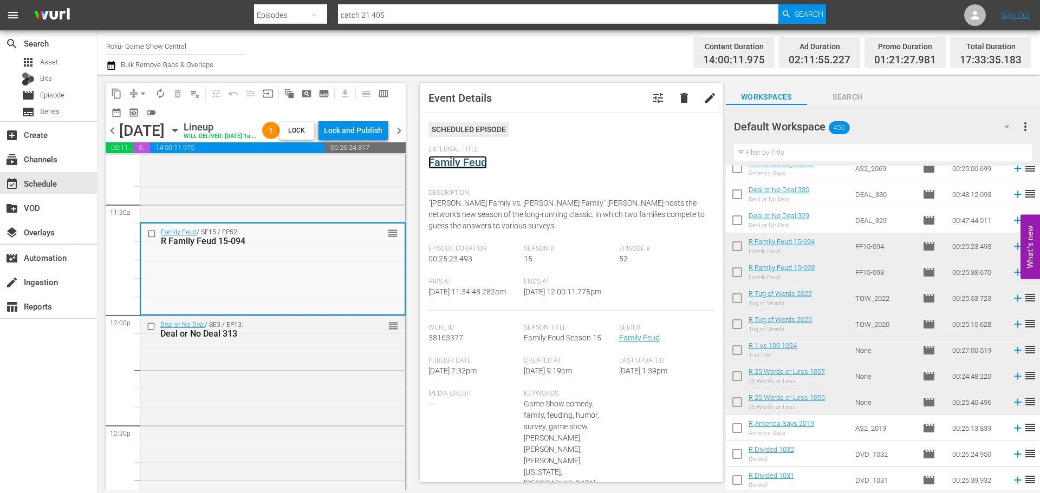
click at [471, 164] on link "Family Feud" at bounding box center [457, 162] width 58 height 13
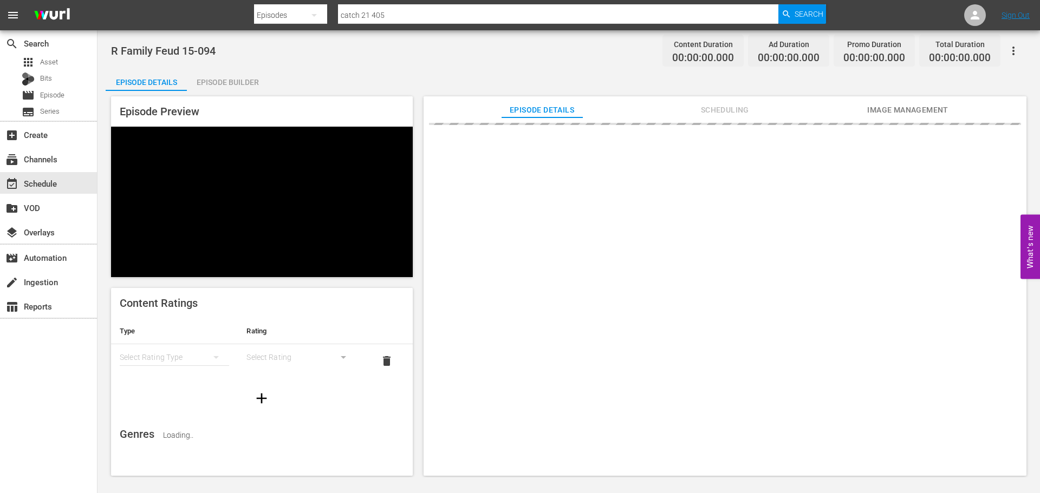
click at [247, 89] on div "Episode Builder" at bounding box center [227, 82] width 81 height 26
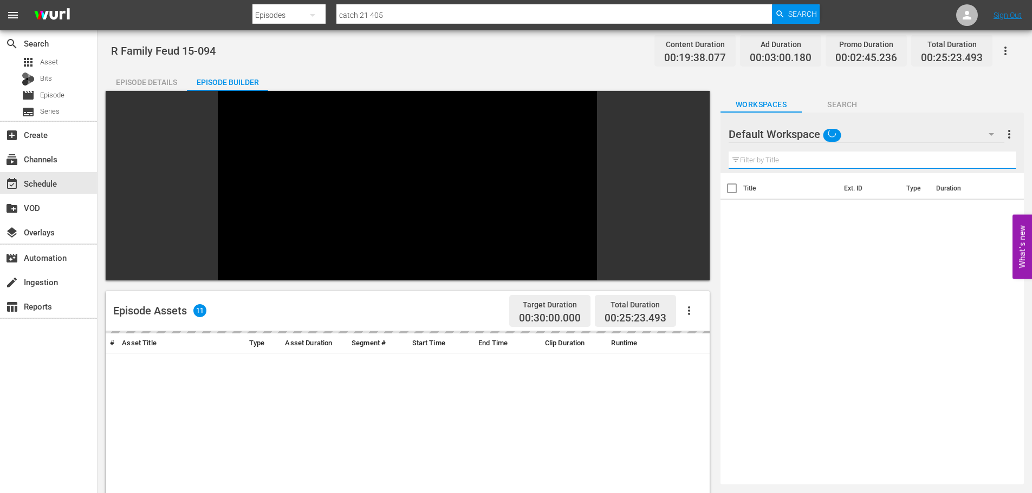
drag, startPoint x: 890, startPoint y: 157, endPoint x: 888, endPoint y: 163, distance: 6.2
click at [890, 157] on input "text" at bounding box center [871, 160] width 287 height 17
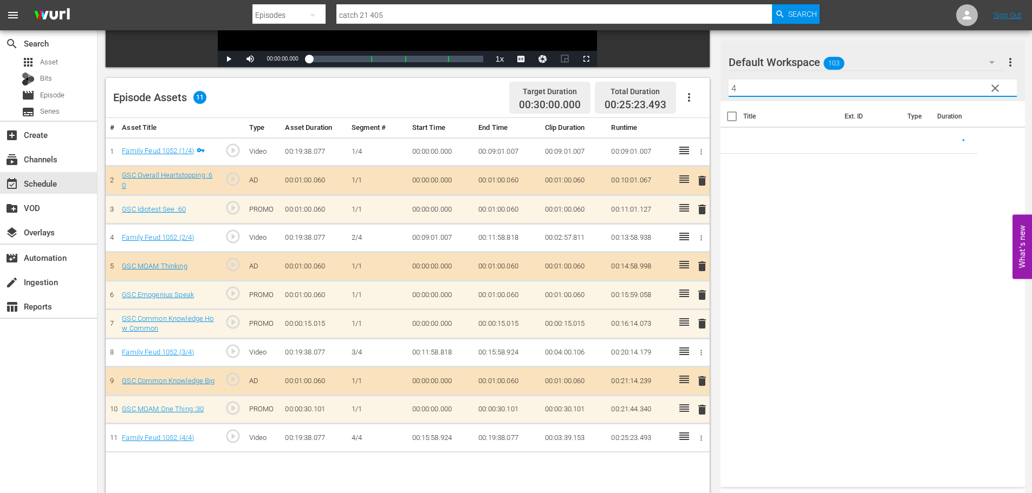
scroll to position [282, 0]
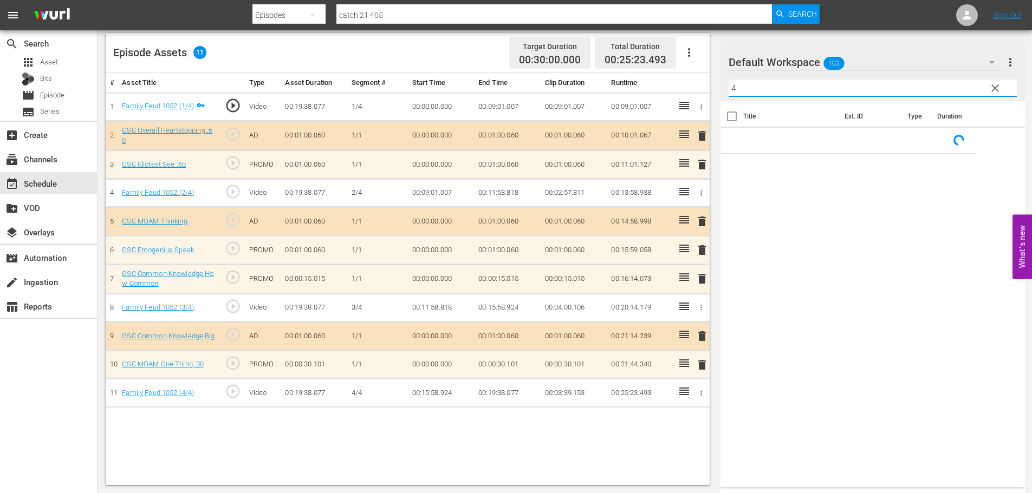
type input "4"
click at [704, 278] on span "delete" at bounding box center [701, 278] width 13 height 13
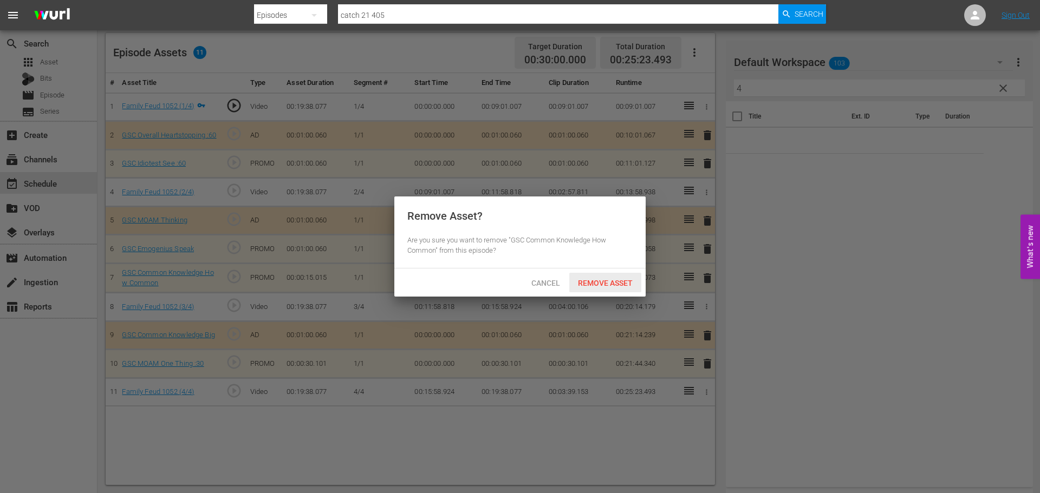
click at [573, 273] on div "Remove Asset" at bounding box center [605, 283] width 72 height 20
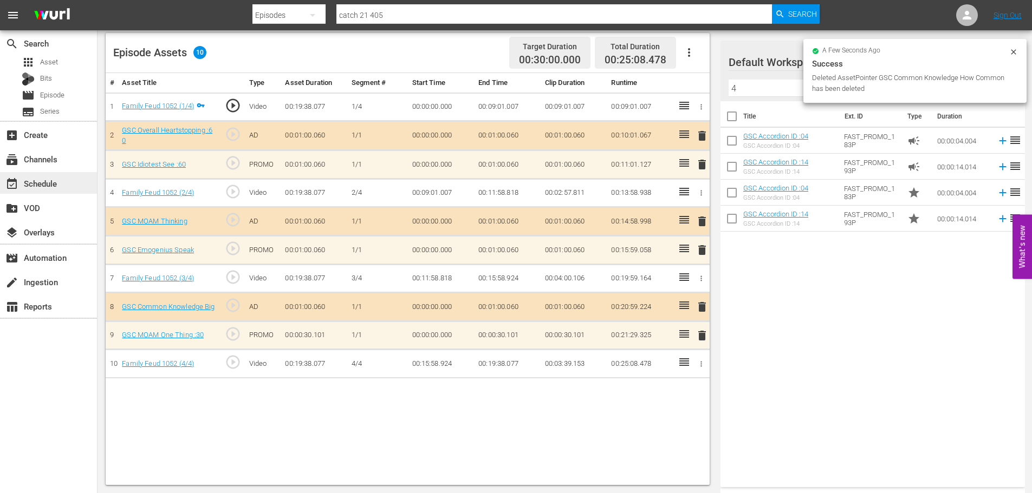
click at [47, 176] on div "event_available Schedule" at bounding box center [48, 183] width 97 height 22
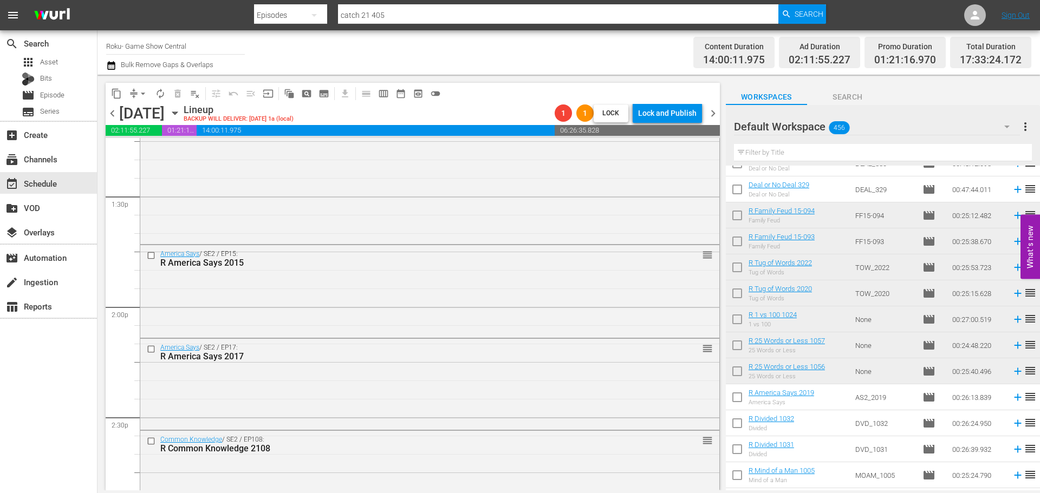
scroll to position [271, 0]
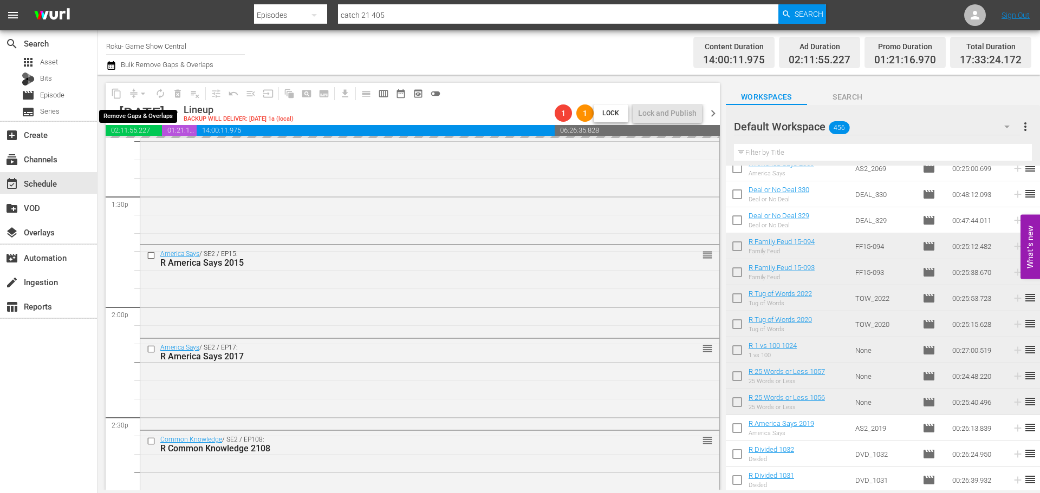
click at [141, 92] on div "arrow_drop_down" at bounding box center [142, 93] width 17 height 17
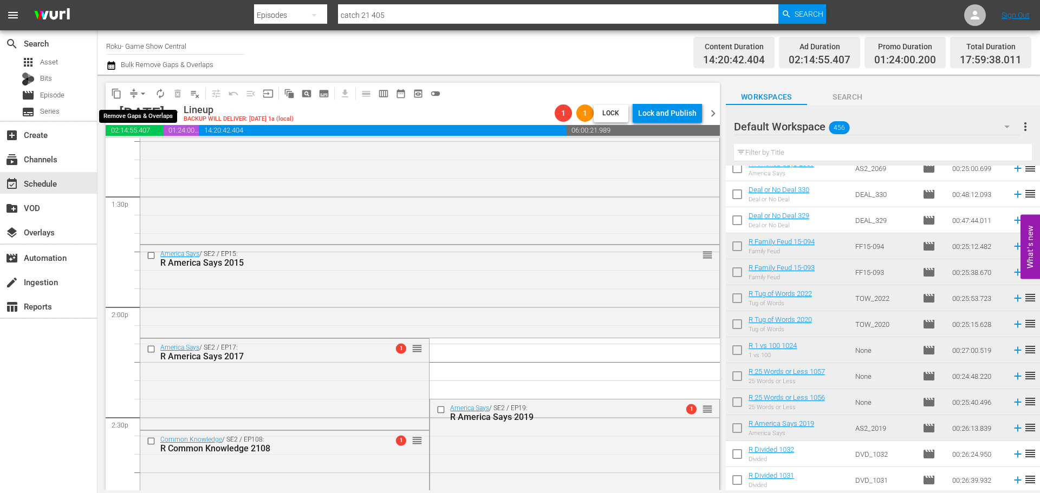
click at [143, 97] on span "arrow_drop_down" at bounding box center [143, 93] width 11 height 11
click at [180, 122] on li "Align to Midnight" at bounding box center [144, 116] width 114 height 18
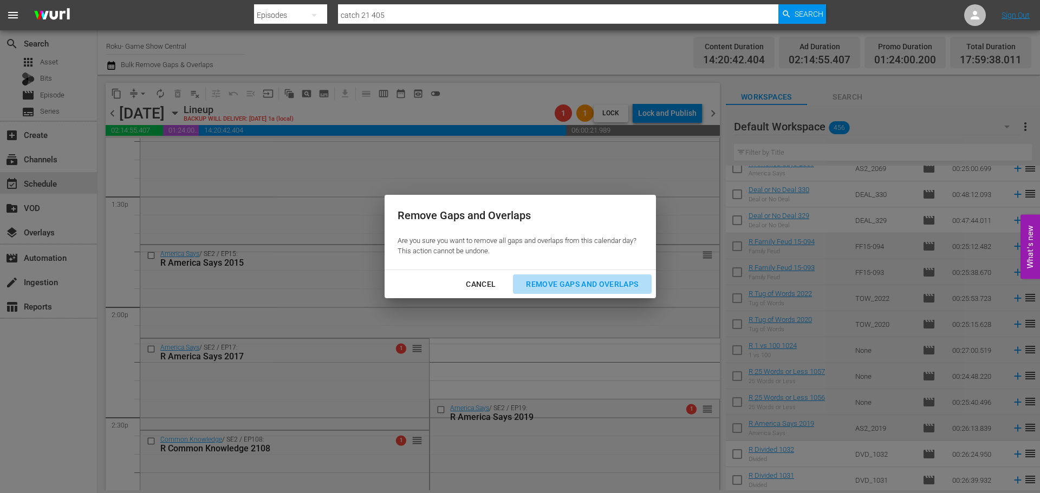
click at [585, 287] on div "Remove Gaps and Overlaps" at bounding box center [581, 285] width 129 height 14
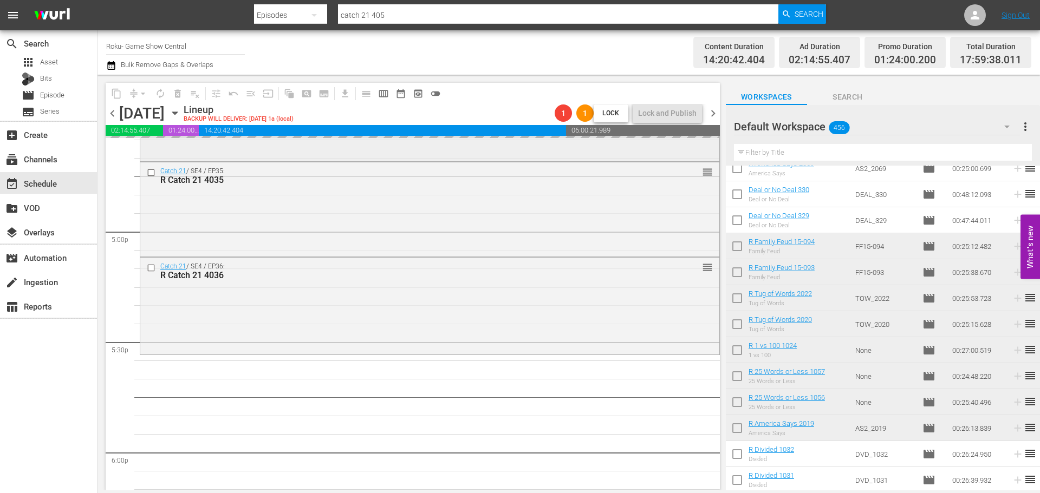
scroll to position [3683, 0]
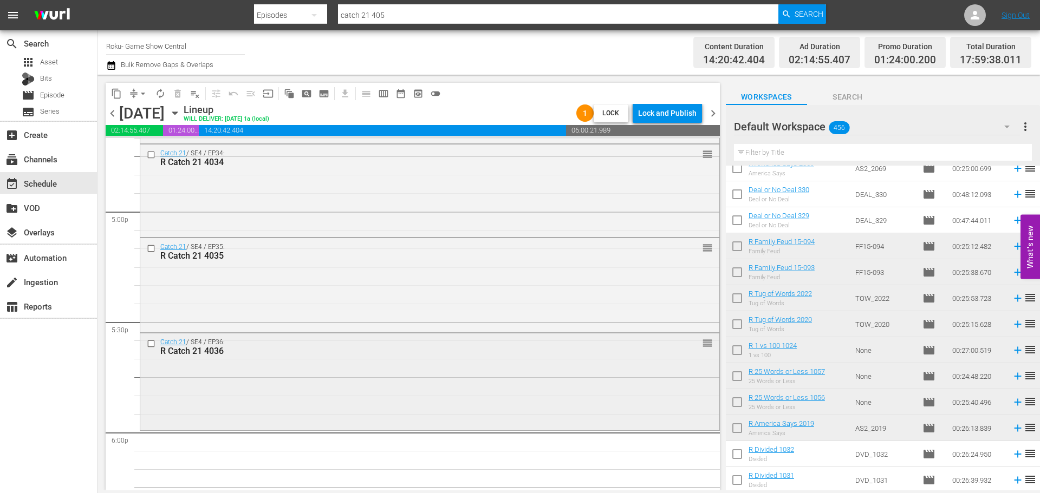
click at [518, 394] on div "Catch 21 / SE4 / EP36: R Catch 21 4036 reorder" at bounding box center [429, 381] width 579 height 94
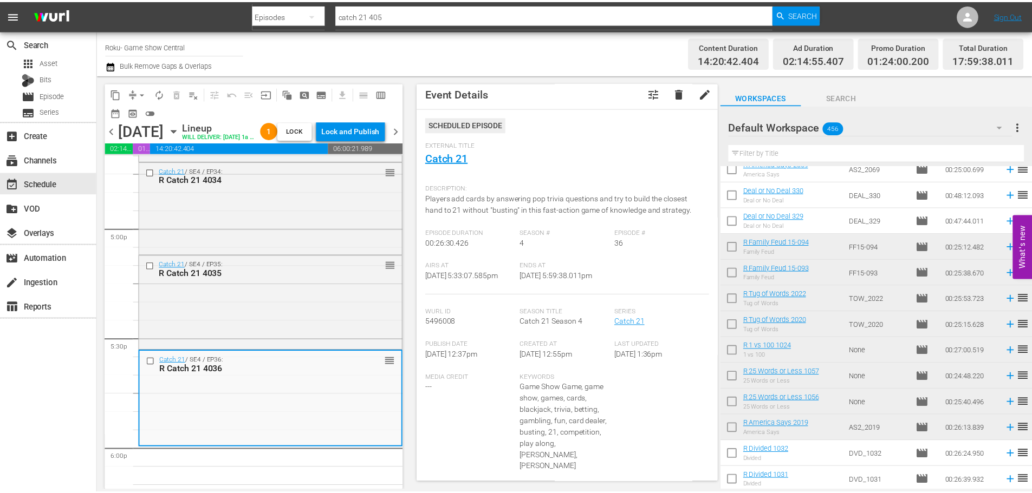
scroll to position [0, 0]
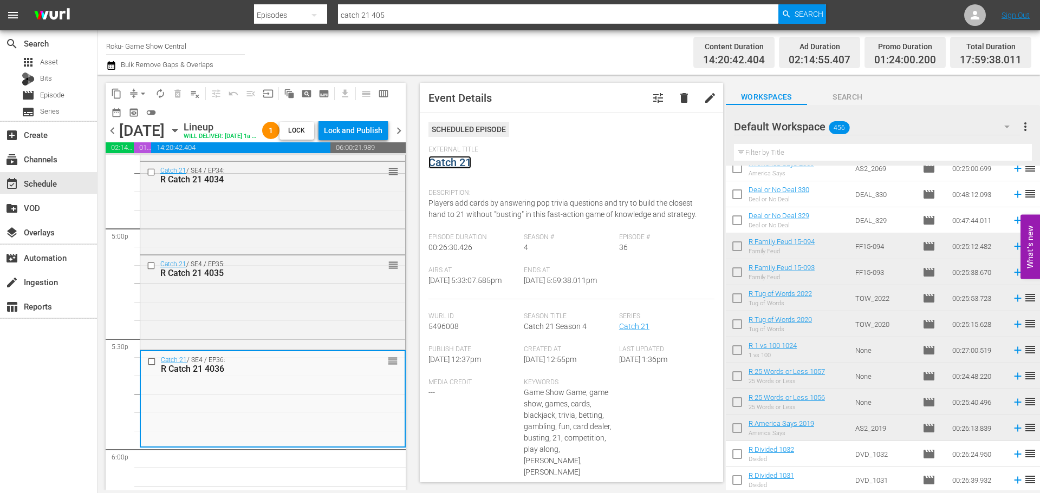
click at [437, 164] on link "Catch 21" at bounding box center [449, 162] width 43 height 13
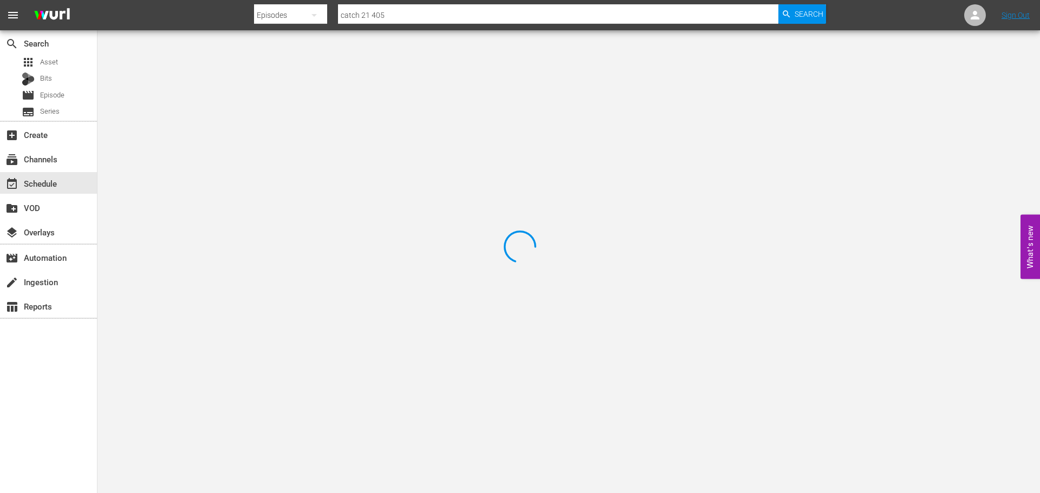
click at [268, 83] on div at bounding box center [520, 246] width 1040 height 493
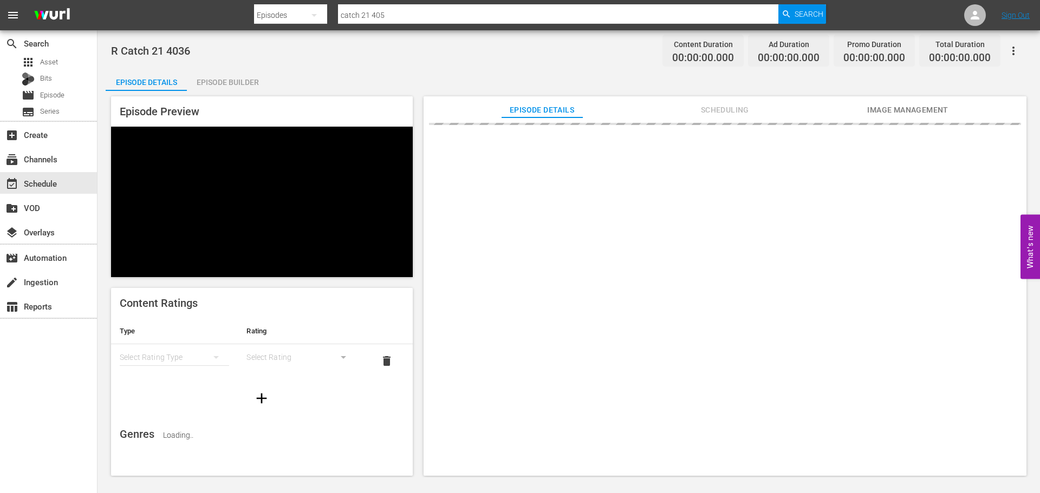
click at [227, 96] on div "Episode Preview Content Ratings Type Rating Select Rating Type Select Rating de…" at bounding box center [569, 288] width 926 height 394
click at [226, 81] on div "Episode Builder" at bounding box center [227, 82] width 81 height 26
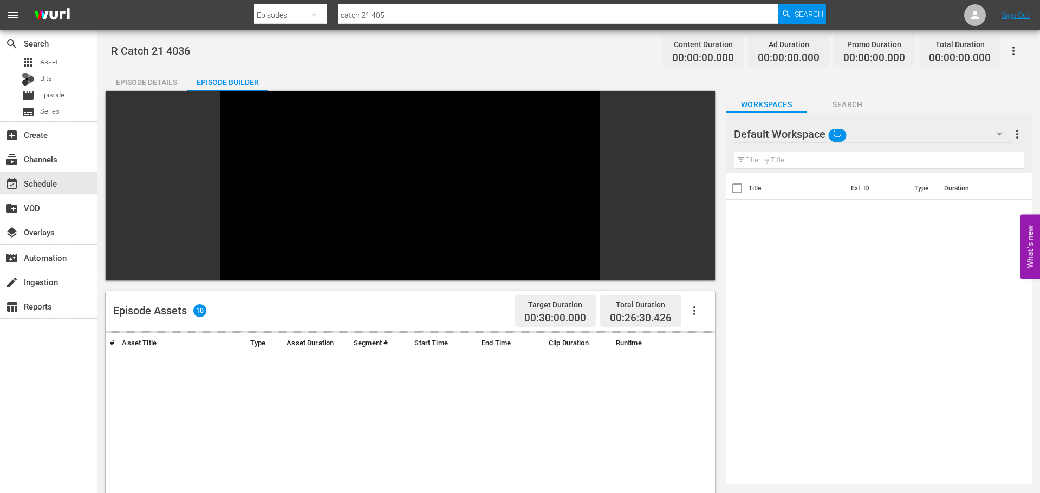
click at [226, 81] on div "Episode Builder" at bounding box center [227, 82] width 81 height 26
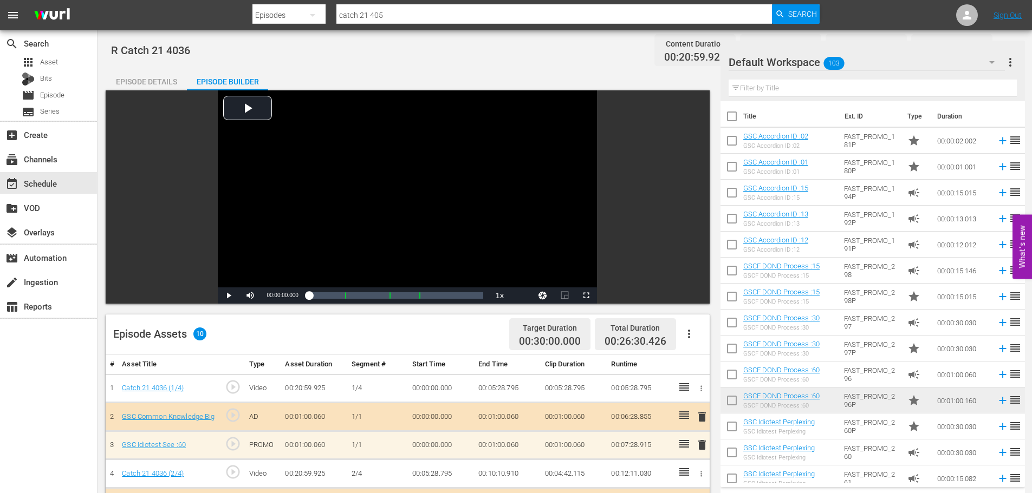
scroll to position [282, 0]
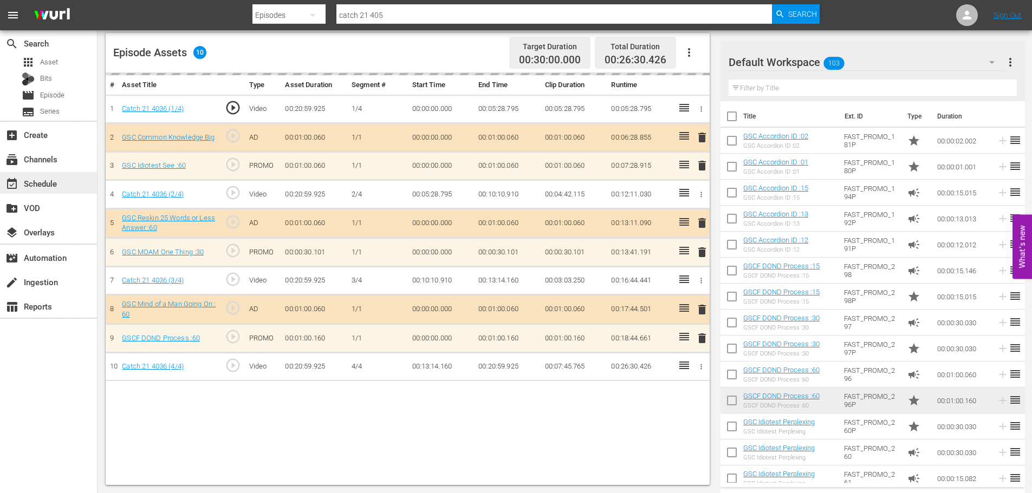
click at [68, 186] on div "event_available Schedule" at bounding box center [48, 183] width 97 height 22
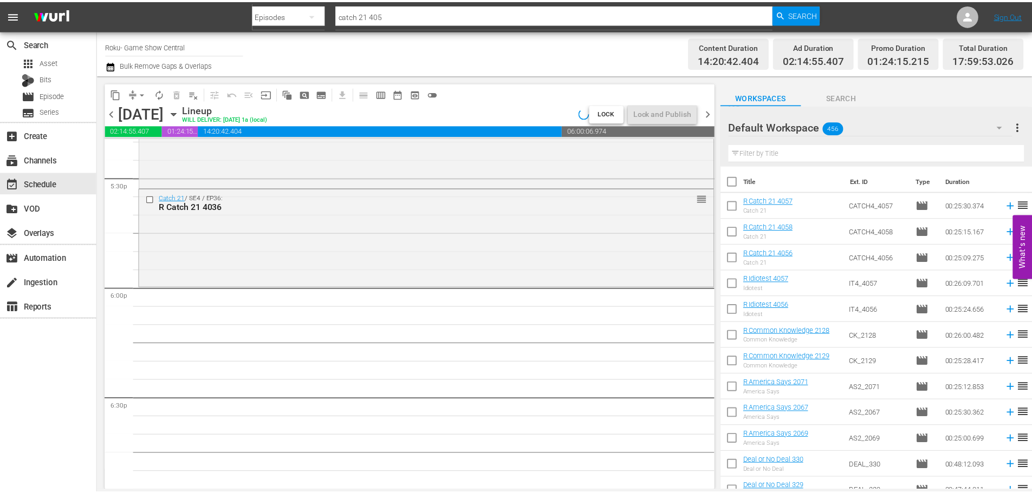
scroll to position [3612, 0]
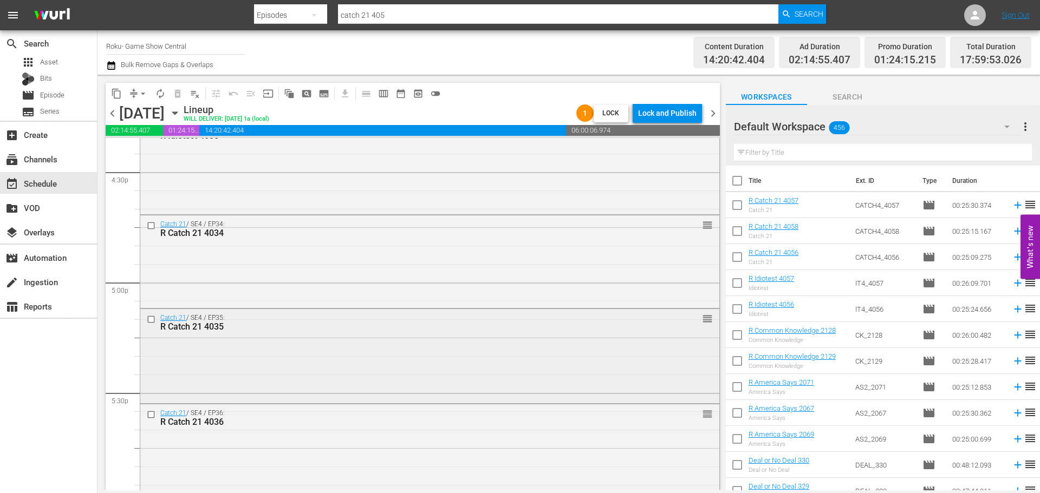
click at [435, 356] on div "Catch 21 / SE4 / EP35: R Catch 21 4035 reorder" at bounding box center [429, 355] width 579 height 93
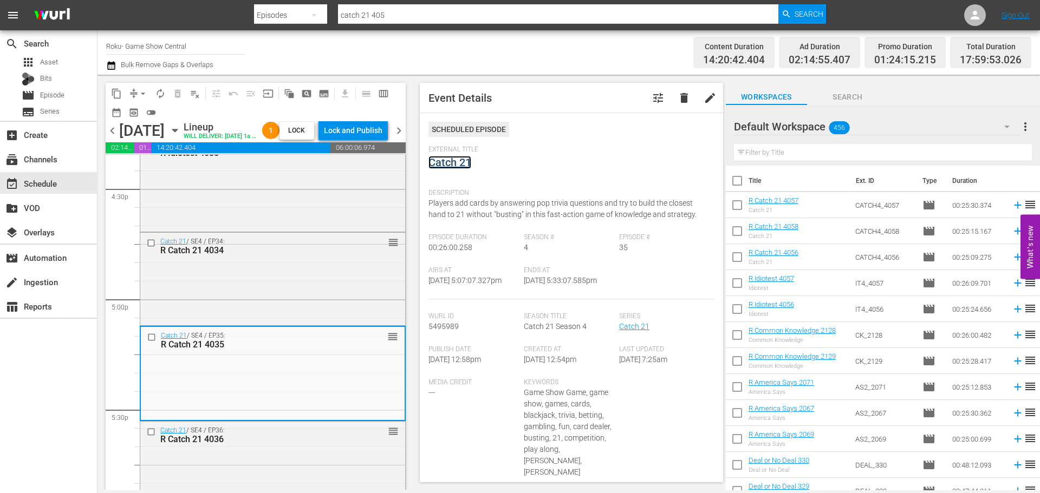
click at [468, 165] on link "Catch 21" at bounding box center [449, 162] width 43 height 13
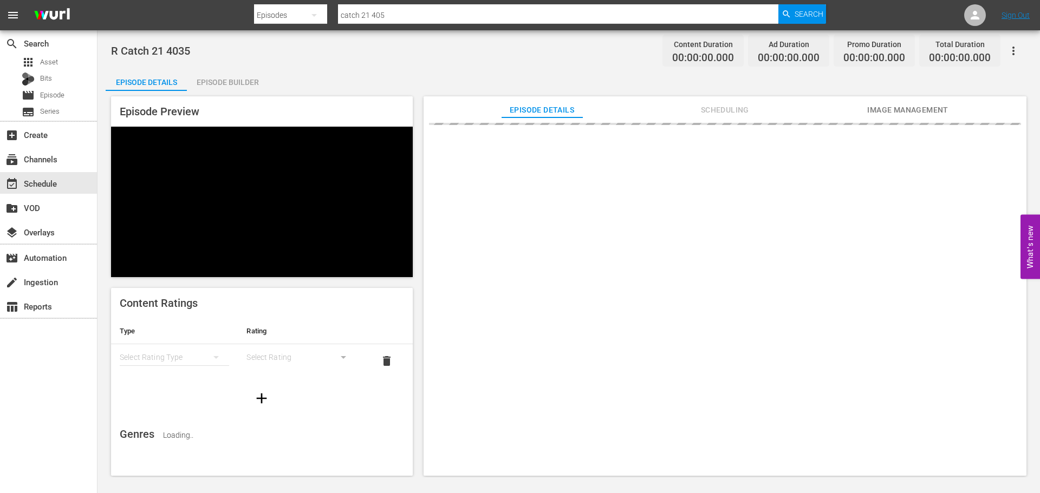
click at [222, 76] on div "Episode Builder" at bounding box center [227, 82] width 81 height 26
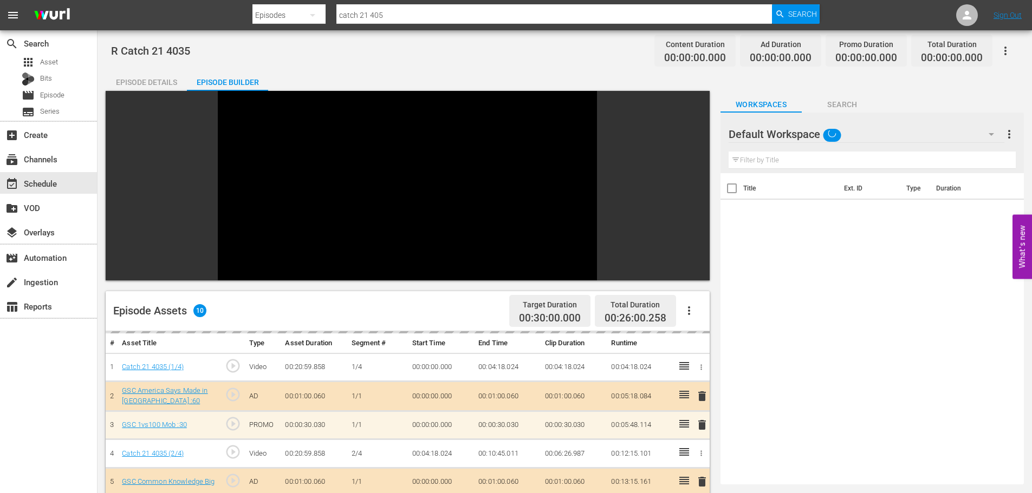
click at [861, 159] on input "text" at bounding box center [871, 160] width 287 height 17
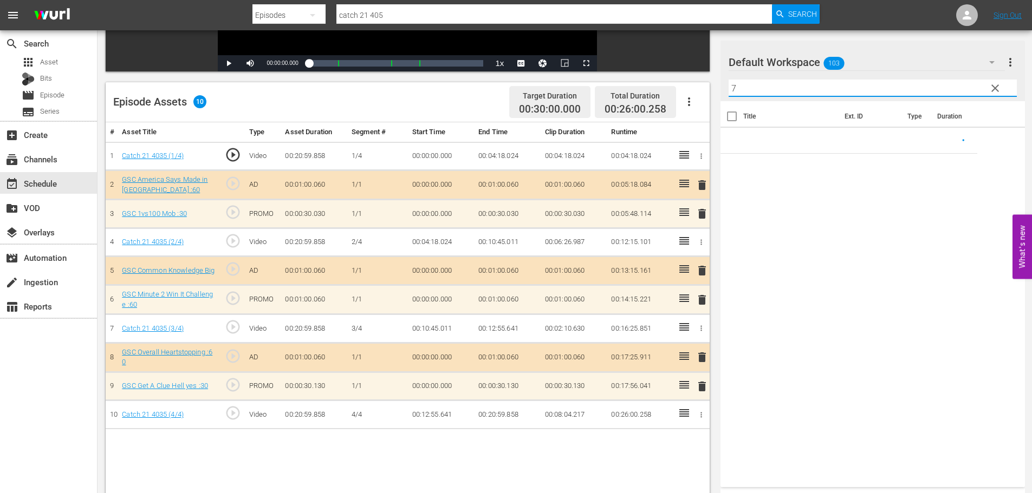
scroll to position [282, 0]
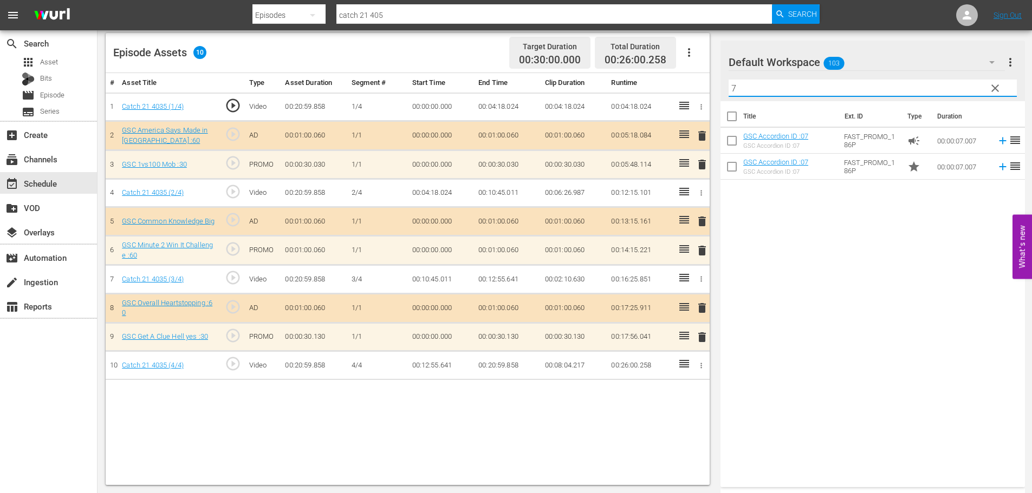
type input "7"
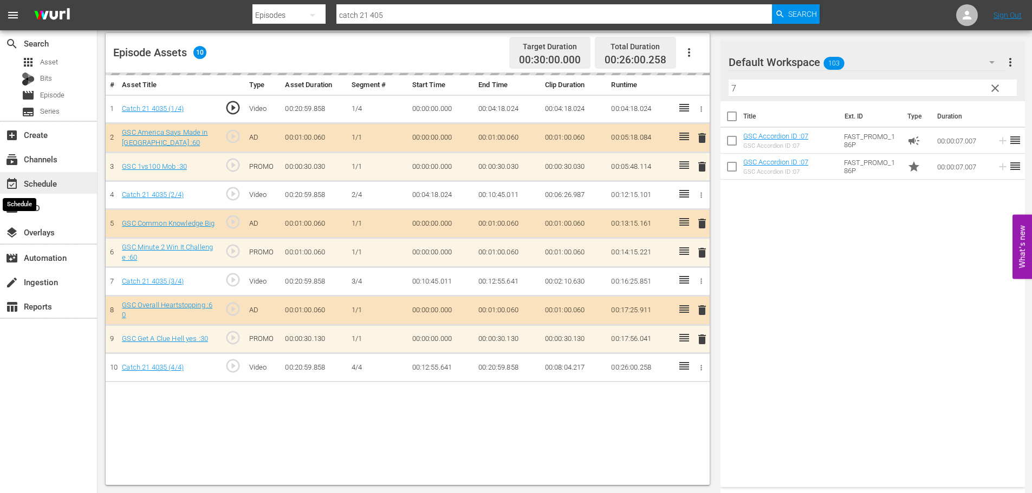
click at [16, 185] on span "event_available" at bounding box center [11, 184] width 13 height 13
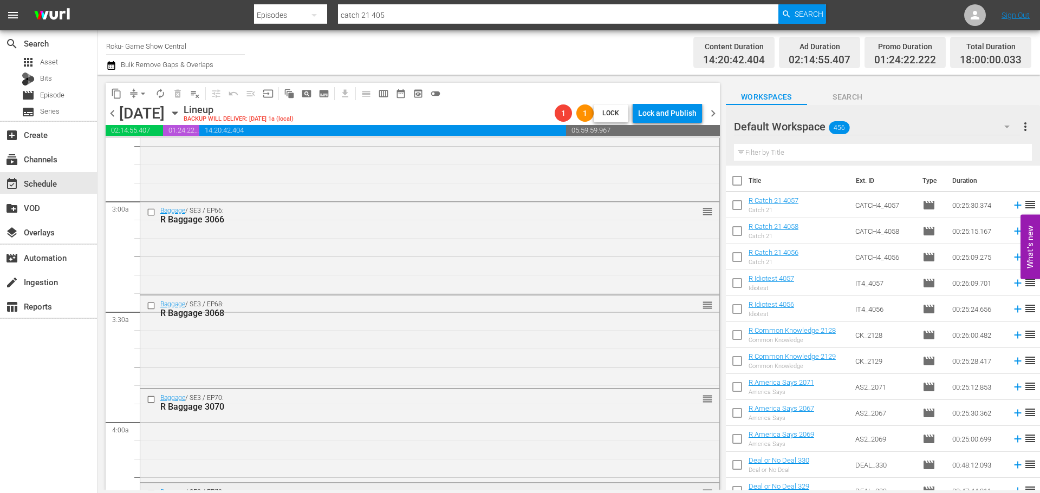
scroll to position [921, 0]
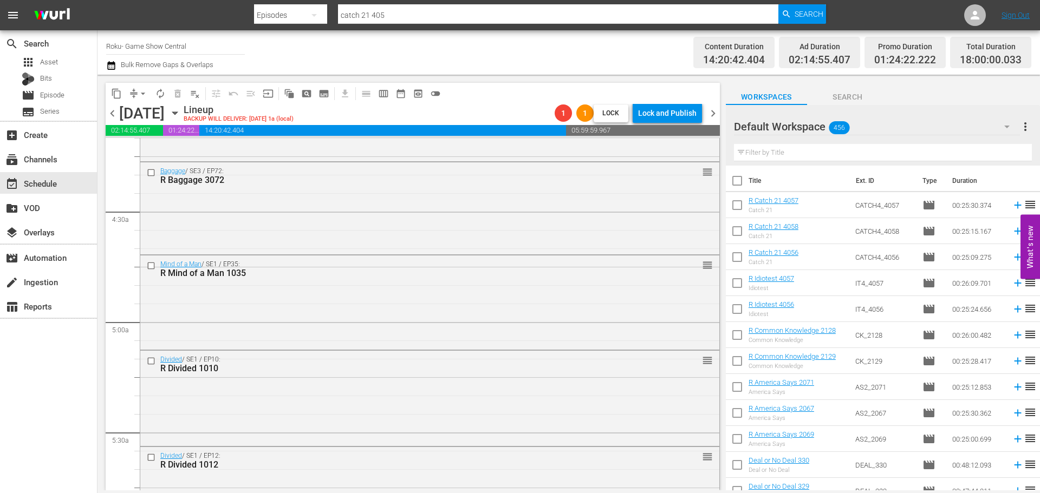
drag, startPoint x: 709, startPoint y: 215, endPoint x: 713, endPoint y: 221, distance: 7.1
click at [709, 216] on div "Baggage / SE3 / EP72: R Baggage 3072 reorder" at bounding box center [429, 207] width 579 height 90
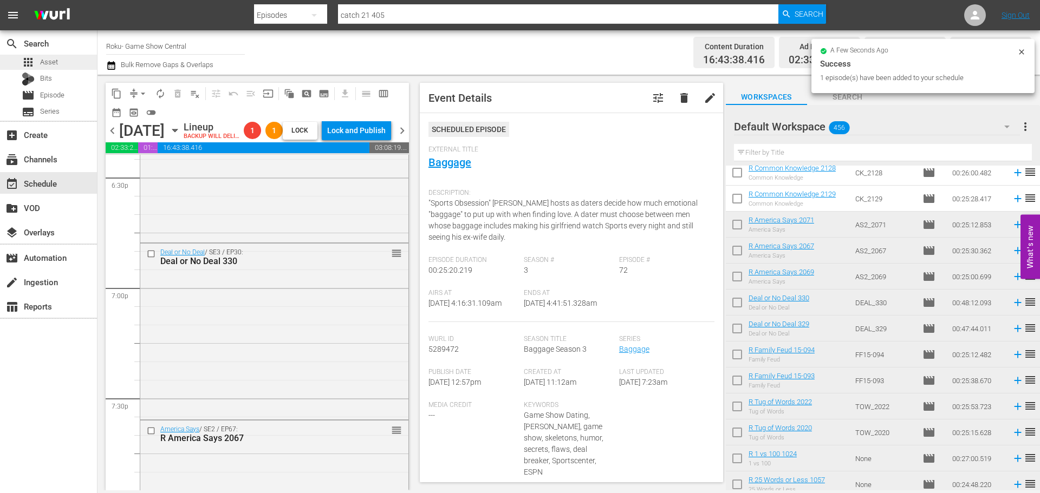
scroll to position [3955, 0]
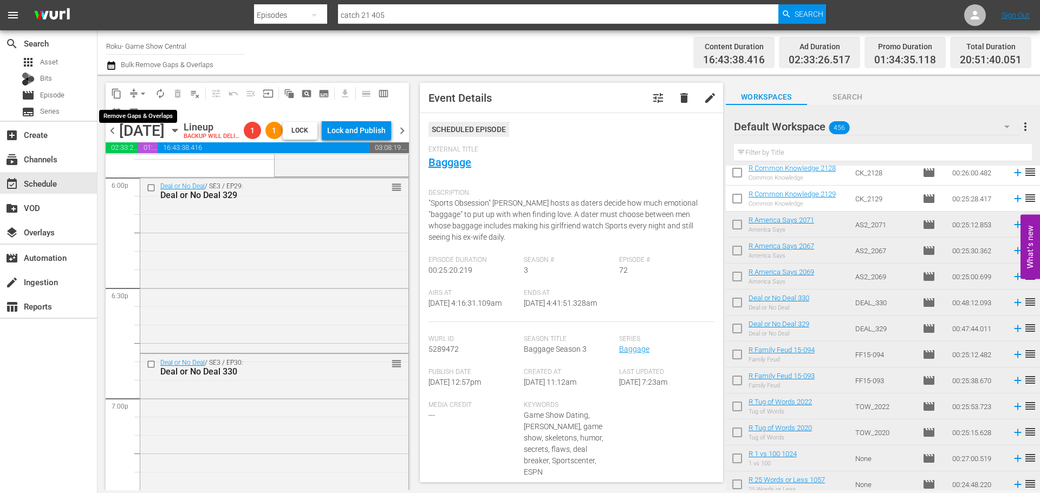
click at [145, 94] on span "arrow_drop_down" at bounding box center [143, 93] width 11 height 11
click at [148, 120] on li "Align to Midnight" at bounding box center [144, 116] width 114 height 18
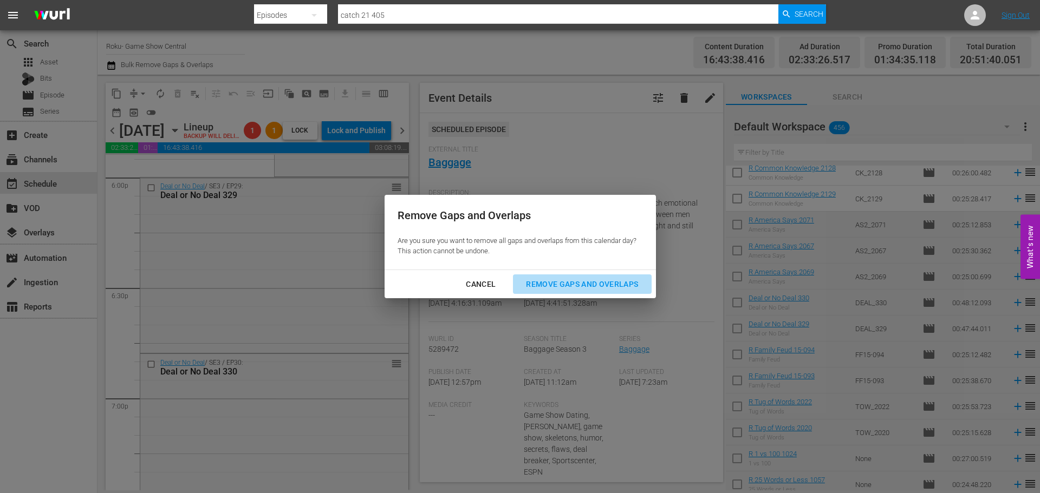
drag, startPoint x: 589, startPoint y: 291, endPoint x: 354, endPoint y: 326, distance: 238.1
click at [593, 290] on div "Remove Gaps and Overlaps" at bounding box center [581, 285] width 129 height 14
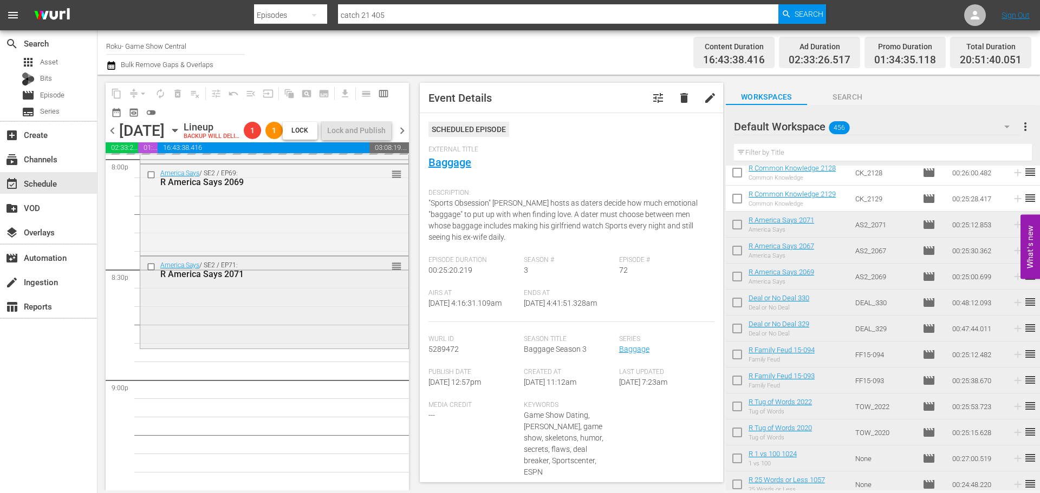
scroll to position [4496, 0]
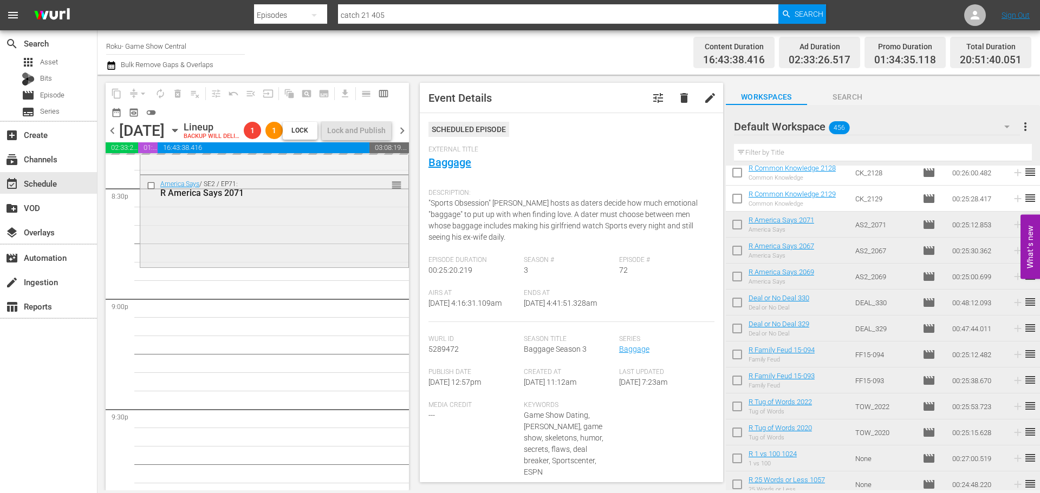
click at [243, 254] on div "America Says / SE2 / EP71: R America Says 2071 reorder" at bounding box center [274, 219] width 268 height 89
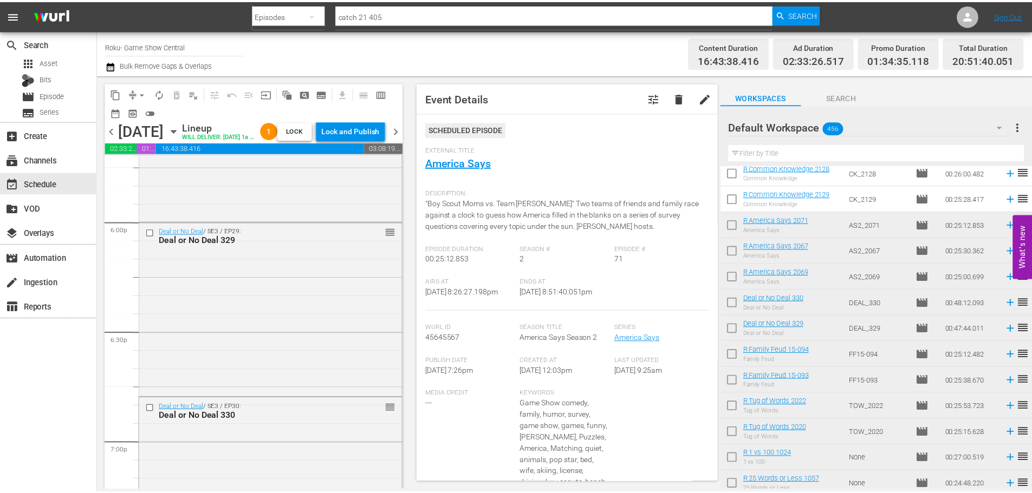
scroll to position [3901, 0]
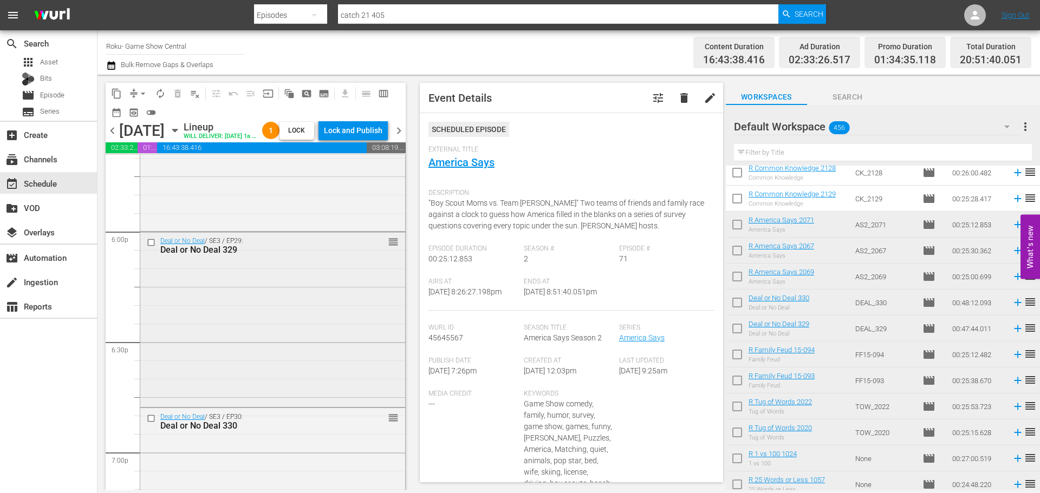
click at [335, 349] on div "Deal or No Deal / SE3 / EP29: Deal or No Deal 329 reorder" at bounding box center [272, 318] width 265 height 173
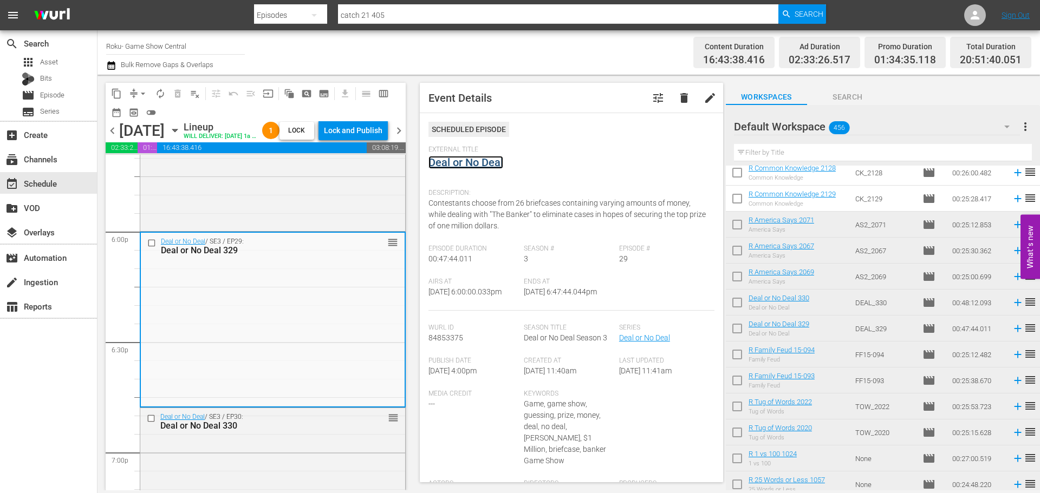
drag, startPoint x: 434, startPoint y: 156, endPoint x: 477, endPoint y: 159, distance: 42.9
click at [477, 159] on link "Deal or No Deal" at bounding box center [465, 162] width 75 height 13
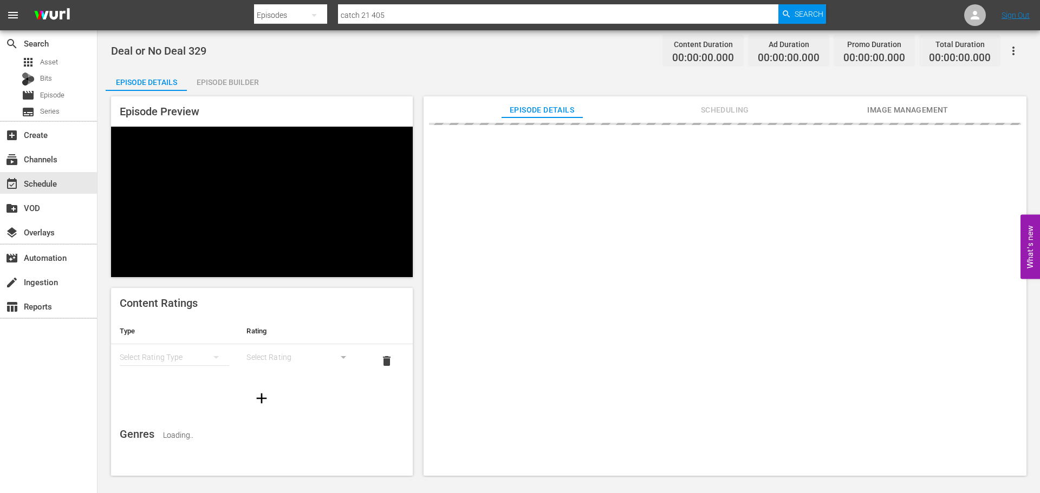
click at [234, 87] on div "Episode Builder" at bounding box center [227, 82] width 81 height 26
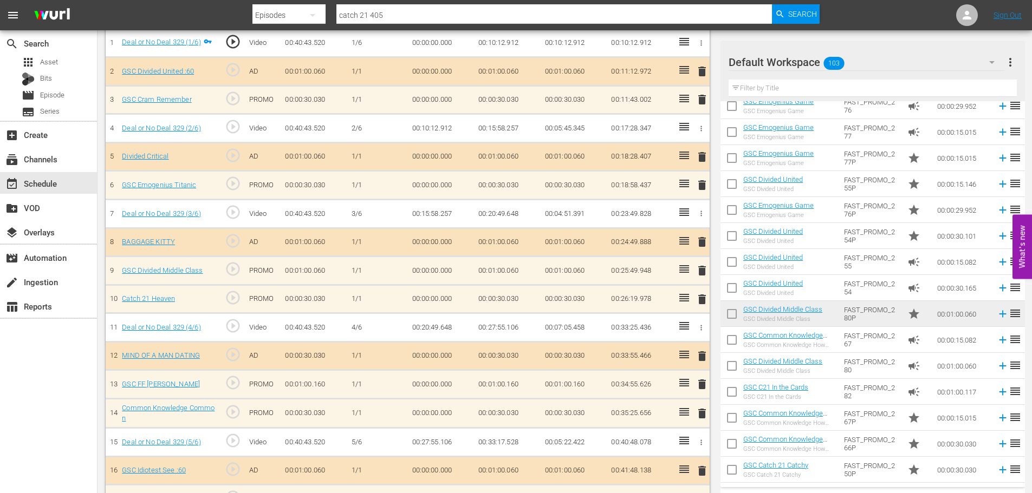
scroll to position [1137, 0]
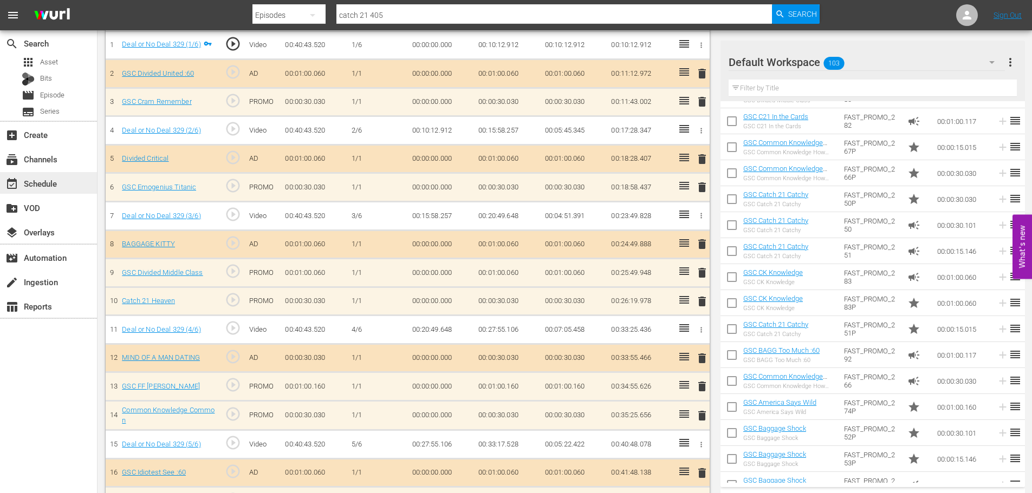
click at [71, 184] on div "event_available Schedule" at bounding box center [48, 183] width 97 height 22
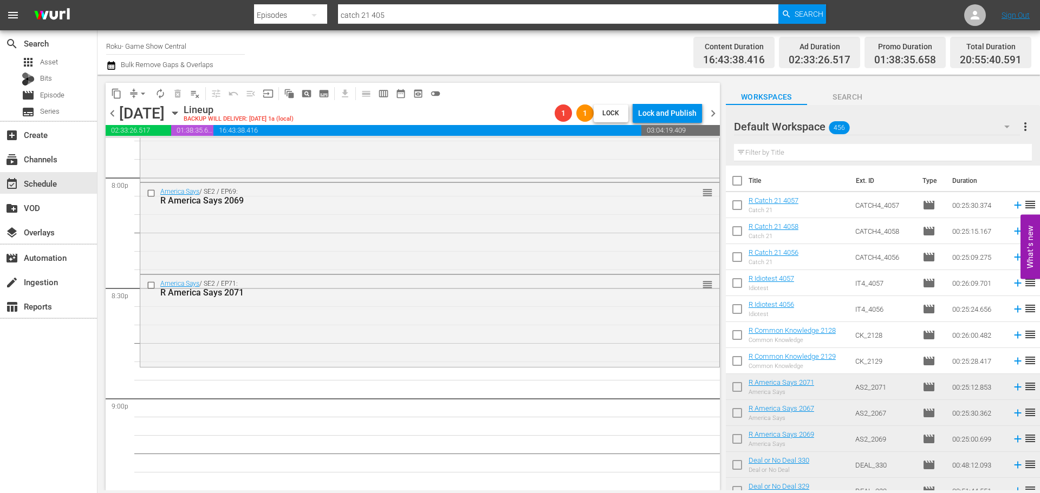
scroll to position [4138, 0]
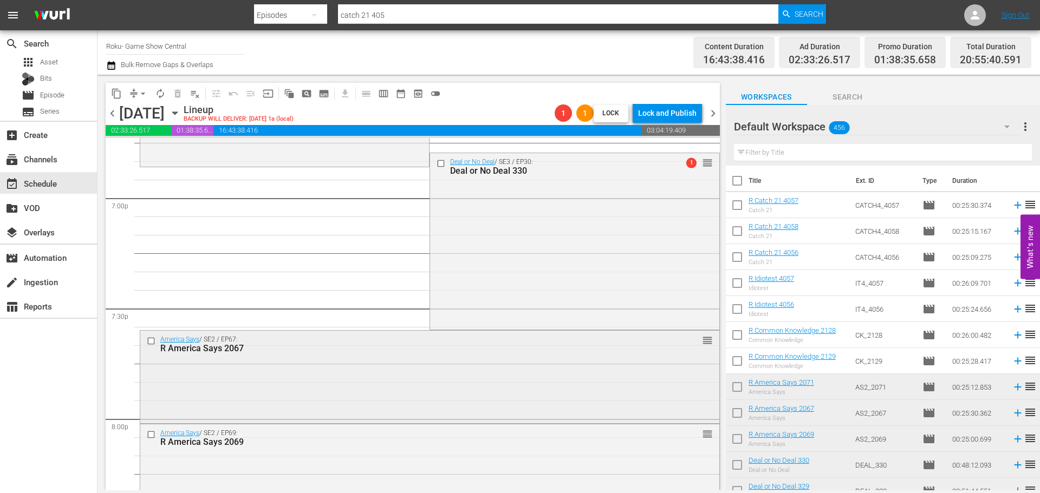
click at [565, 380] on div "America Says / SE2 / EP67: R America Says 2067 reorder" at bounding box center [429, 376] width 579 height 90
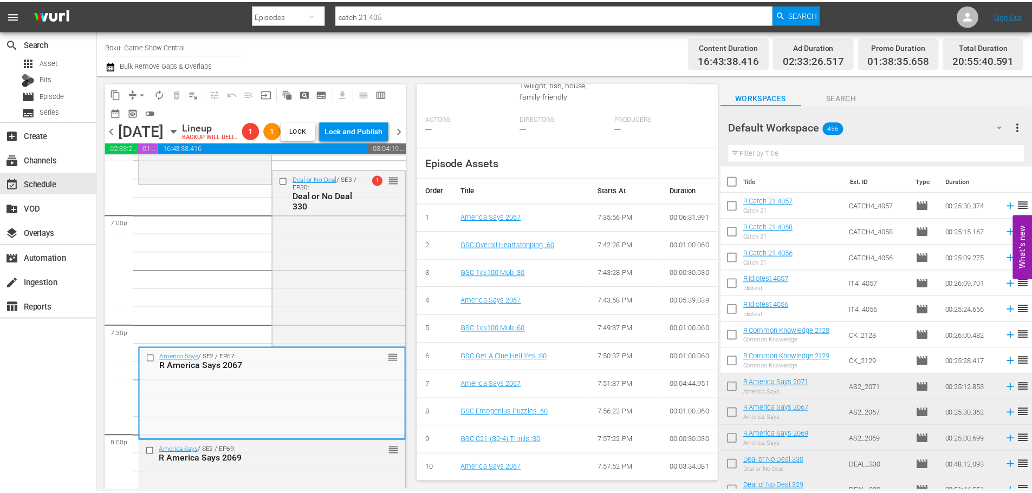
scroll to position [1, 0]
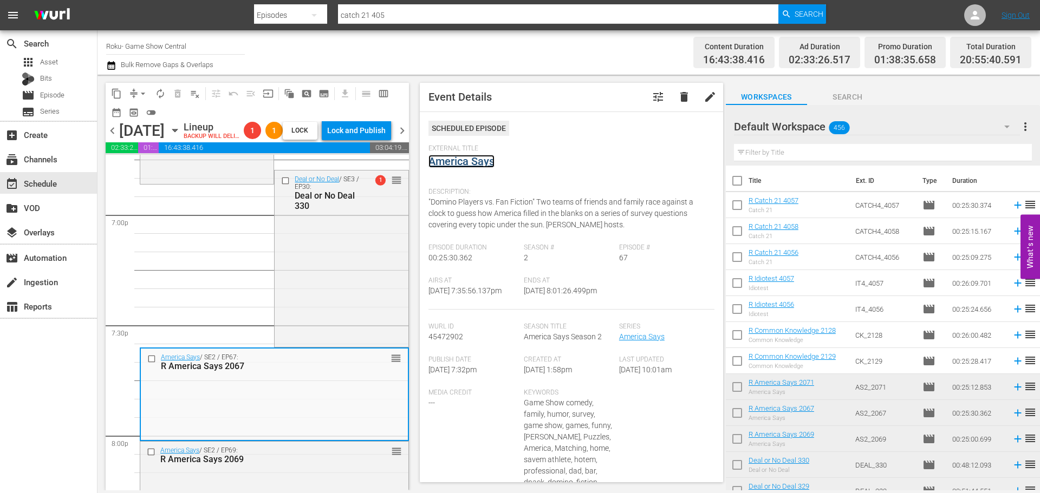
click at [471, 160] on link "America Says" at bounding box center [461, 161] width 66 height 13
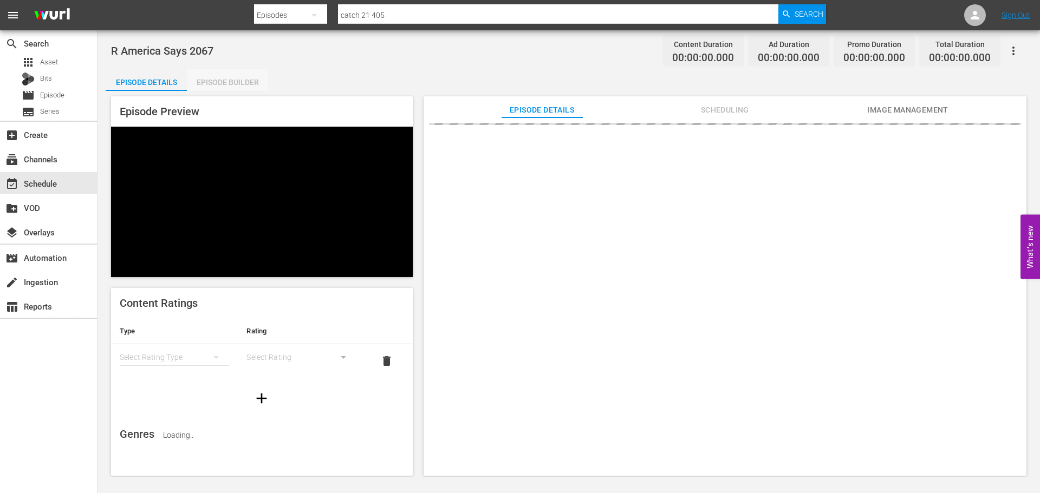
click at [215, 86] on div "Episode Builder" at bounding box center [227, 82] width 81 height 26
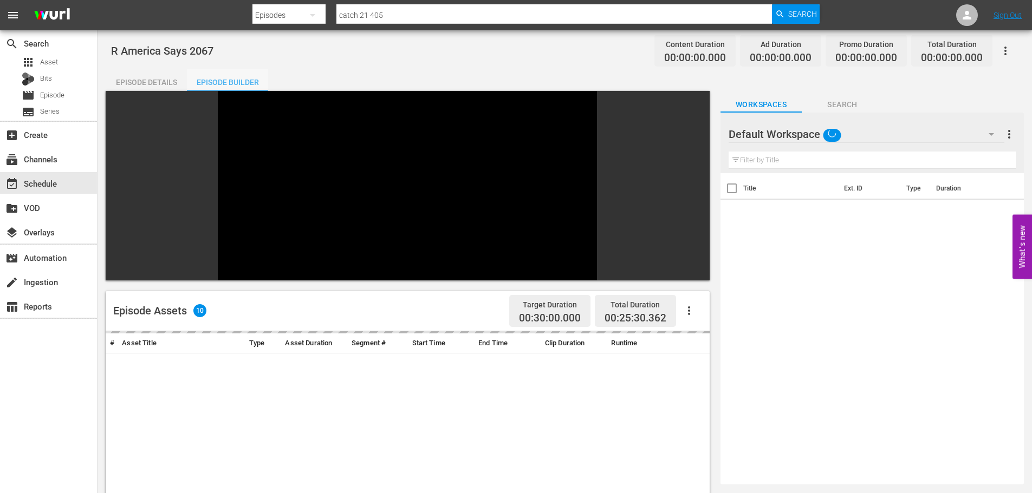
click at [216, 81] on div "Episode Builder" at bounding box center [227, 82] width 81 height 26
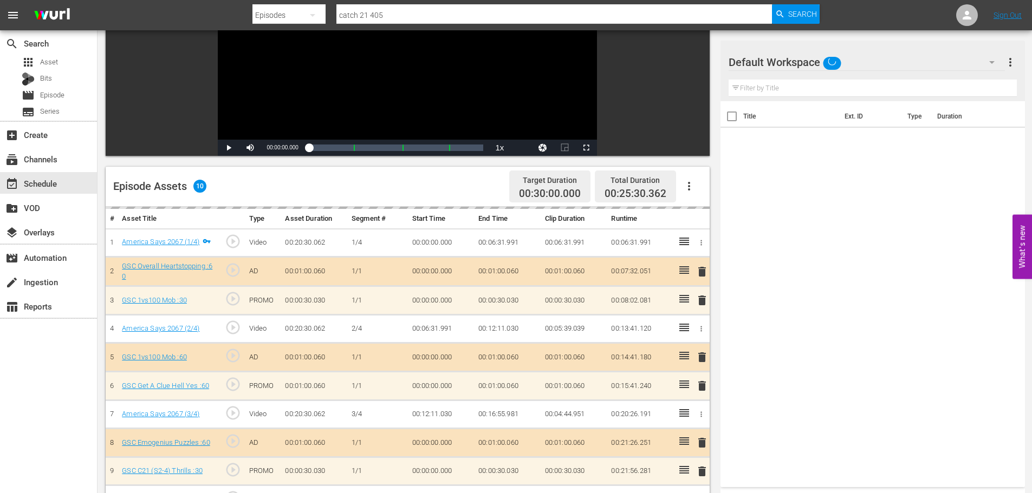
scroll to position [282, 0]
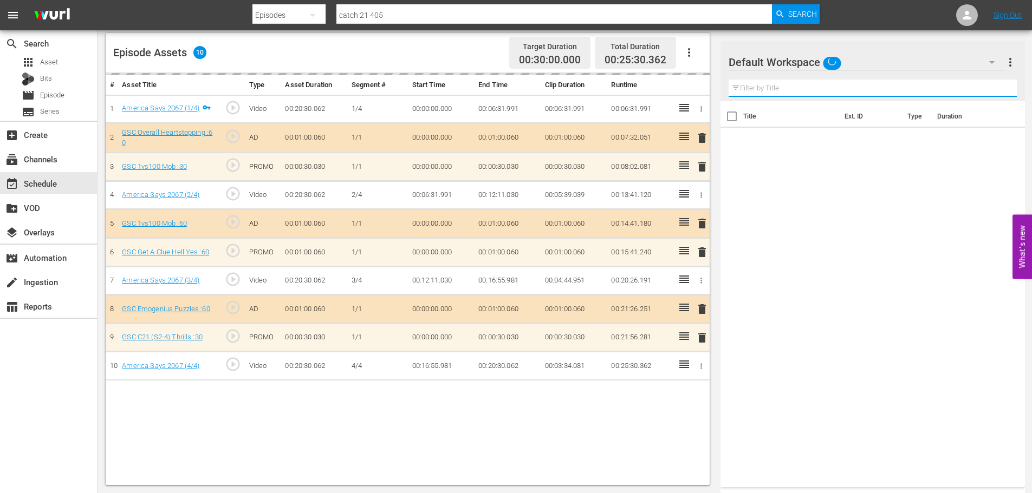
click at [786, 89] on input "text" at bounding box center [872, 88] width 288 height 17
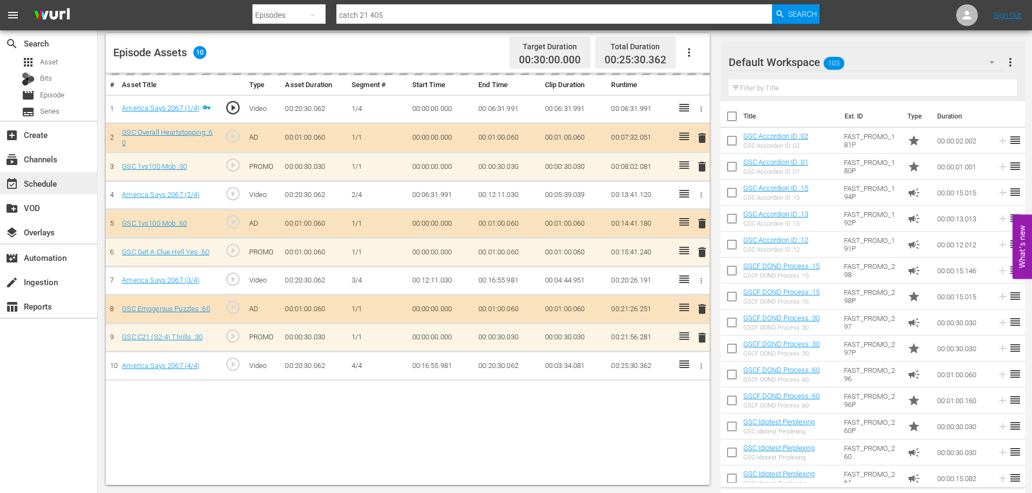
click at [42, 187] on div "event_available Schedule" at bounding box center [30, 182] width 61 height 10
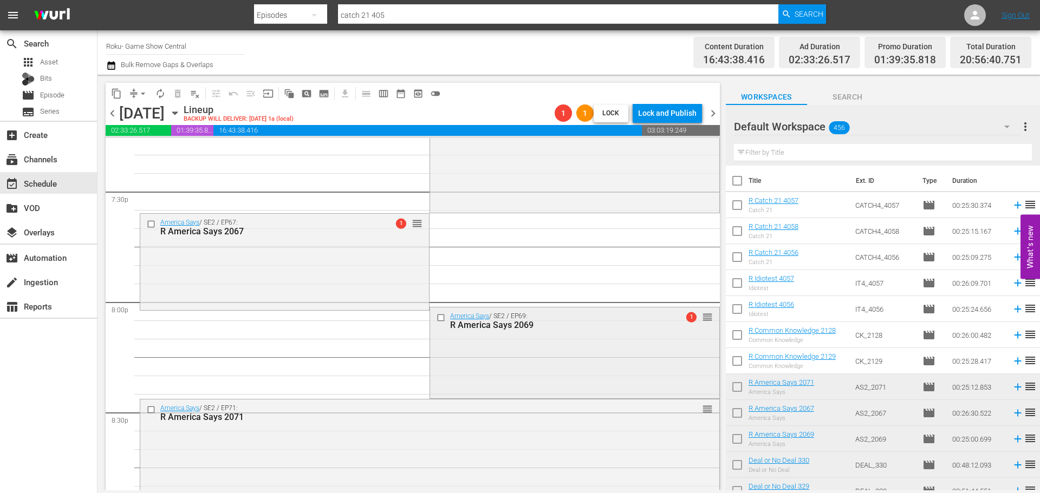
scroll to position [4234, 0]
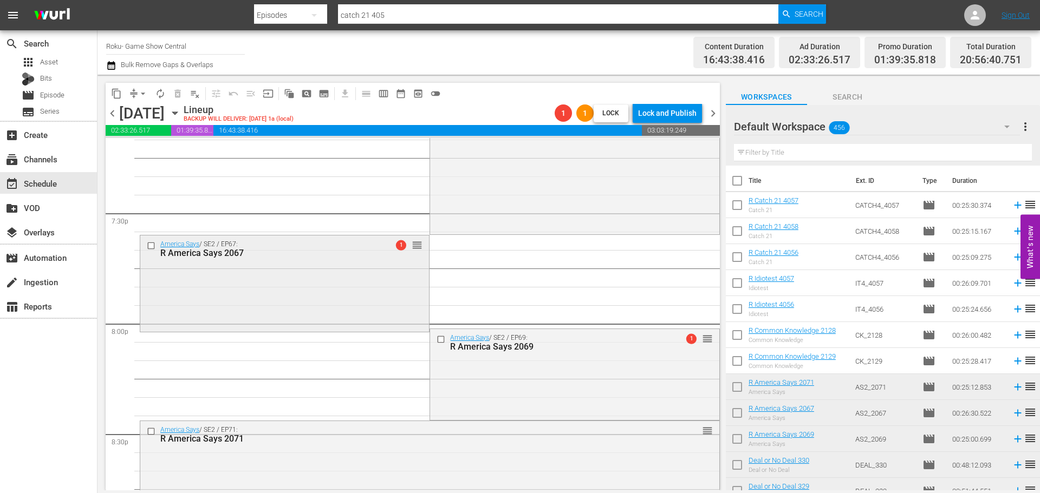
click at [337, 263] on div "America Says / SE2 / EP67: R America Says 2067 1 reorder" at bounding box center [284, 283] width 289 height 94
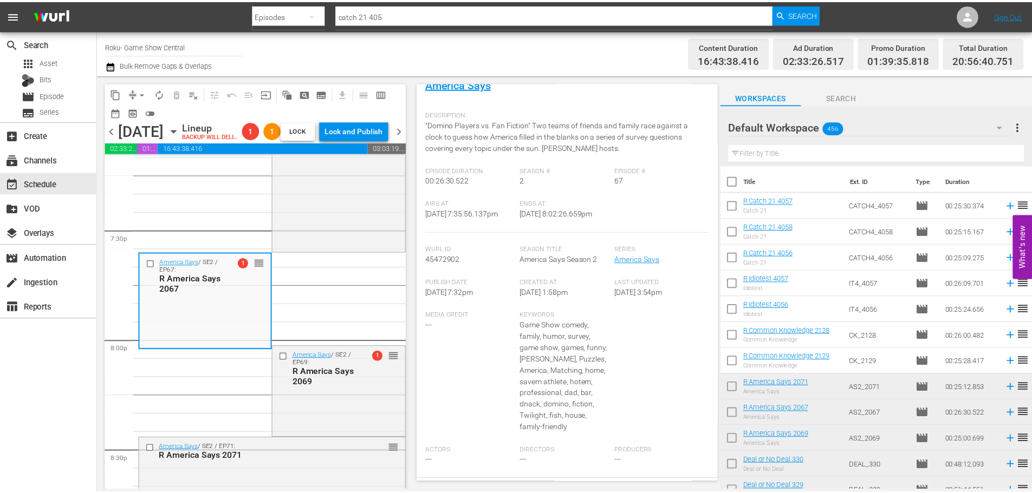
scroll to position [55, 0]
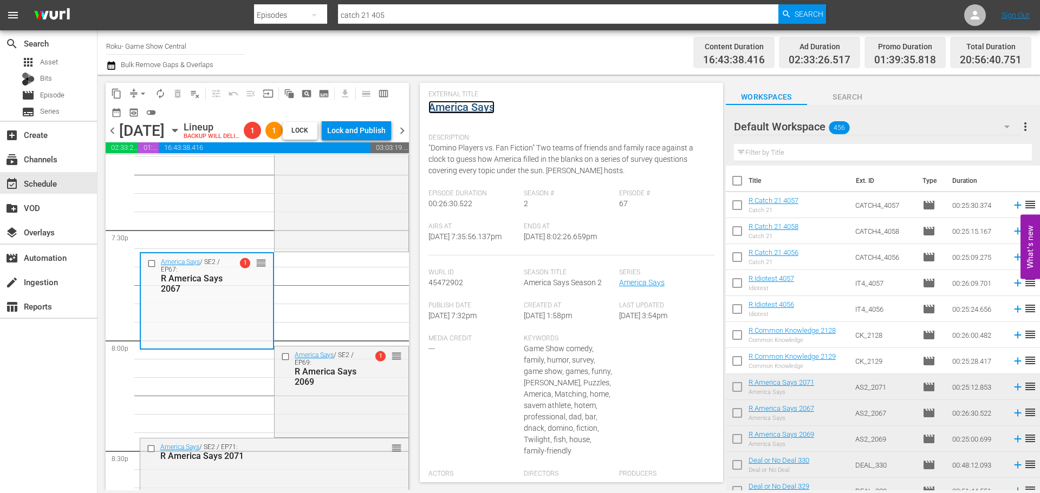
click at [471, 103] on link "America Says" at bounding box center [461, 107] width 66 height 13
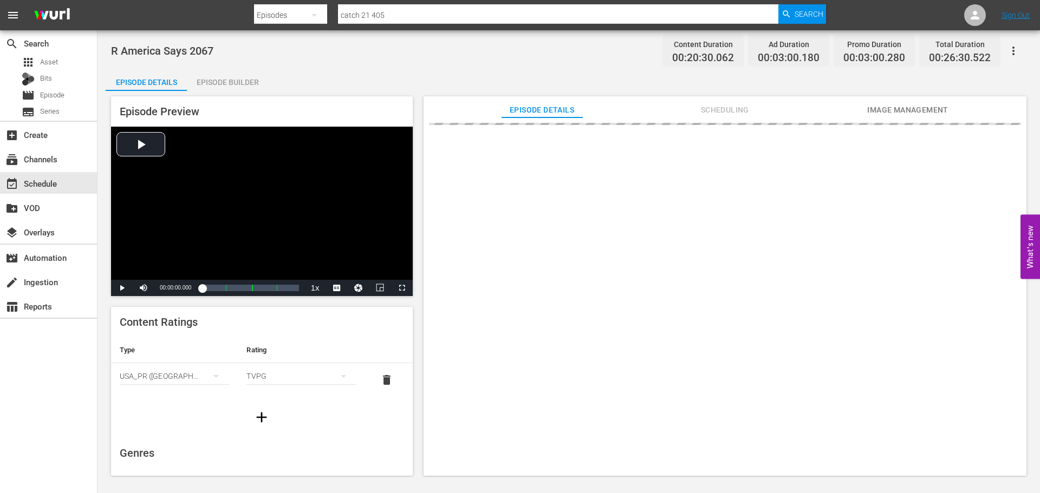
click at [215, 83] on div "Episode Builder" at bounding box center [227, 82] width 81 height 26
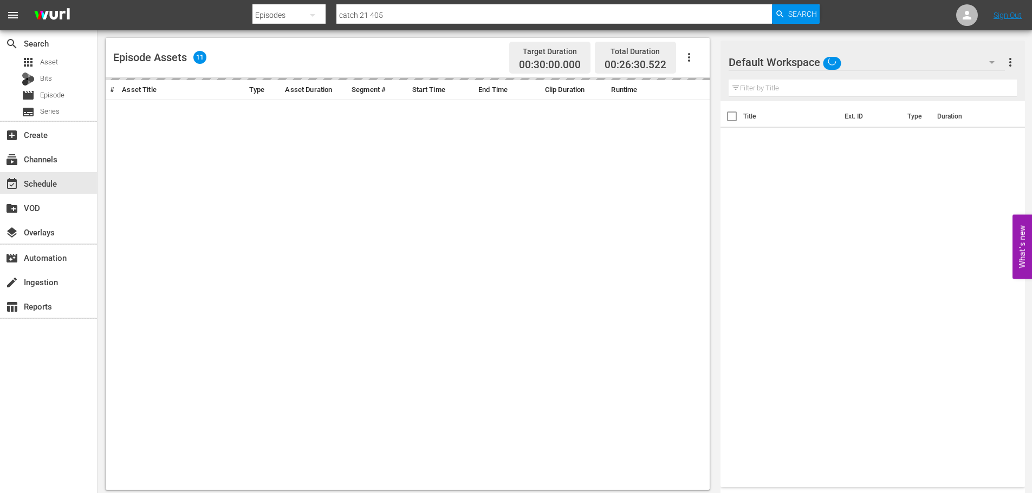
scroll to position [282, 0]
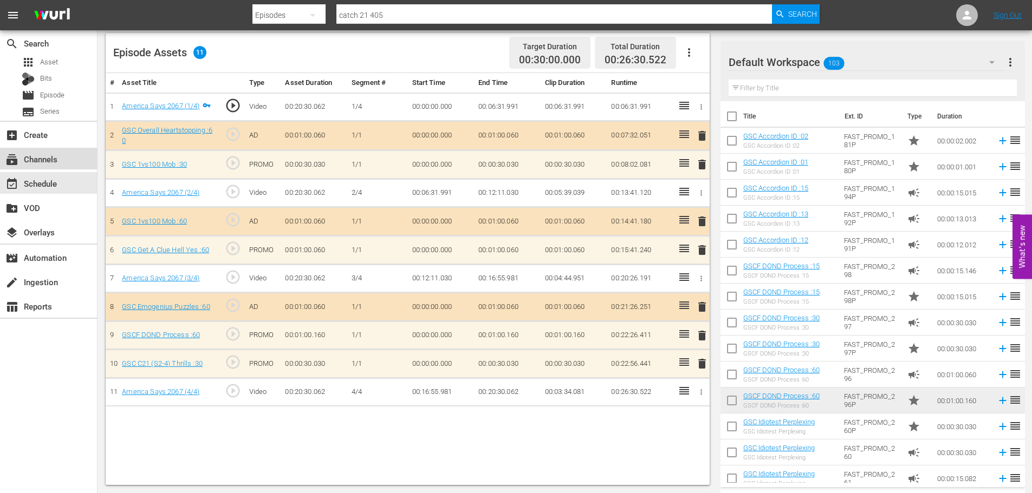
click at [53, 169] on div "subscriptions Channels" at bounding box center [48, 159] width 97 height 22
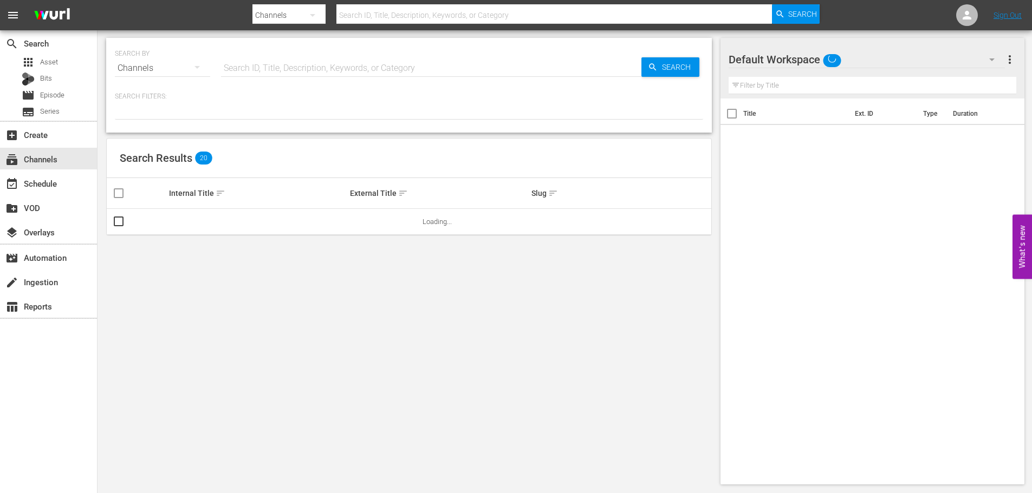
click at [58, 178] on div "event_available Schedule" at bounding box center [30, 182] width 61 height 10
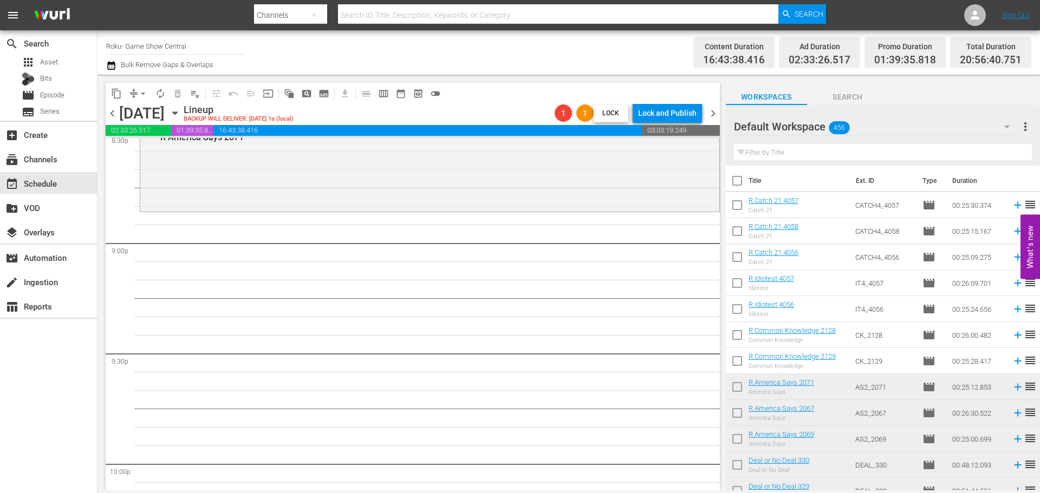
scroll to position [4403, 0]
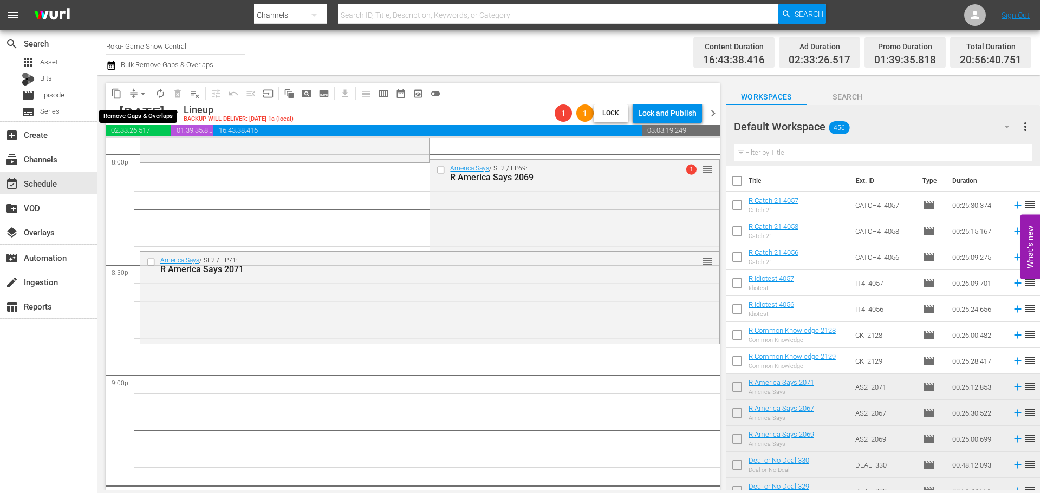
click at [142, 97] on span "arrow_drop_down" at bounding box center [143, 93] width 11 height 11
click at [159, 112] on li "Align to Midnight" at bounding box center [144, 116] width 114 height 18
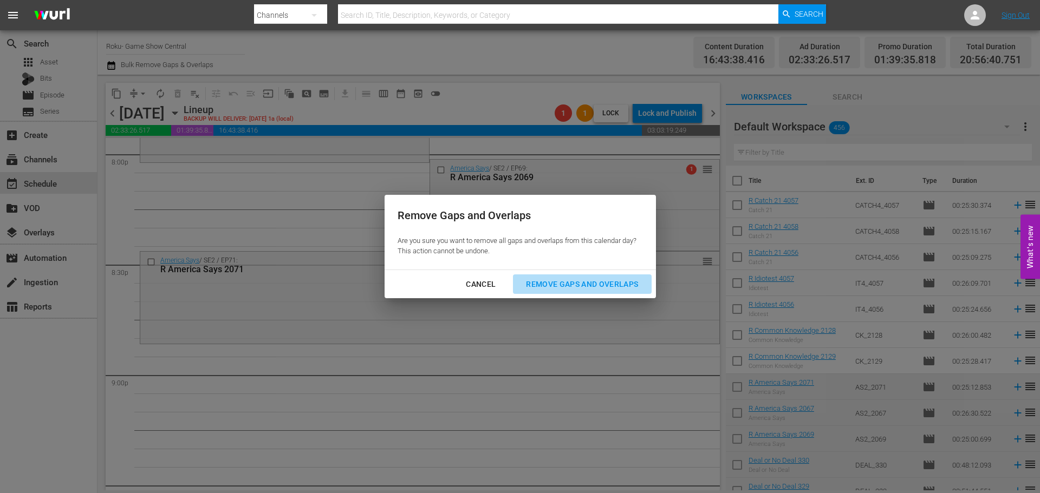
click at [597, 288] on div "Remove Gaps and Overlaps" at bounding box center [581, 285] width 129 height 14
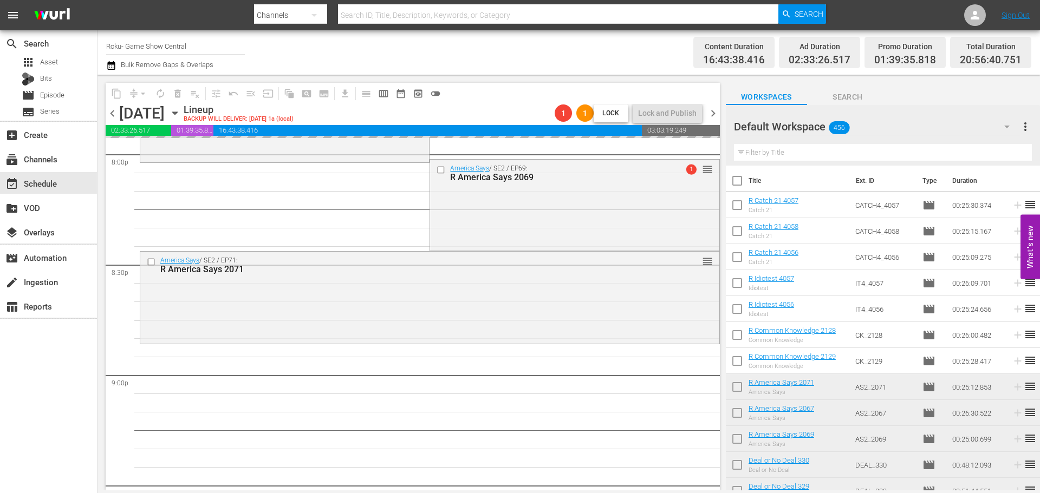
click at [332, 294] on div "America Says / SE2 / EP71: R America Says 2071 reorder" at bounding box center [429, 296] width 579 height 89
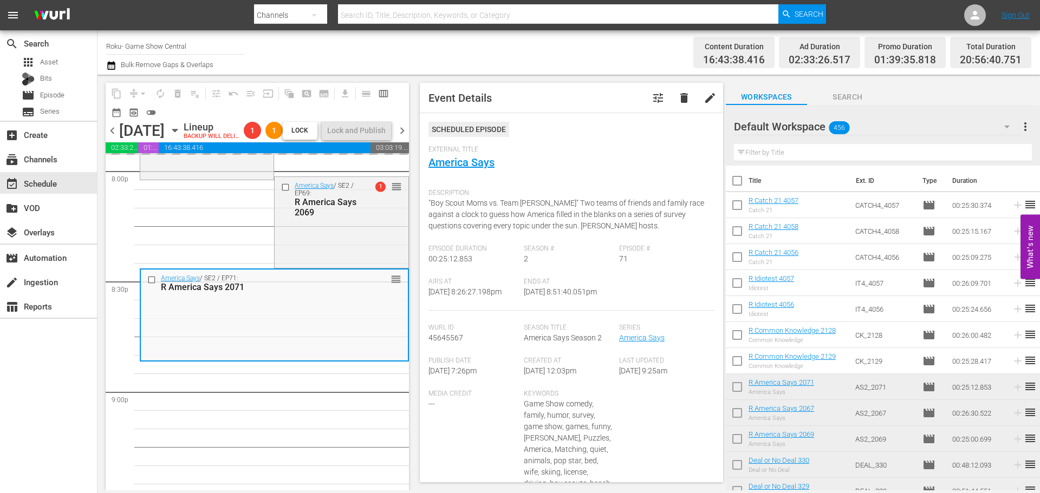
click at [329, 292] on div "America Says / SE2 / EP71: R America Says 2071" at bounding box center [257, 284] width 192 height 18
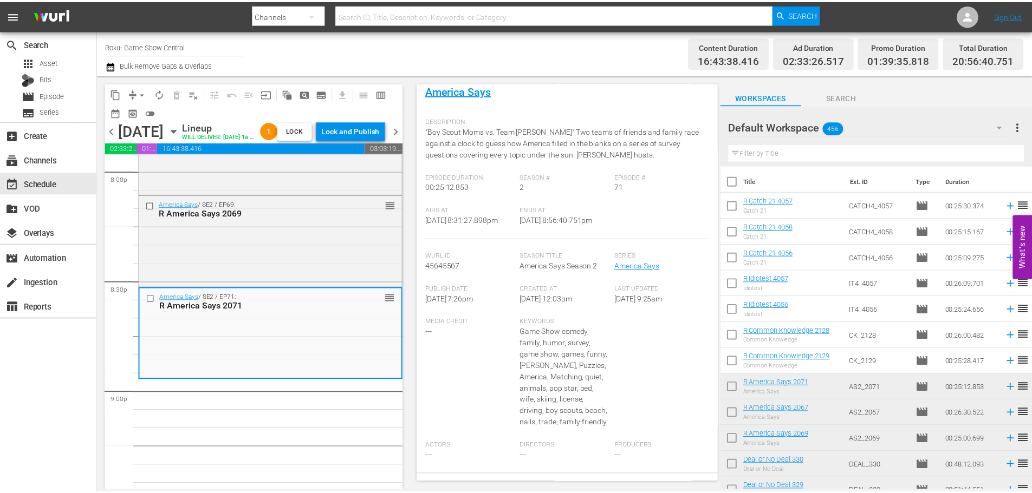
scroll to position [0, 0]
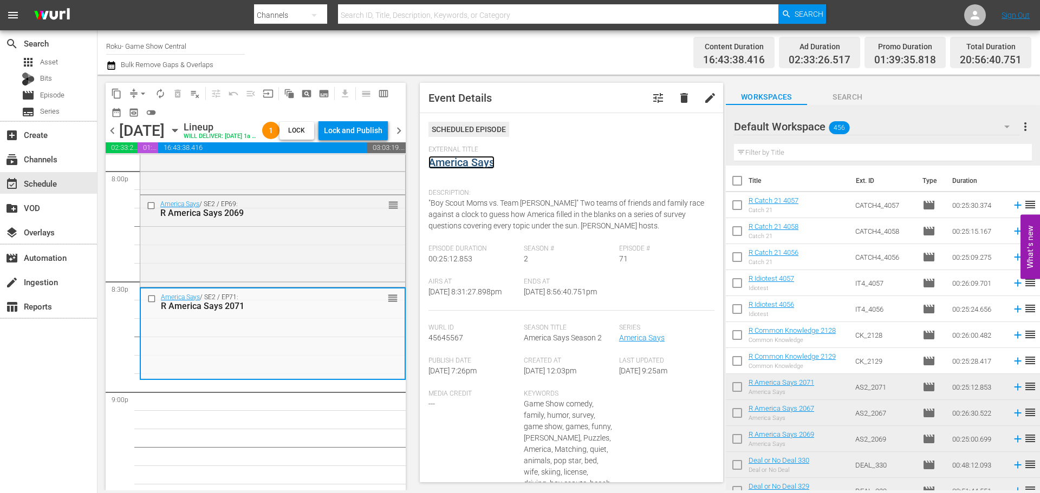
click at [464, 157] on link "America Says" at bounding box center [461, 162] width 66 height 13
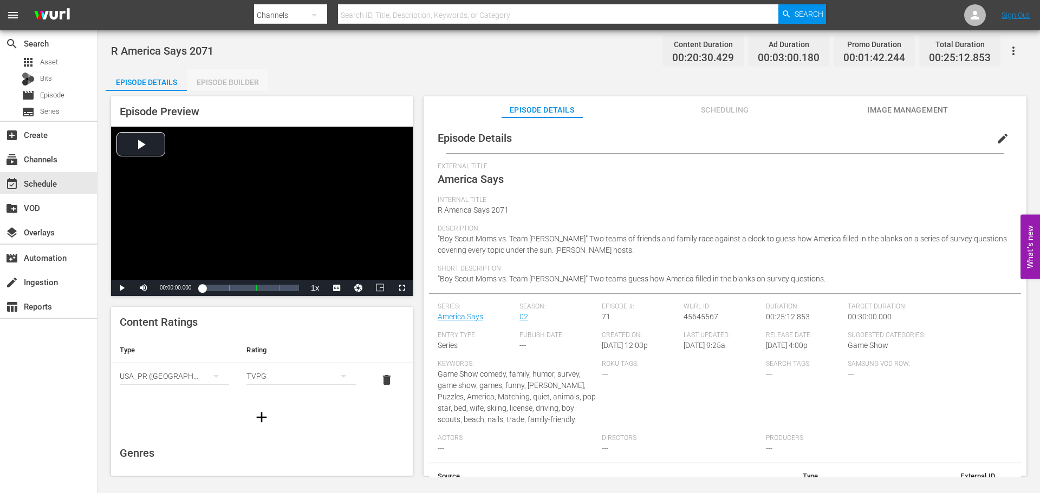
click at [244, 81] on div "Episode Builder" at bounding box center [227, 82] width 81 height 26
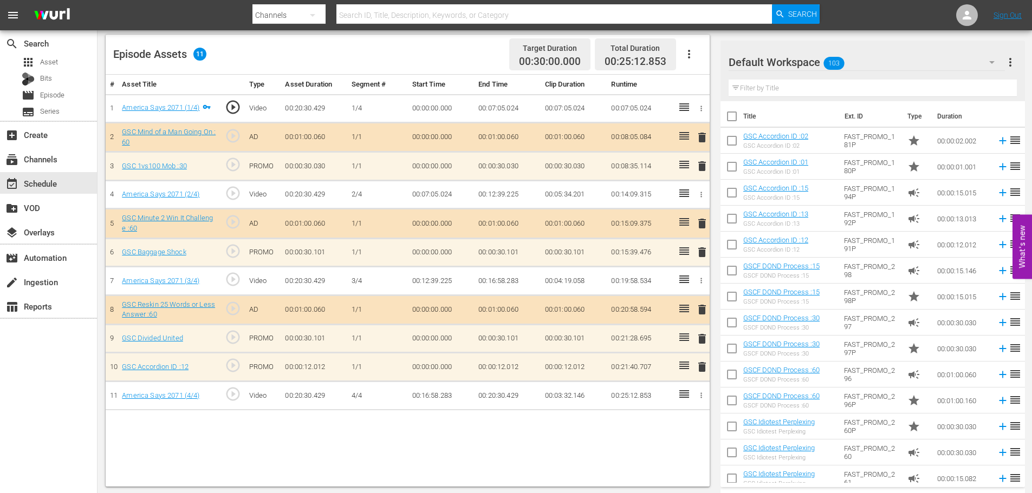
scroll to position [282, 0]
click at [59, 180] on div "event_available Schedule" at bounding box center [30, 182] width 61 height 10
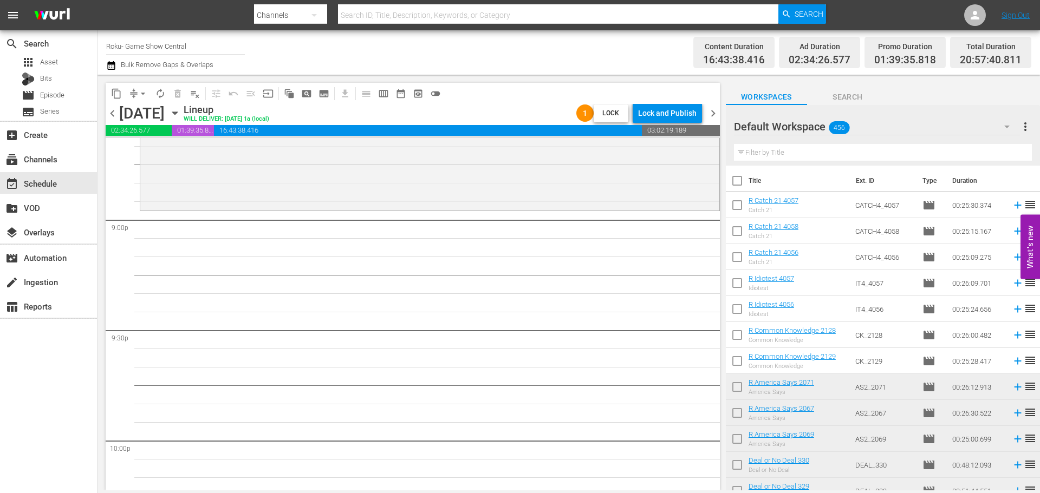
scroll to position [4463, 0]
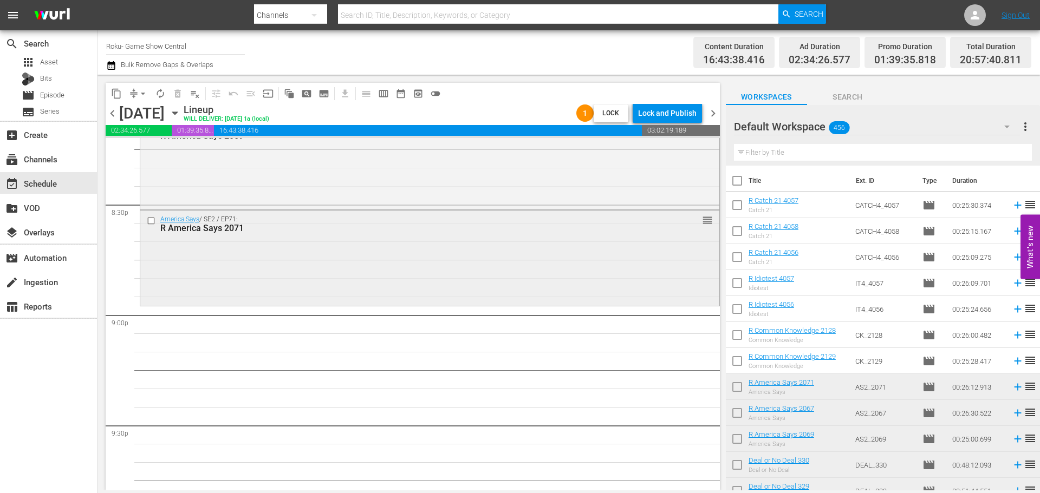
click at [327, 256] on div "America Says / SE2 / EP71: R America Says 2071 reorder" at bounding box center [429, 257] width 579 height 93
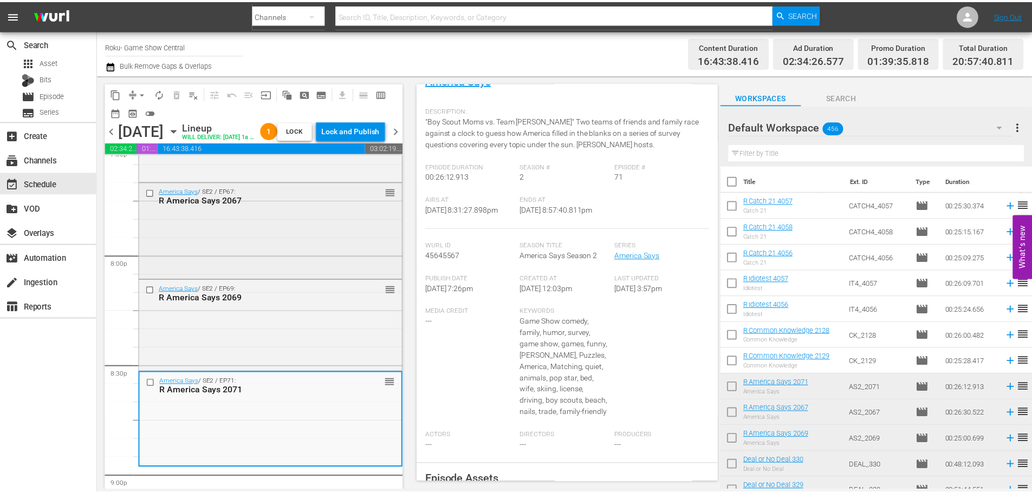
scroll to position [4301, 0]
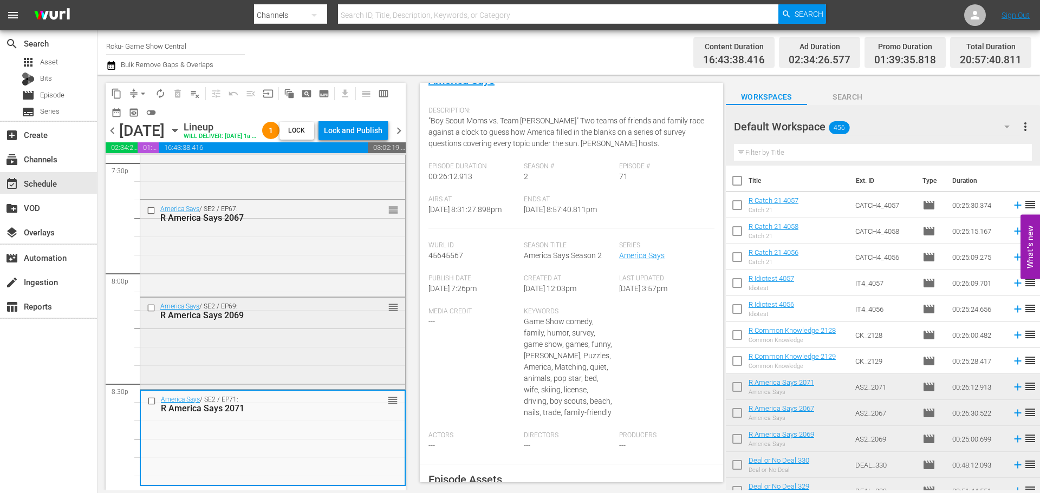
click at [330, 324] on div "America Says / SE2 / EP69: R America Says 2069 reorder" at bounding box center [272, 311] width 265 height 27
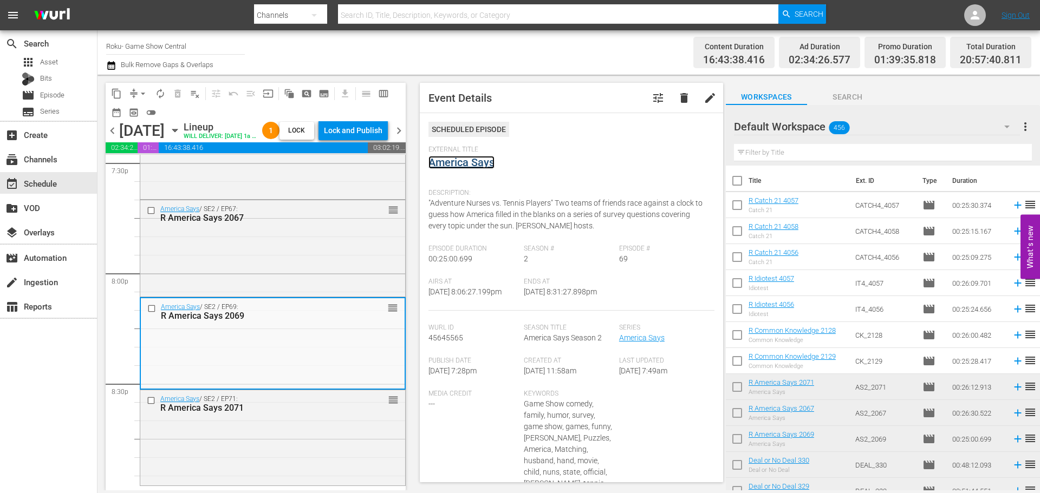
click at [462, 164] on link "America Says" at bounding box center [461, 162] width 66 height 13
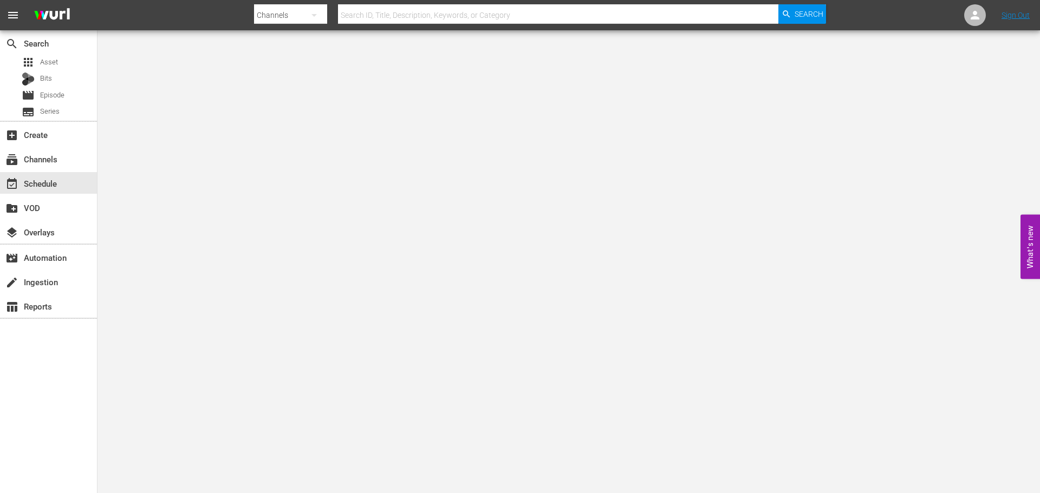
click at [266, 76] on div at bounding box center [520, 246] width 1040 height 493
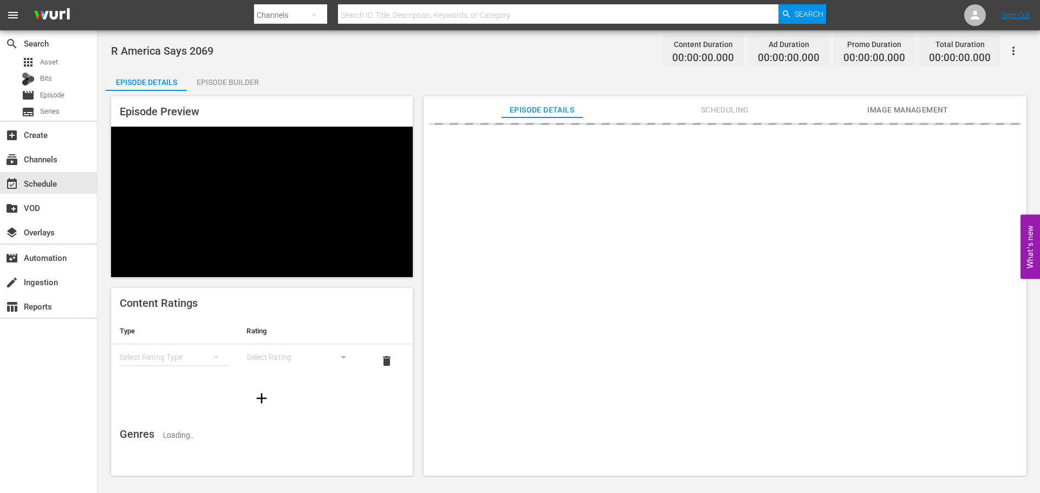
click at [254, 83] on div "Episode Builder" at bounding box center [227, 82] width 81 height 26
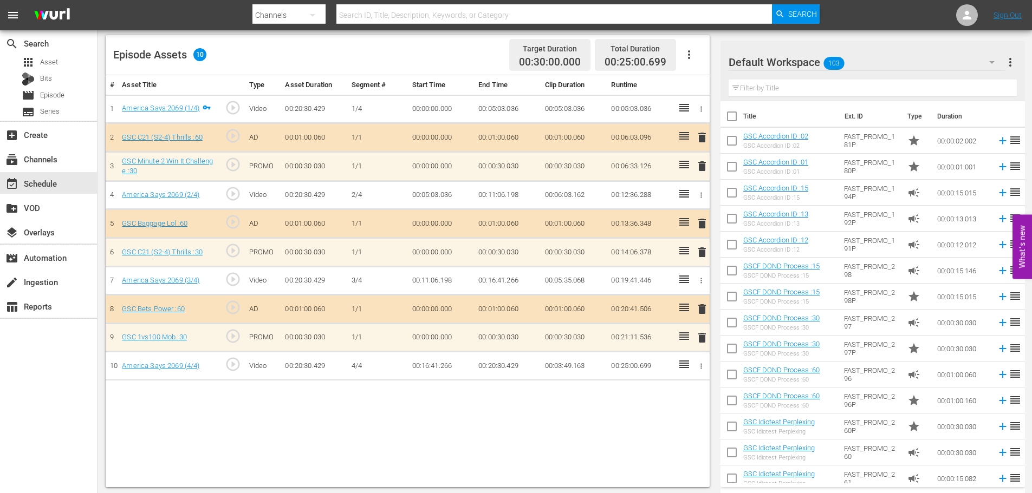
scroll to position [282, 0]
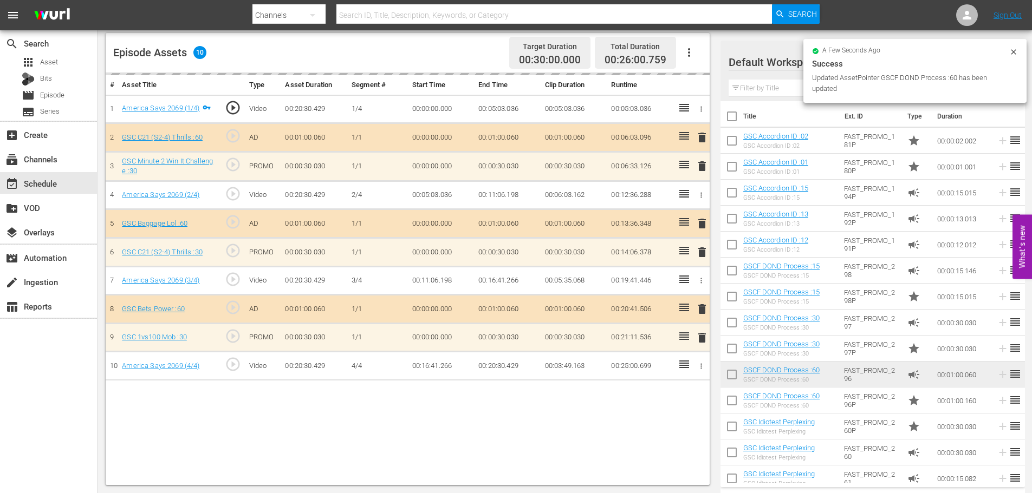
scroll to position [282, 0]
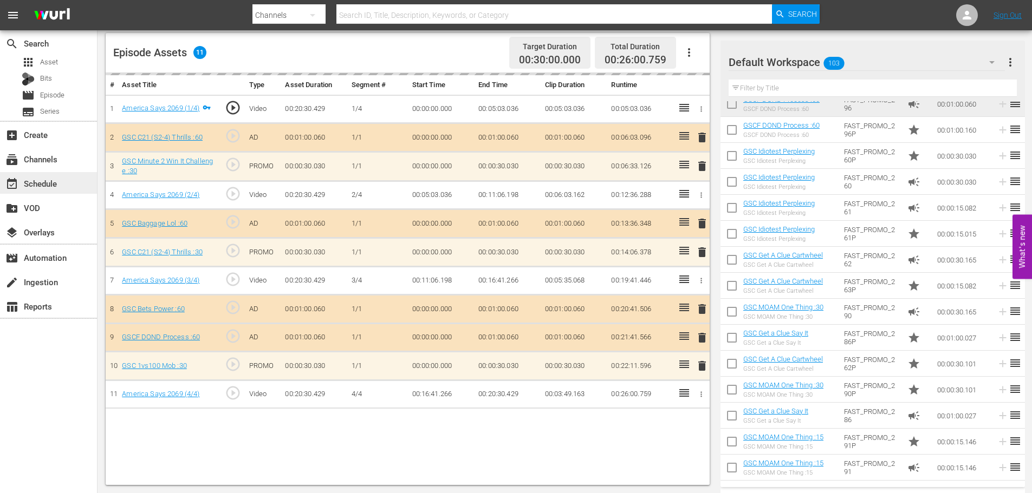
click at [41, 187] on div "event_available Schedule" at bounding box center [30, 182] width 61 height 10
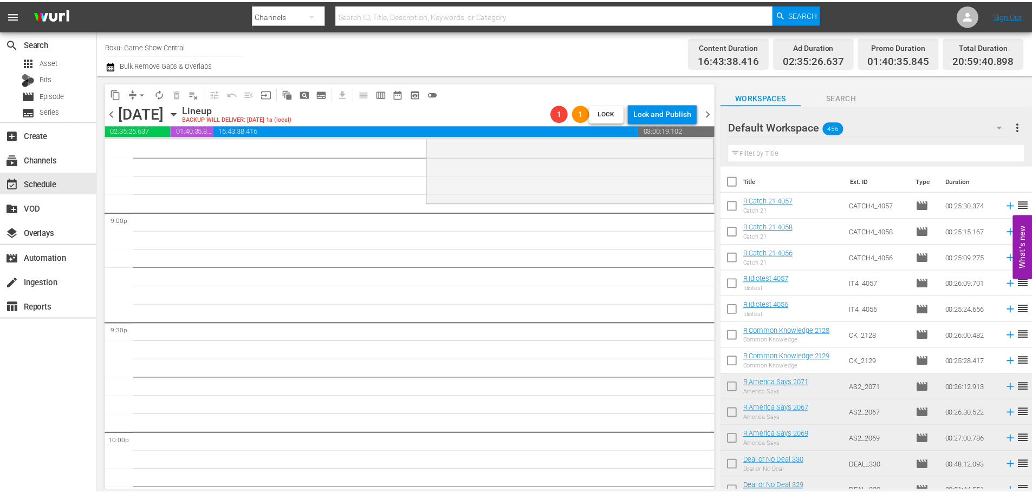
scroll to position [4463, 0]
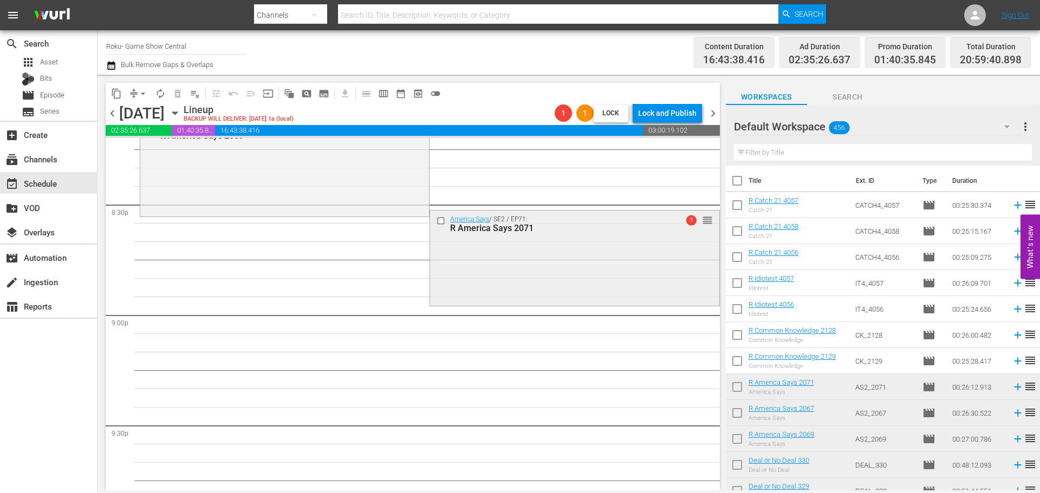
click at [528, 246] on div "America Says / SE2 / EP71: R America Says 2071 1 reorder" at bounding box center [574, 257] width 289 height 93
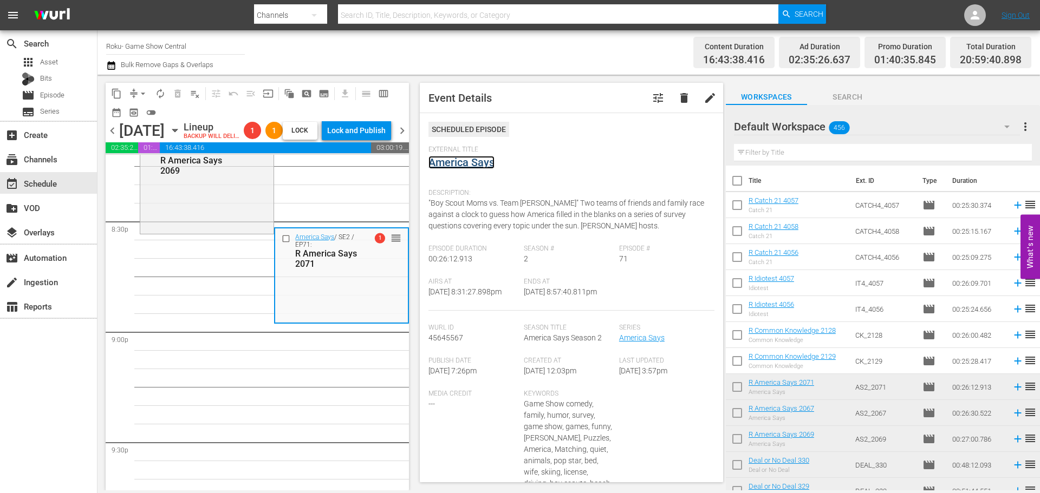
click at [442, 167] on link "America Says" at bounding box center [461, 162] width 66 height 13
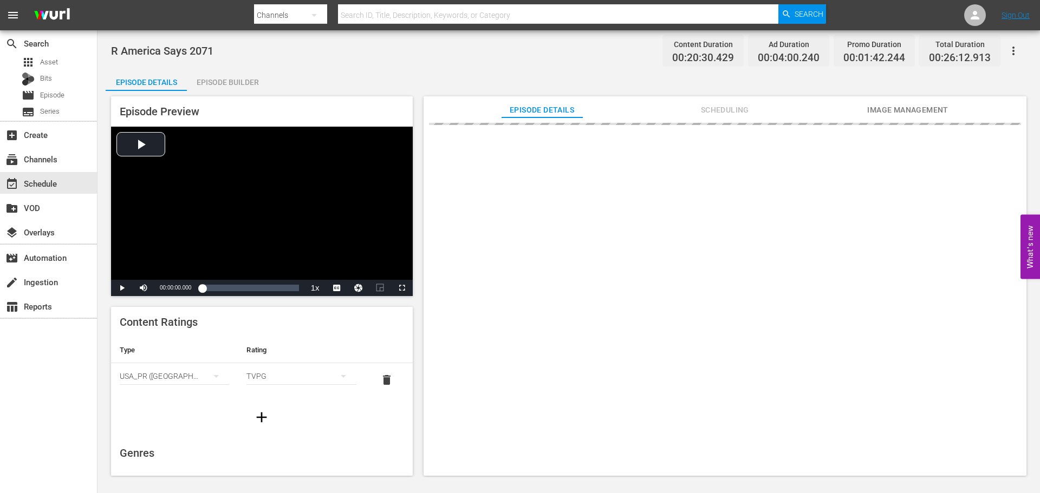
click at [210, 80] on div "Episode Builder" at bounding box center [227, 82] width 81 height 26
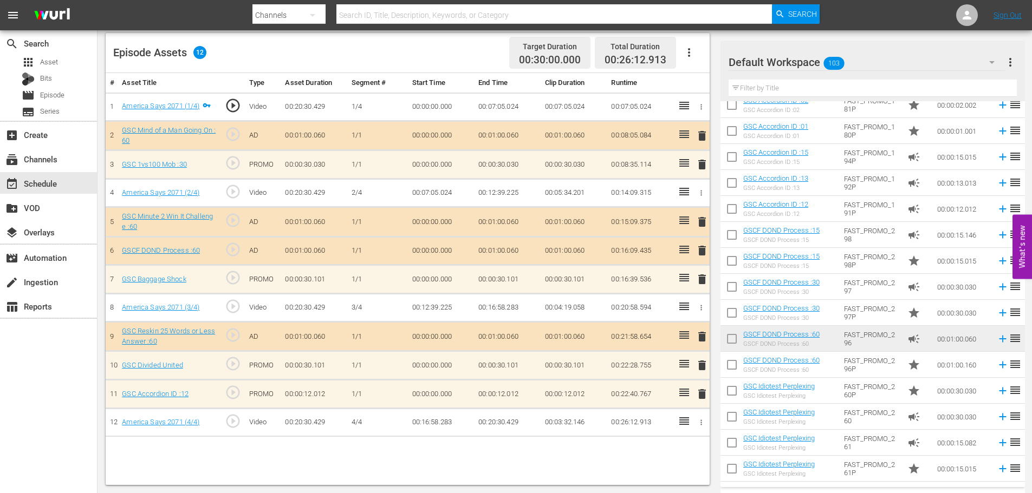
scroll to position [54, 0]
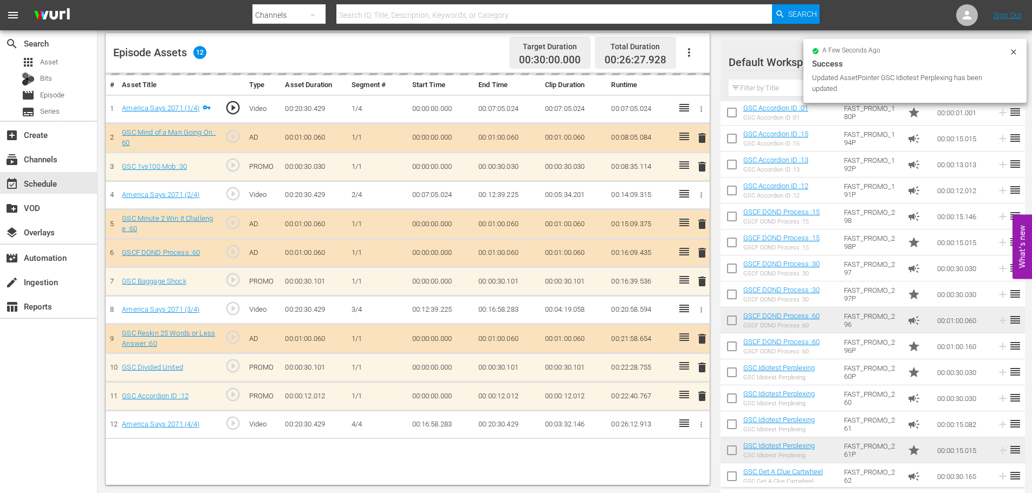
click at [804, 89] on div "a few seconds ago Success Updated AssetPointer GSC Idiotest Perplexing has been…" at bounding box center [914, 71] width 223 height 64
click at [760, 83] on input "text" at bounding box center [872, 88] width 288 height 17
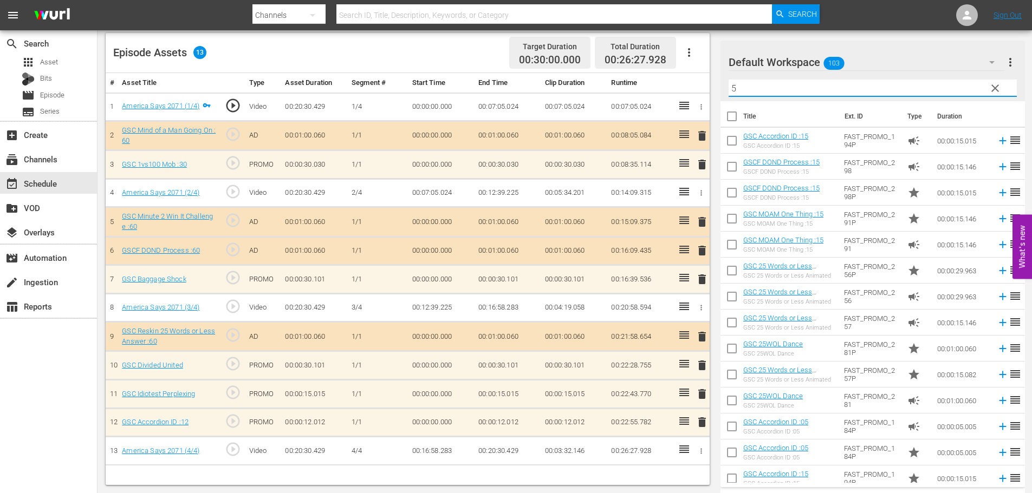
type input "5"
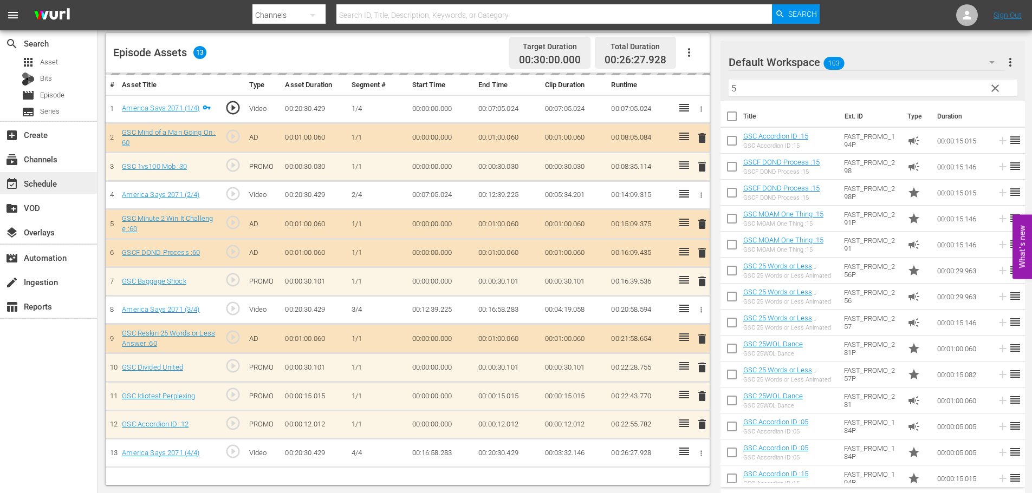
click at [25, 187] on div "event_available Schedule" at bounding box center [30, 182] width 61 height 10
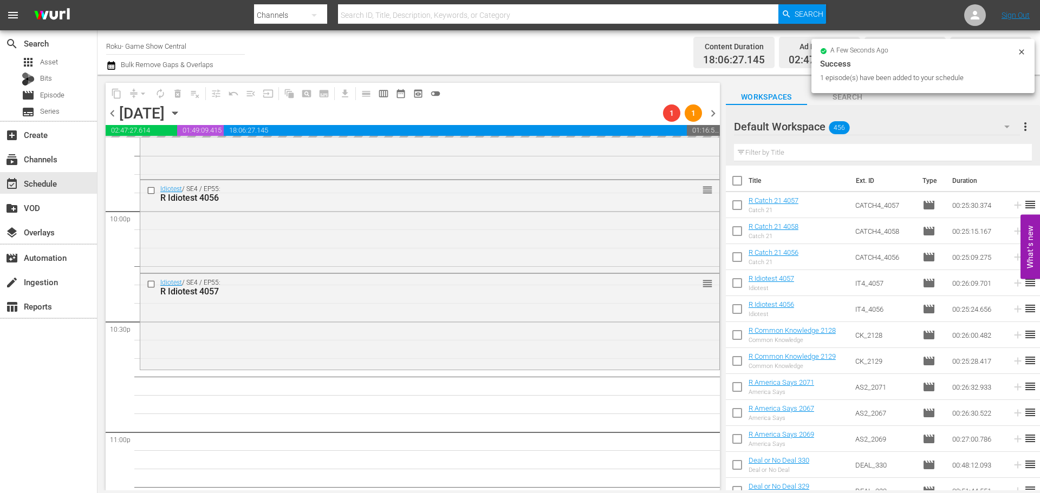
scroll to position [4950, 0]
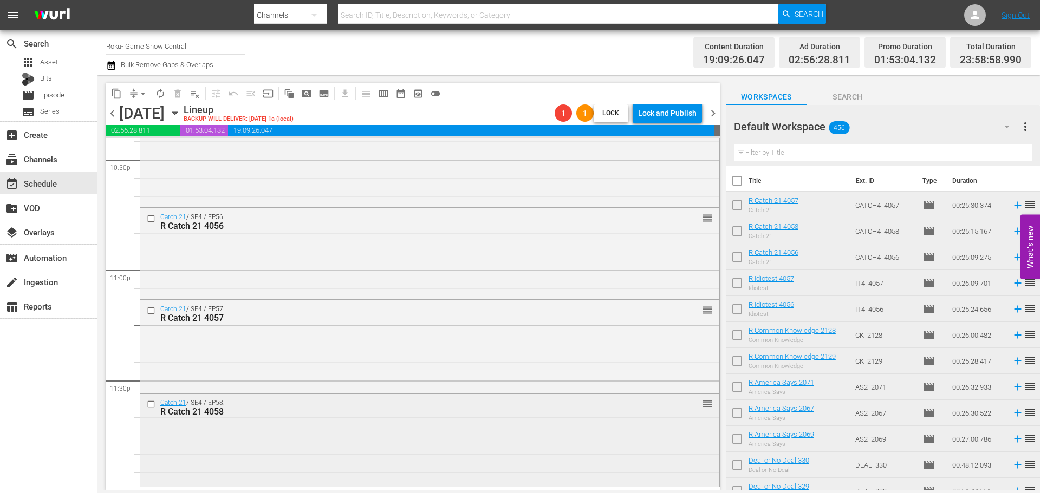
click at [427, 405] on div "Catch 21 / SE4 / EP58: R Catch 21 4058" at bounding box center [409, 408] width 499 height 18
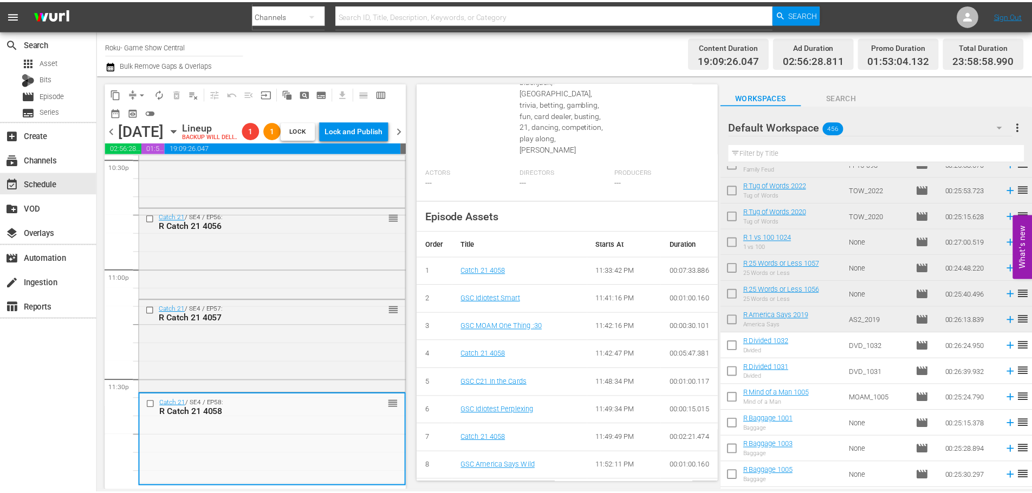
scroll to position [0, 0]
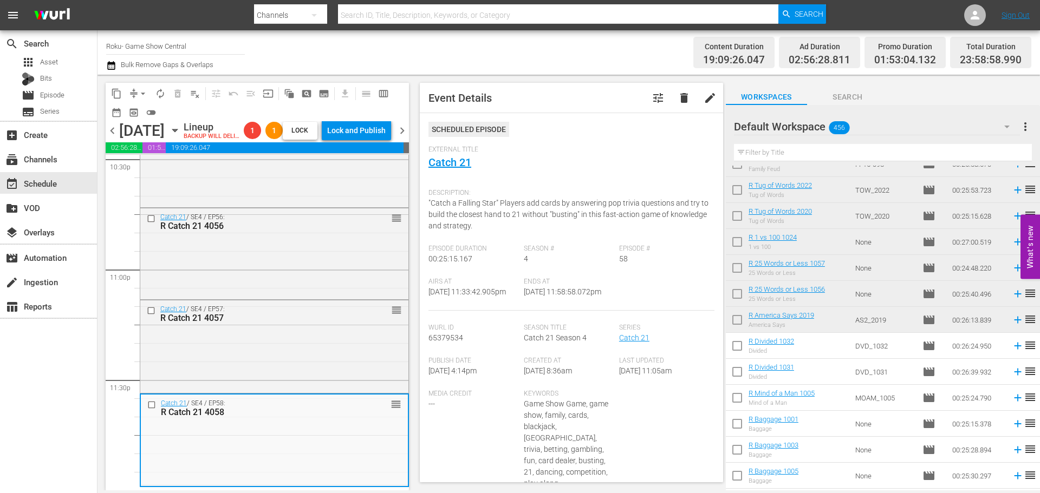
click at [460, 153] on span "External Title" at bounding box center [568, 150] width 281 height 9
click at [448, 167] on link "Catch 21" at bounding box center [449, 162] width 43 height 13
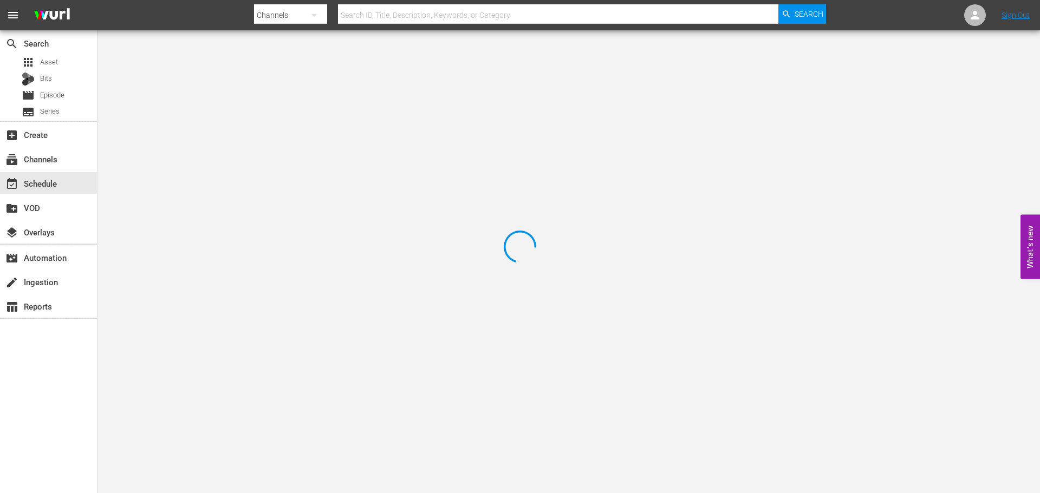
click at [200, 64] on div at bounding box center [520, 246] width 1040 height 493
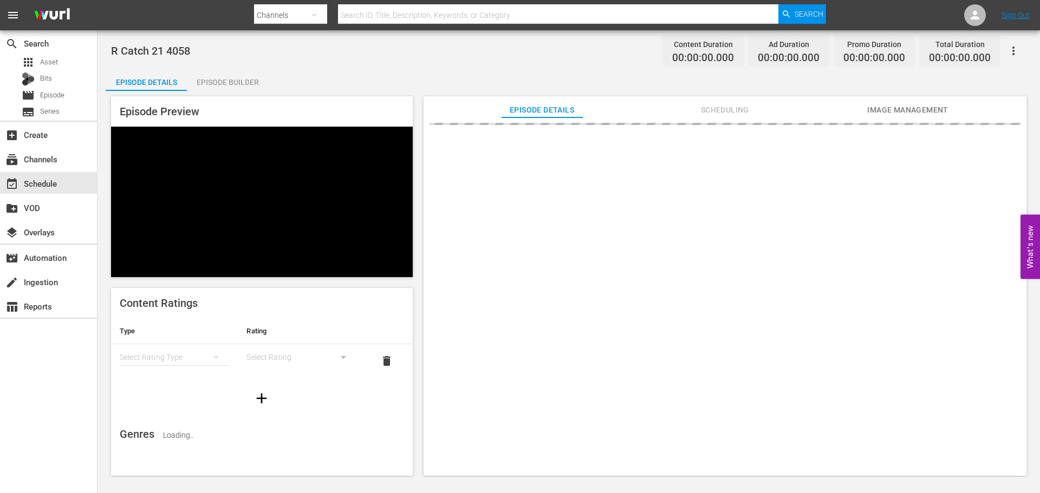
click at [226, 85] on div "Episode Builder" at bounding box center [227, 82] width 81 height 26
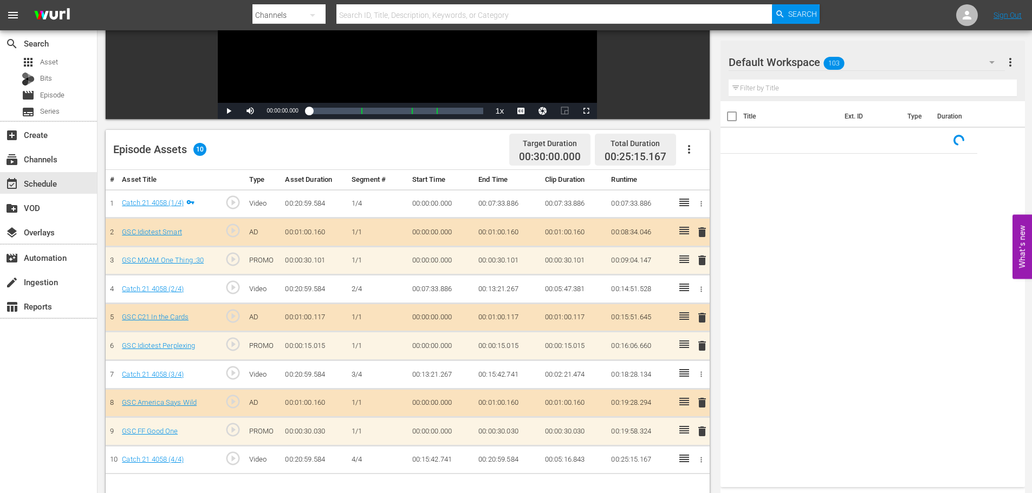
scroll to position [282, 0]
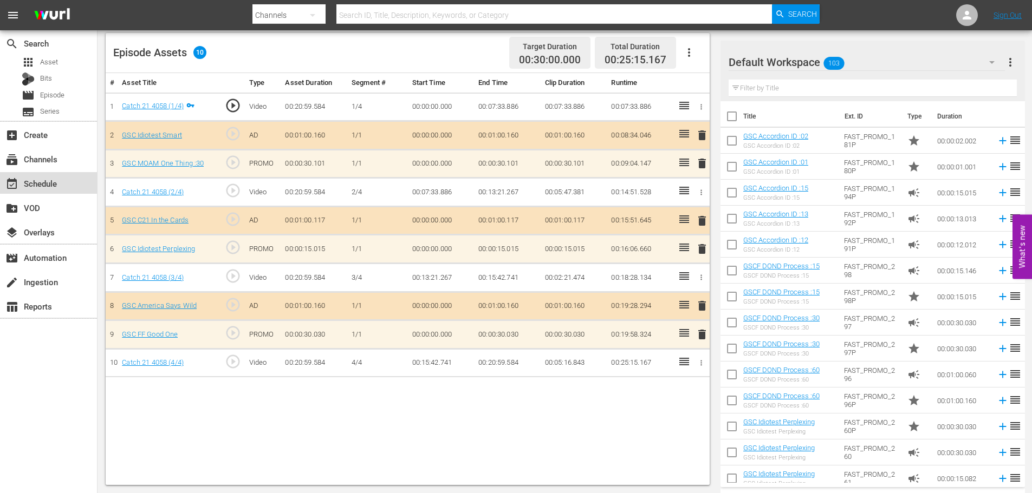
click at [73, 188] on div "event_available Schedule" at bounding box center [48, 183] width 97 height 22
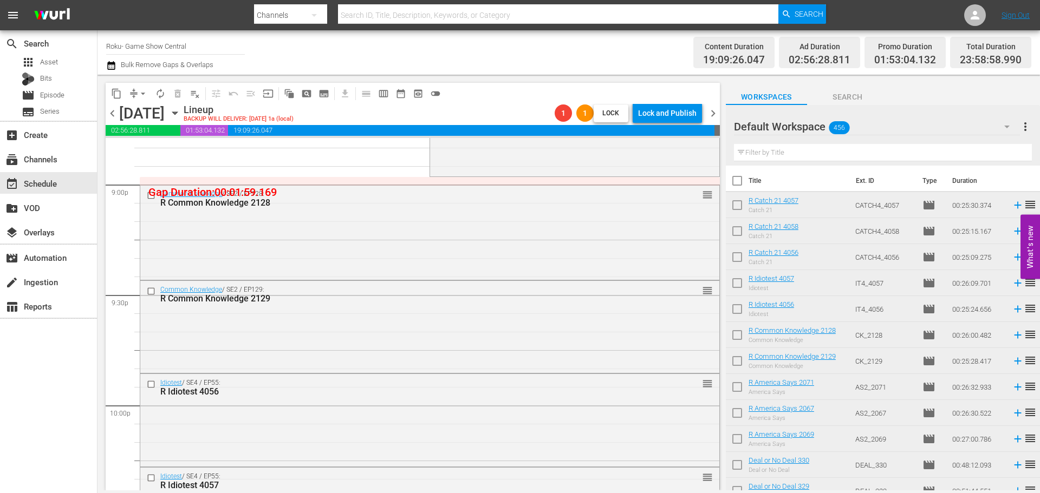
scroll to position [4951, 0]
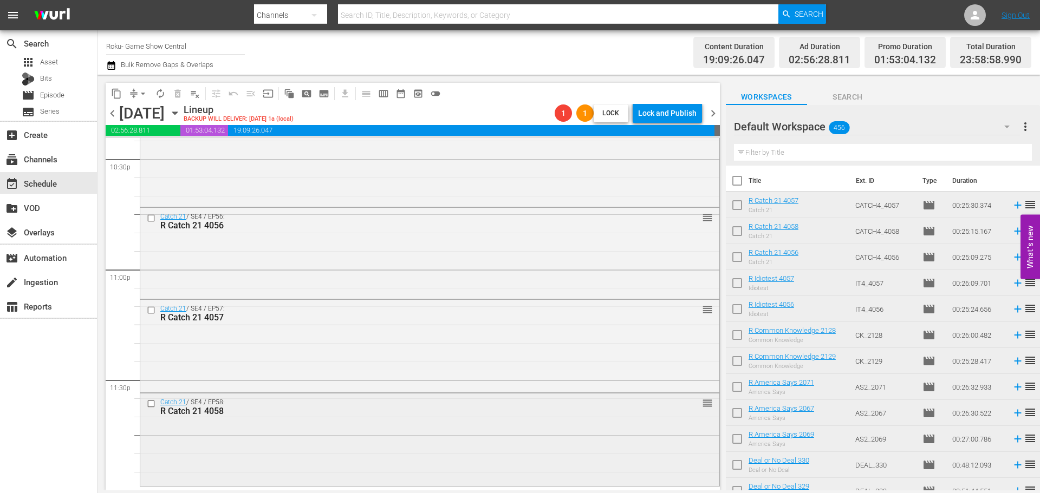
click at [545, 452] on div "Catch 21 / SE4 / EP58: R Catch 21 4058 reorder" at bounding box center [429, 439] width 579 height 90
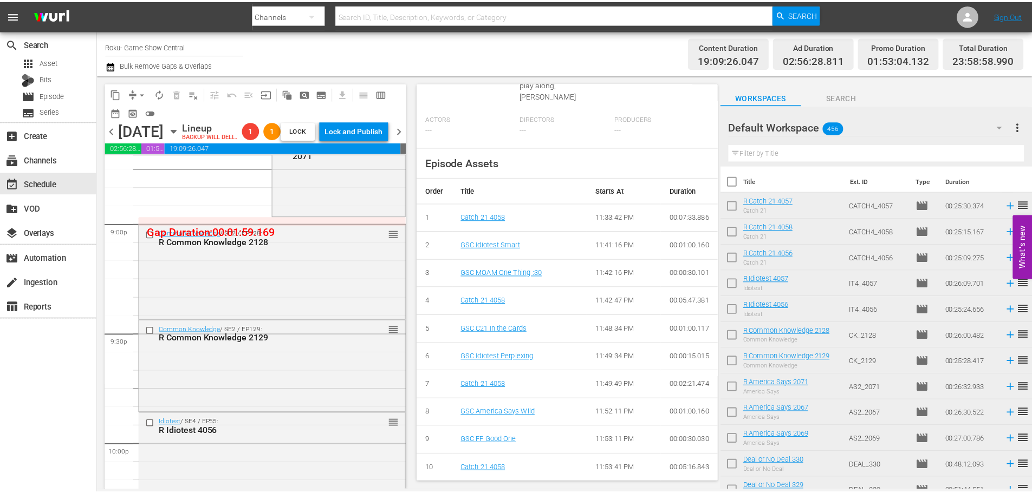
scroll to position [0, 0]
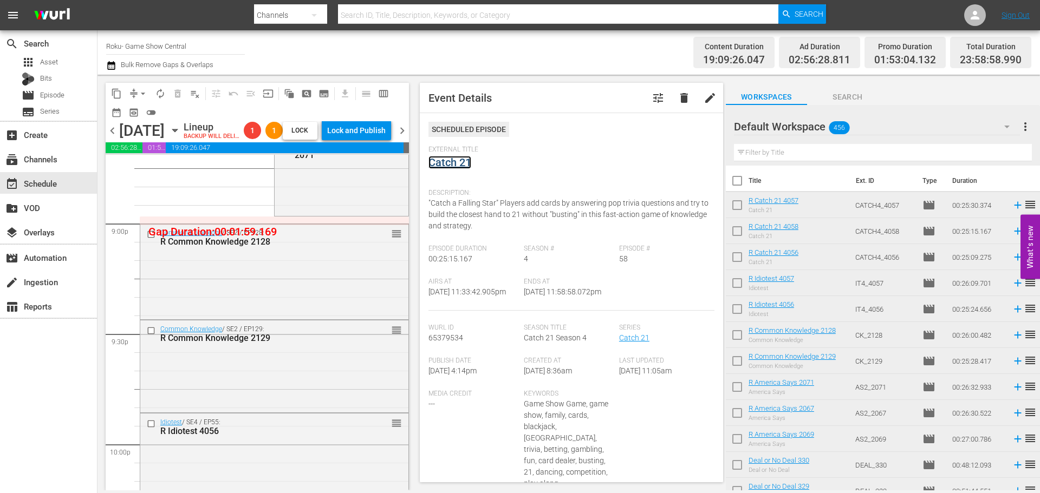
click at [451, 162] on link "Catch 21" at bounding box center [449, 162] width 43 height 13
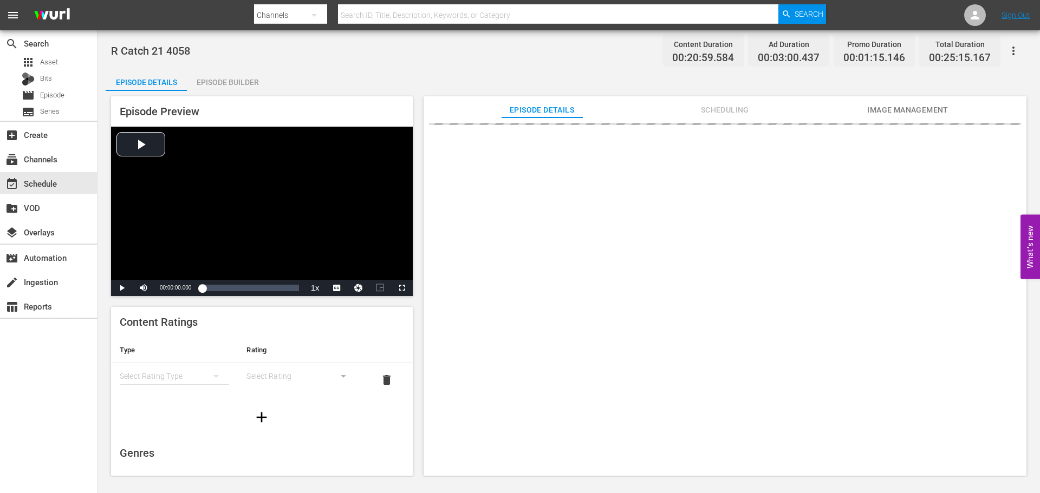
drag, startPoint x: 192, startPoint y: 76, endPoint x: 200, endPoint y: 75, distance: 8.2
click at [193, 76] on div "Episode Builder" at bounding box center [227, 82] width 81 height 26
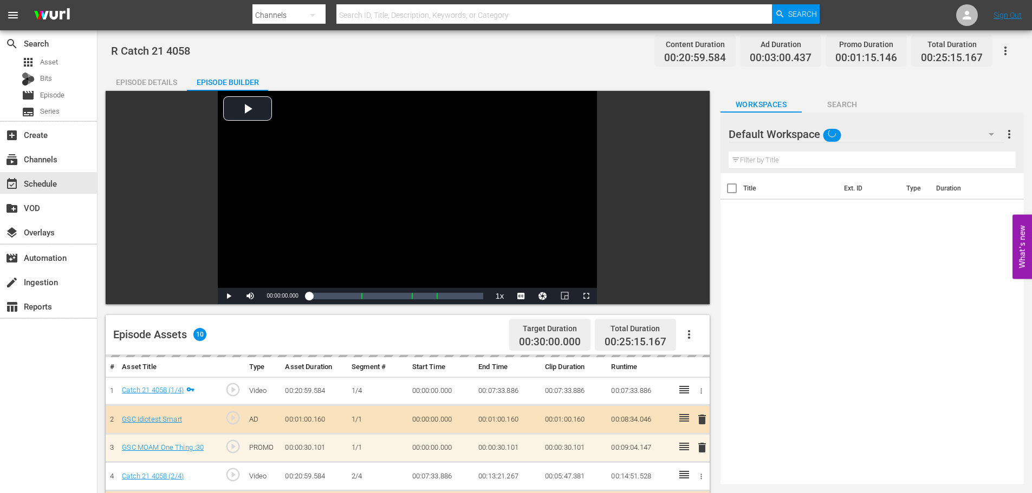
scroll to position [282, 0]
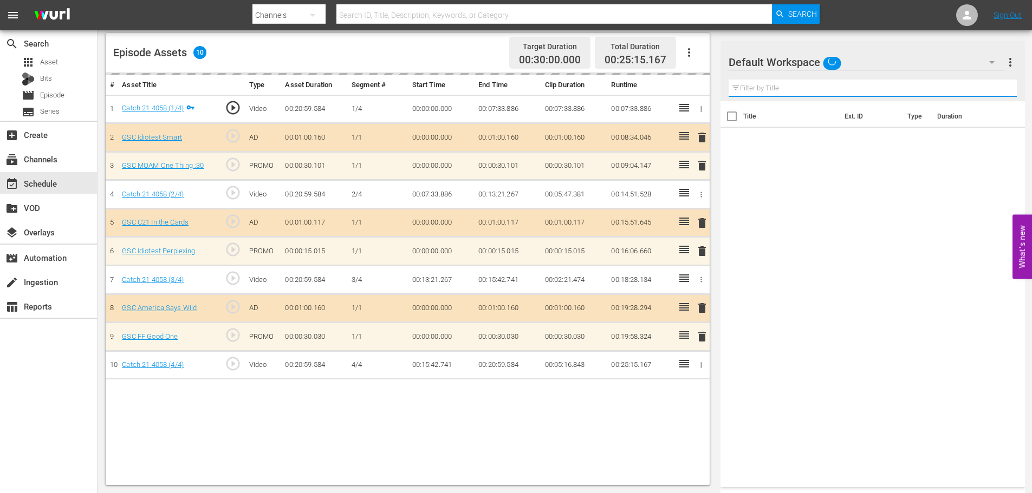
click at [756, 94] on input "text" at bounding box center [872, 88] width 288 height 17
click at [564, 461] on div "# Asset Title Type Asset Duration Segment # Start Time End Time Clip Duration R…" at bounding box center [408, 279] width 604 height 412
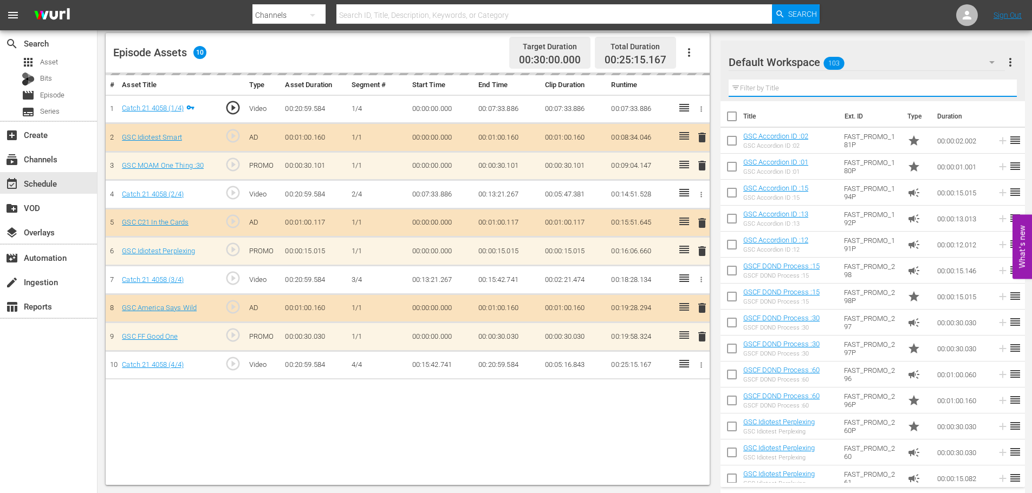
drag, startPoint x: 806, startPoint y: 80, endPoint x: 799, endPoint y: 84, distance: 8.0
click at [806, 80] on input "text" at bounding box center [872, 88] width 288 height 17
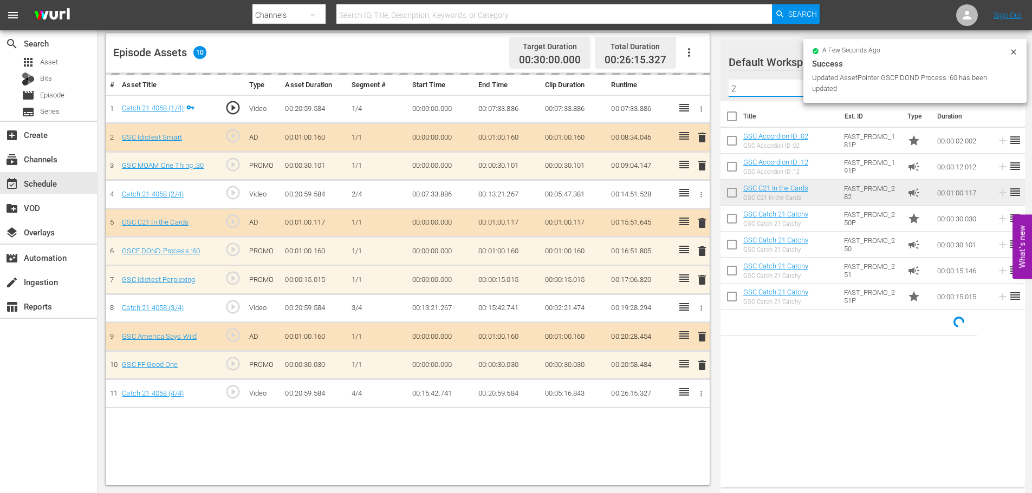
type input "2"
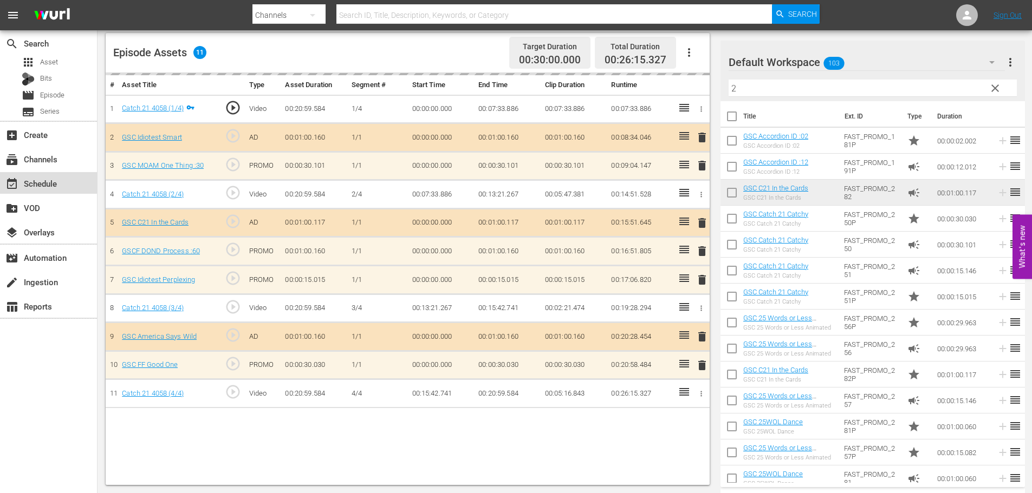
click at [49, 185] on div "event_available Schedule" at bounding box center [30, 182] width 61 height 10
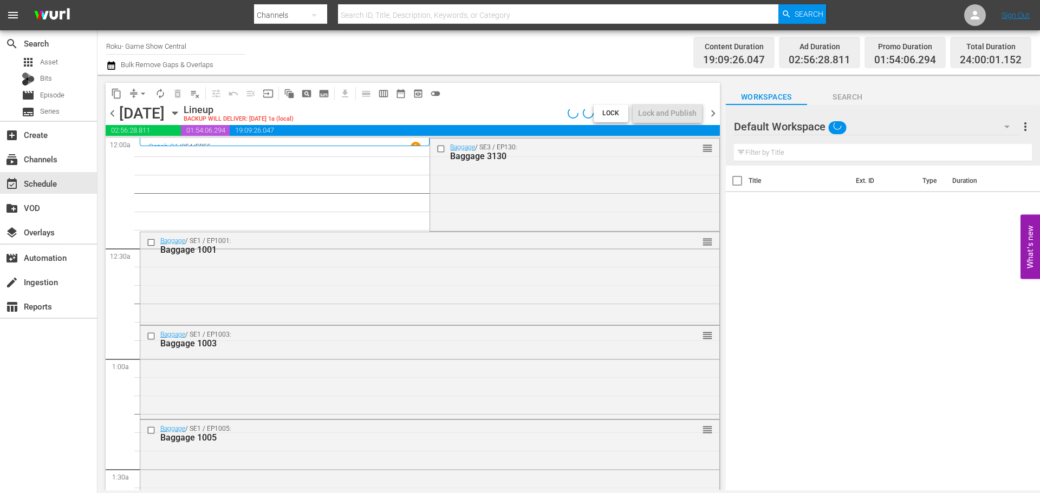
click at [139, 98] on span "arrow_drop_down" at bounding box center [143, 93] width 11 height 11
